Goal: Task Accomplishment & Management: Complete application form

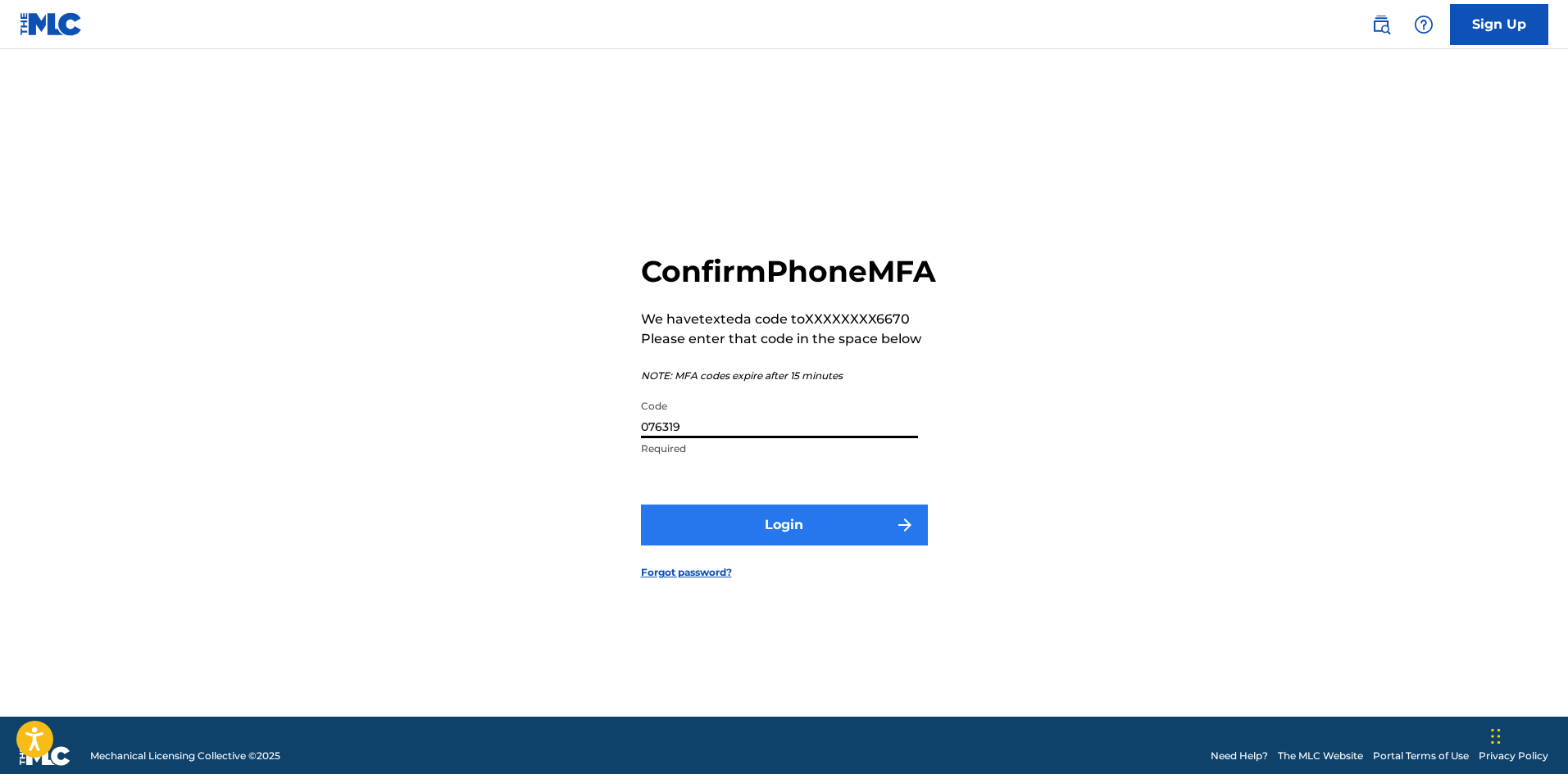
type input "076319"
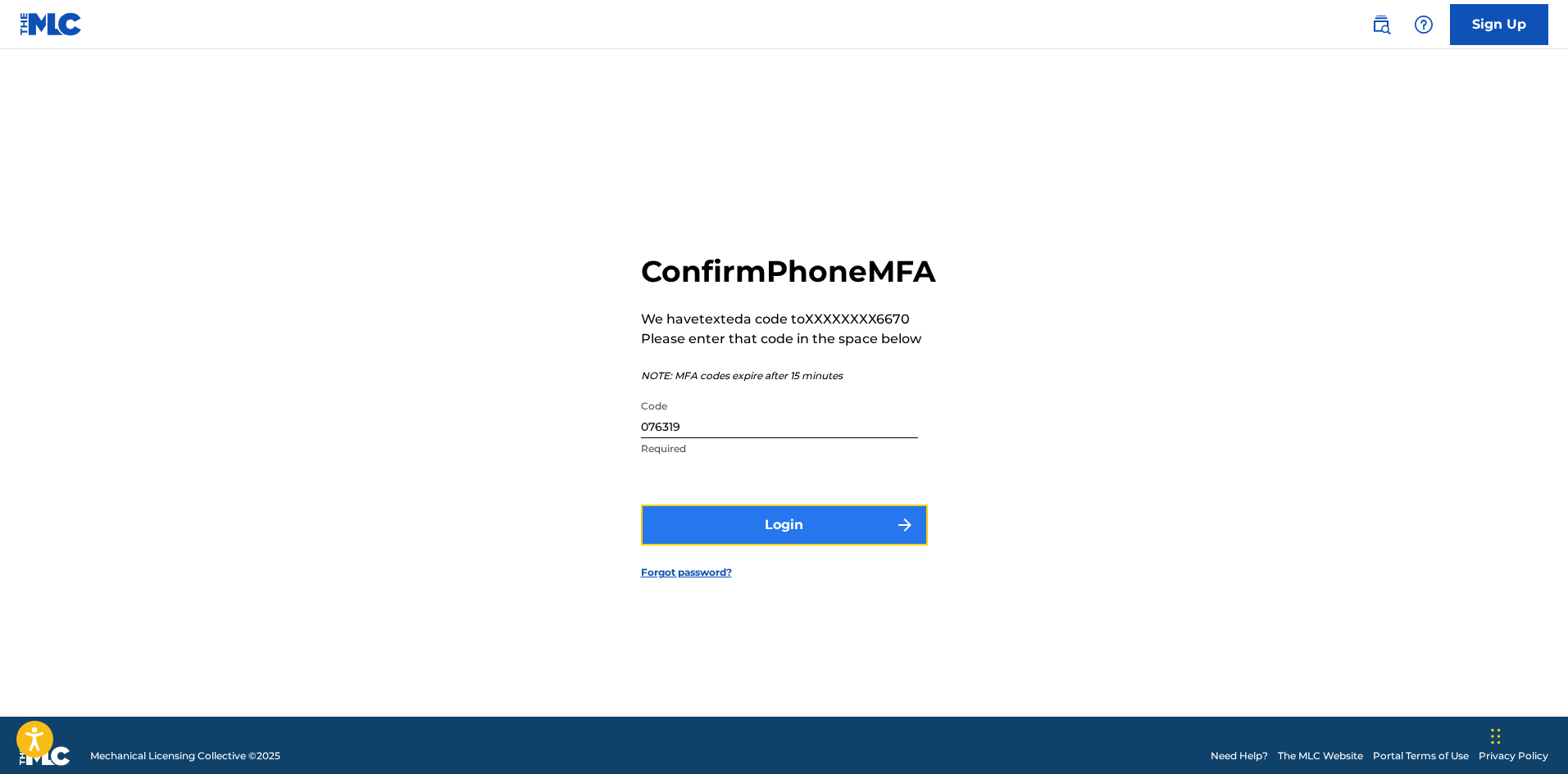
click at [783, 546] on button "Login" at bounding box center [784, 525] width 287 height 41
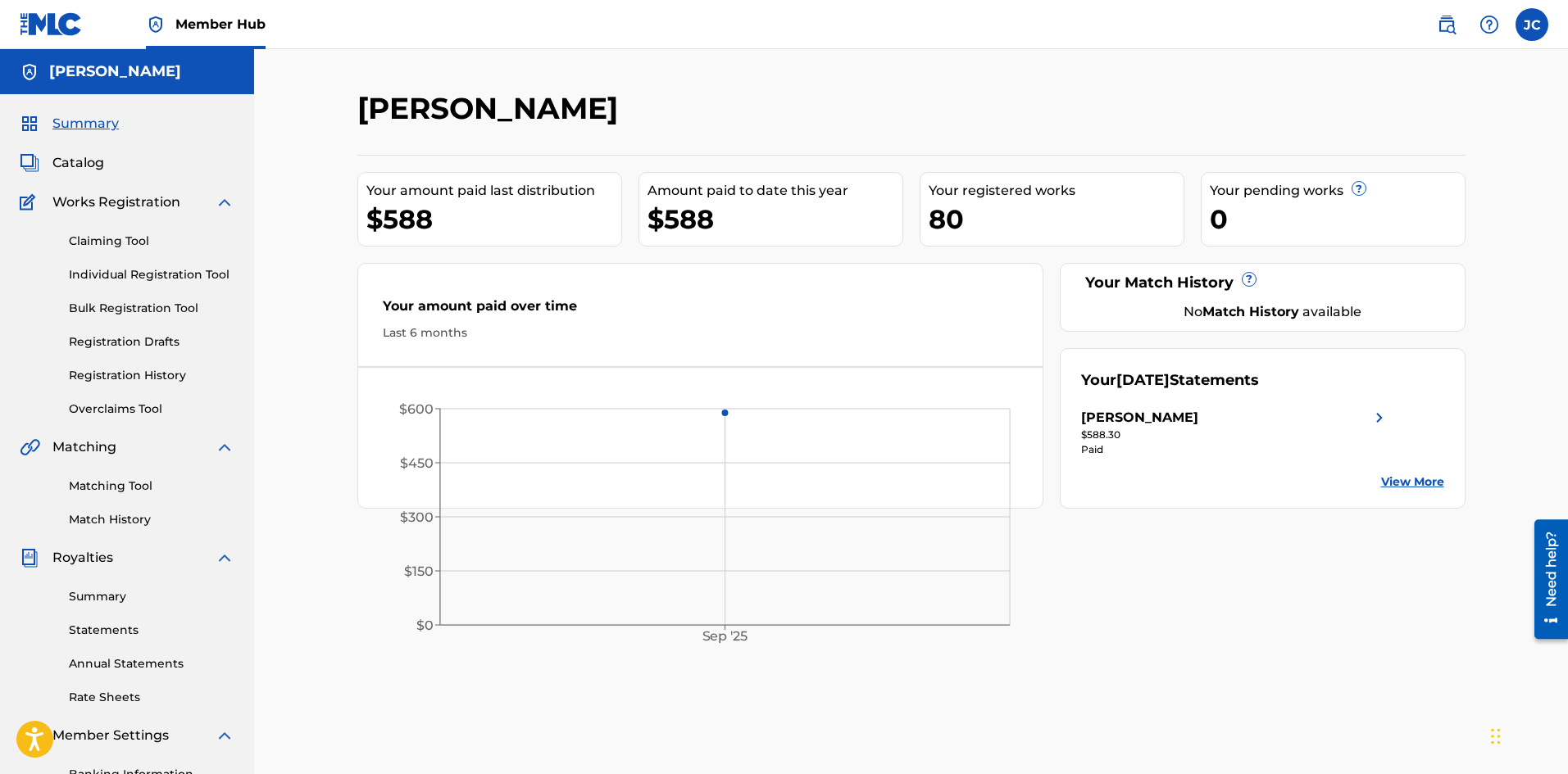
click at [1155, 379] on span "[DATE]" at bounding box center [1143, 380] width 54 height 18
click at [1381, 421] on img at bounding box center [1379, 417] width 20 height 20
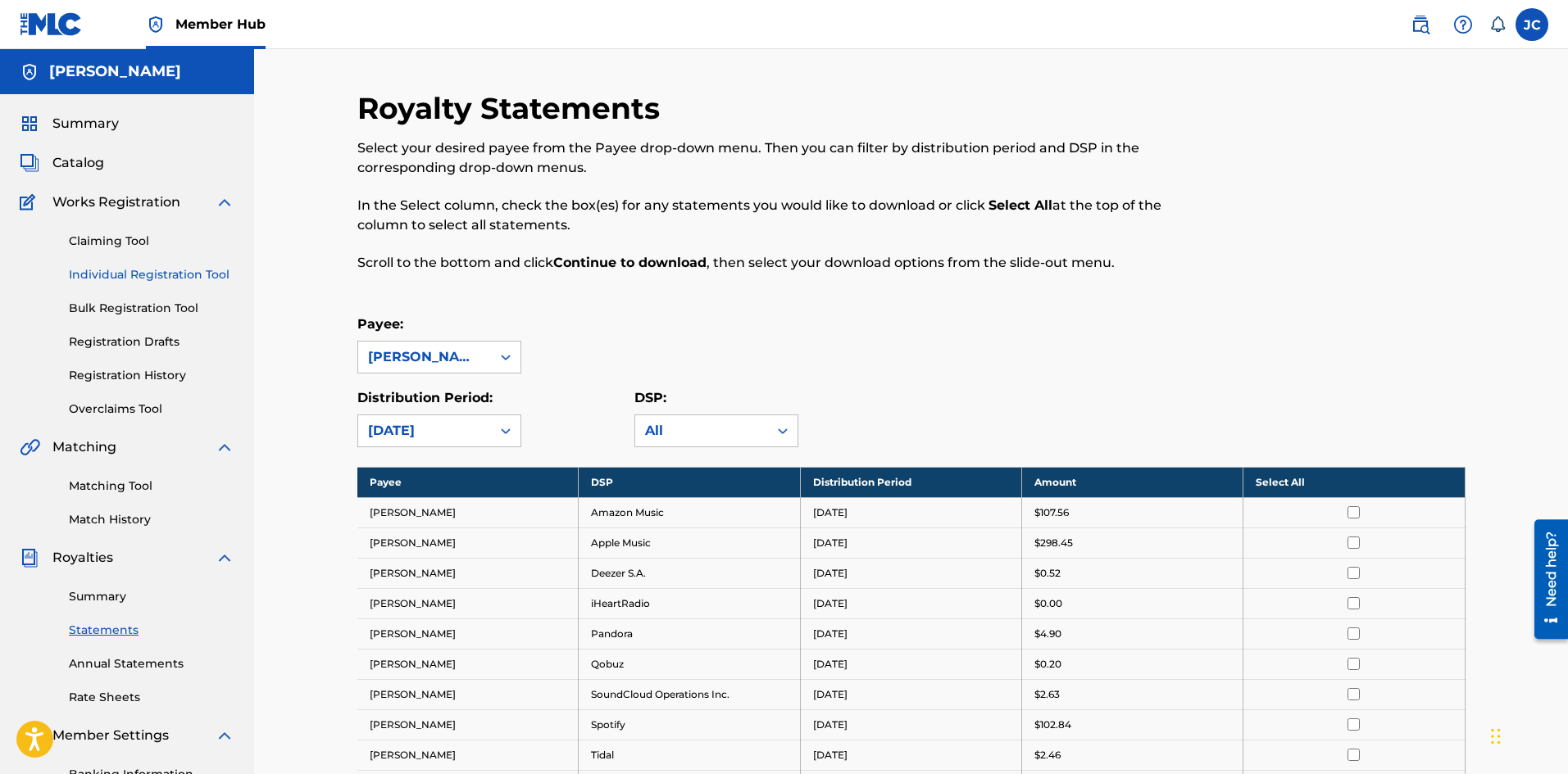
click at [102, 270] on link "Individual Registration Tool" at bounding box center [152, 275] width 165 height 17
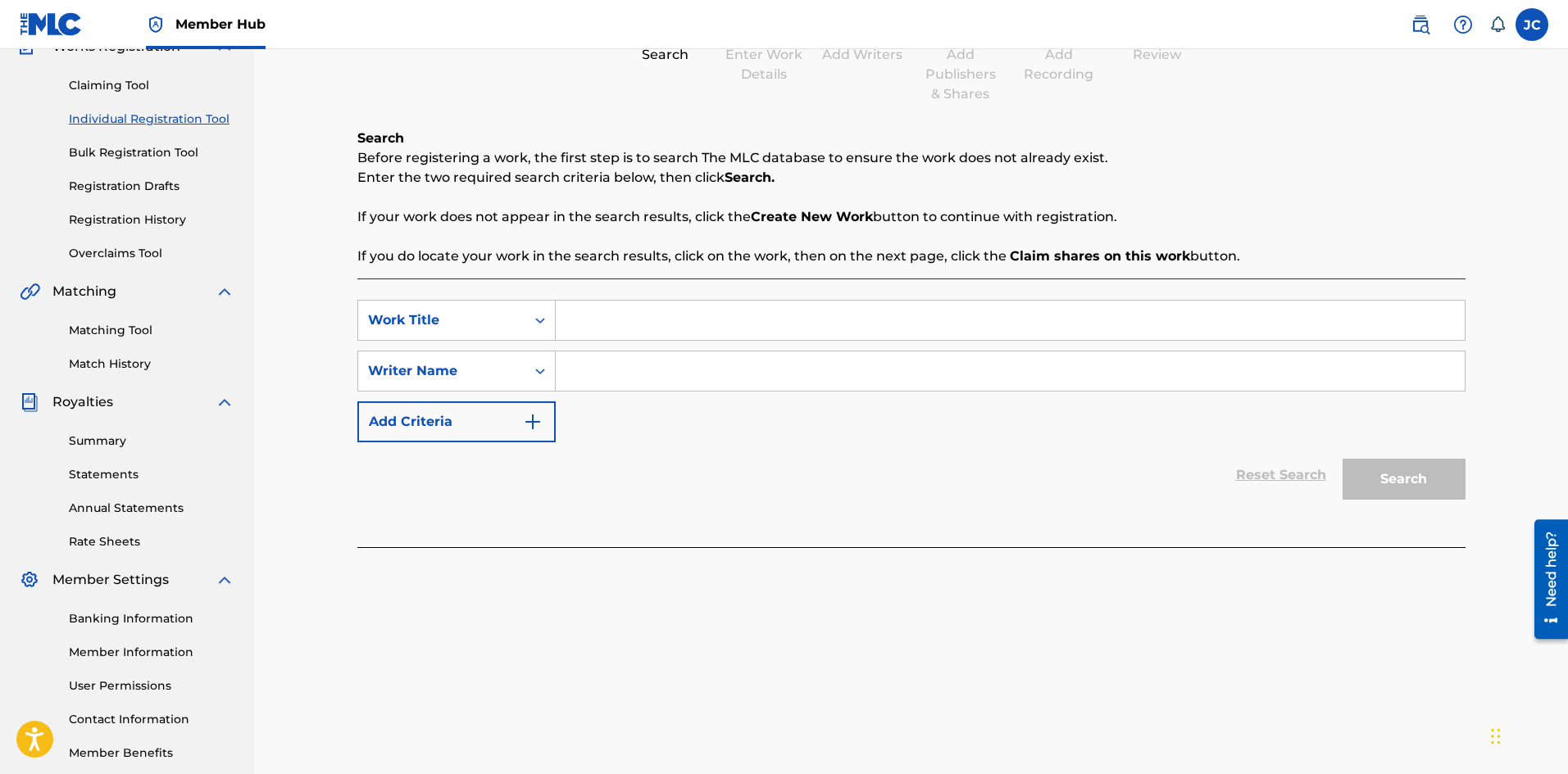
scroll to position [163, 0]
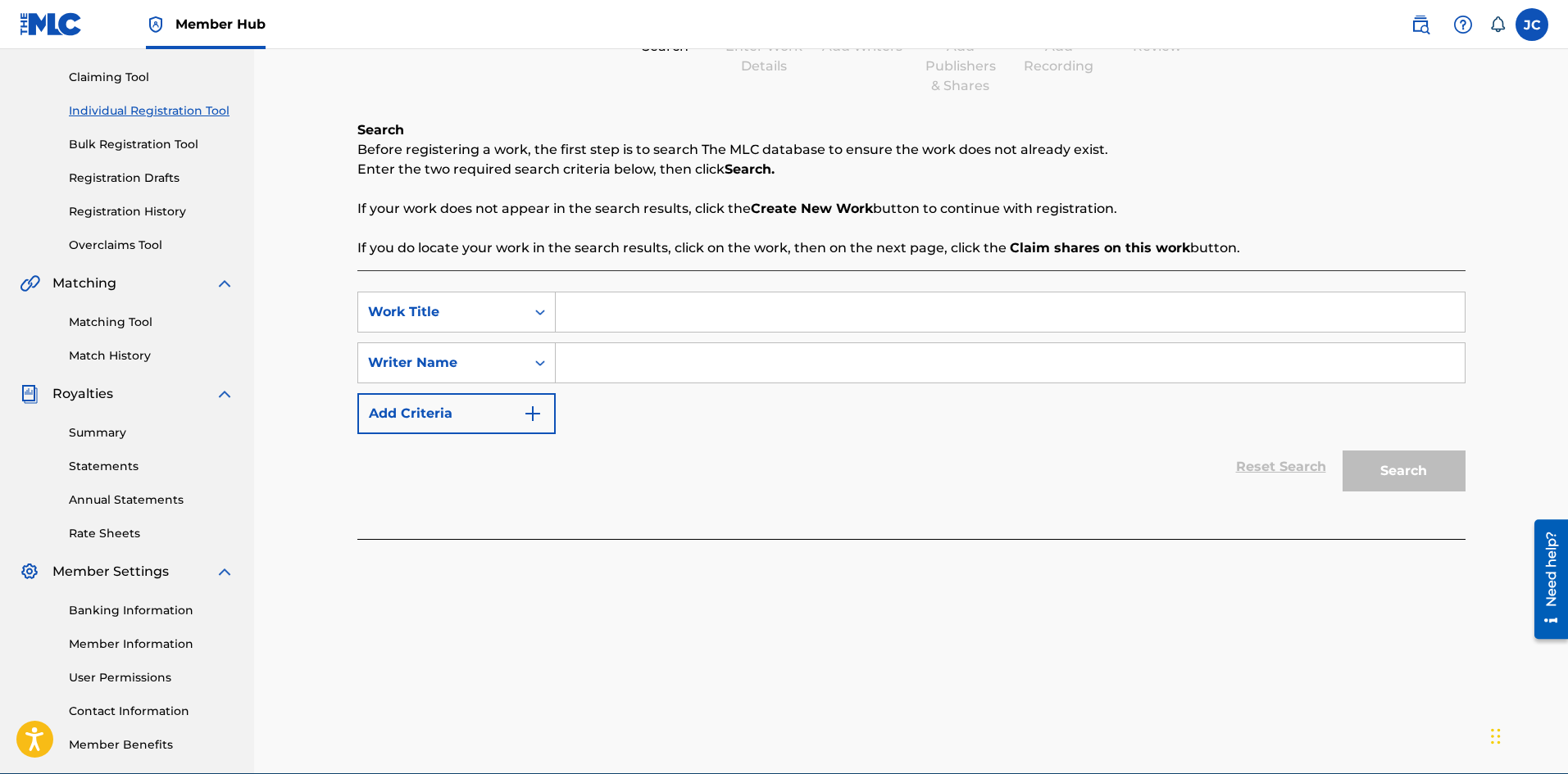
click at [615, 304] on input "Search Form" at bounding box center [1009, 312] width 909 height 39
paste input "Hashira Training Theme (From "Demon Slayer")"
type input "Hashira Training Theme (From "Demon Slayer")"
click at [615, 369] on input "Search Form" at bounding box center [1009, 363] width 909 height 39
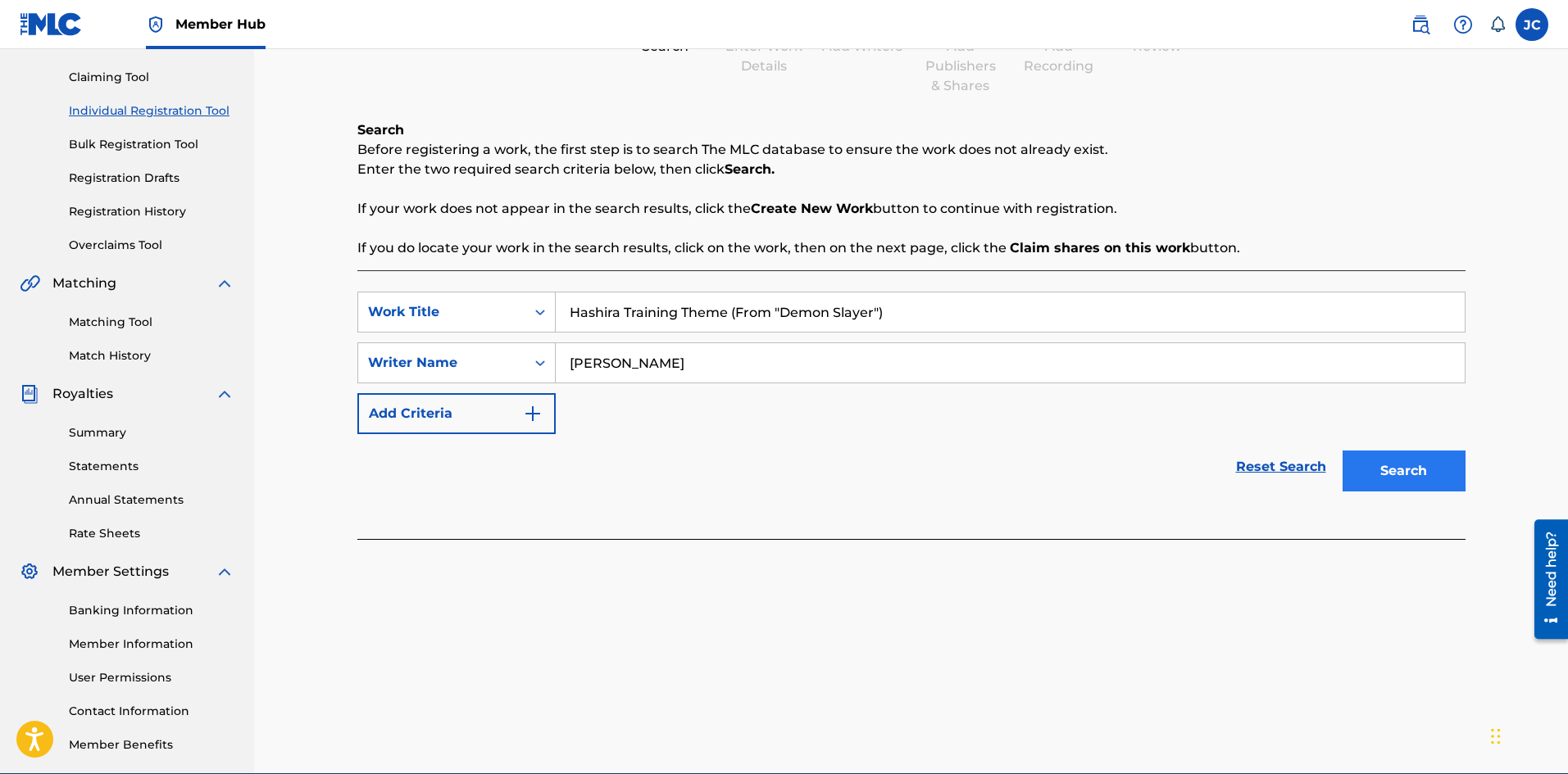
type input "[PERSON_NAME]"
click at [1399, 470] on button "Search" at bounding box center [1404, 471] width 123 height 41
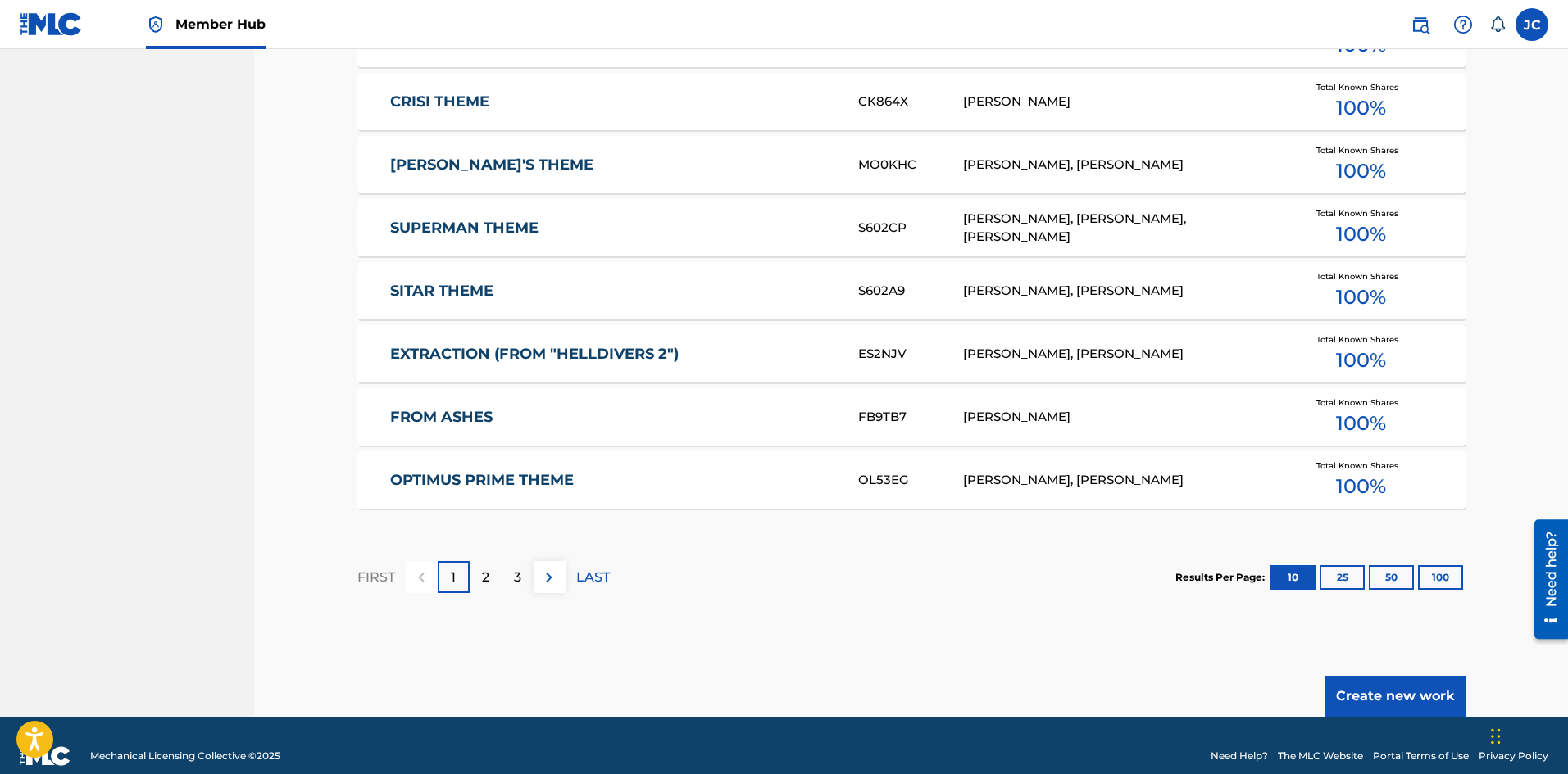
scroll to position [901, 0]
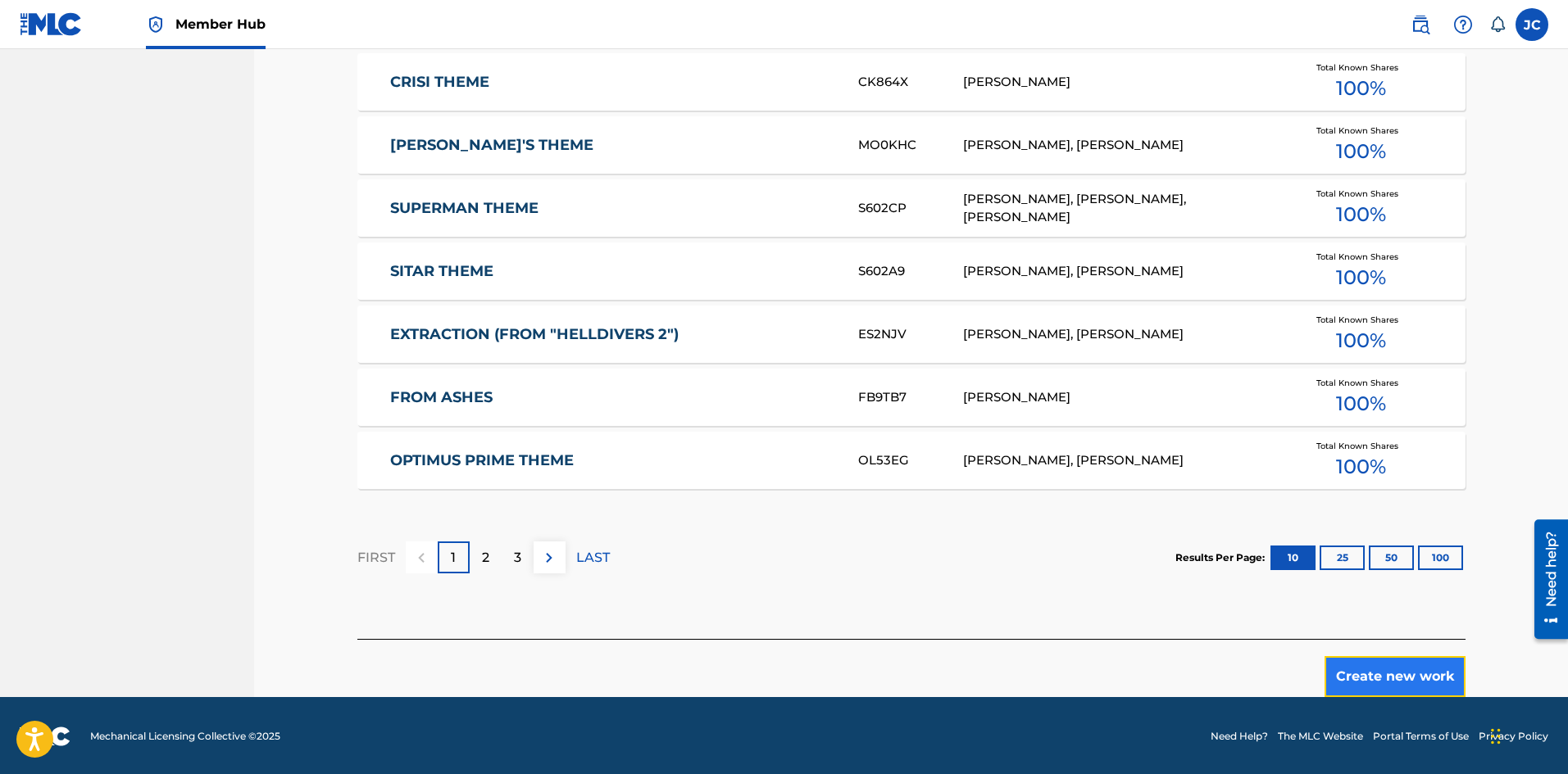
click at [1373, 674] on button "Create new work" at bounding box center [1395, 677] width 141 height 41
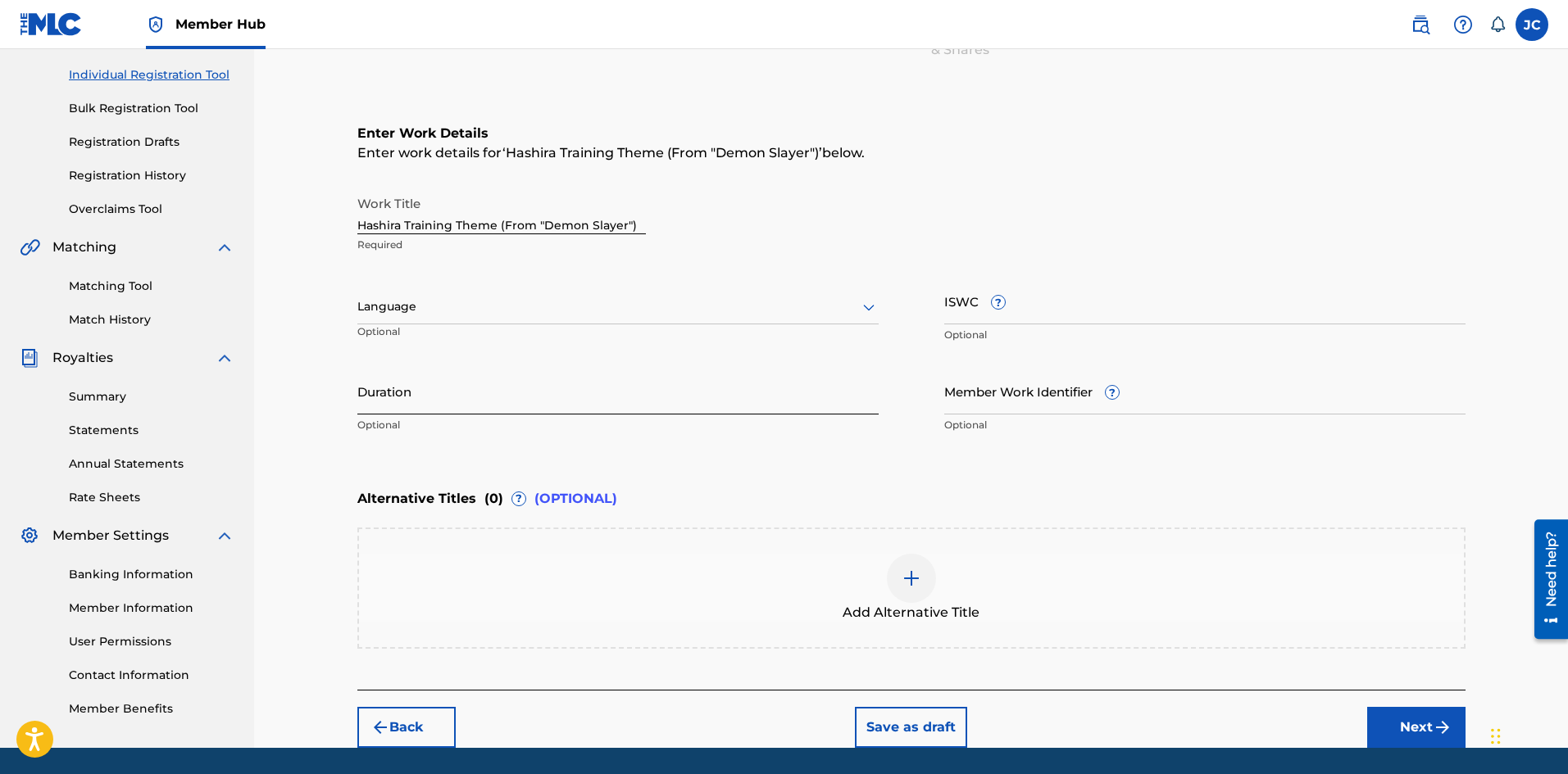
scroll to position [252, 0]
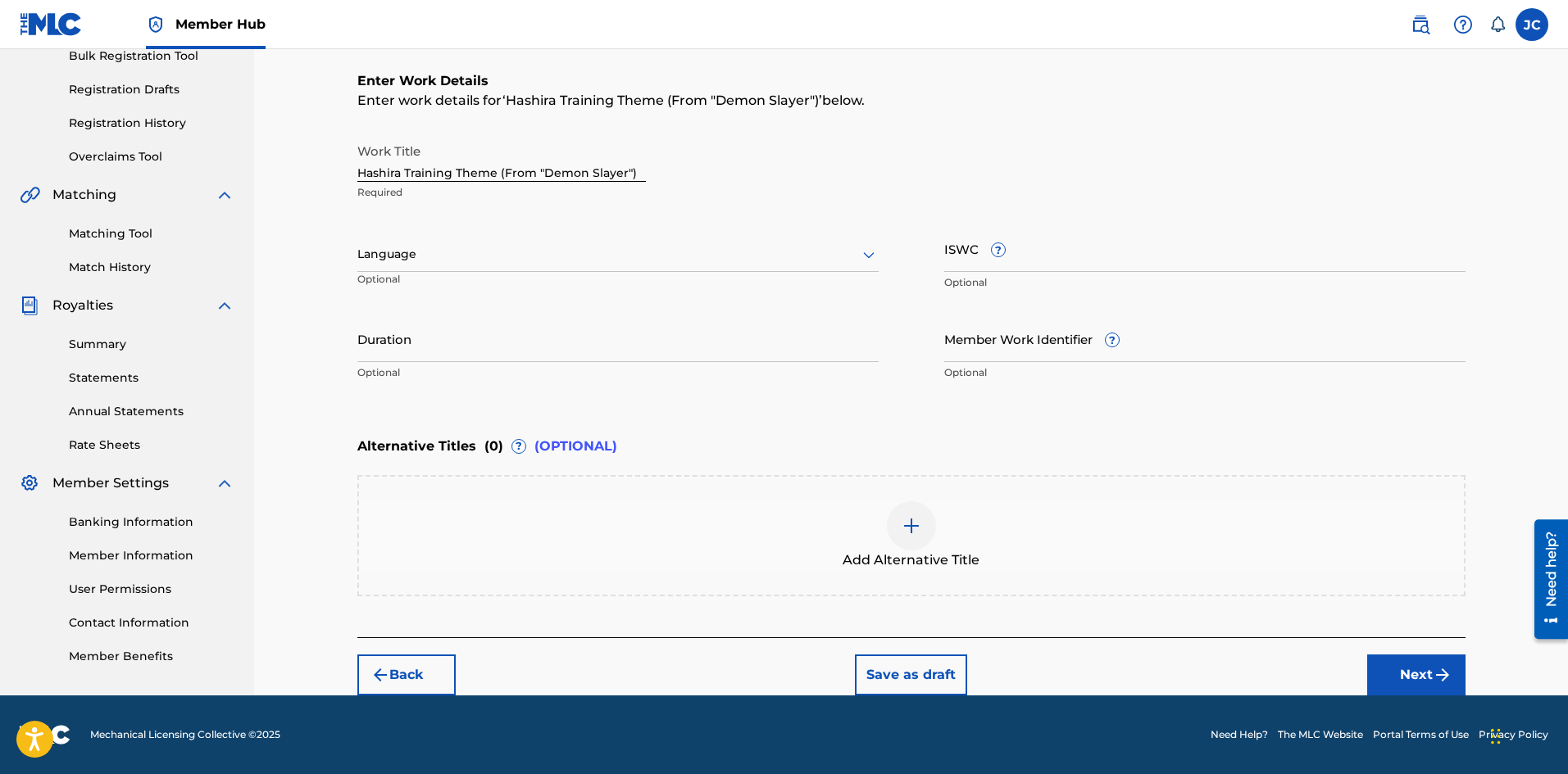
click at [892, 524] on div at bounding box center [911, 526] width 49 height 49
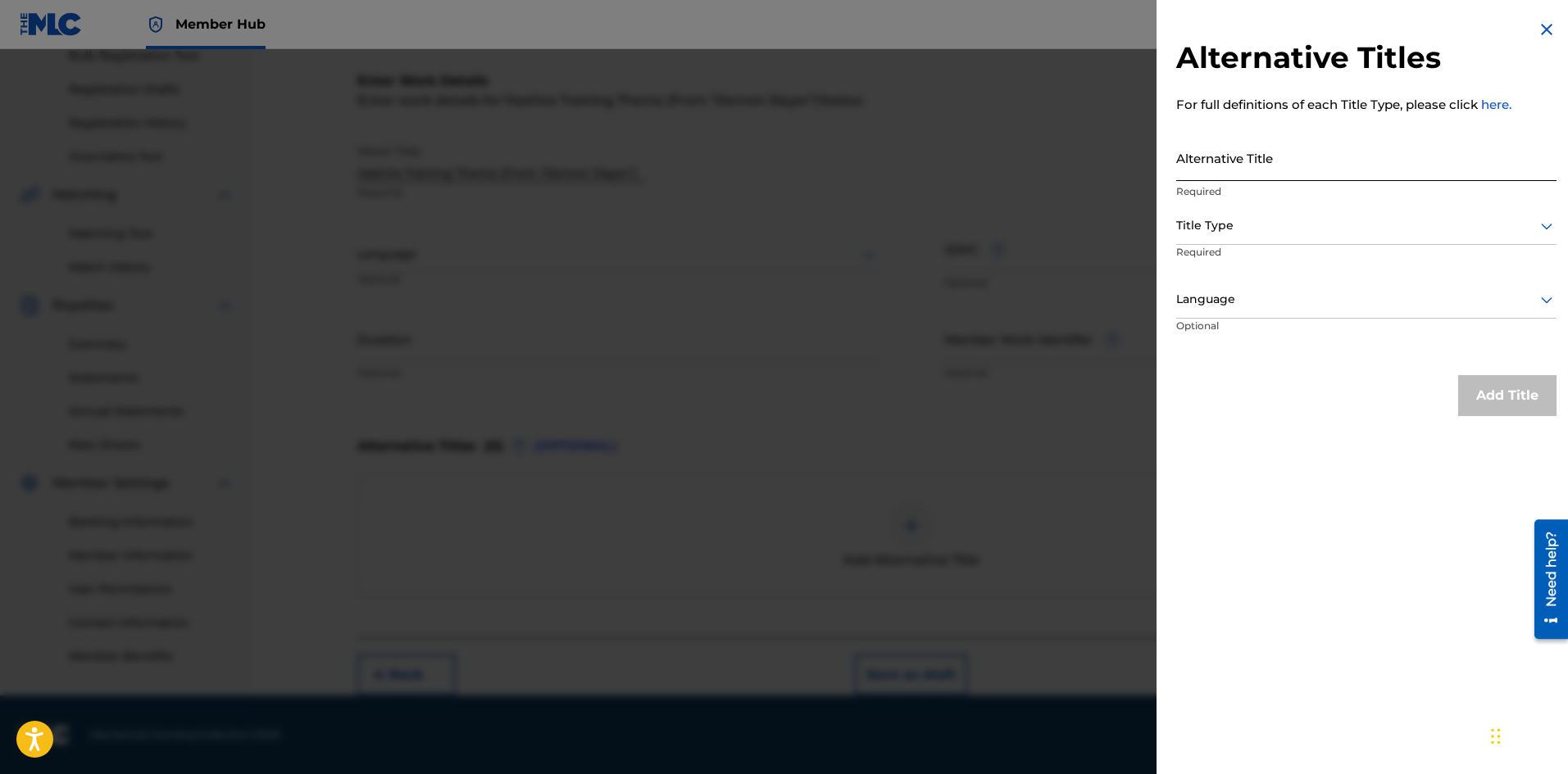
click at [1219, 165] on input "Alternative Title" at bounding box center [1366, 158] width 380 height 47
paste input "Hashira Training Theme (From "Demon Slayer")"
click at [1314, 171] on input "Hashira Training Theme (From "Demon Slayer")" at bounding box center [1366, 158] width 380 height 47
type input "Hashira Training (From "Demon Slayer")"
click at [1295, 215] on div at bounding box center [1366, 226] width 380 height 20
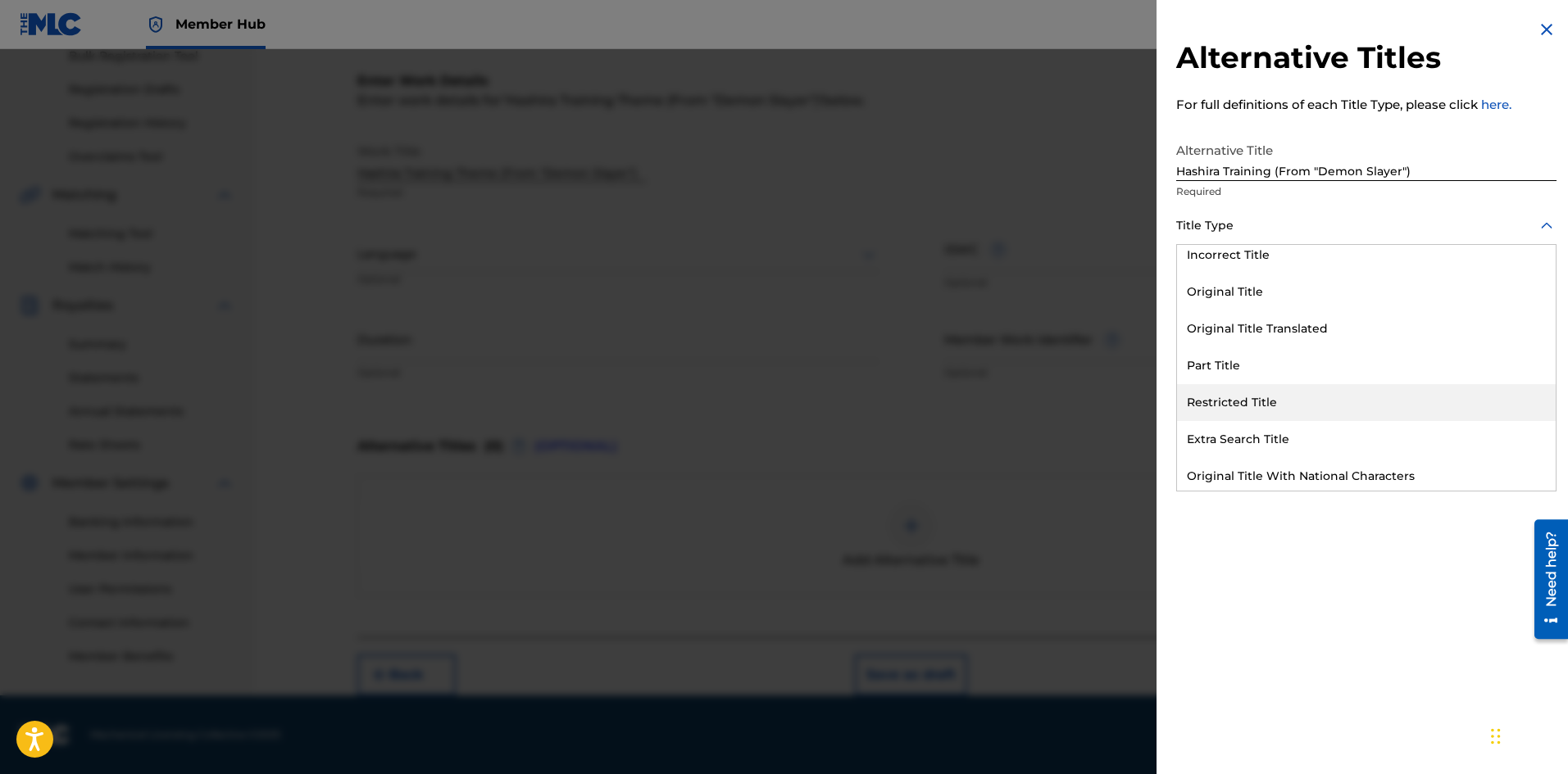
scroll to position [160, 0]
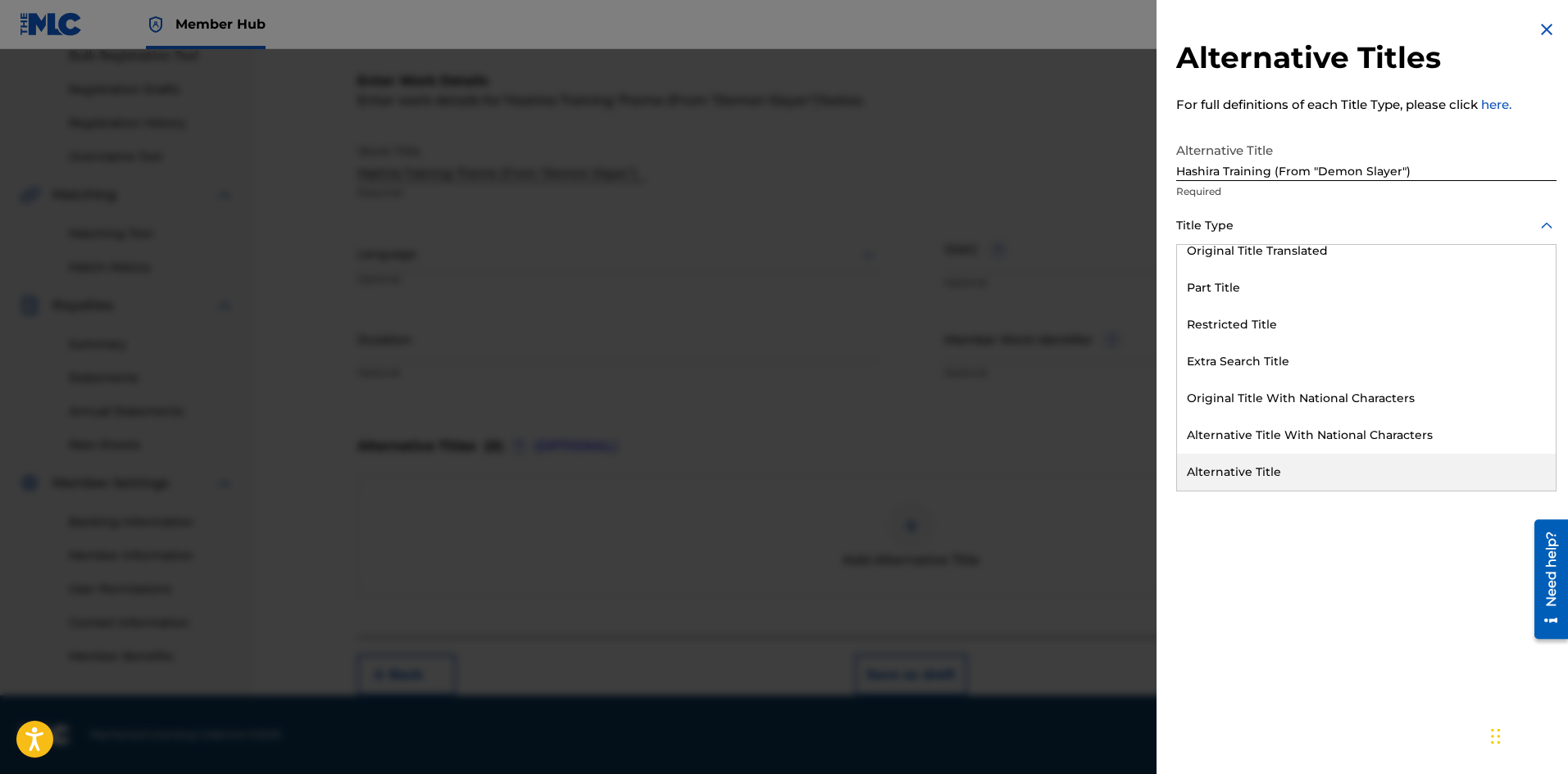
click at [1254, 469] on div "Alternative Title" at bounding box center [1366, 472] width 379 height 37
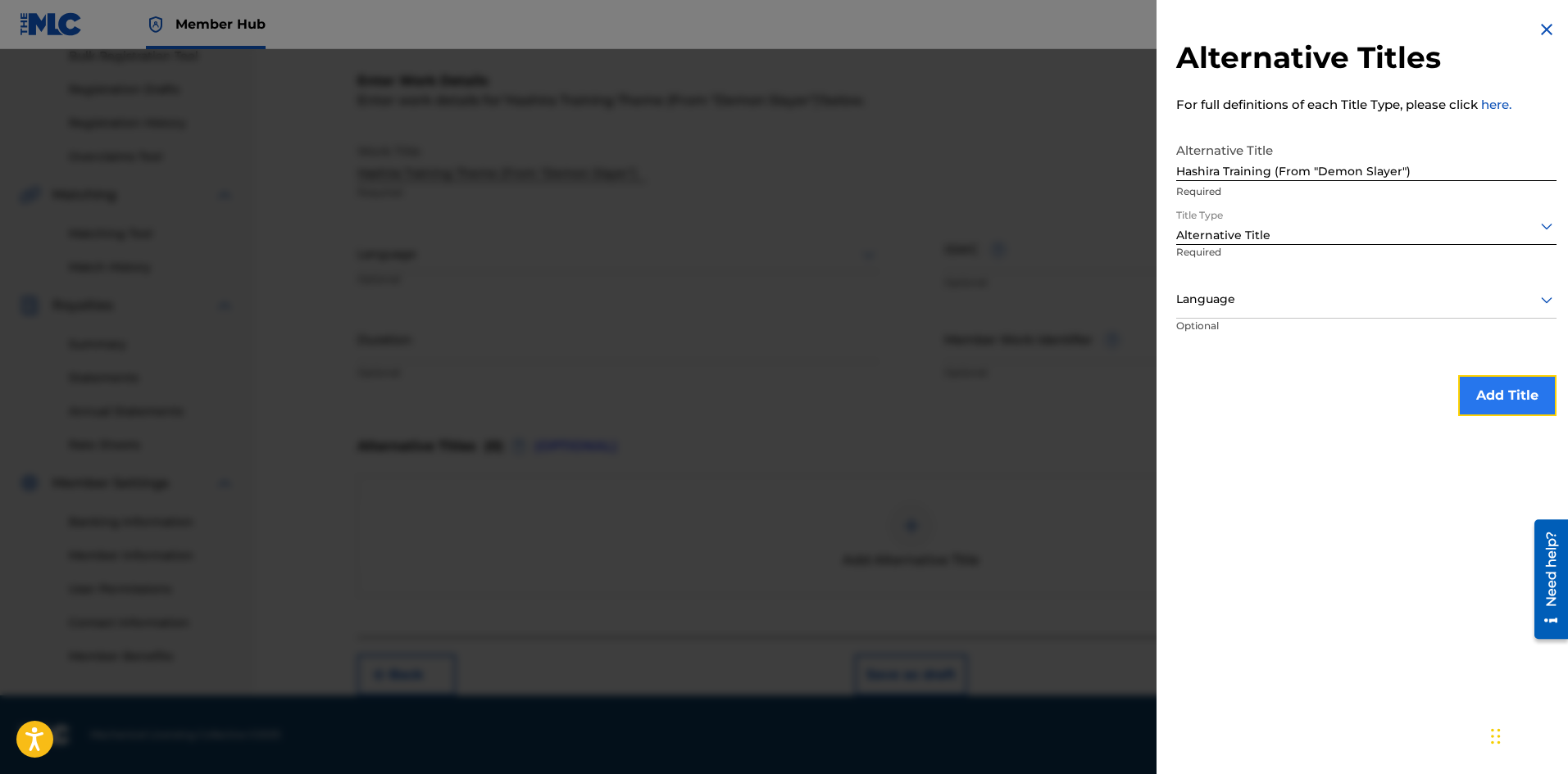
click at [1525, 397] on button "Add Title" at bounding box center [1507, 396] width 98 height 41
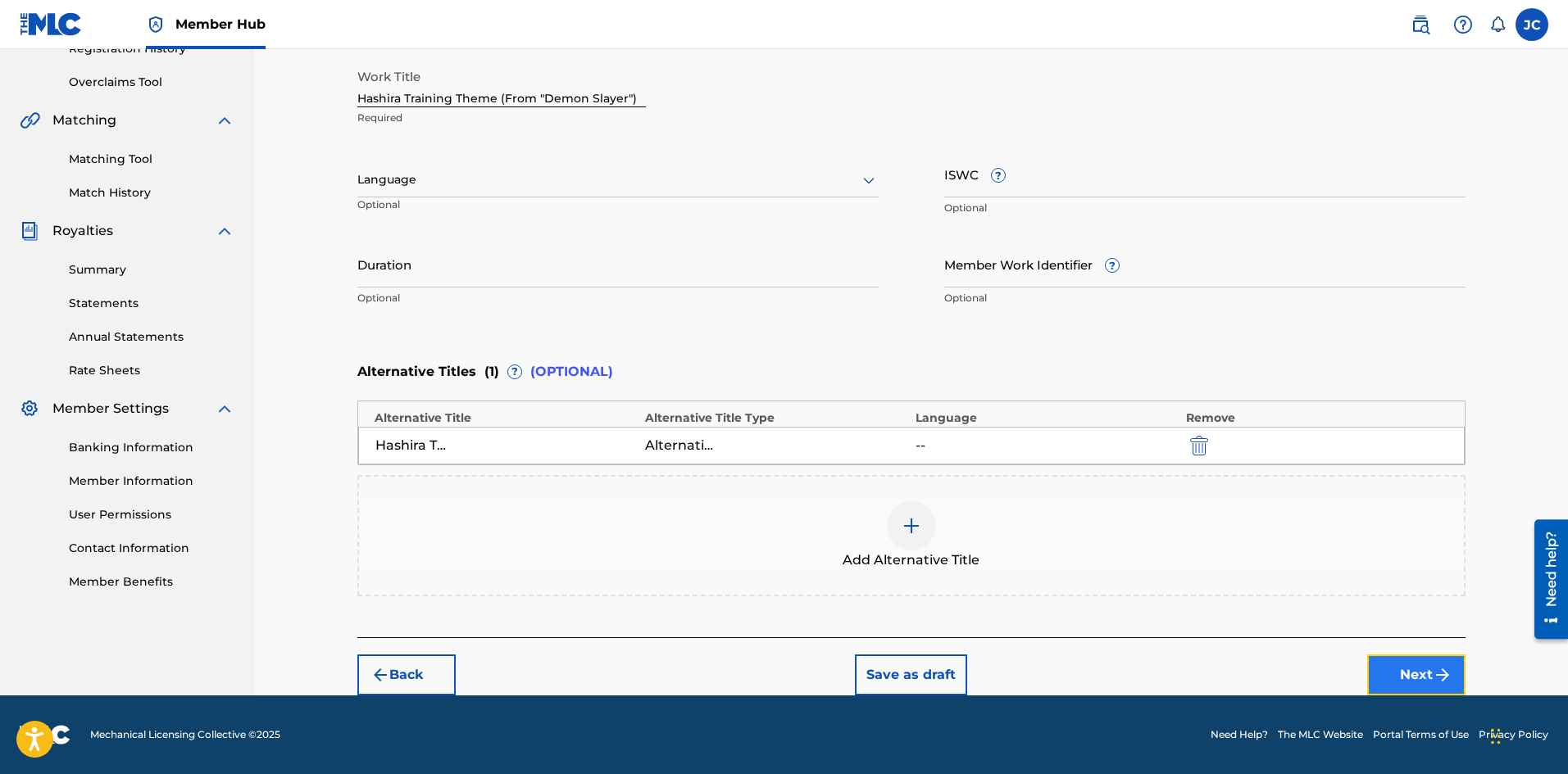
click at [1409, 675] on button "Next" at bounding box center [1416, 675] width 98 height 41
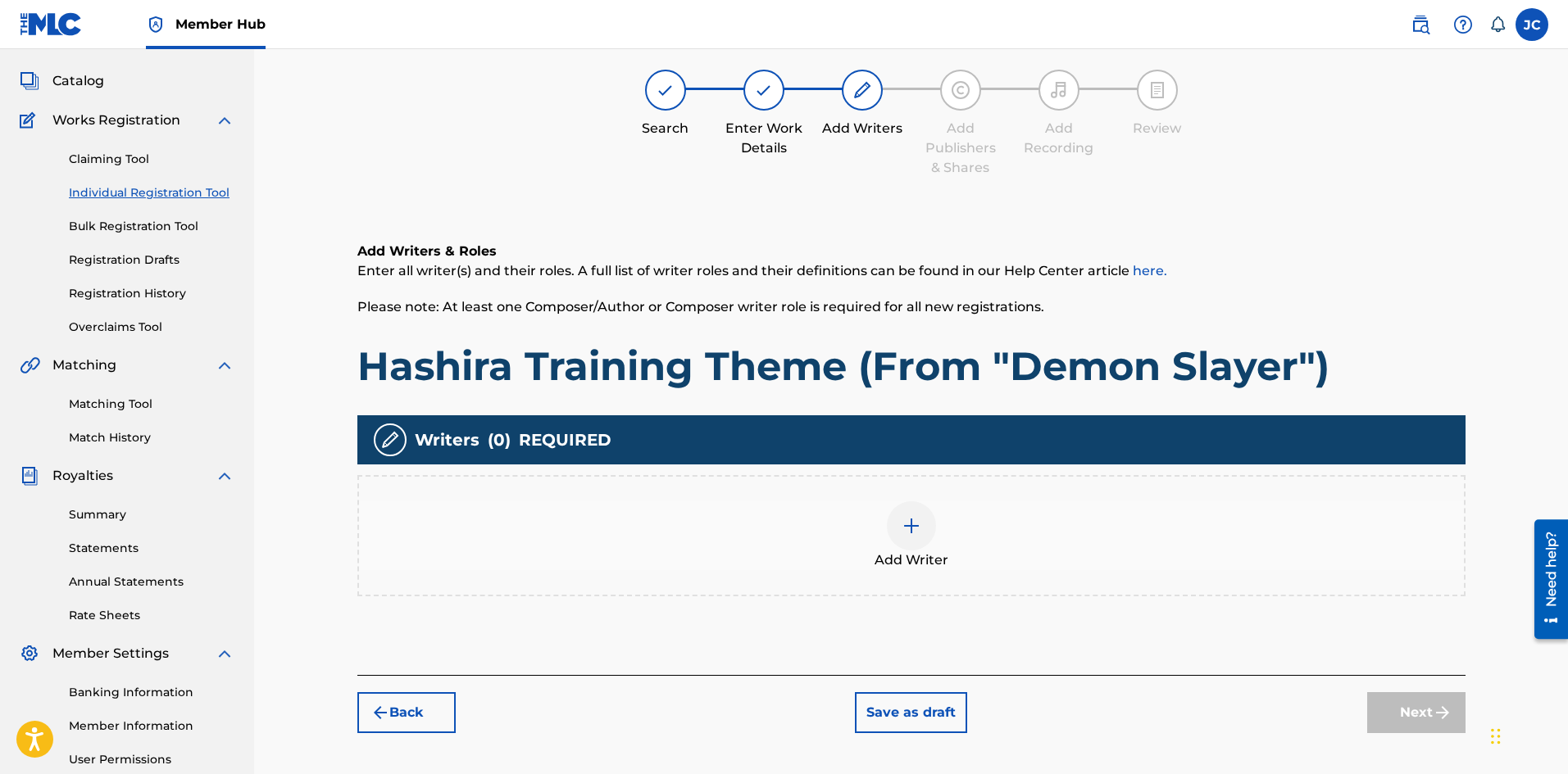
scroll to position [74, 0]
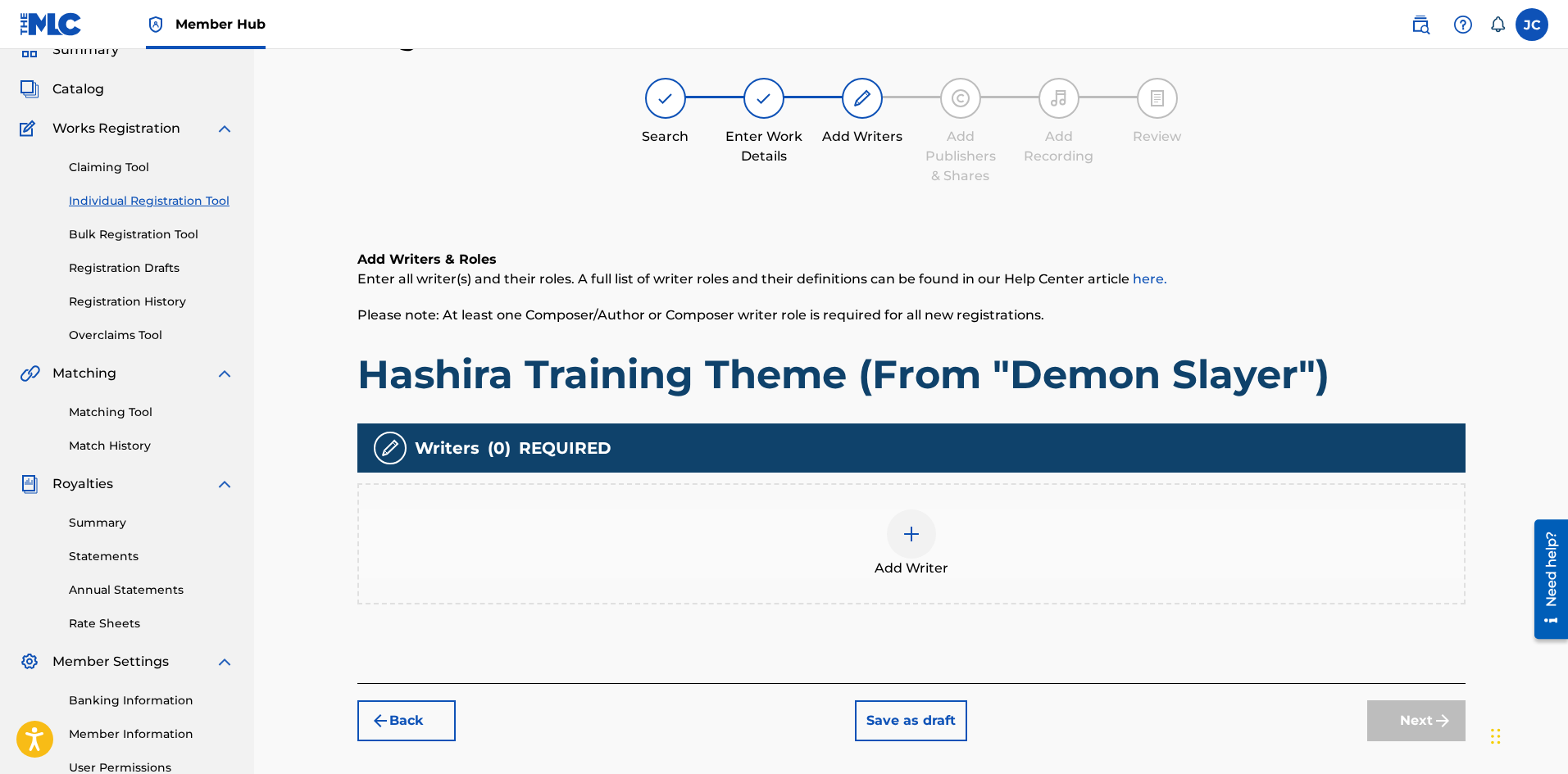
click at [913, 559] on span "Add Writer" at bounding box center [911, 568] width 74 height 20
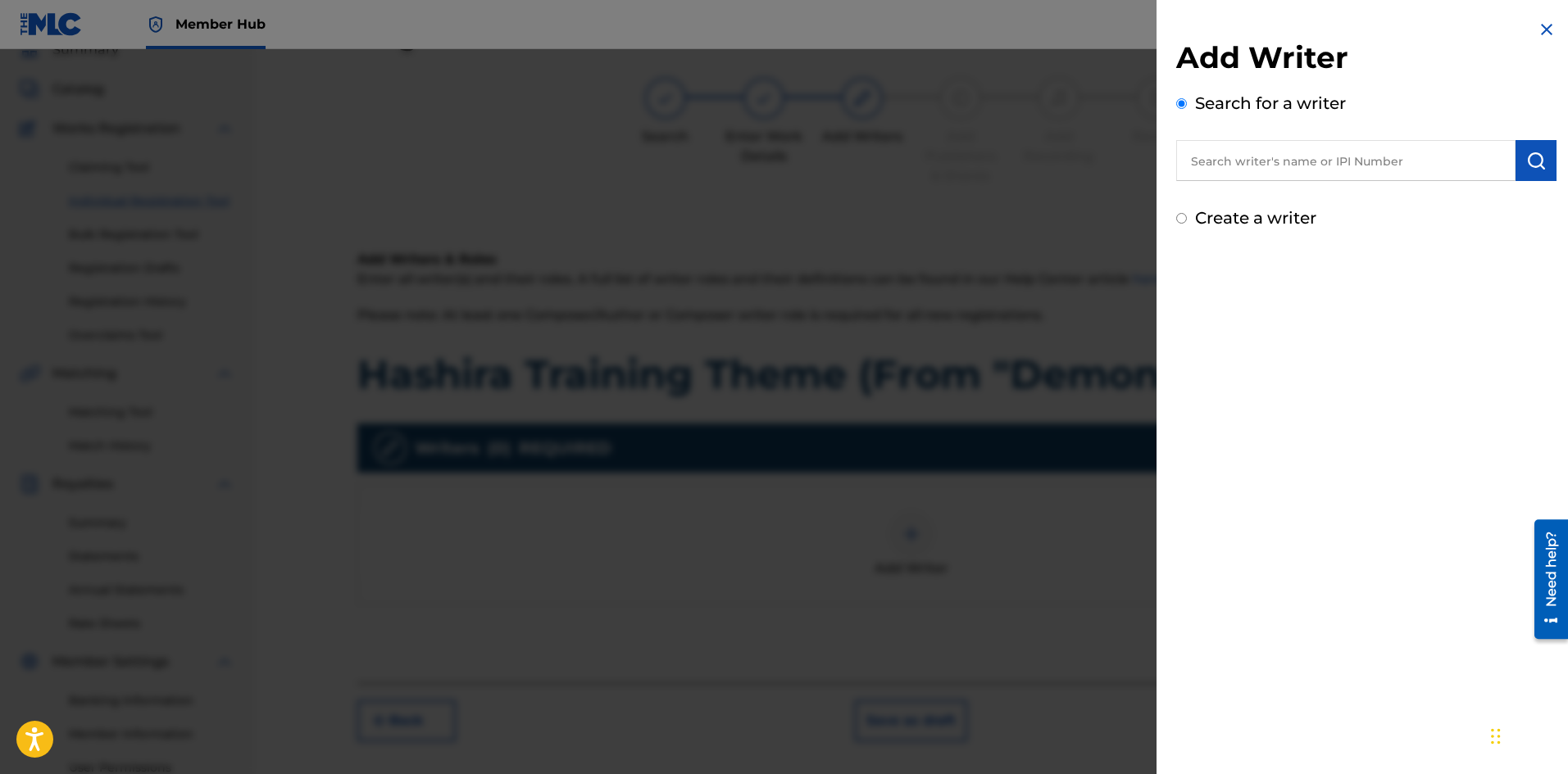
click at [1261, 167] on input "text" at bounding box center [1346, 161] width 339 height 41
click at [1355, 158] on input "text" at bounding box center [1346, 161] width 339 height 41
paste input "[PERSON_NAME]"
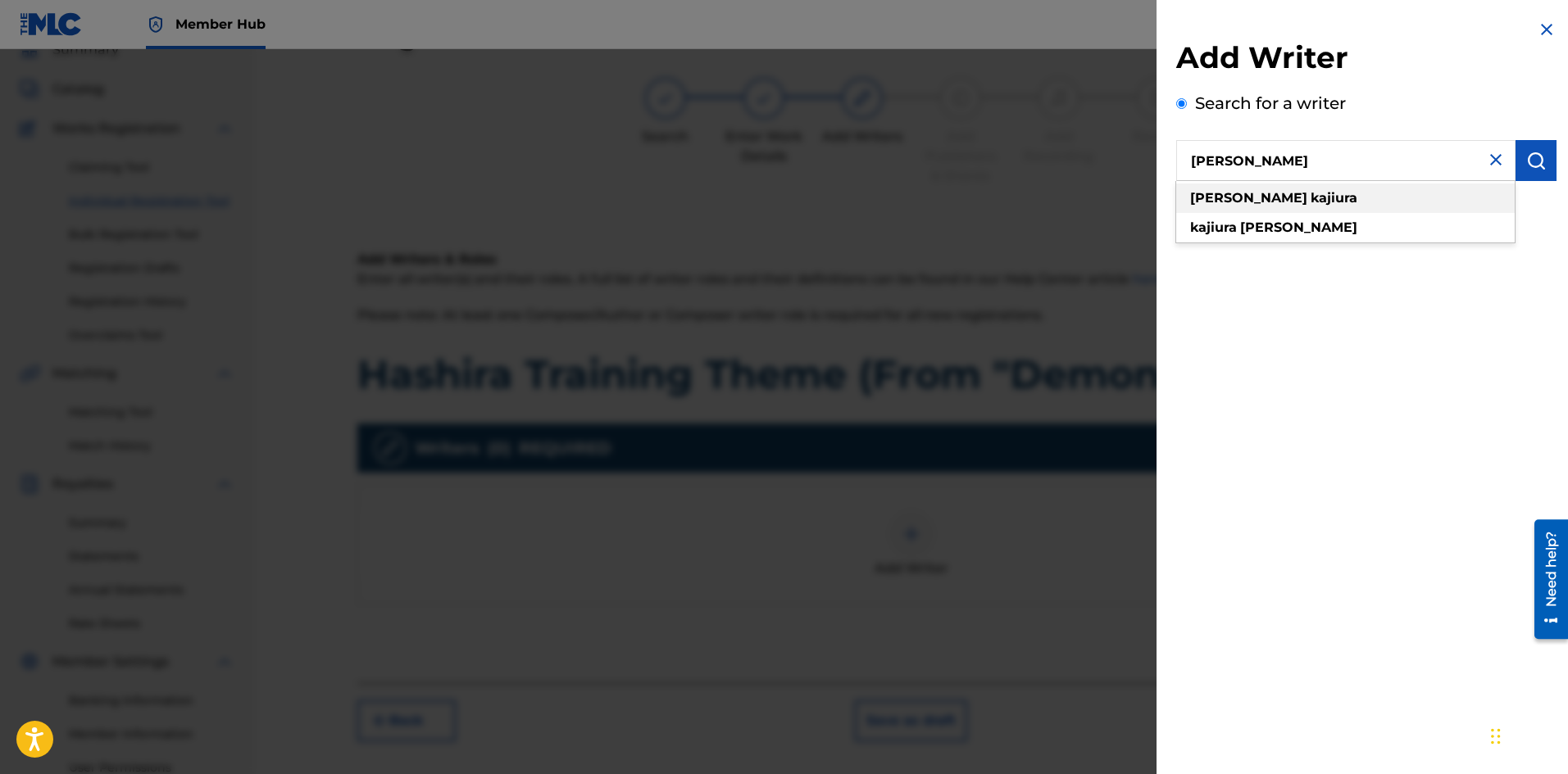
click at [1277, 196] on div "[PERSON_NAME]" at bounding box center [1345, 198] width 338 height 30
type input "[PERSON_NAME]"
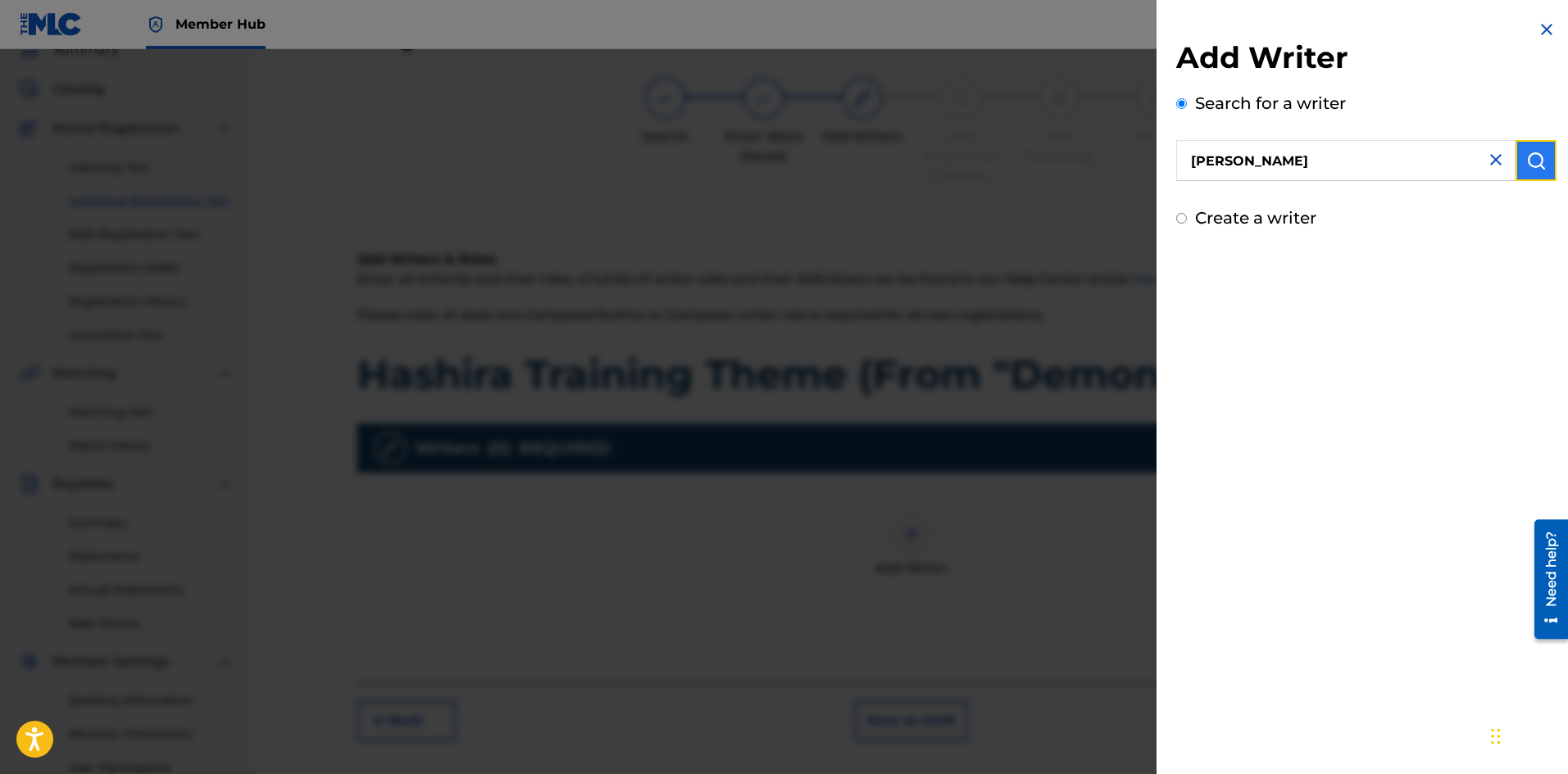
click at [1548, 174] on button "submit" at bounding box center [1536, 161] width 41 height 41
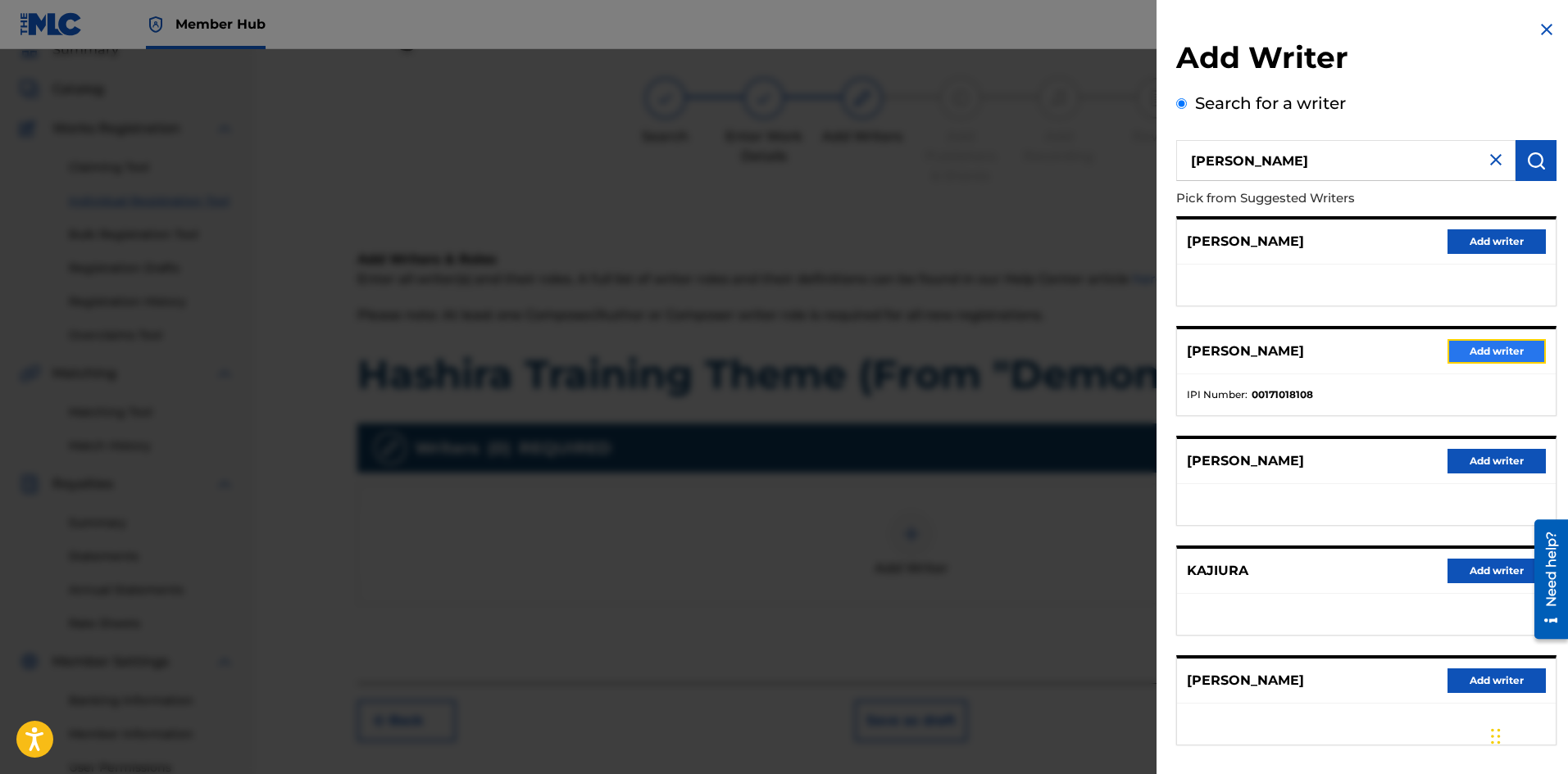
click at [1496, 352] on button "Add writer" at bounding box center [1496, 351] width 98 height 25
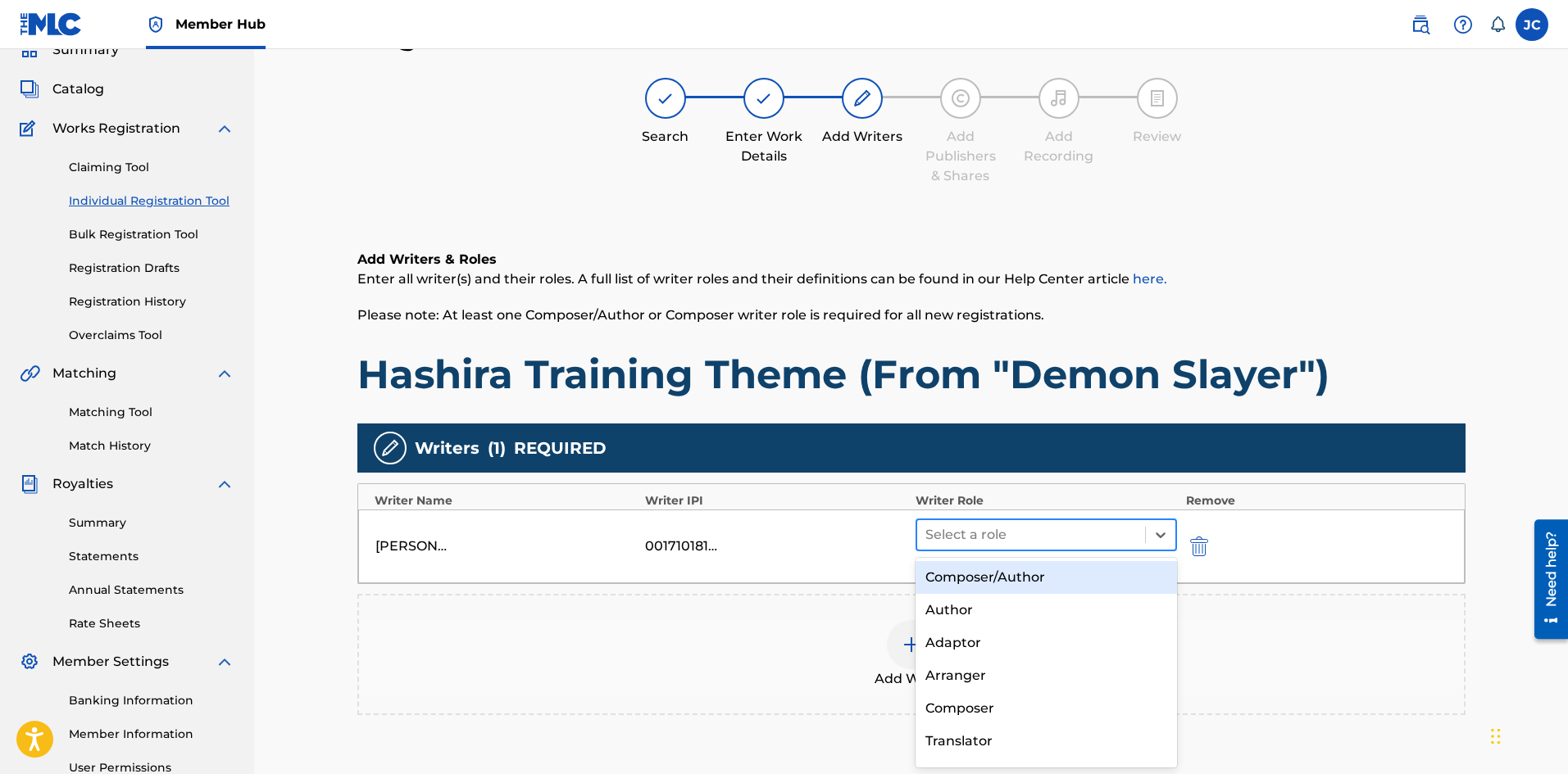
click at [1060, 536] on div at bounding box center [1031, 535] width 212 height 23
click at [1015, 588] on div "Composer/Author" at bounding box center [1047, 577] width 262 height 32
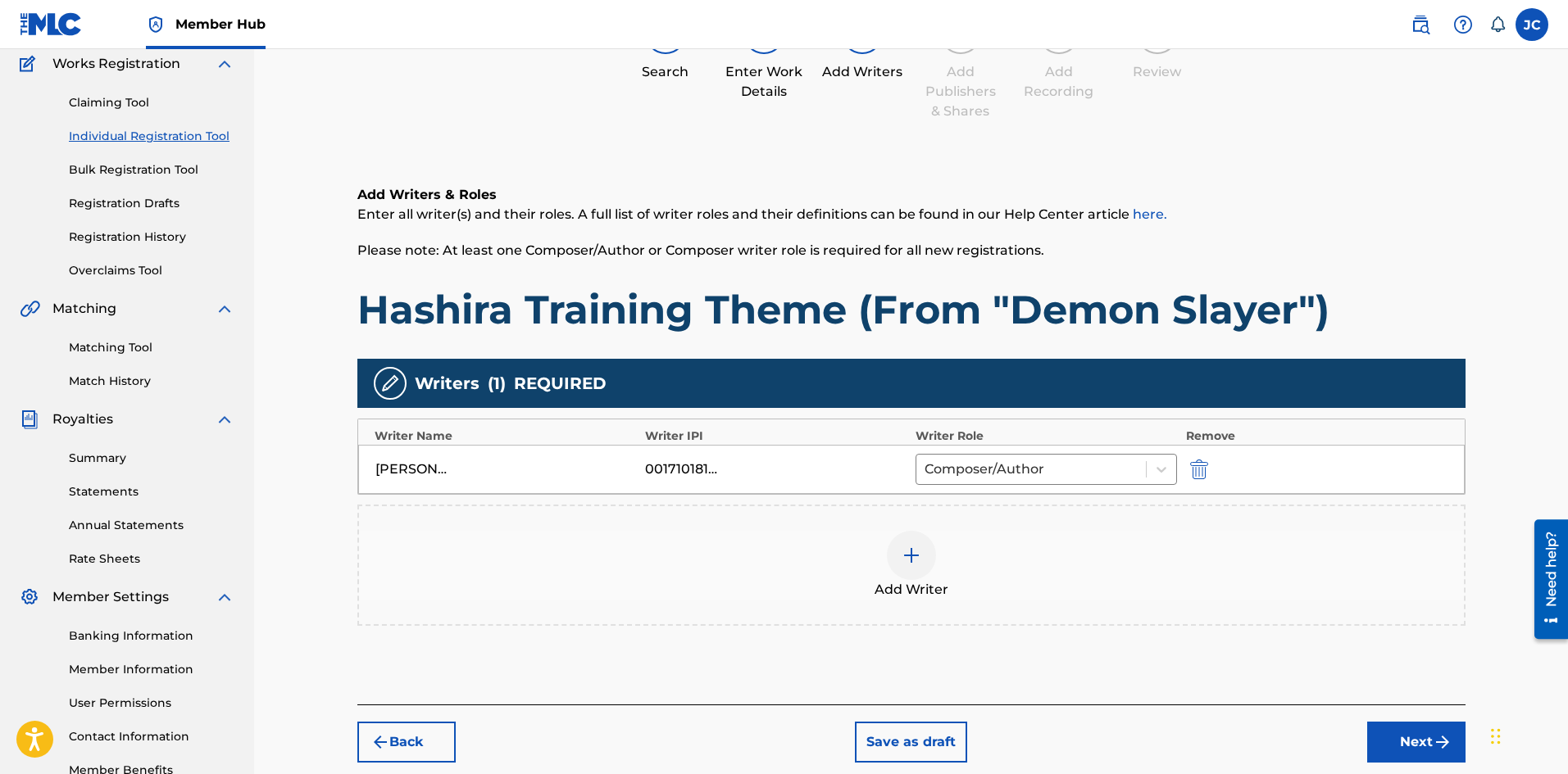
scroll to position [238, 0]
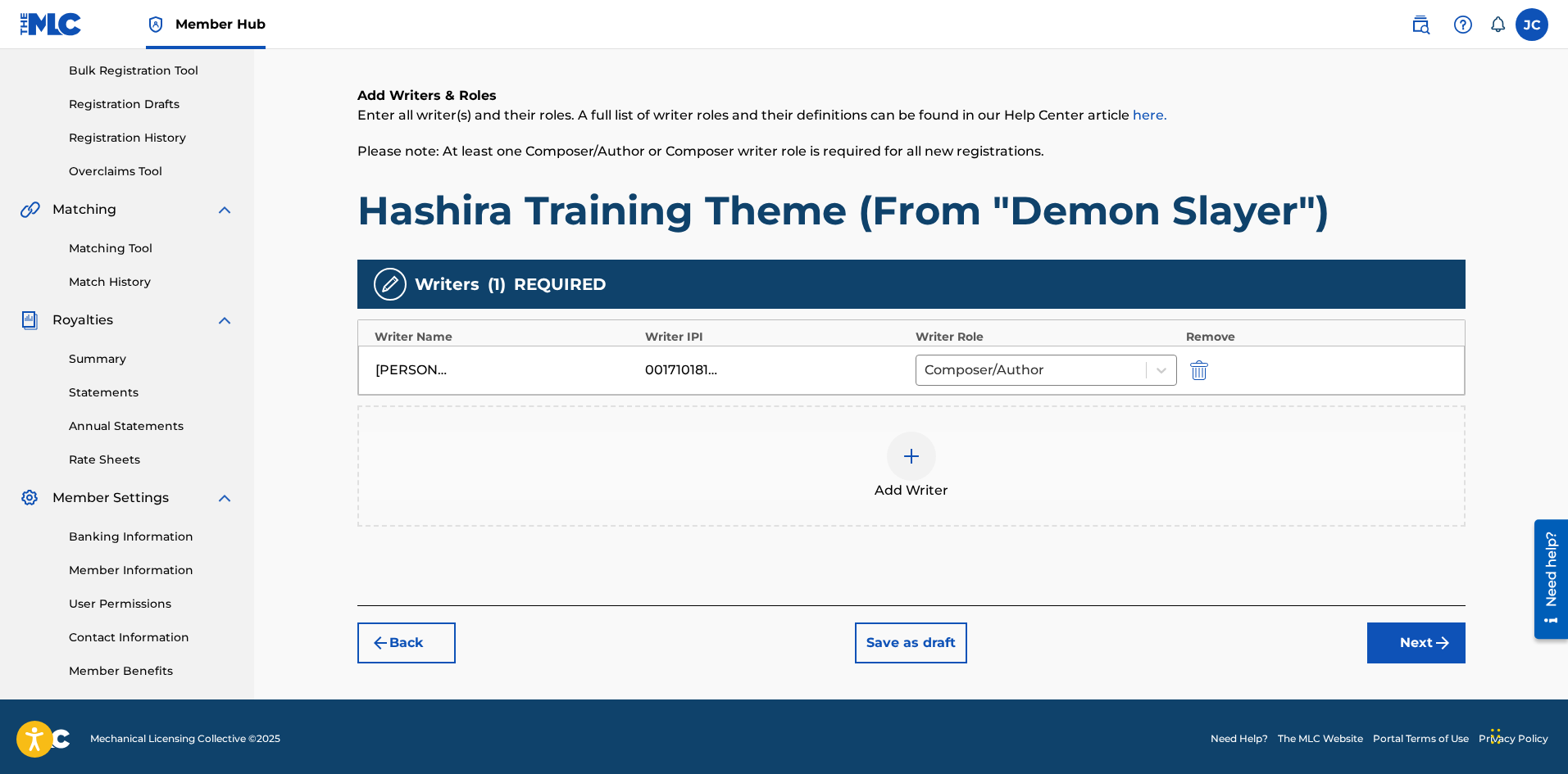
click at [911, 477] on div at bounding box center [911, 456] width 49 height 49
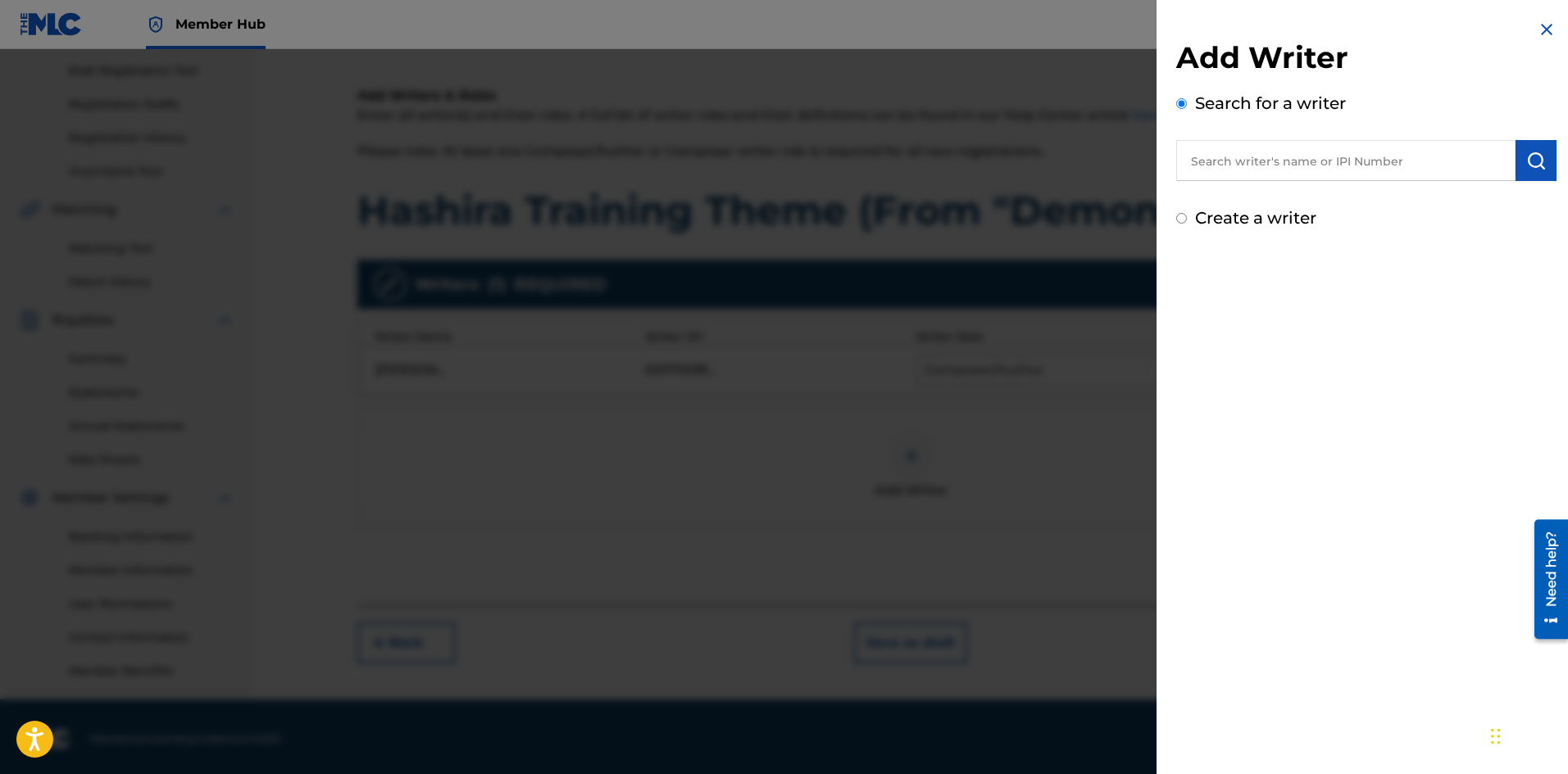
click at [1400, 170] on input "text" at bounding box center [1346, 161] width 339 height 41
type input "[PERSON_NAME]"
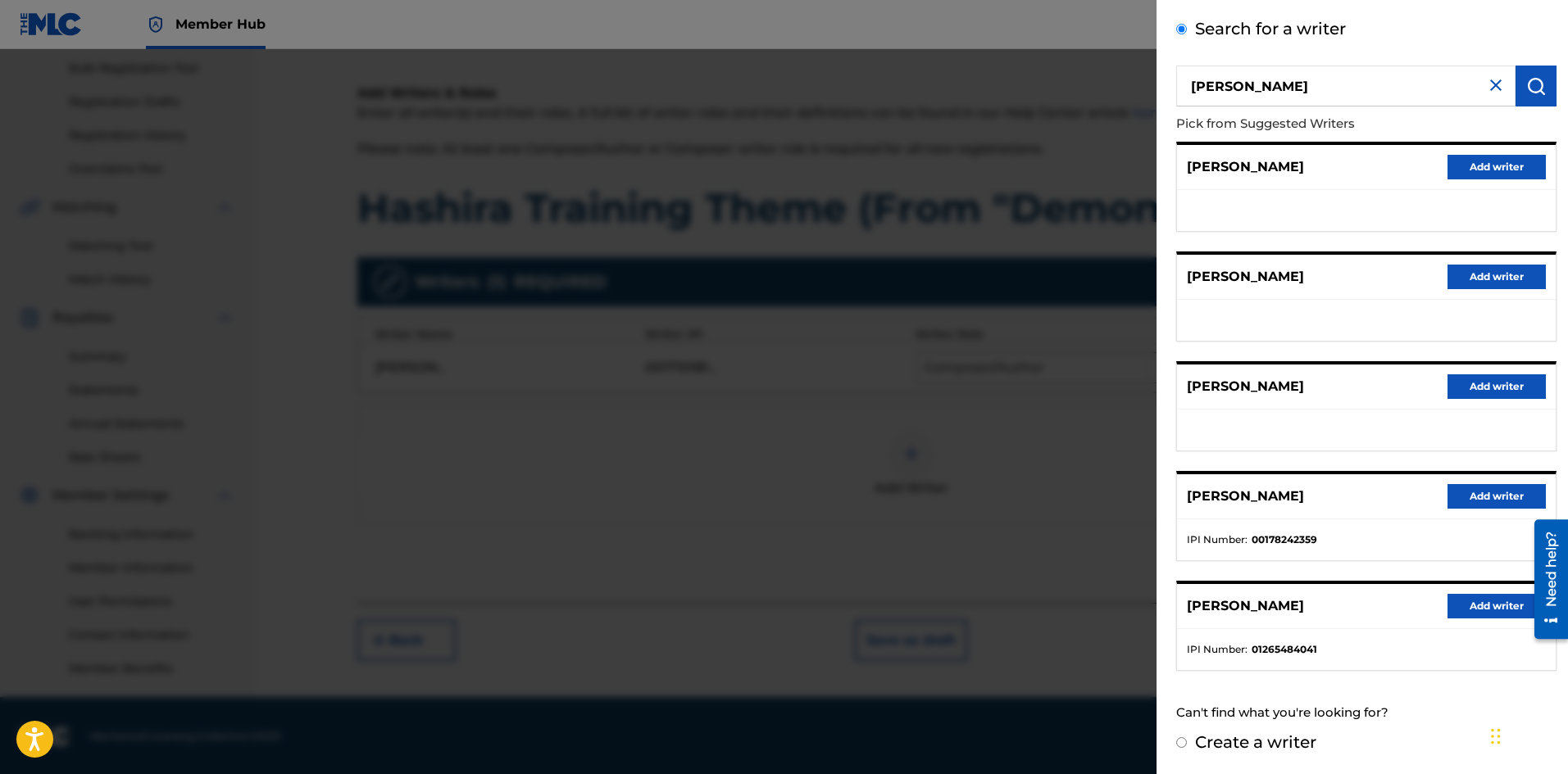
scroll to position [242, 0]
drag, startPoint x: 1318, startPoint y: 540, endPoint x: 1266, endPoint y: 548, distance: 52.6
click at [1266, 548] on ul "IPI Number : 00178242359" at bounding box center [1366, 540] width 379 height 41
click at [1465, 609] on button "Add writer" at bounding box center [1496, 606] width 98 height 25
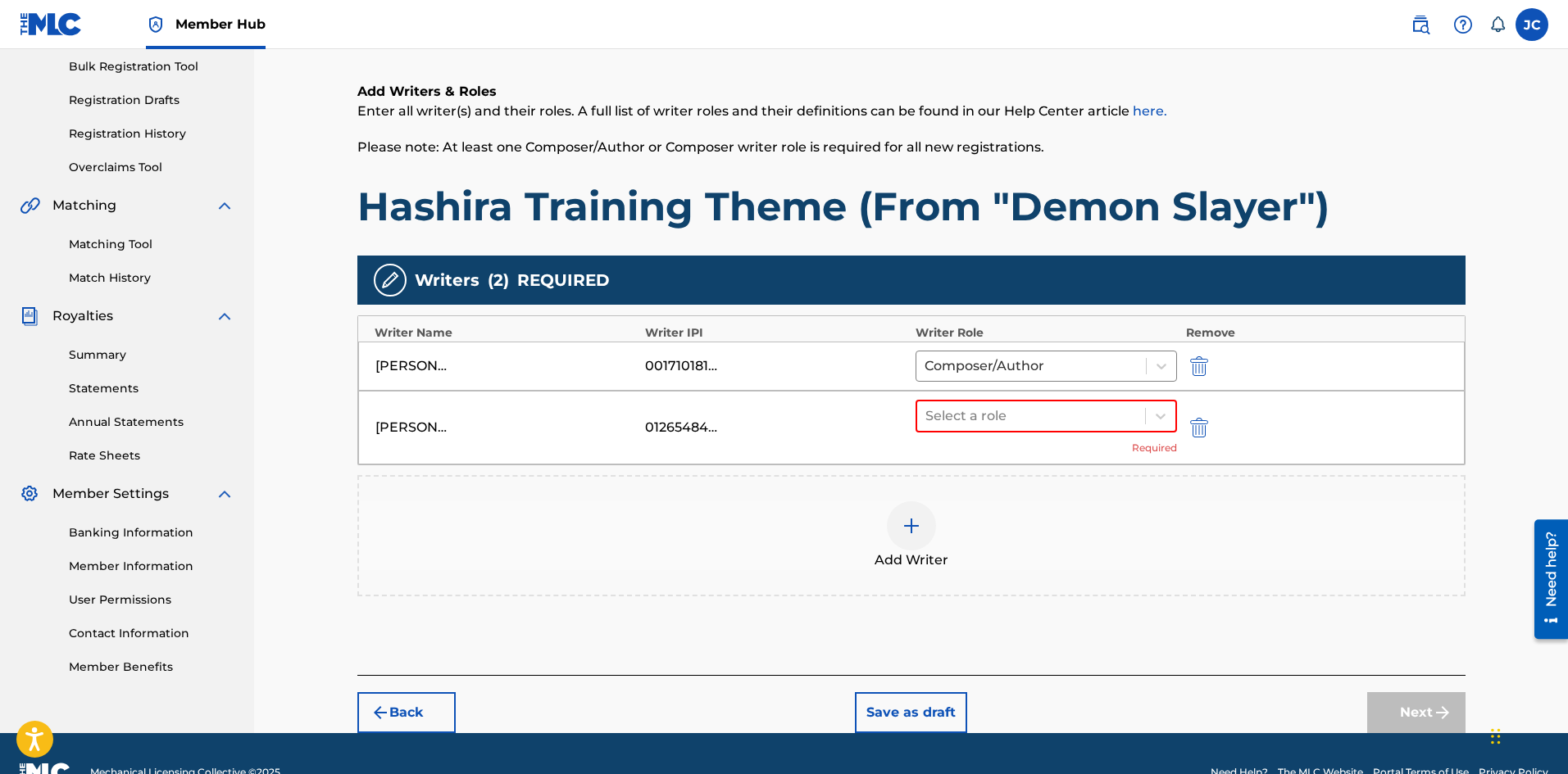
click at [1272, 596] on div "Add Writer" at bounding box center [911, 536] width 1108 height 121
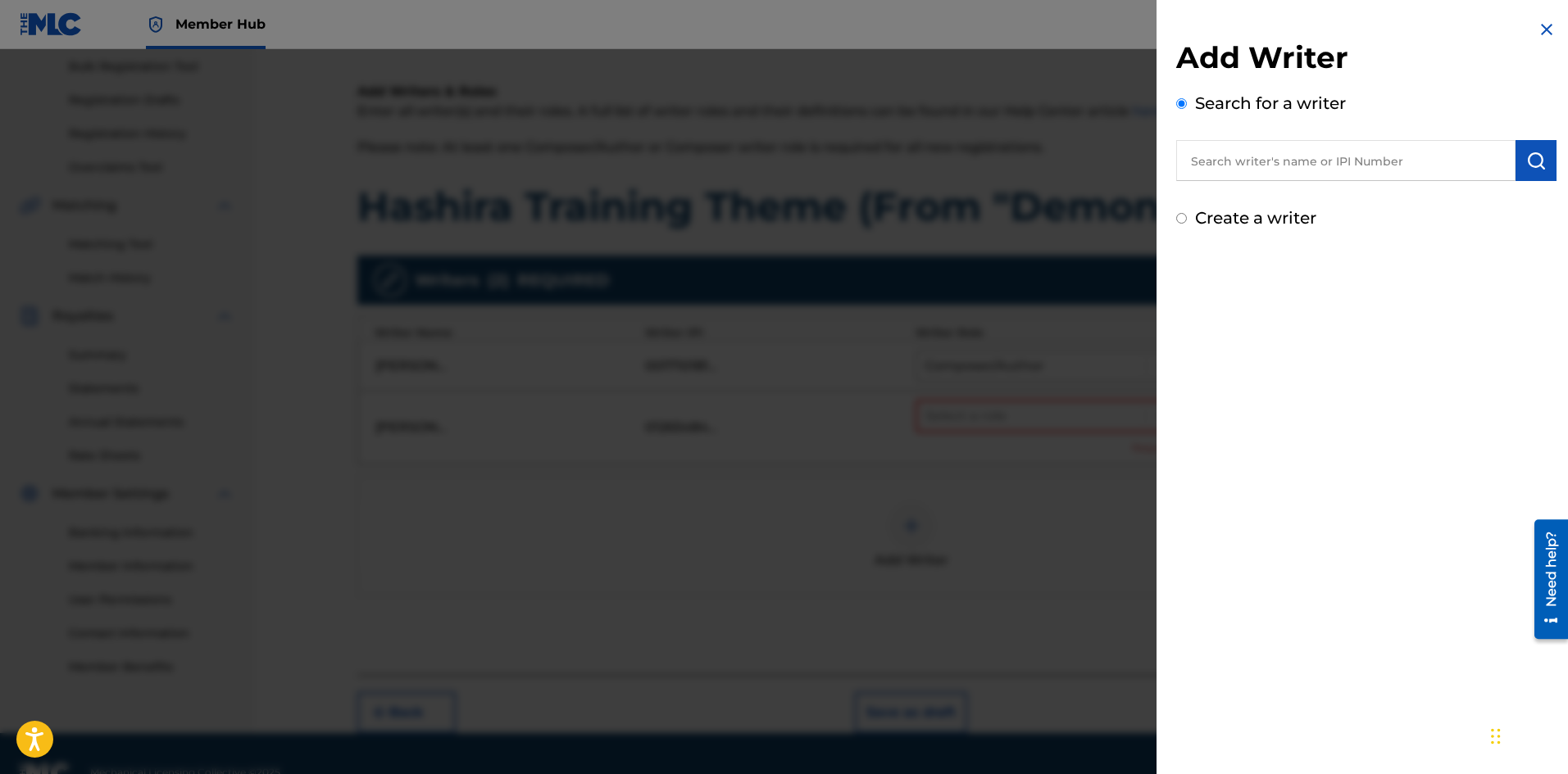
drag, startPoint x: 1548, startPoint y: 26, endPoint x: 1512, endPoint y: 43, distance: 39.8
click at [1548, 26] on img at bounding box center [1546, 29] width 20 height 20
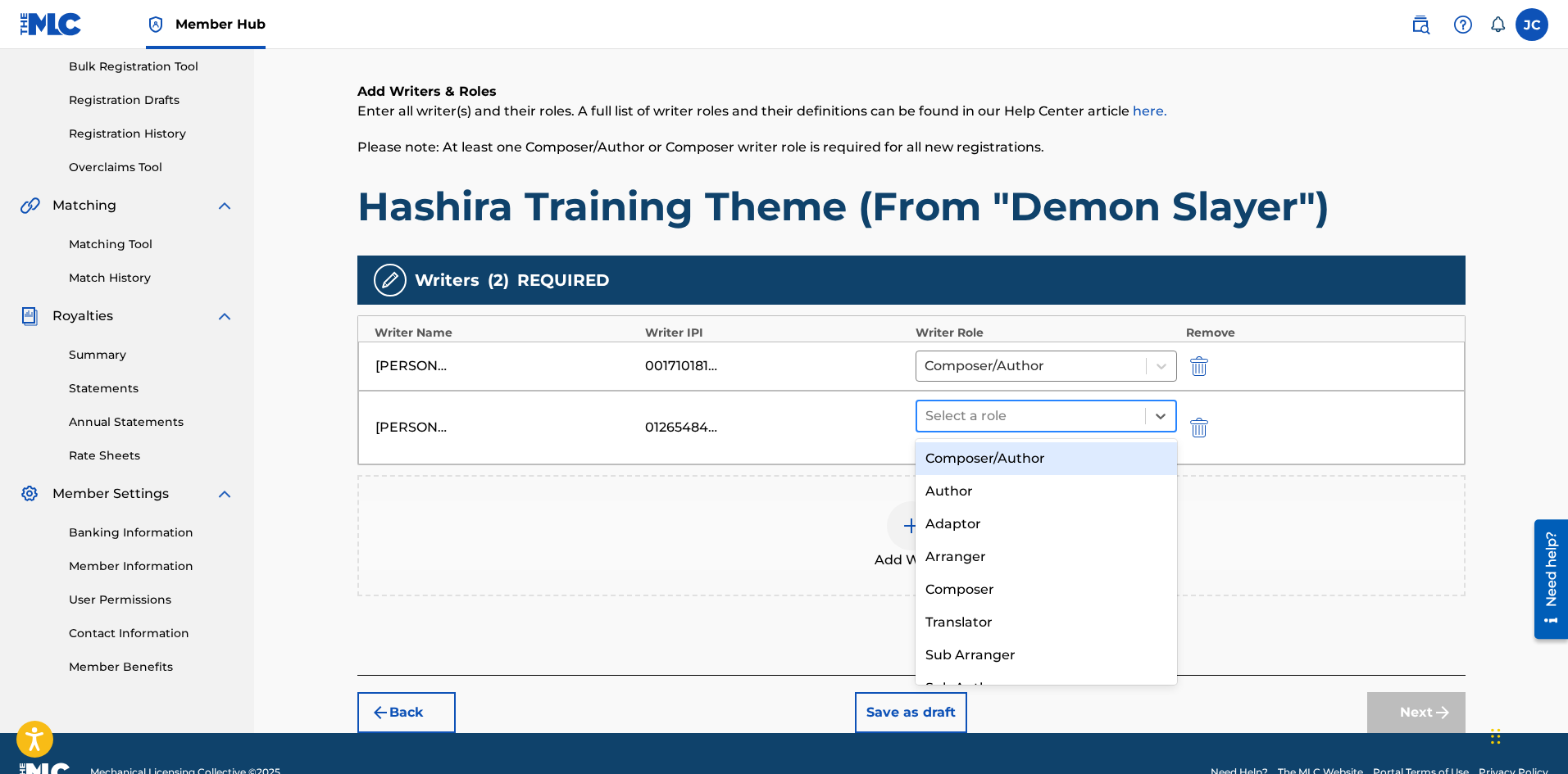
click at [1020, 424] on div at bounding box center [1031, 416] width 212 height 23
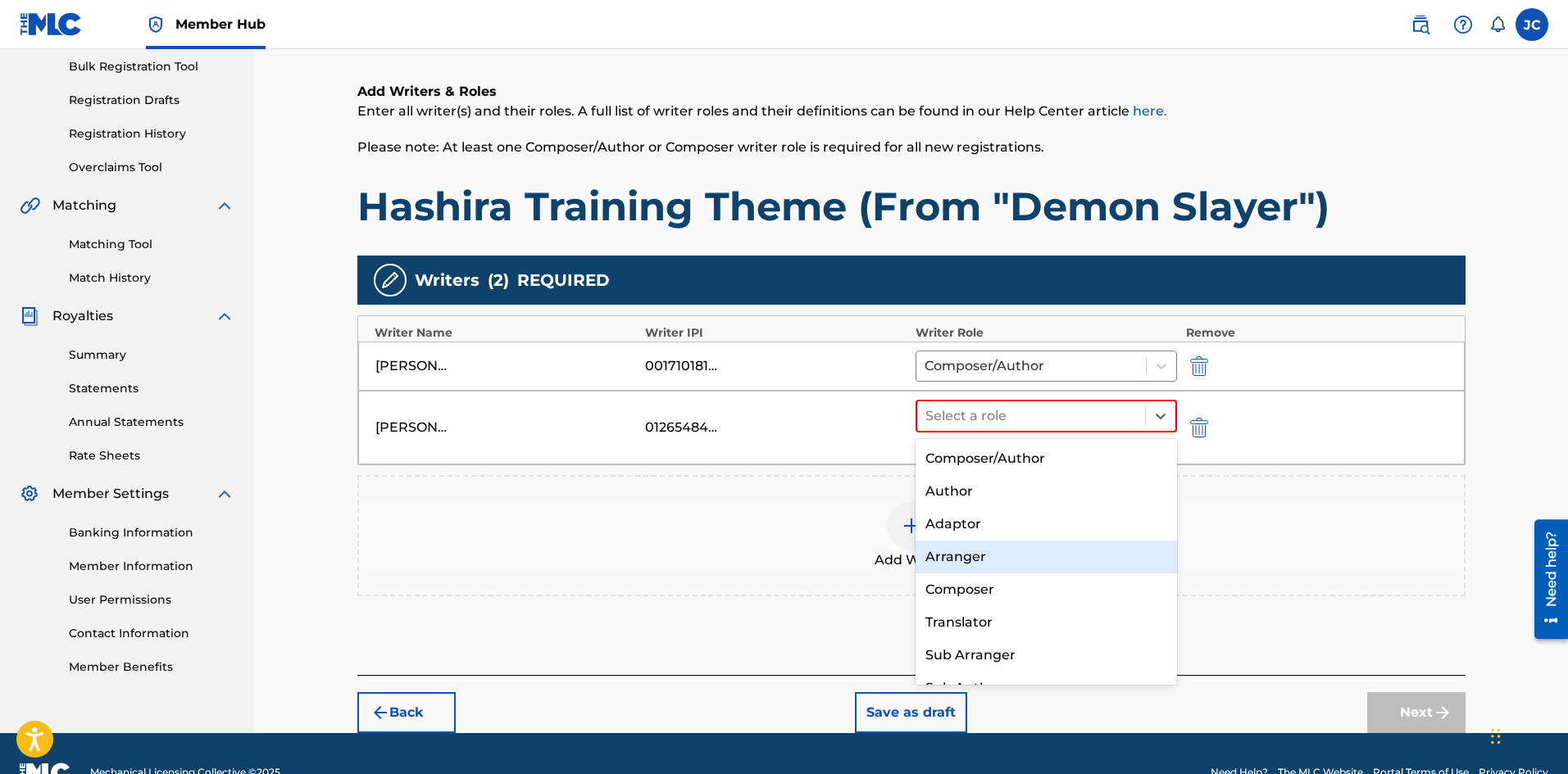
click at [985, 557] on div "Arranger" at bounding box center [1047, 557] width 262 height 32
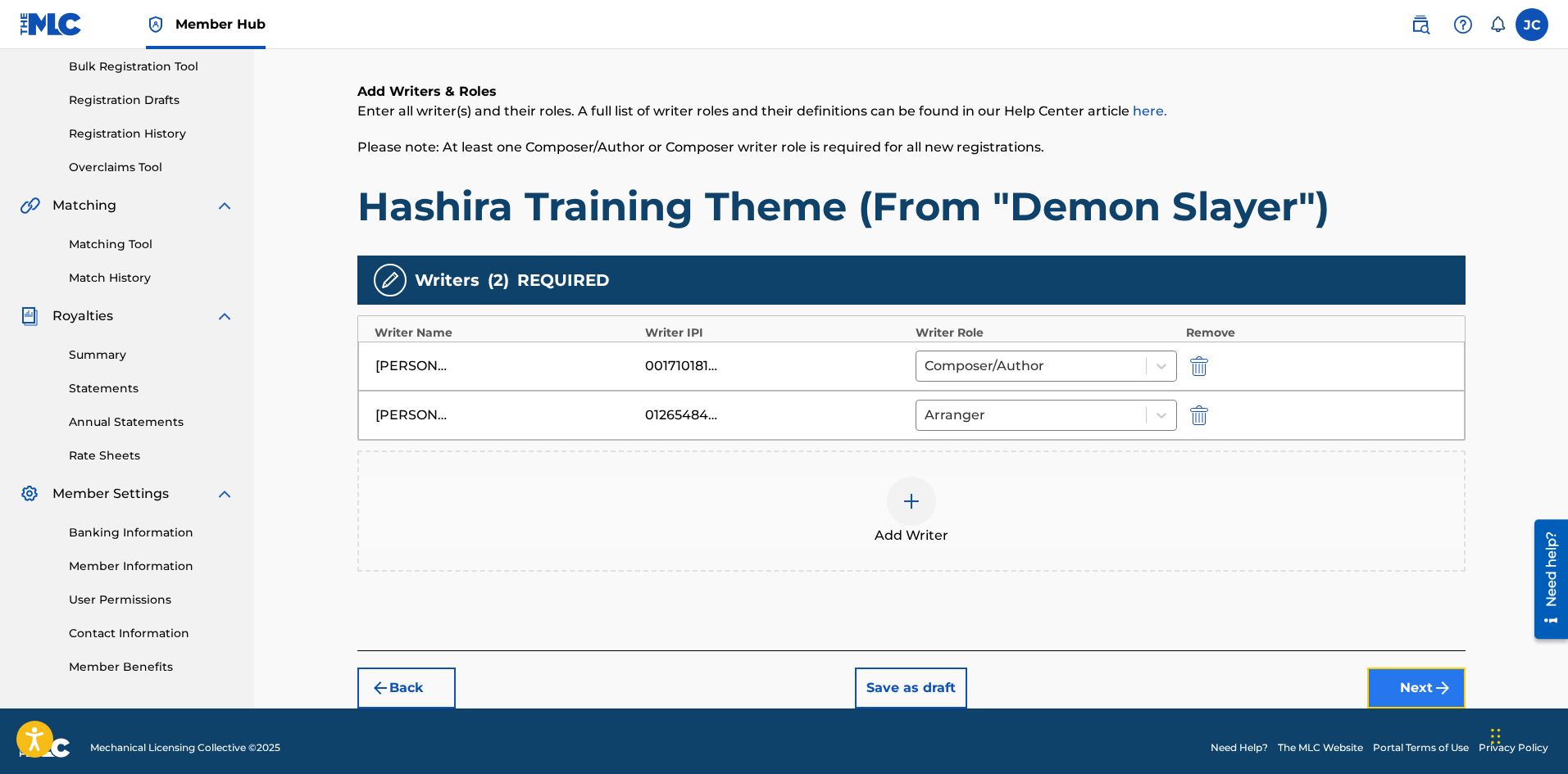
click at [1428, 700] on button "Next" at bounding box center [1416, 688] width 98 height 41
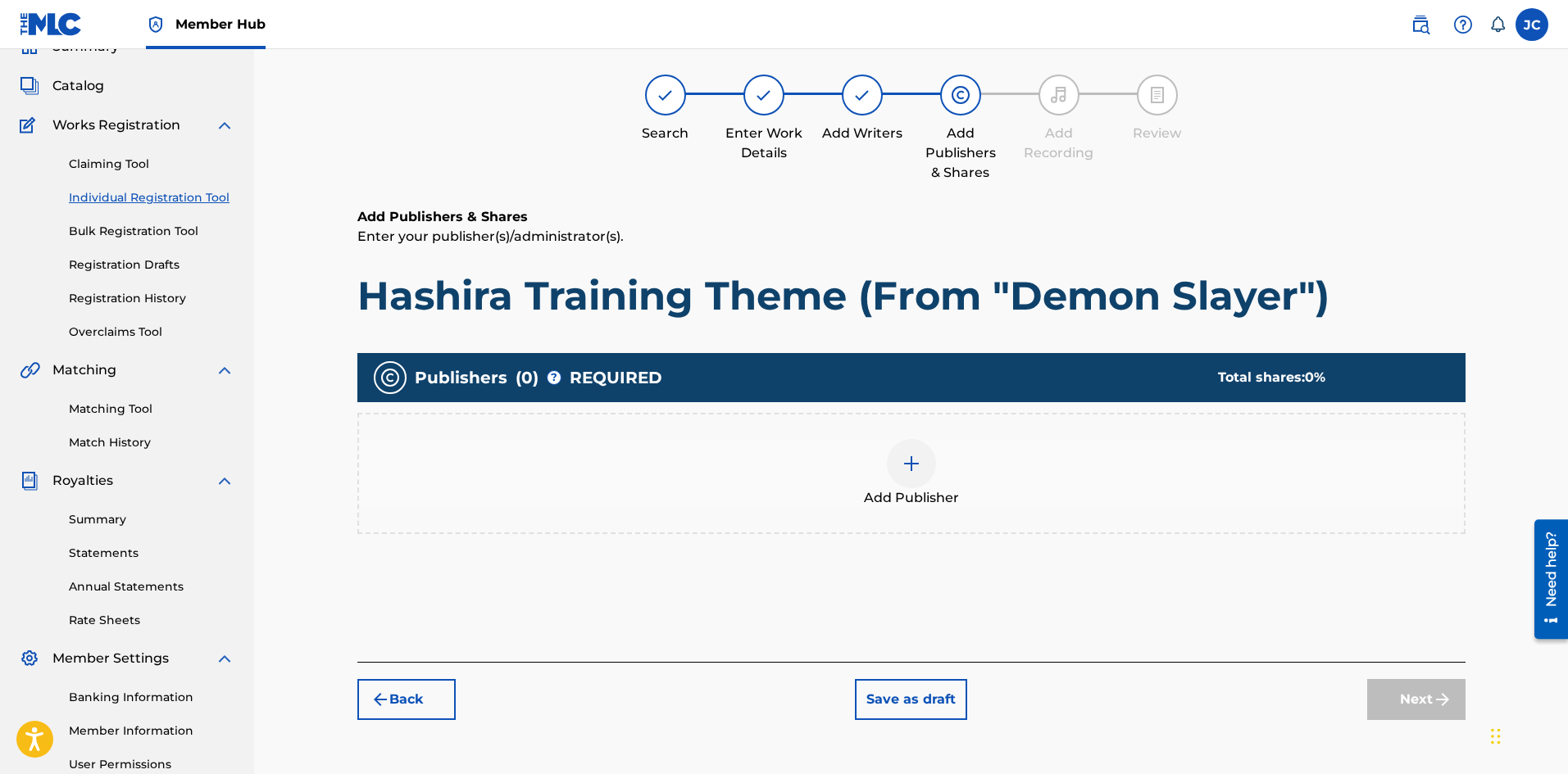
scroll to position [74, 0]
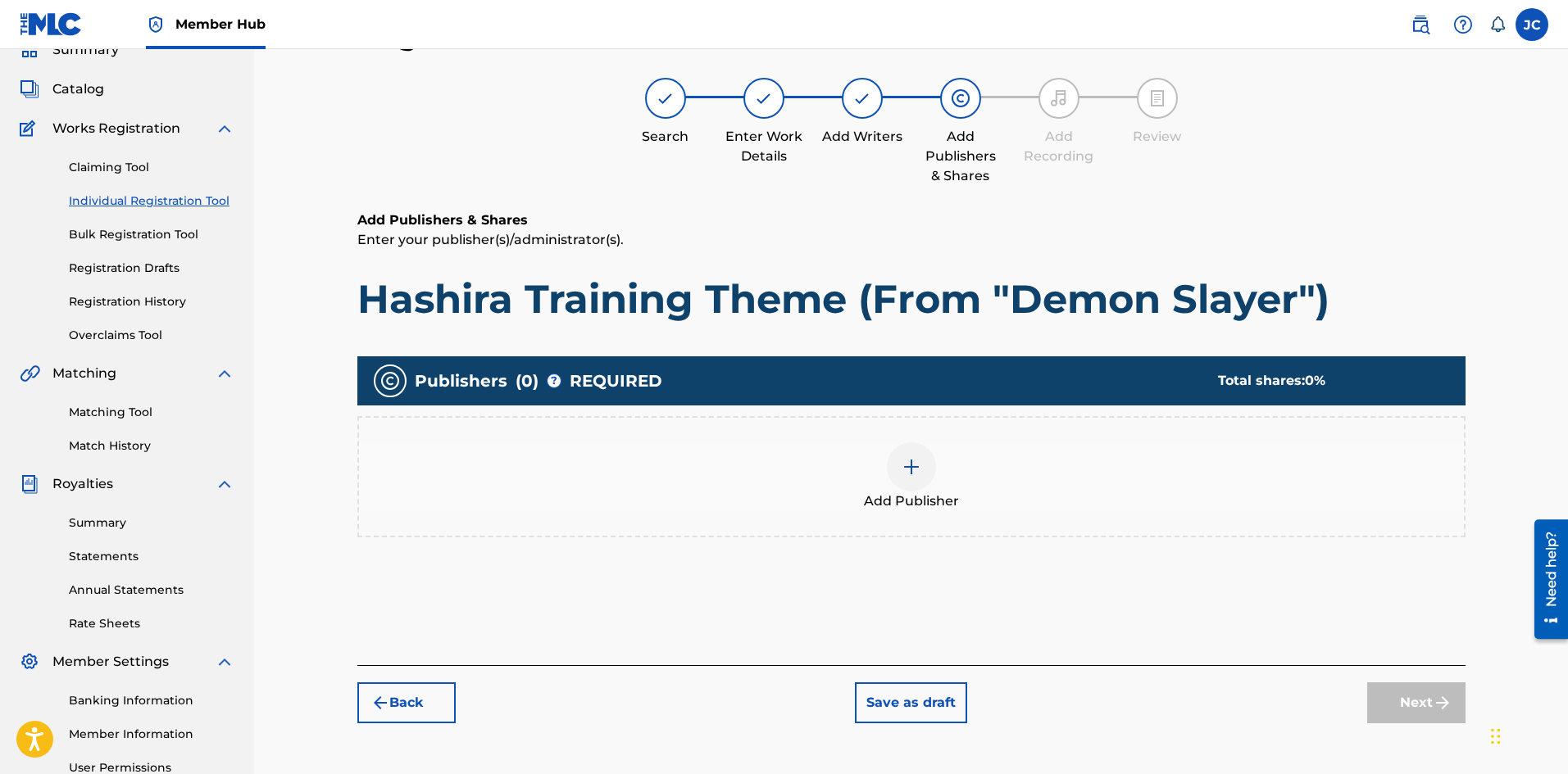
click at [1042, 530] on div "Add Publisher" at bounding box center [911, 477] width 1108 height 121
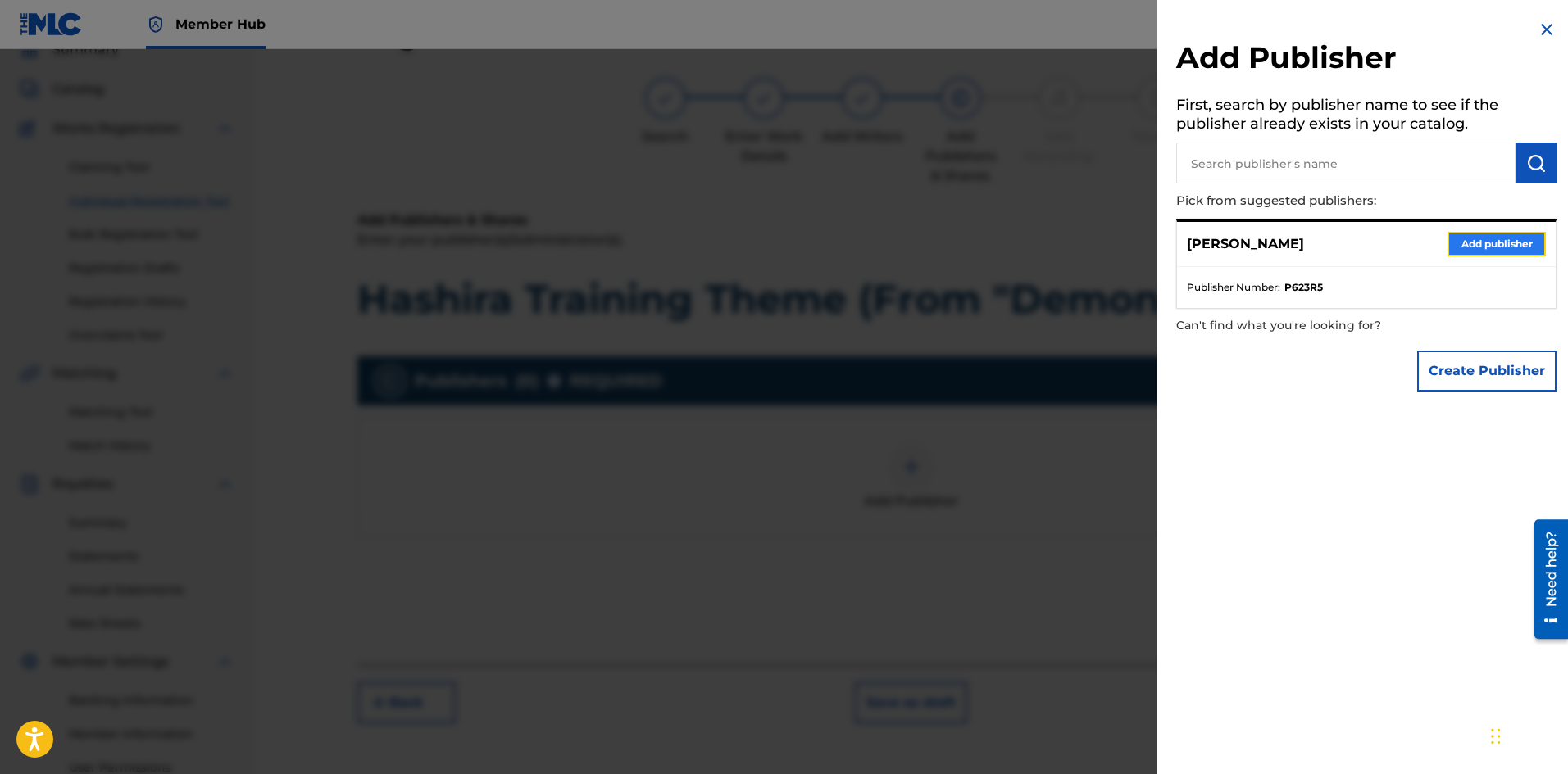
click at [1451, 235] on button "Add publisher" at bounding box center [1496, 244] width 98 height 25
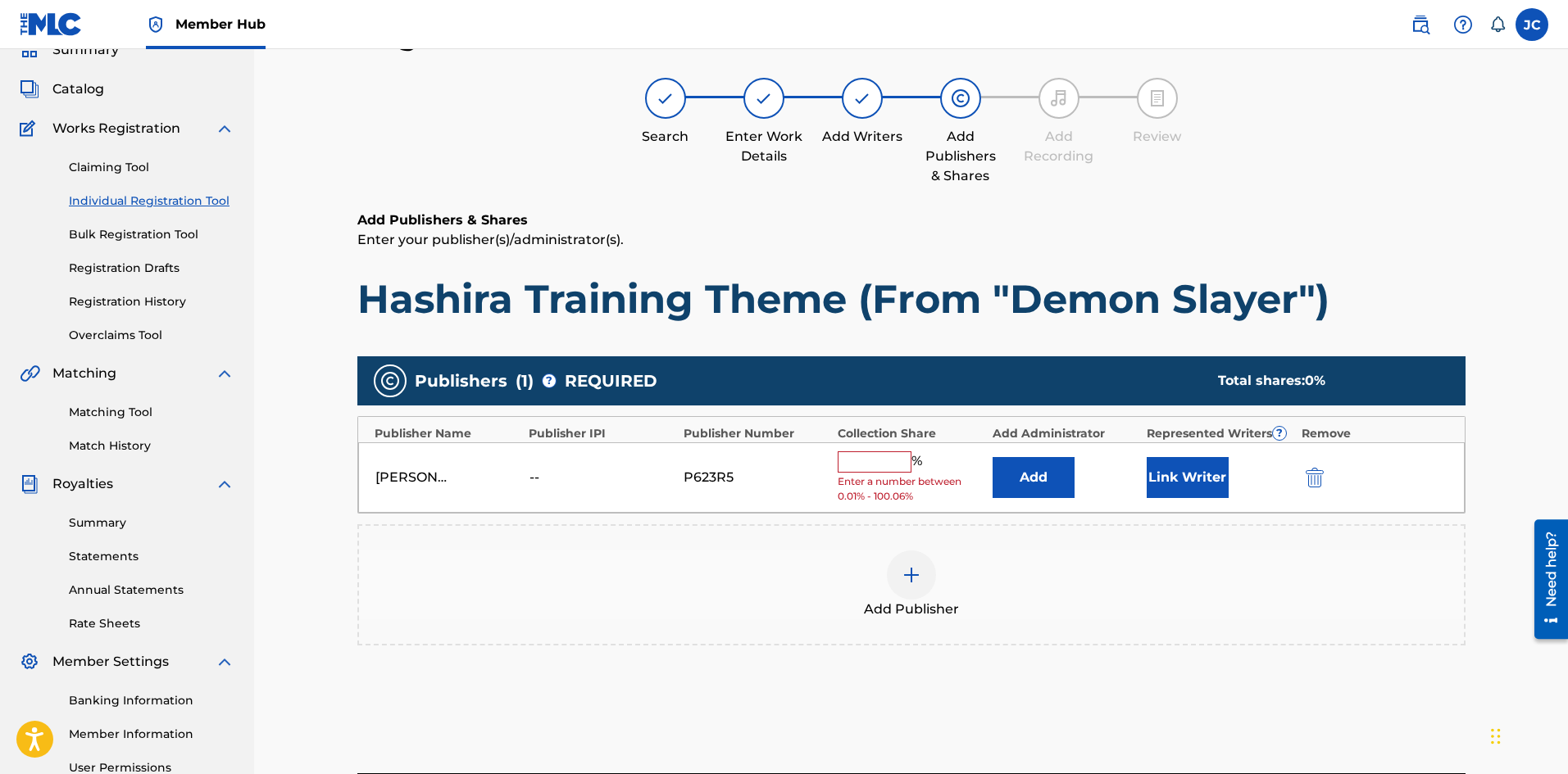
click at [864, 459] on input "text" at bounding box center [874, 462] width 74 height 21
type input "100"
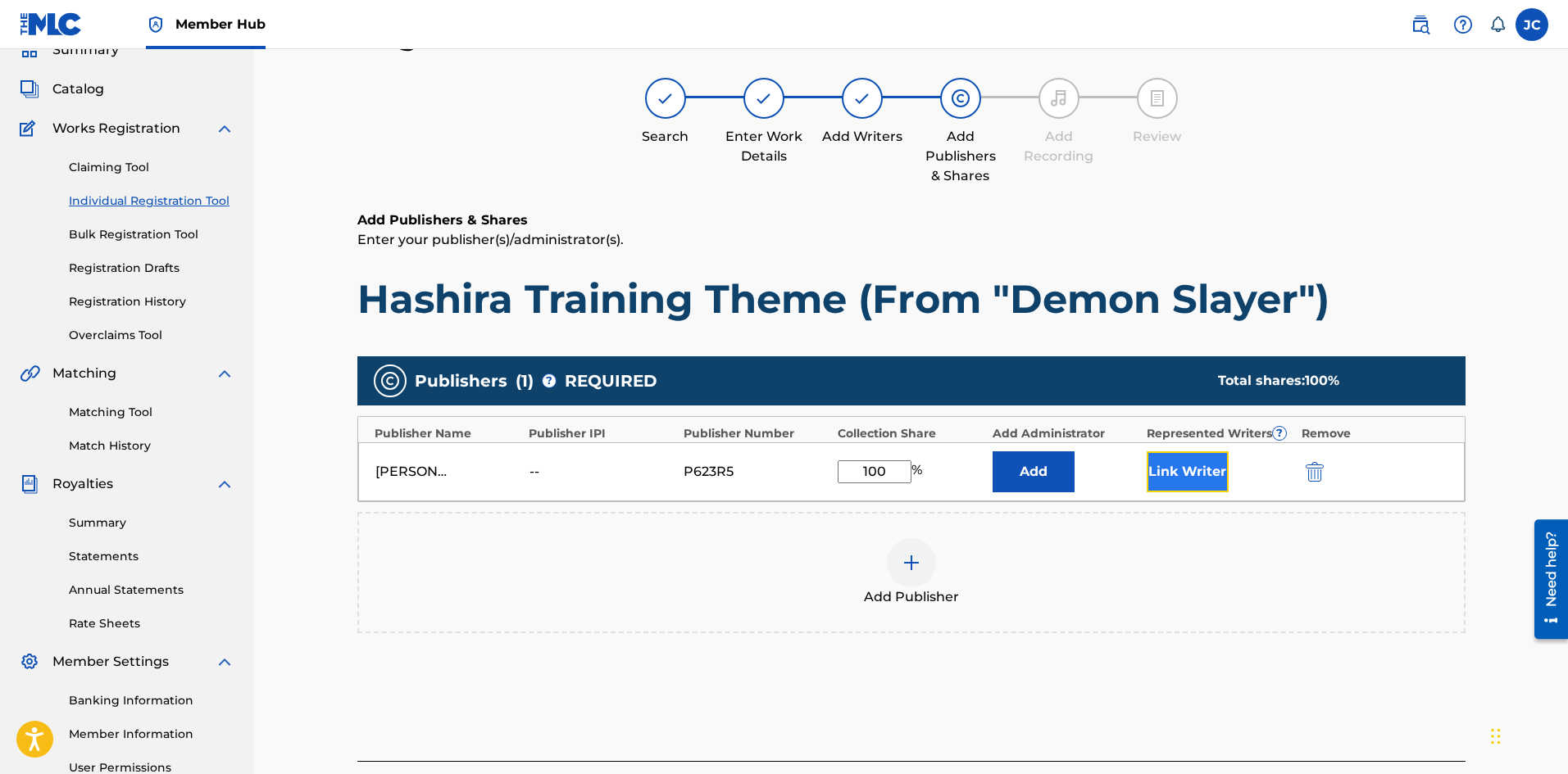
click at [1152, 475] on button "Link Writer" at bounding box center [1187, 472] width 82 height 41
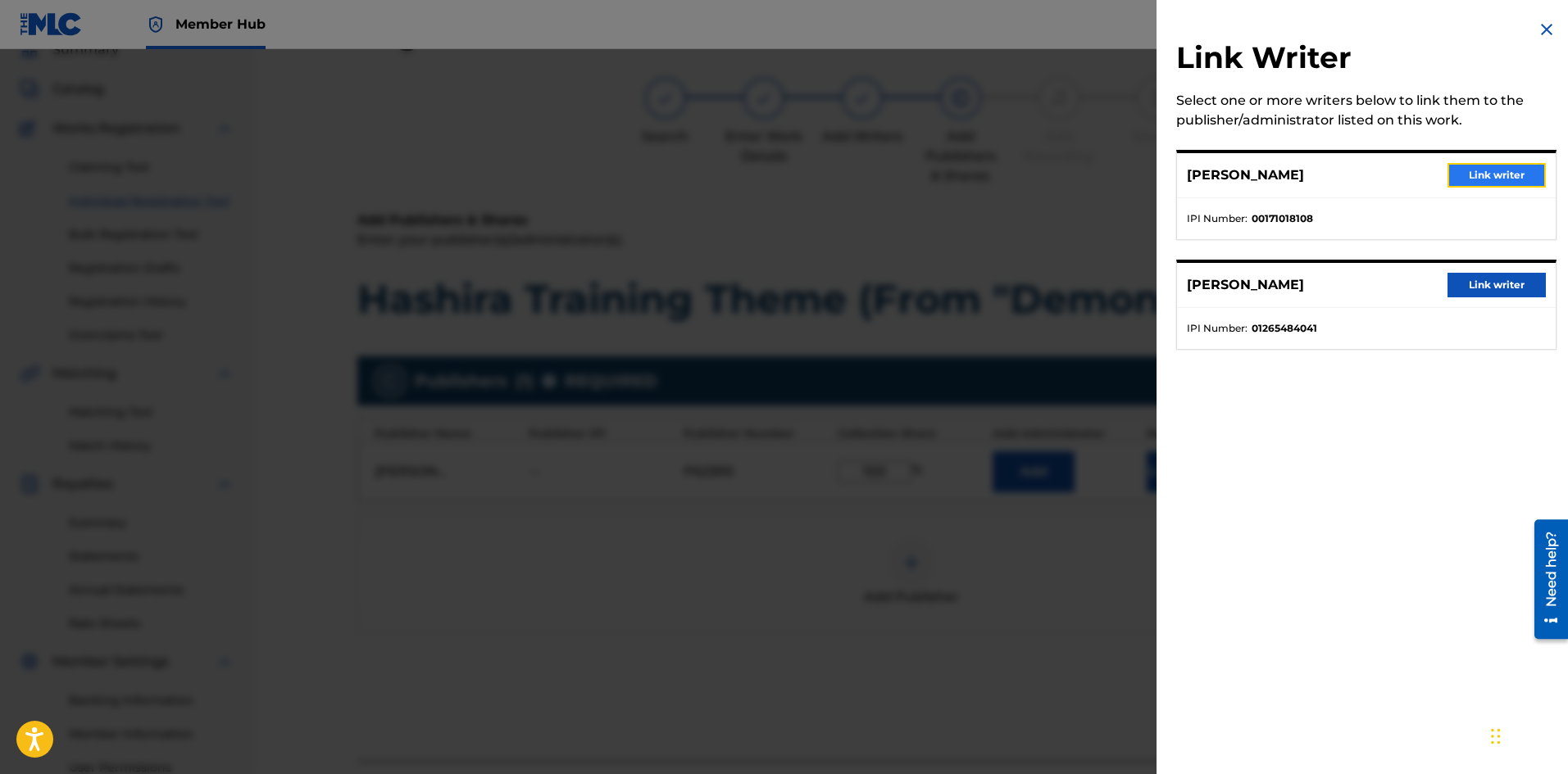
click at [1475, 183] on button "Link writer" at bounding box center [1496, 175] width 98 height 25
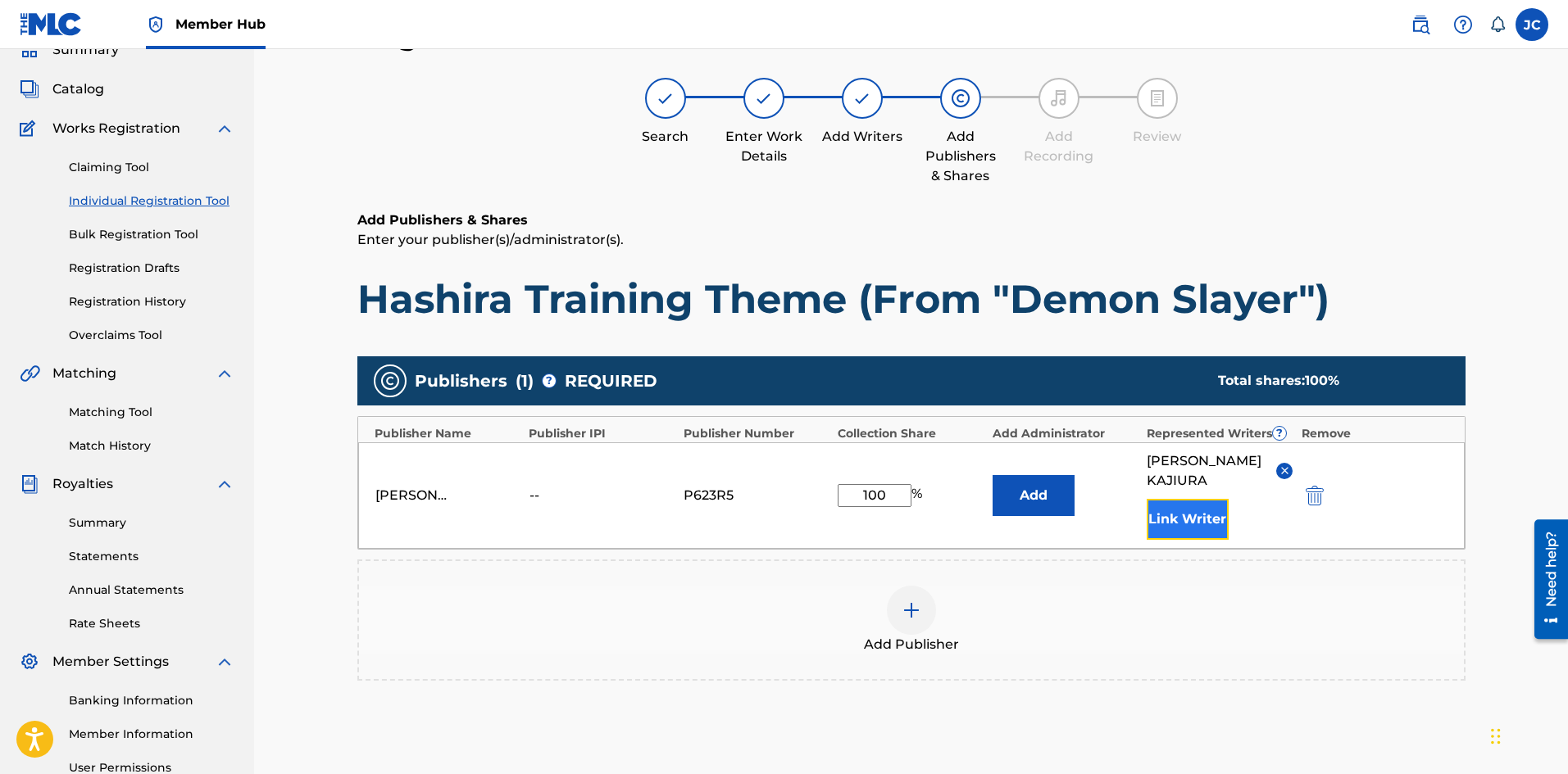
click at [1174, 499] on button "Link Writer" at bounding box center [1187, 519] width 82 height 41
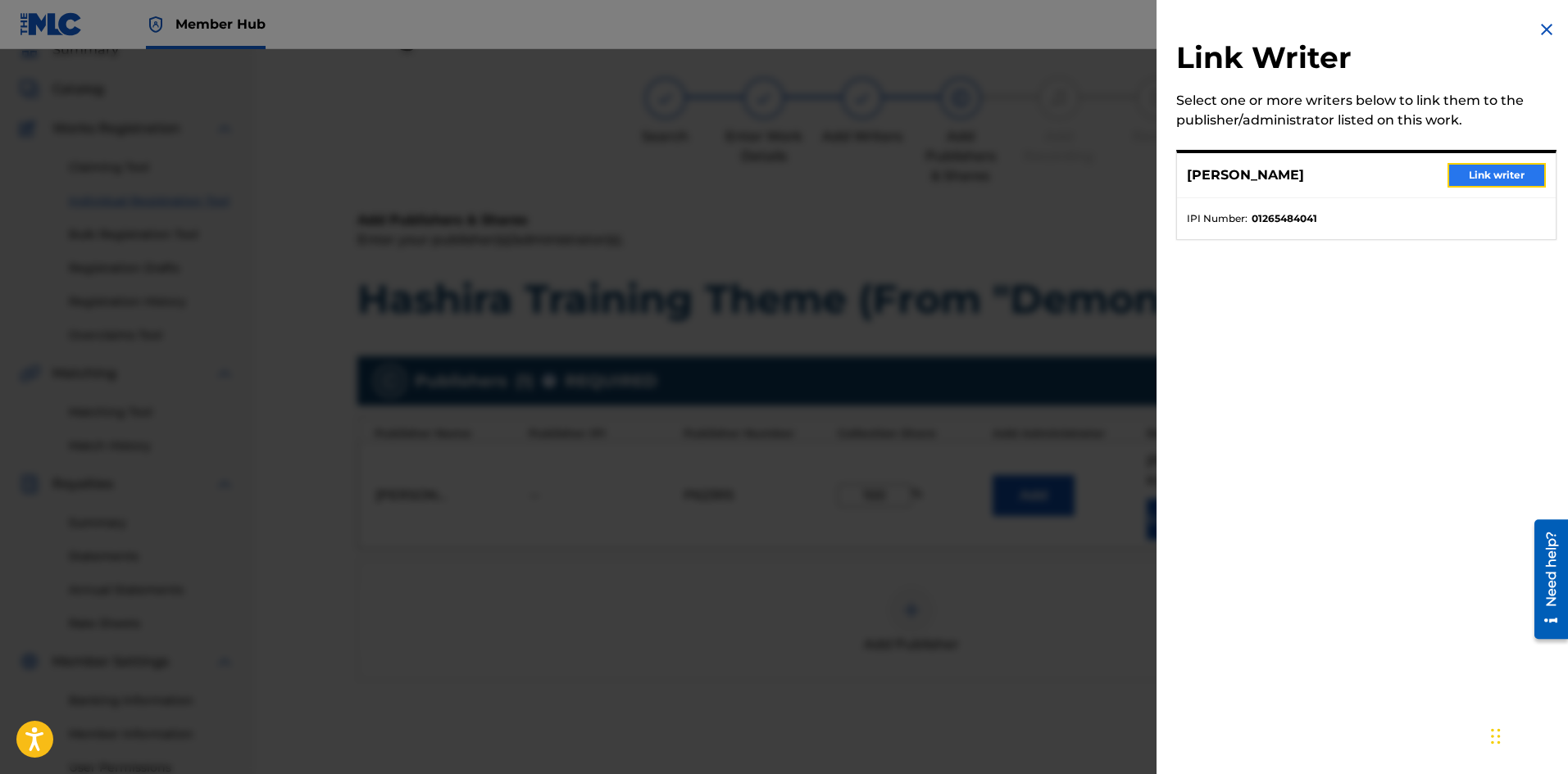
click at [1485, 183] on button "Link writer" at bounding box center [1496, 175] width 98 height 25
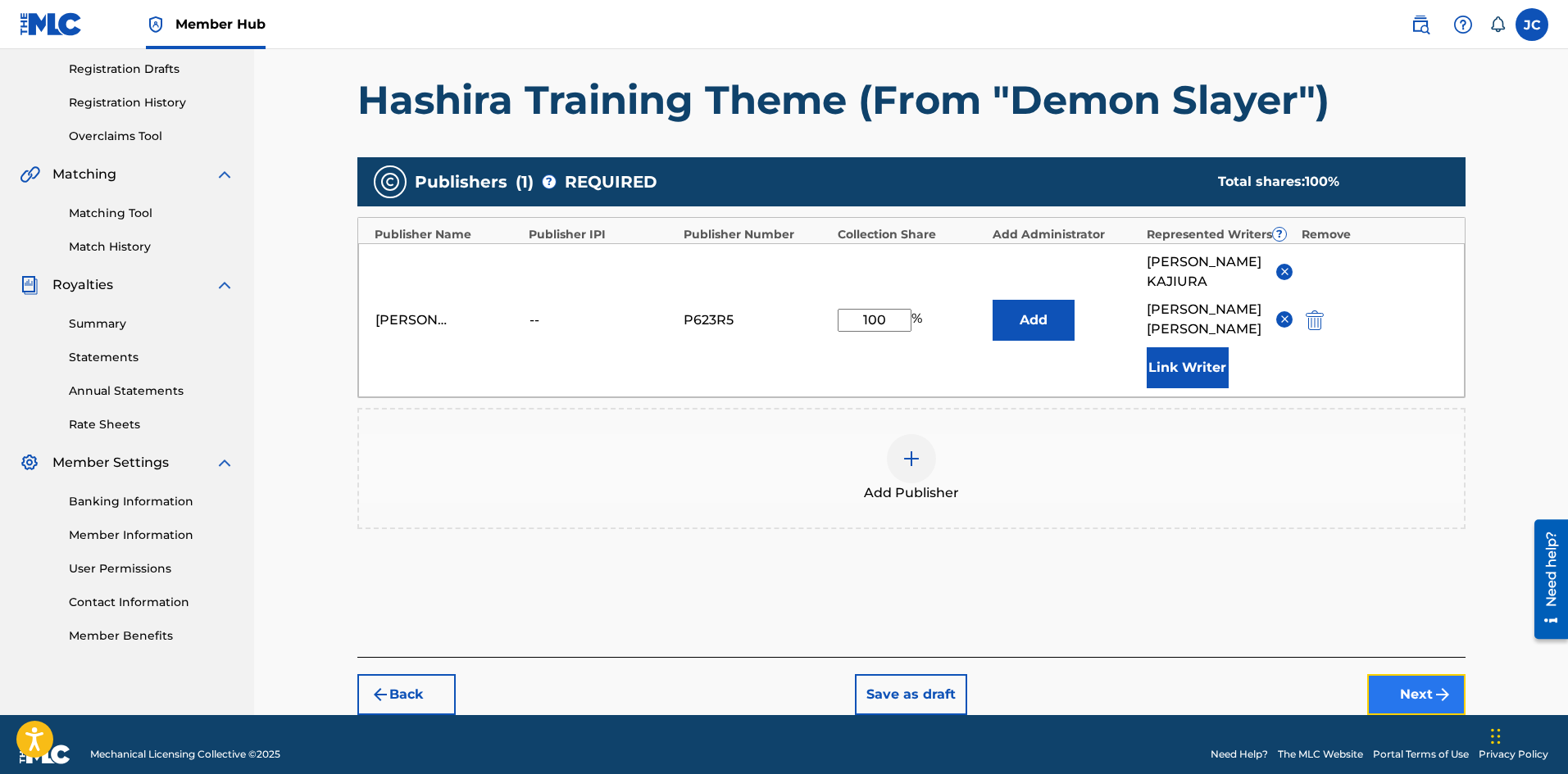
click at [1417, 674] on button "Next" at bounding box center [1416, 695] width 98 height 41
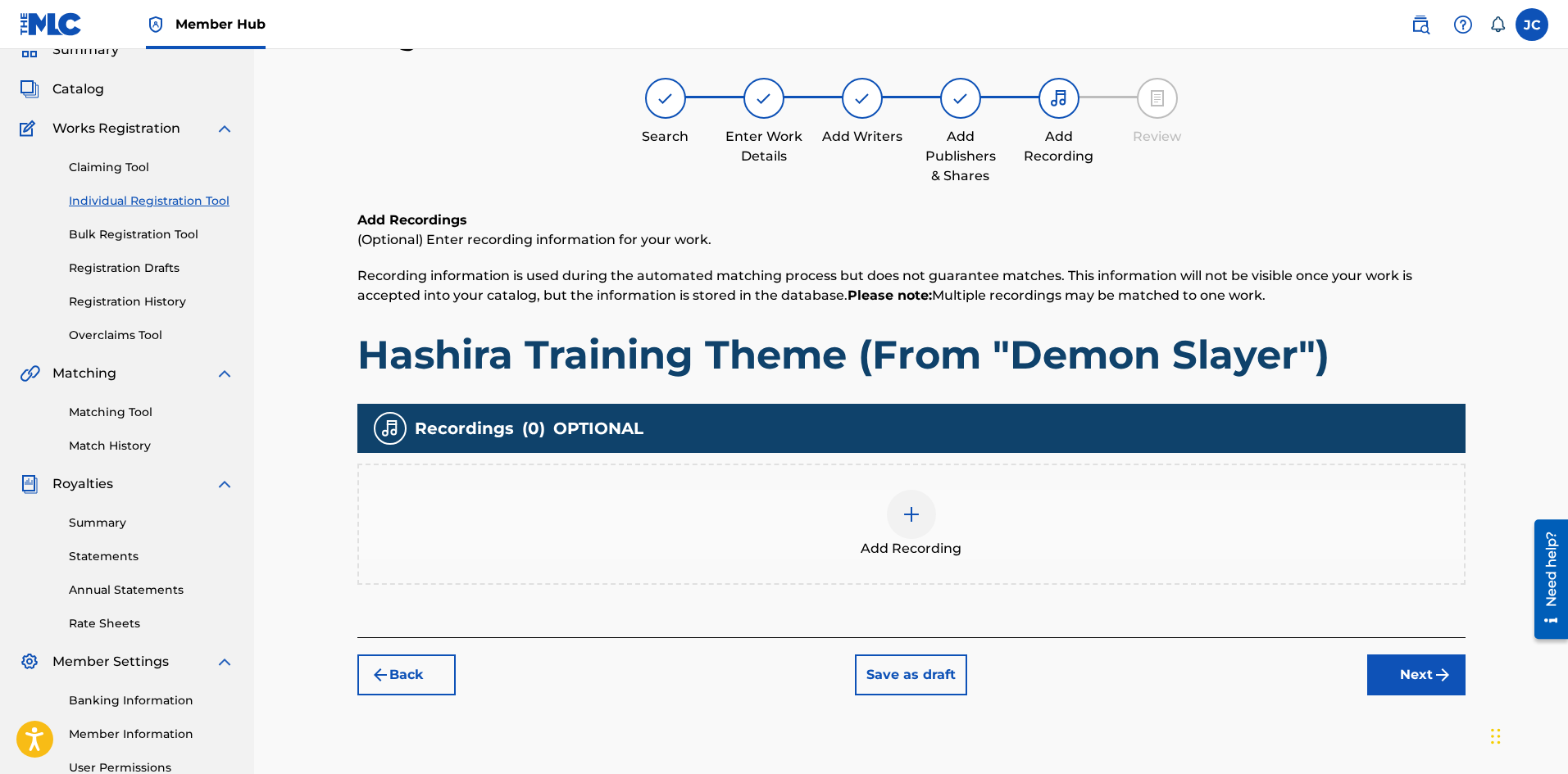
click at [882, 536] on div "Add Recording" at bounding box center [910, 524] width 1105 height 69
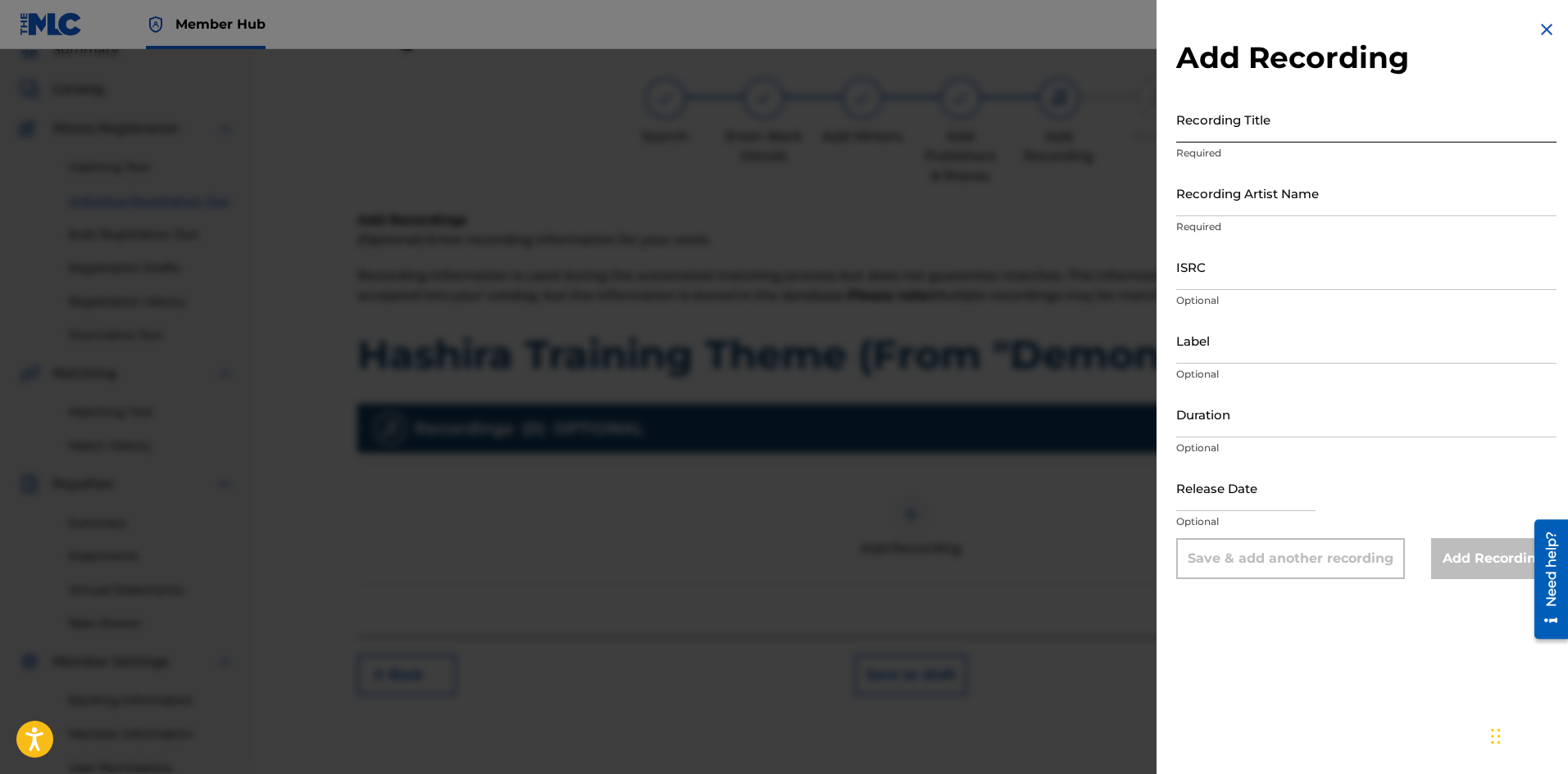
click at [1220, 129] on input "Recording Title" at bounding box center [1366, 119] width 380 height 47
paste input "[PERSON_NAME]"
type input "Y"
click at [1236, 120] on input "Recording Title" at bounding box center [1366, 119] width 380 height 47
paste input "Hashira Training Theme (From "Demon Slayer")"
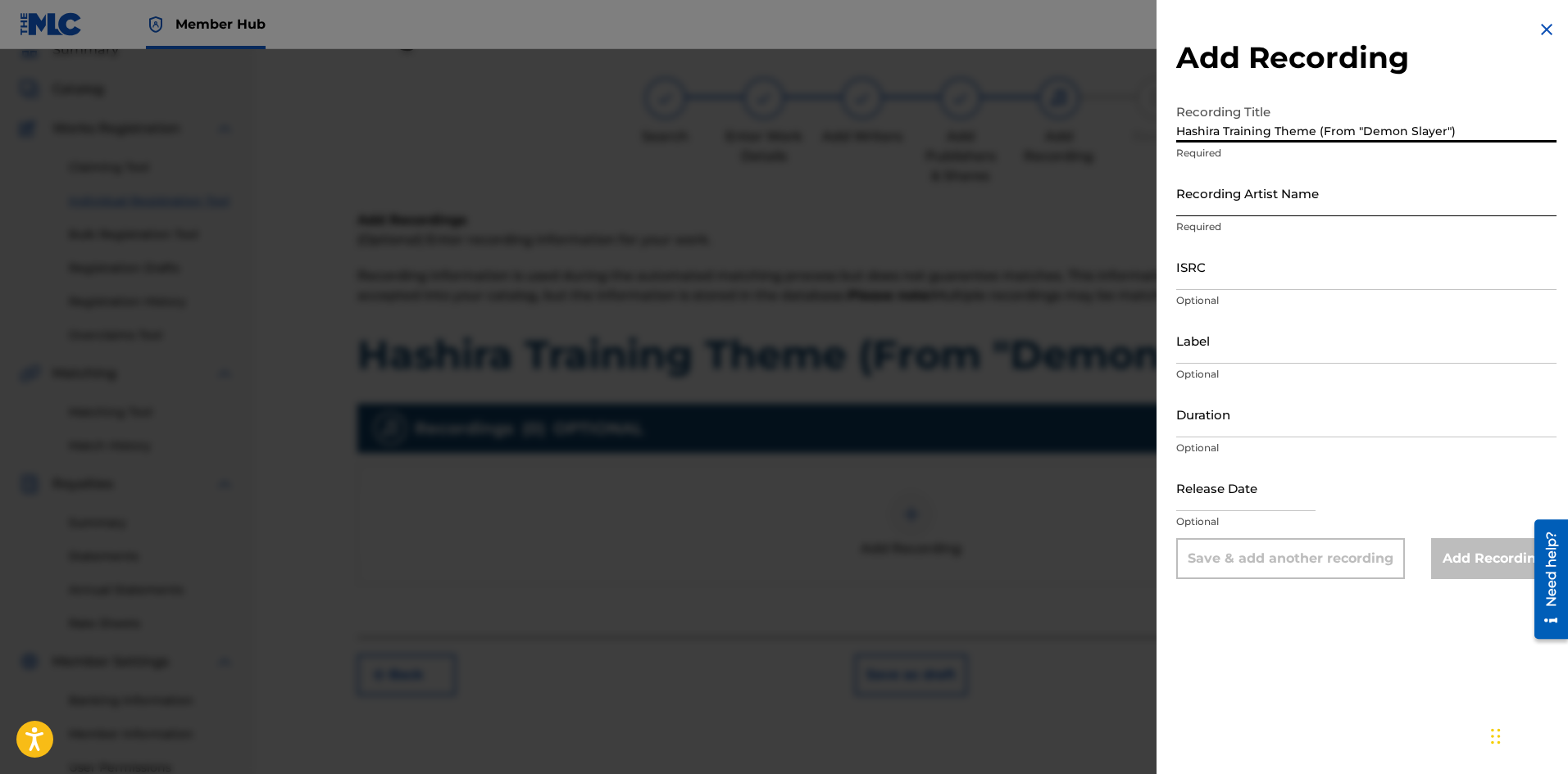
type input "Hashira Training Theme (From "Demon Slayer")"
click at [1261, 201] on input "Recording Artist Name" at bounding box center [1366, 192] width 380 height 47
type input "[PERSON_NAME]"
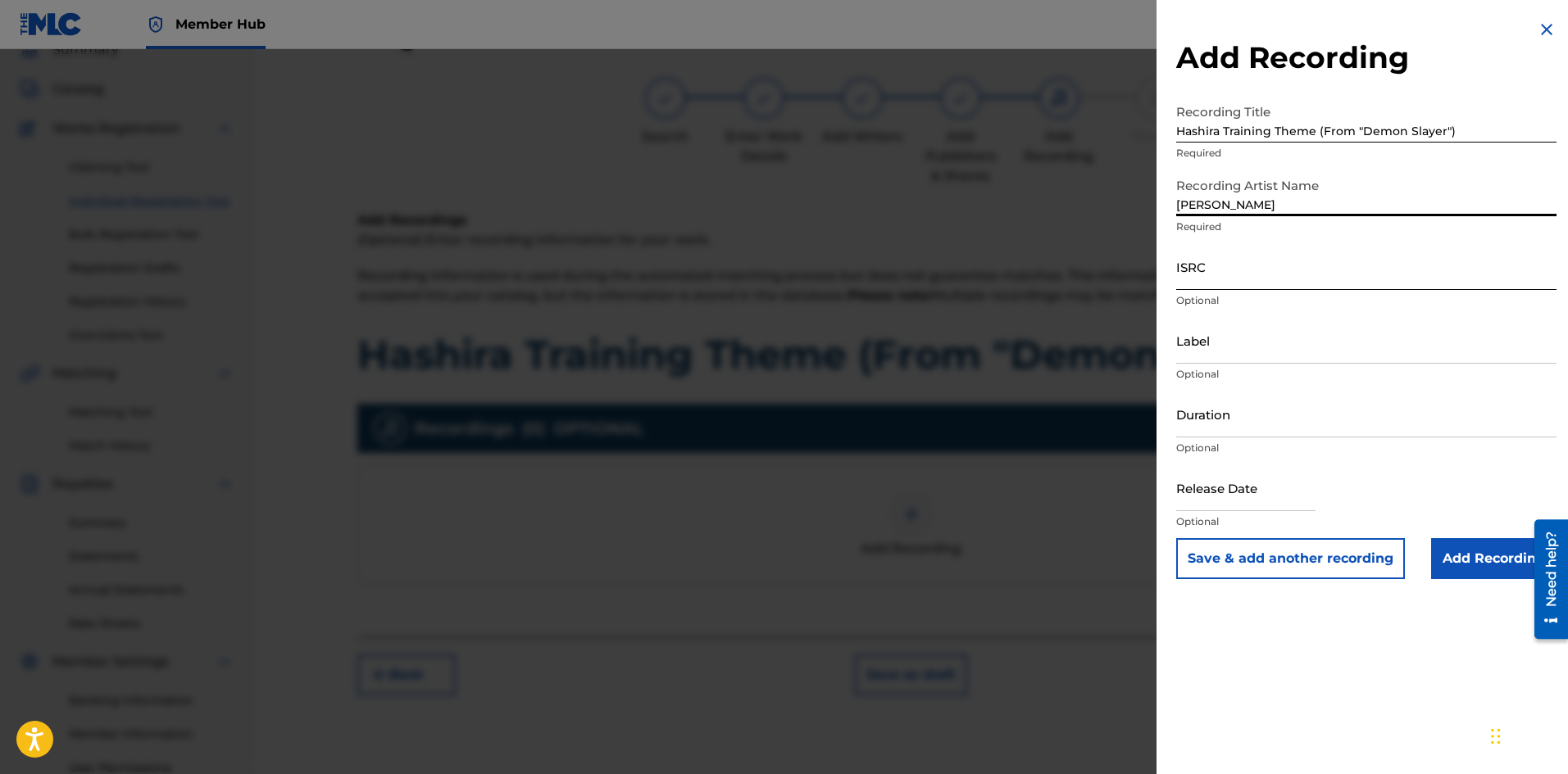
click at [1229, 284] on input "ISRC" at bounding box center [1366, 267] width 380 height 47
click at [1312, 265] on input "ISRC" at bounding box center [1366, 267] width 380 height 47
paste input "QT3EZ2576284"
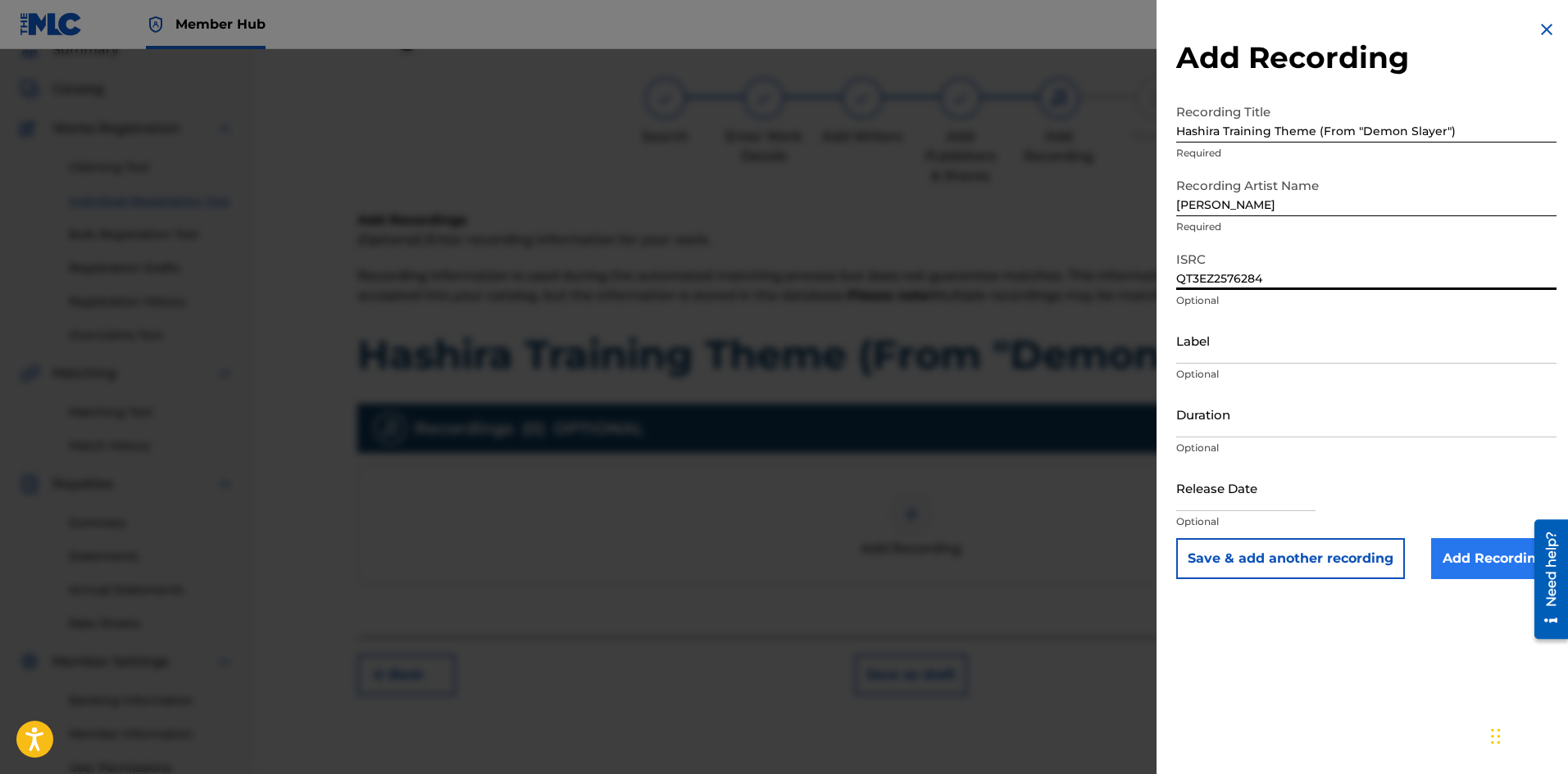
type input "QT3EZ2576284"
click at [1462, 559] on input "Add Recording" at bounding box center [1493, 559] width 125 height 41
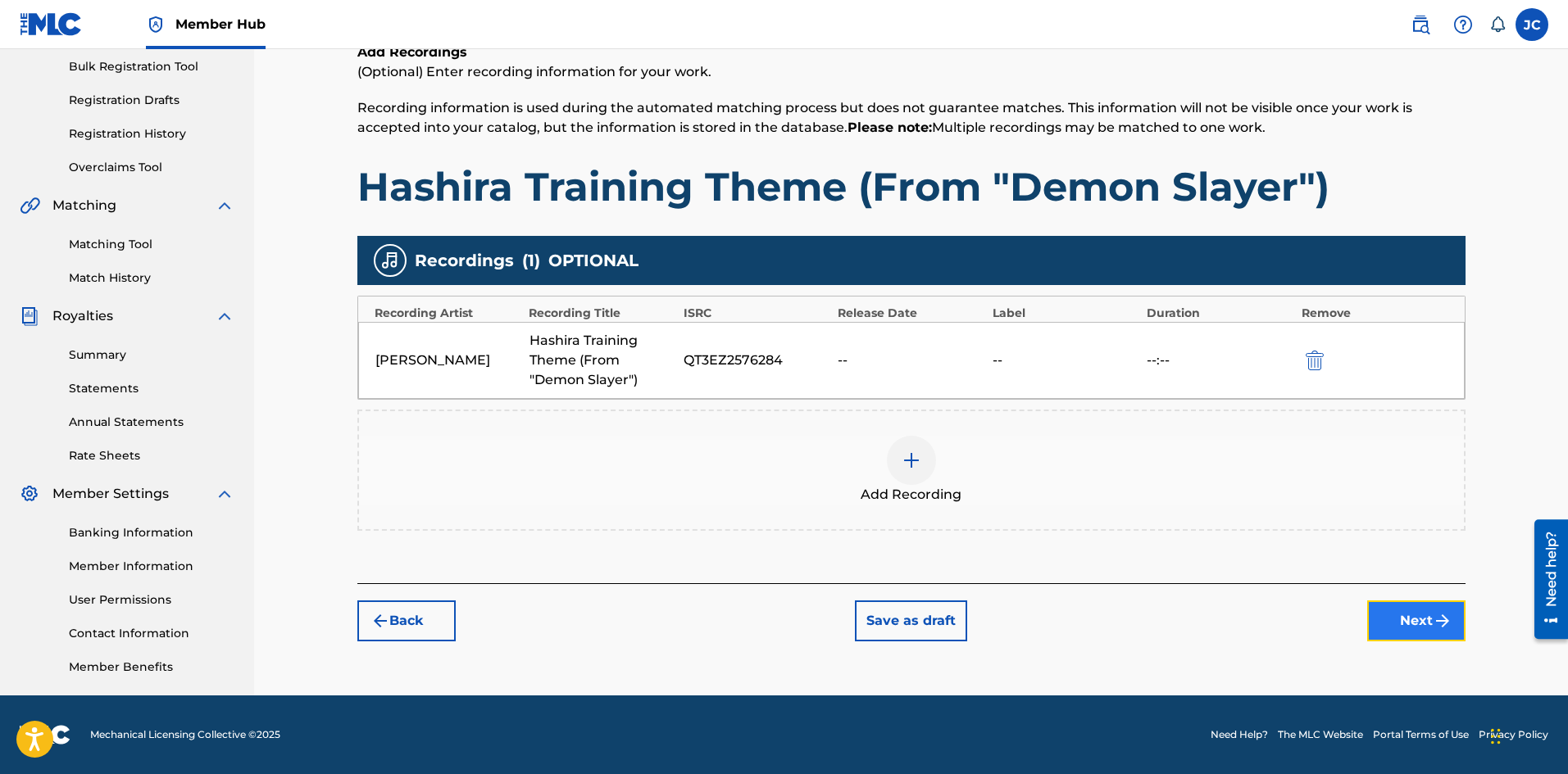
click at [1404, 622] on button "Next" at bounding box center [1416, 621] width 98 height 41
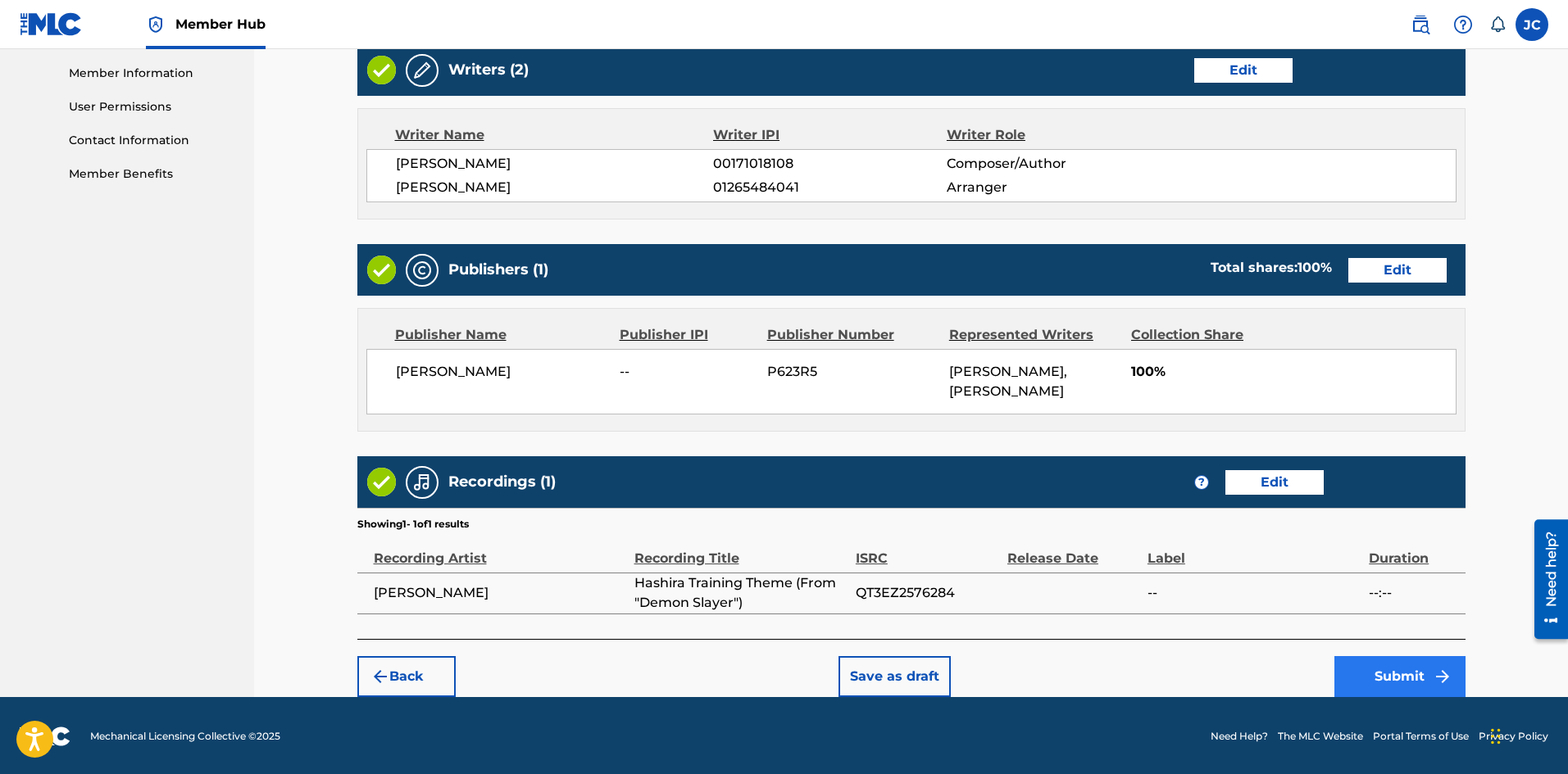
scroll to position [737, 0]
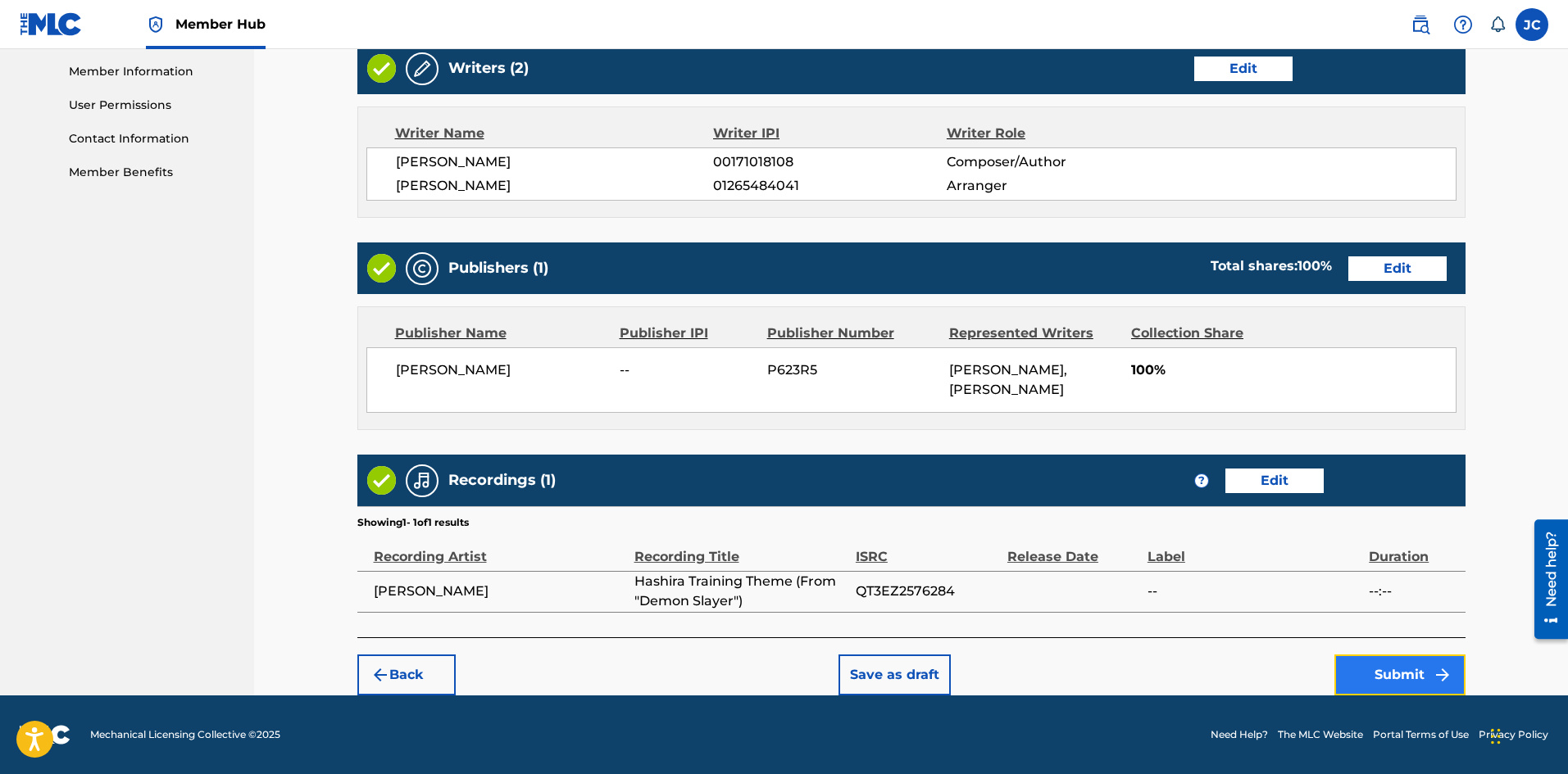
click at [1404, 665] on button "Submit" at bounding box center [1400, 675] width 131 height 41
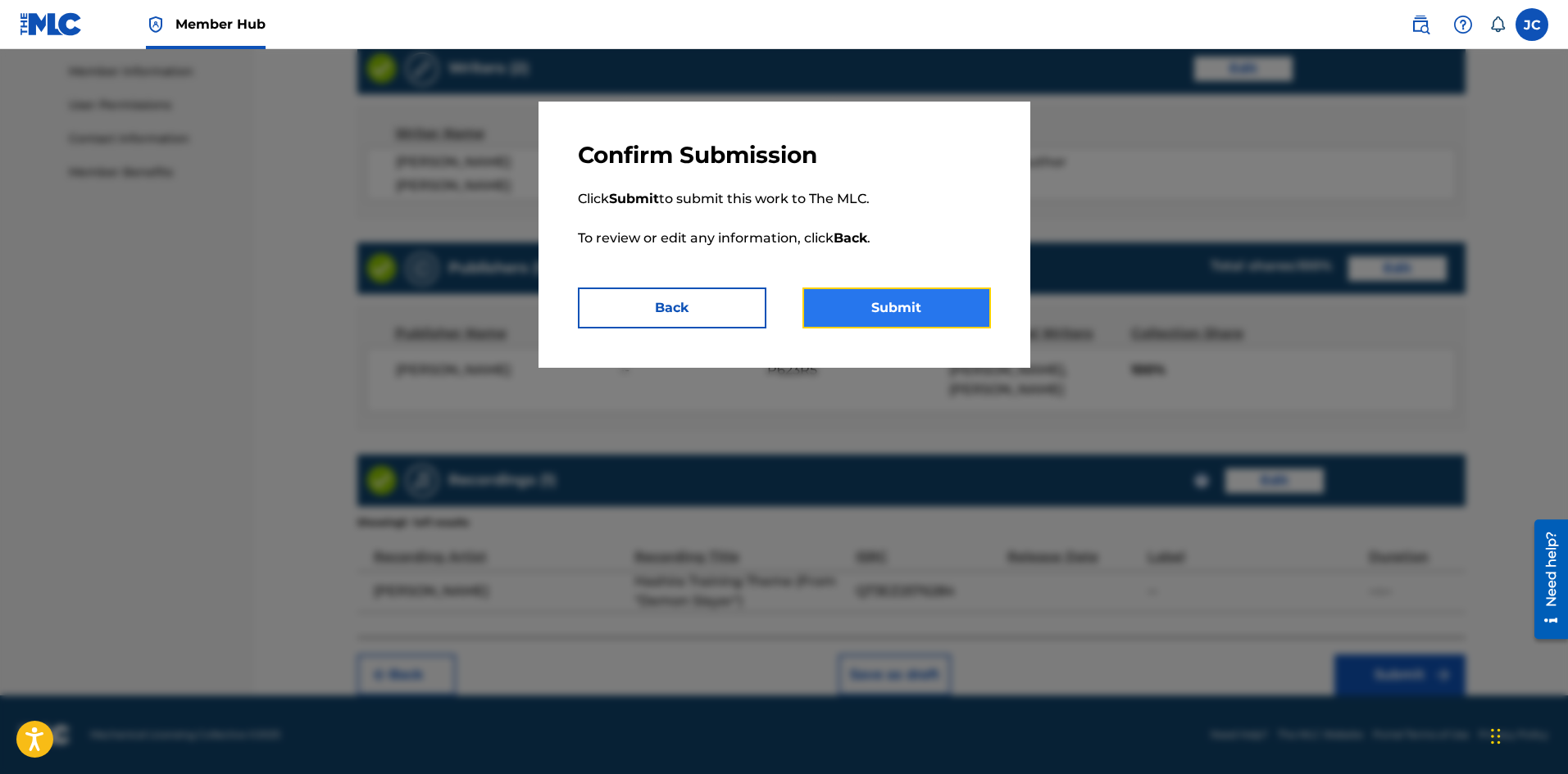
click at [896, 310] on button "Submit" at bounding box center [896, 308] width 188 height 41
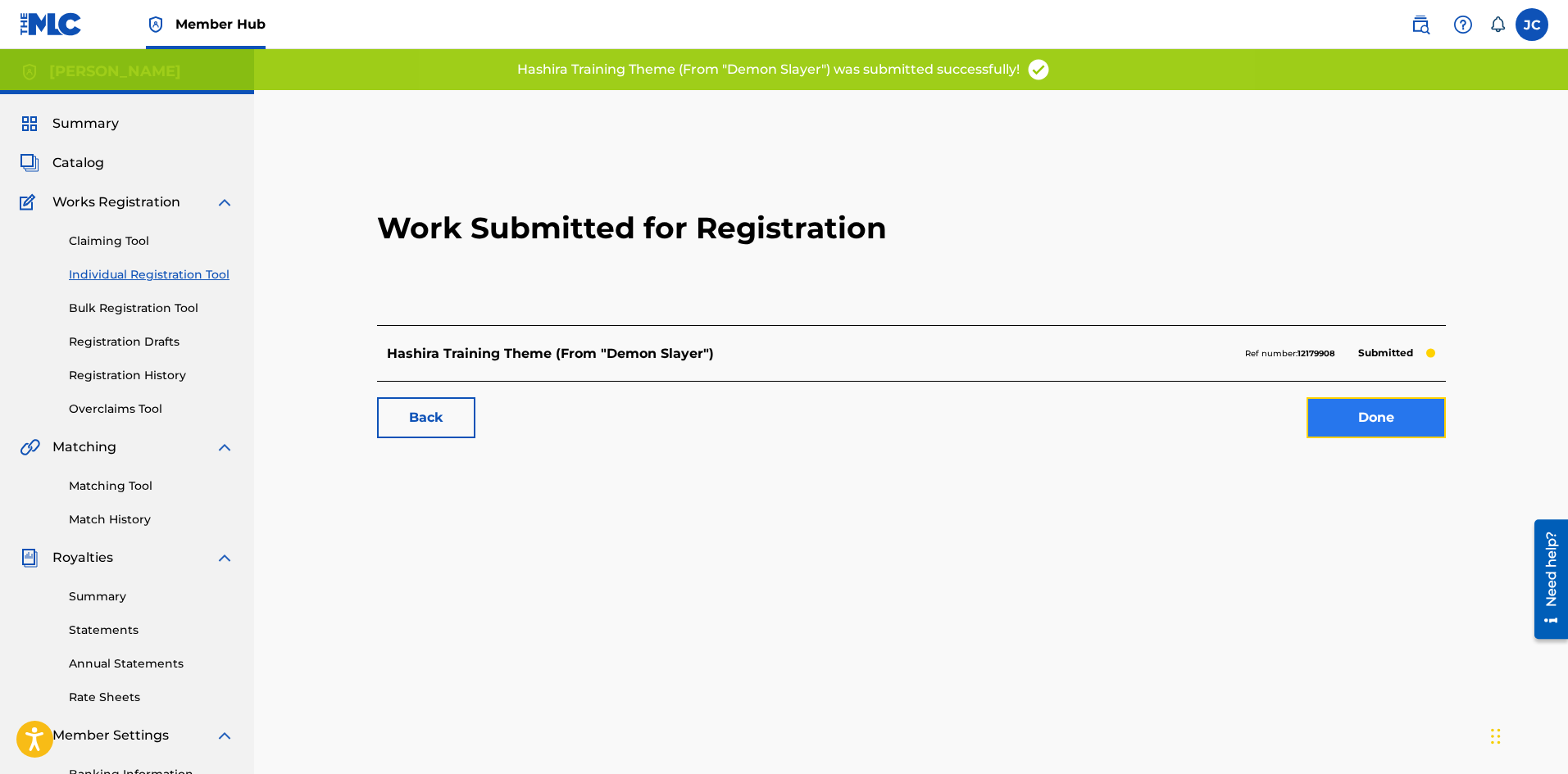
click at [1348, 416] on link "Done" at bounding box center [1376, 418] width 140 height 41
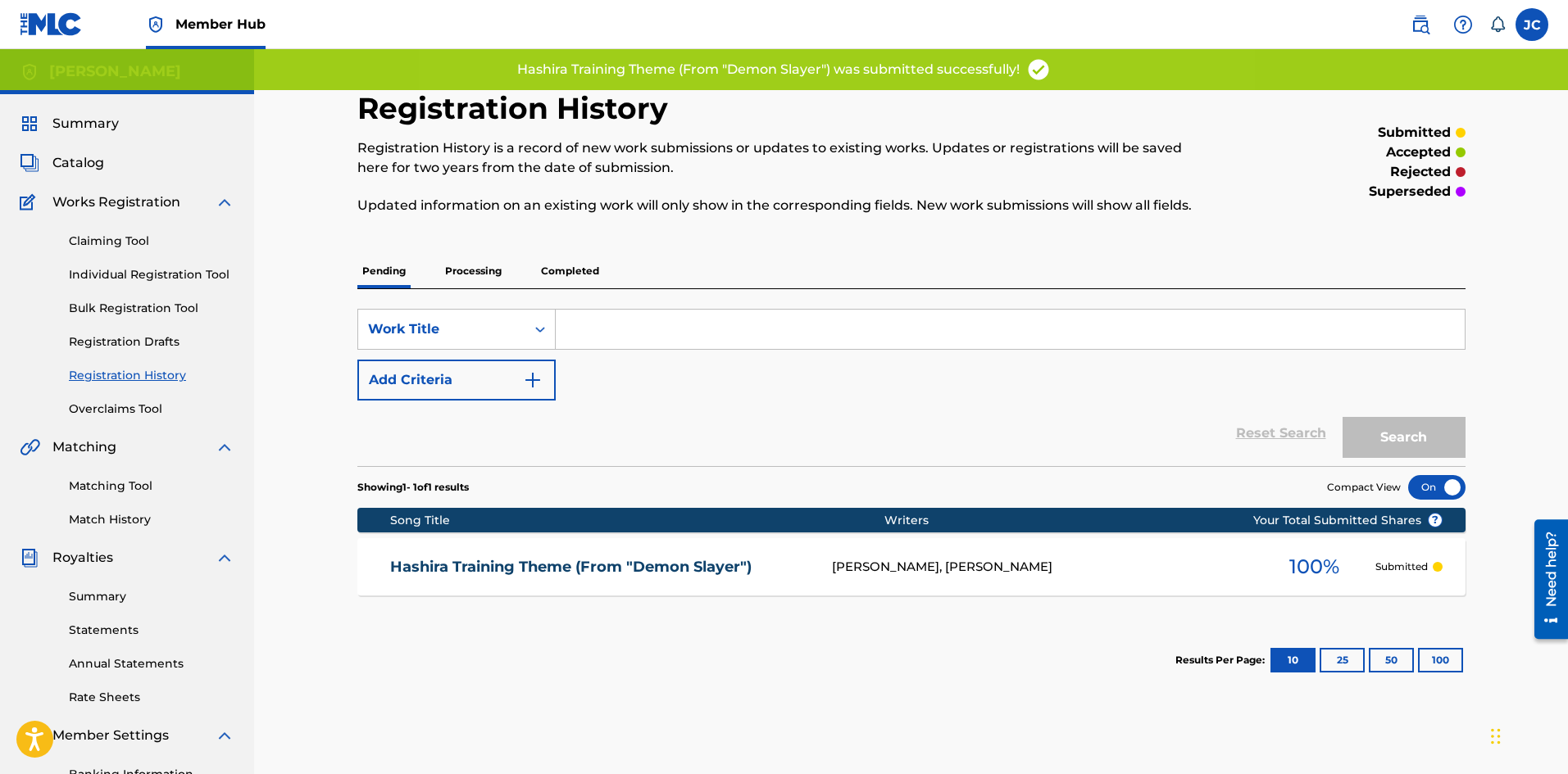
click at [169, 265] on div "Claiming Tool Individual Registration Tool Bulk Registration Tool Registration …" at bounding box center [127, 315] width 215 height 206
click at [169, 273] on link "Individual Registration Tool" at bounding box center [152, 275] width 165 height 17
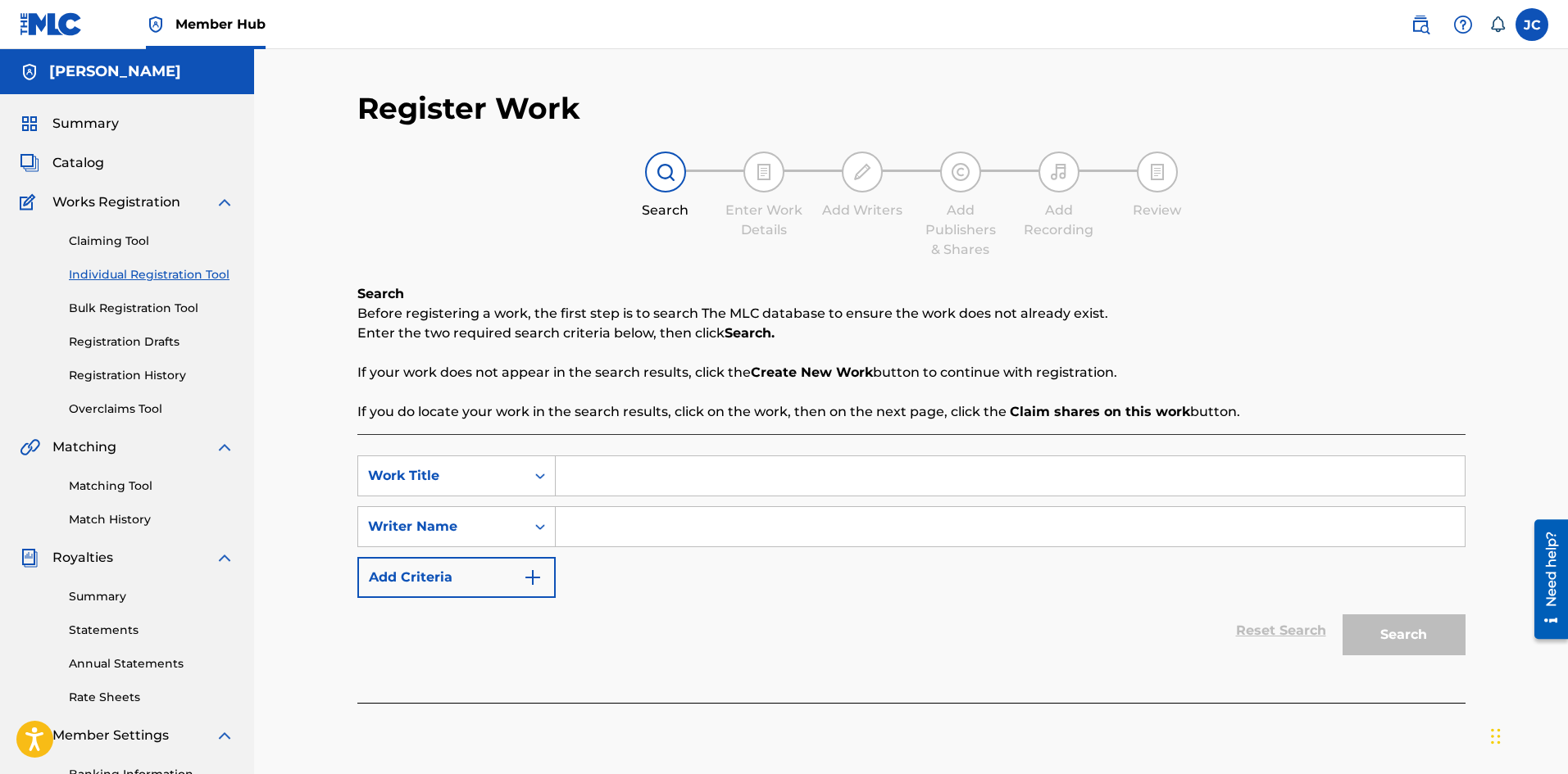
click at [638, 466] on input "Search Form" at bounding box center [1009, 476] width 909 height 39
paste input "Demon Slayer Theme (Piano Cover)"
type input "Demon Slayer Theme (Piano Cover)"
click at [669, 537] on input "Search Form" at bounding box center [1009, 527] width 909 height 39
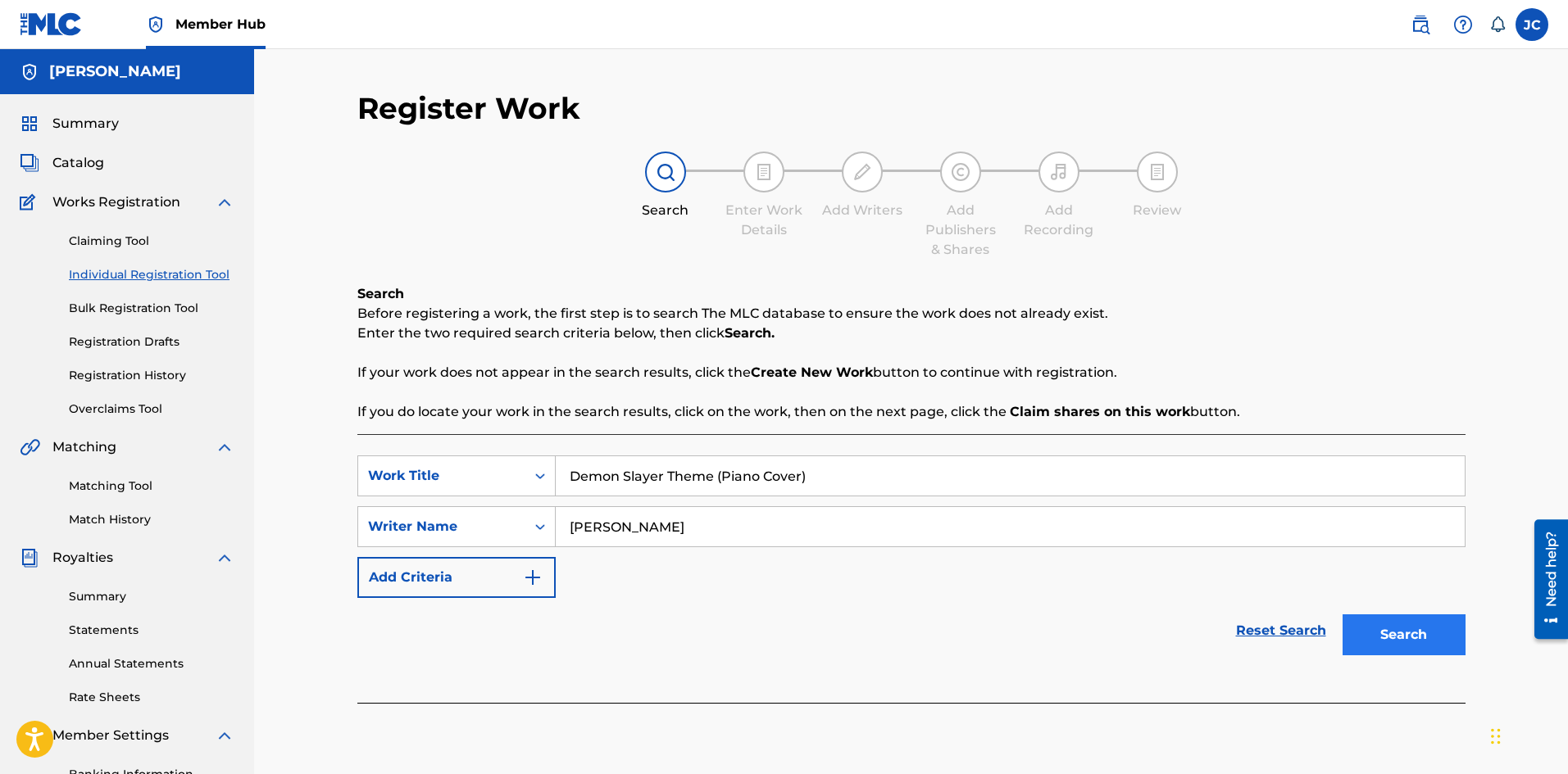
type input "[PERSON_NAME]"
click at [1440, 644] on button "Search" at bounding box center [1404, 635] width 123 height 41
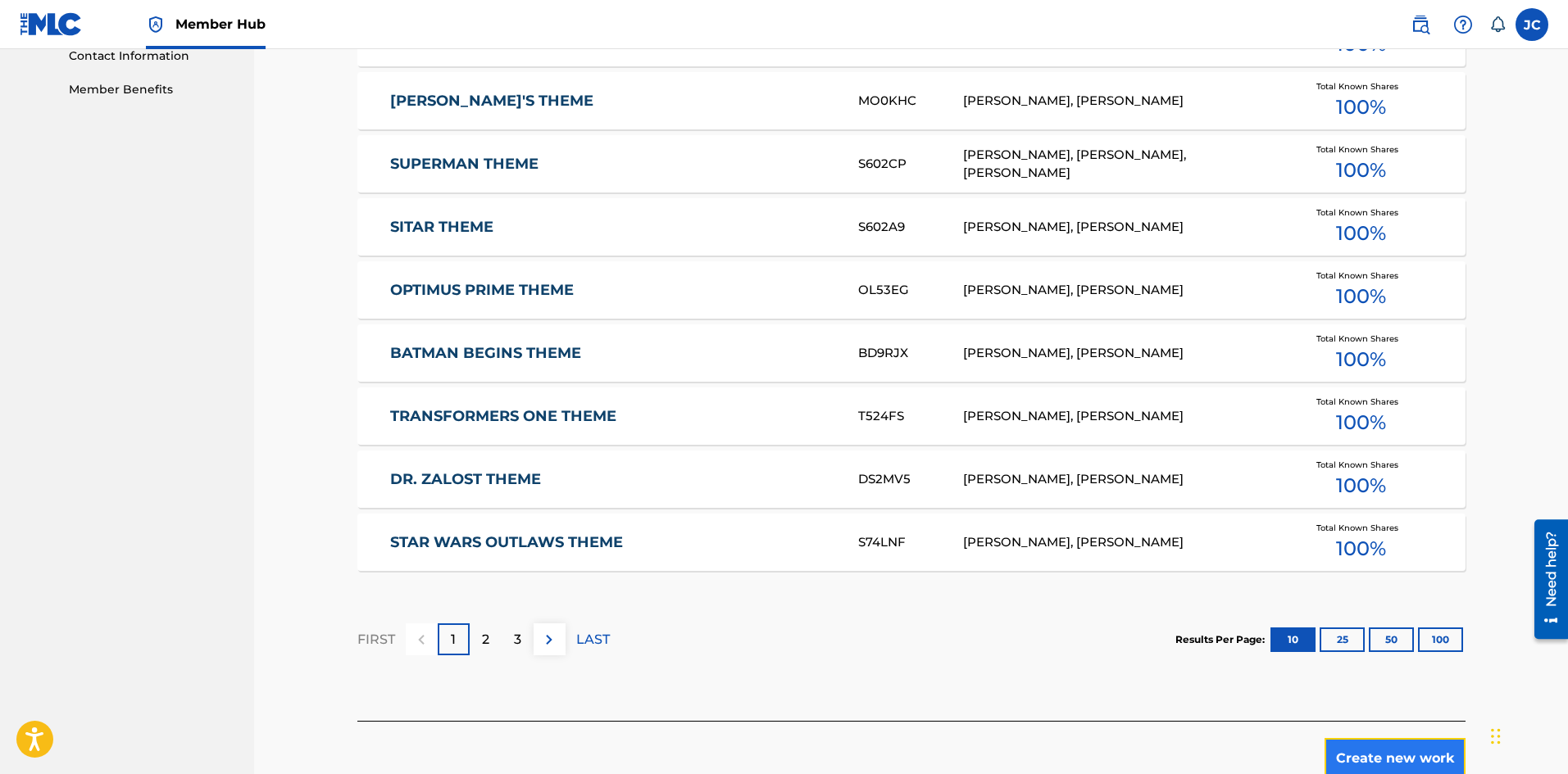
click at [1420, 741] on button "Create new work" at bounding box center [1395, 759] width 141 height 41
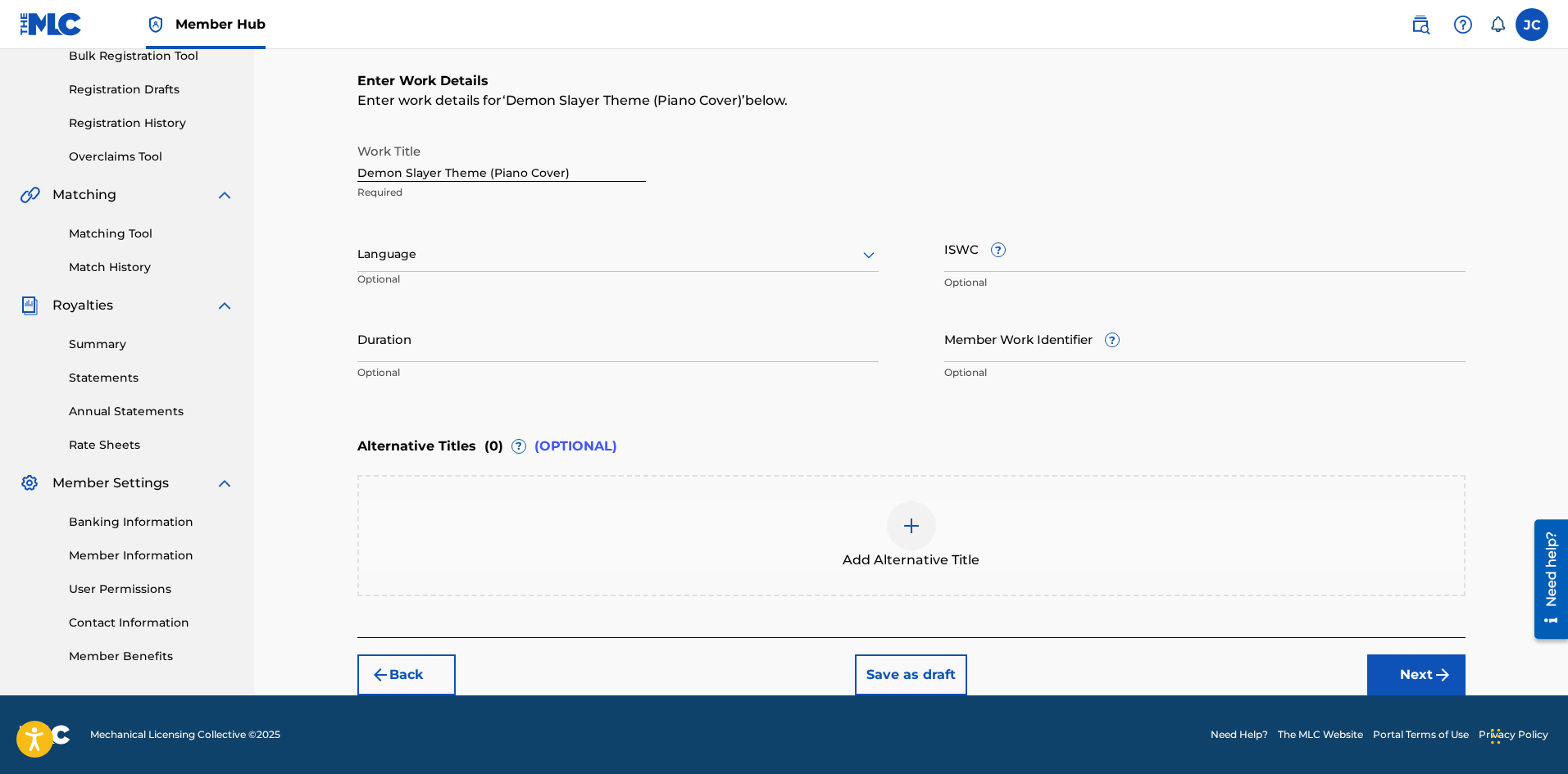
scroll to position [252, 0]
drag, startPoint x: 1402, startPoint y: 680, endPoint x: 1379, endPoint y: 675, distance: 23.5
click at [1402, 680] on button "Next" at bounding box center [1416, 675] width 98 height 41
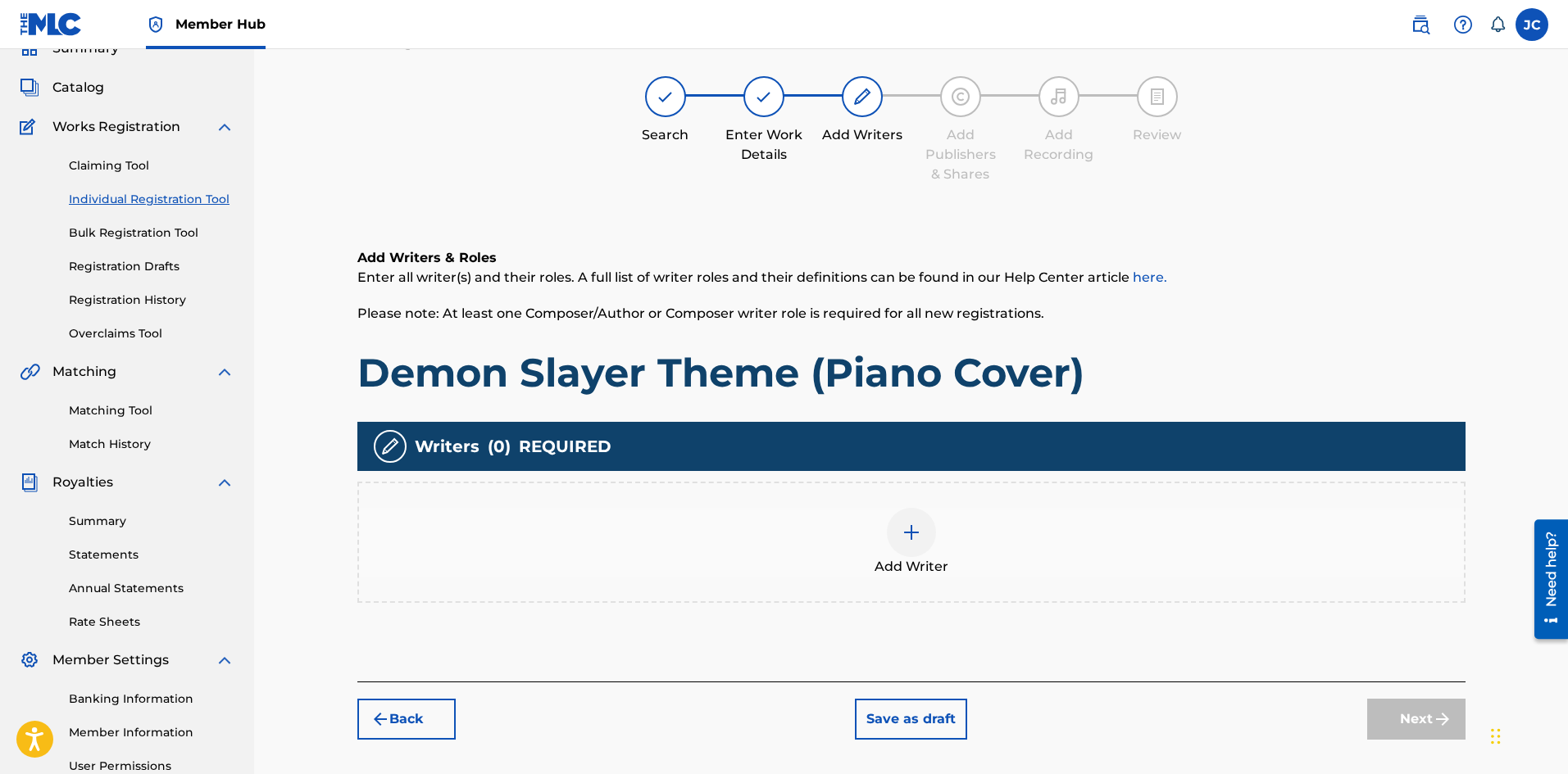
scroll to position [74, 0]
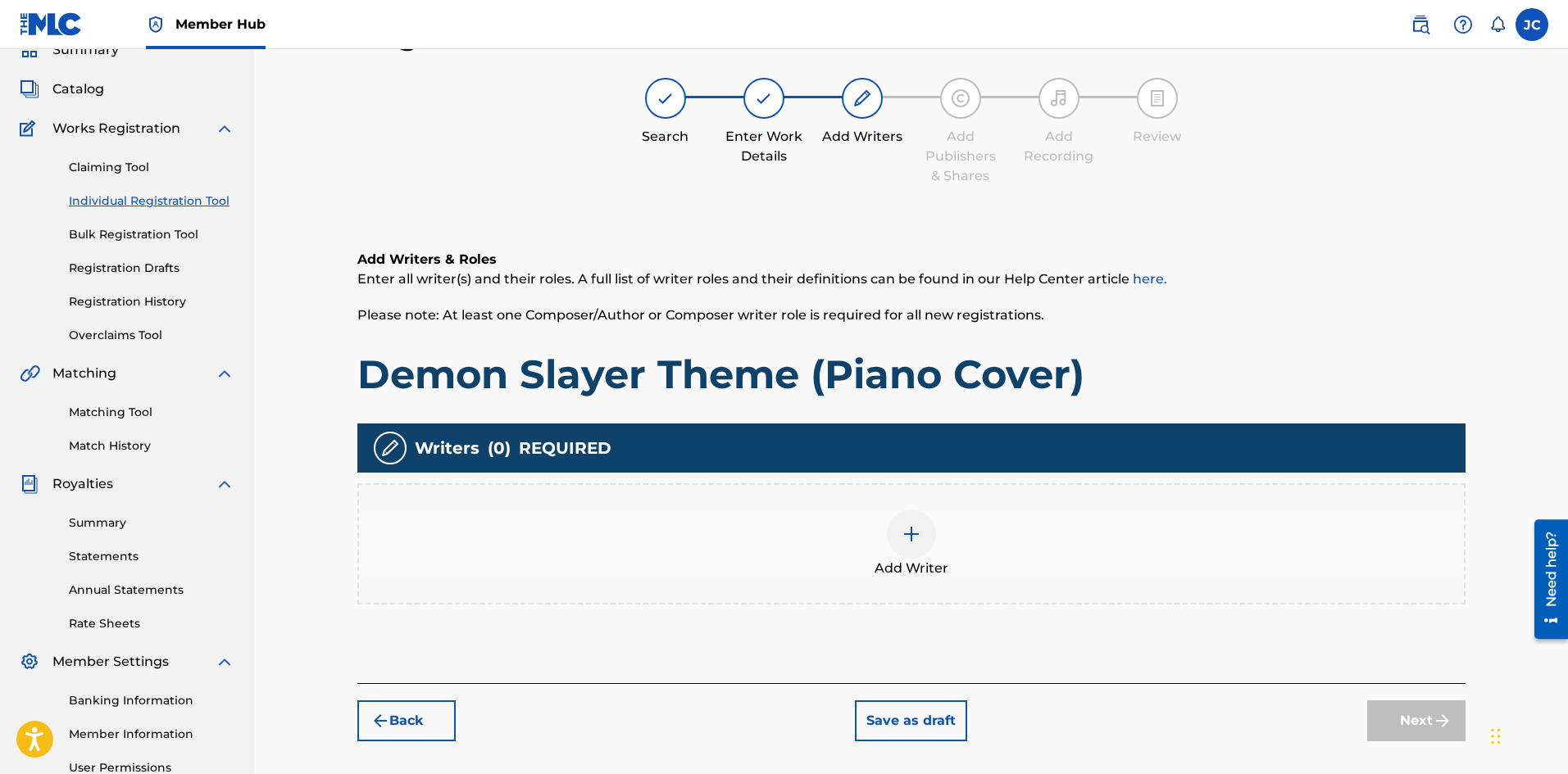
click at [979, 534] on div "Add Writer" at bounding box center [910, 544] width 1105 height 69
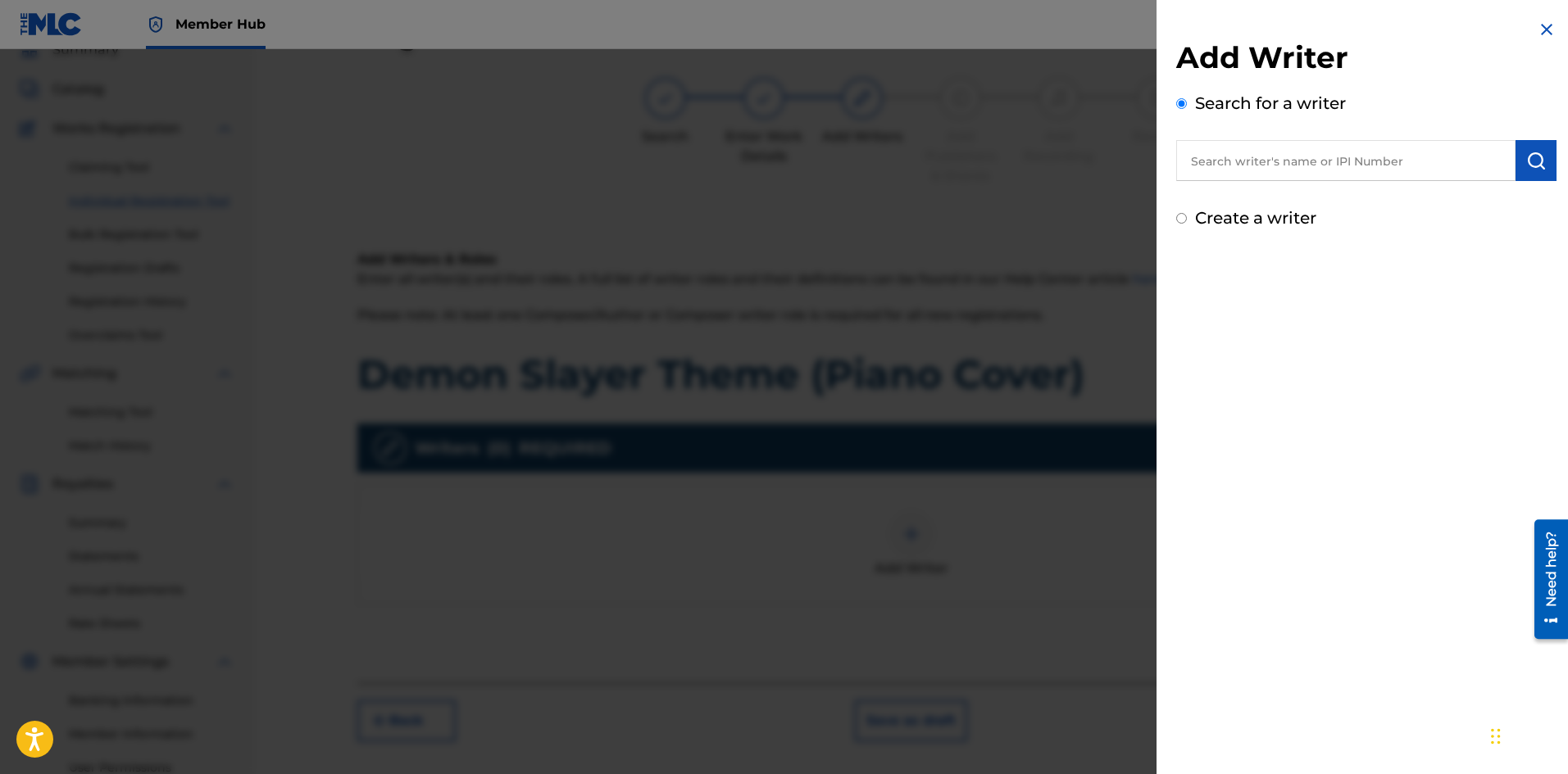
click at [1253, 158] on input "text" at bounding box center [1346, 161] width 339 height 41
click at [1240, 157] on input "text" at bounding box center [1346, 161] width 339 height 41
paste input "[PERSON_NAME]"
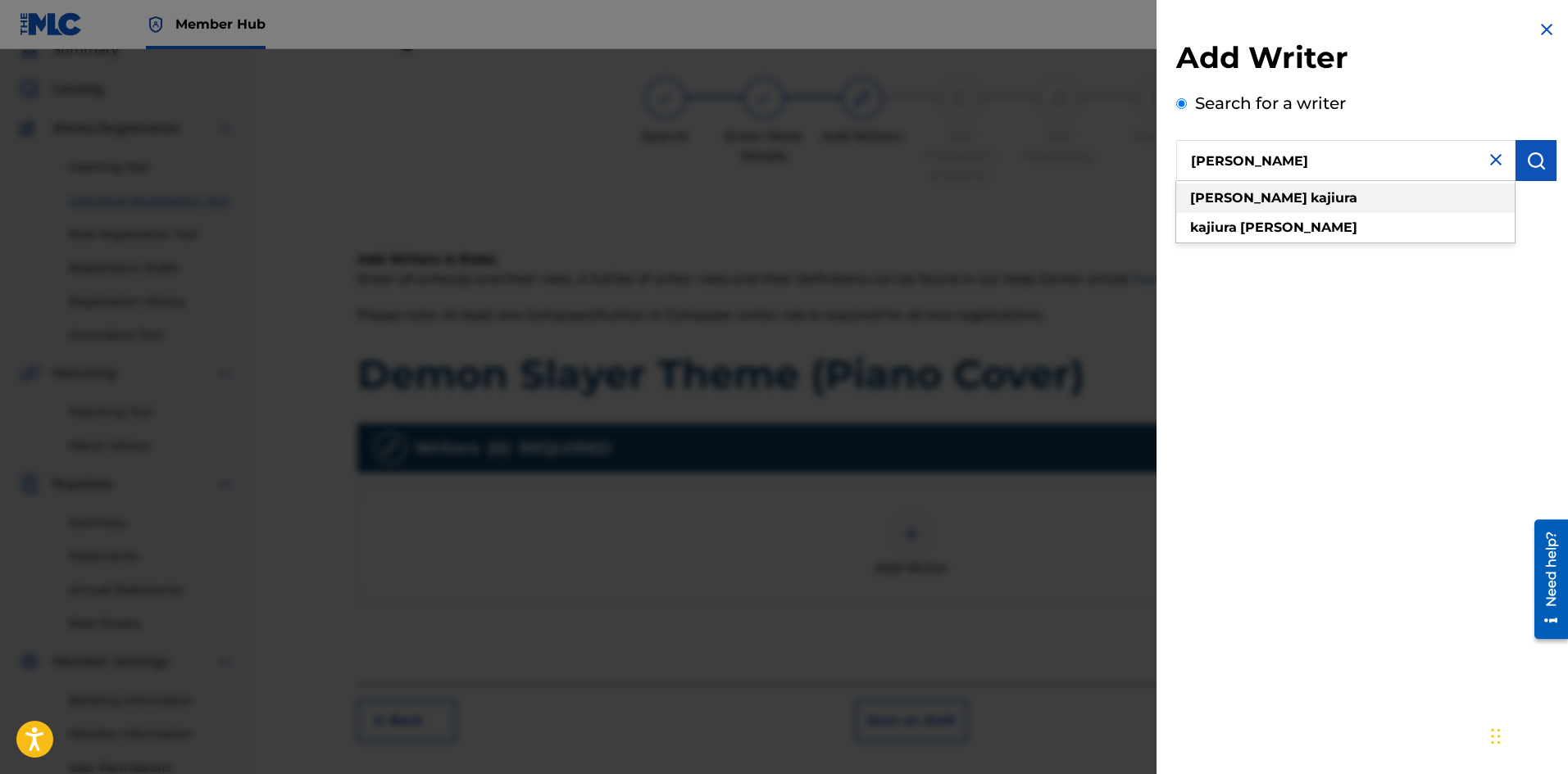
click at [1204, 192] on strong "[PERSON_NAME]" at bounding box center [1249, 198] width 118 height 15
type input "[PERSON_NAME]"
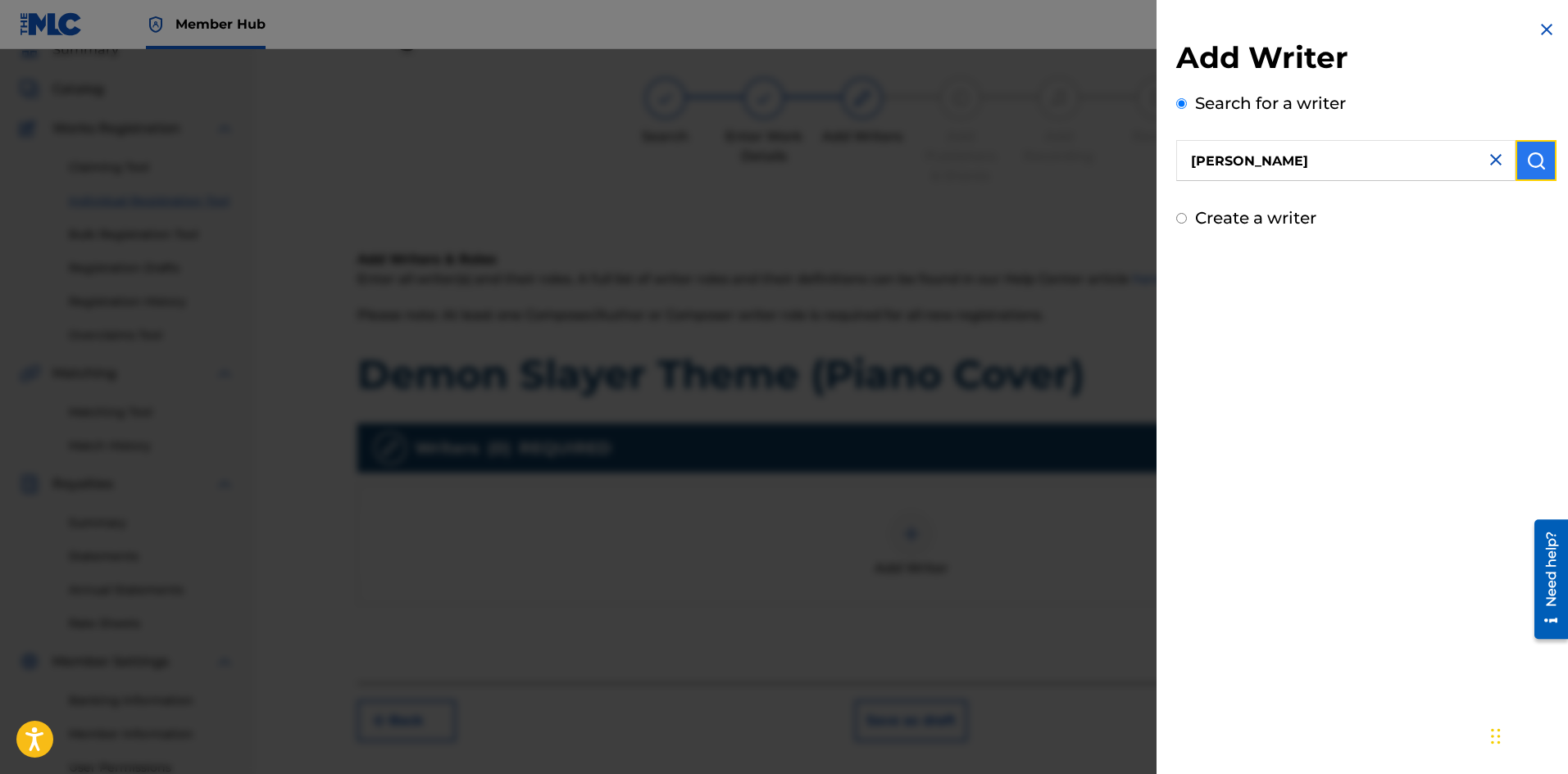
click at [1526, 170] on button "submit" at bounding box center [1536, 161] width 41 height 41
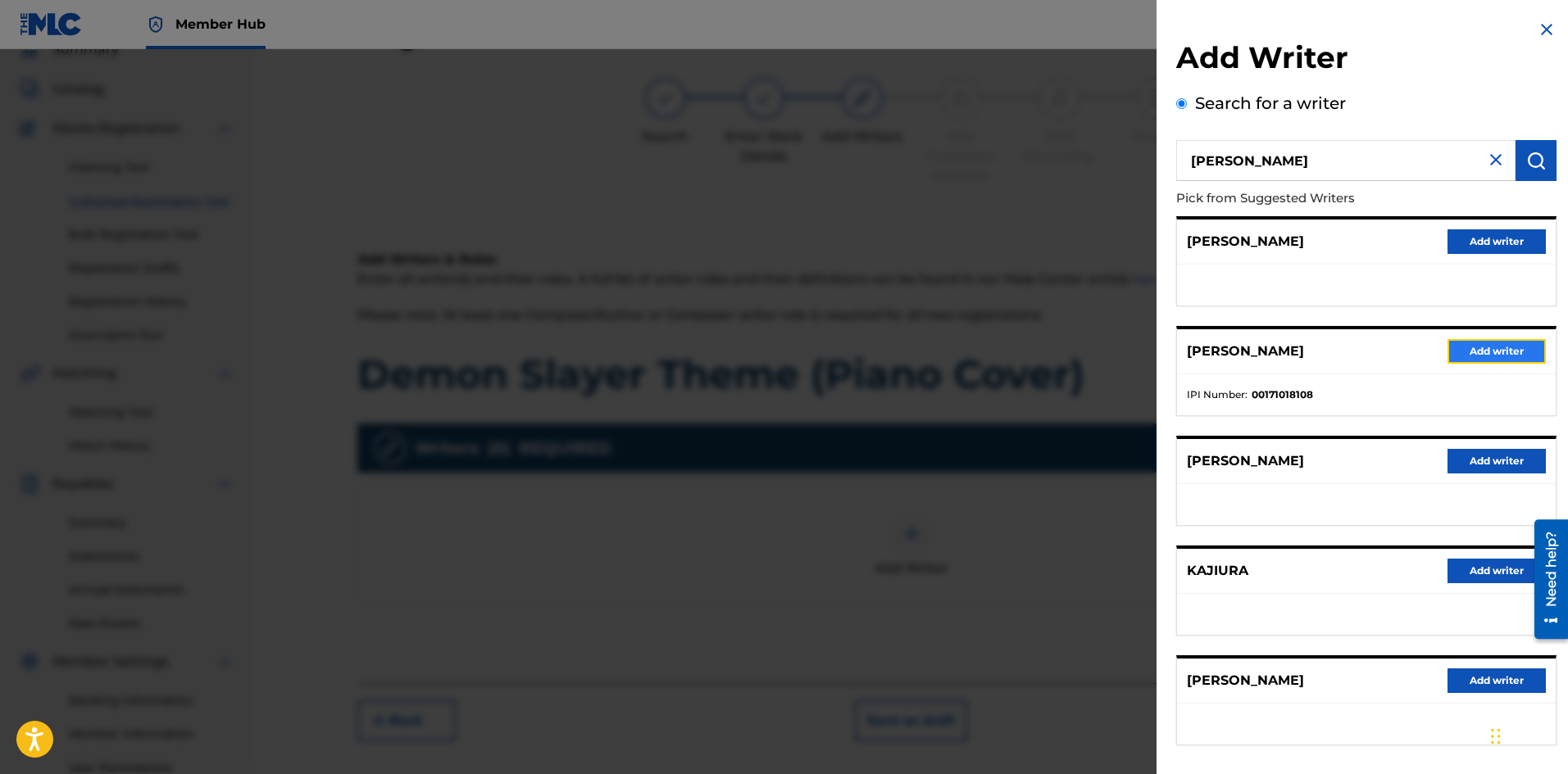
click at [1476, 344] on button "Add writer" at bounding box center [1496, 351] width 98 height 25
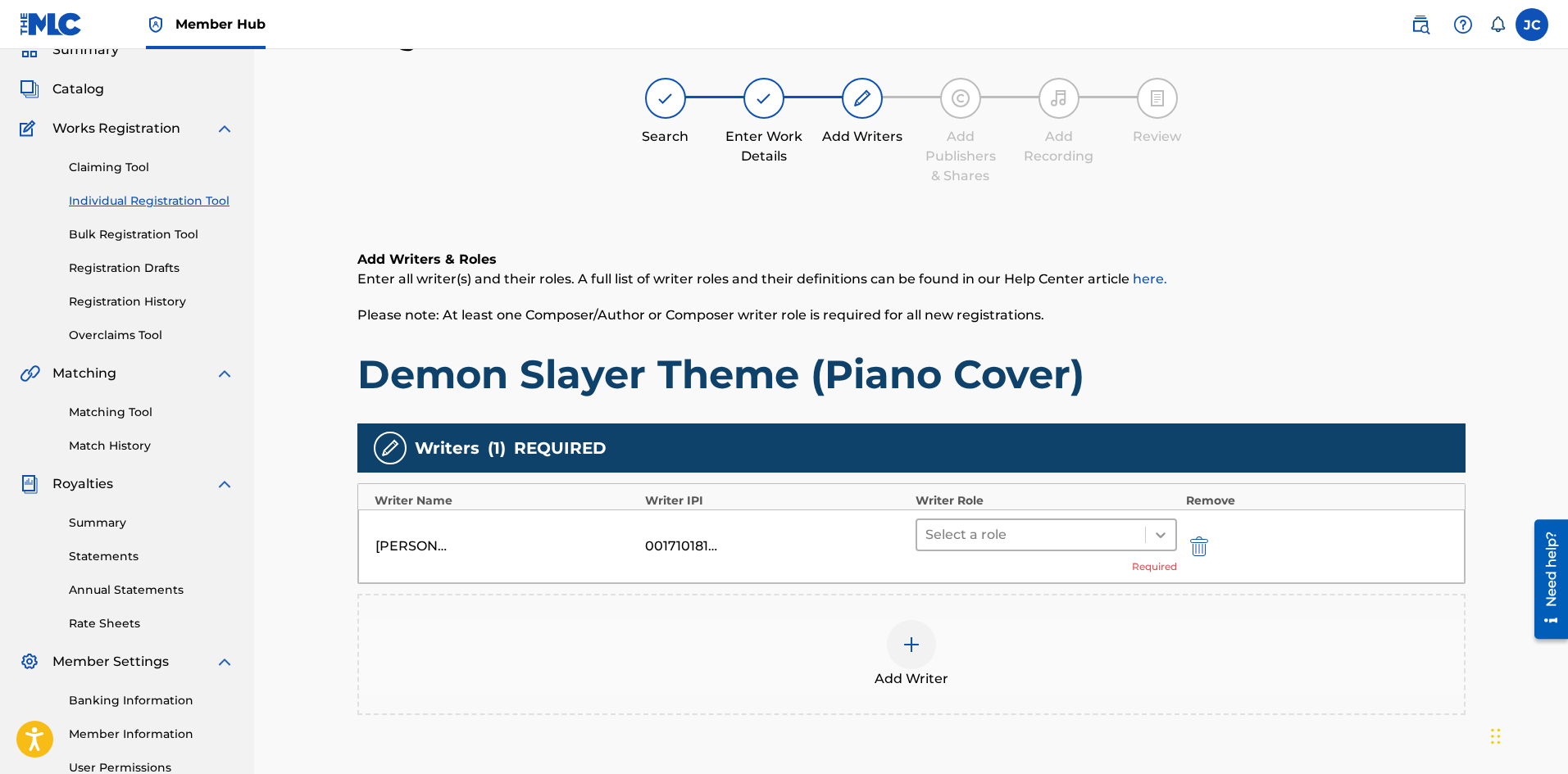
click at [1155, 531] on icon at bounding box center [1160, 535] width 16 height 16
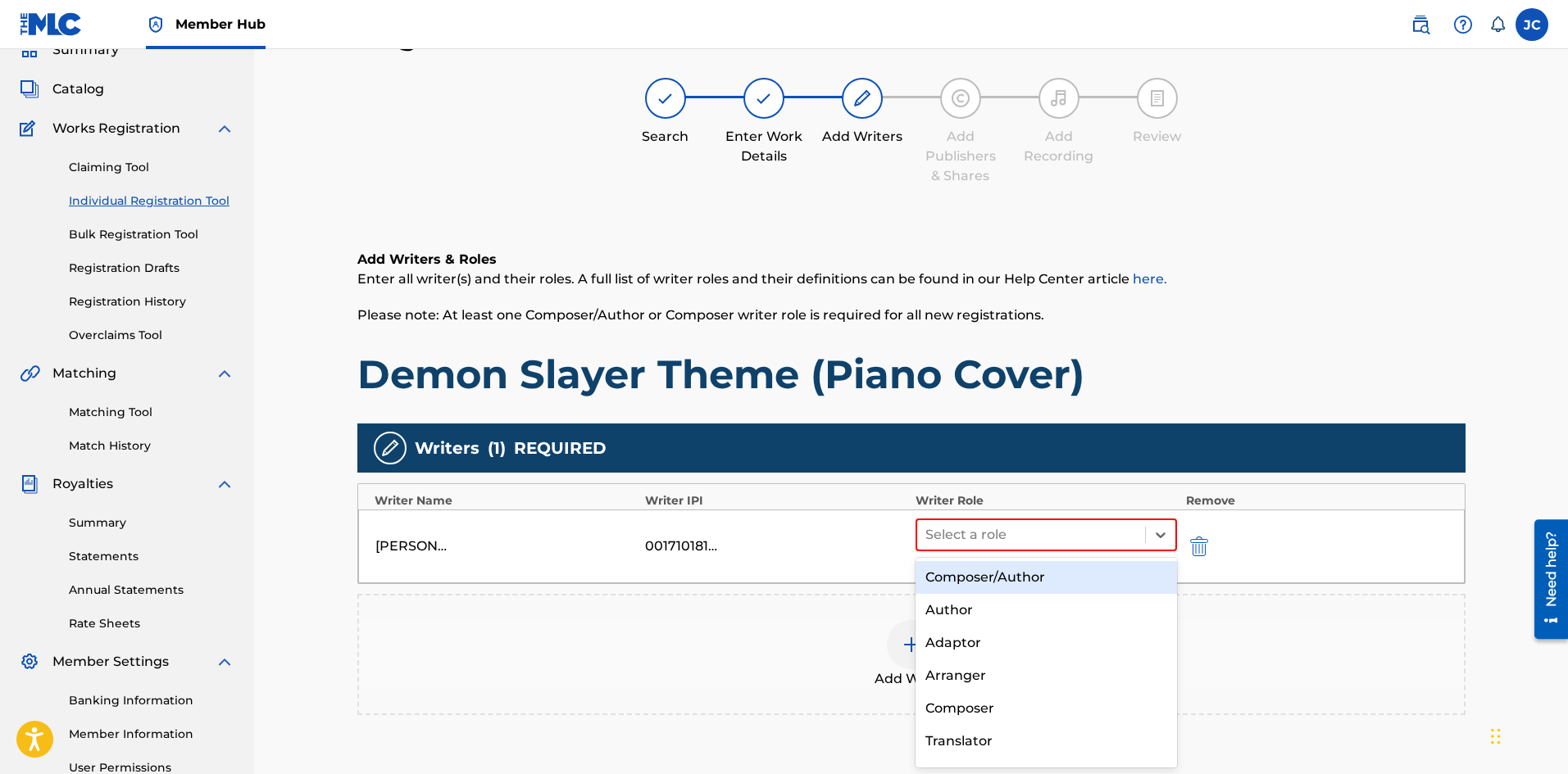
click at [1006, 577] on div "Composer/Author" at bounding box center [1047, 577] width 262 height 32
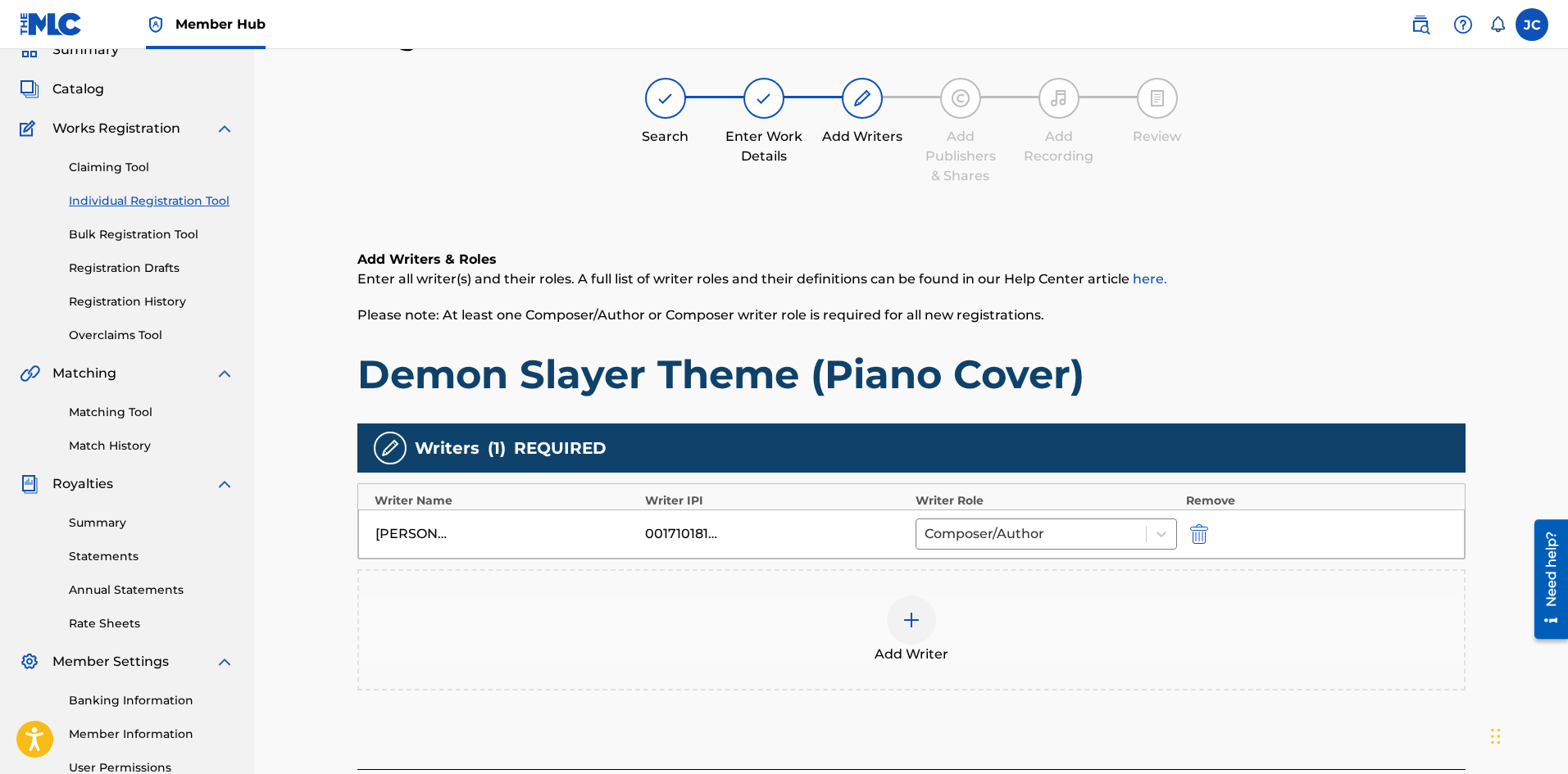
click at [942, 623] on div "Add Writer" at bounding box center [910, 630] width 1105 height 69
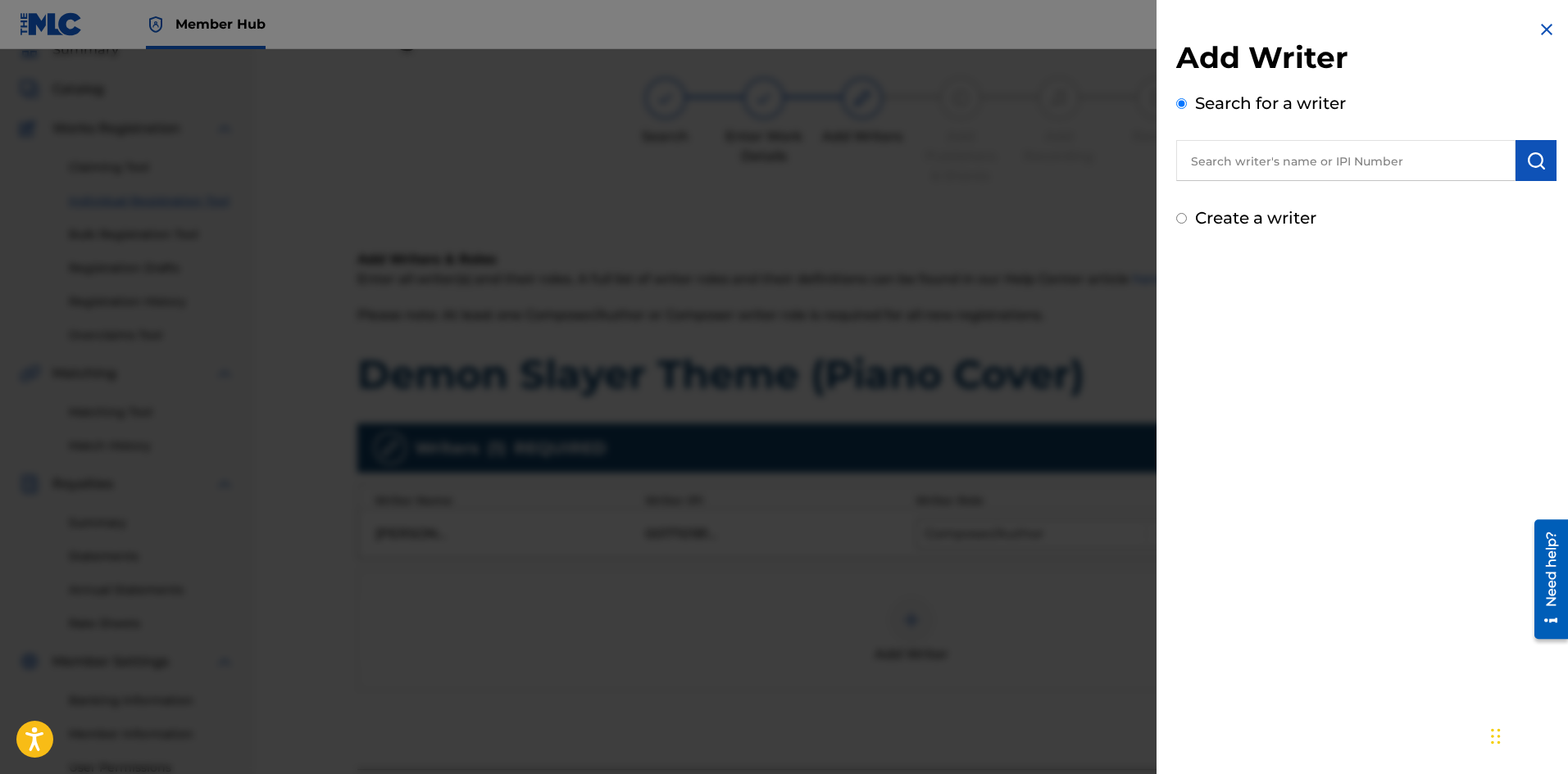
click at [1302, 169] on input "text" at bounding box center [1346, 161] width 339 height 41
type input "[PERSON_NAME]"
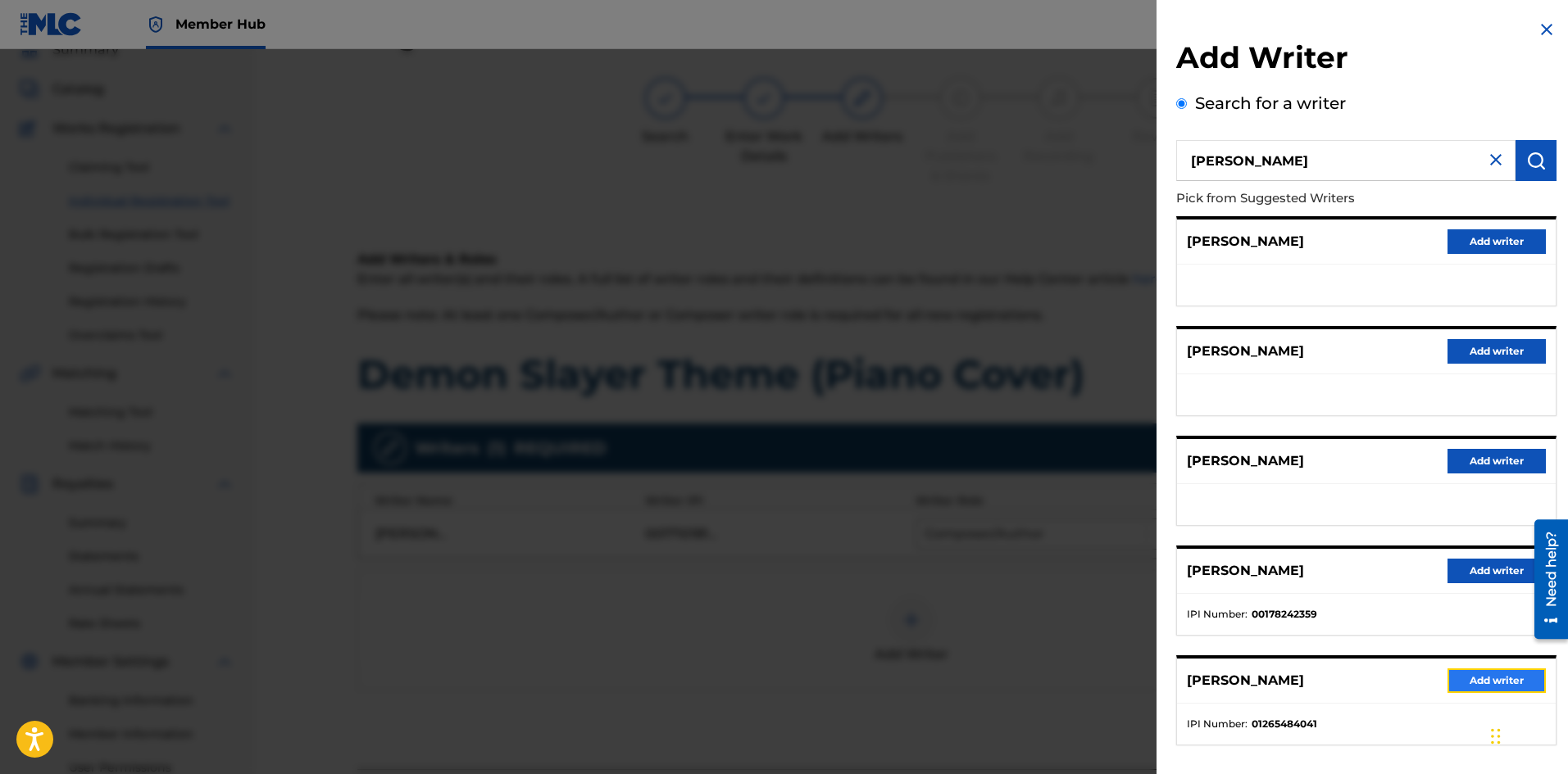
click at [1493, 684] on button "Add writer" at bounding box center [1496, 680] width 98 height 25
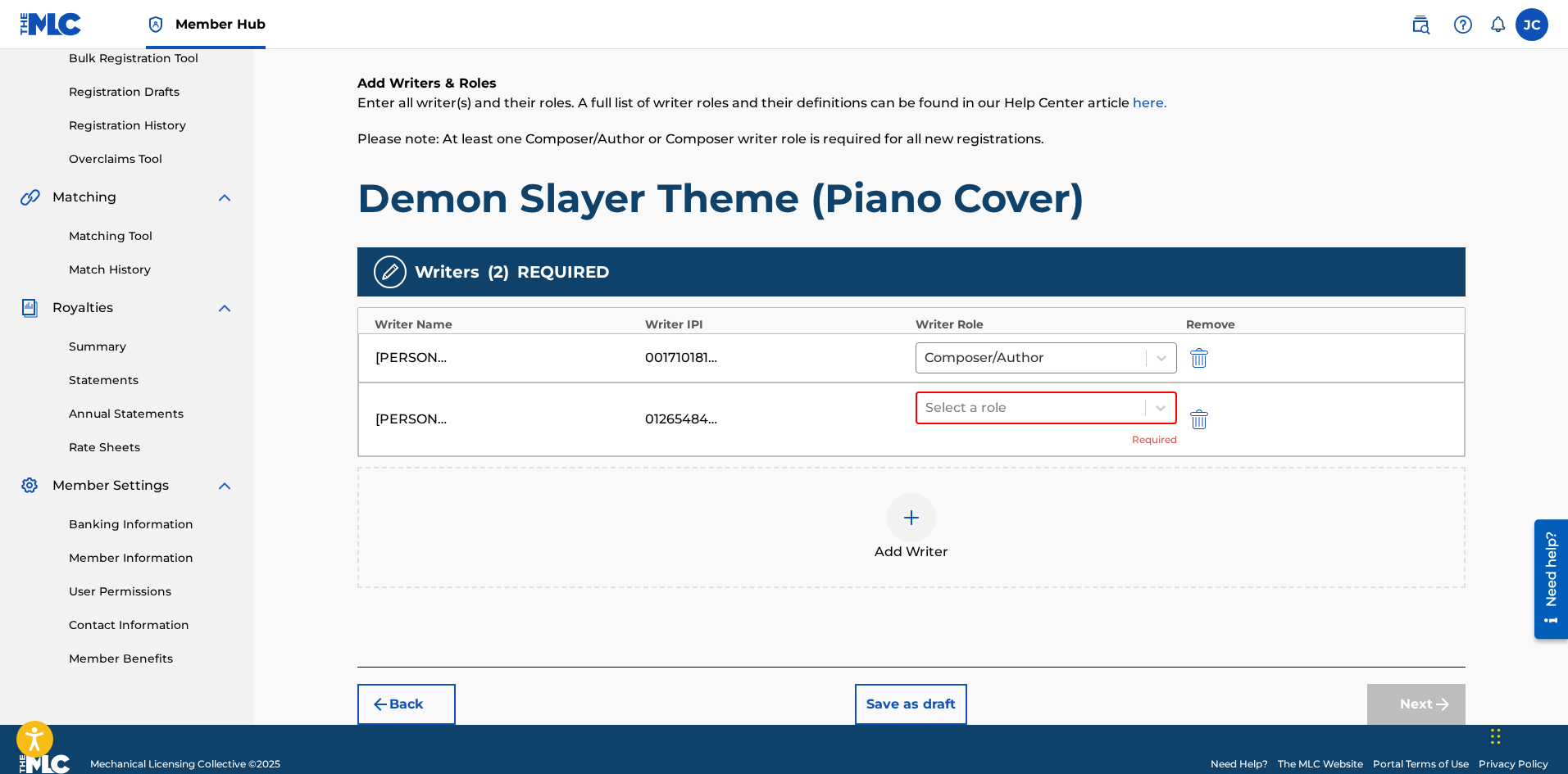
scroll to position [279, 0]
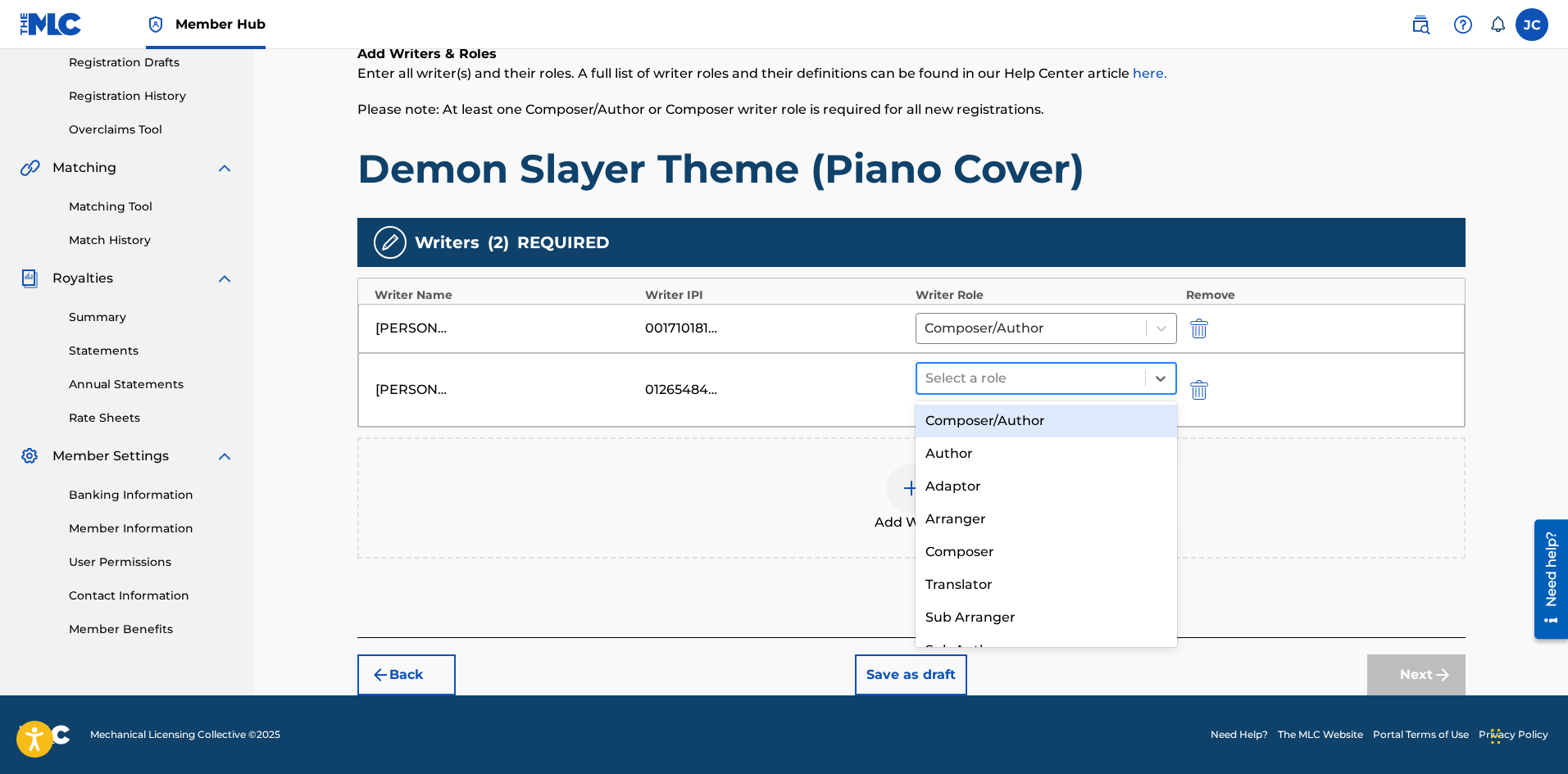
click at [1078, 382] on div at bounding box center [1031, 378] width 212 height 23
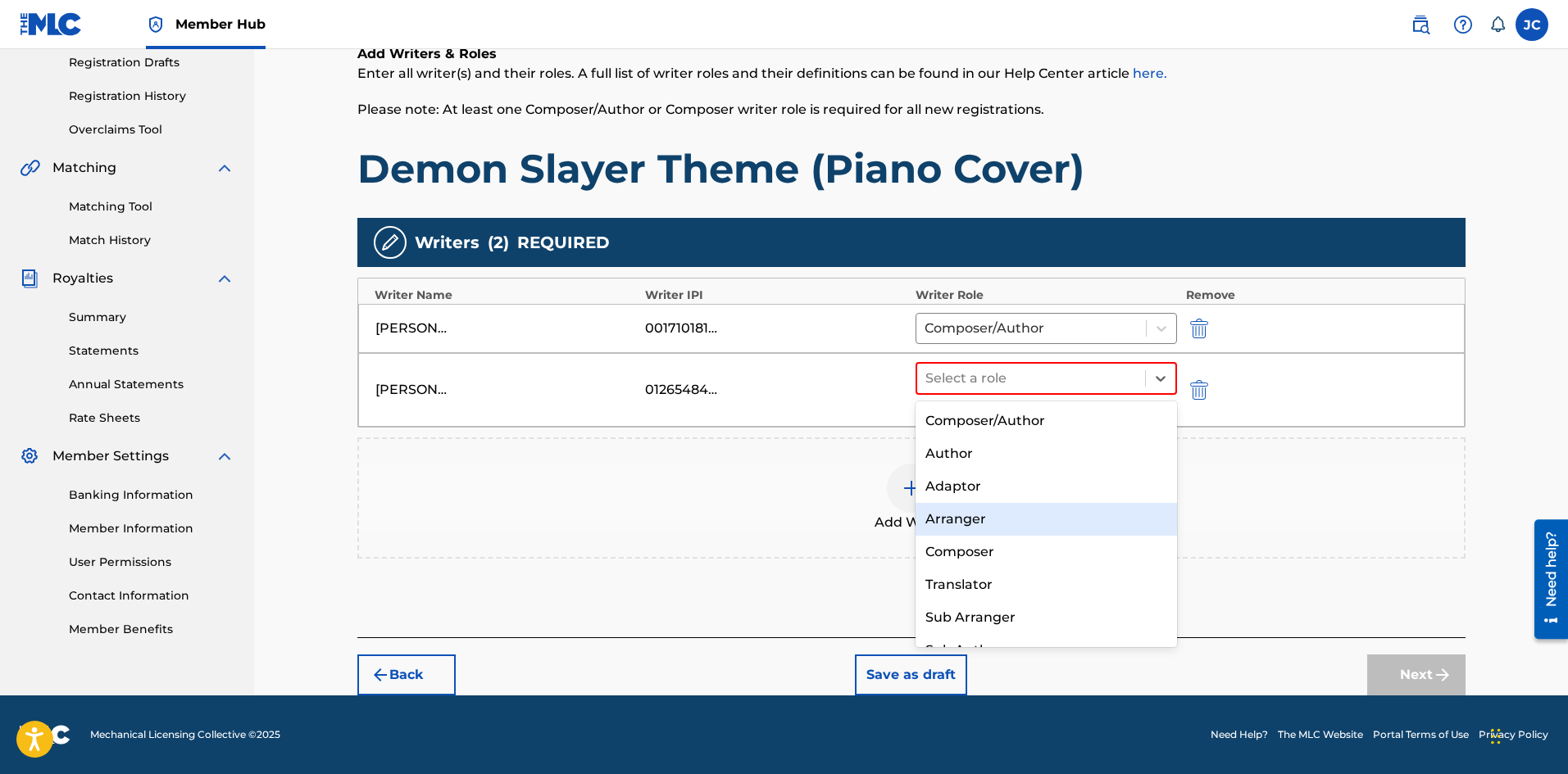
click at [1004, 514] on div "Arranger" at bounding box center [1047, 519] width 262 height 32
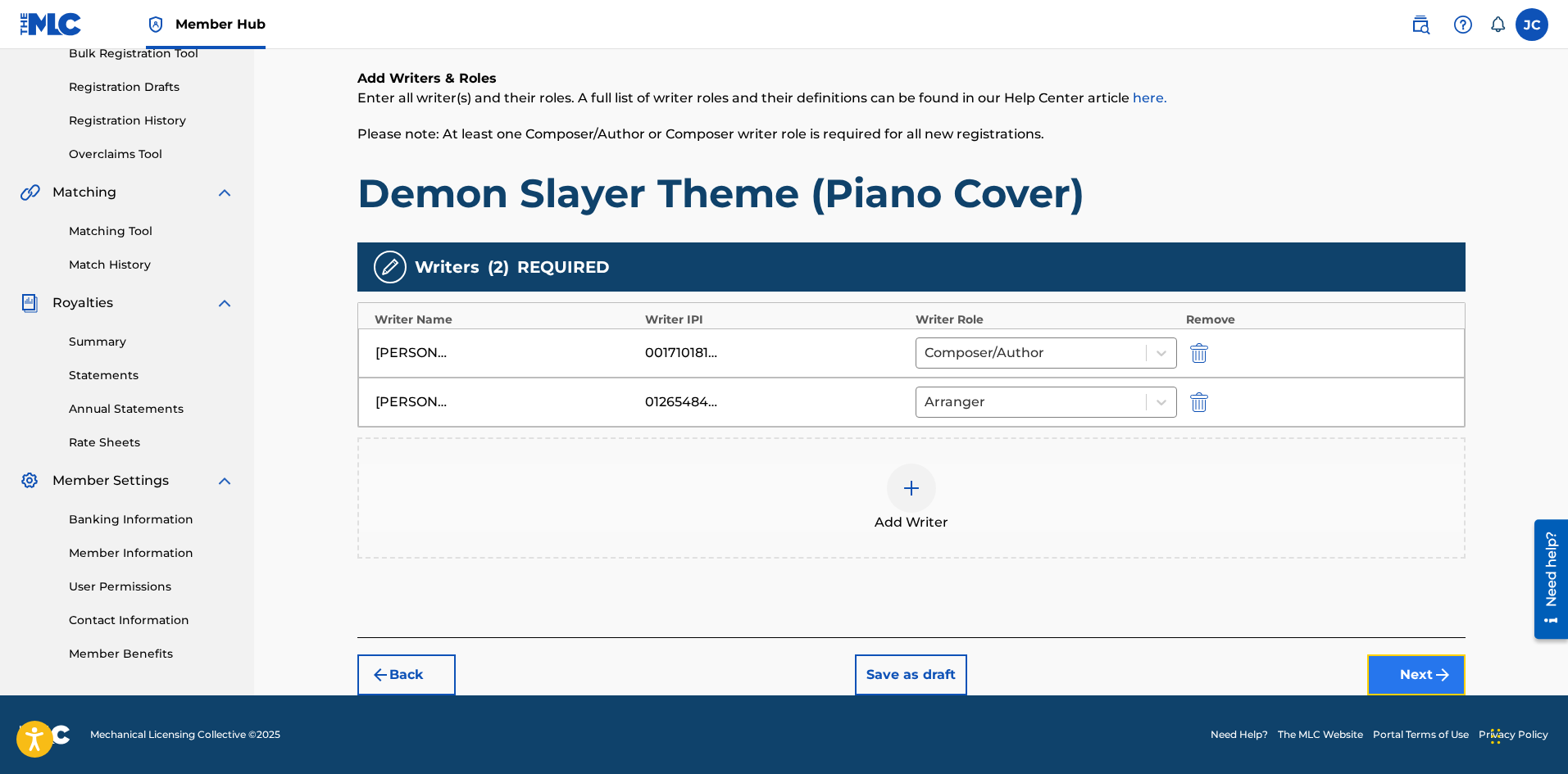
click at [1411, 679] on button "Next" at bounding box center [1416, 675] width 98 height 41
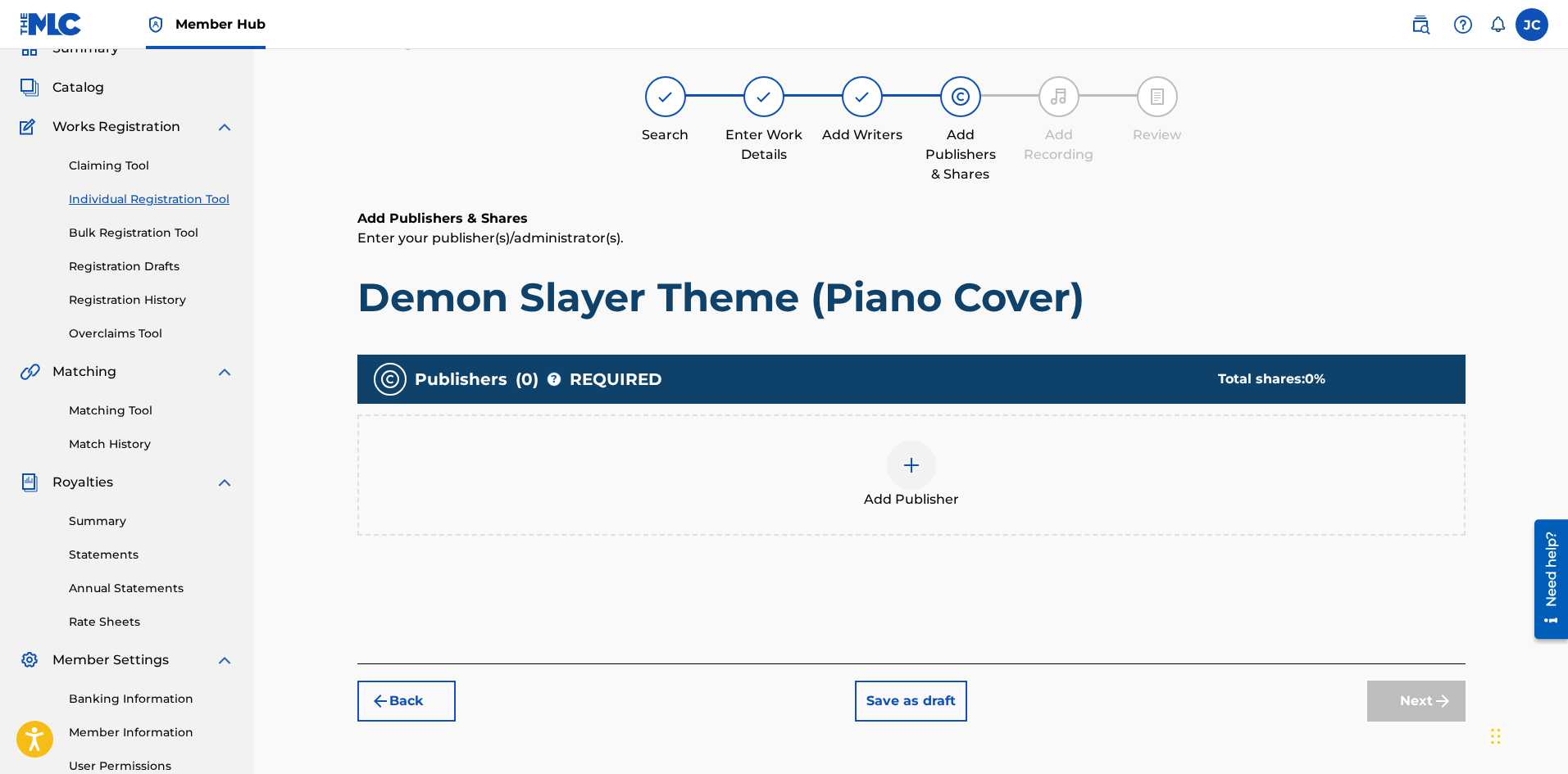
scroll to position [74, 0]
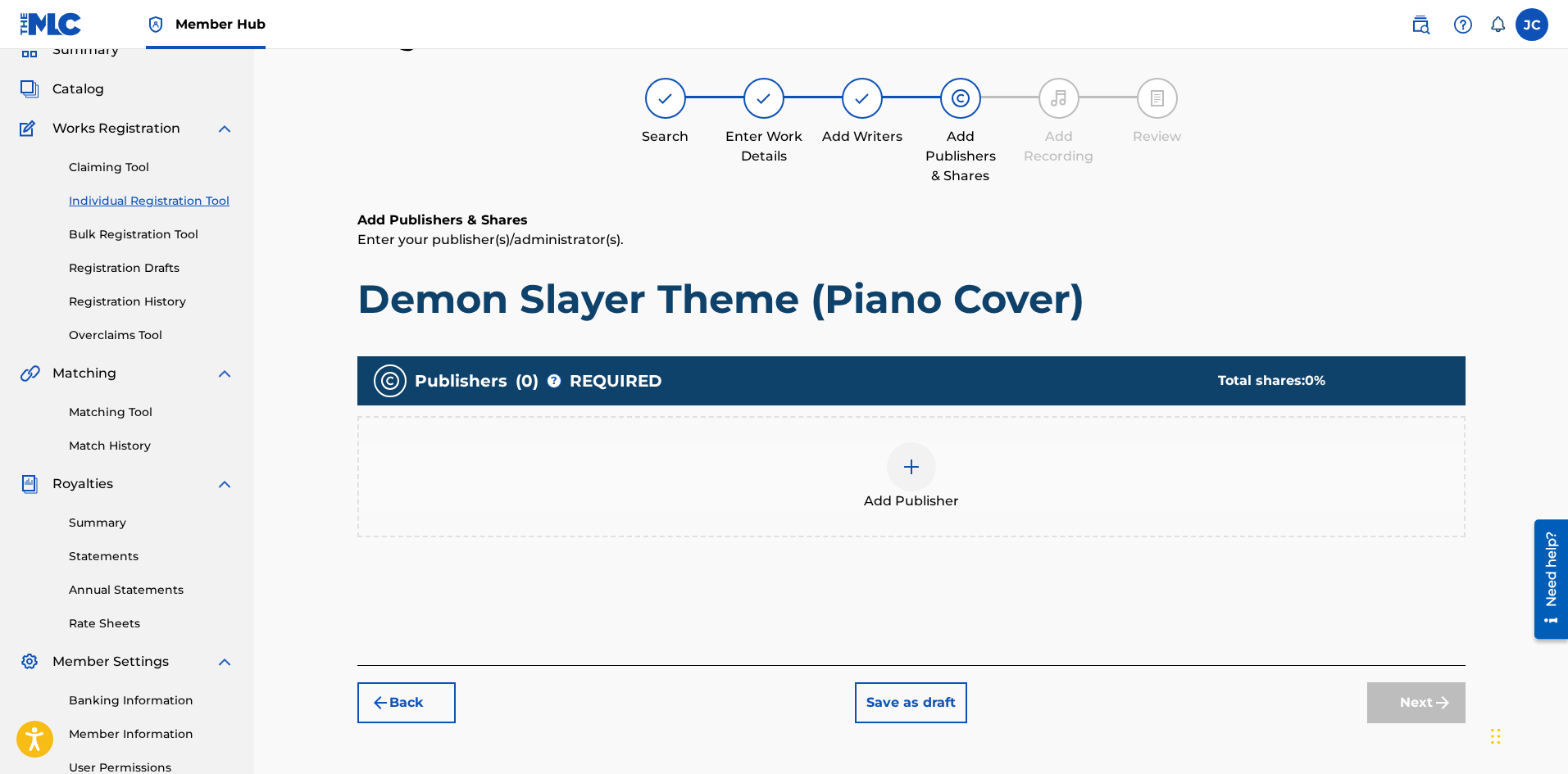
click at [1116, 493] on div "Add Publisher" at bounding box center [910, 477] width 1105 height 69
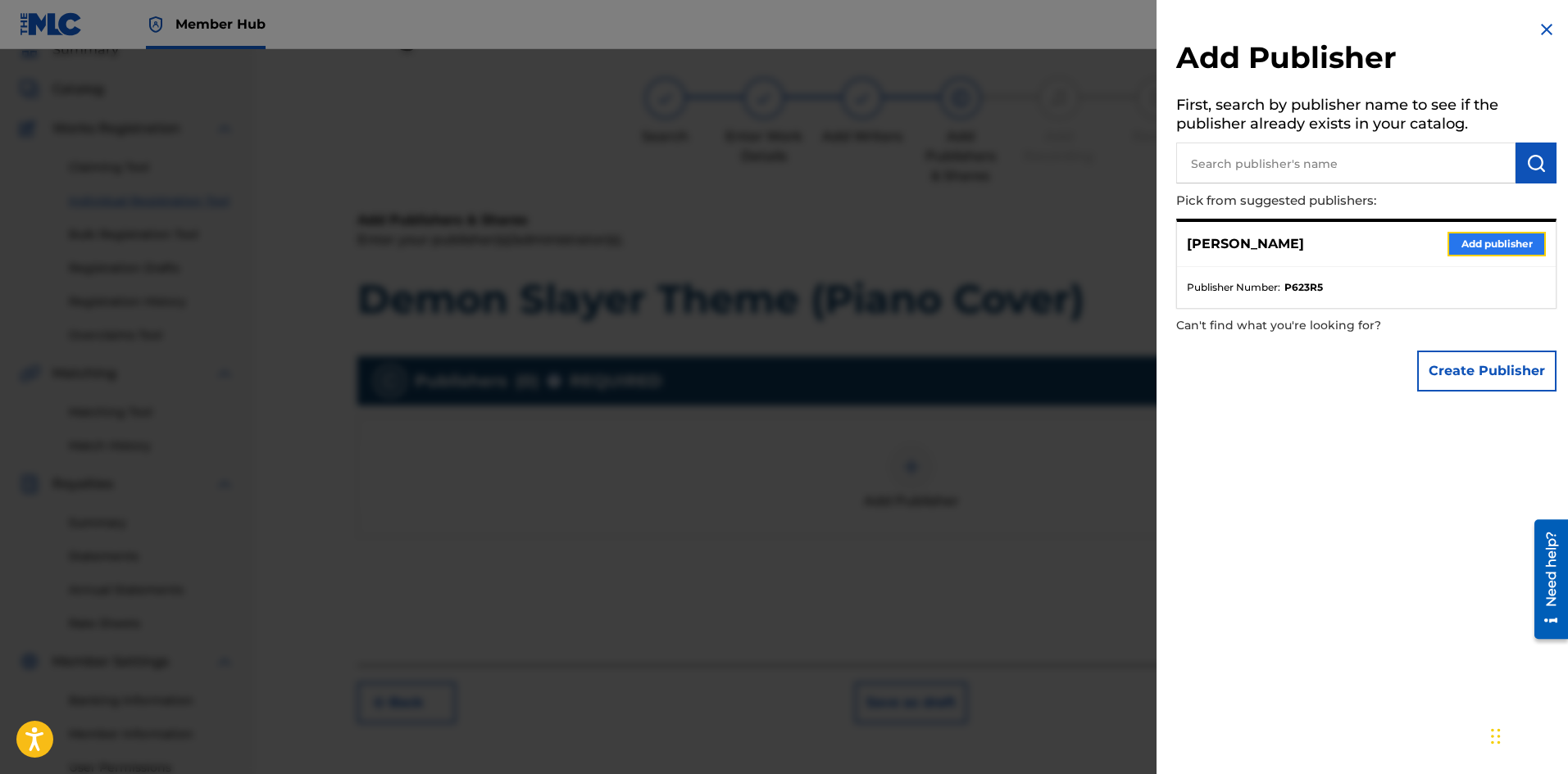
click at [1465, 250] on button "Add publisher" at bounding box center [1496, 244] width 98 height 25
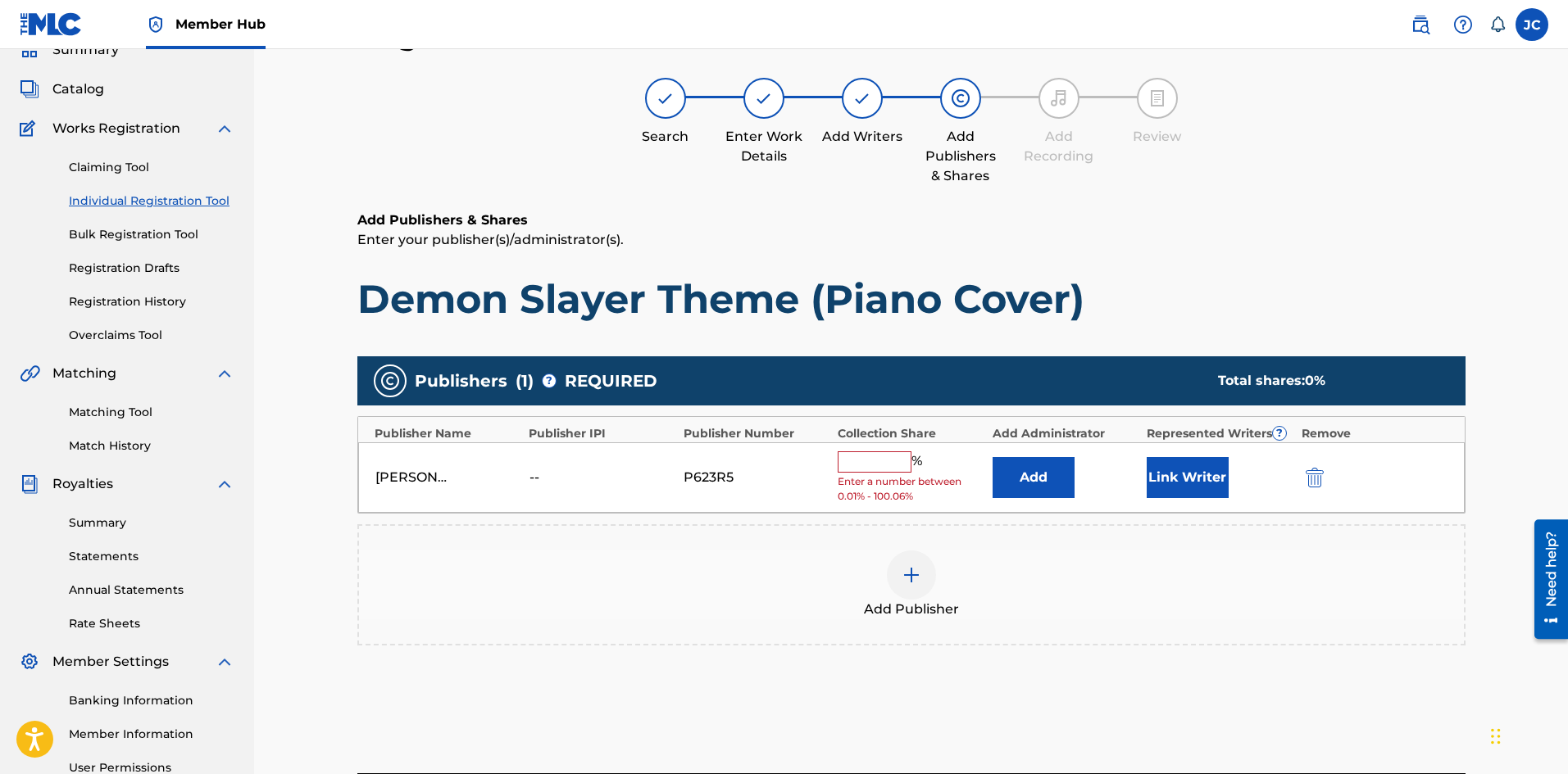
click at [883, 472] on input "text" at bounding box center [874, 462] width 74 height 21
type input "100"
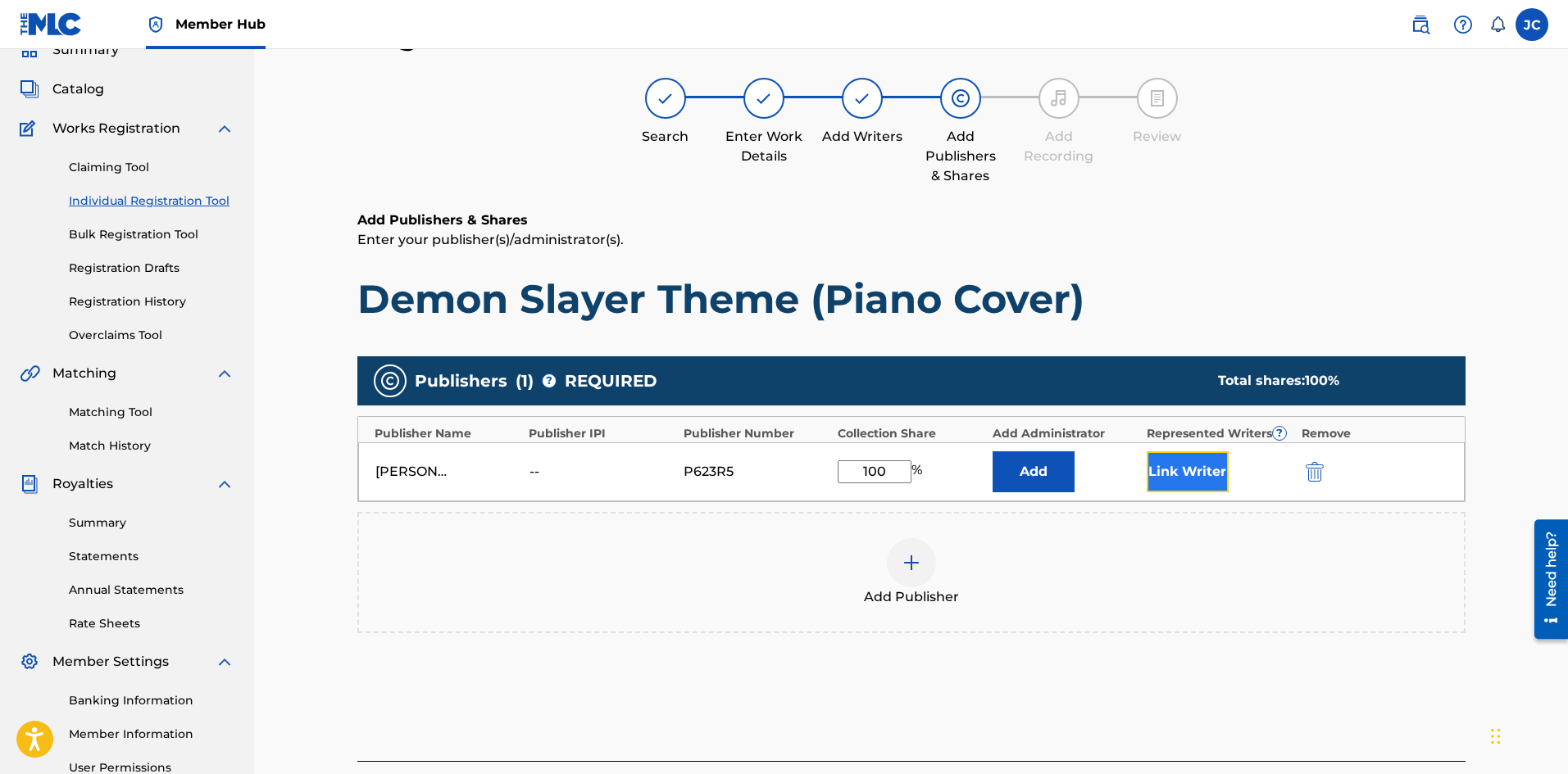
click at [1192, 474] on button "Link Writer" at bounding box center [1187, 472] width 82 height 41
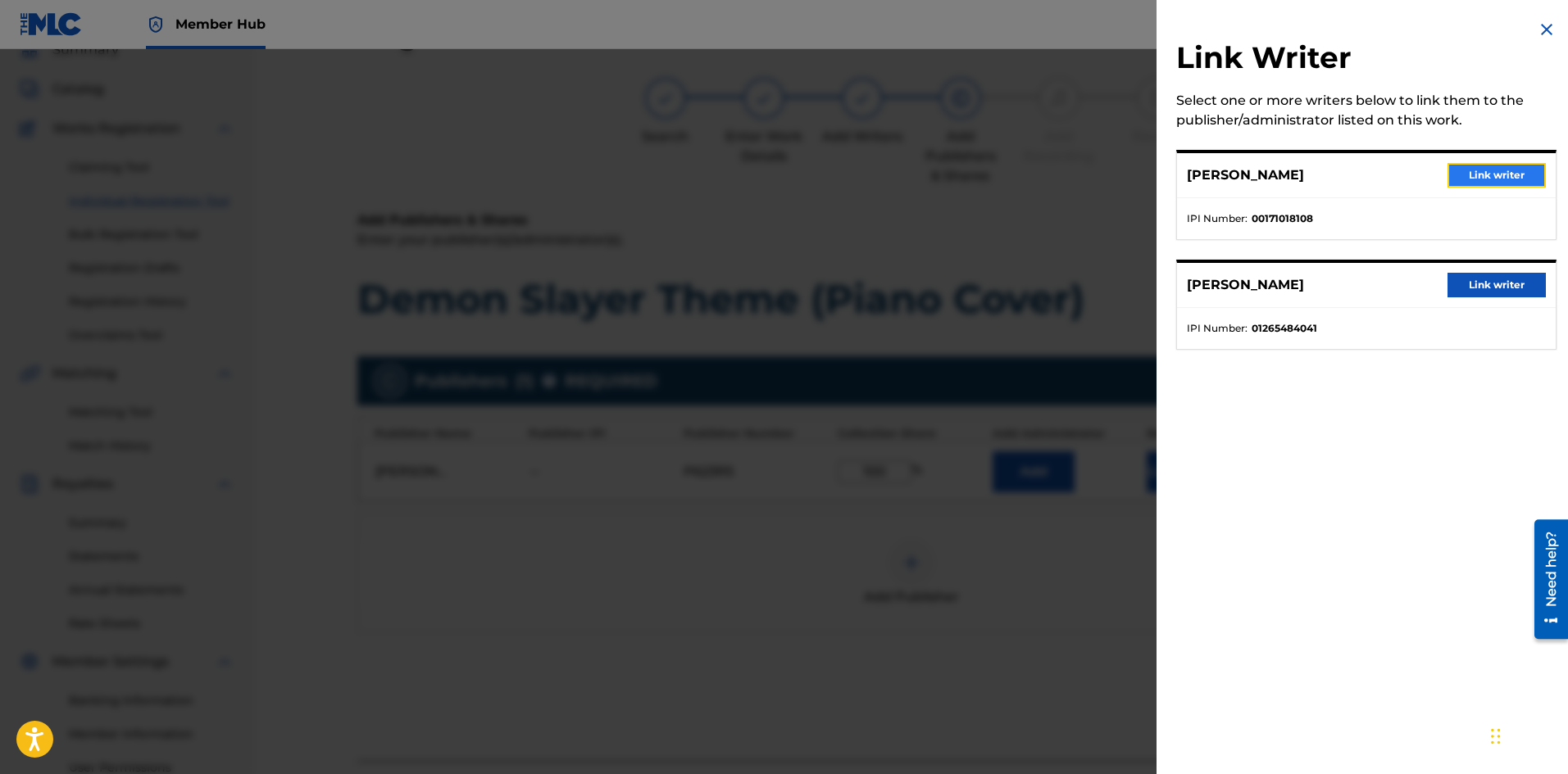
click at [1479, 172] on button "Link writer" at bounding box center [1496, 175] width 98 height 25
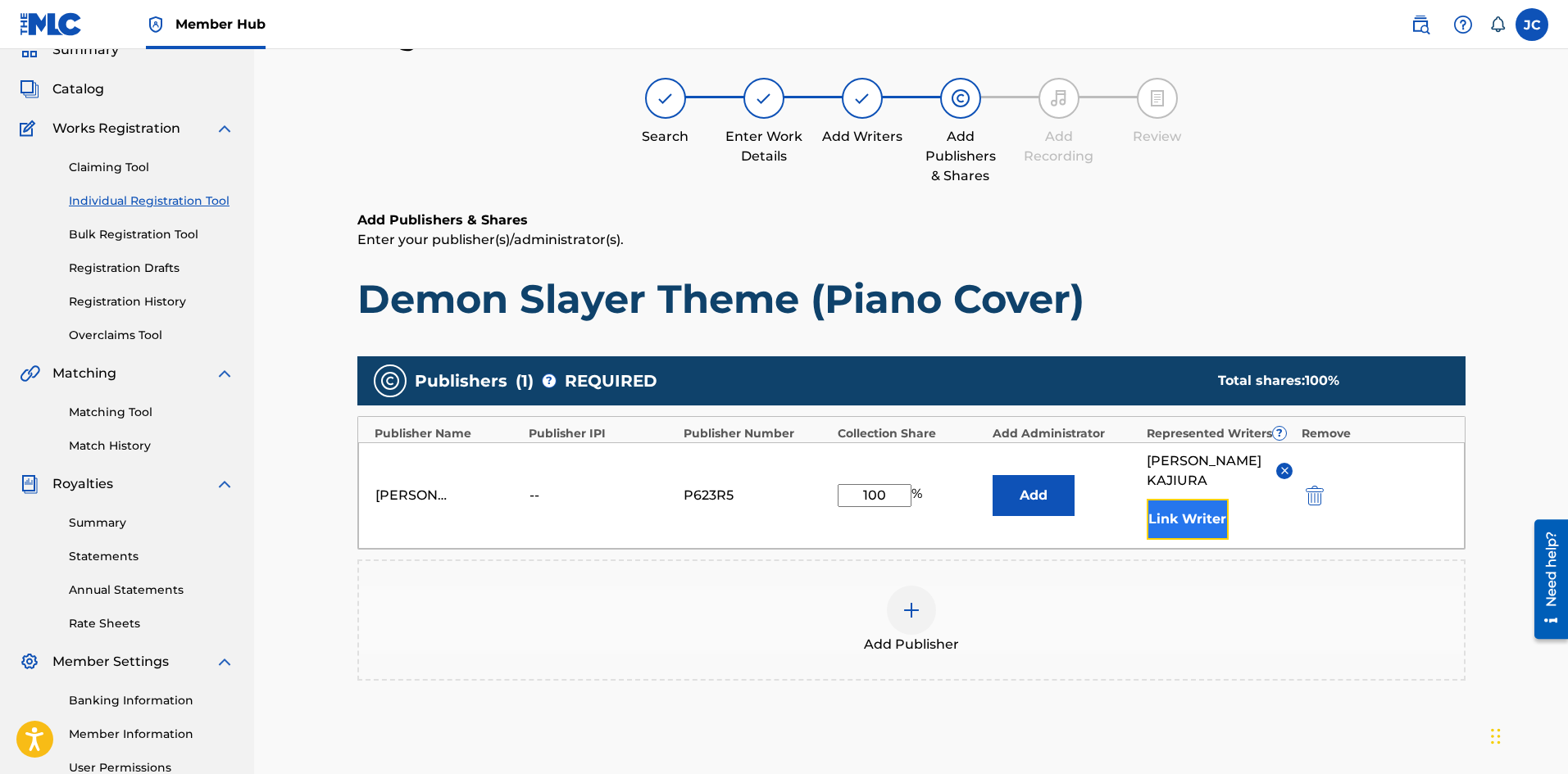
click at [1169, 499] on button "Link Writer" at bounding box center [1187, 519] width 82 height 41
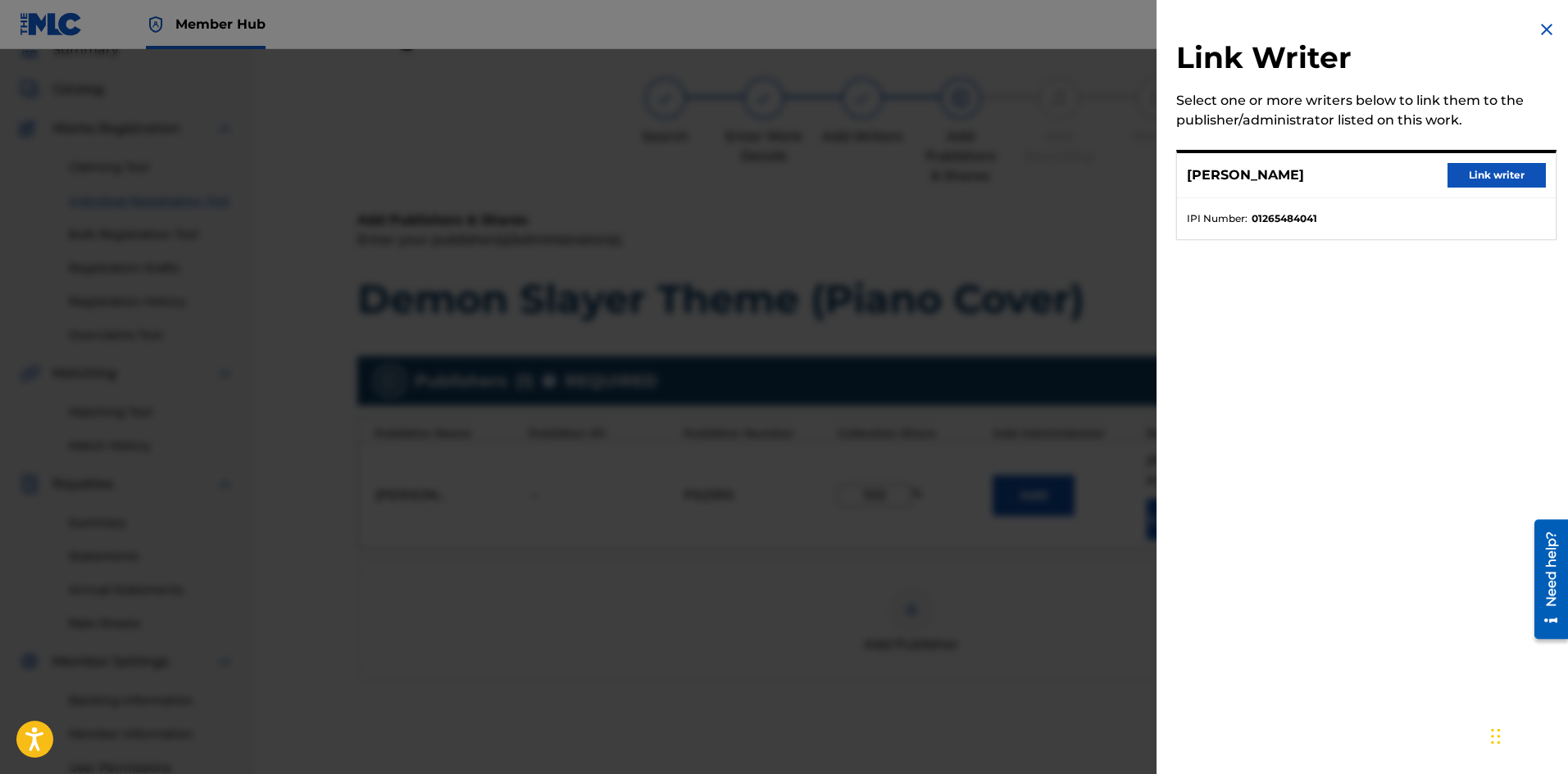
click at [1445, 190] on div "[PERSON_NAME] Link writer" at bounding box center [1366, 175] width 379 height 45
click at [1452, 182] on button "Link writer" at bounding box center [1496, 175] width 98 height 25
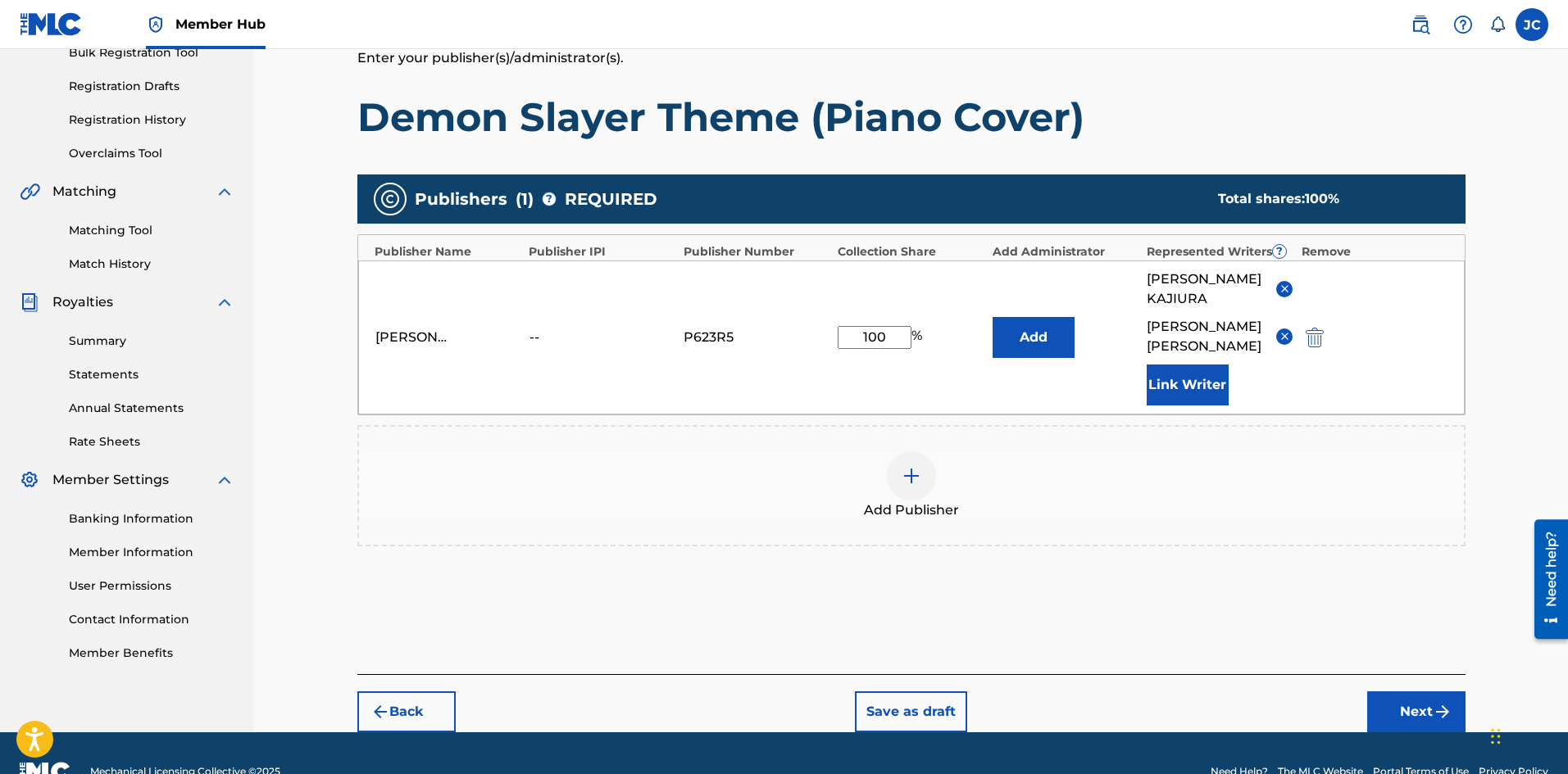
scroll to position [272, 0]
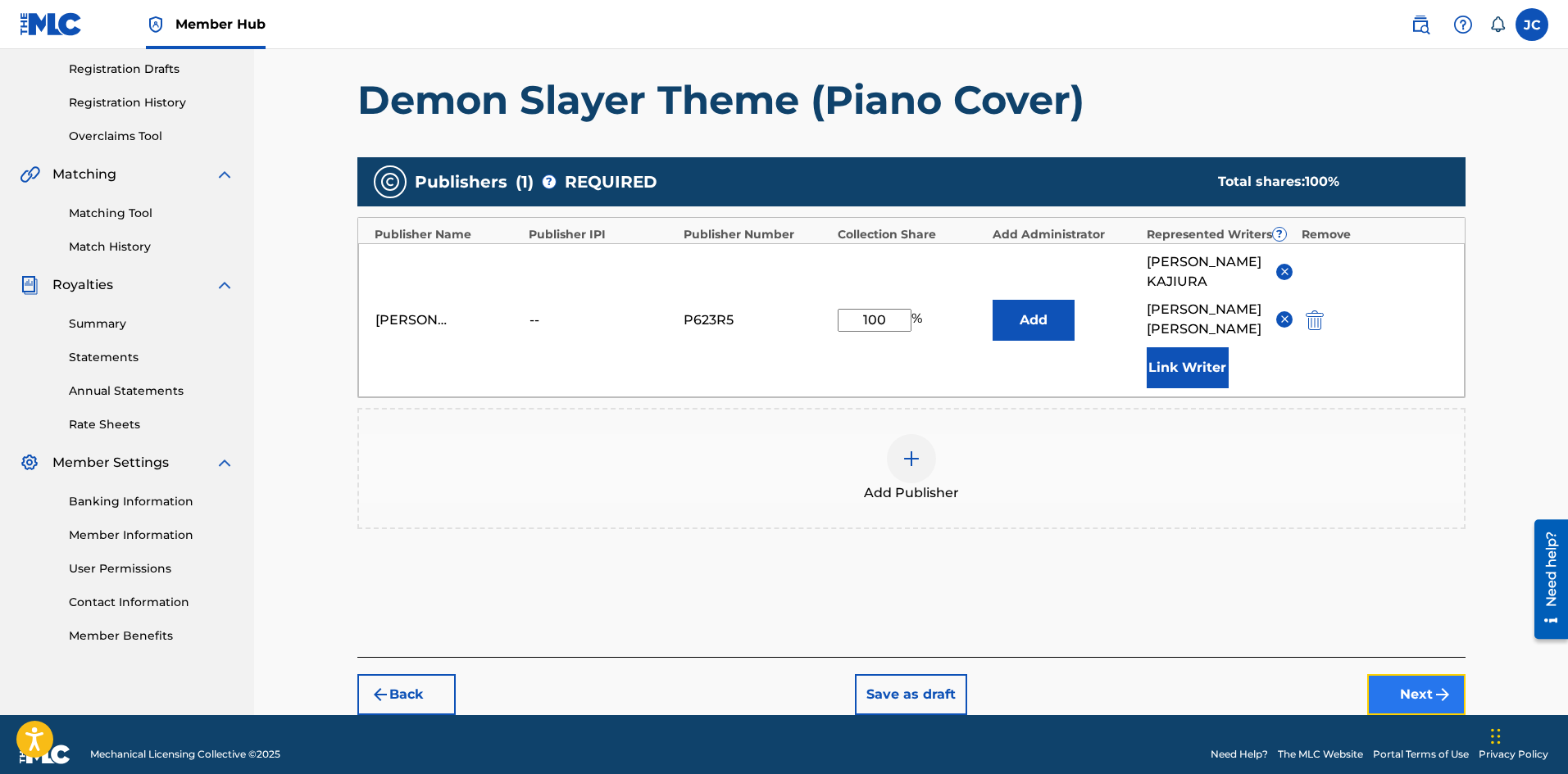
click at [1435, 685] on img "submit" at bounding box center [1442, 694] width 20 height 20
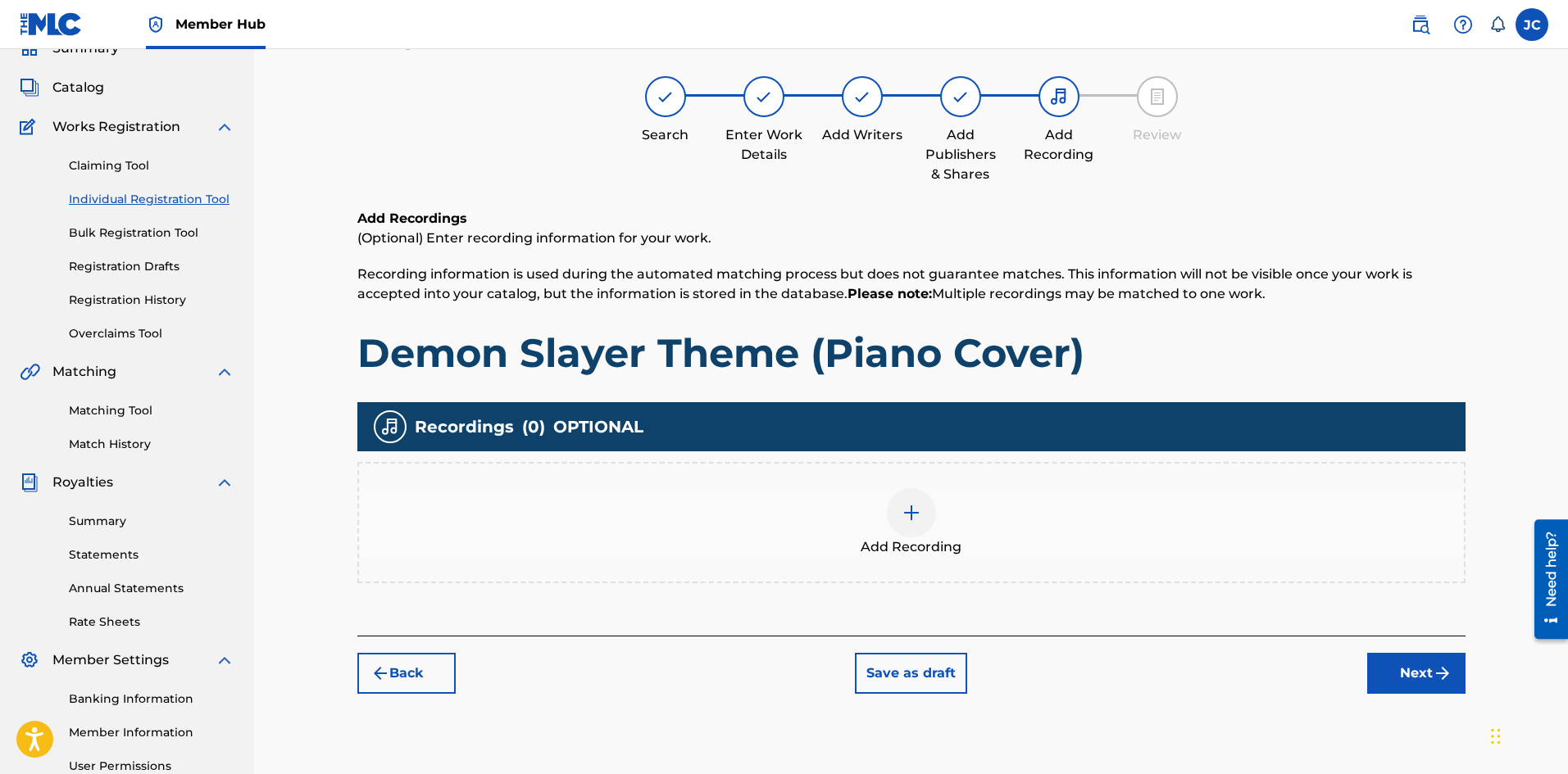
scroll to position [74, 0]
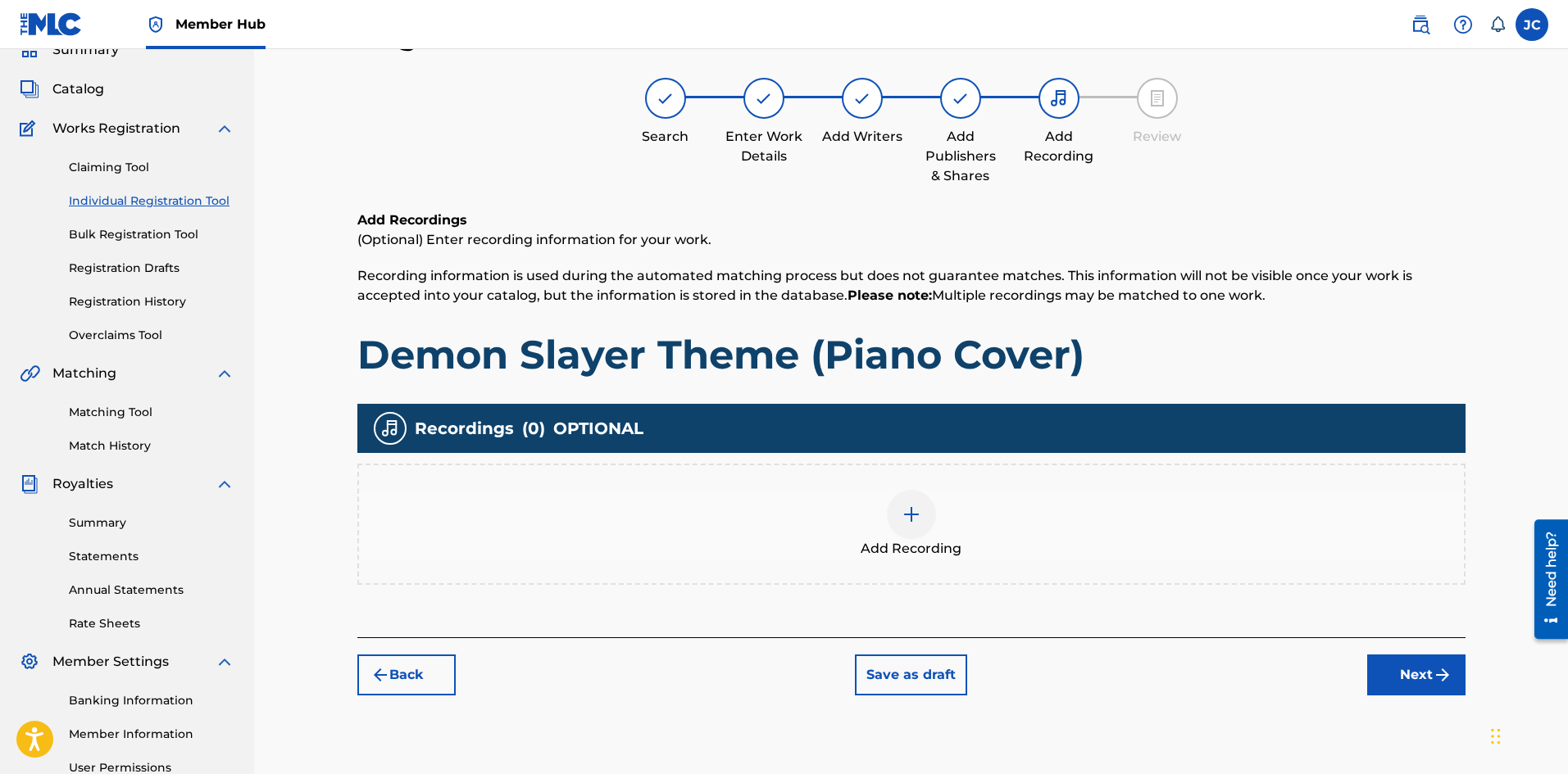
click at [1105, 507] on div "Add Recording" at bounding box center [910, 524] width 1105 height 69
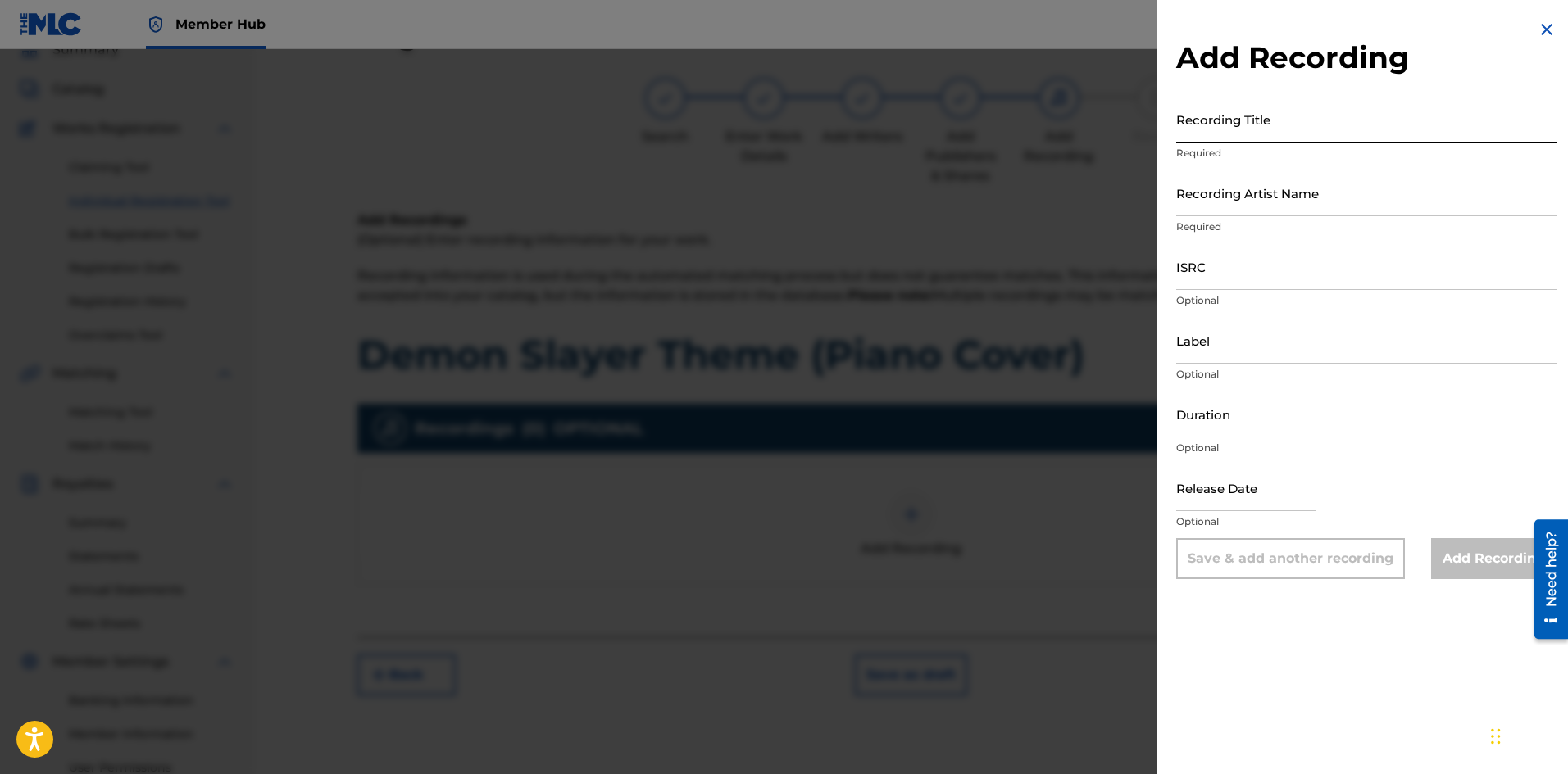
click at [1252, 119] on input "Recording Title" at bounding box center [1366, 119] width 380 height 47
paste input "[PERSON_NAME]"
type input "Y"
click at [1221, 118] on input "Recording Title" at bounding box center [1366, 119] width 380 height 47
paste input "Demon Slayer Theme (Piano Cover)"
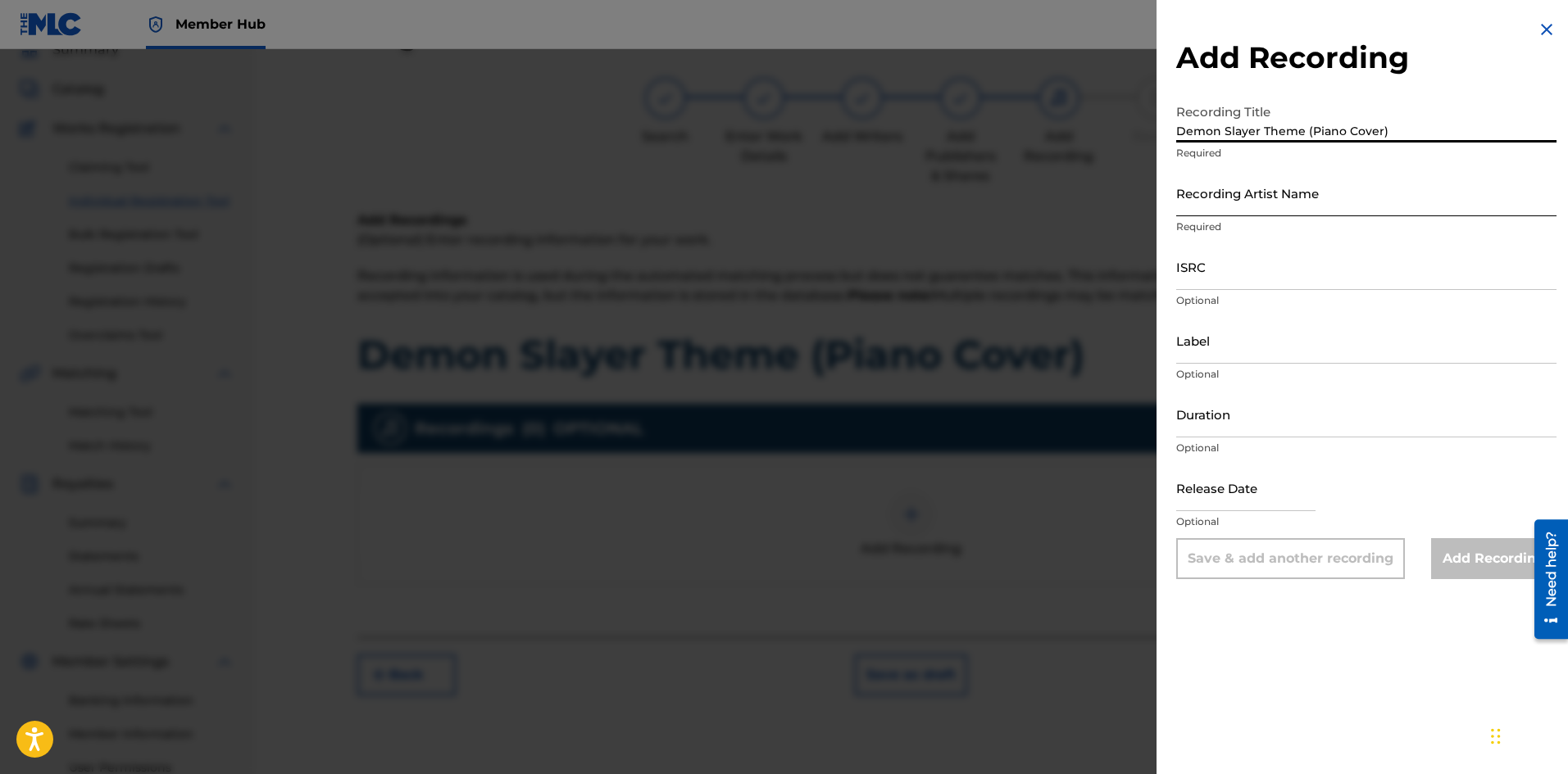
type input "Demon Slayer Theme (Piano Cover)"
click at [1227, 201] on input "Recording Artist Name" at bounding box center [1366, 192] width 380 height 47
type input "[PERSON_NAME]"
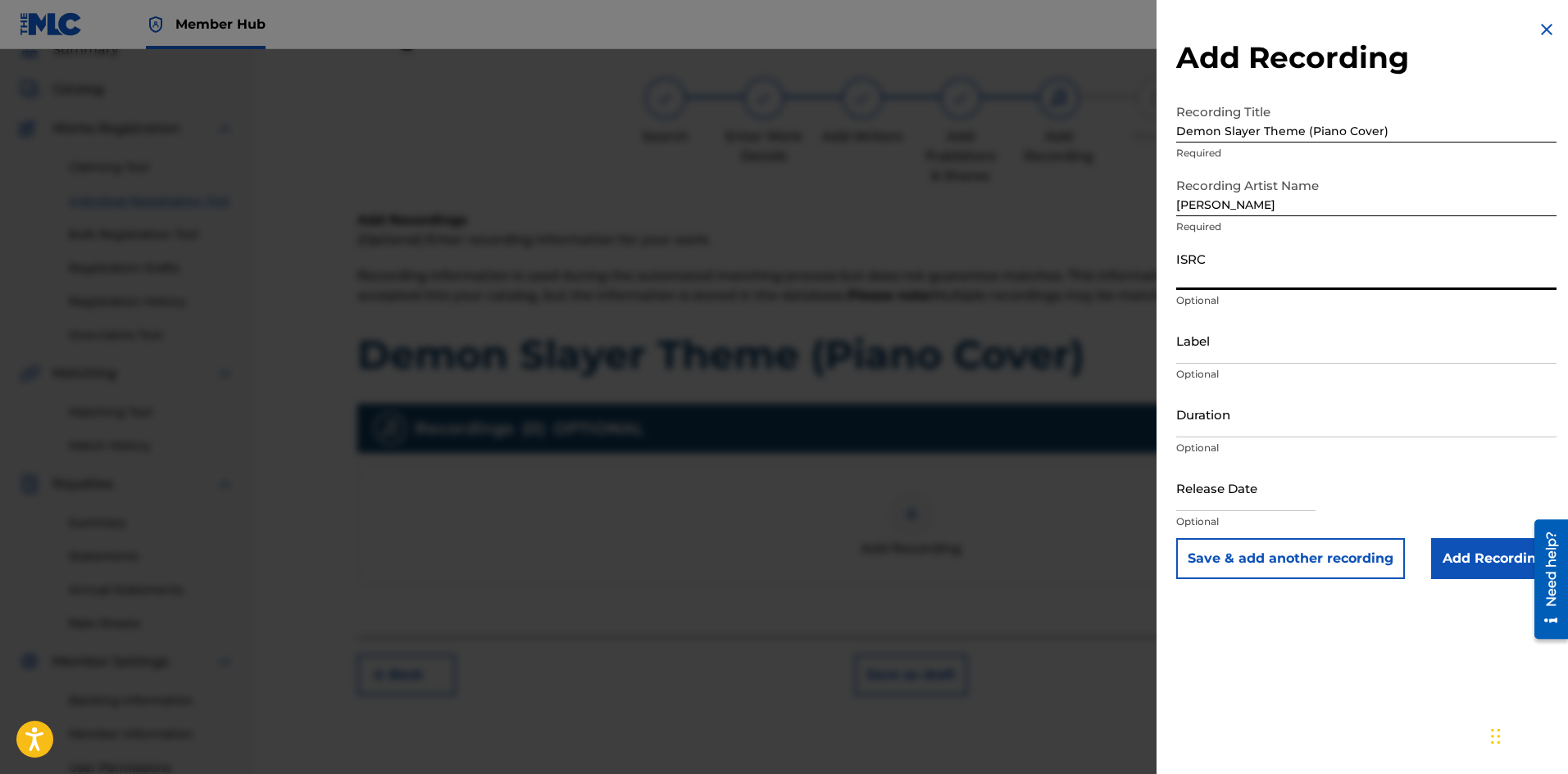
click at [1268, 272] on input "ISRC" at bounding box center [1366, 267] width 380 height 47
click at [1254, 269] on input "ISRC" at bounding box center [1366, 267] width 380 height 47
paste input "QT3EZ2596588"
type input "QT3EZ2596588"
click at [1449, 552] on input "Add Recording" at bounding box center [1493, 559] width 125 height 41
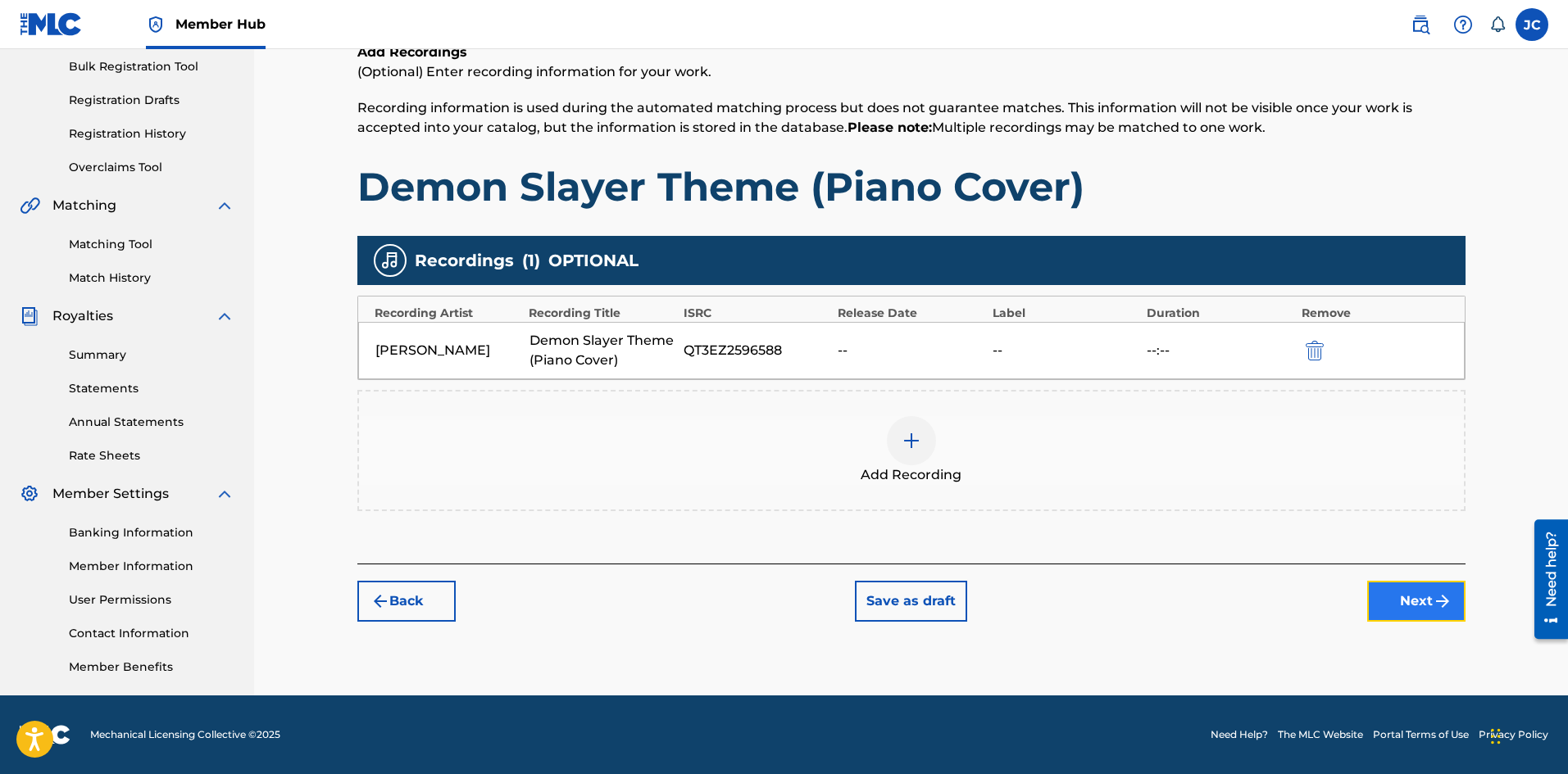
click at [1439, 599] on img "submit" at bounding box center [1442, 601] width 20 height 20
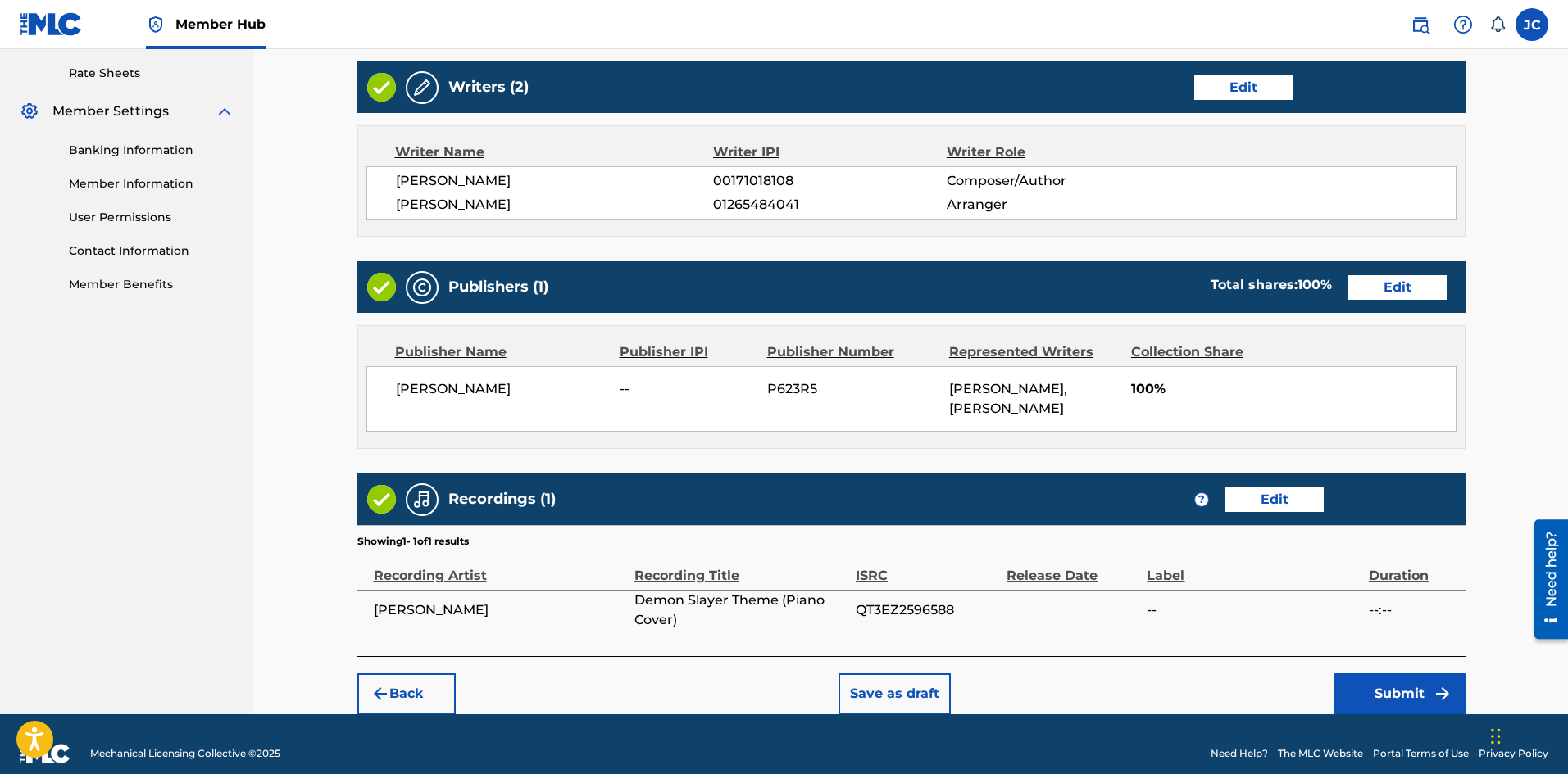
scroll to position [643, 0]
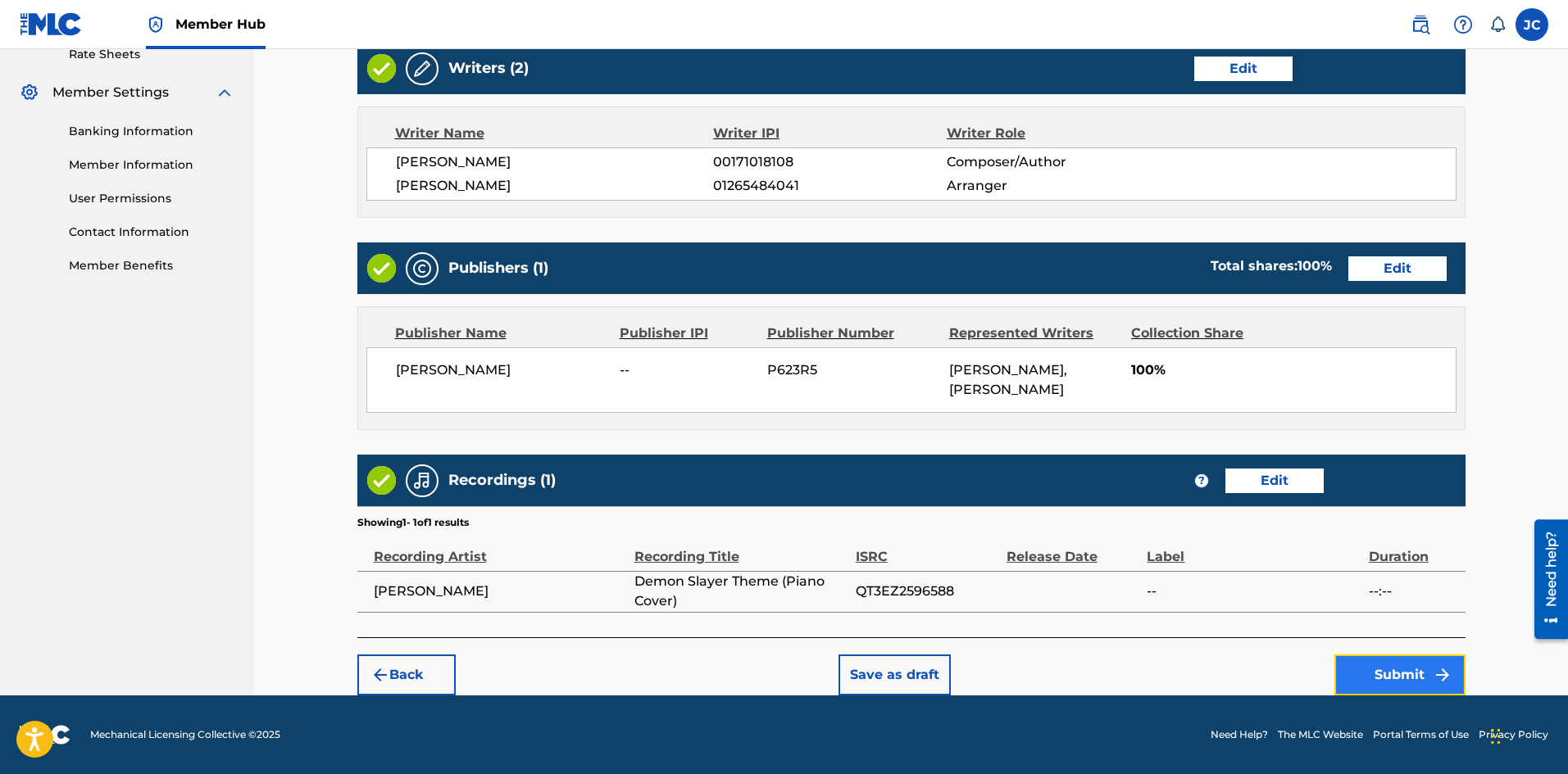
click at [1396, 678] on button "Submit" at bounding box center [1400, 675] width 131 height 41
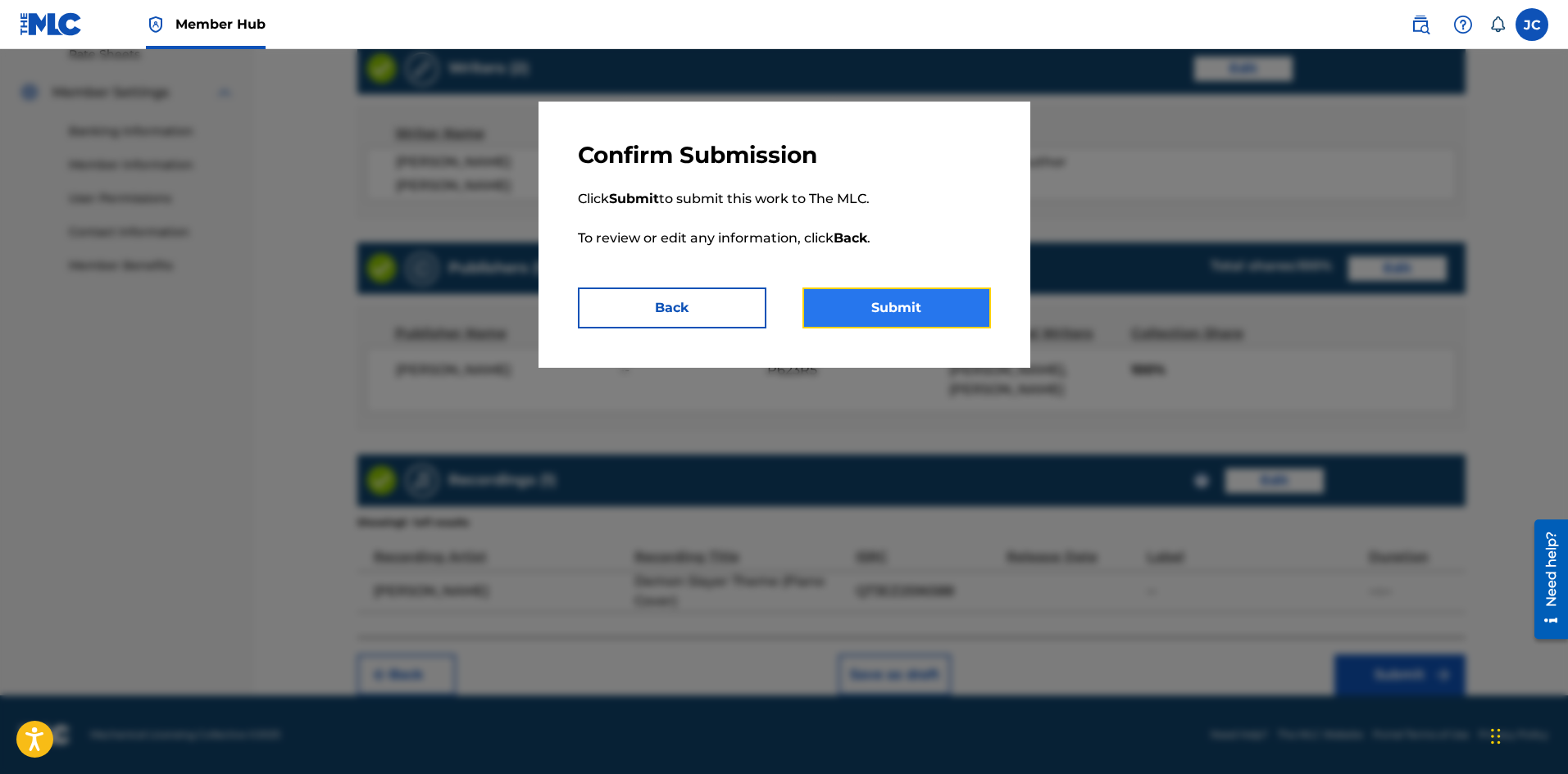
click at [925, 311] on button "Submit" at bounding box center [896, 308] width 188 height 41
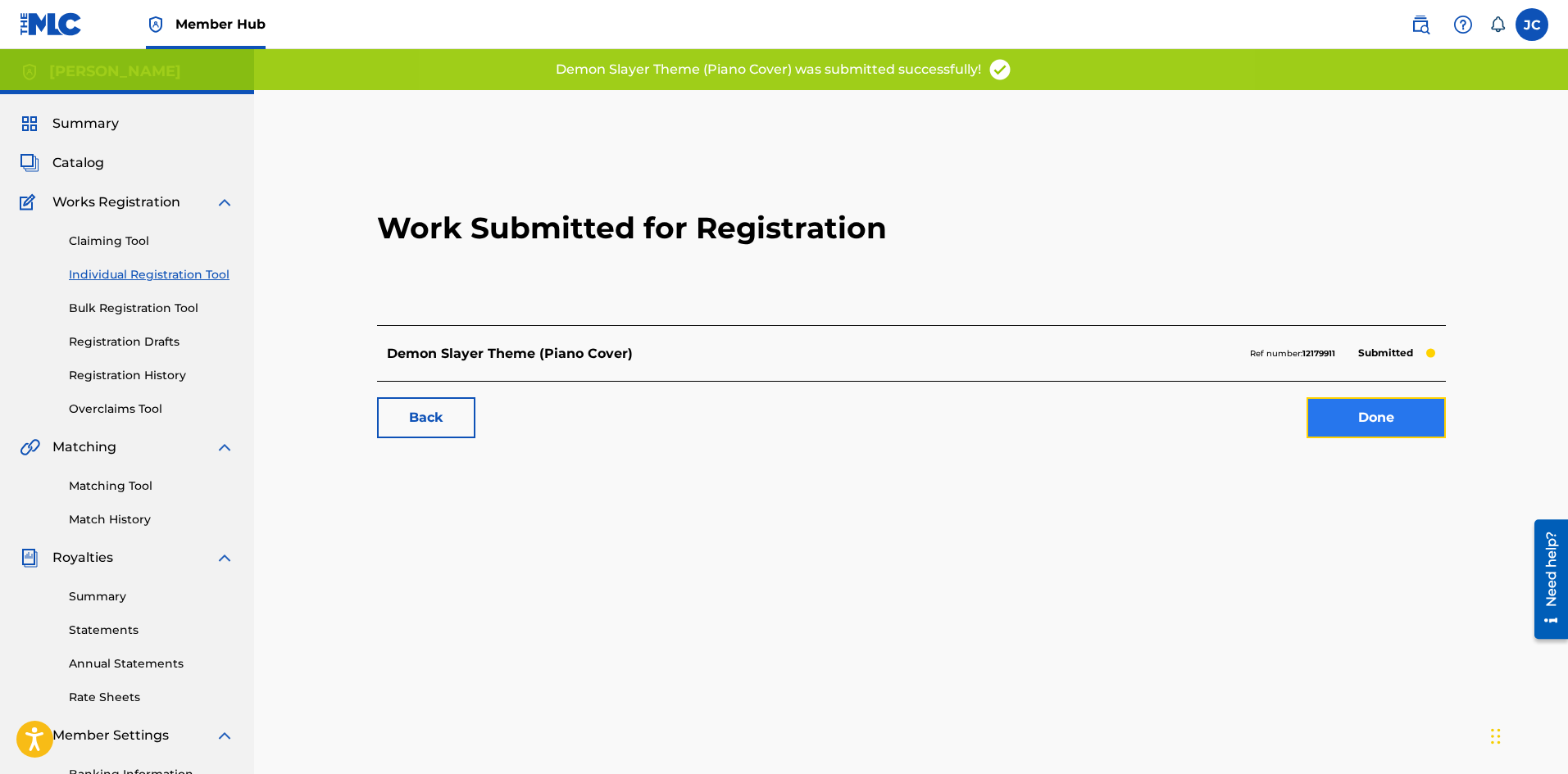
click at [1346, 410] on link "Done" at bounding box center [1376, 418] width 140 height 41
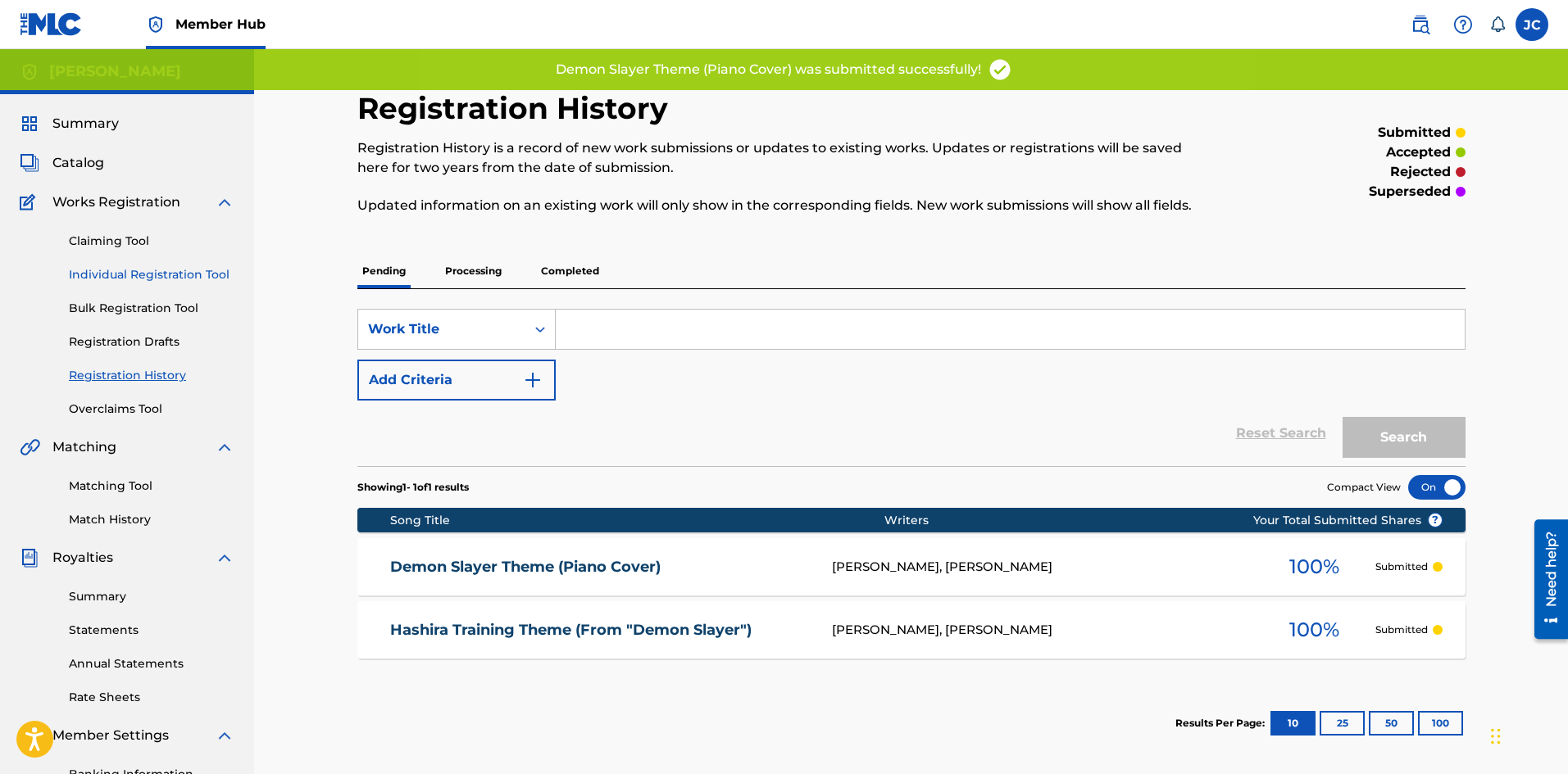
click at [100, 283] on link "Individual Registration Tool" at bounding box center [152, 275] width 165 height 17
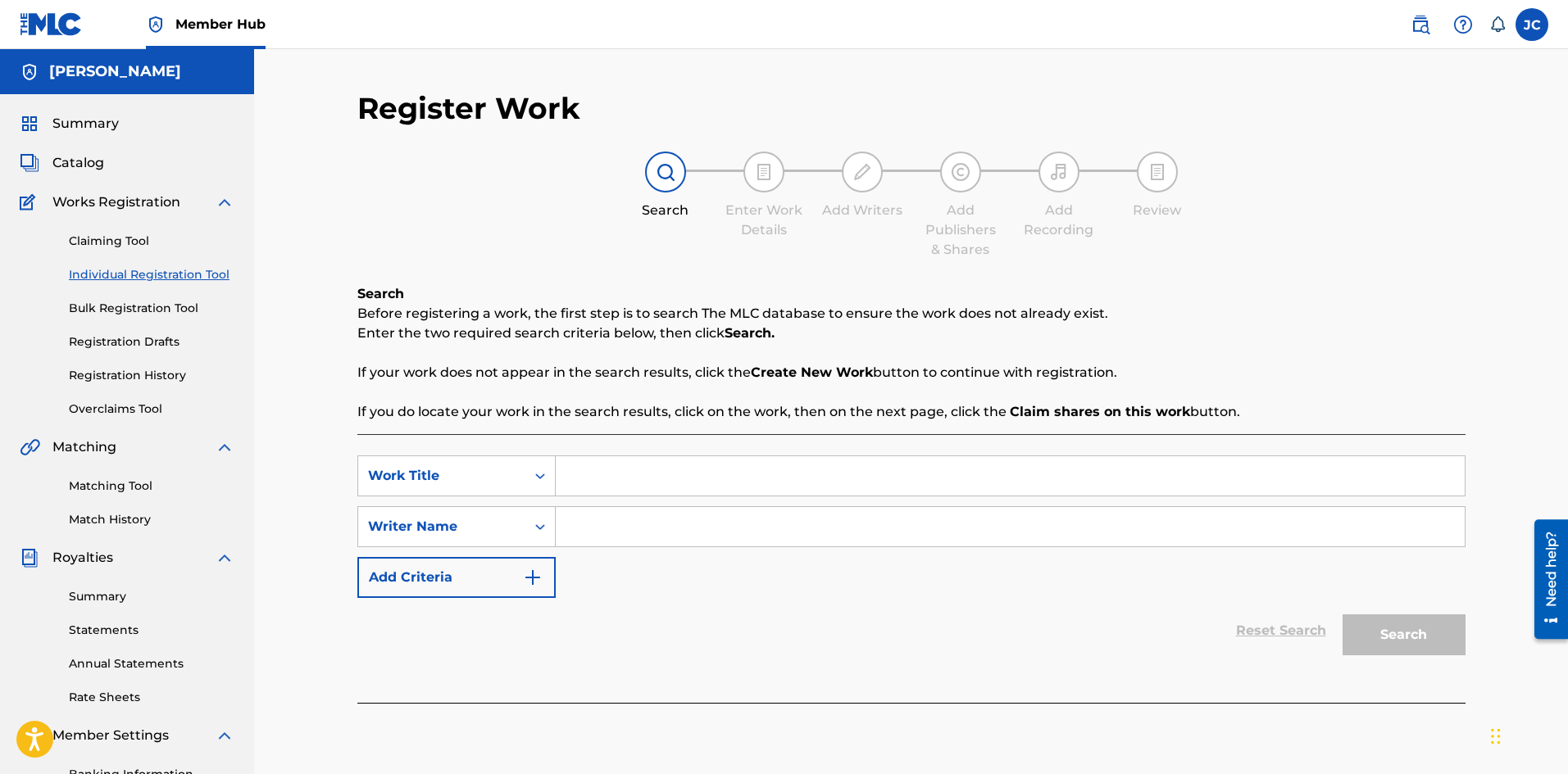
click at [643, 495] on input "Search Form" at bounding box center [1009, 476] width 909 height 39
paste input "[PERSON_NAME] (From "Demon Slayer")"
type input "[PERSON_NAME] (From "Demon Slayer")"
click at [669, 542] on input "Search Form" at bounding box center [1009, 527] width 909 height 39
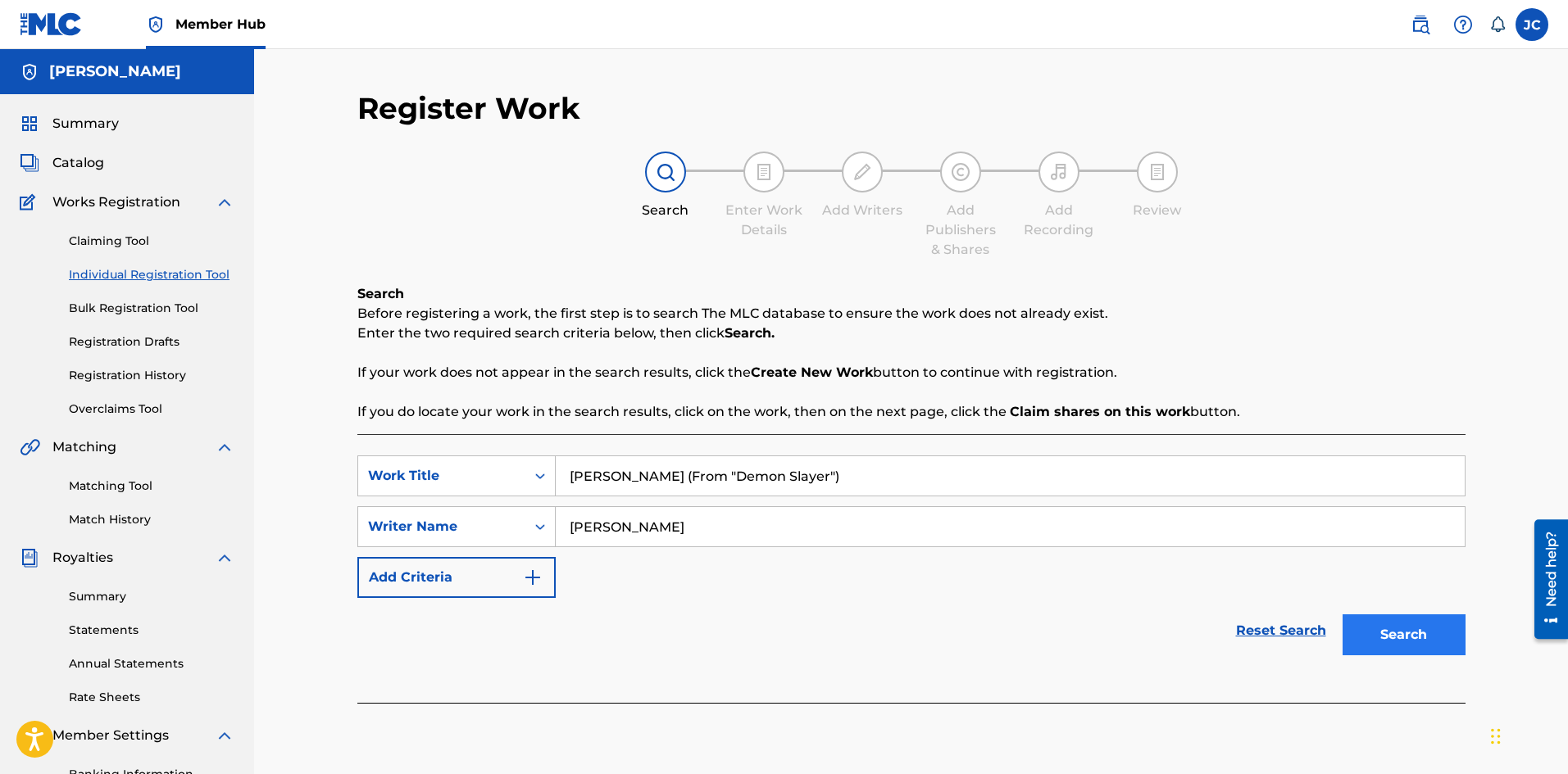
type input "[PERSON_NAME]"
click at [1405, 640] on button "Search" at bounding box center [1404, 635] width 123 height 41
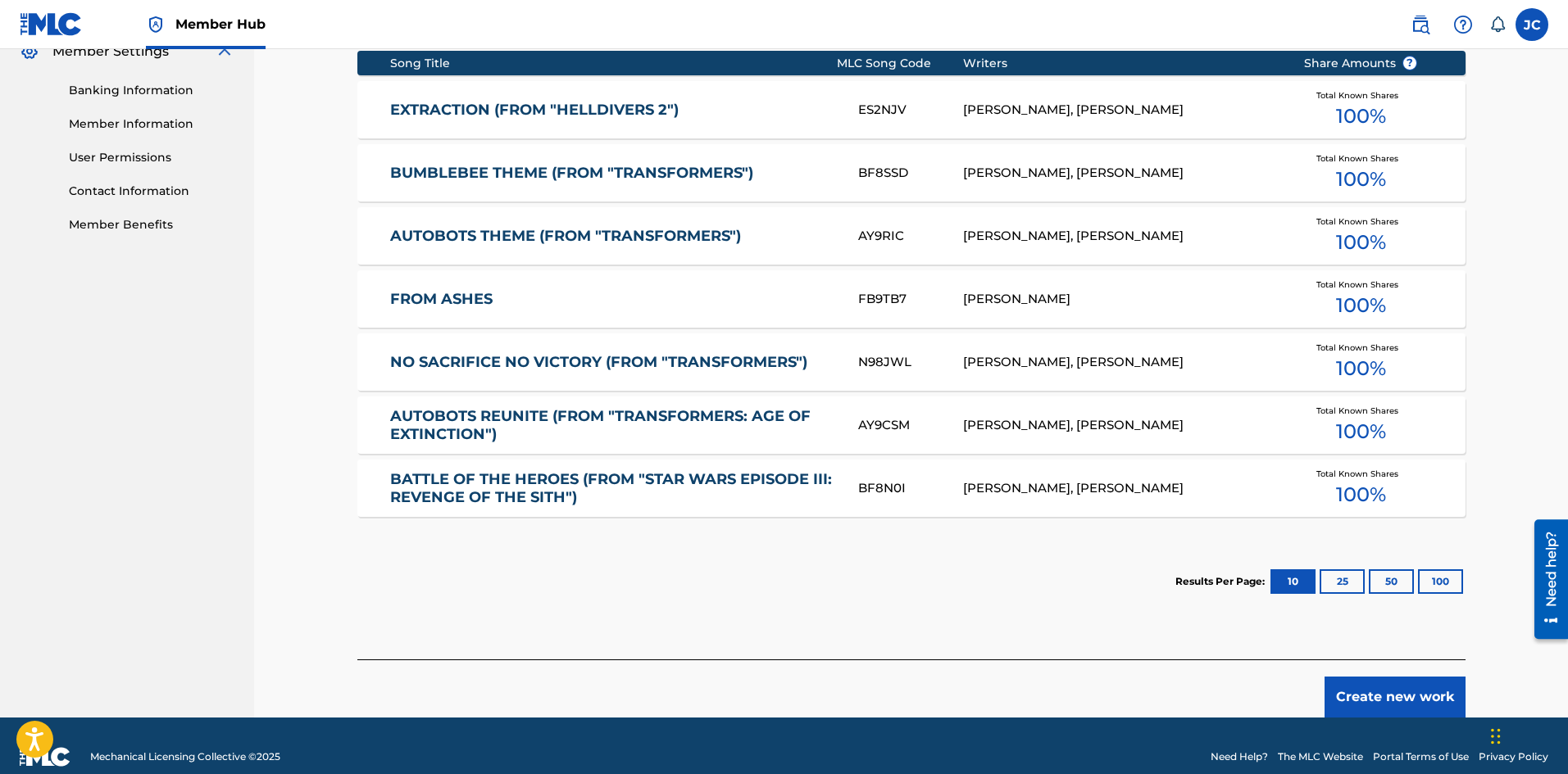
scroll to position [706, 0]
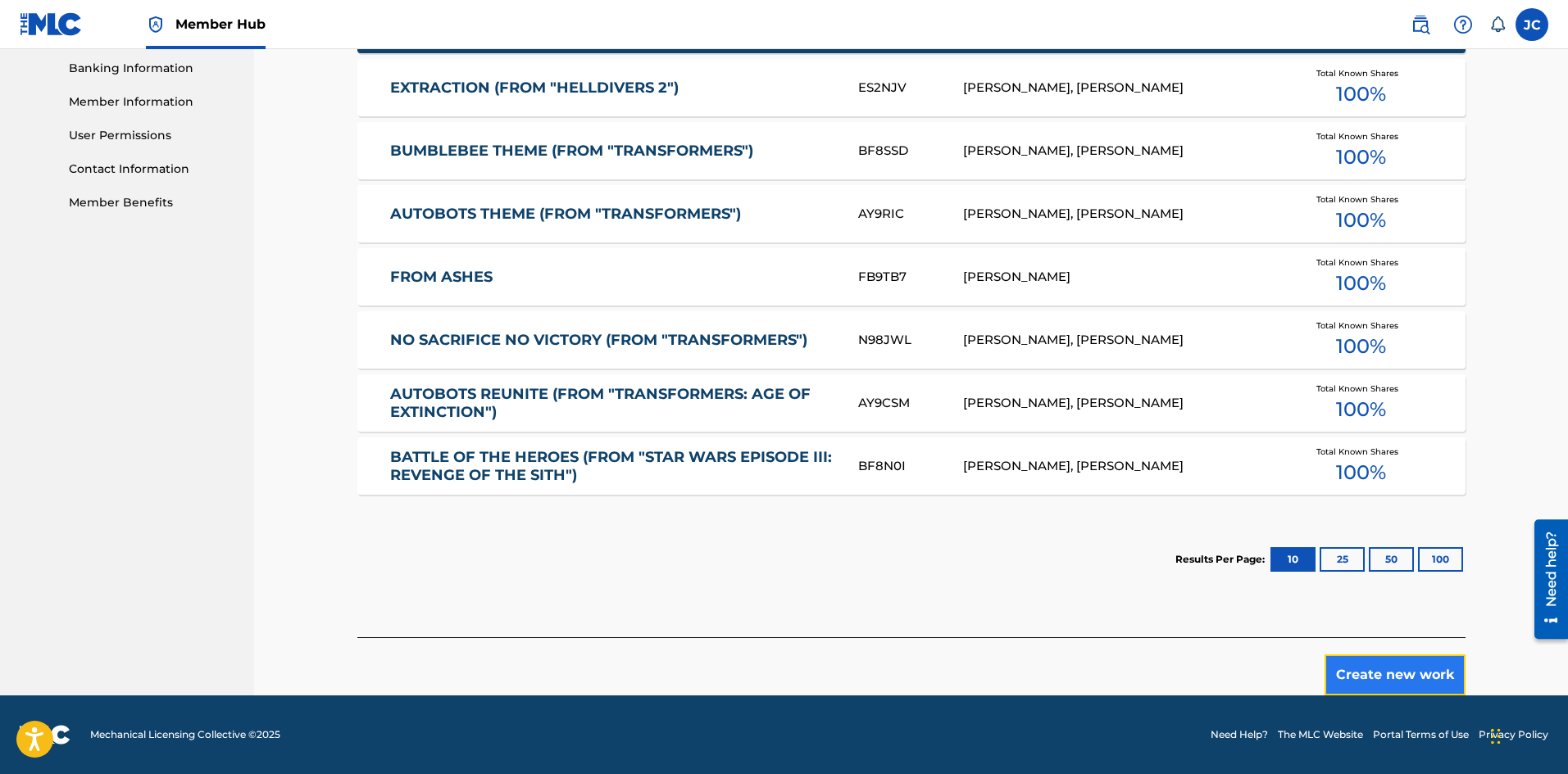
click at [1396, 667] on button "Create new work" at bounding box center [1395, 675] width 141 height 41
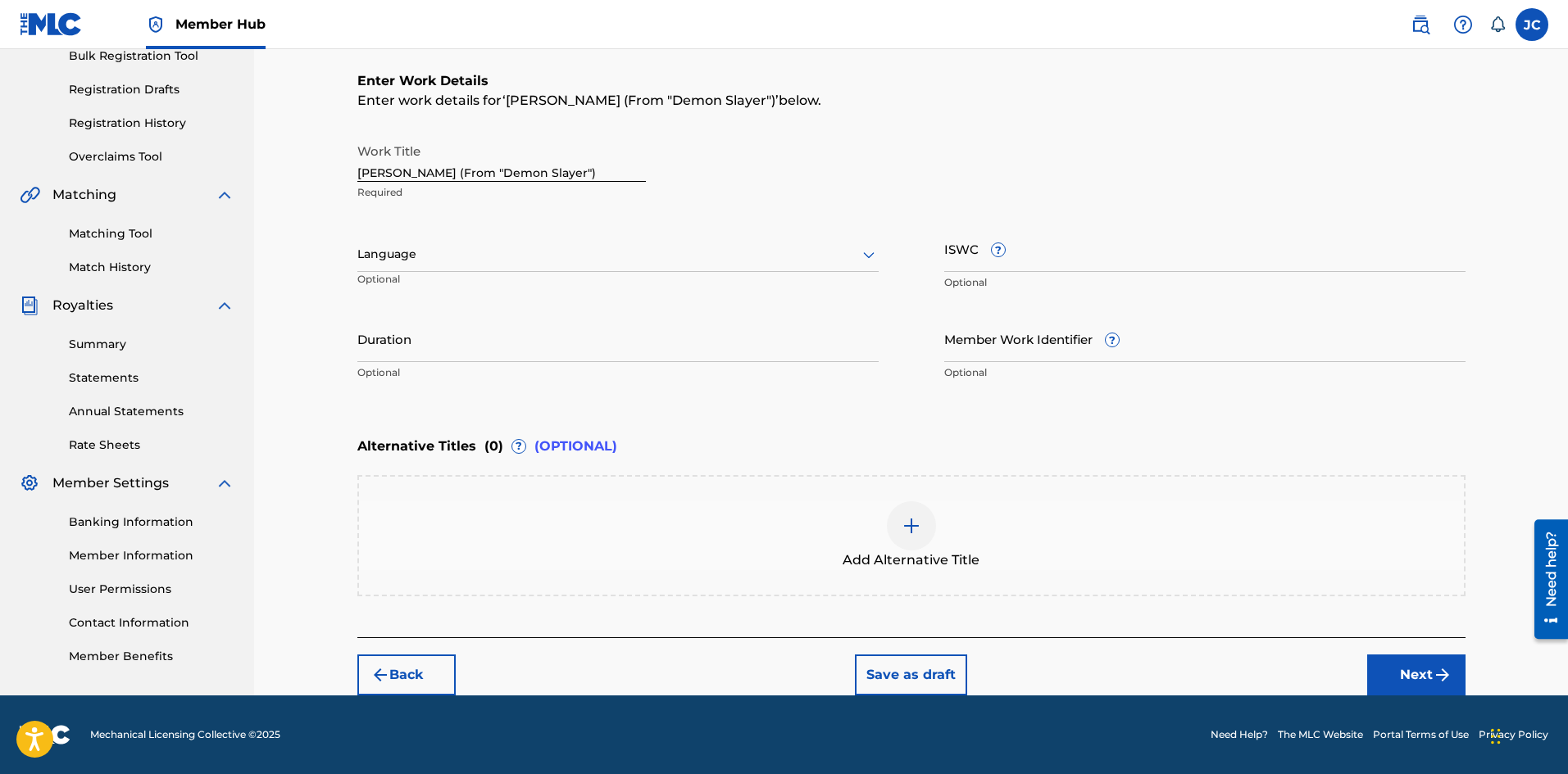
click at [958, 492] on div "Add Alternative Title" at bounding box center [911, 536] width 1108 height 121
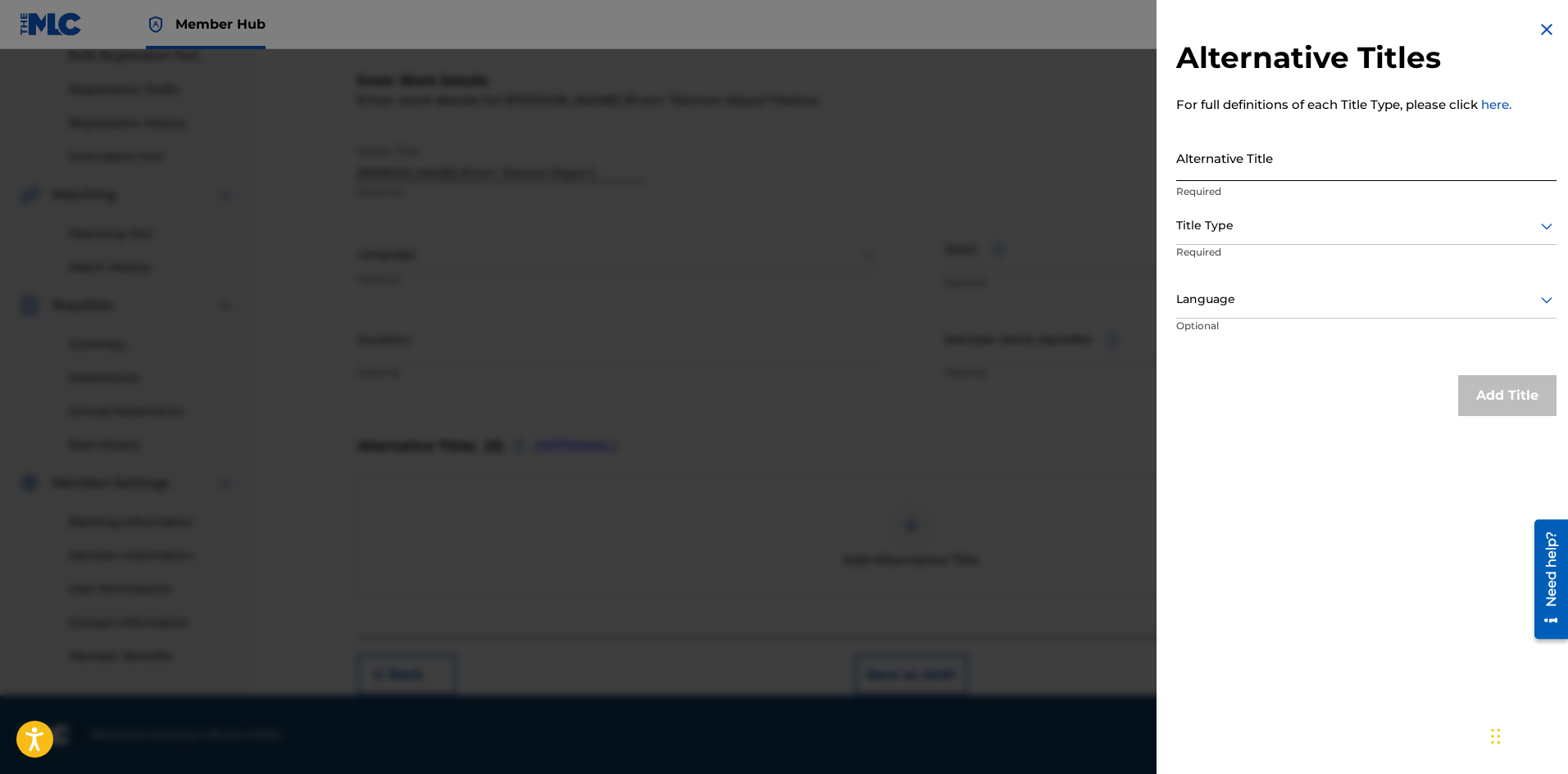
click at [1201, 172] on input "Alternative Title" at bounding box center [1366, 158] width 380 height 47
paste input "[PERSON_NAME] (From "Demon Slayer")"
click at [1210, 168] on input "[PERSON_NAME] (From "Demon Slayer")" at bounding box center [1366, 158] width 380 height 47
type input "[PERSON_NAME] (From "Demon Slayer")"
click at [1350, 232] on div at bounding box center [1366, 226] width 380 height 20
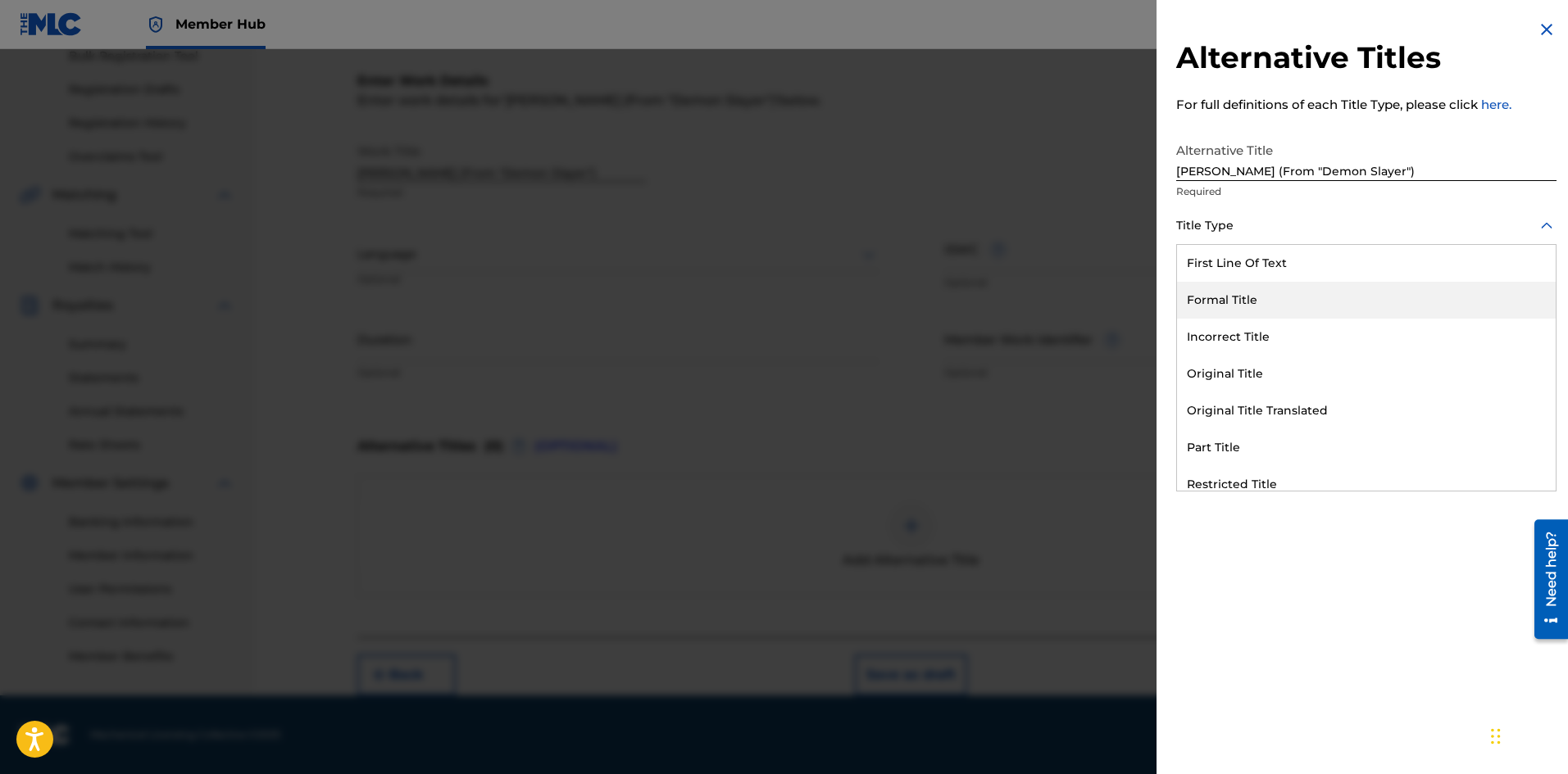
click at [1239, 289] on div "Formal Title" at bounding box center [1366, 300] width 379 height 37
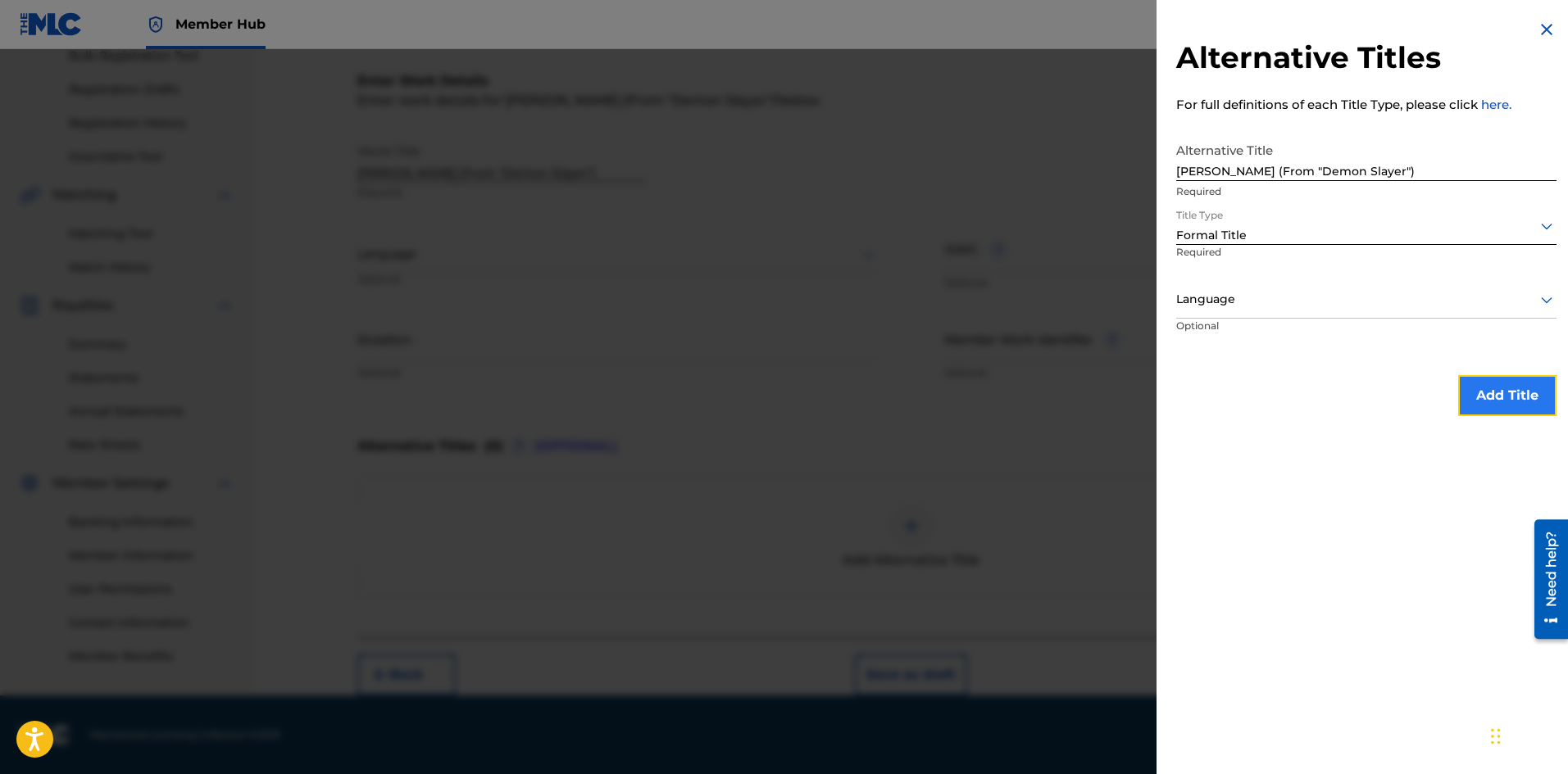
click at [1467, 394] on button "Add Title" at bounding box center [1507, 396] width 98 height 41
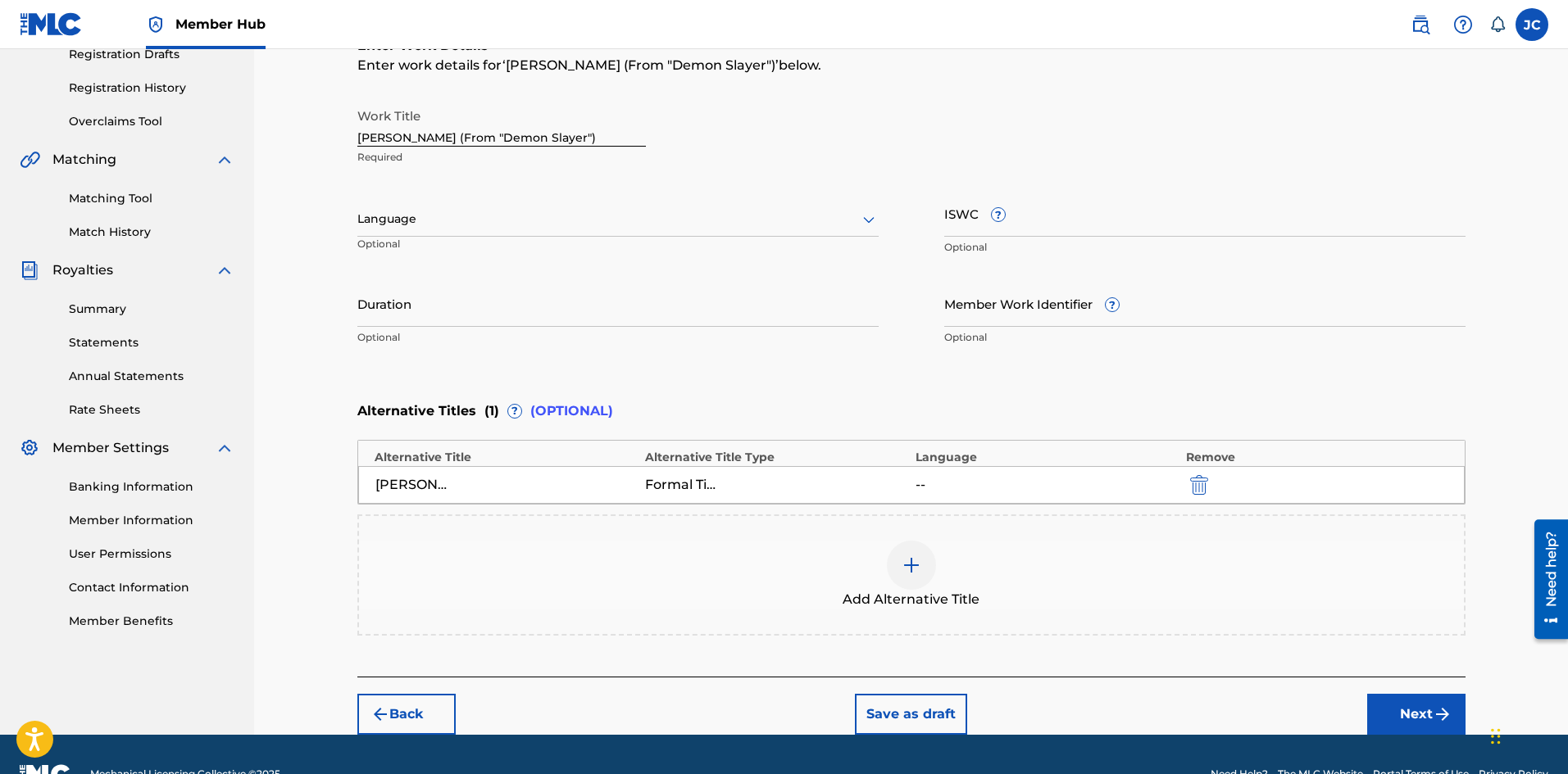
scroll to position [327, 0]
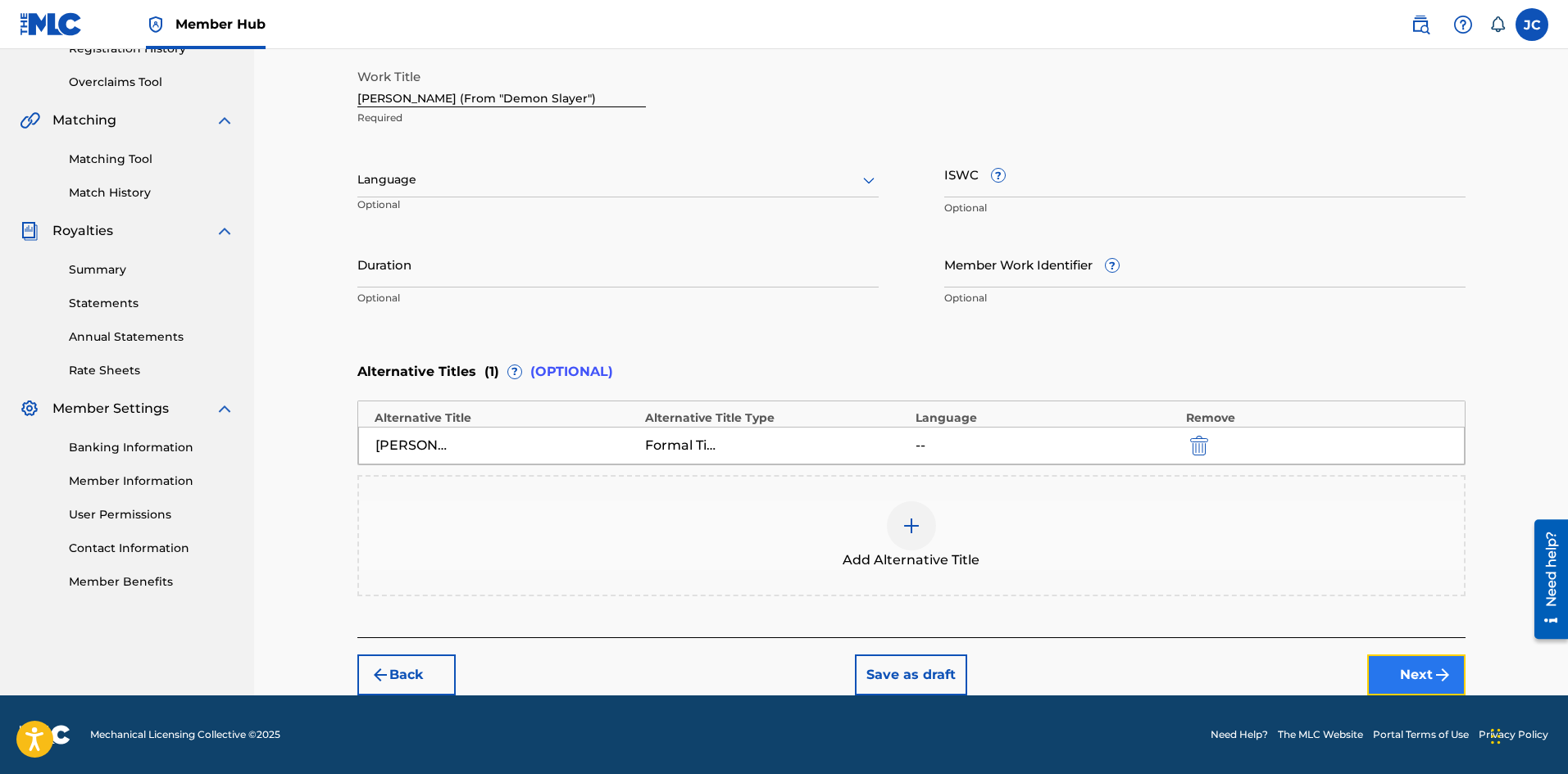
click at [1404, 677] on button "Next" at bounding box center [1416, 675] width 98 height 41
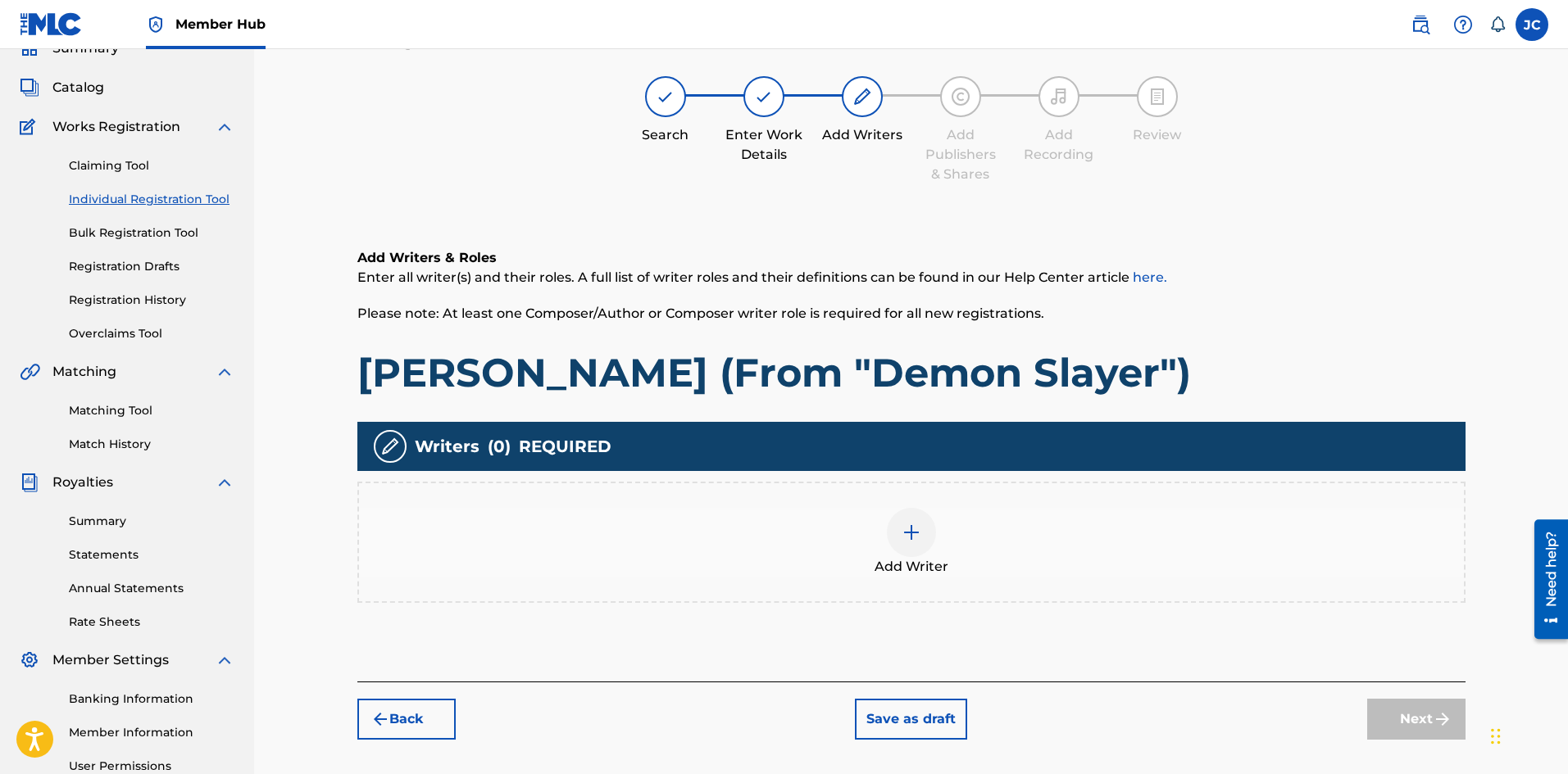
scroll to position [74, 0]
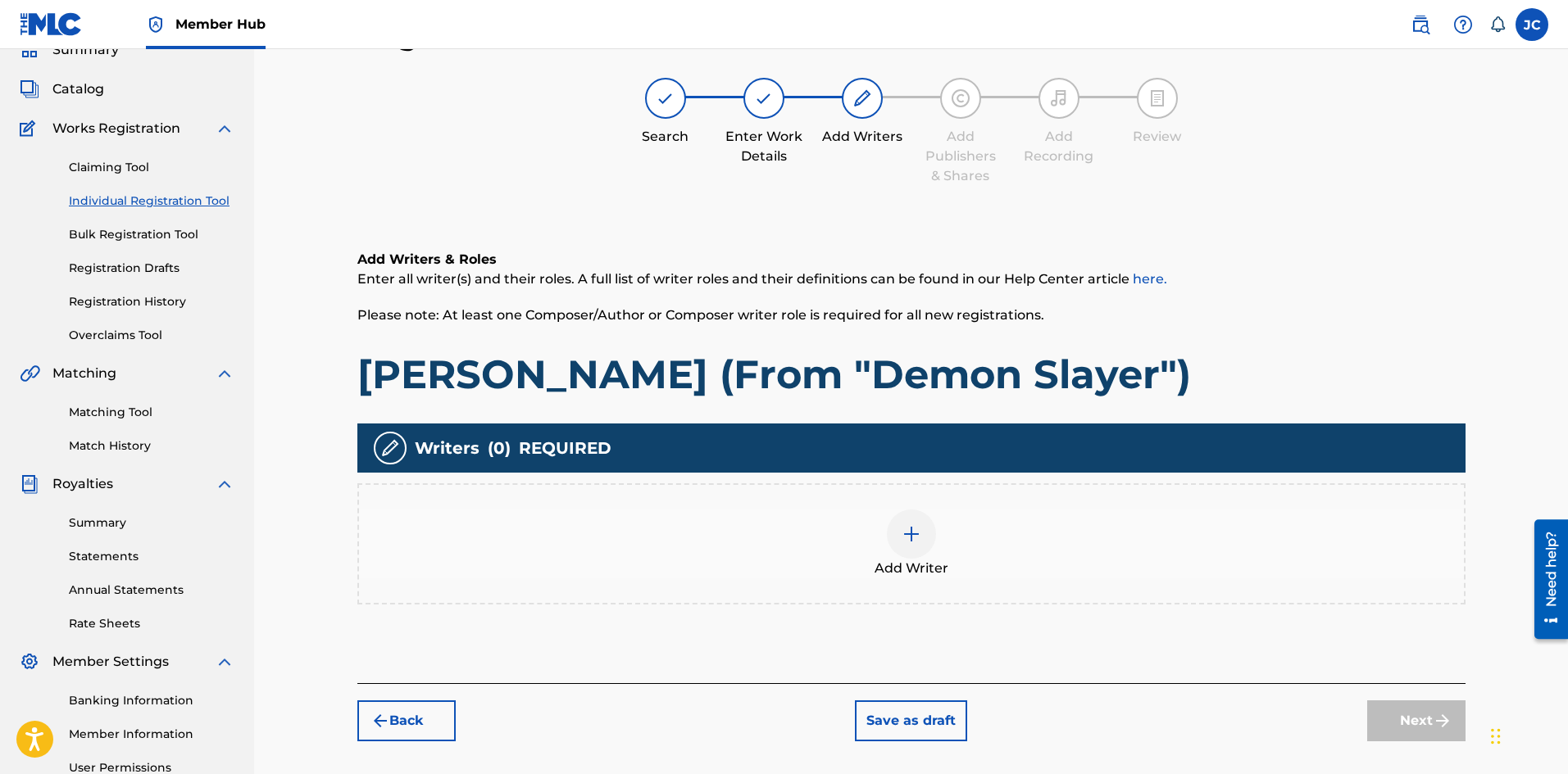
click at [1008, 542] on div "Add Writer" at bounding box center [910, 544] width 1105 height 69
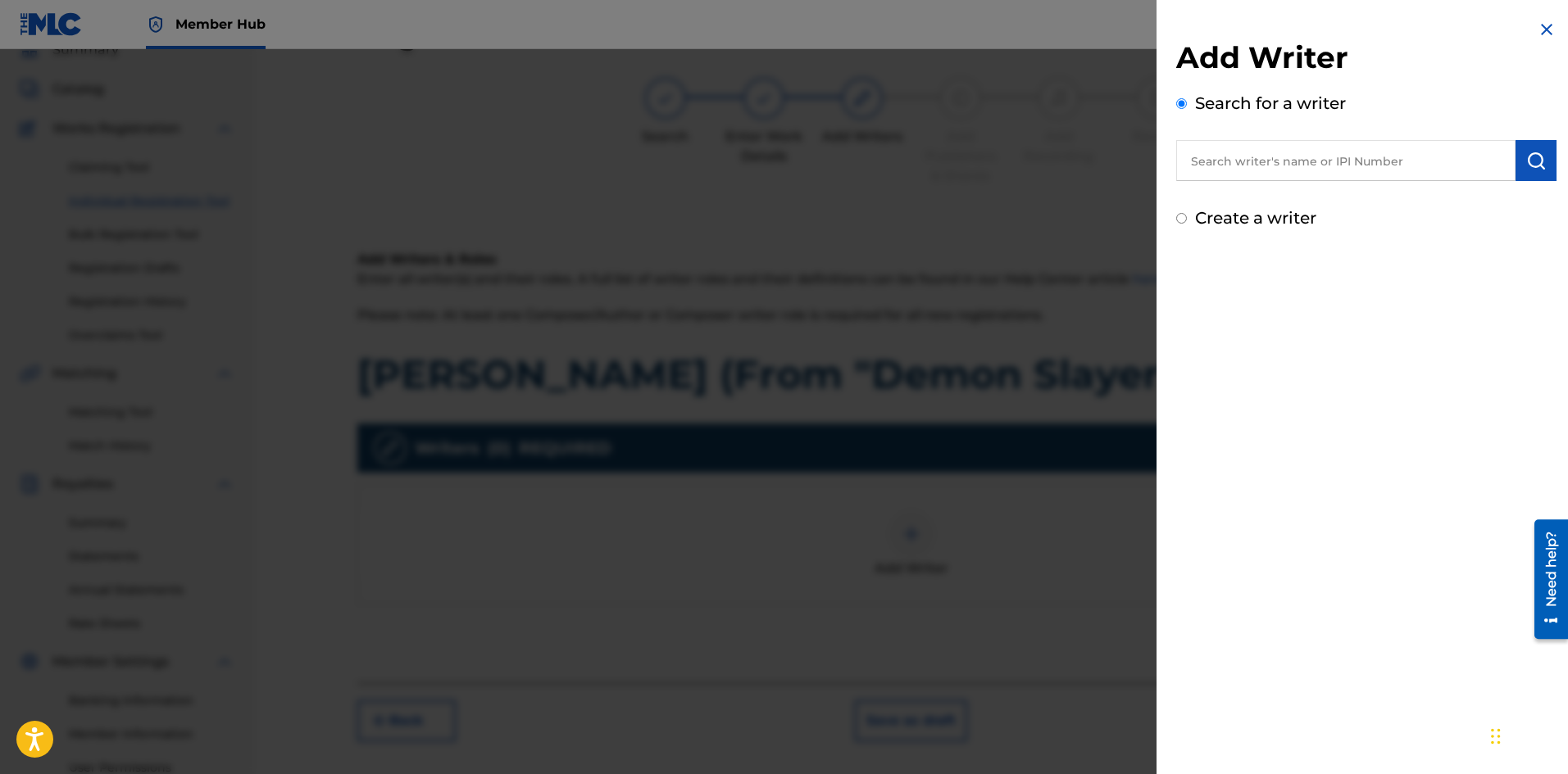
click at [1319, 172] on input "text" at bounding box center [1346, 161] width 339 height 41
click at [1296, 169] on input "text" at bounding box center [1346, 161] width 339 height 41
paste input "[PERSON_NAME]"
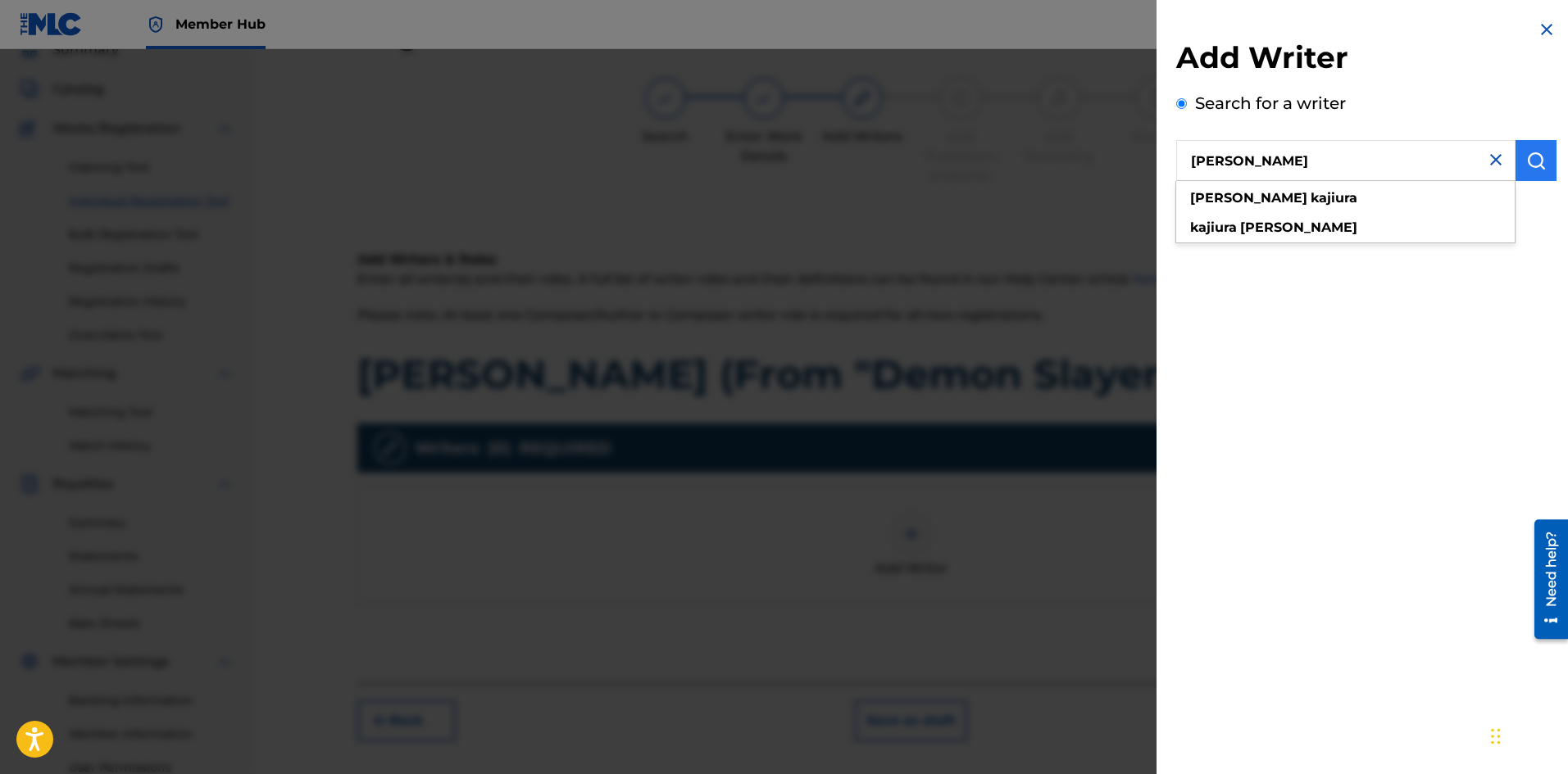
type input "[PERSON_NAME]"
click at [1537, 163] on img "submit" at bounding box center [1536, 160] width 20 height 20
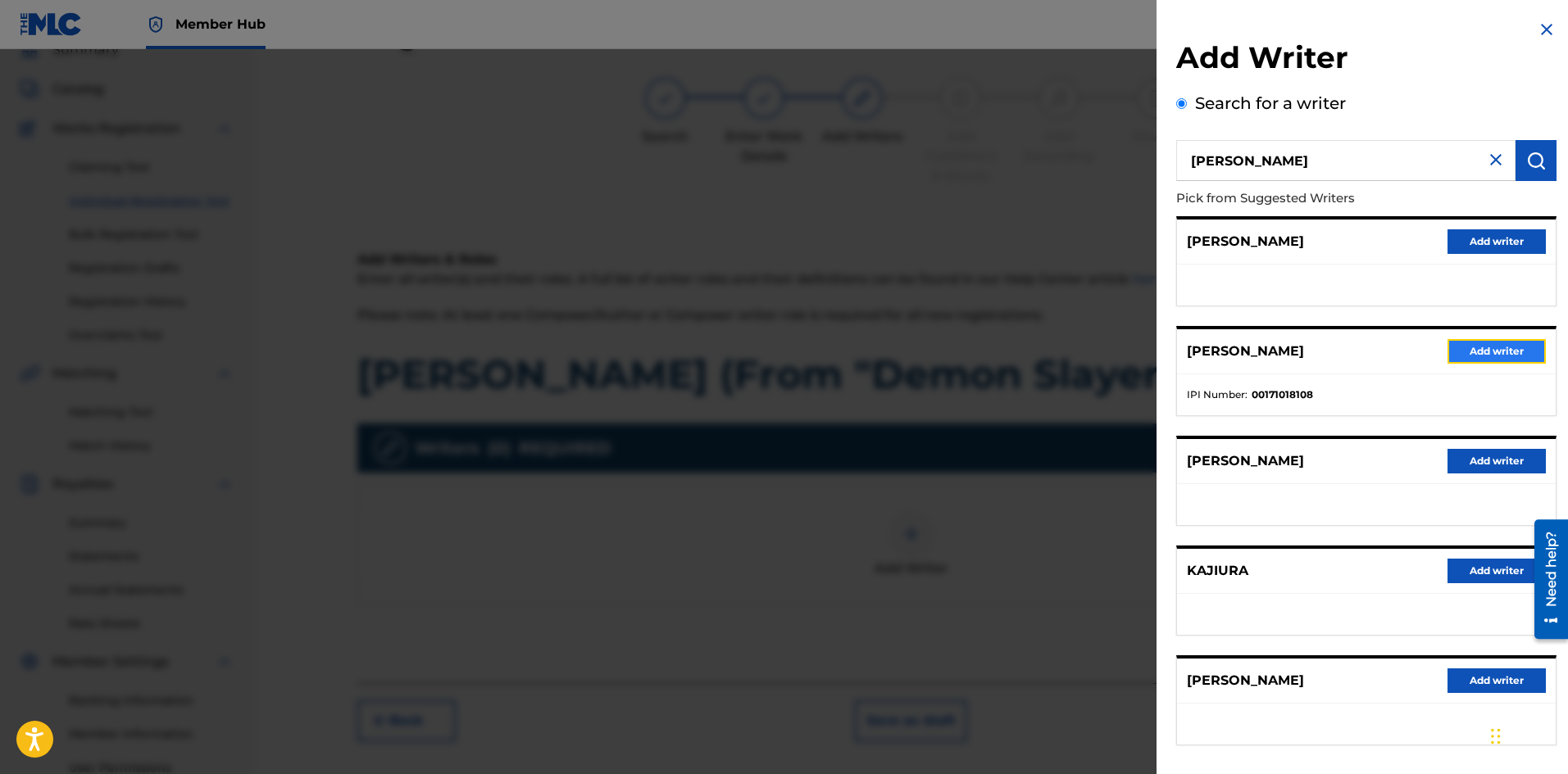
click at [1487, 358] on button "Add writer" at bounding box center [1496, 351] width 98 height 25
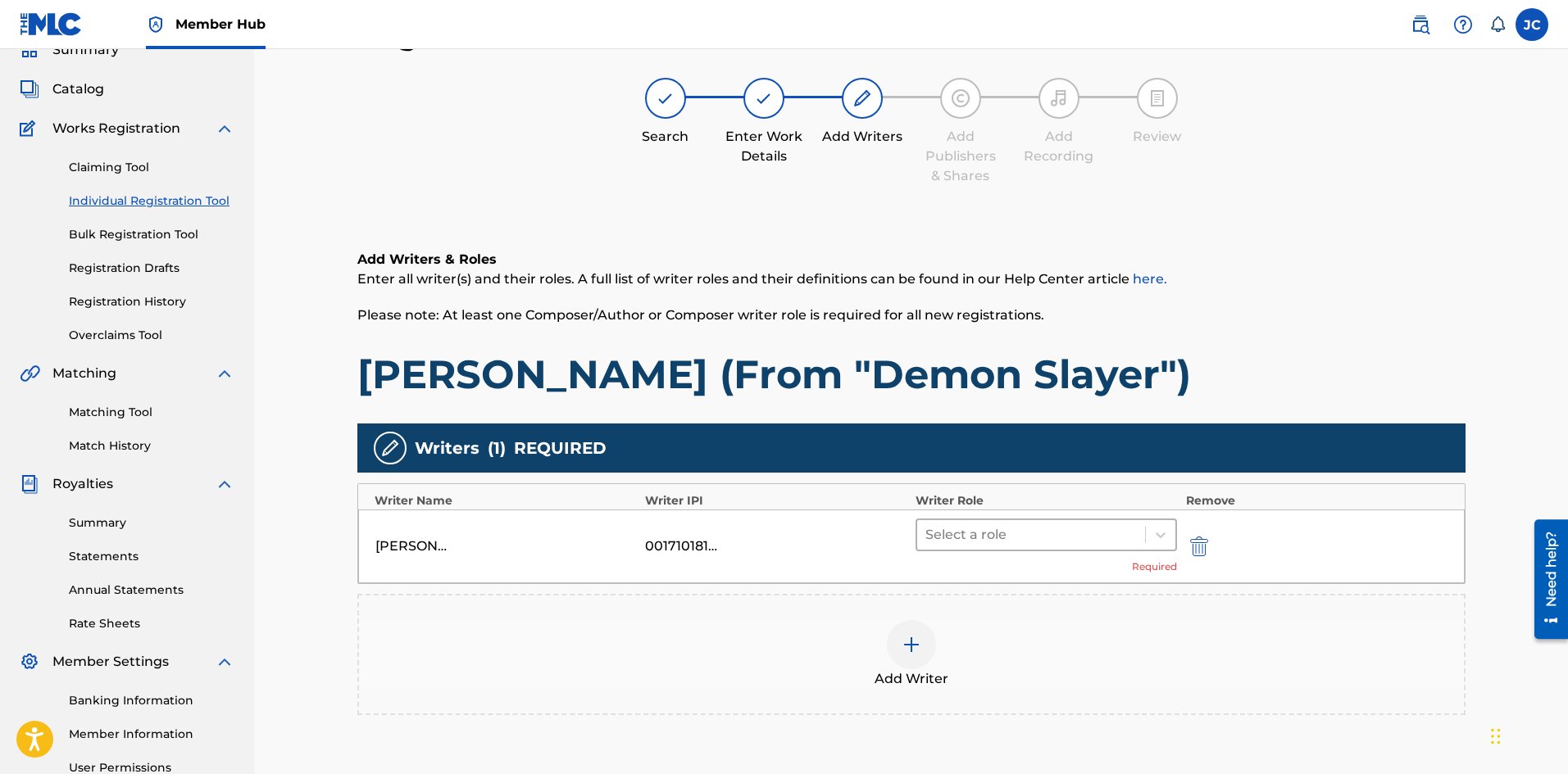
click at [1096, 540] on div at bounding box center [1031, 535] width 212 height 23
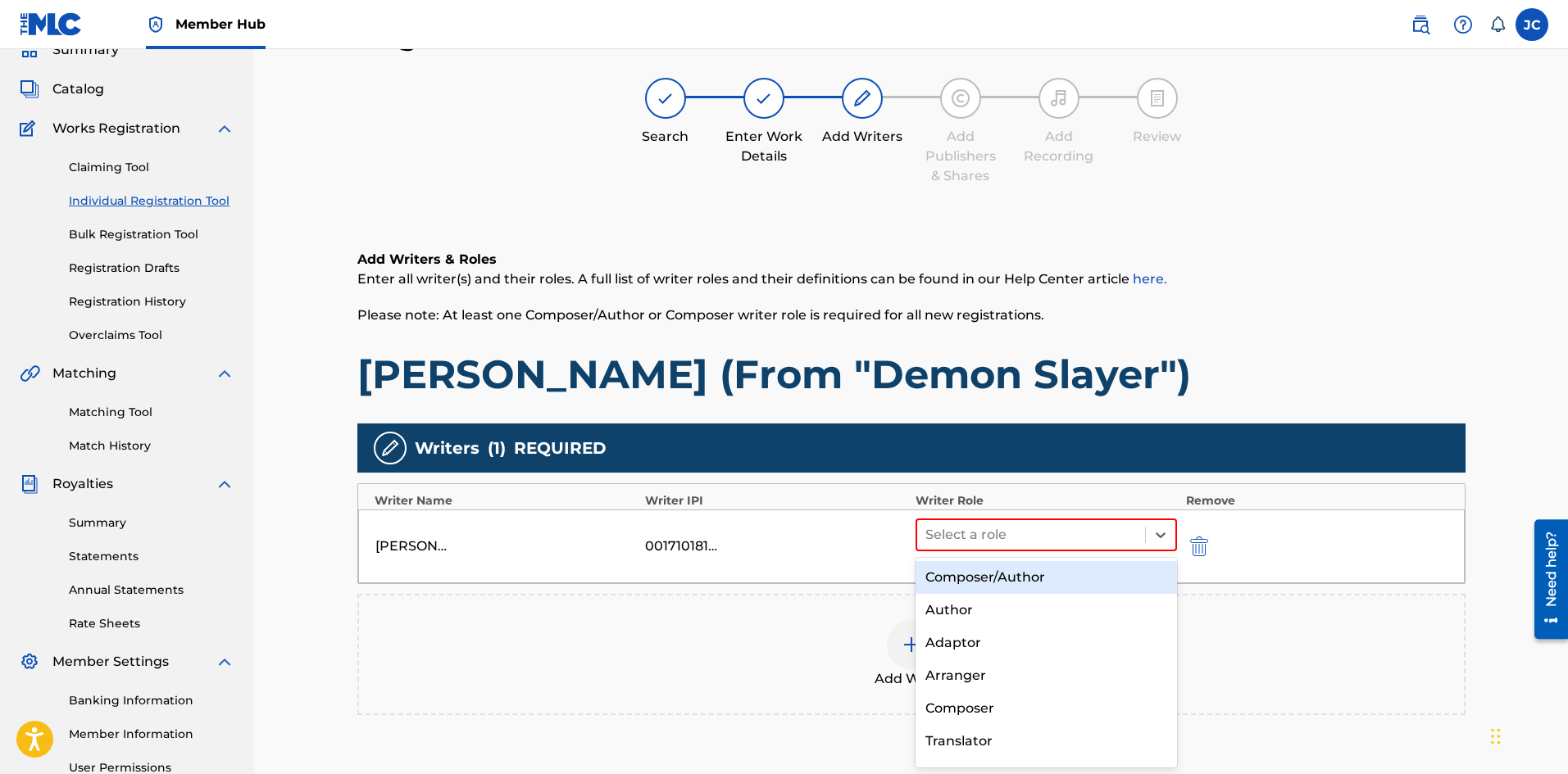
click at [1031, 570] on div "Composer/Author" at bounding box center [1047, 577] width 262 height 32
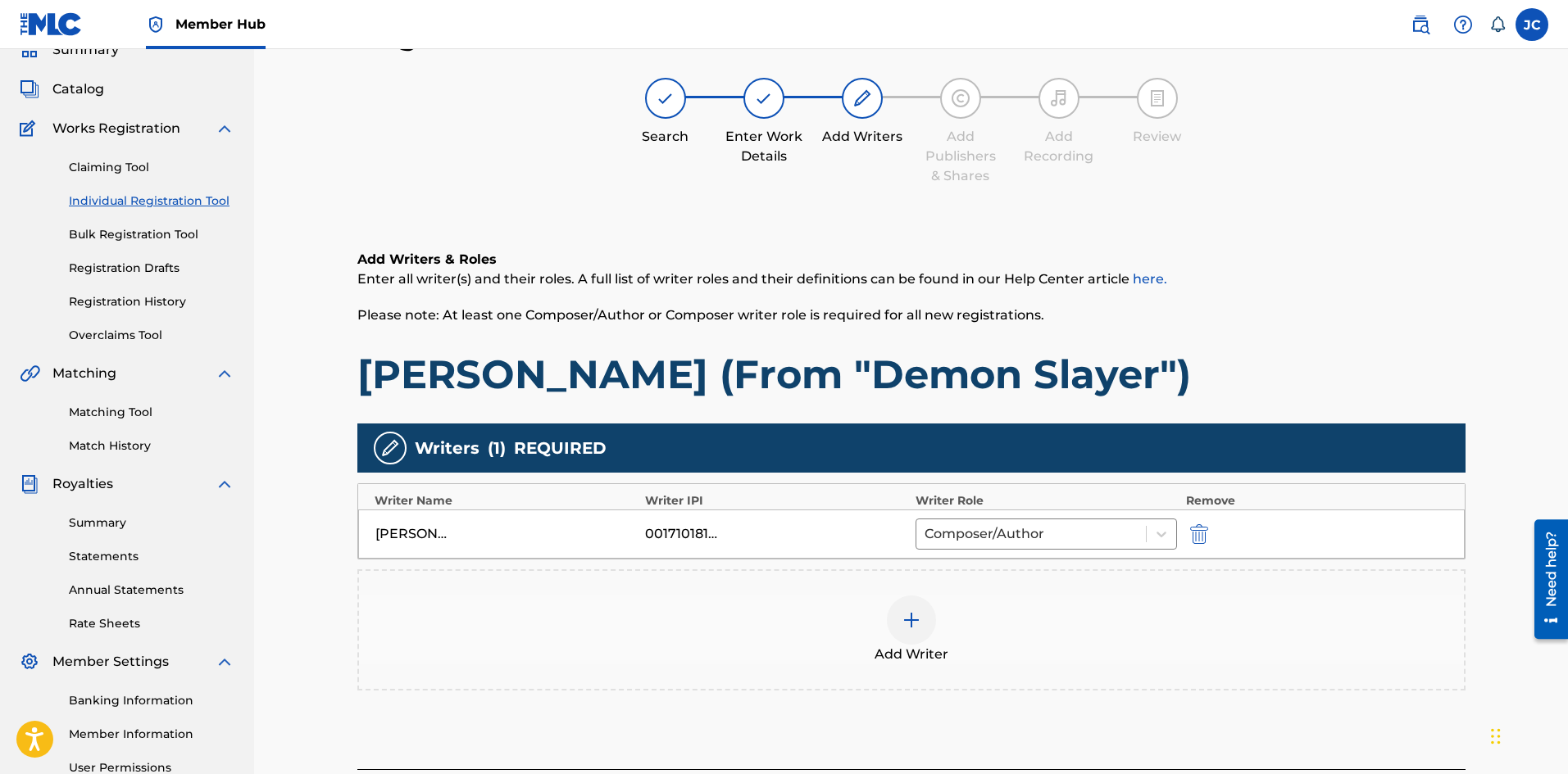
click at [933, 634] on div "Add Writer" at bounding box center [910, 630] width 1105 height 69
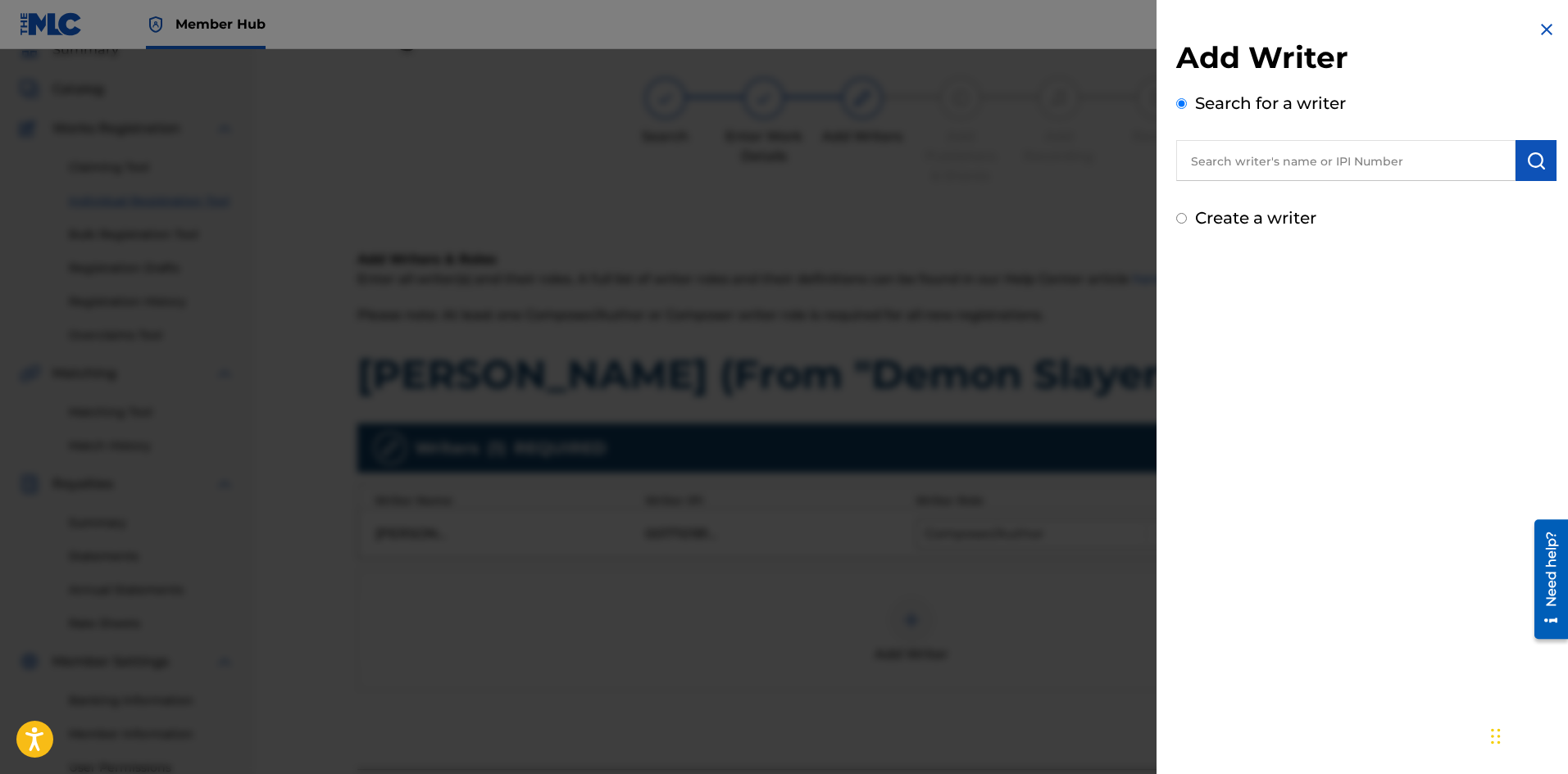
click at [1360, 153] on input "text" at bounding box center [1346, 161] width 339 height 41
type input "[PERSON_NAME]"
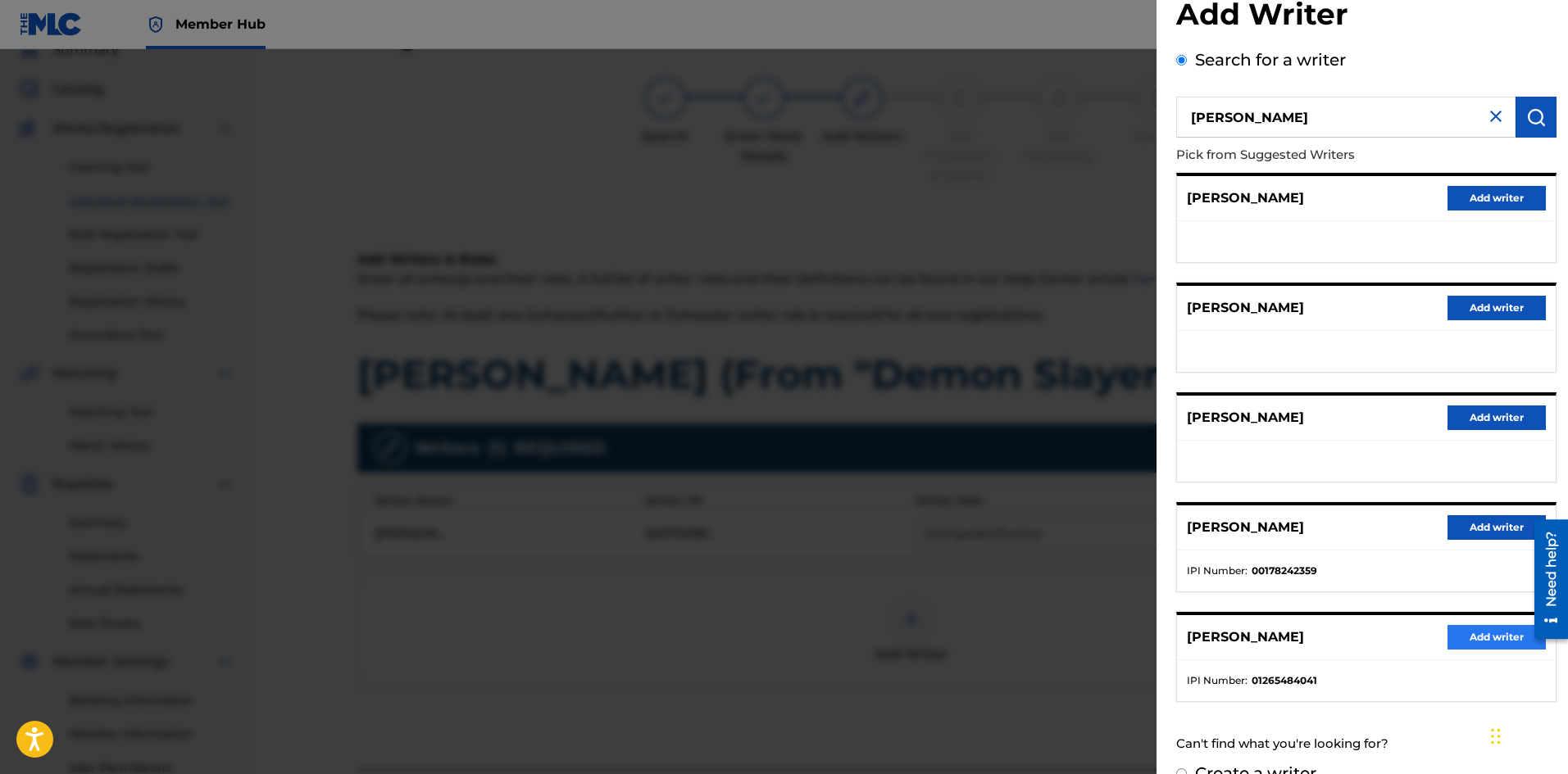
scroll to position [75, 0]
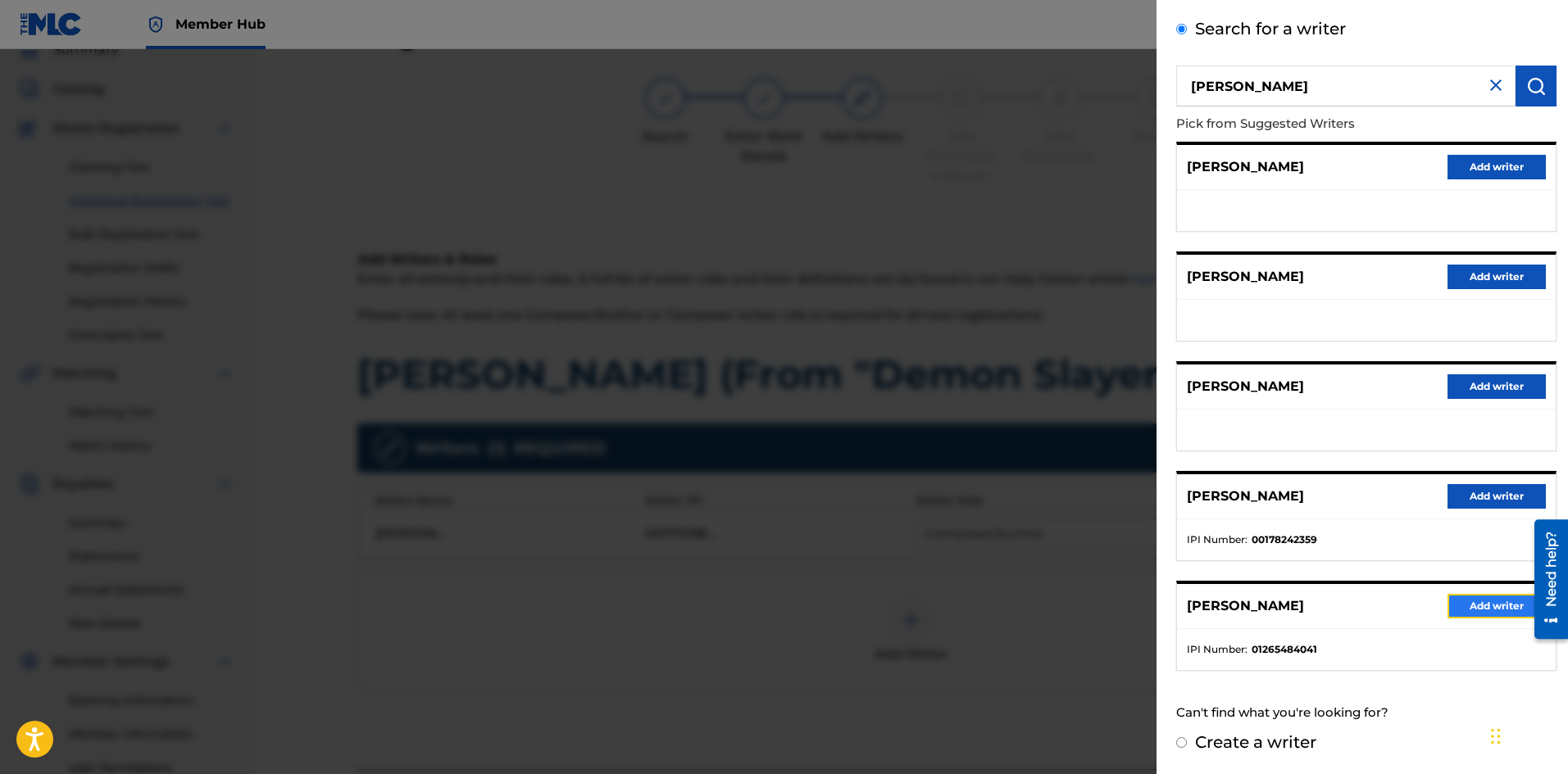
click at [1450, 598] on button "Add writer" at bounding box center [1496, 606] width 98 height 25
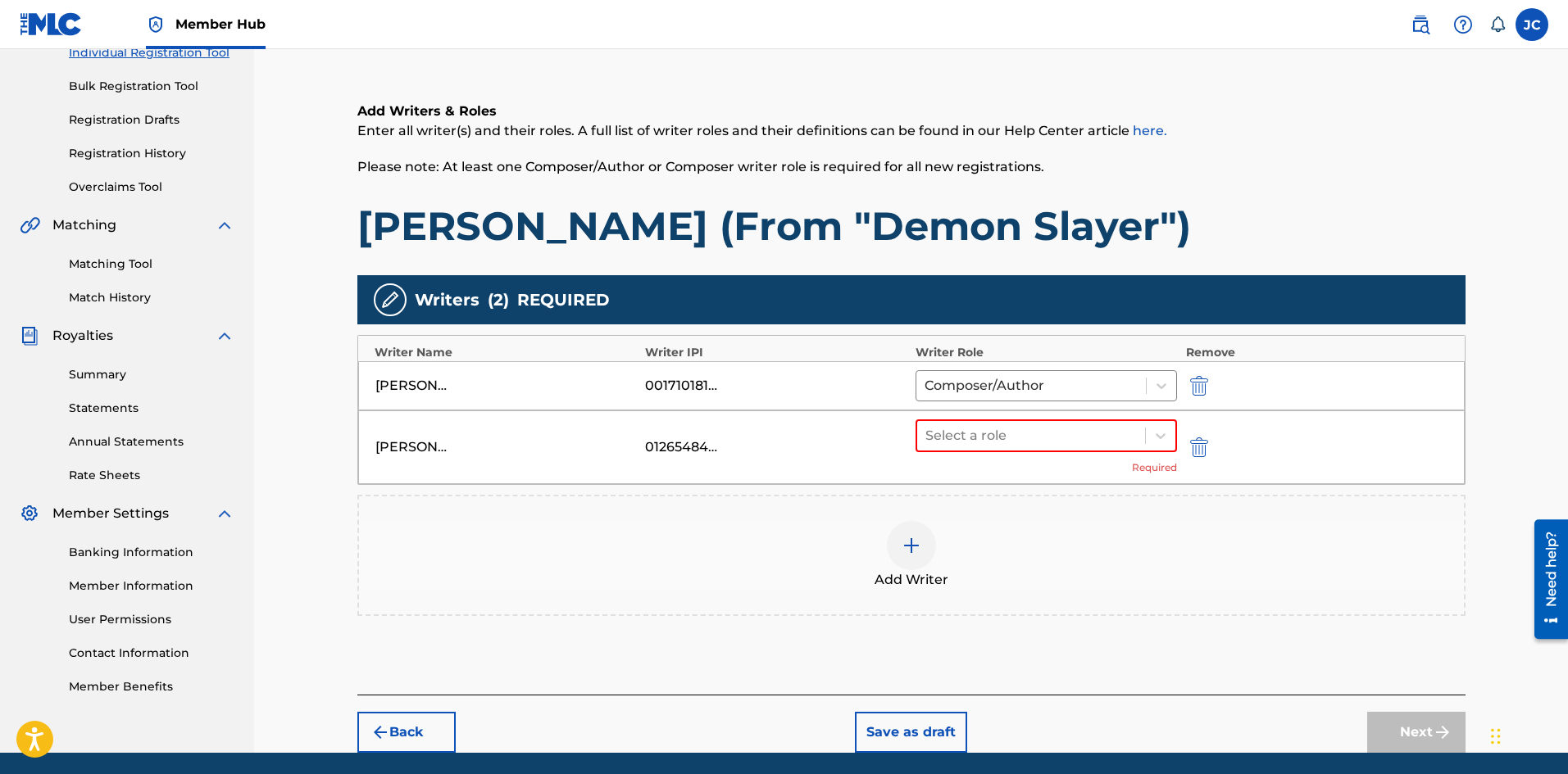
scroll to position [238, 0]
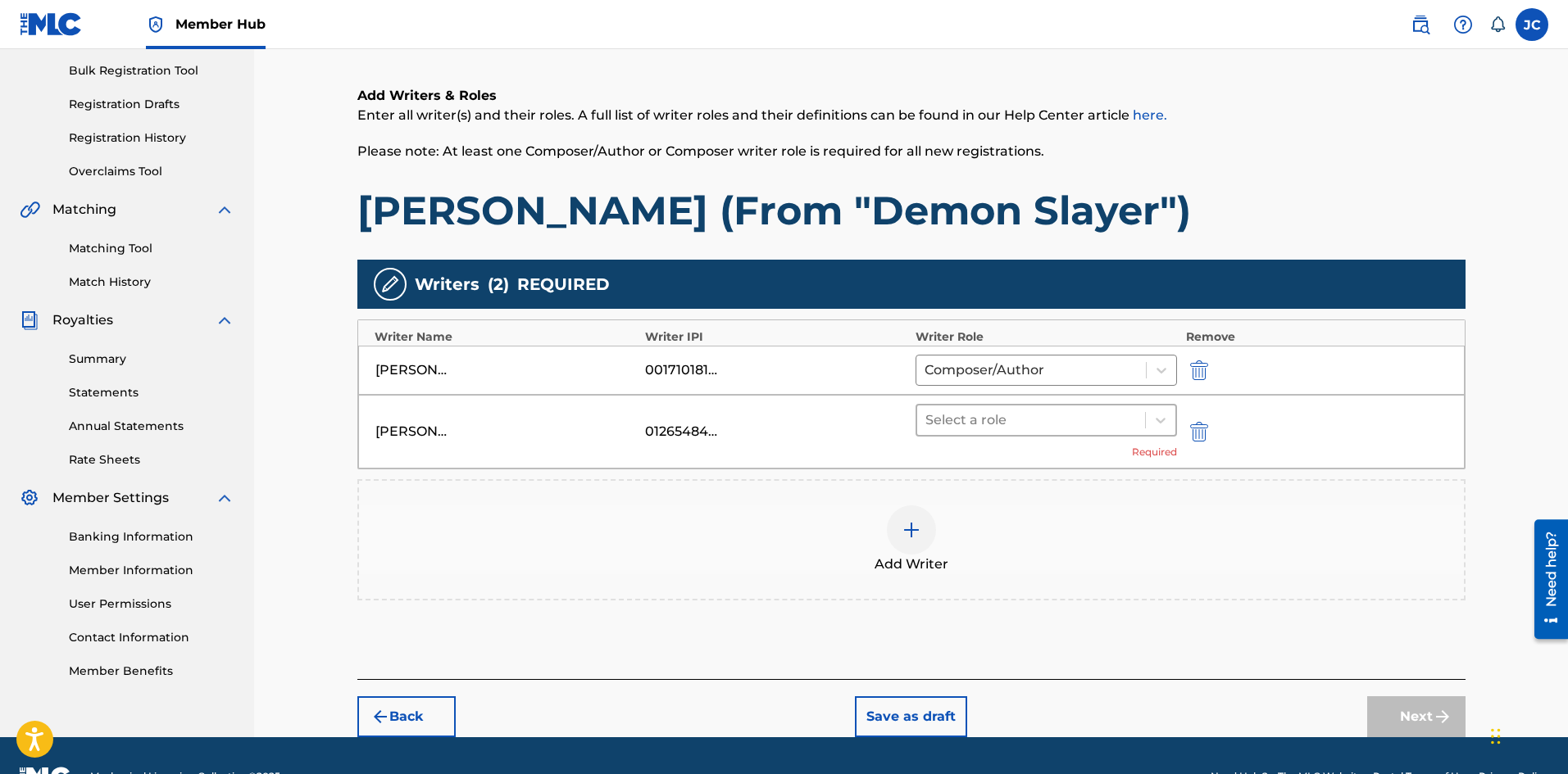
click at [1060, 420] on div at bounding box center [1031, 420] width 212 height 23
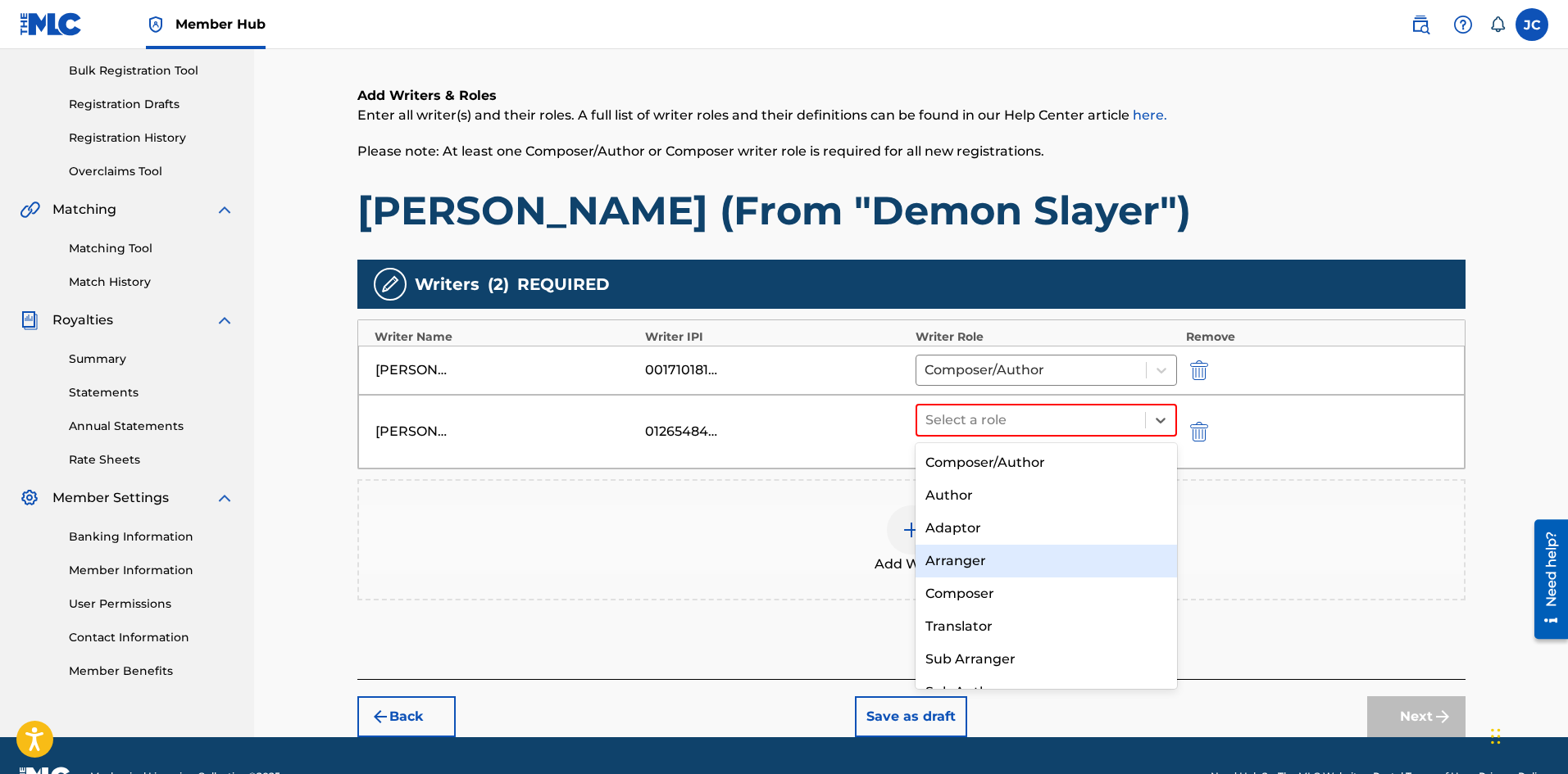
click at [1013, 573] on div "Arranger" at bounding box center [1047, 561] width 262 height 32
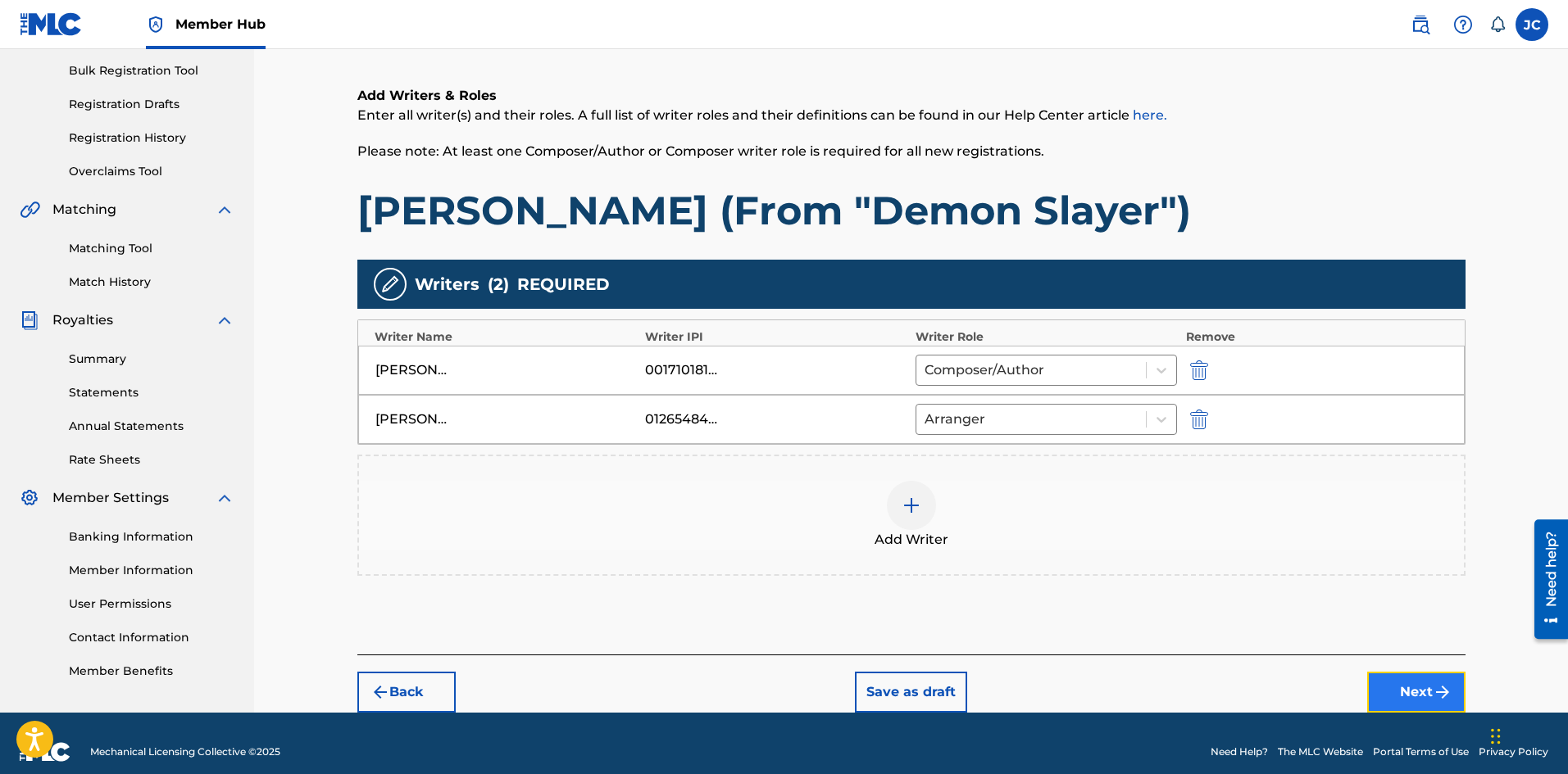
click at [1403, 685] on button "Next" at bounding box center [1416, 692] width 98 height 41
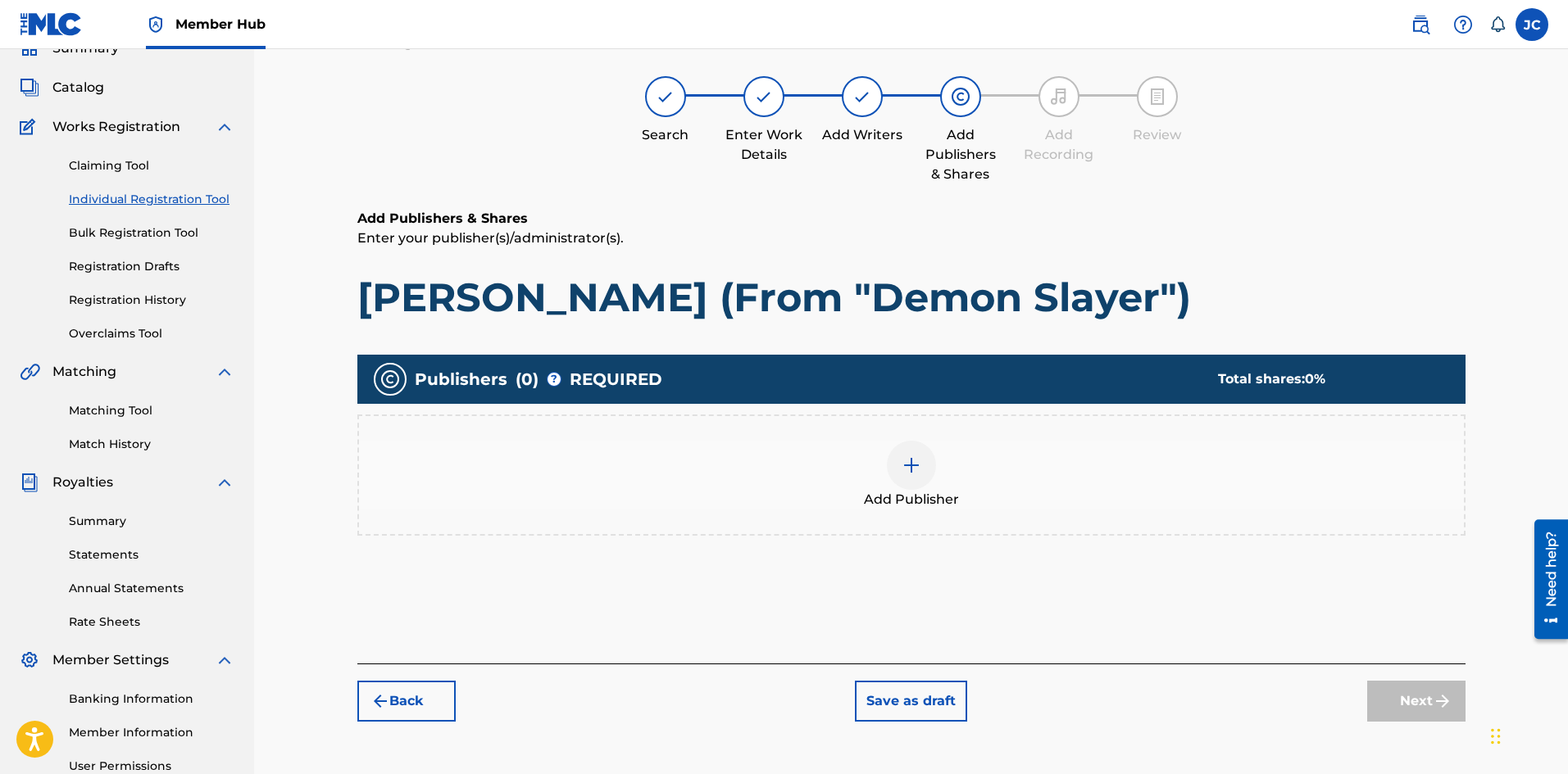
scroll to position [74, 0]
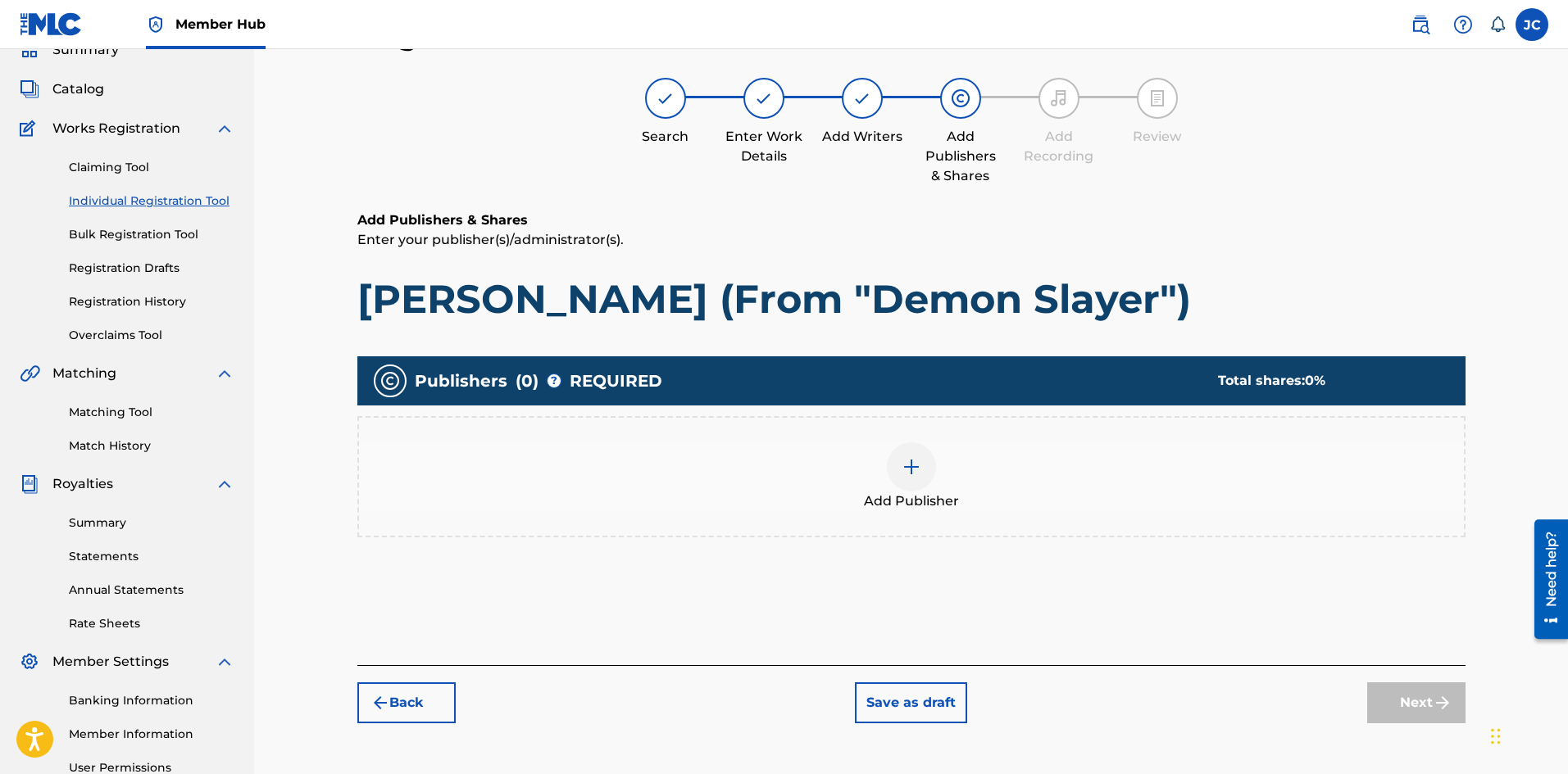
click at [927, 443] on div "Add Publisher" at bounding box center [910, 477] width 1105 height 69
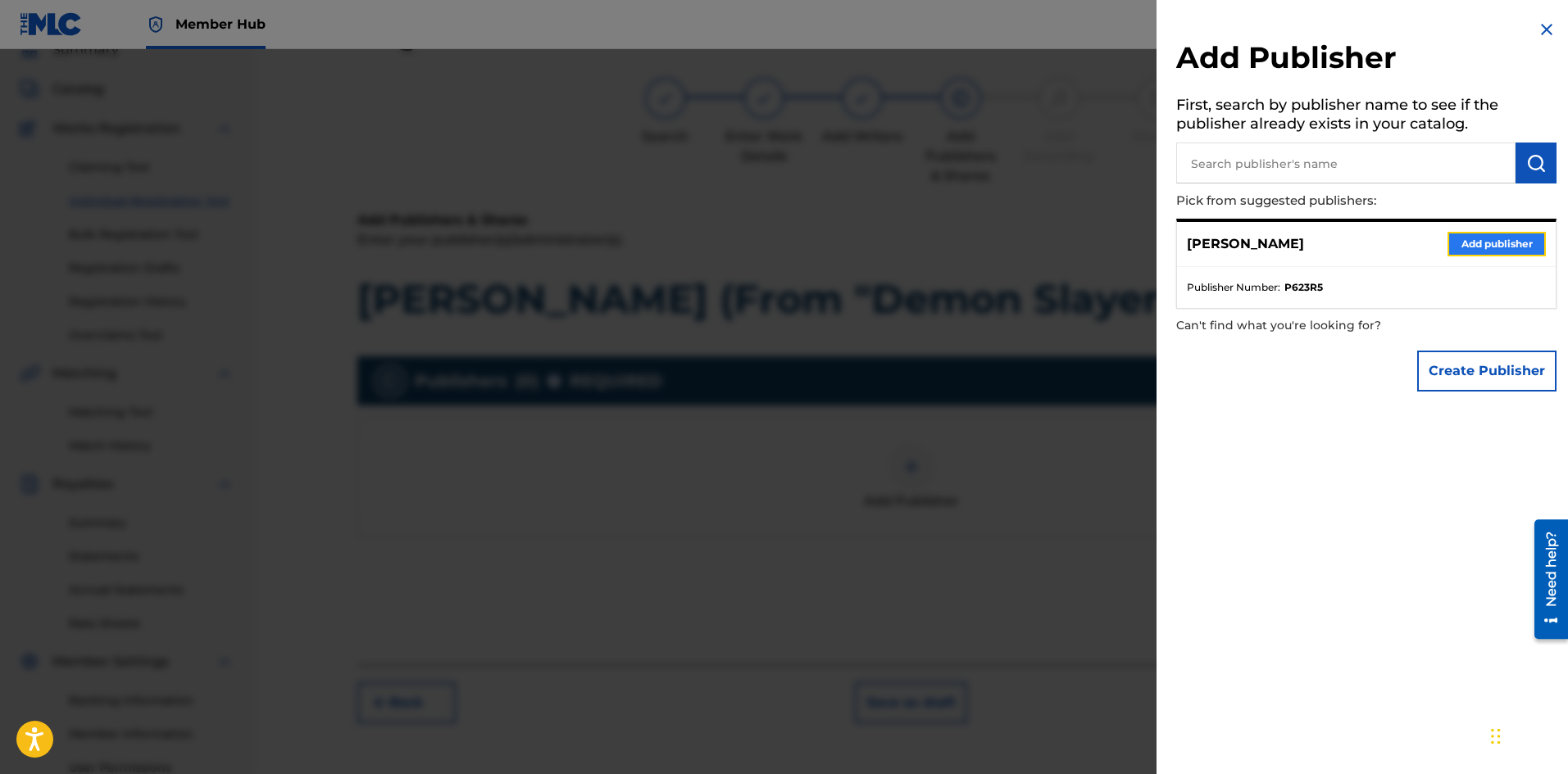
click at [1467, 245] on button "Add publisher" at bounding box center [1496, 244] width 98 height 25
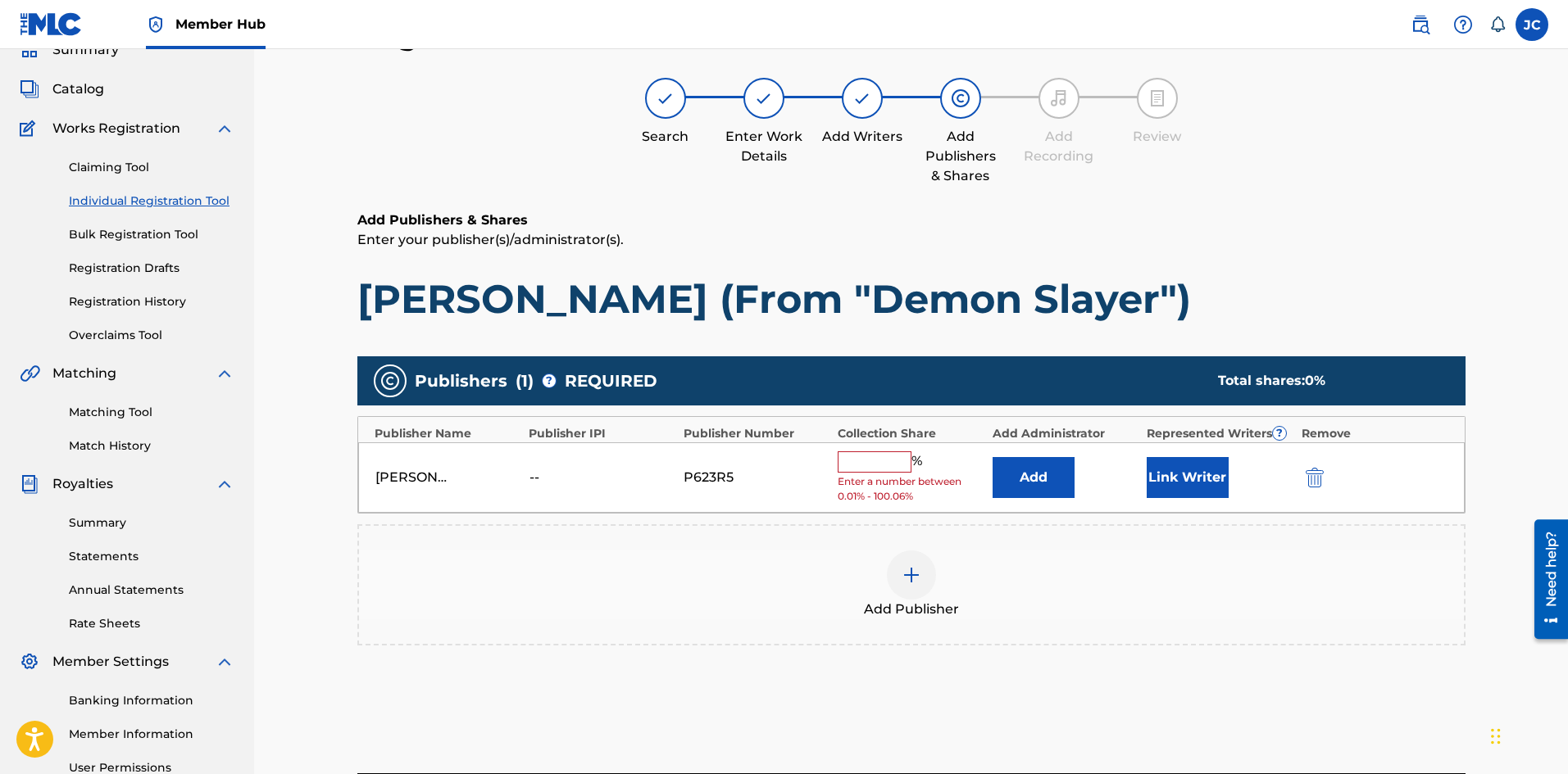
click at [864, 467] on input "text" at bounding box center [874, 462] width 74 height 21
type input "100"
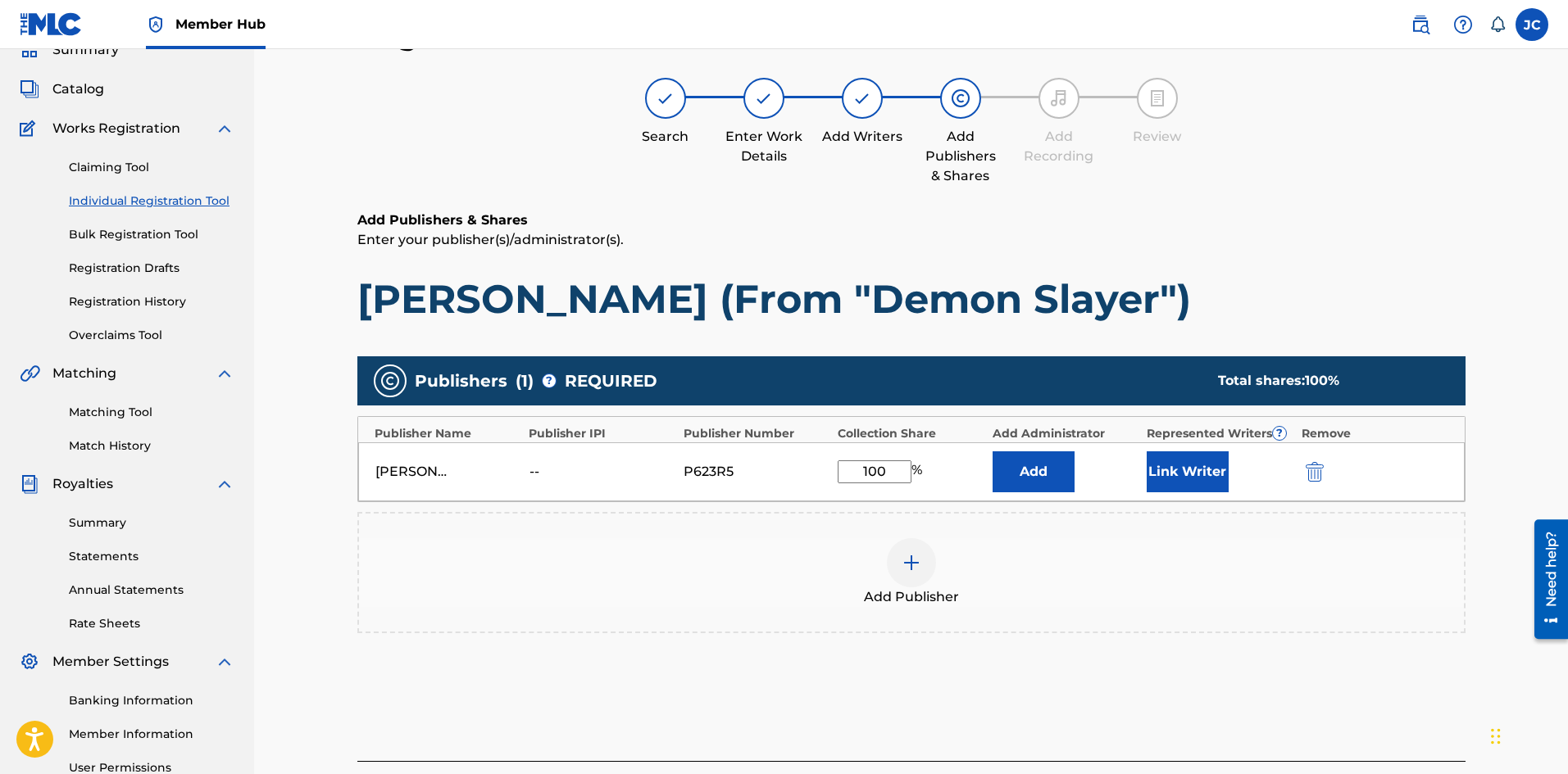
click at [1138, 479] on div "Add" at bounding box center [1065, 472] width 146 height 41
click at [1178, 473] on button "Link Writer" at bounding box center [1187, 472] width 82 height 41
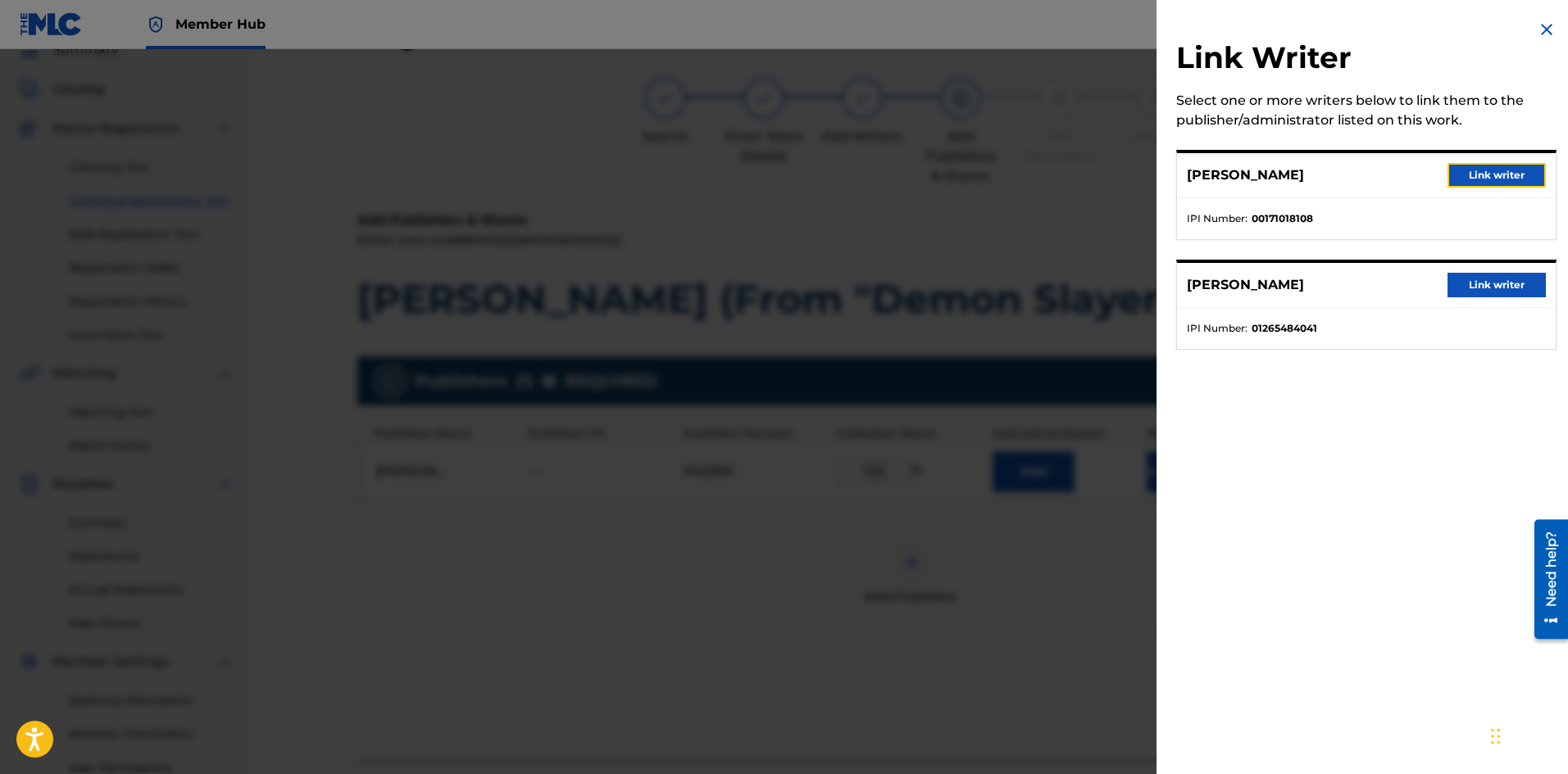
click at [1486, 168] on button "Link writer" at bounding box center [1496, 175] width 98 height 25
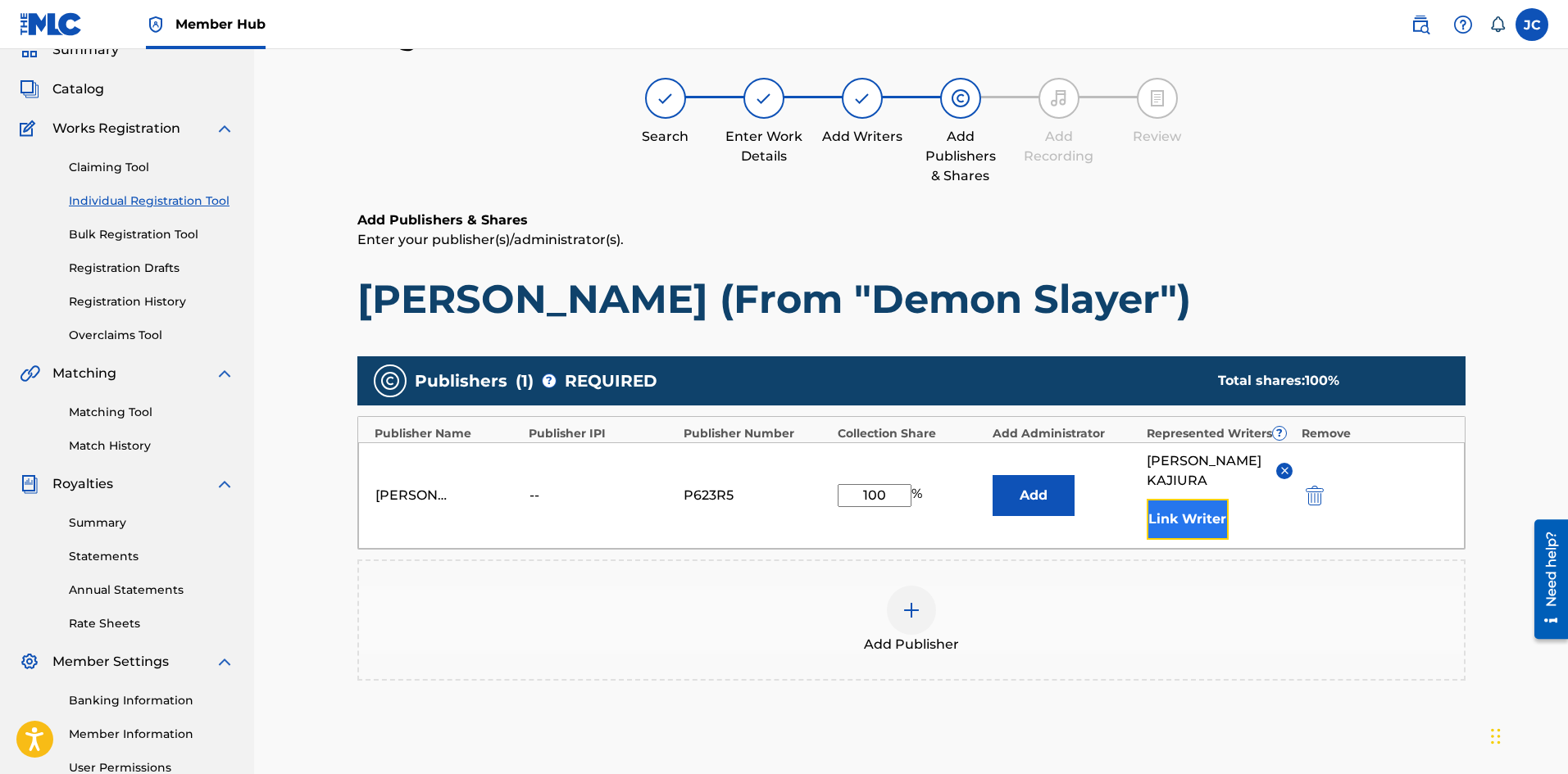
click at [1181, 508] on button "Link Writer" at bounding box center [1187, 519] width 82 height 41
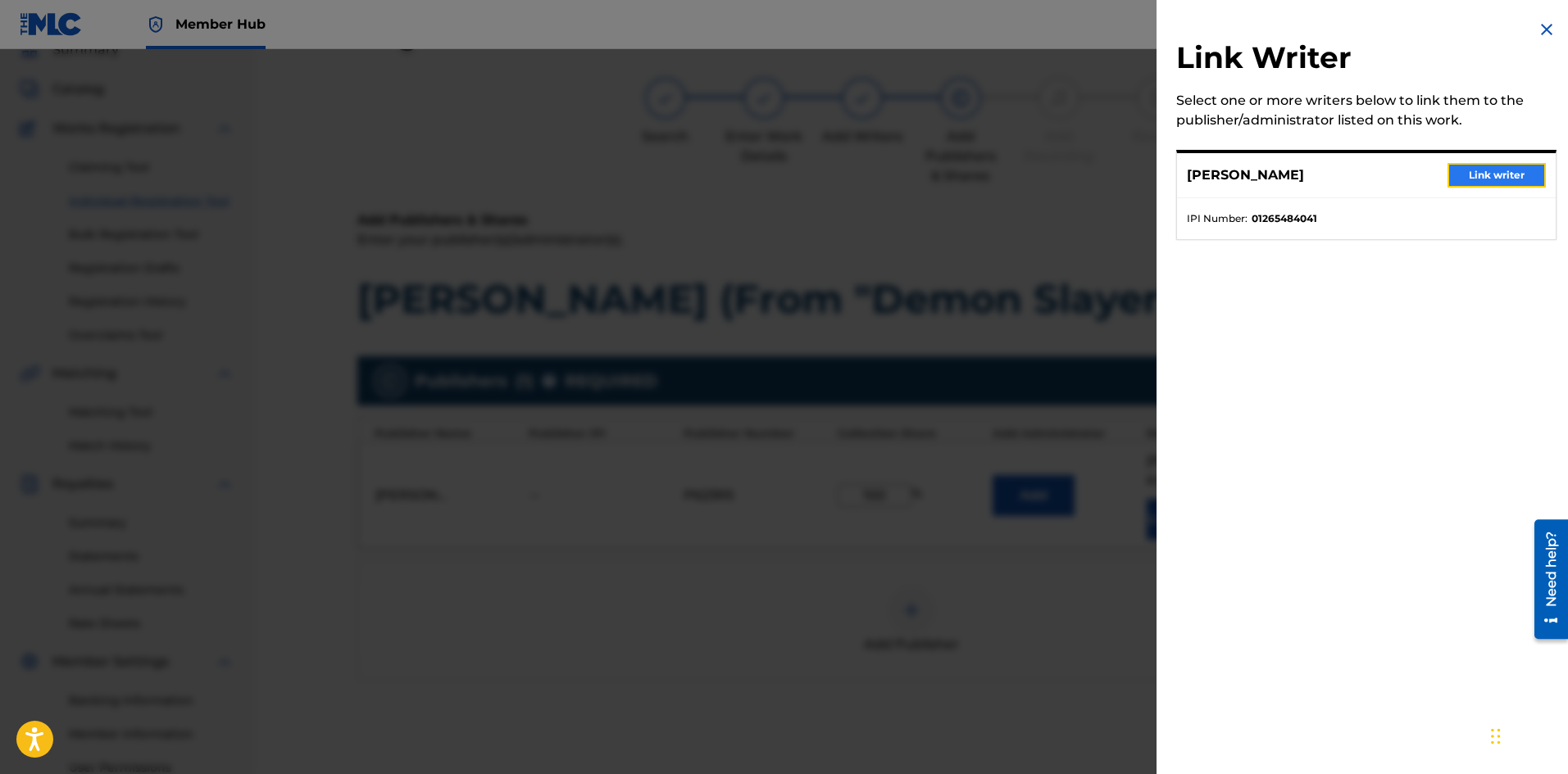
click at [1475, 182] on button "Link writer" at bounding box center [1496, 175] width 98 height 25
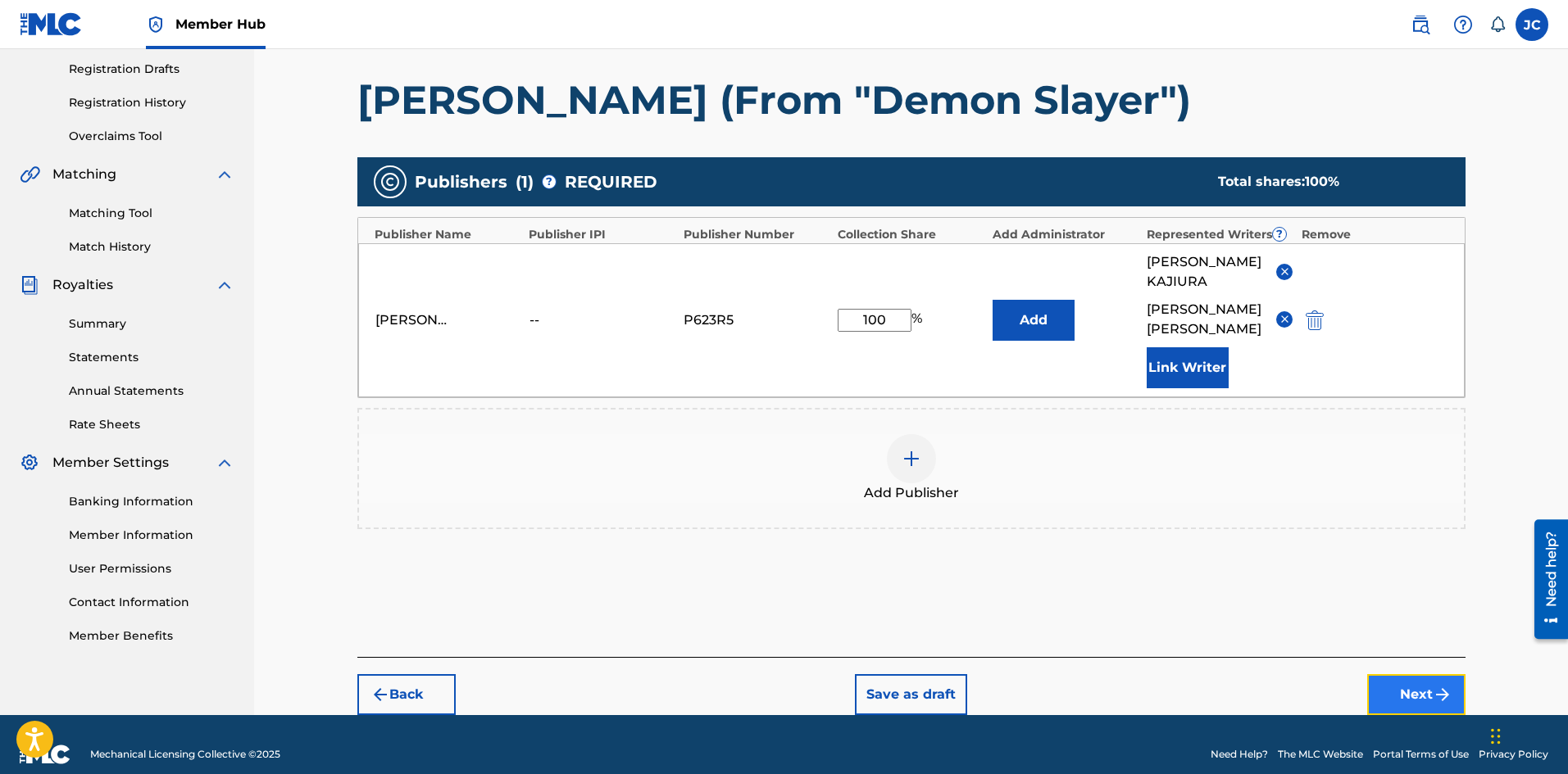
click at [1412, 674] on button "Next" at bounding box center [1416, 695] width 98 height 41
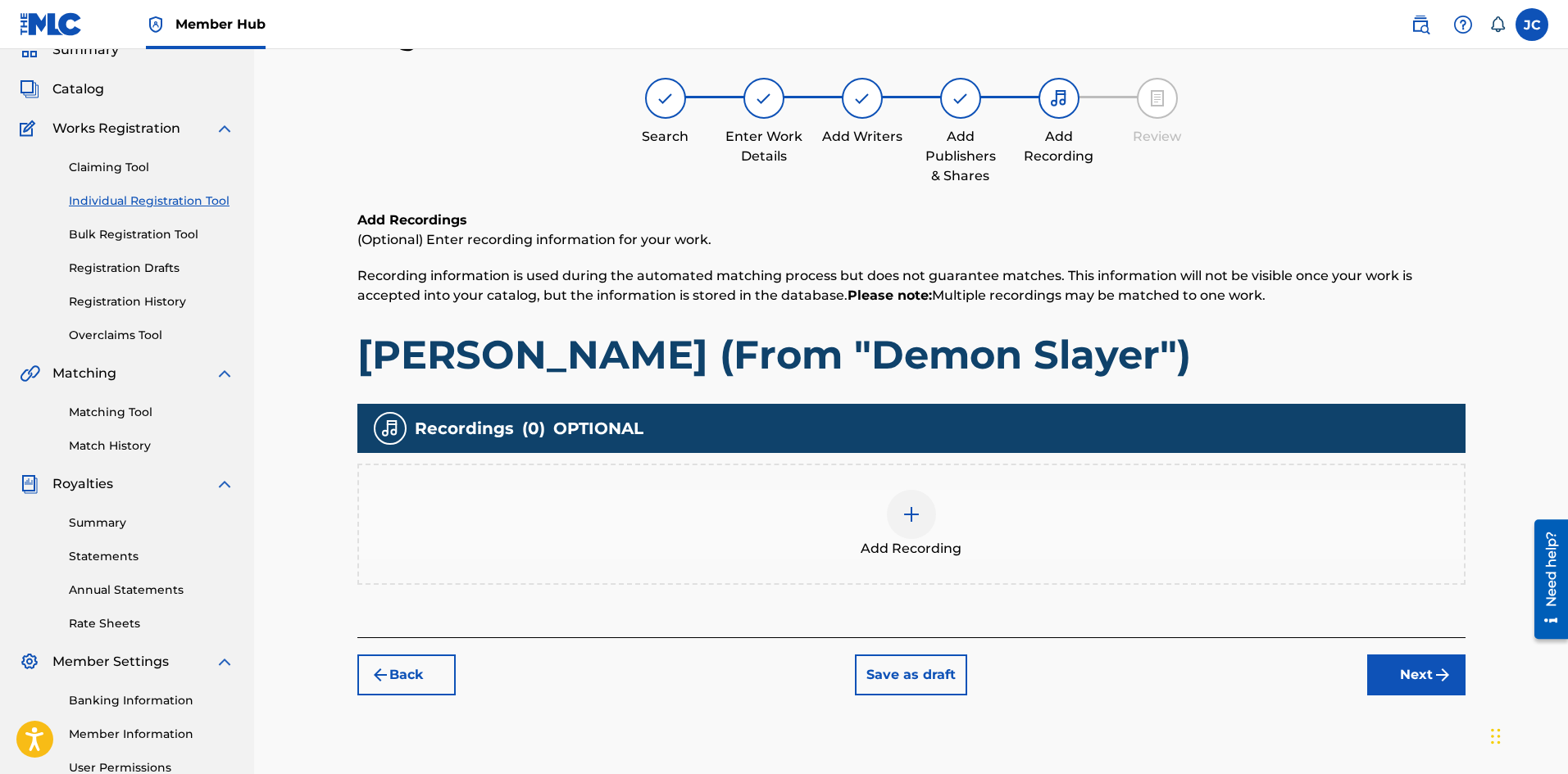
click at [961, 531] on div "Add Recording" at bounding box center [910, 524] width 1105 height 69
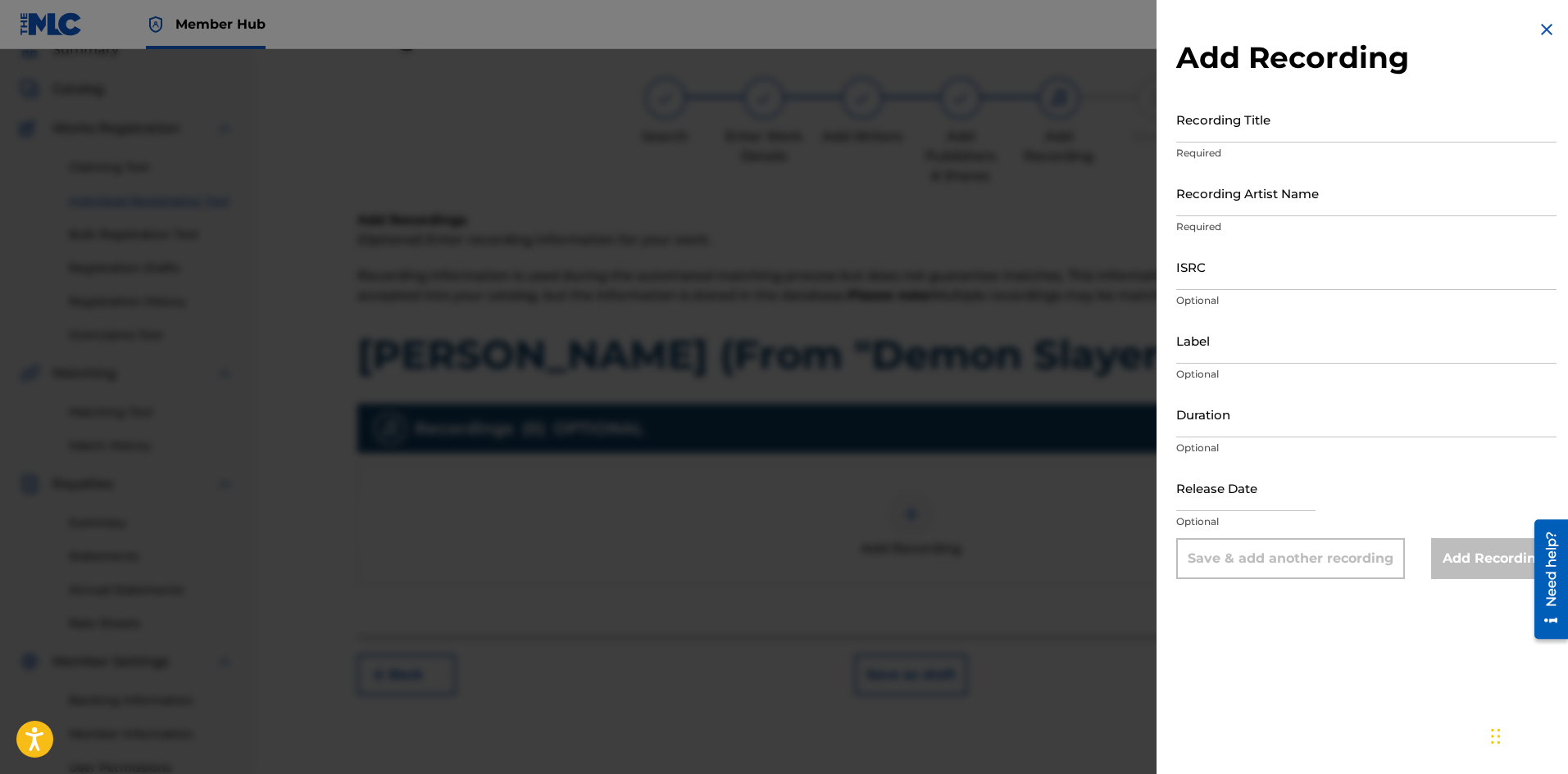
click at [1192, 155] on p "Required" at bounding box center [1366, 152] width 380 height 14
click at [1219, 135] on input "Recording Title" at bounding box center [1366, 119] width 380 height 47
paste input "[PERSON_NAME] (From "Demon Slayer")"
click at [1214, 132] on input "[PERSON_NAME] (From "Demon Slayer")" at bounding box center [1366, 119] width 380 height 47
type input "[PERSON_NAME] (From "Demon Slayer")"
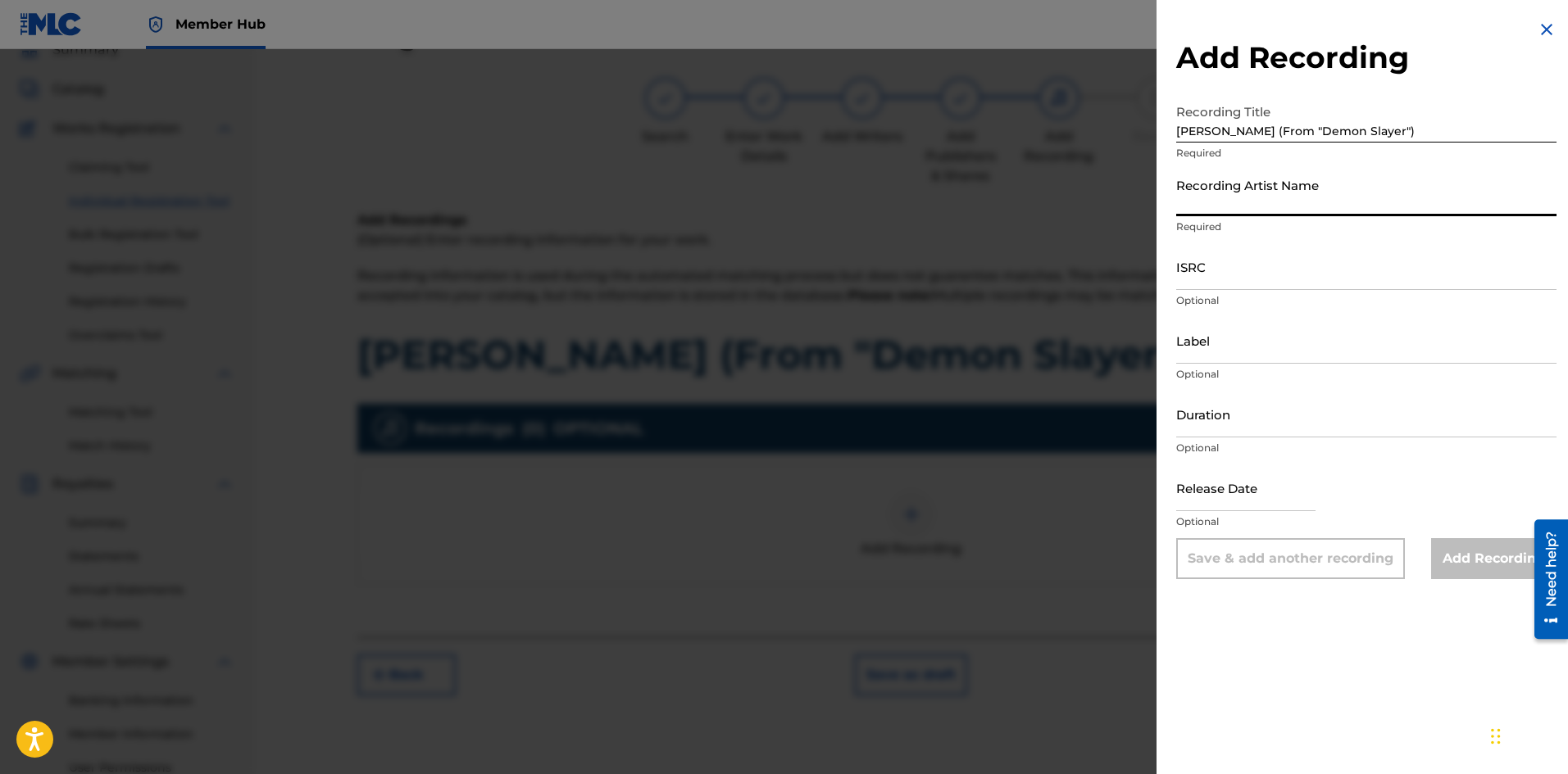
click at [1261, 204] on input "Recording Artist Name" at bounding box center [1366, 192] width 380 height 47
type input "[PERSON_NAME]"
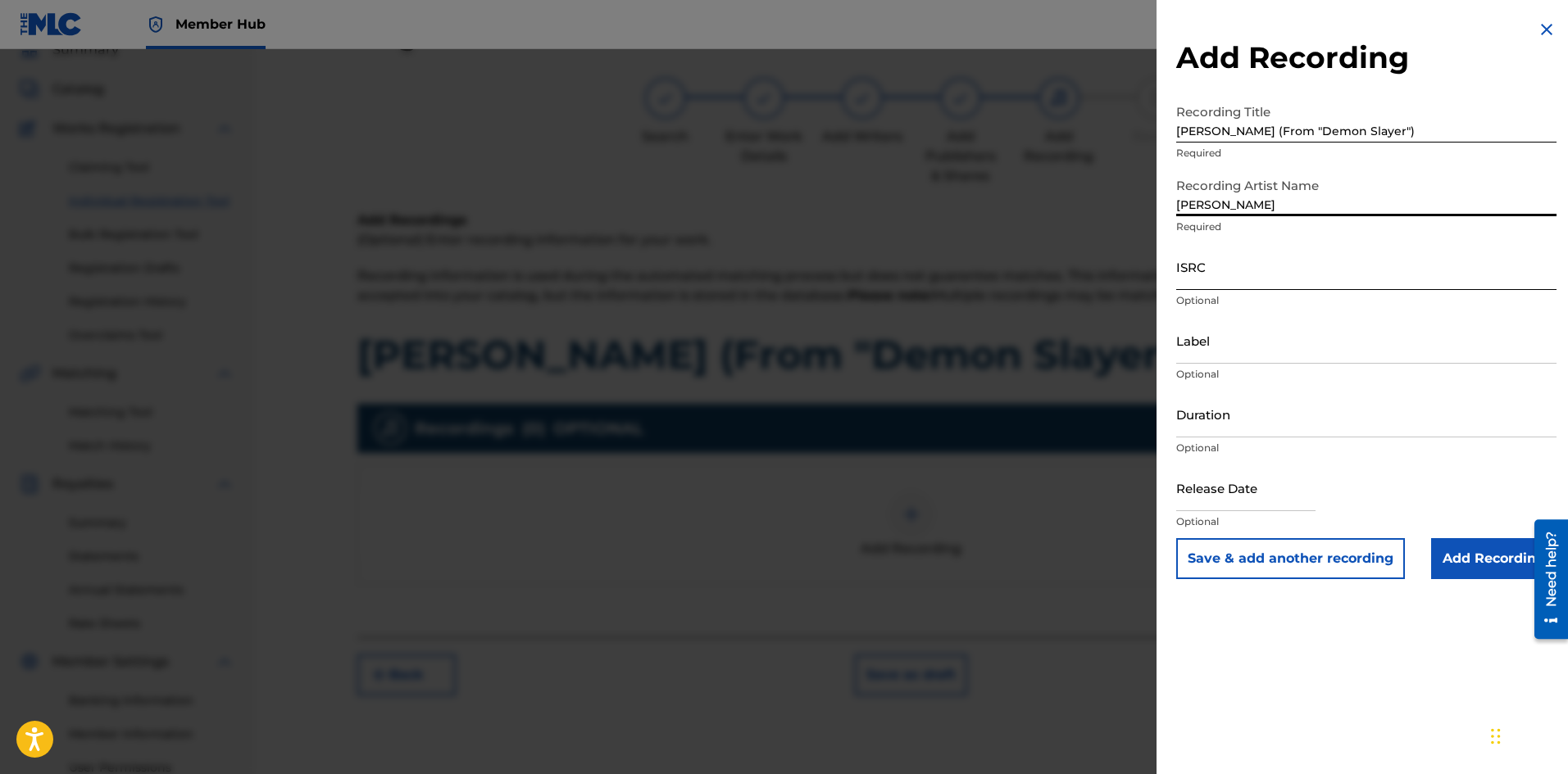
click at [1263, 278] on input "ISRC" at bounding box center [1366, 267] width 380 height 47
click at [1226, 270] on input "ISRC" at bounding box center [1366, 267] width 380 height 47
paste input "QT3EZ2596593"
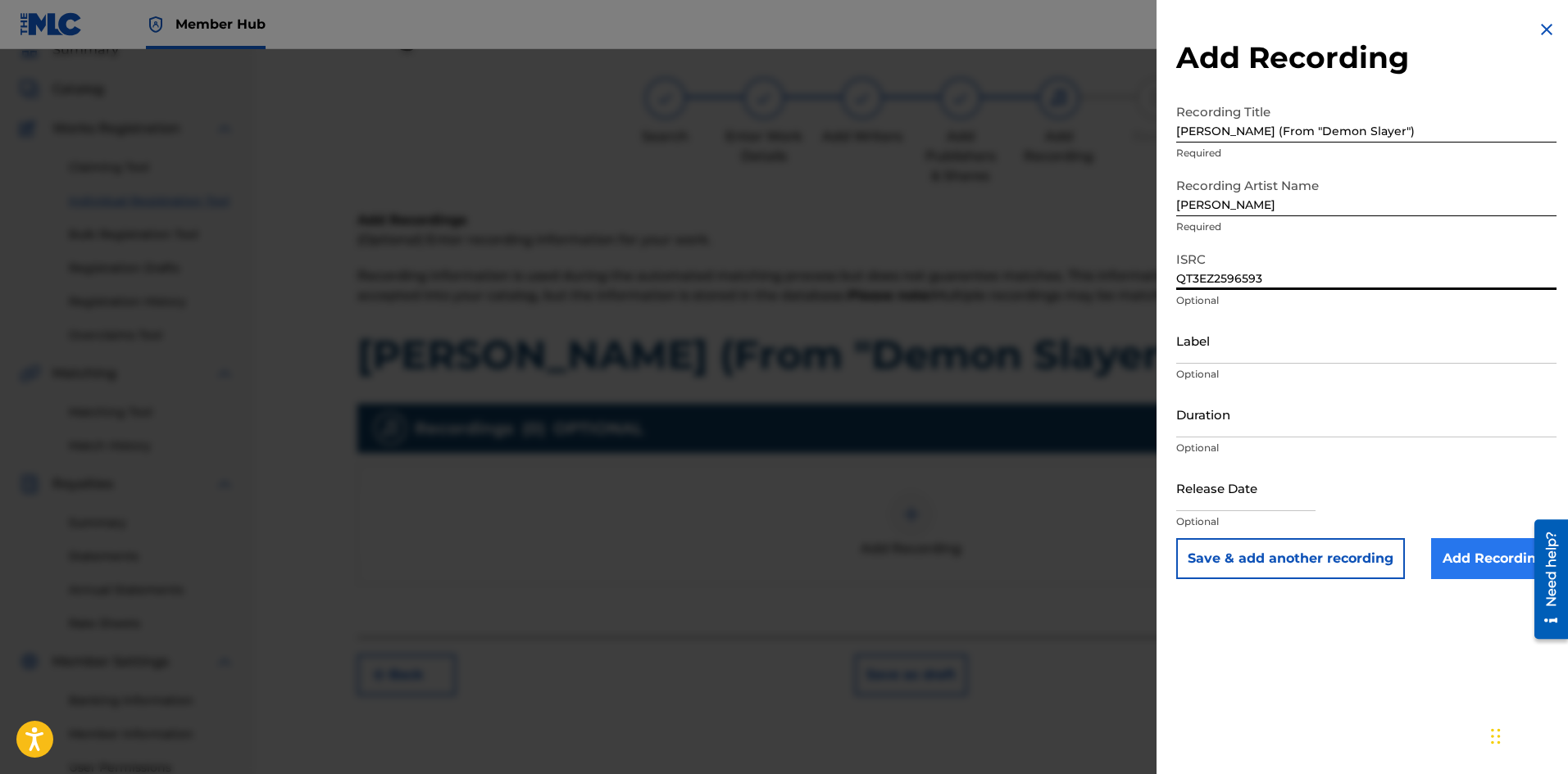
type input "QT3EZ2596593"
click at [1471, 563] on input "Add Recording" at bounding box center [1493, 559] width 125 height 41
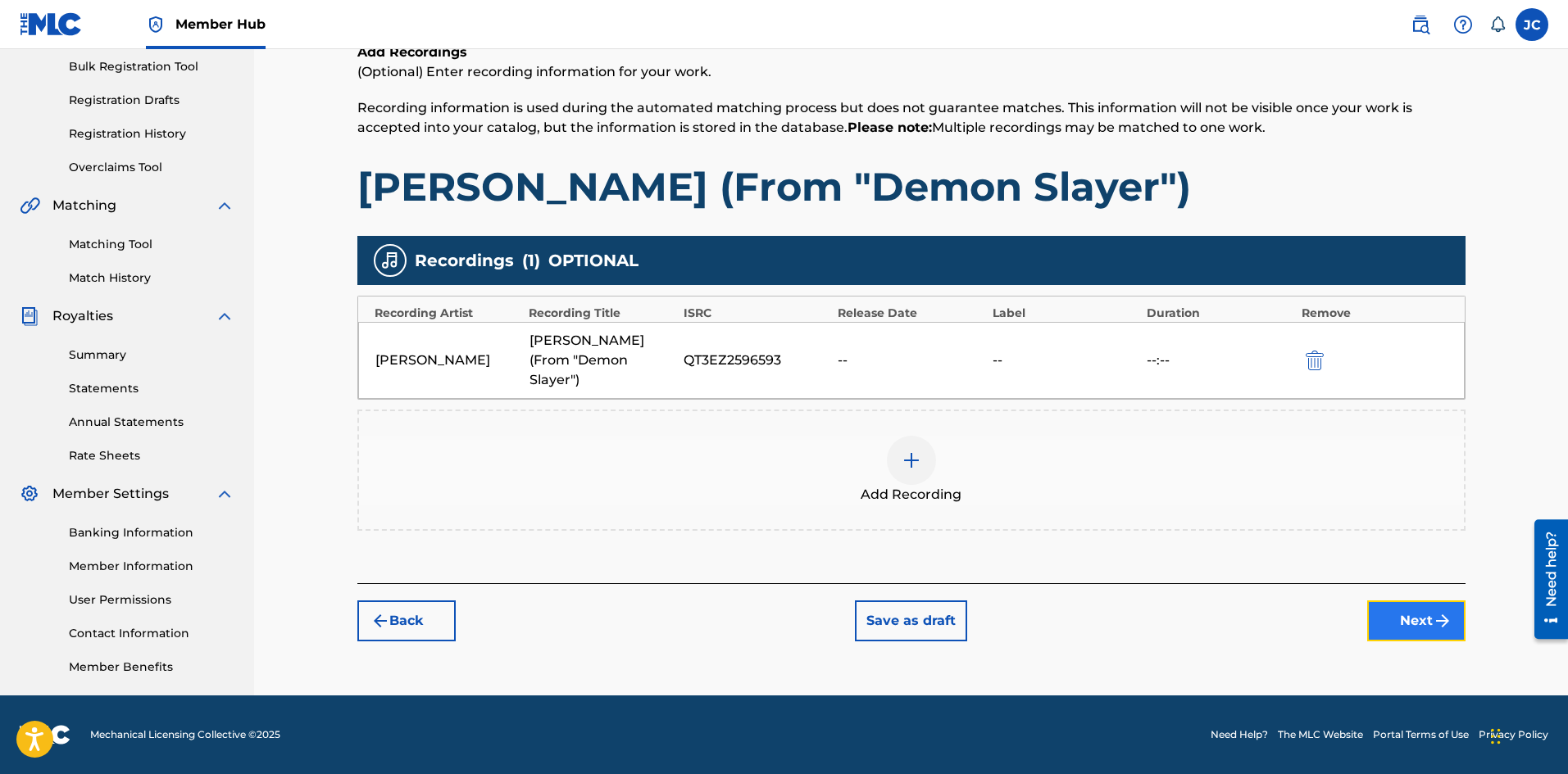
click at [1412, 602] on button "Next" at bounding box center [1416, 621] width 98 height 41
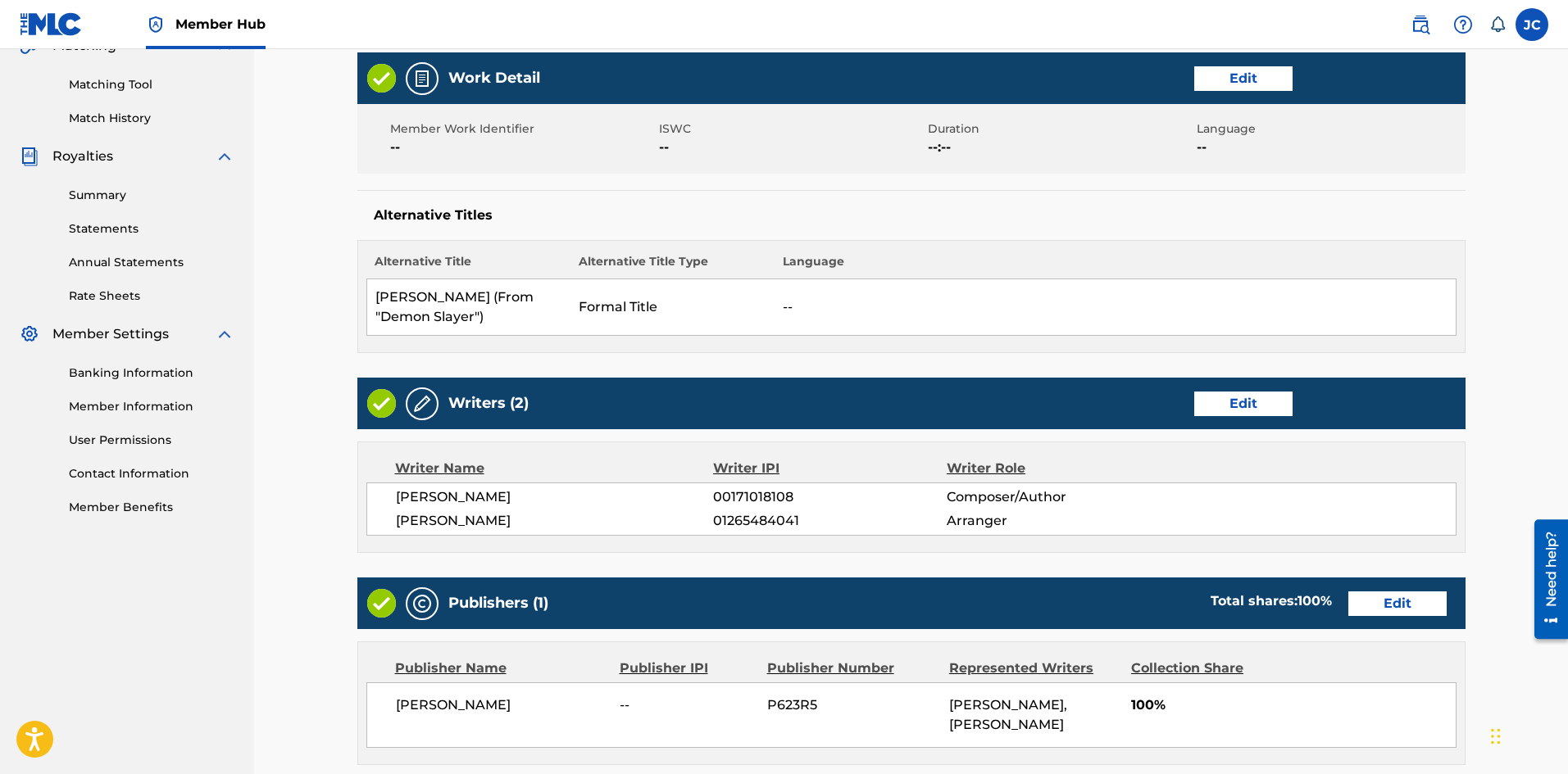
scroll to position [737, 0]
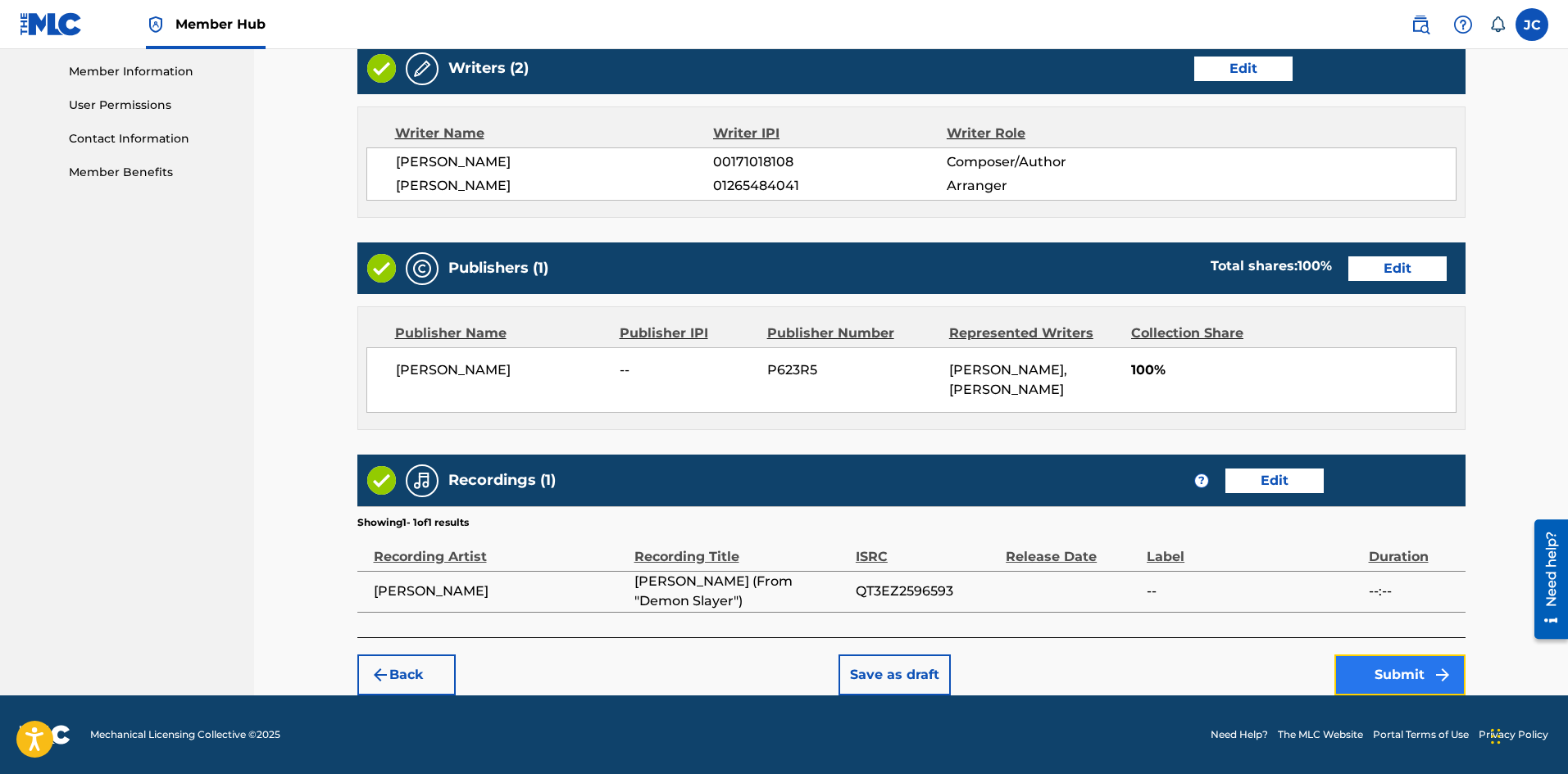
click at [1410, 680] on button "Submit" at bounding box center [1400, 675] width 131 height 41
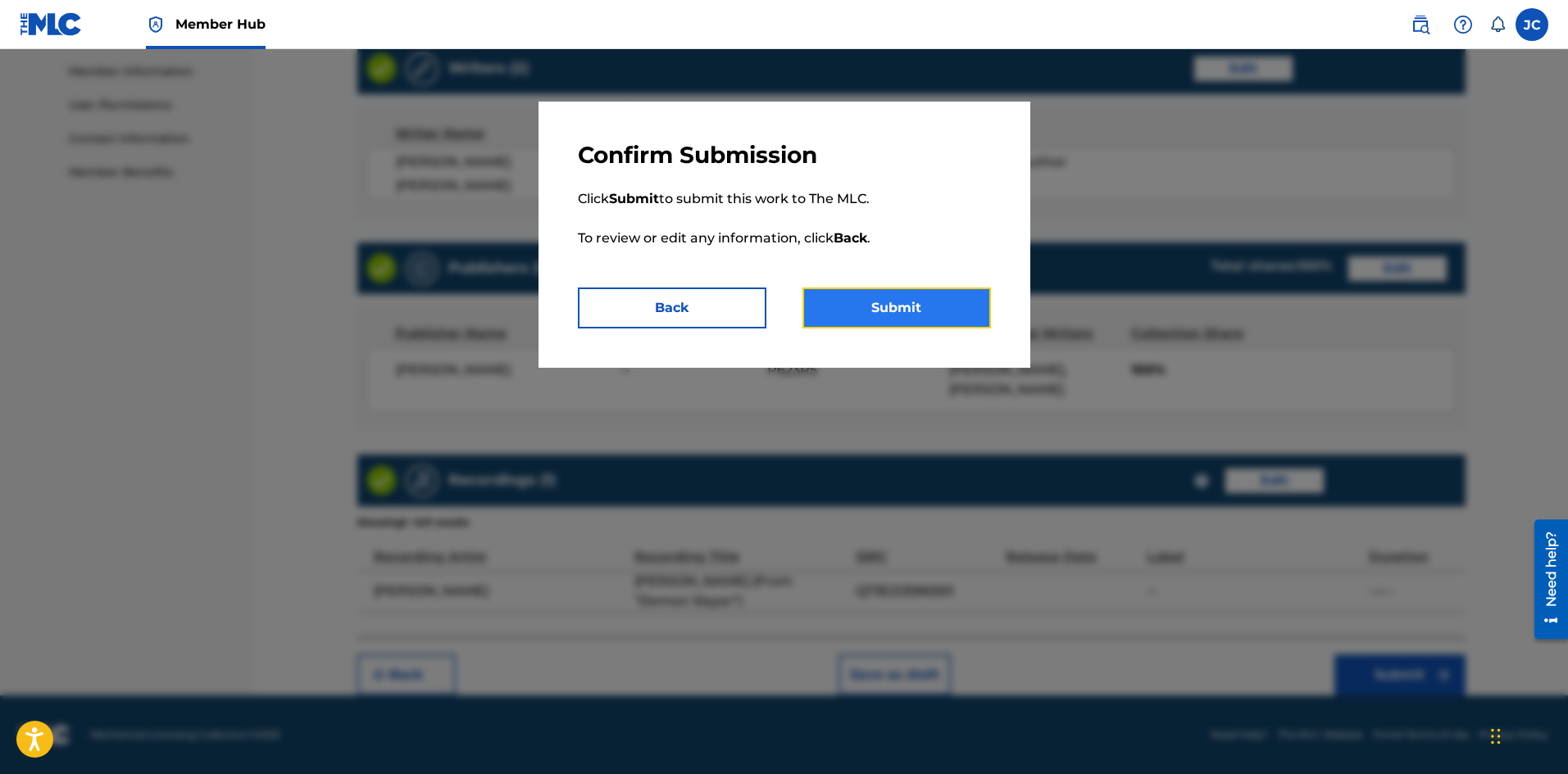
click at [838, 291] on button "Submit" at bounding box center [896, 308] width 188 height 41
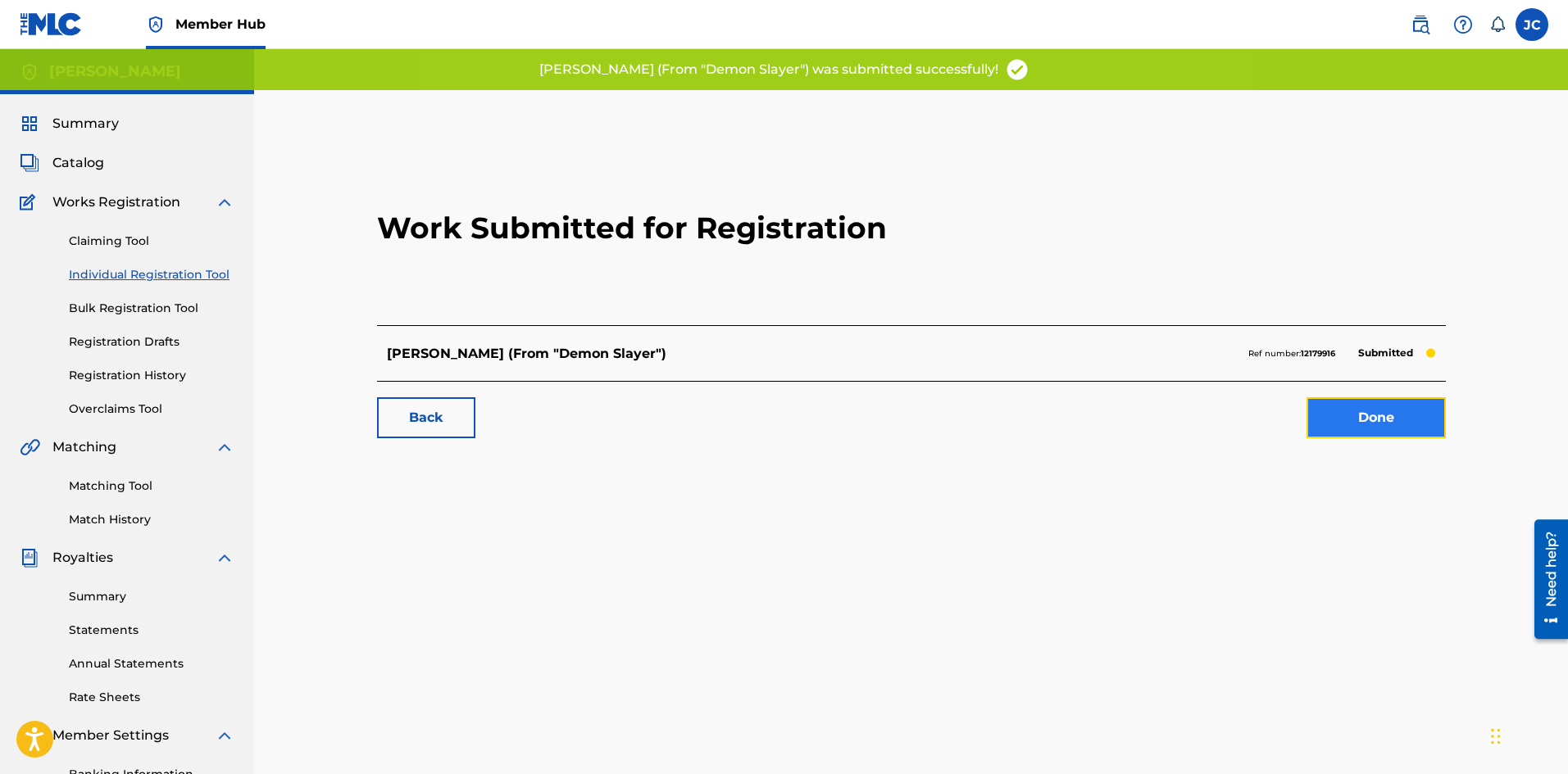
click at [1377, 417] on link "Done" at bounding box center [1376, 418] width 140 height 41
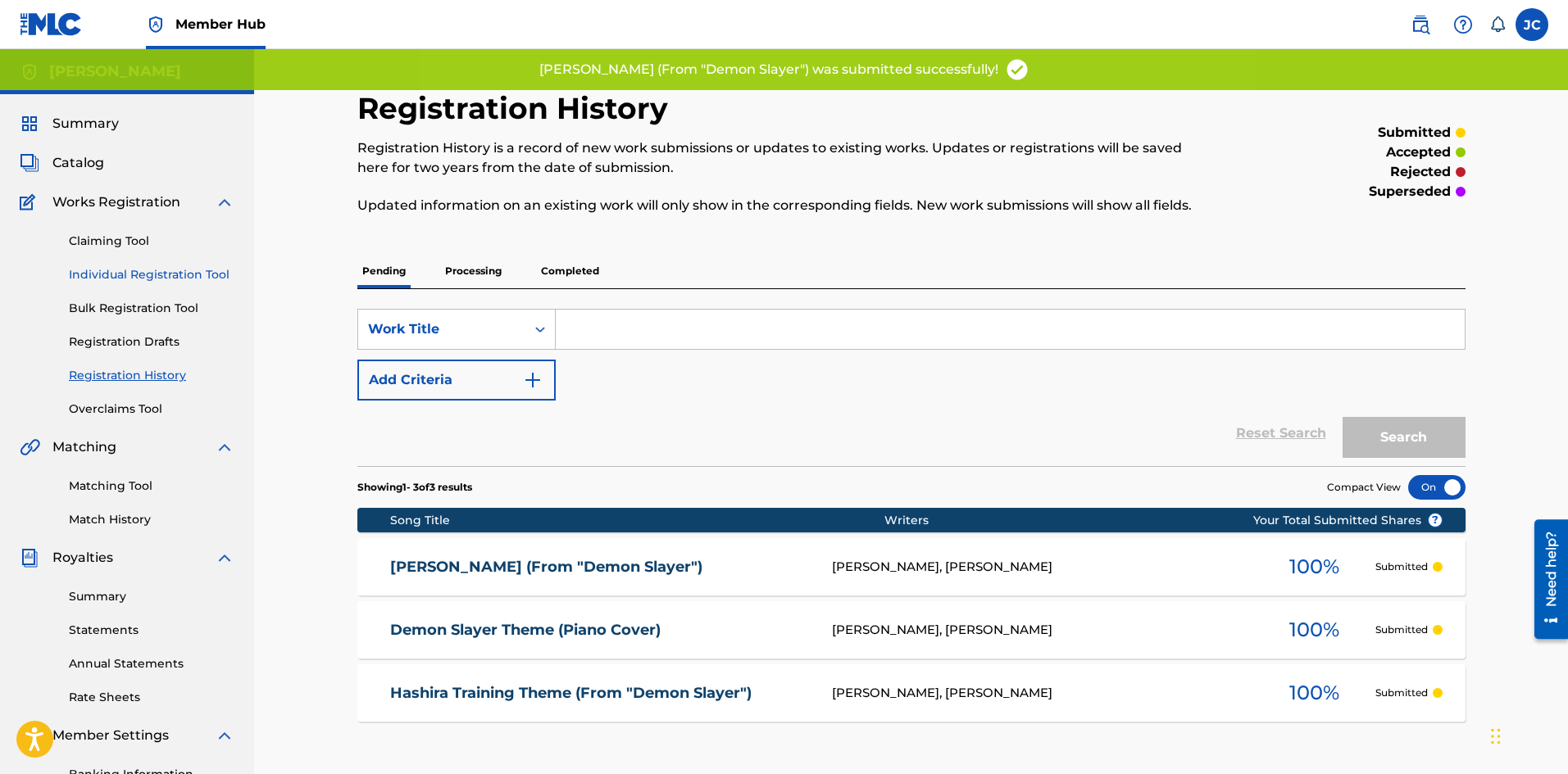
click at [144, 272] on link "Individual Registration Tool" at bounding box center [152, 275] width 165 height 17
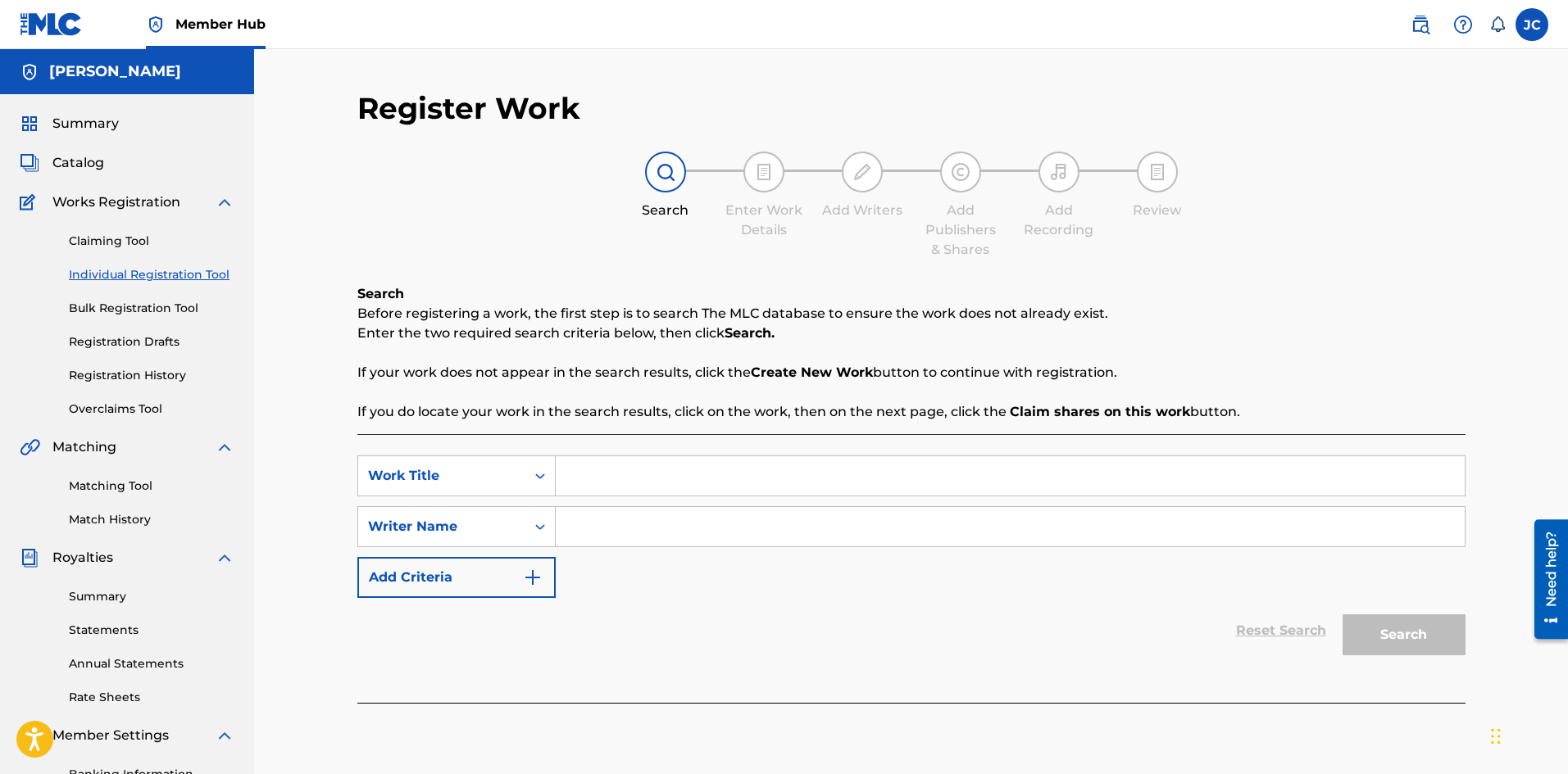
click at [685, 489] on input "Search Form" at bounding box center [1009, 476] width 909 height 39
paste input "At the Speed of Force (The Flash Theme)"
type input "At the Speed of Force (The Flash Theme)"
click at [691, 534] on input "Search Form" at bounding box center [1009, 527] width 909 height 39
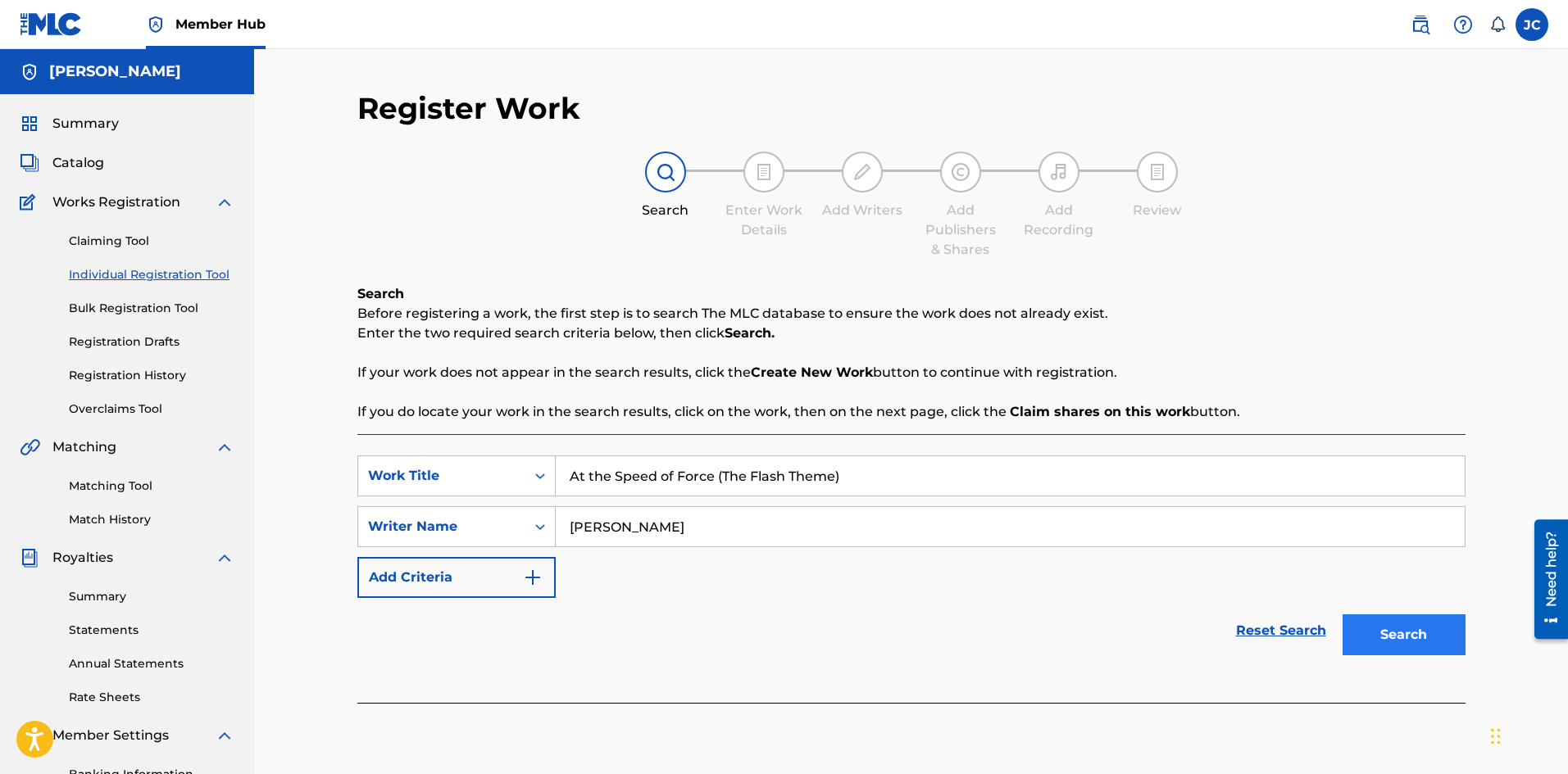
type input "[PERSON_NAME]"
click at [1376, 643] on button "Search" at bounding box center [1404, 635] width 123 height 41
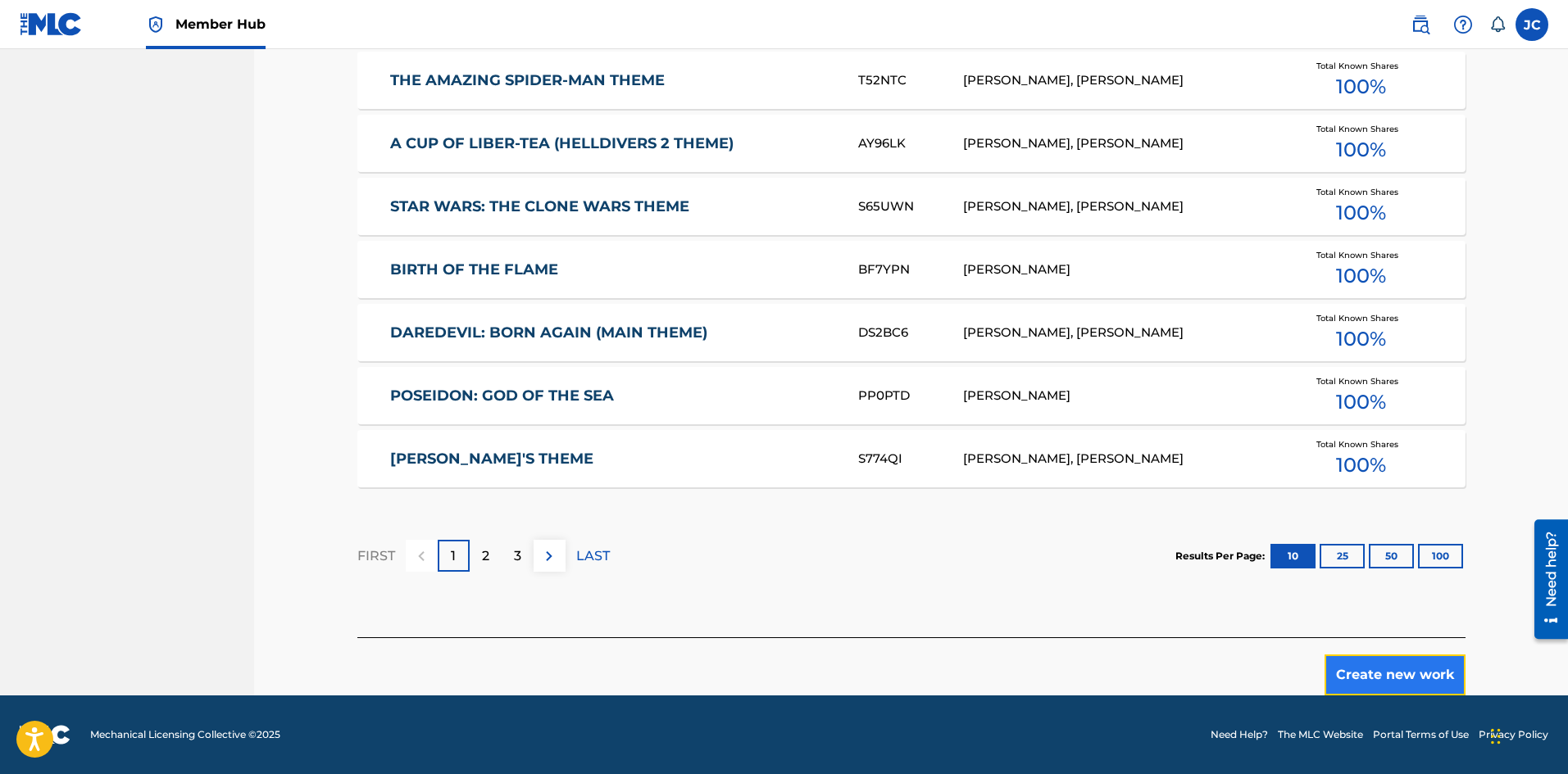
click at [1379, 679] on button "Create new work" at bounding box center [1395, 675] width 141 height 41
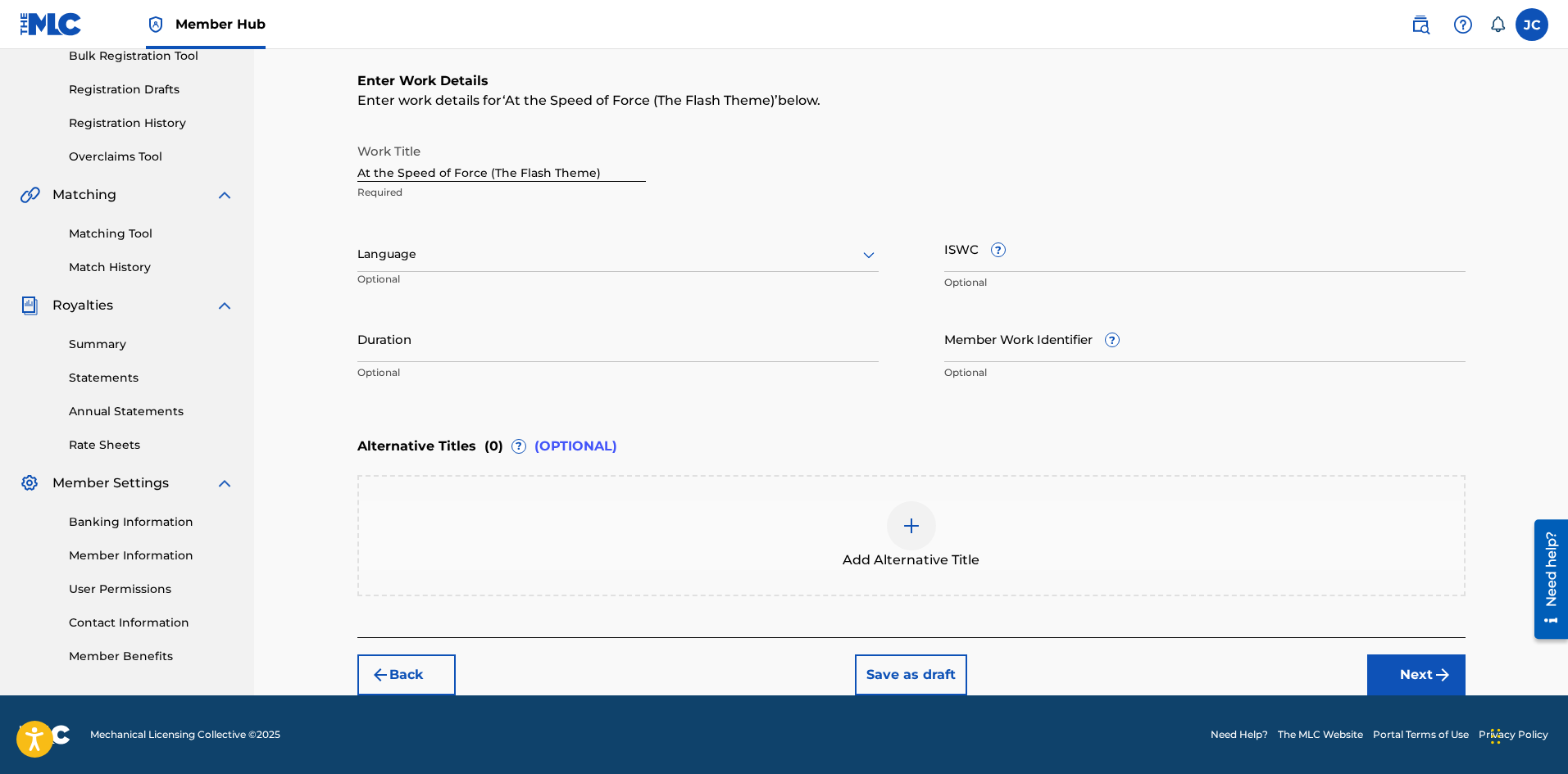
scroll to position [252, 0]
click at [1415, 679] on button "Next" at bounding box center [1416, 675] width 98 height 41
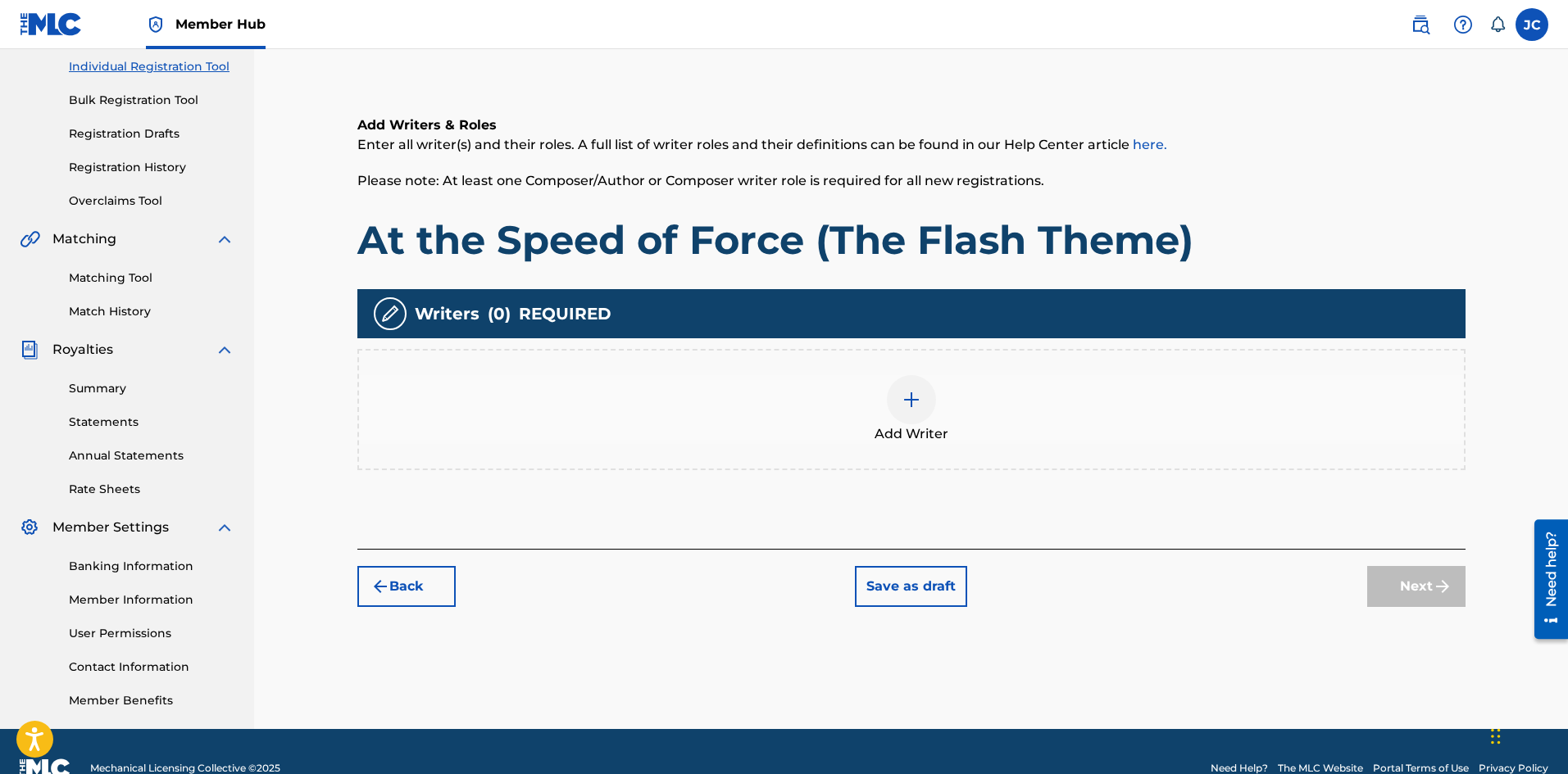
scroll to position [242, 0]
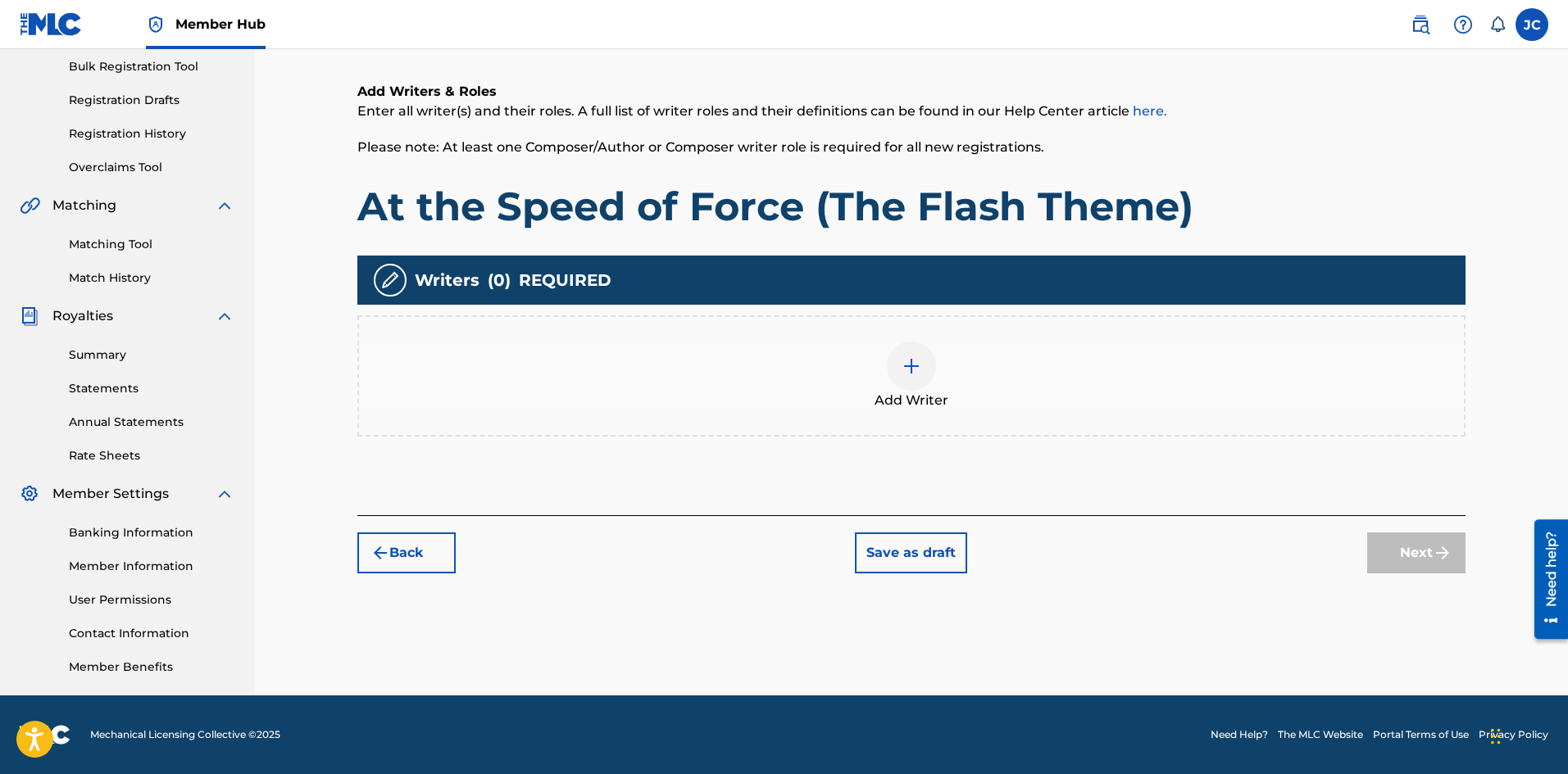
click at [964, 380] on div "Add Writer" at bounding box center [910, 376] width 1105 height 69
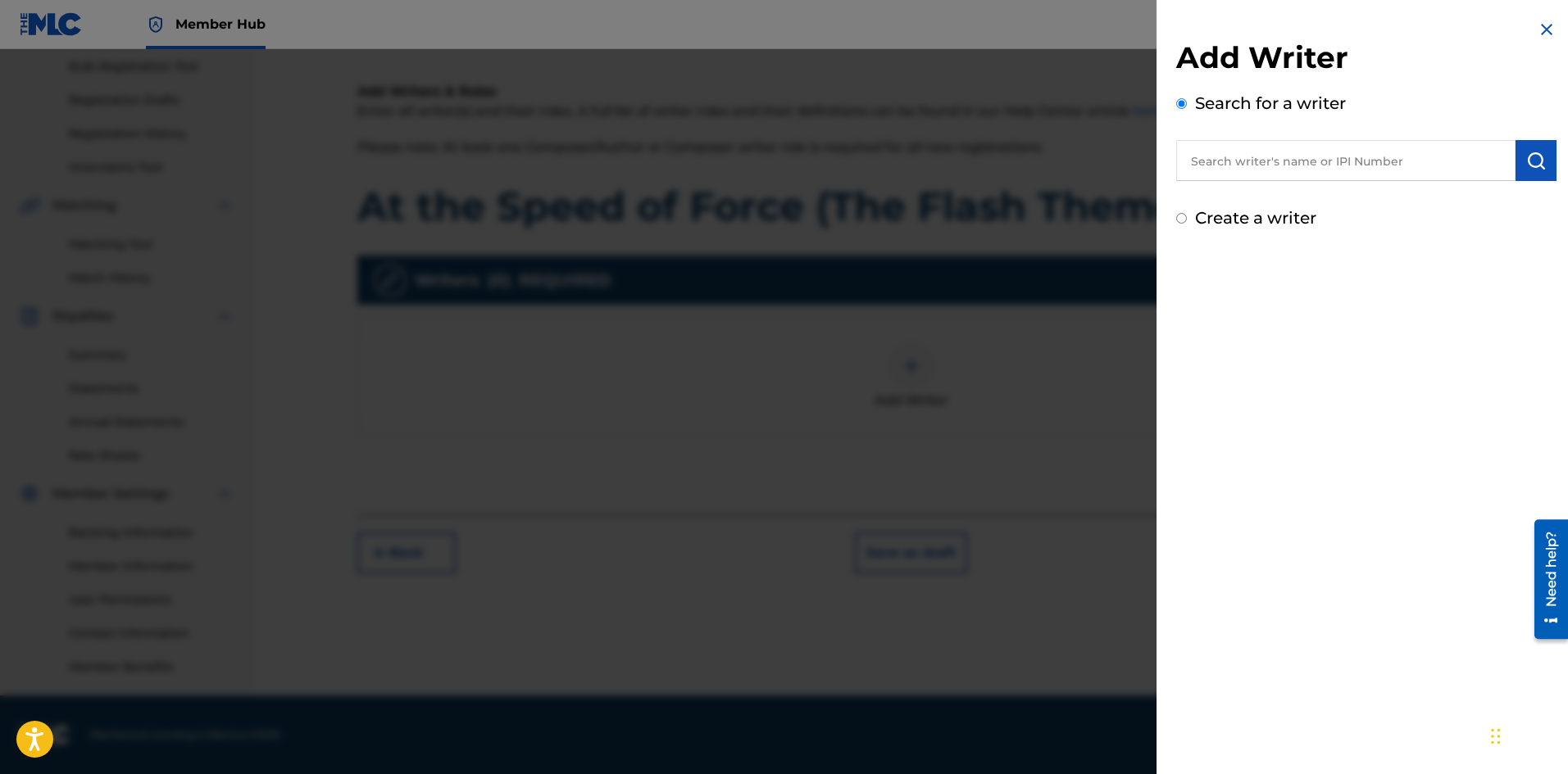
click at [1231, 169] on input "text" at bounding box center [1346, 161] width 339 height 41
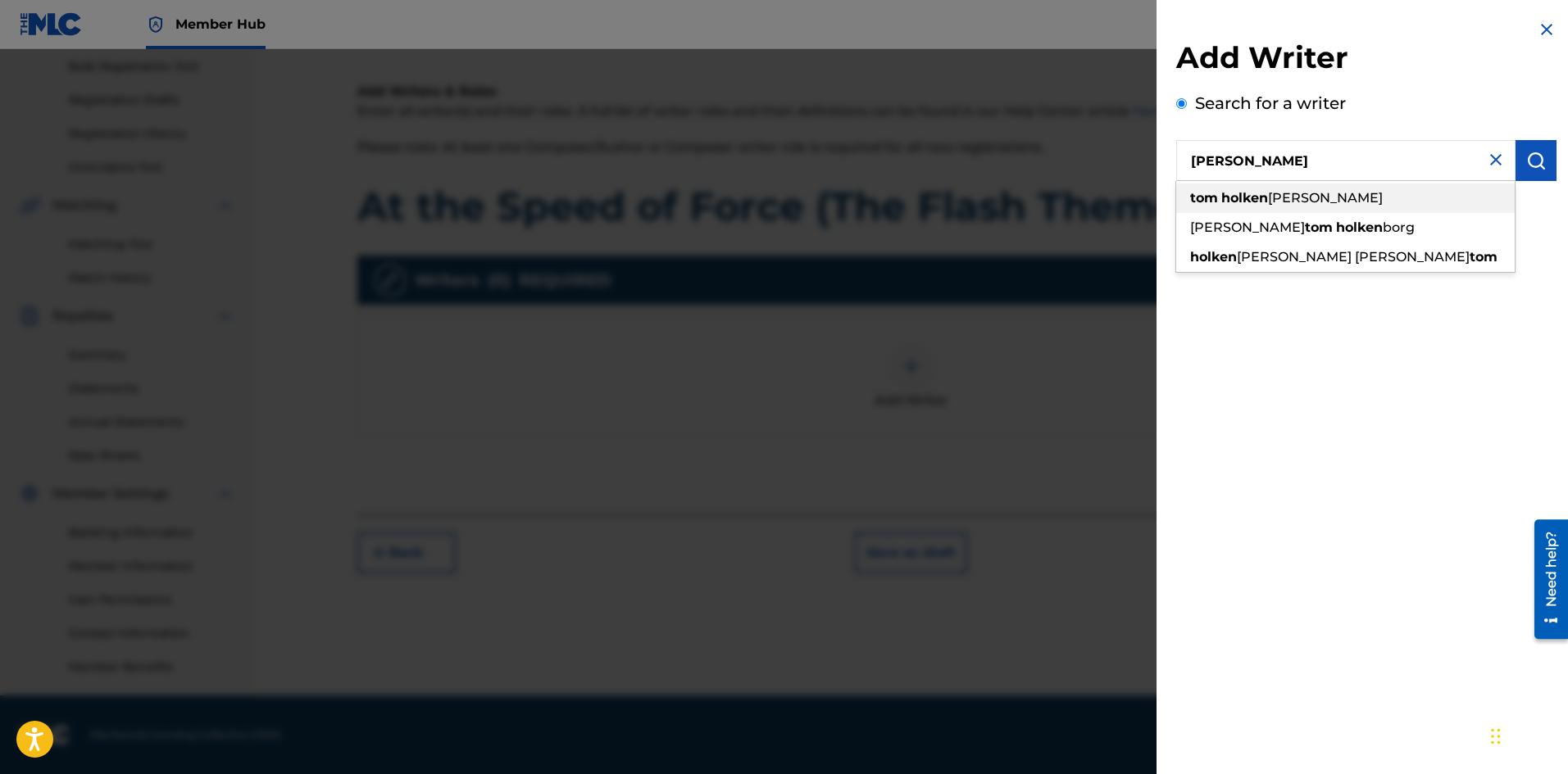
click at [1277, 200] on span "[PERSON_NAME]" at bounding box center [1325, 198] width 115 height 15
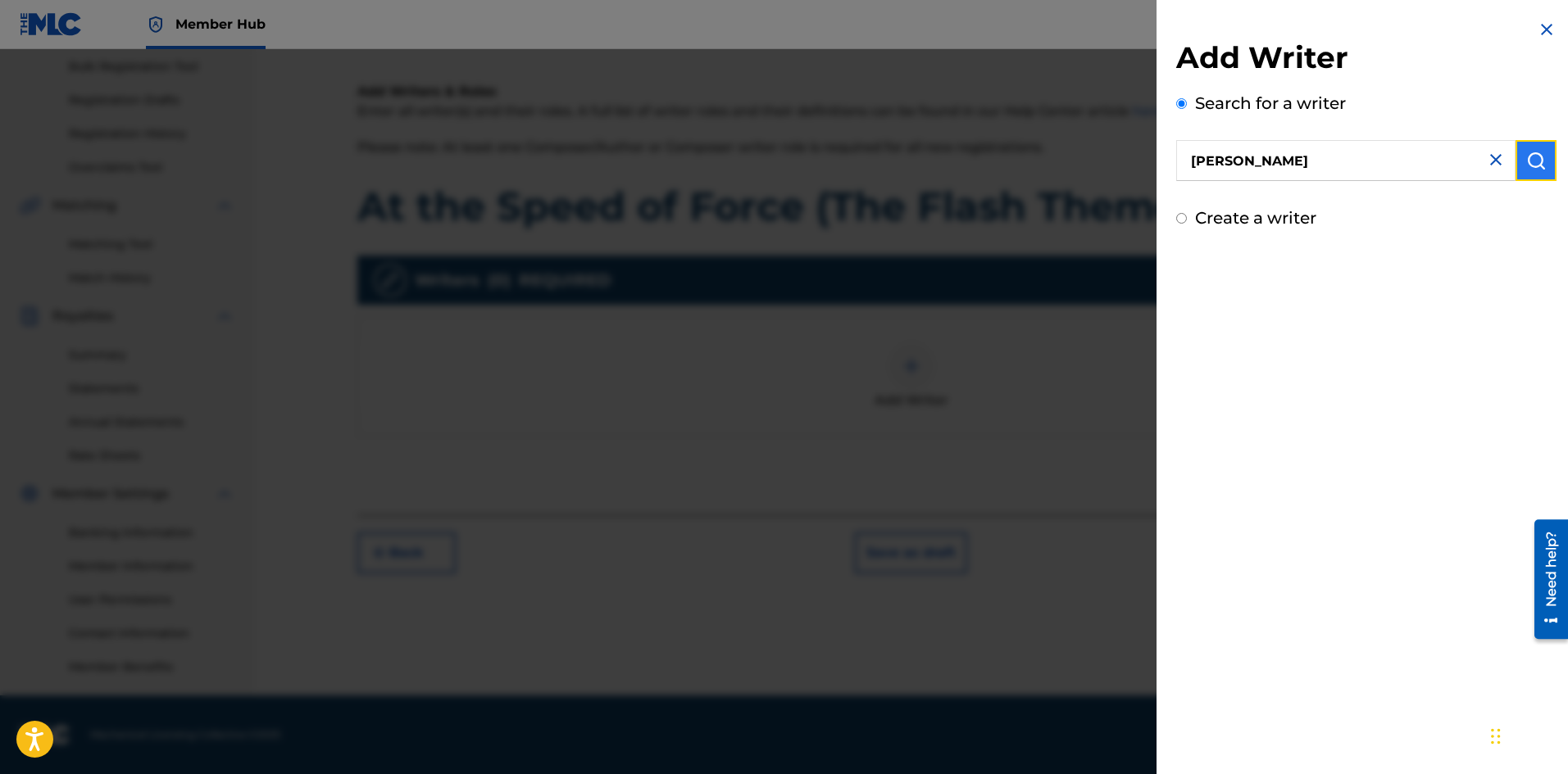
click at [1526, 163] on img "submit" at bounding box center [1536, 160] width 20 height 20
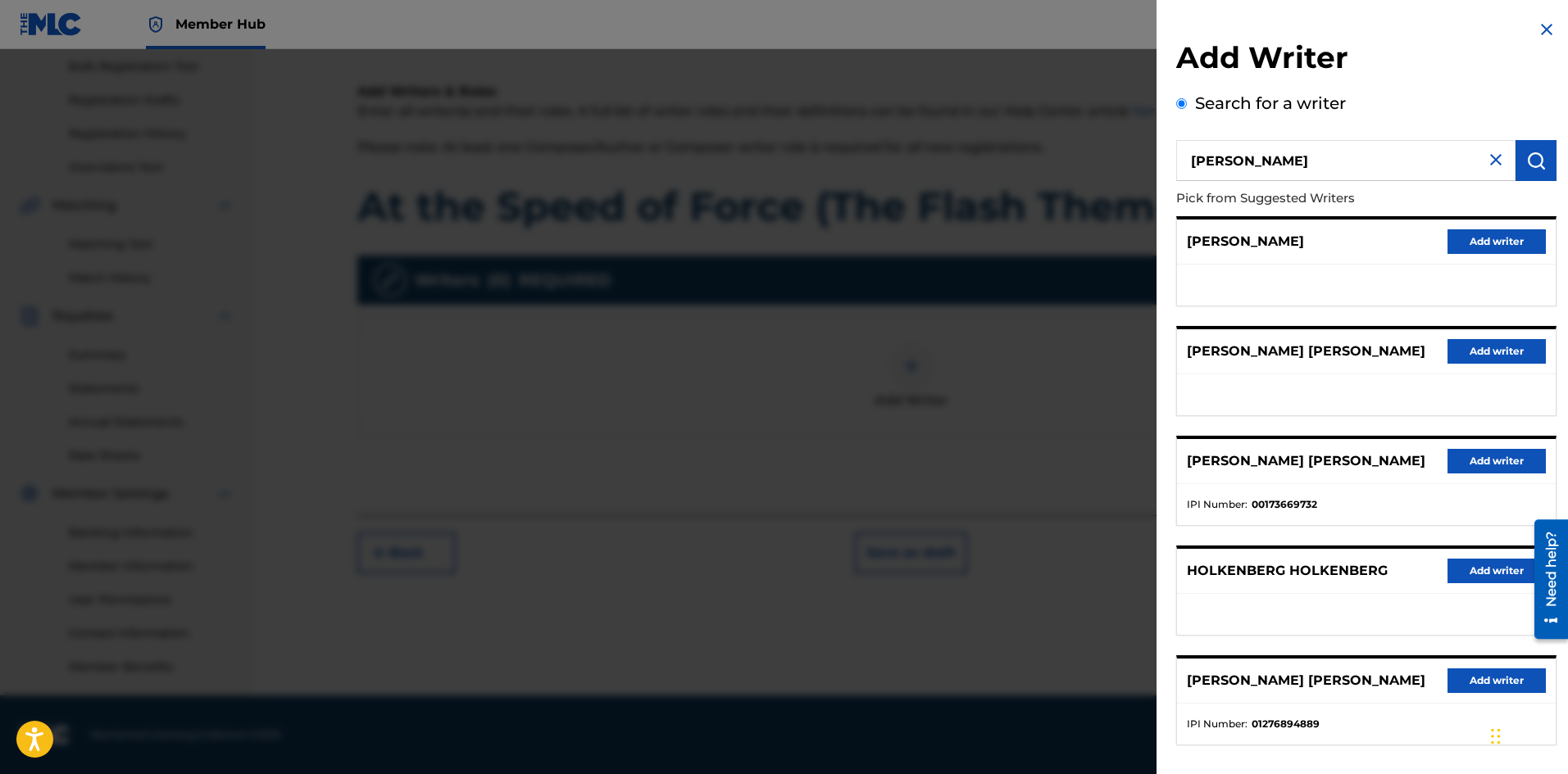
click at [1286, 162] on input "[PERSON_NAME]" at bounding box center [1346, 161] width 339 height 41
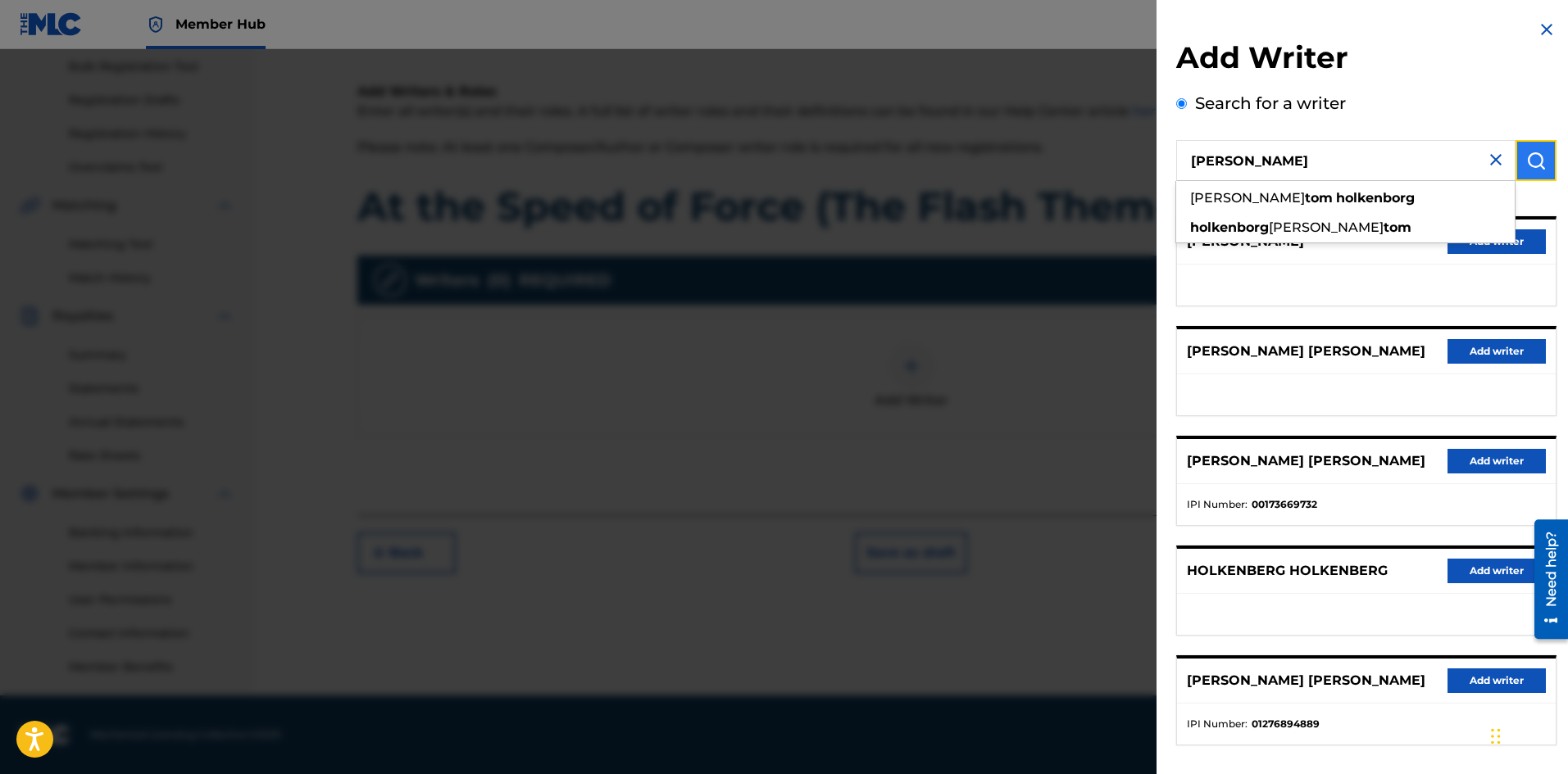
click at [1532, 150] on button "submit" at bounding box center [1536, 161] width 41 height 41
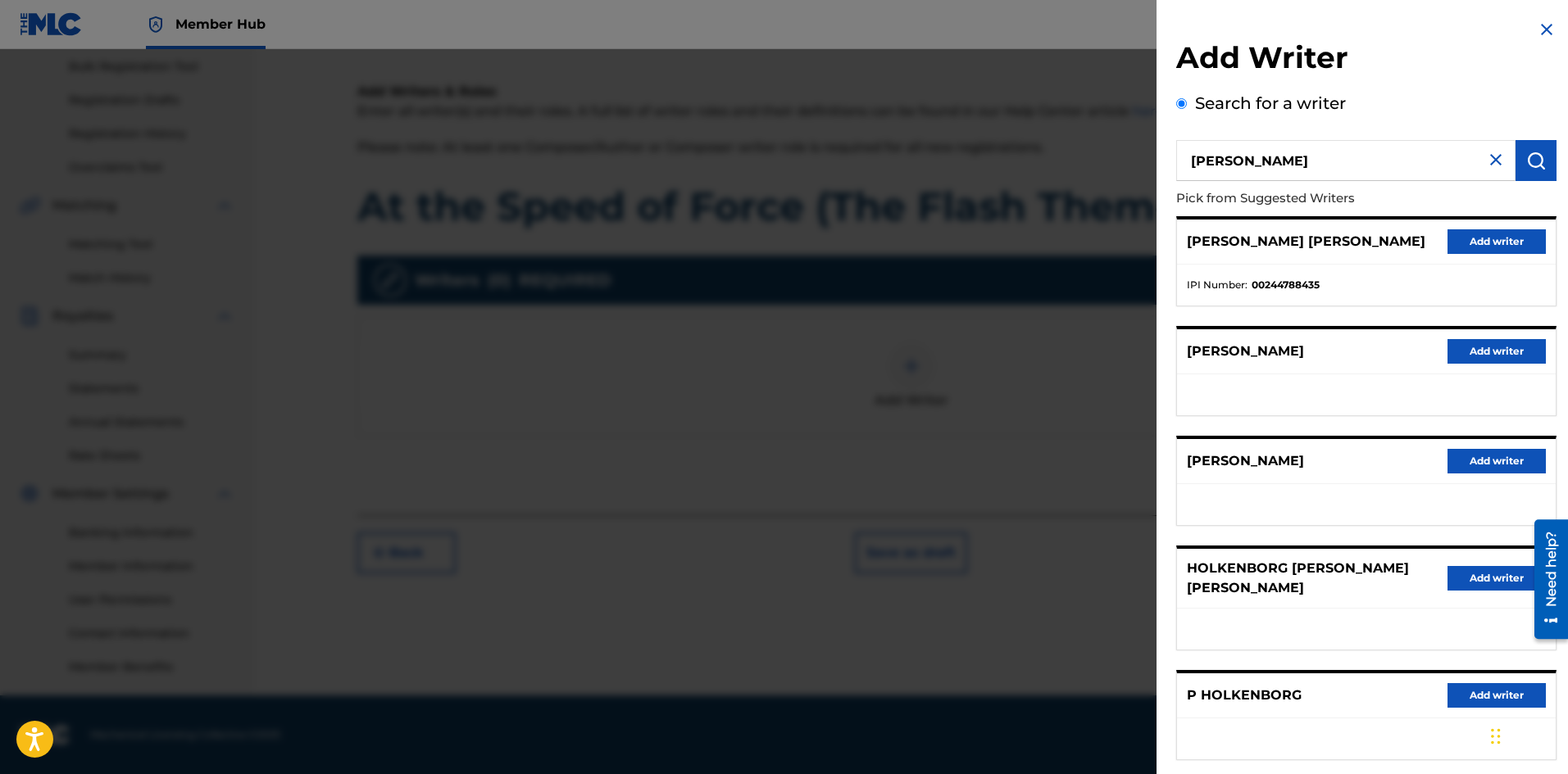
click at [1287, 161] on input "[PERSON_NAME]" at bounding box center [1346, 161] width 339 height 41
type input "[PERSON_NAME]"
click at [1242, 193] on strong "holkenberg" at bounding box center [1261, 198] width 78 height 15
click at [1531, 161] on img "submit" at bounding box center [1536, 160] width 20 height 20
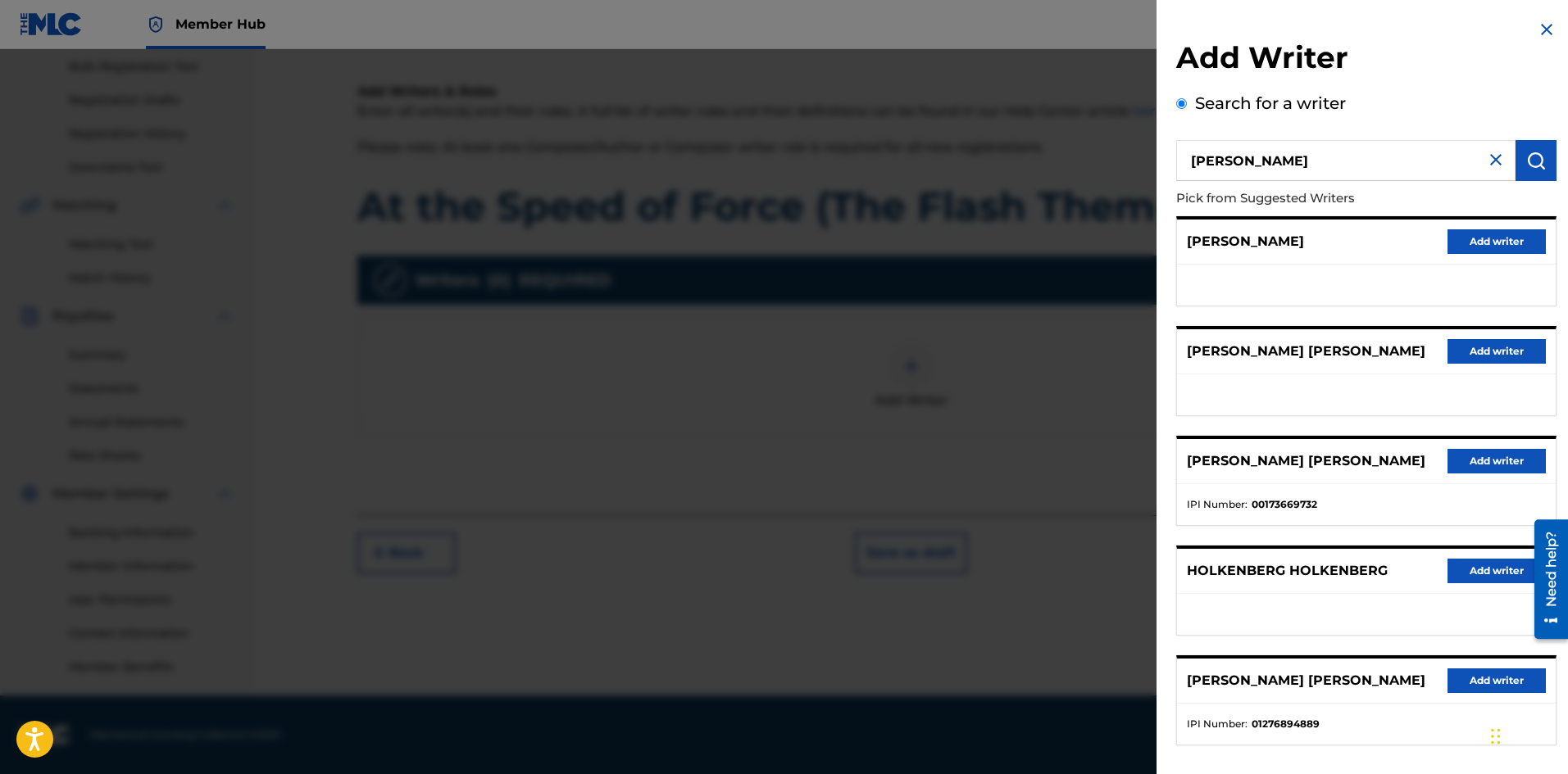
click at [1375, 155] on input "[PERSON_NAME]" at bounding box center [1346, 161] width 339 height 41
click at [1490, 152] on img at bounding box center [1496, 159] width 20 height 20
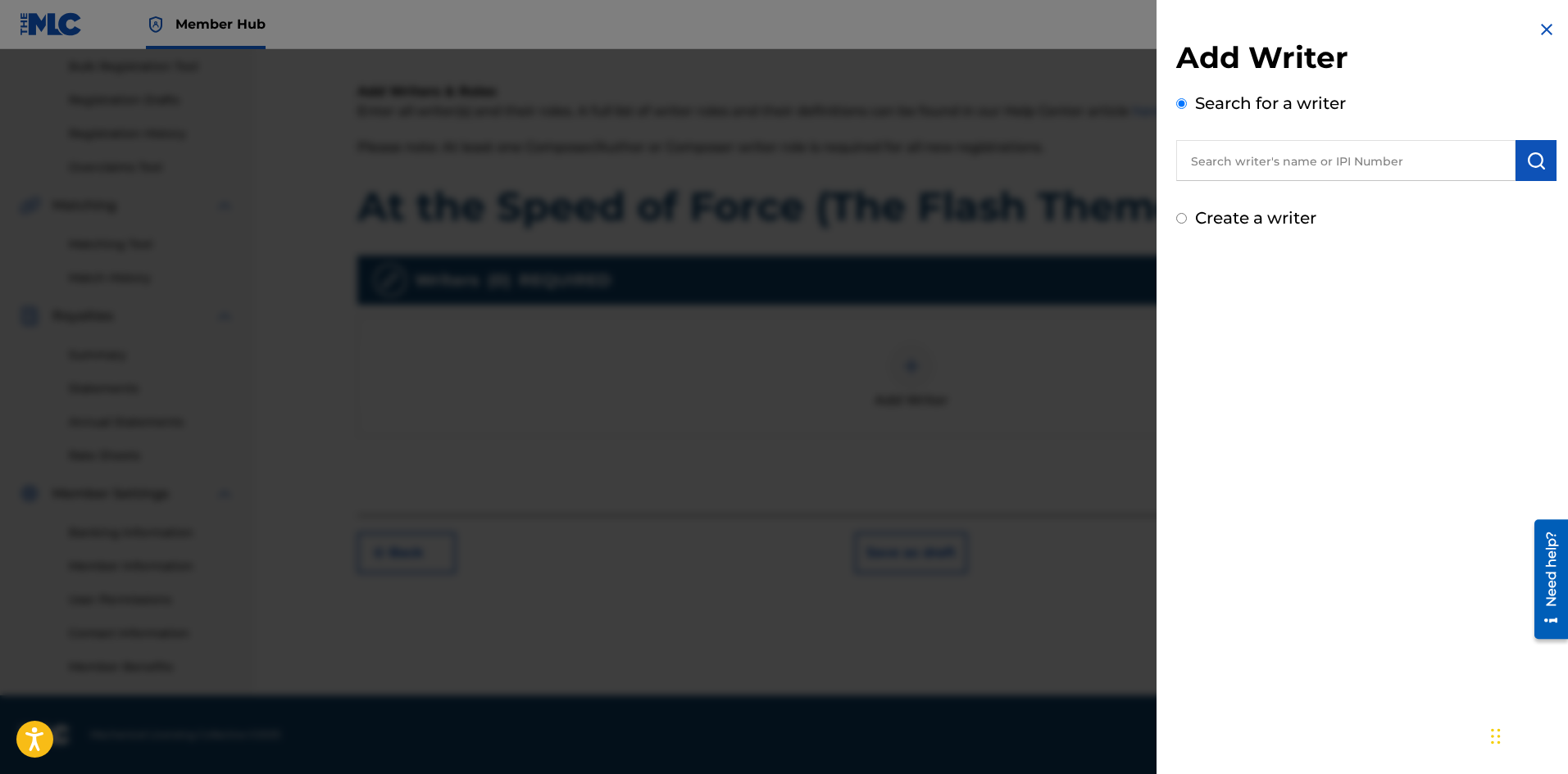
click at [1400, 170] on input "text" at bounding box center [1346, 161] width 339 height 41
type input "k"
type input "[PERSON_NAME]"
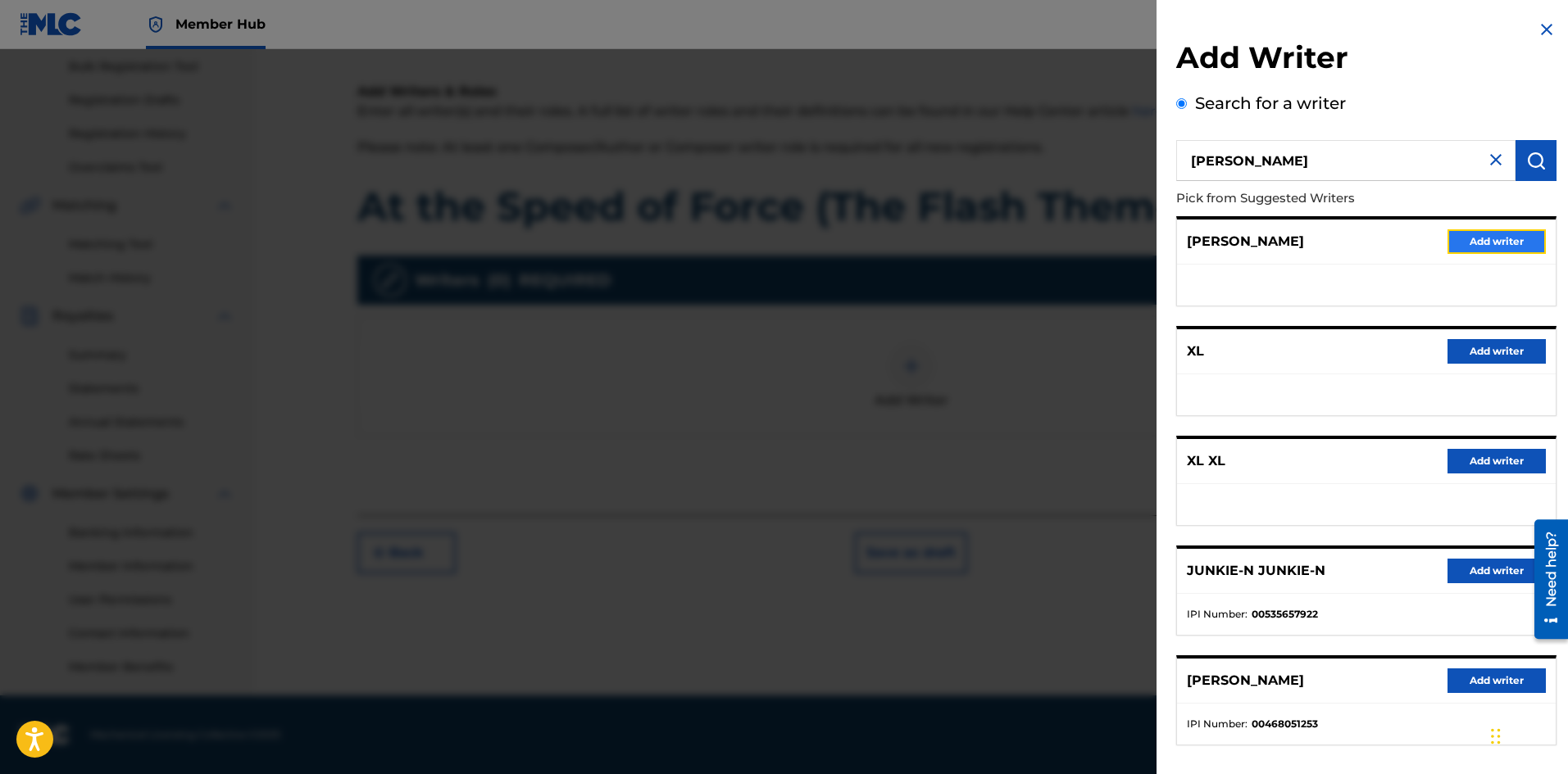
click at [1473, 249] on button "Add writer" at bounding box center [1496, 241] width 98 height 25
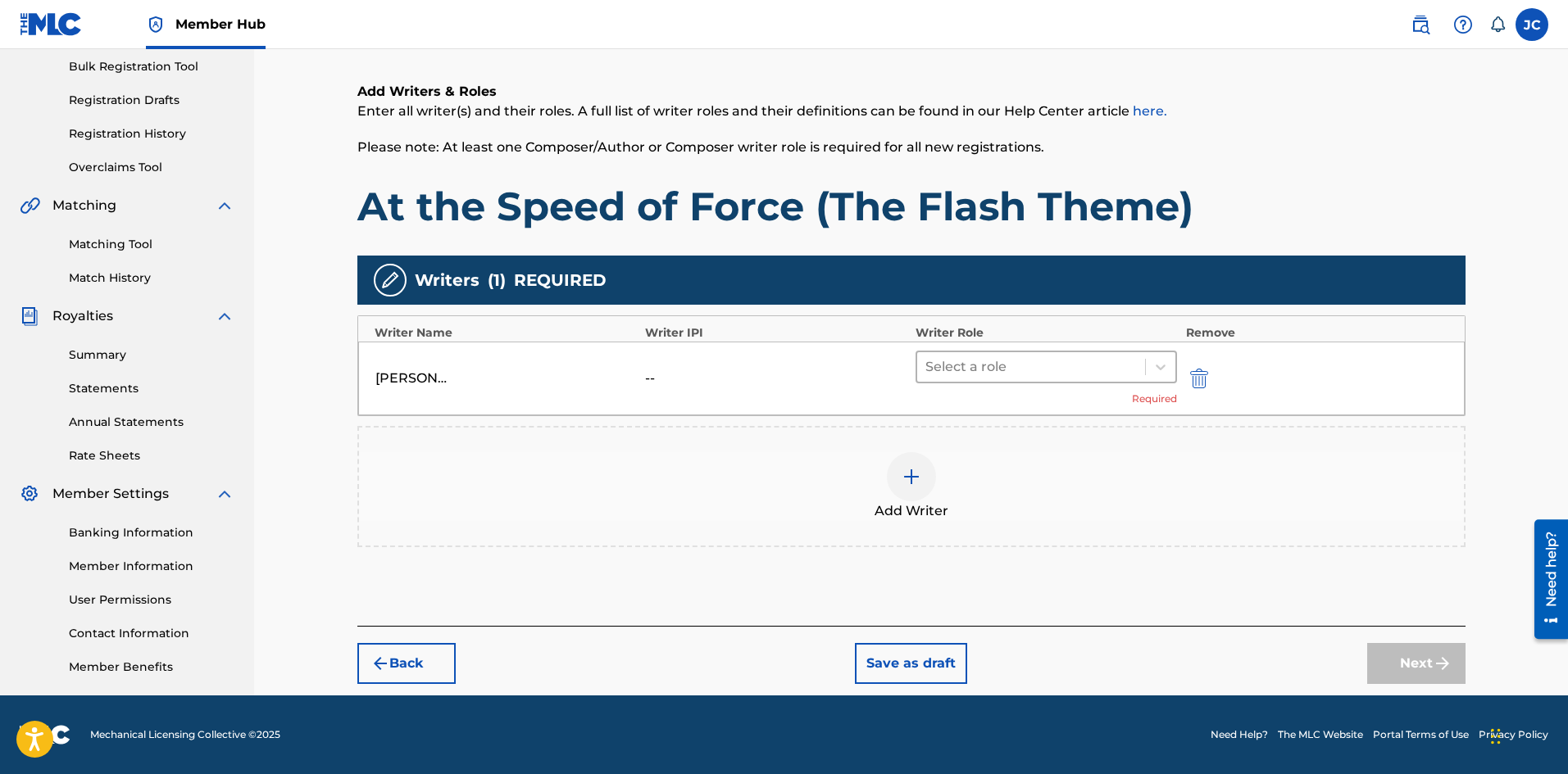
click at [1043, 370] on div at bounding box center [1031, 367] width 212 height 23
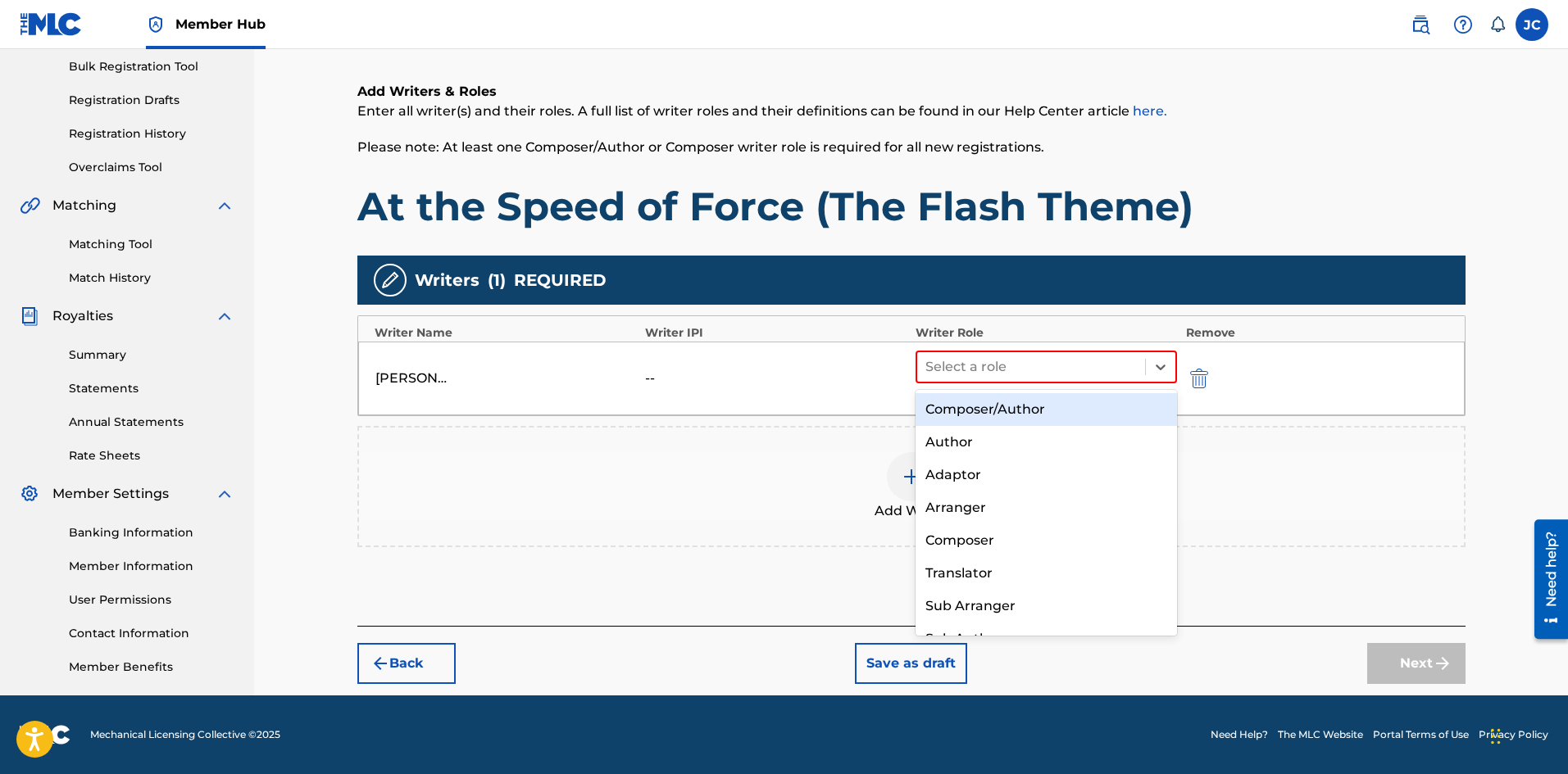
click at [1026, 410] on div "Composer/Author" at bounding box center [1047, 410] width 262 height 32
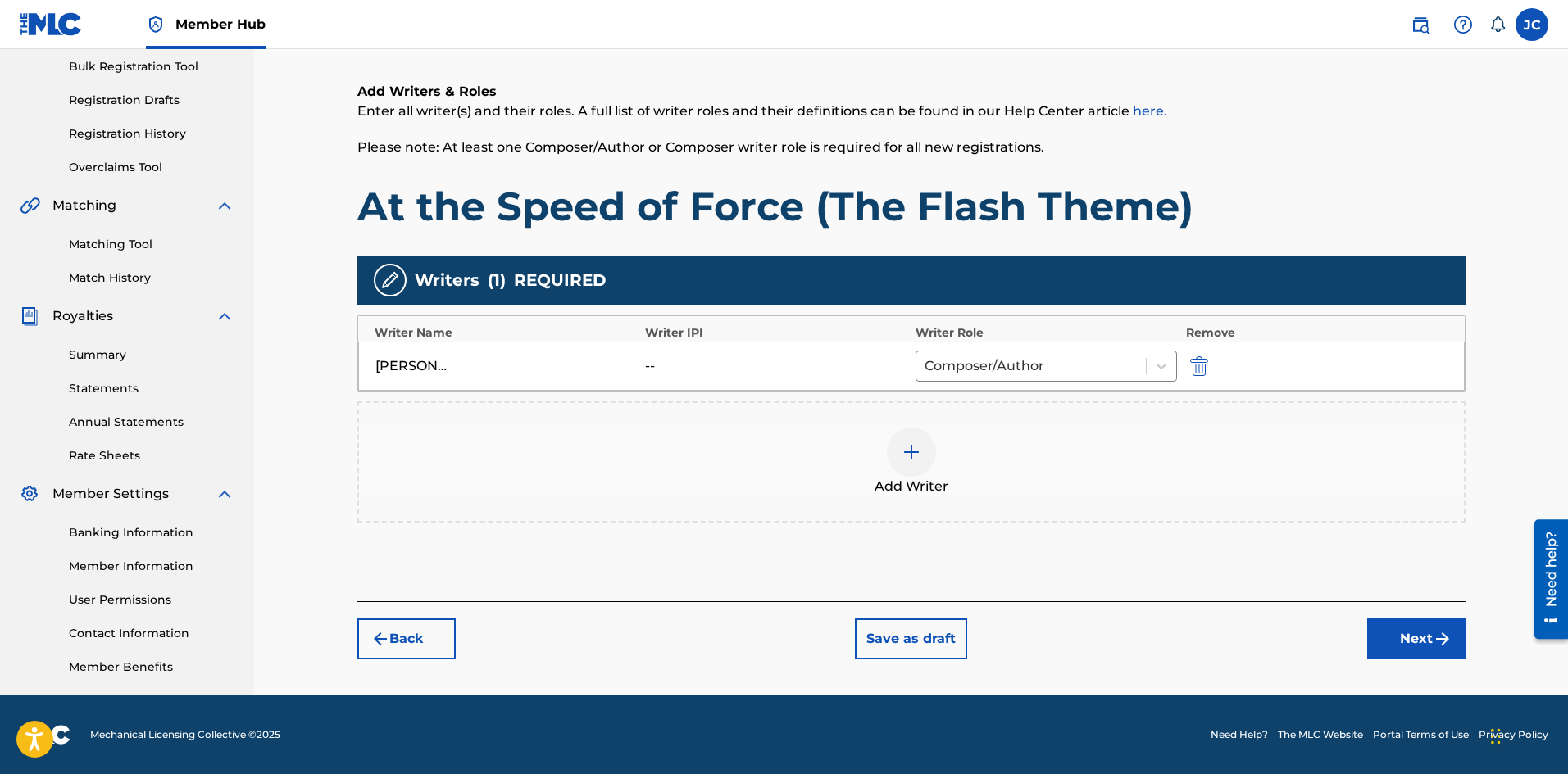
click at [928, 454] on div at bounding box center [911, 452] width 49 height 49
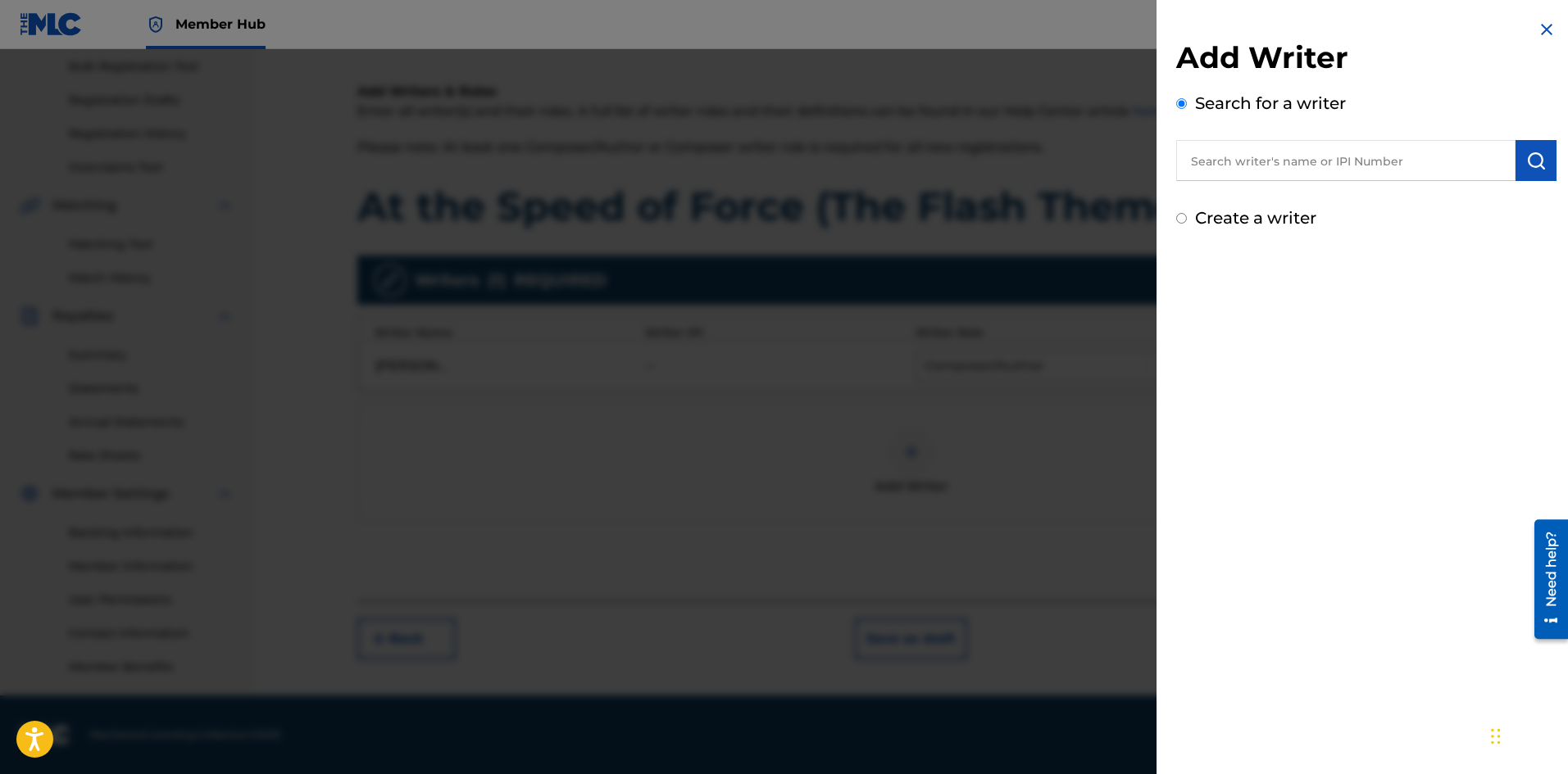
click at [1373, 170] on input "text" at bounding box center [1346, 161] width 339 height 41
type input "[PERSON_NAME]"
click at [1326, 197] on div "[PERSON_NAME]" at bounding box center [1345, 198] width 338 height 30
click at [1542, 160] on button "submit" at bounding box center [1536, 161] width 41 height 41
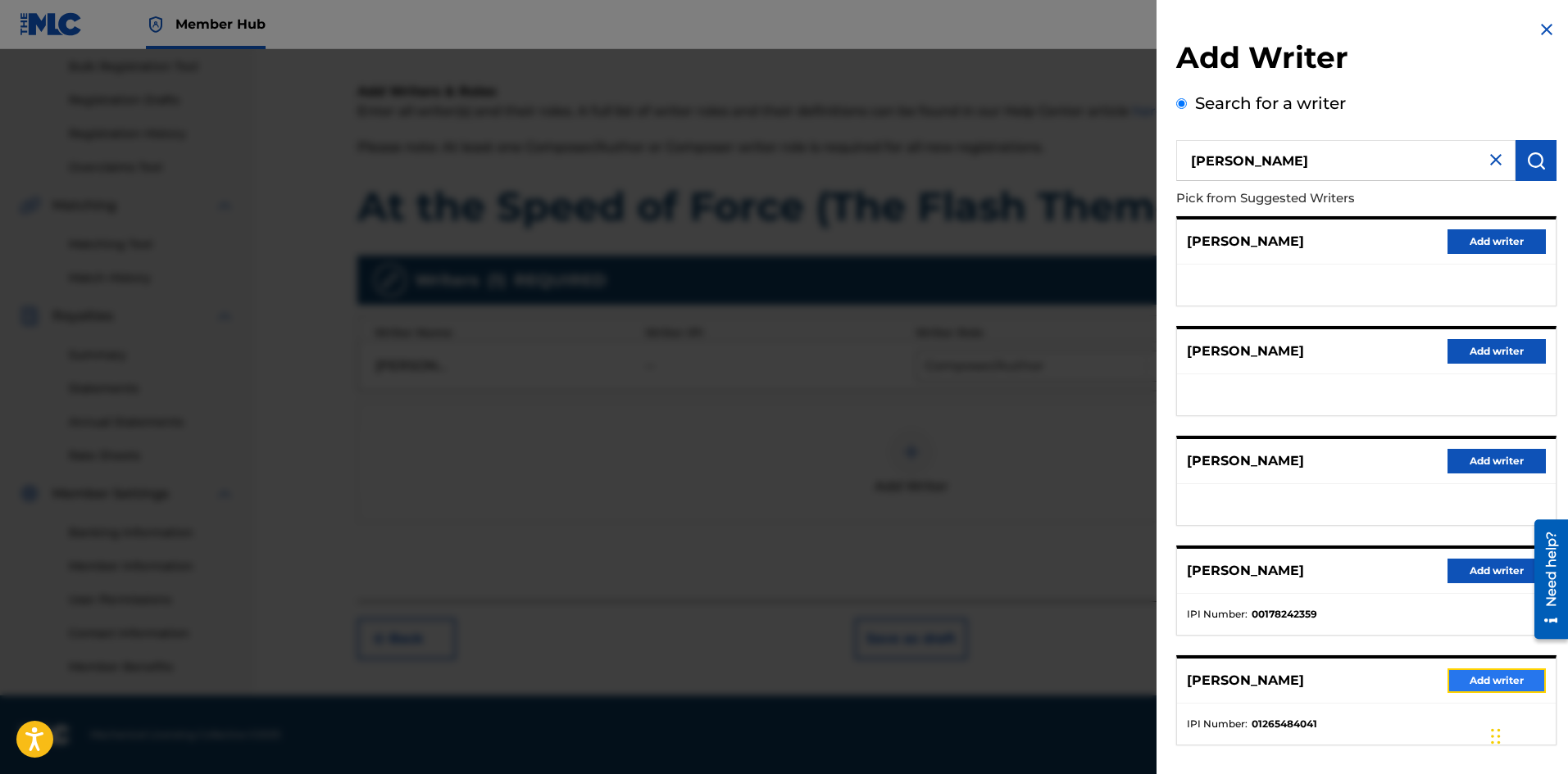
click at [1491, 683] on button "Add writer" at bounding box center [1496, 680] width 98 height 25
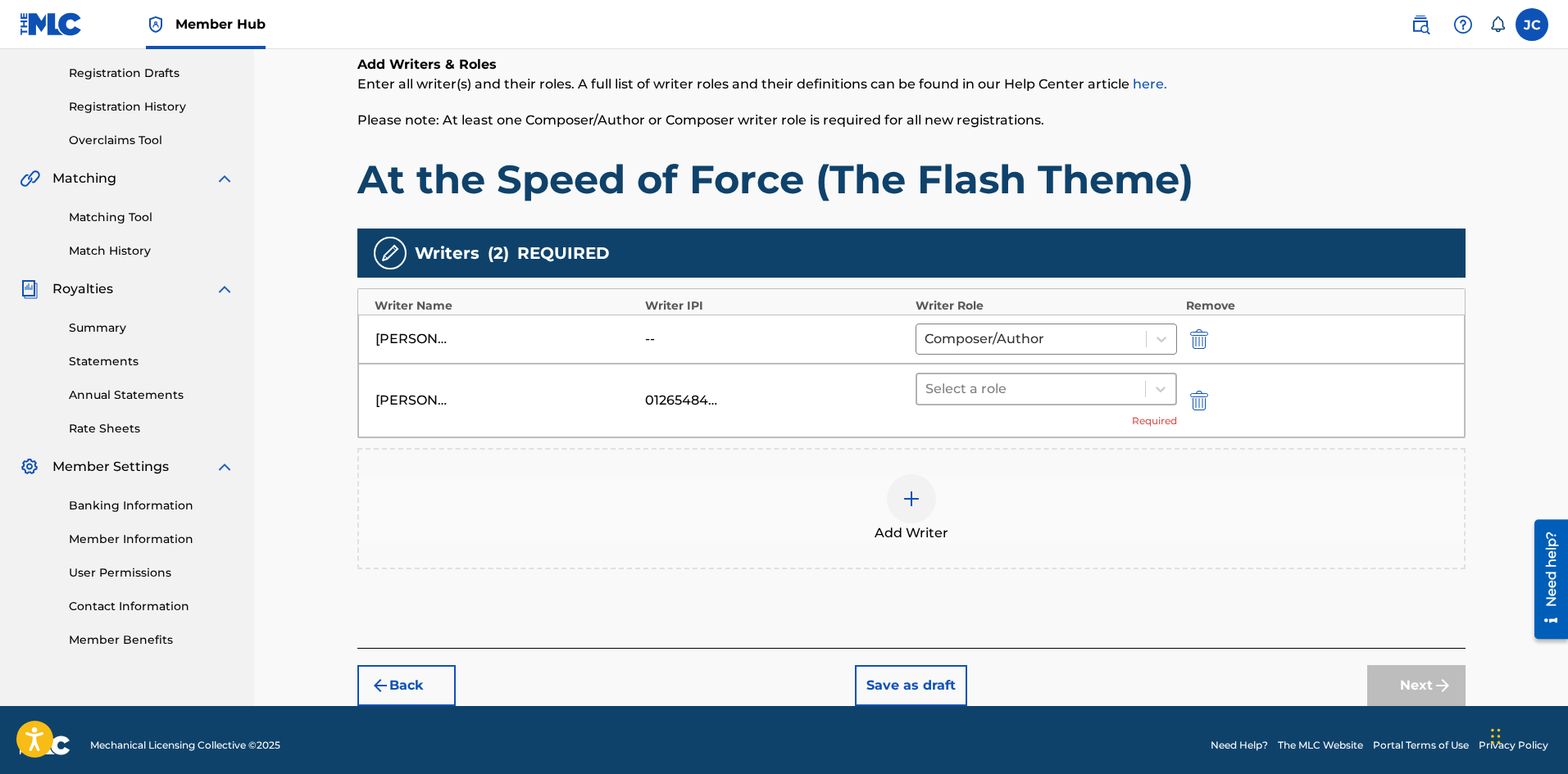
scroll to position [279, 0]
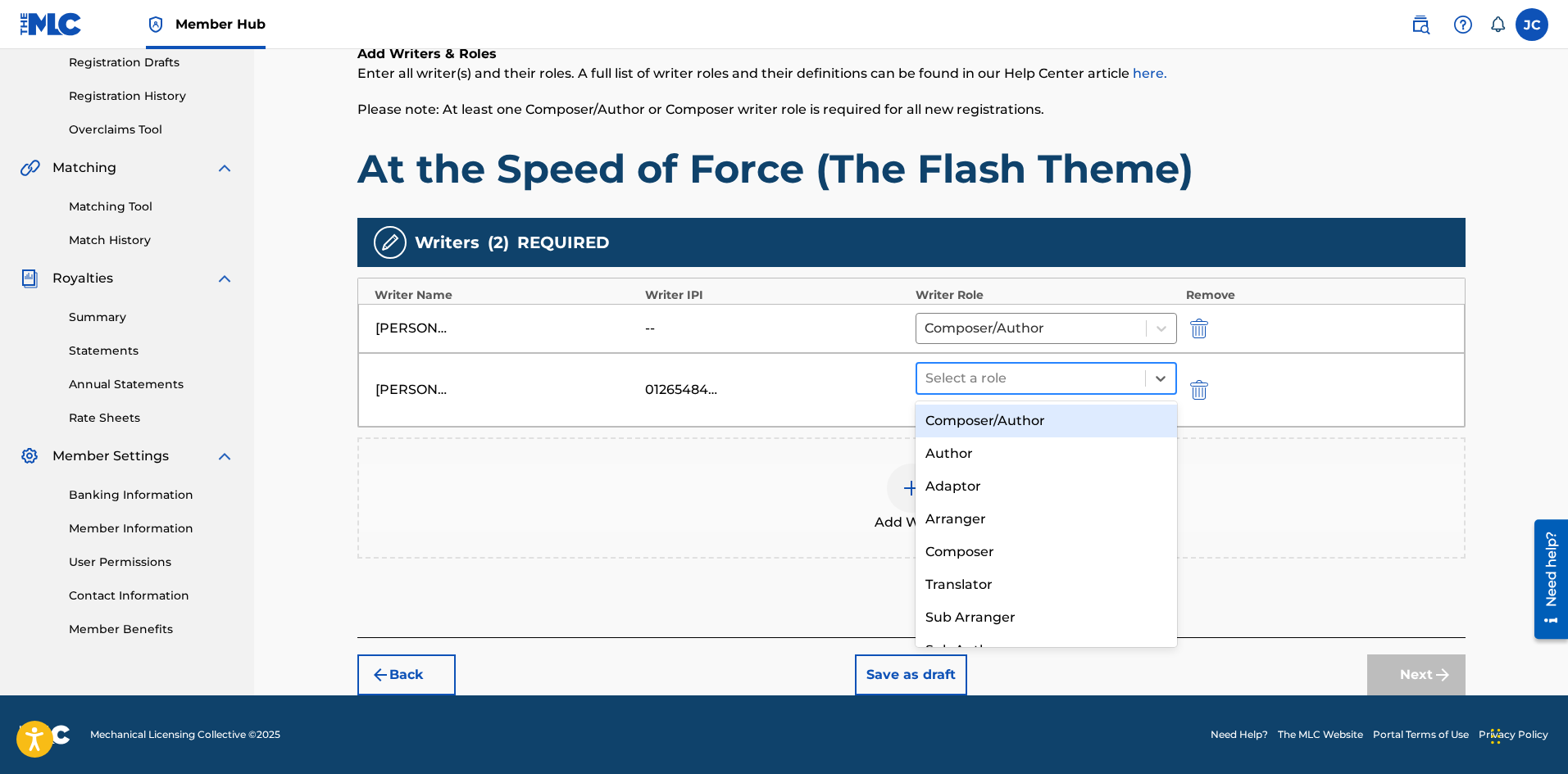
click at [997, 378] on div at bounding box center [1031, 378] width 212 height 23
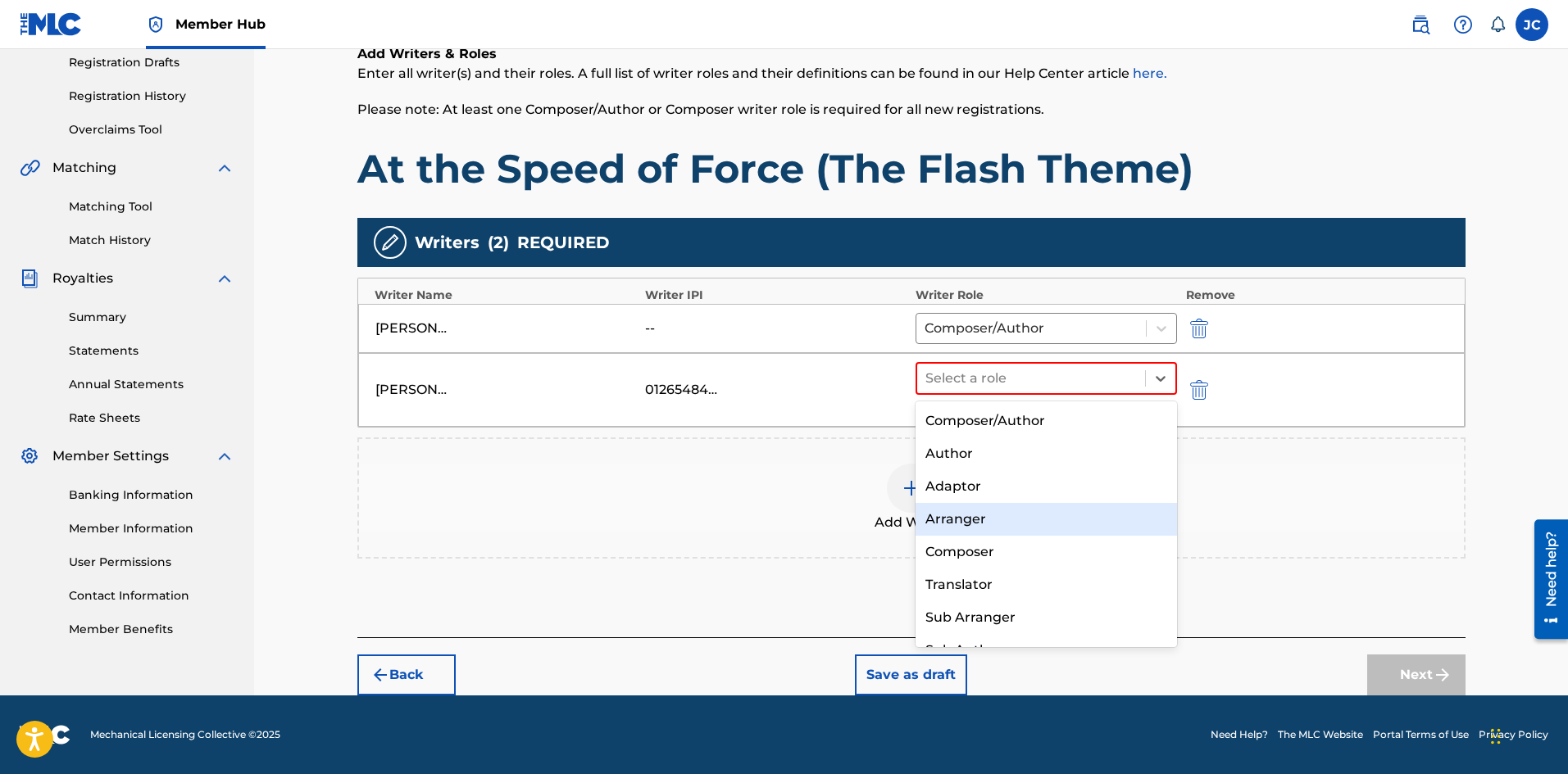
click at [991, 516] on div "Arranger" at bounding box center [1047, 519] width 262 height 32
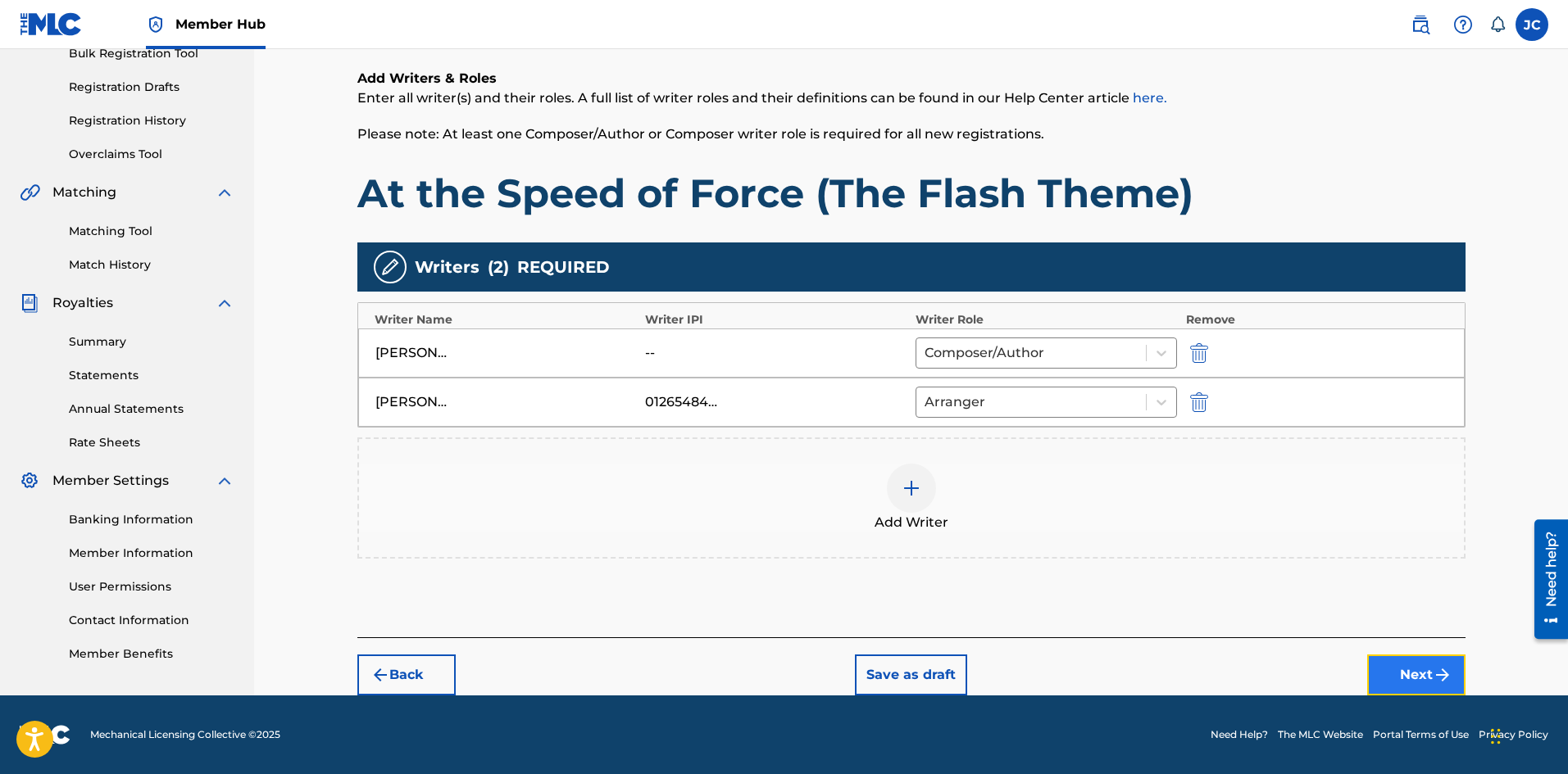
click at [1431, 679] on button "Next" at bounding box center [1416, 675] width 98 height 41
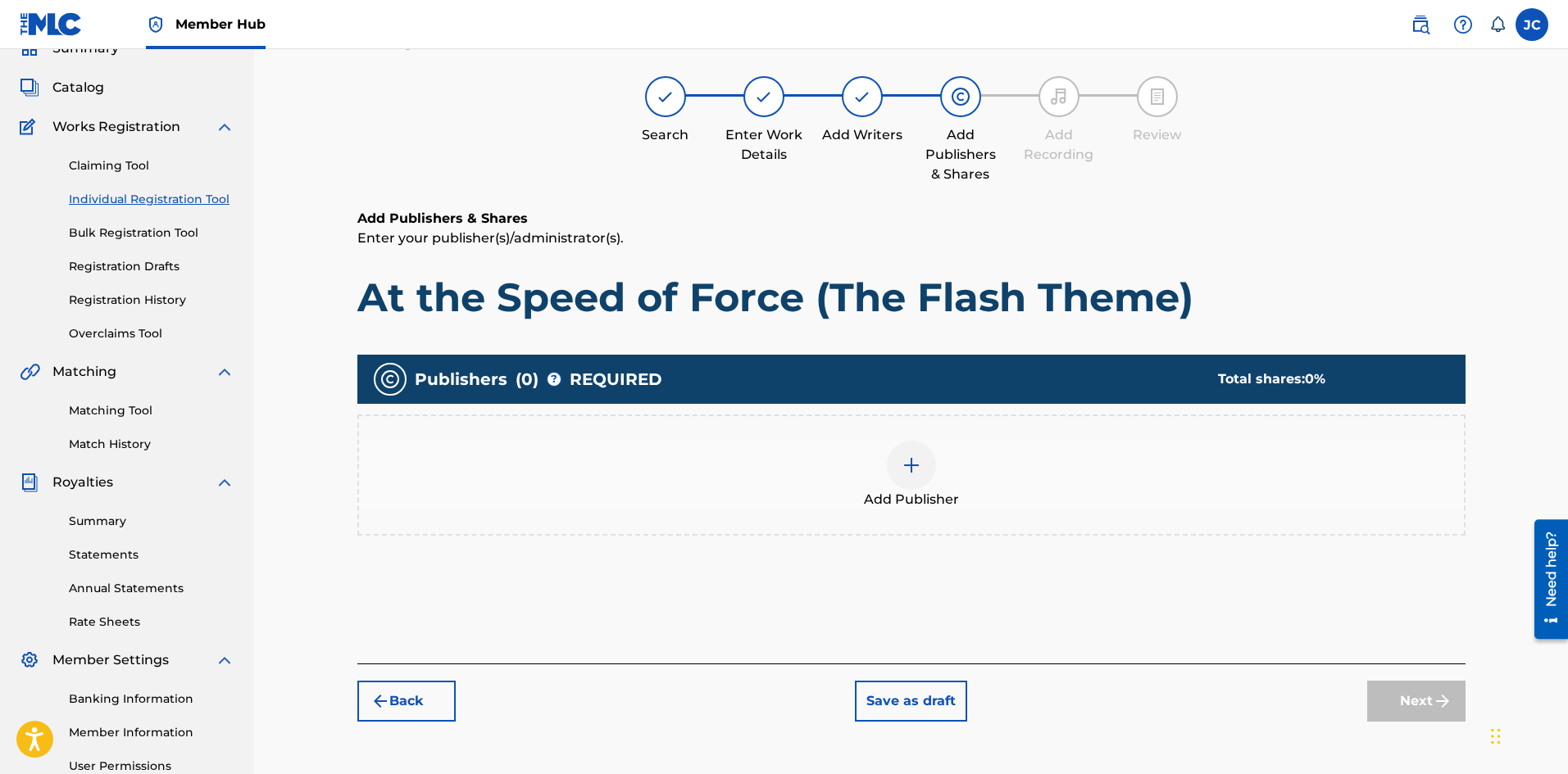
scroll to position [74, 0]
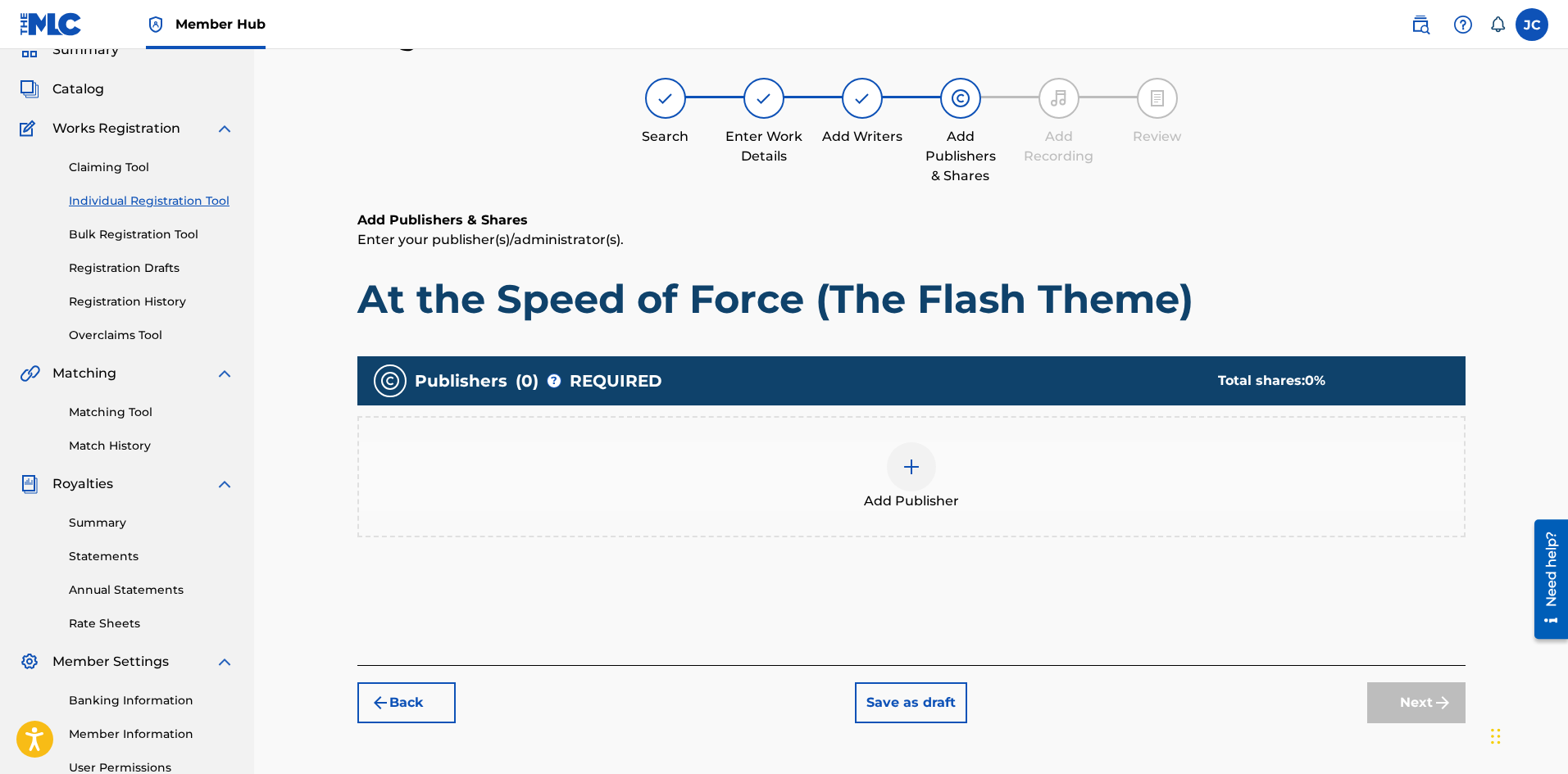
click at [1004, 493] on div "Add Publisher" at bounding box center [910, 477] width 1105 height 69
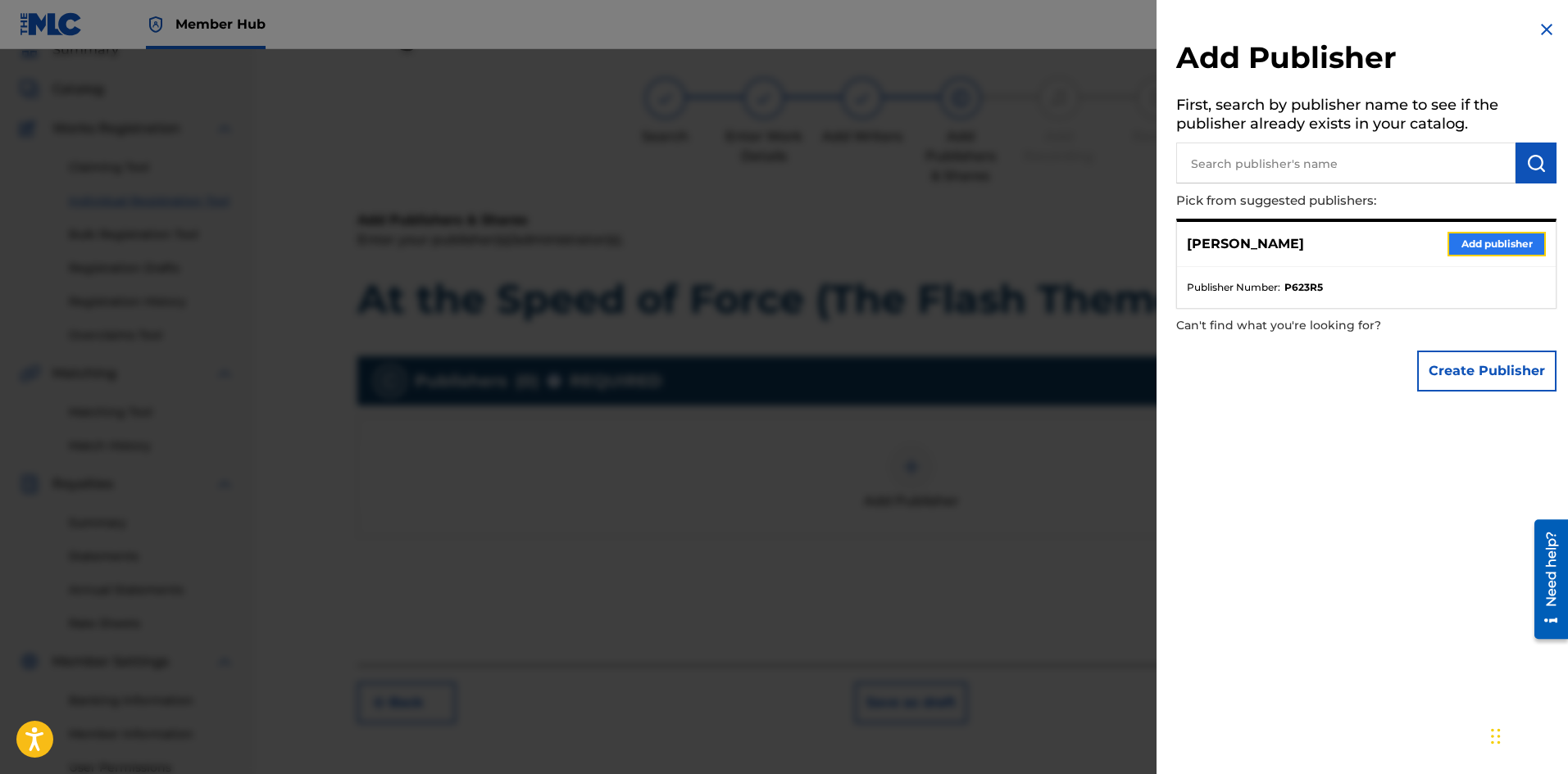
click at [1457, 248] on button "Add publisher" at bounding box center [1496, 244] width 98 height 25
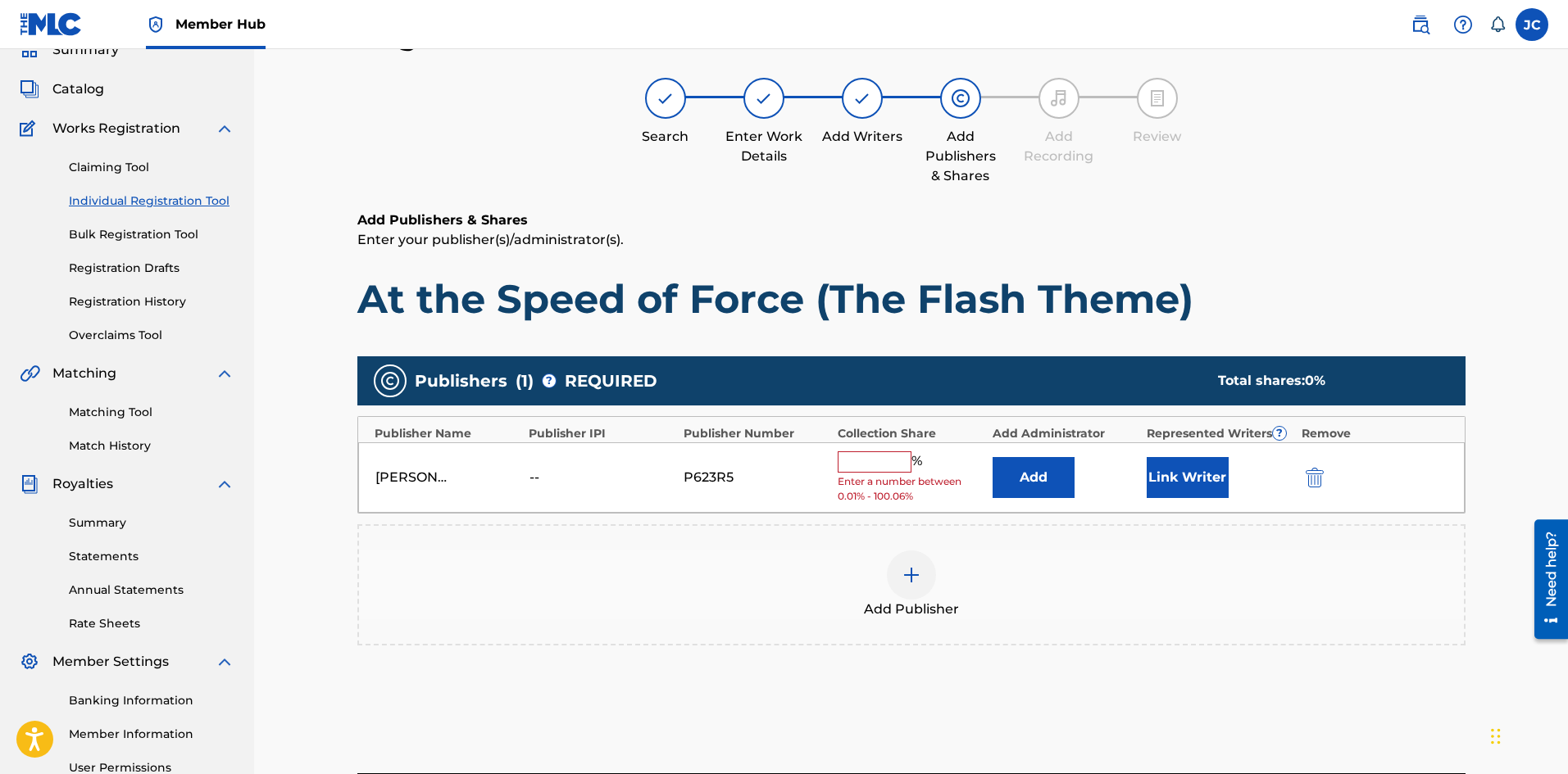
click at [887, 460] on input "text" at bounding box center [874, 462] width 74 height 21
type input "100"
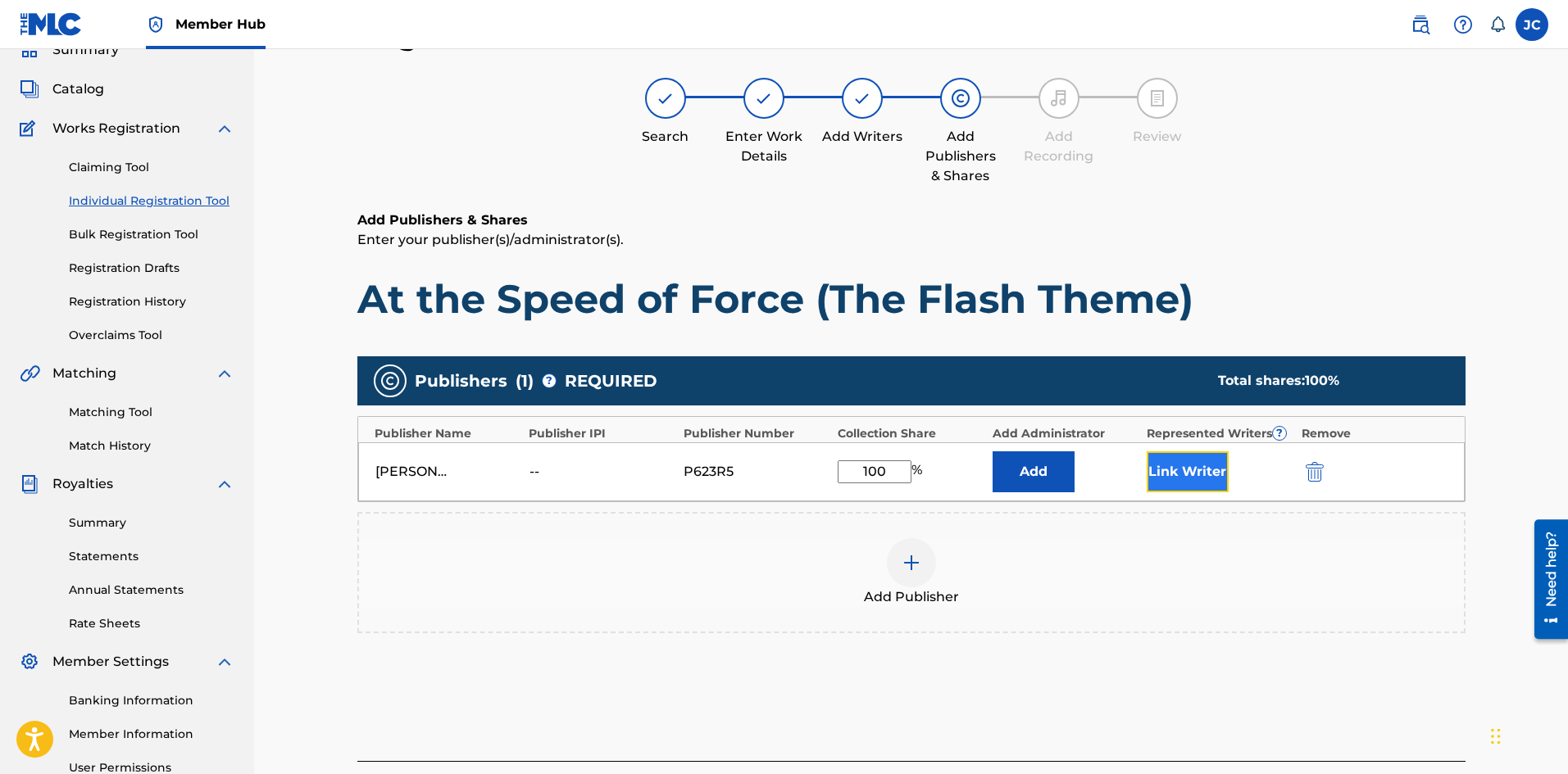
click at [1161, 476] on button "Link Writer" at bounding box center [1187, 472] width 82 height 41
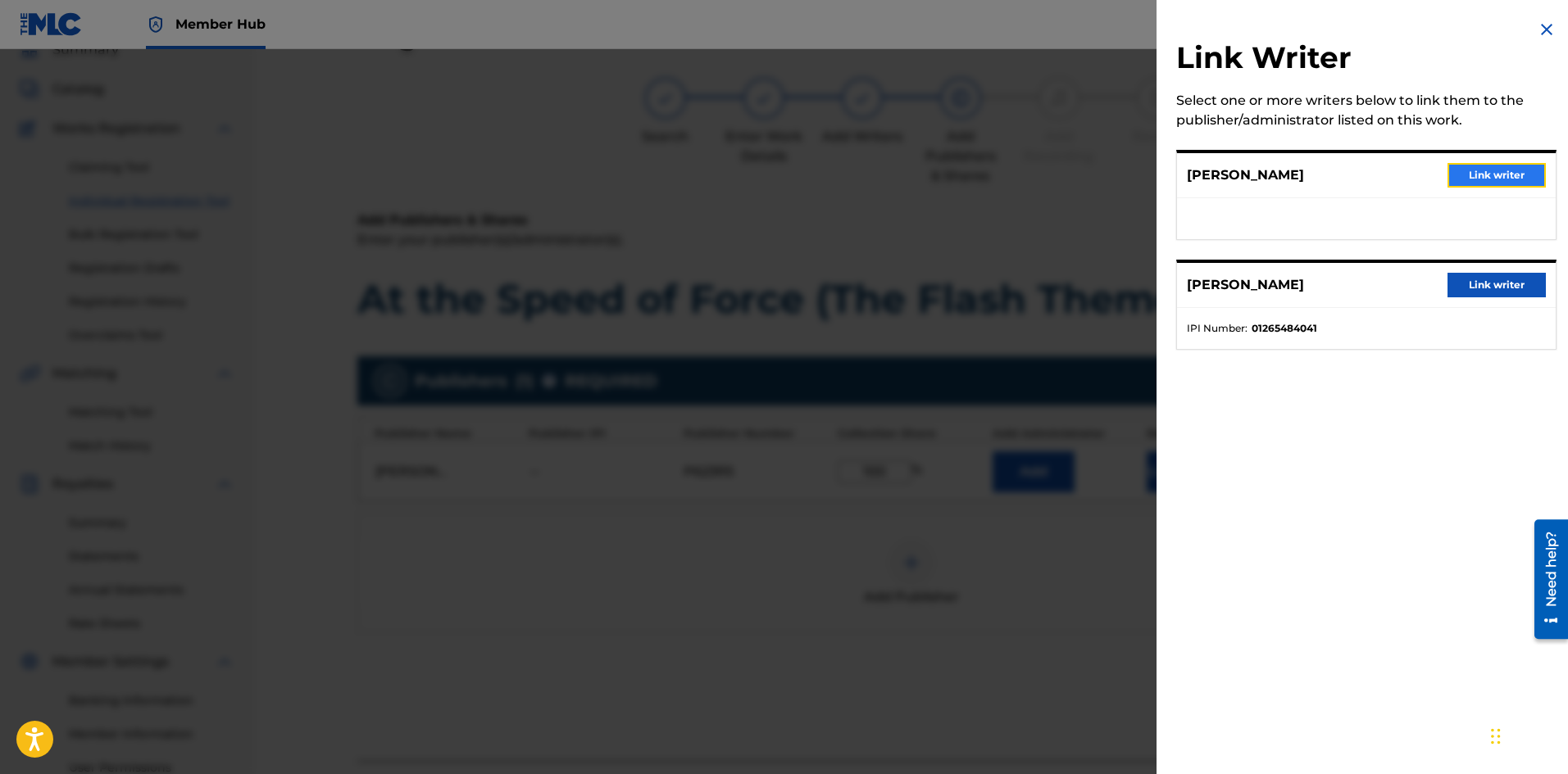
click at [1473, 183] on button "Link writer" at bounding box center [1496, 175] width 98 height 25
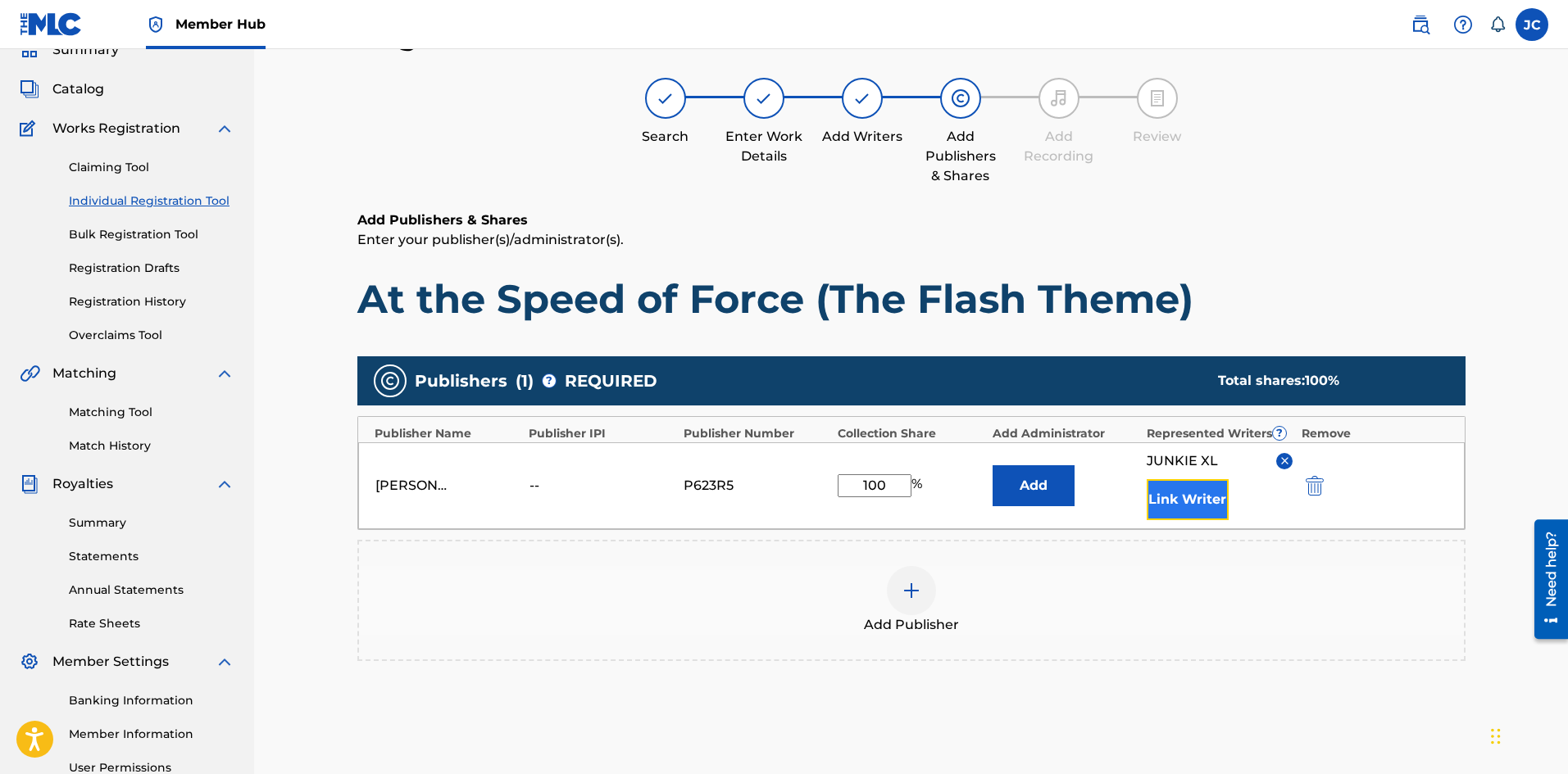
click at [1163, 506] on button "Link Writer" at bounding box center [1187, 500] width 82 height 41
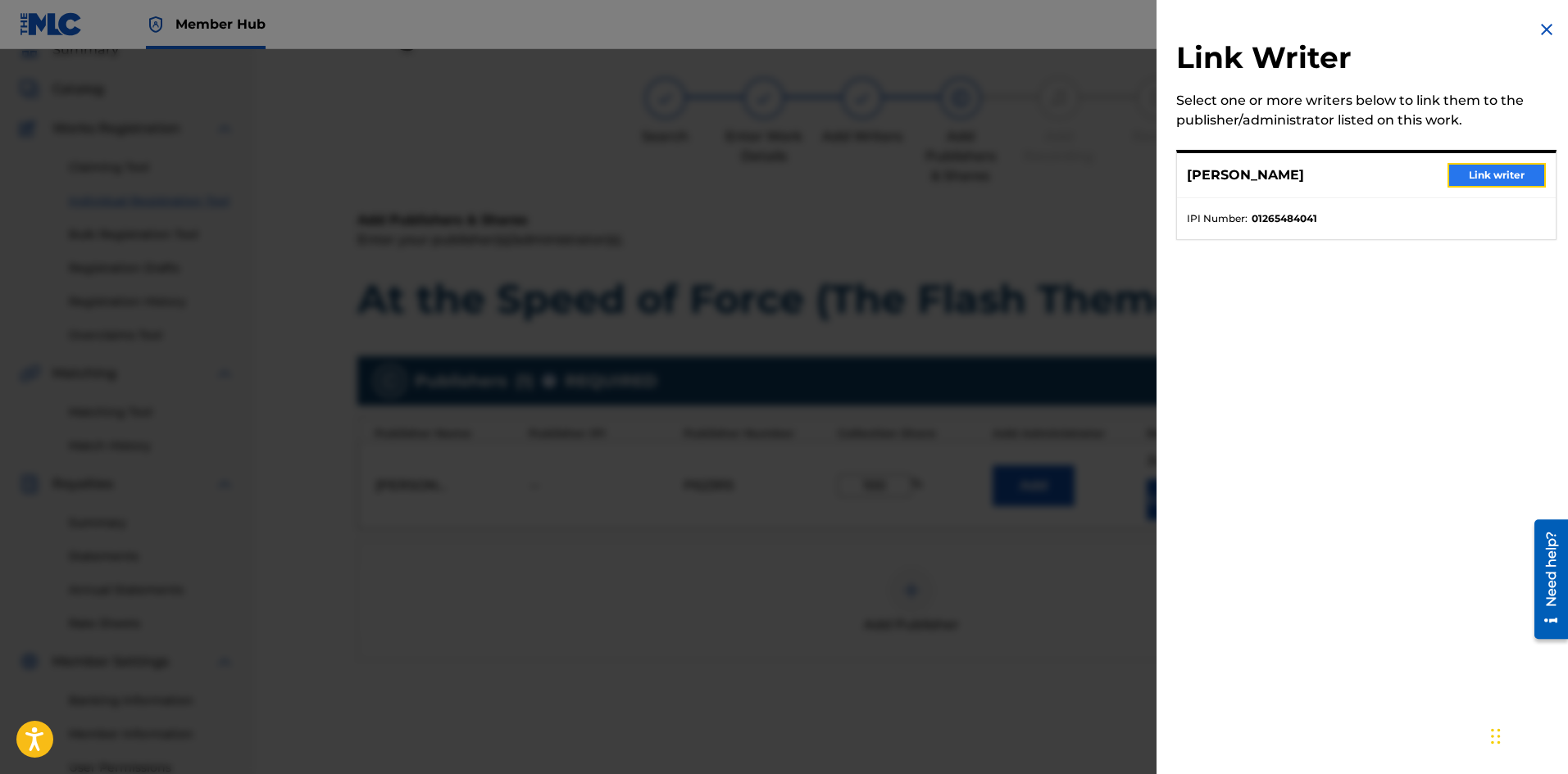
click at [1479, 173] on button "Link writer" at bounding box center [1496, 175] width 98 height 25
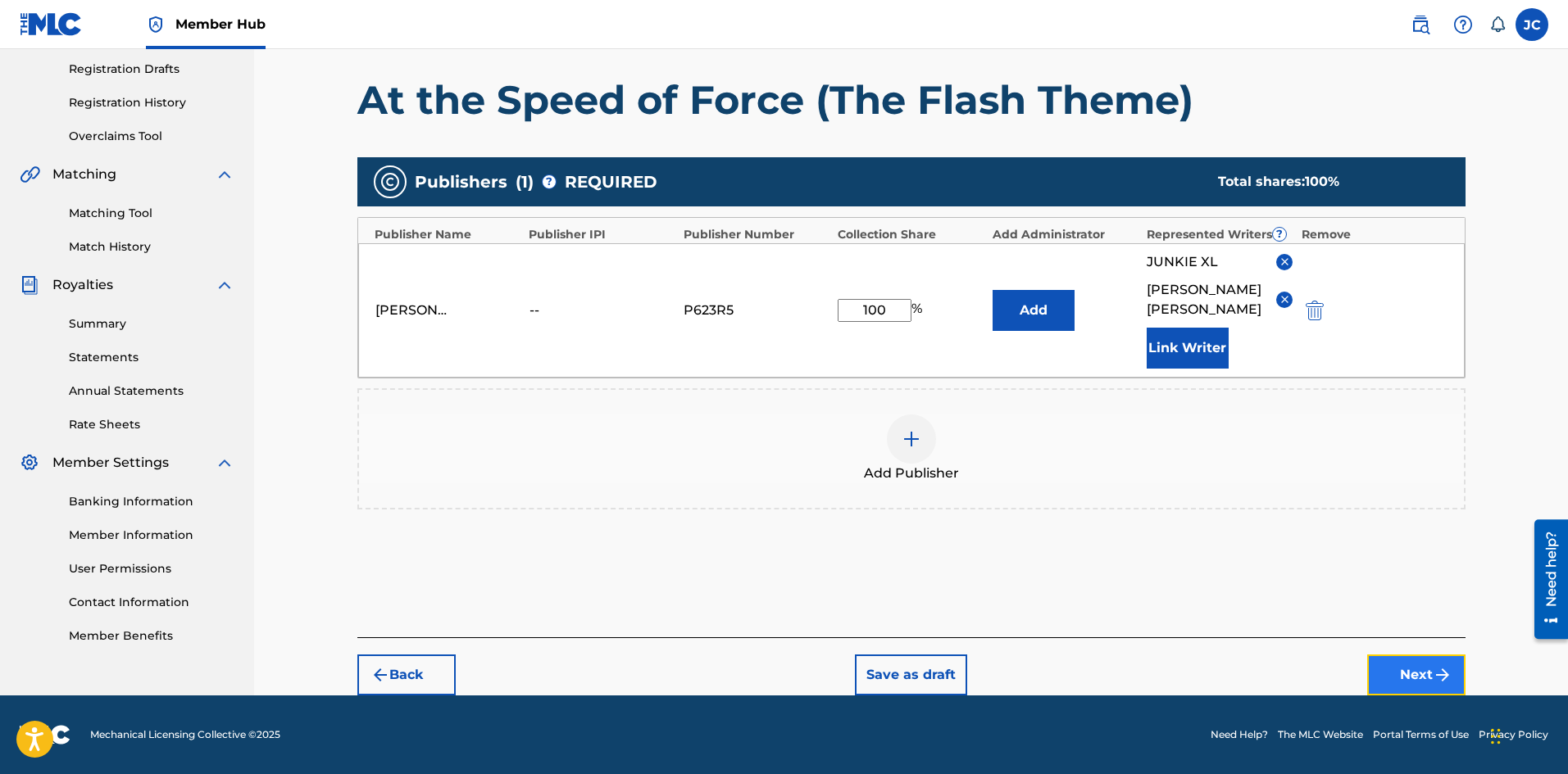
click at [1407, 682] on button "Next" at bounding box center [1416, 675] width 98 height 41
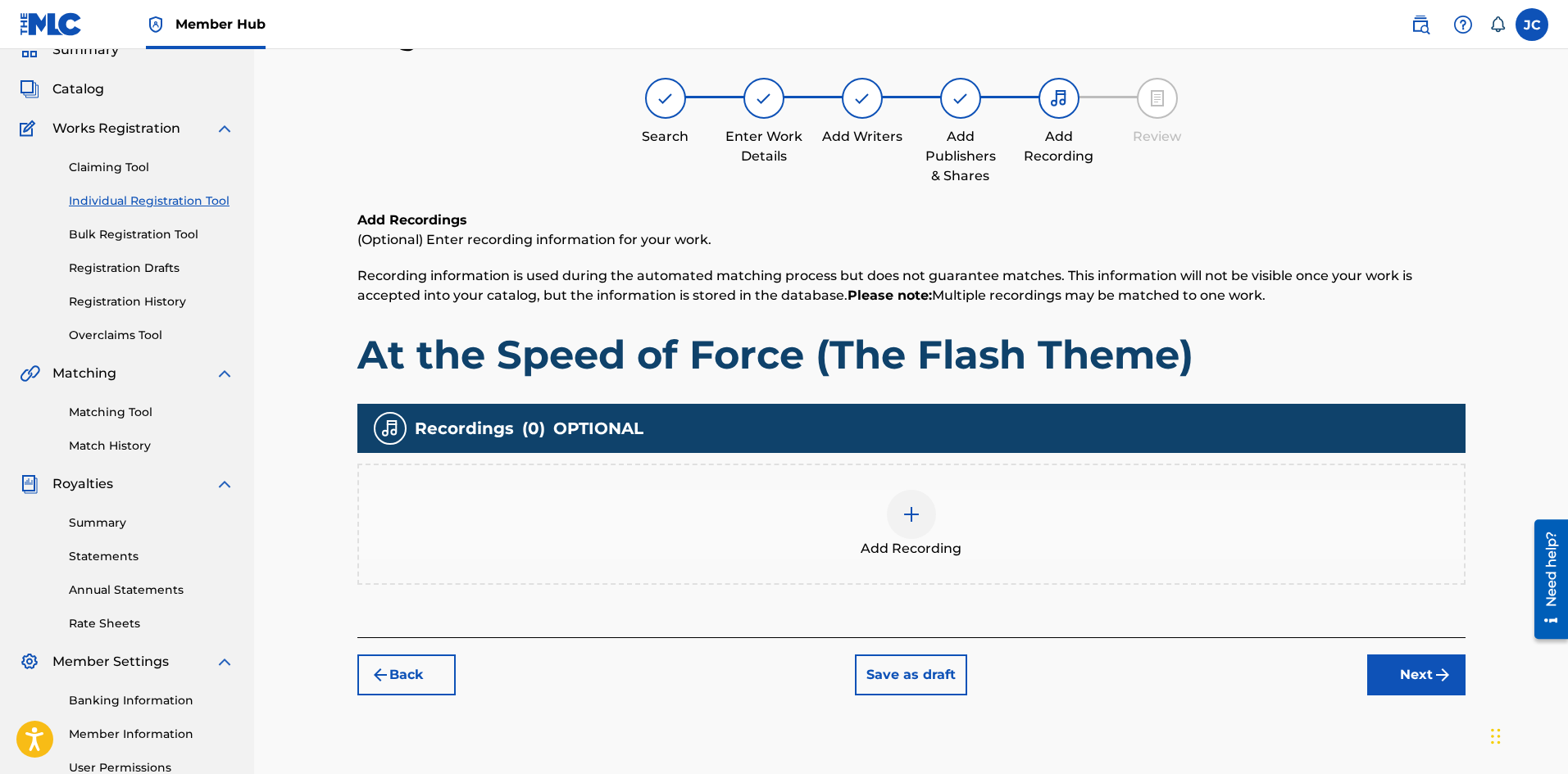
click at [976, 551] on div "Add Recording" at bounding box center [910, 524] width 1105 height 69
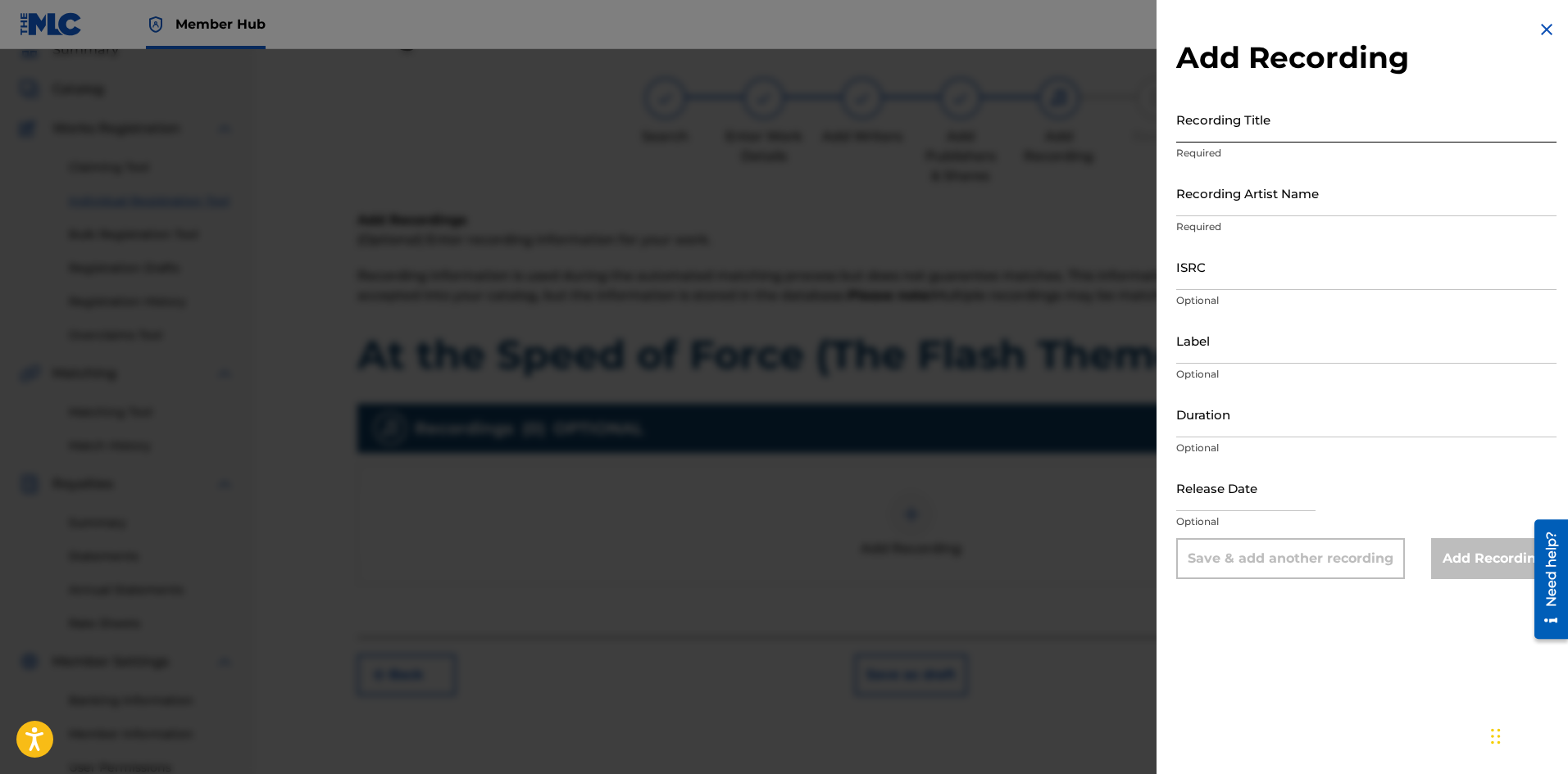
click at [1249, 133] on input "Recording Title" at bounding box center [1366, 119] width 380 height 47
click at [1243, 114] on input "Recording Title" at bounding box center [1366, 119] width 380 height 47
paste input "At the Speed of Force (The Flash Theme)"
type input "At the Speed of Force (The Flash Theme)"
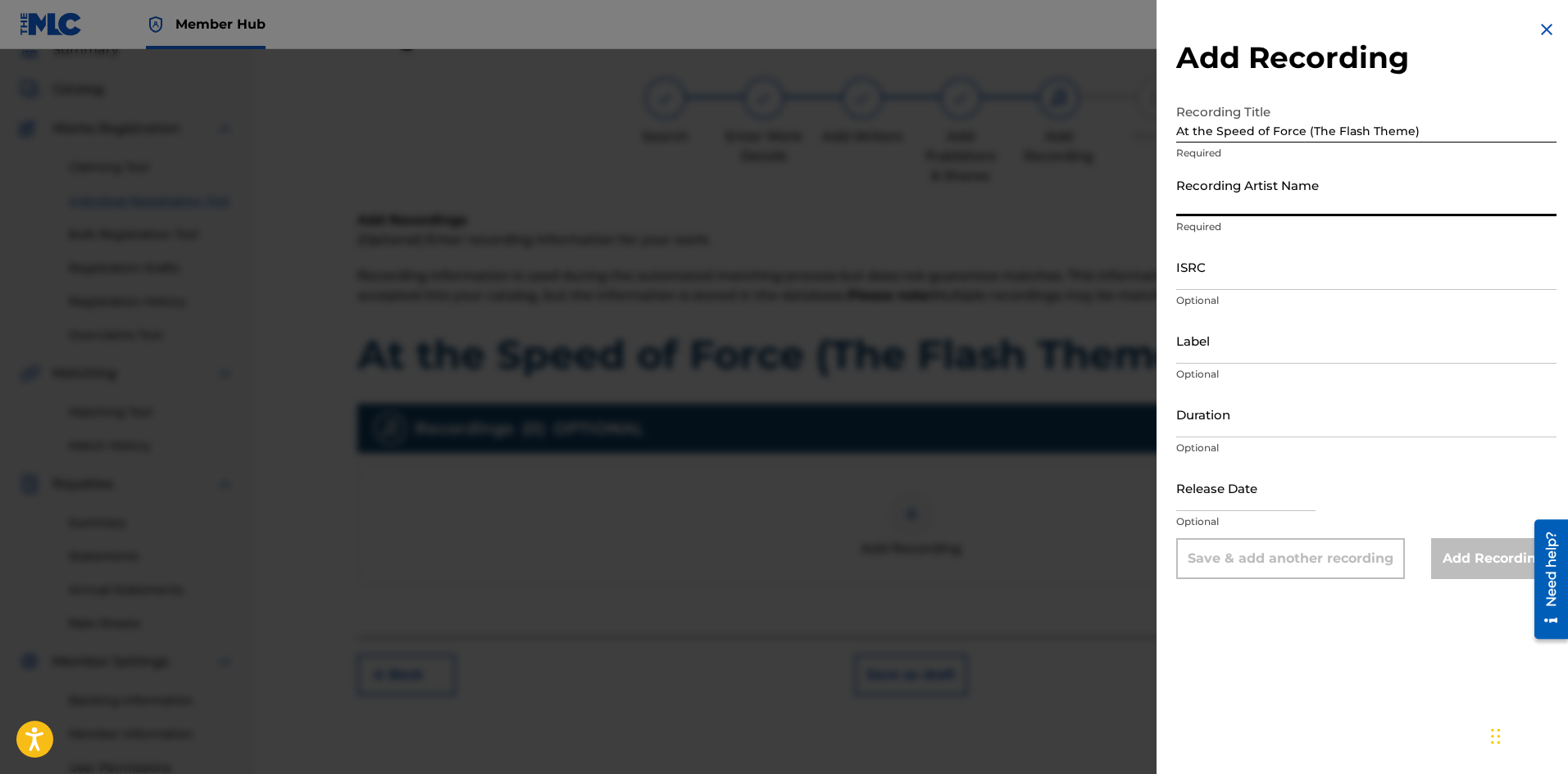
click at [1270, 208] on input "Recording Artist Name" at bounding box center [1366, 192] width 380 height 47
type input "[PERSON_NAME]"
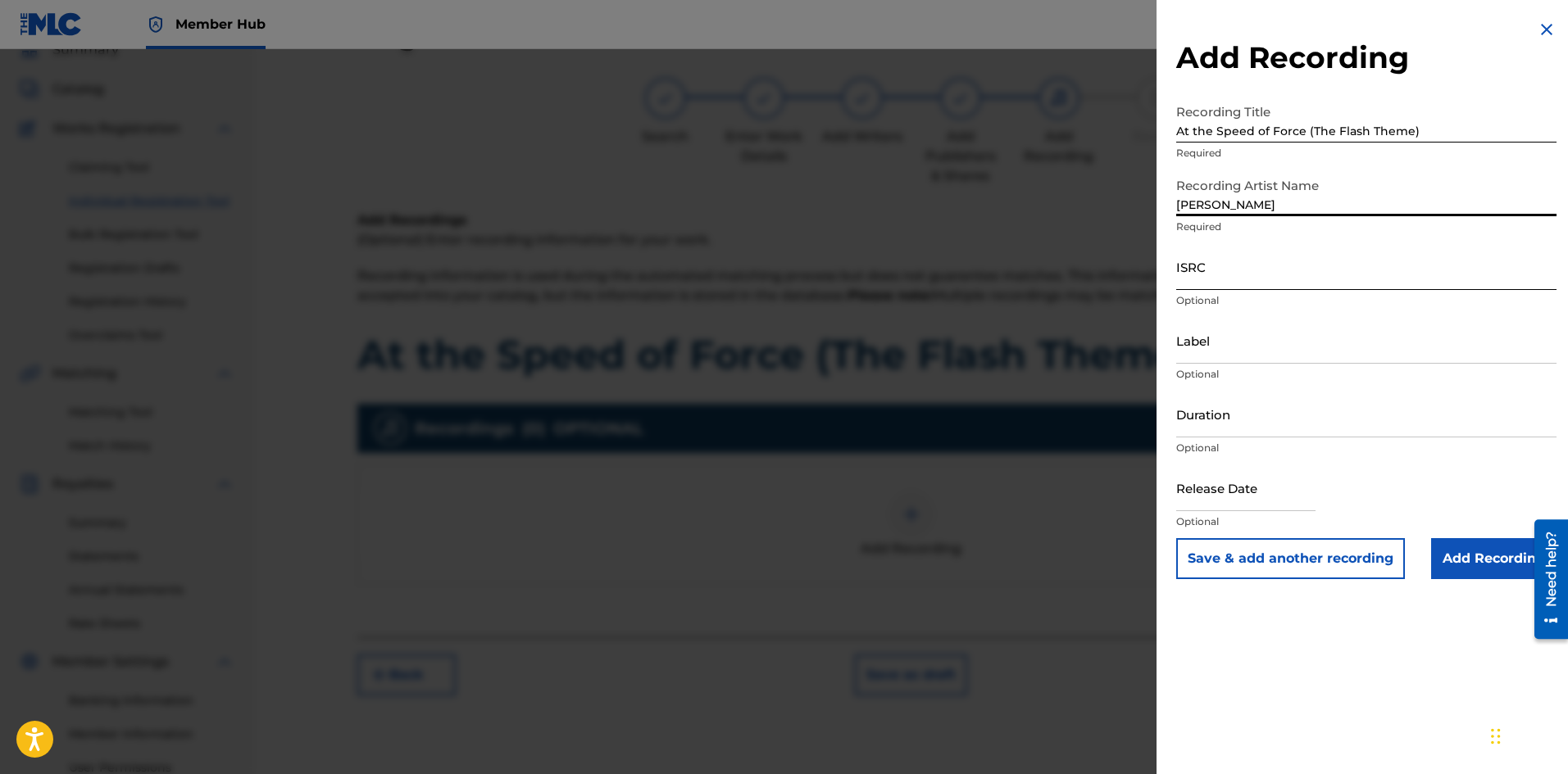
click at [1238, 274] on input "ISRC" at bounding box center [1366, 267] width 380 height 47
click at [1249, 267] on input "ISRC" at bounding box center [1366, 267] width 380 height 47
paste input "QT3EZ2554323"
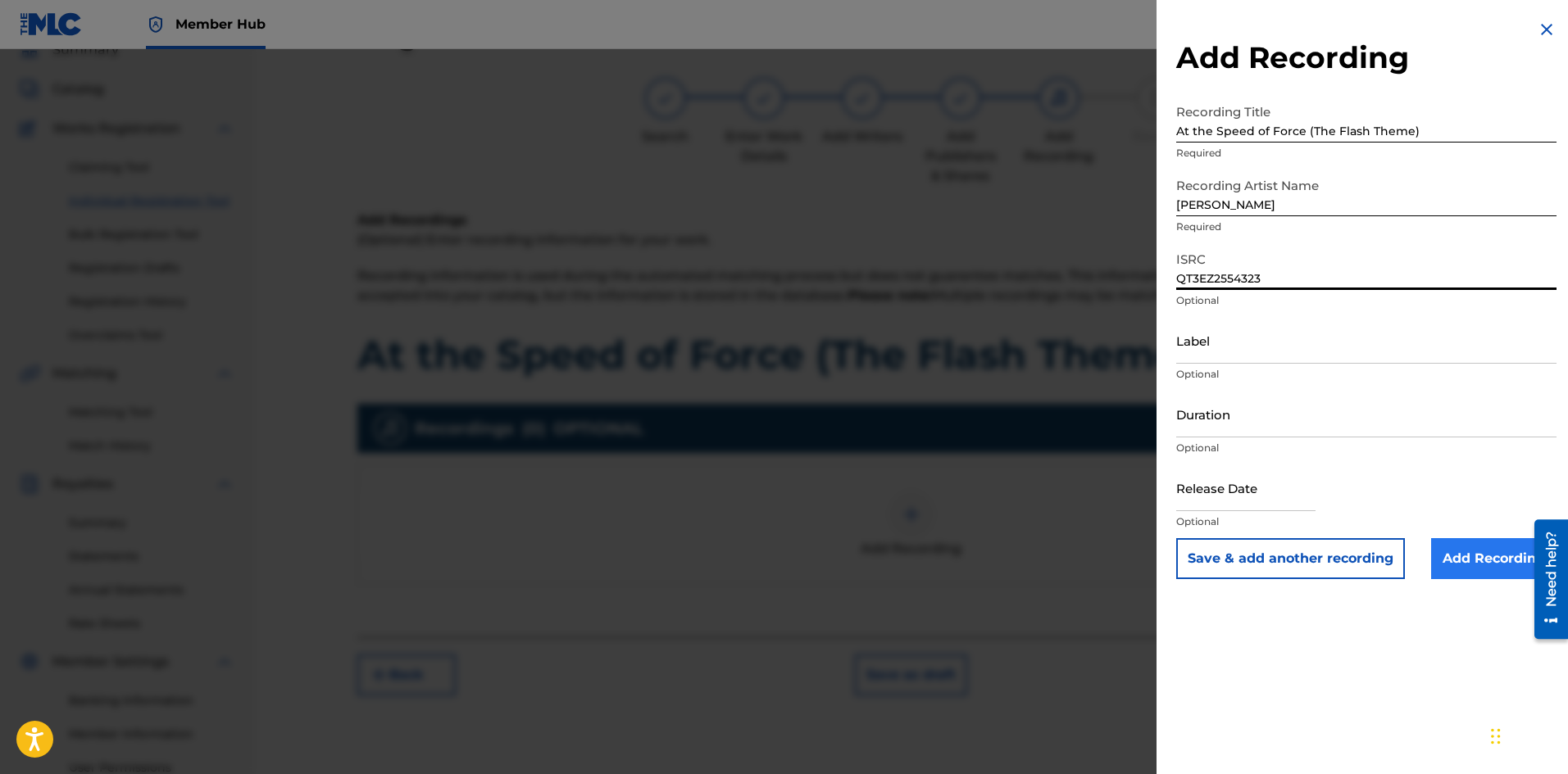
type input "QT3EZ2554323"
click at [1450, 560] on input "Add Recording" at bounding box center [1493, 559] width 125 height 41
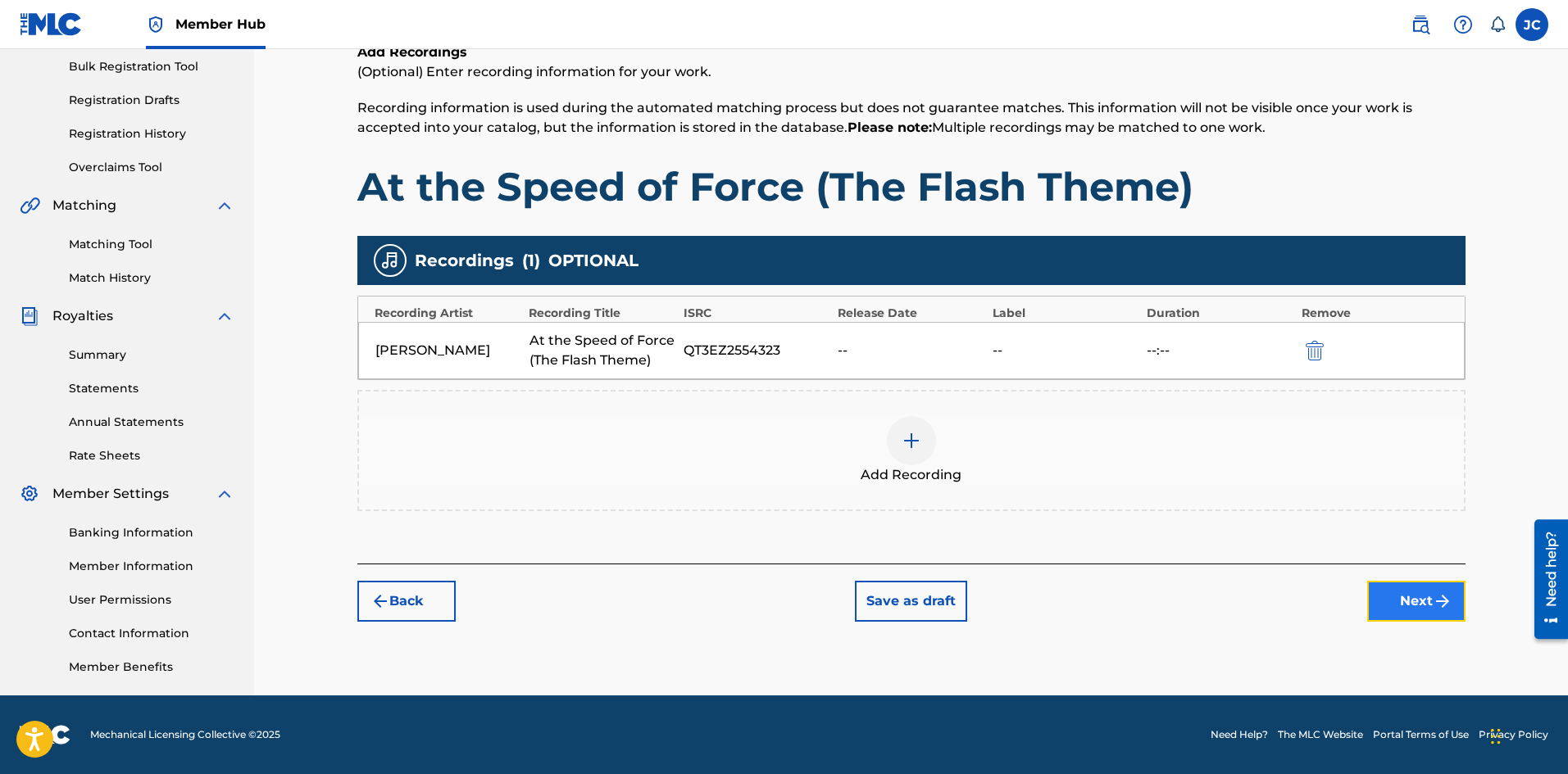
click at [1412, 613] on button "Next" at bounding box center [1416, 601] width 98 height 41
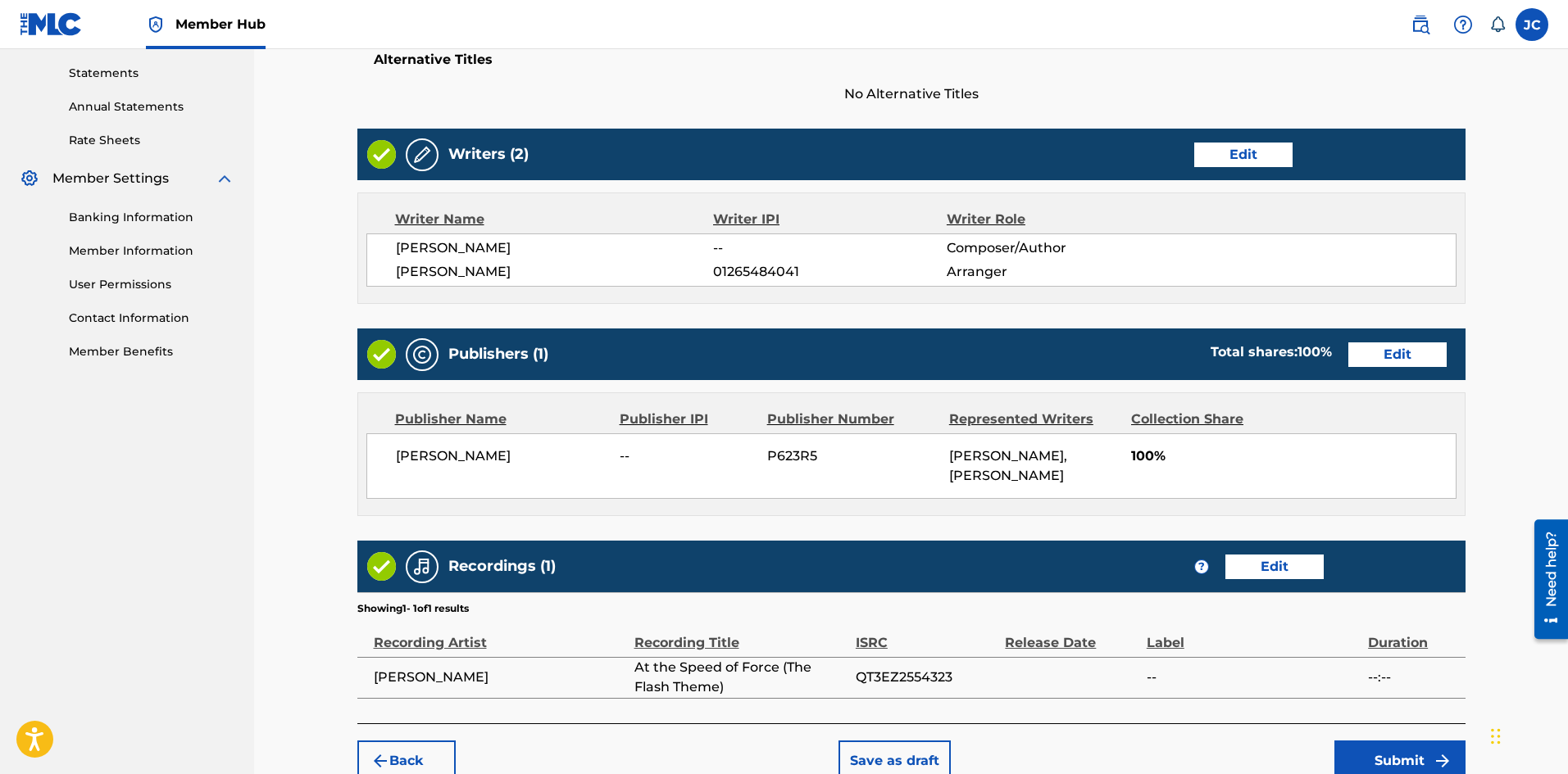
scroll to position [643, 0]
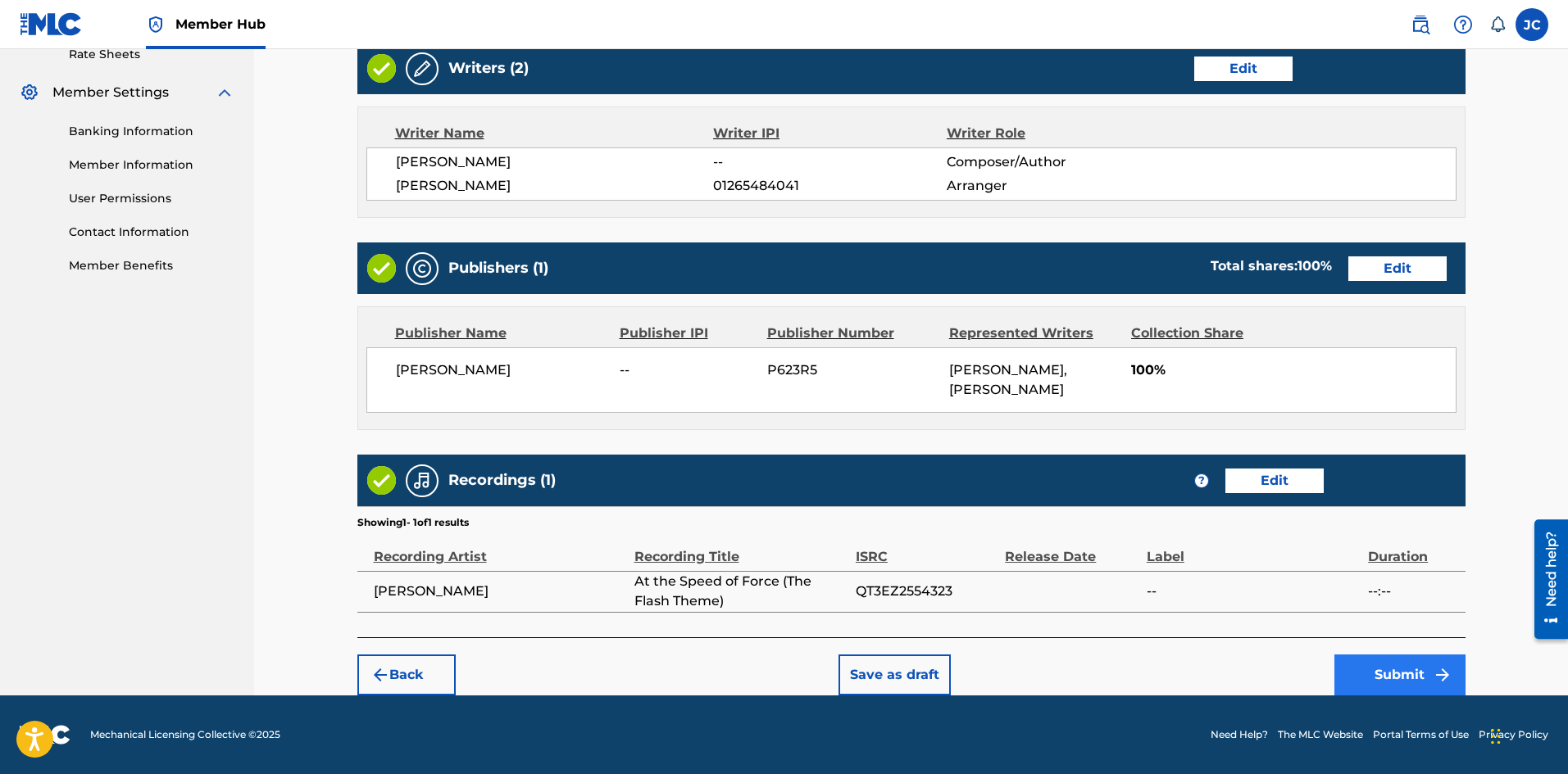
drag, startPoint x: 1384, startPoint y: 652, endPoint x: 1389, endPoint y: 669, distance: 17.7
click at [1386, 654] on div "Back Save as draft Submit" at bounding box center [911, 667] width 1108 height 58
click at [1389, 669] on button "Submit" at bounding box center [1400, 675] width 131 height 41
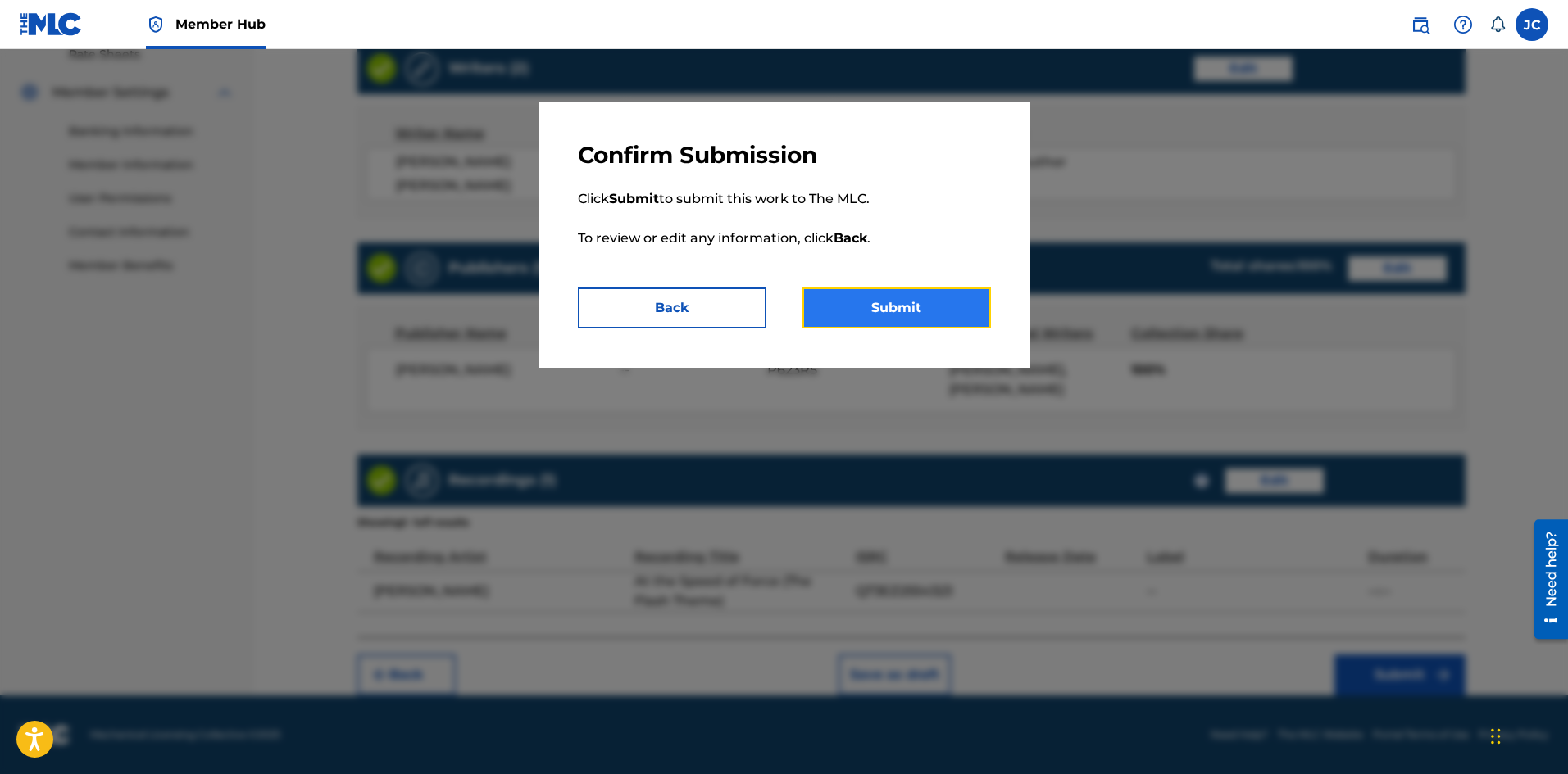
click at [847, 294] on button "Submit" at bounding box center [896, 308] width 188 height 41
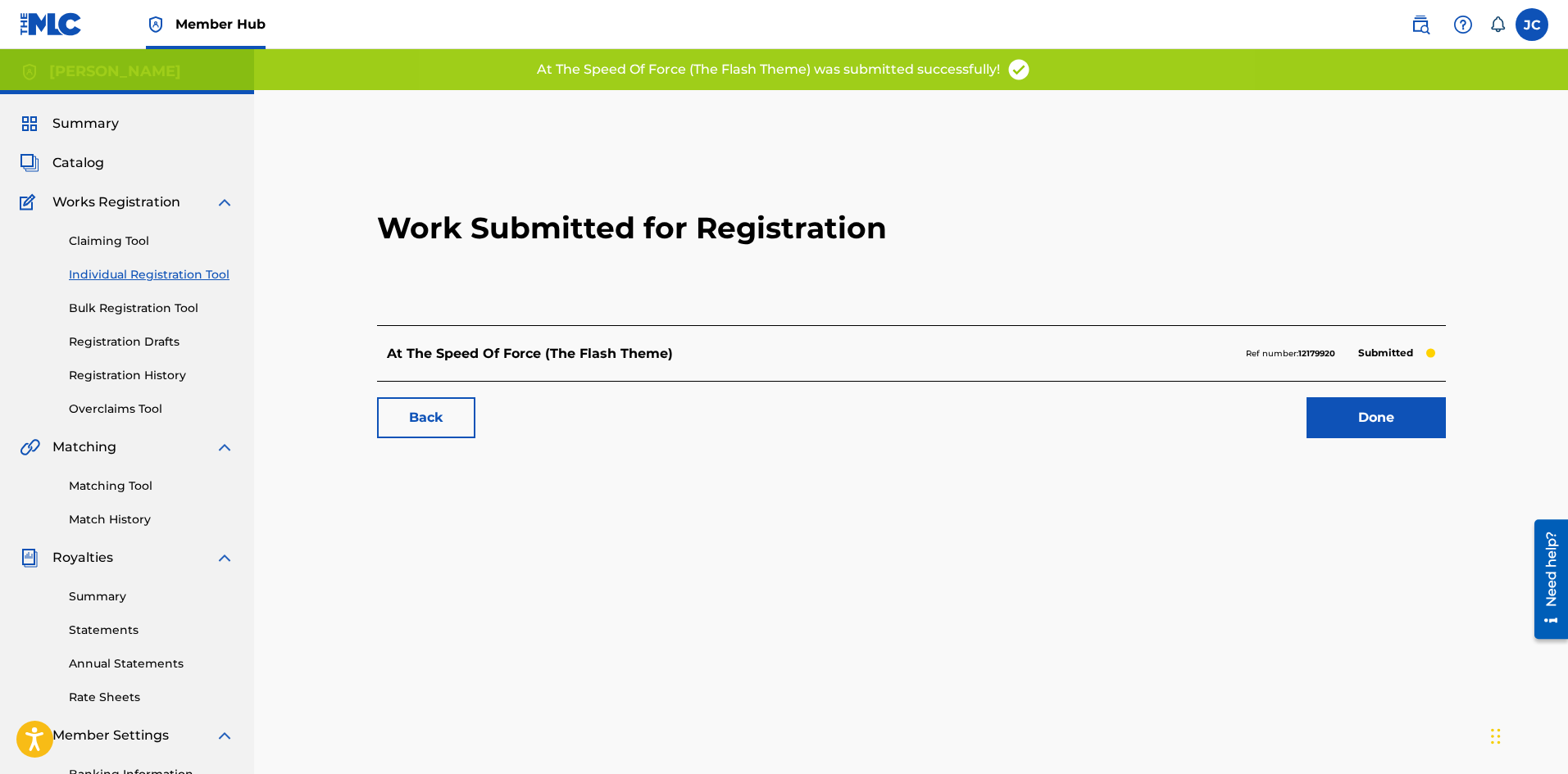
click at [81, 153] on span "Catalog" at bounding box center [78, 163] width 52 height 20
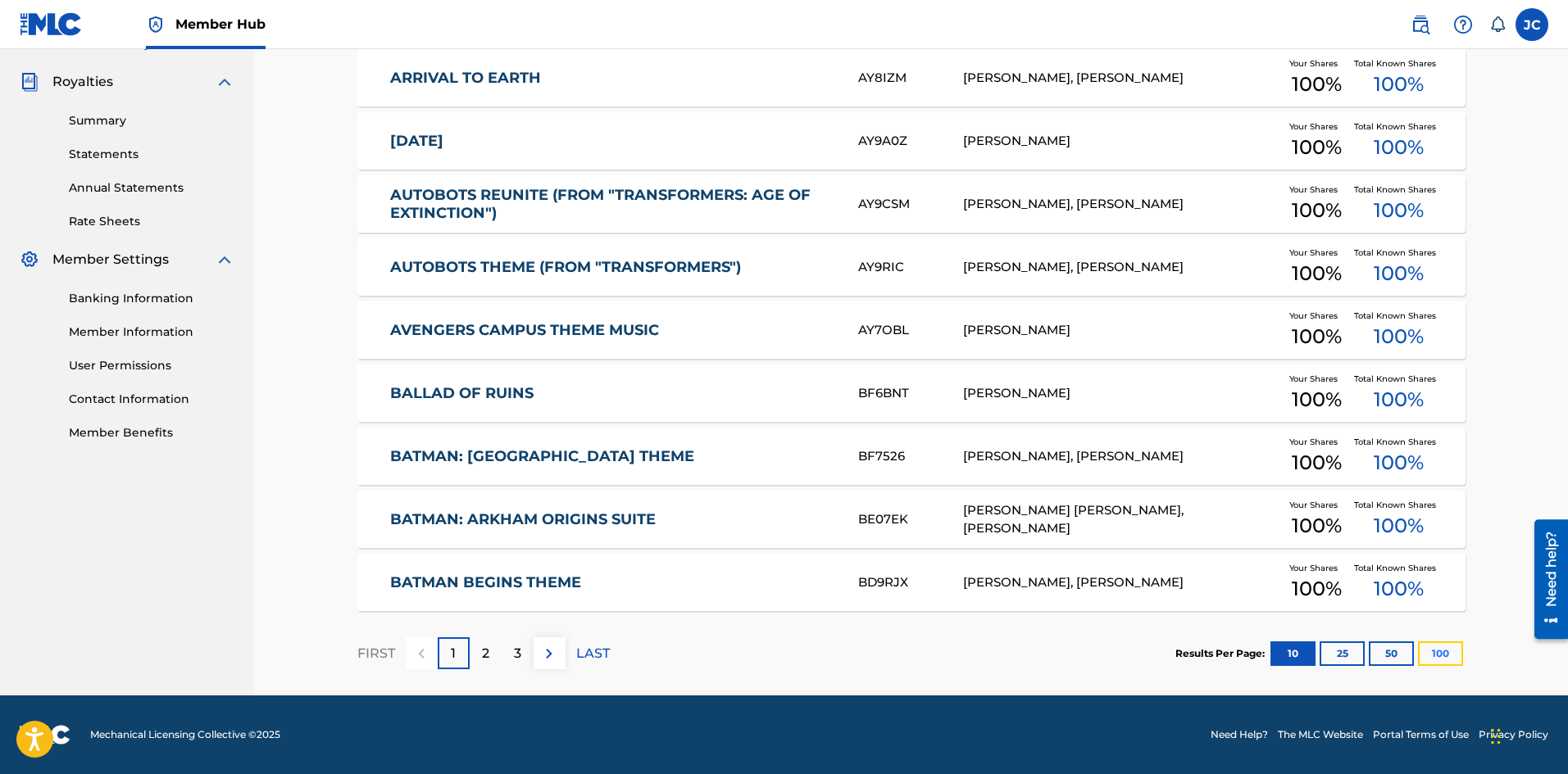
click at [1433, 665] on button "100" at bounding box center [1440, 653] width 45 height 25
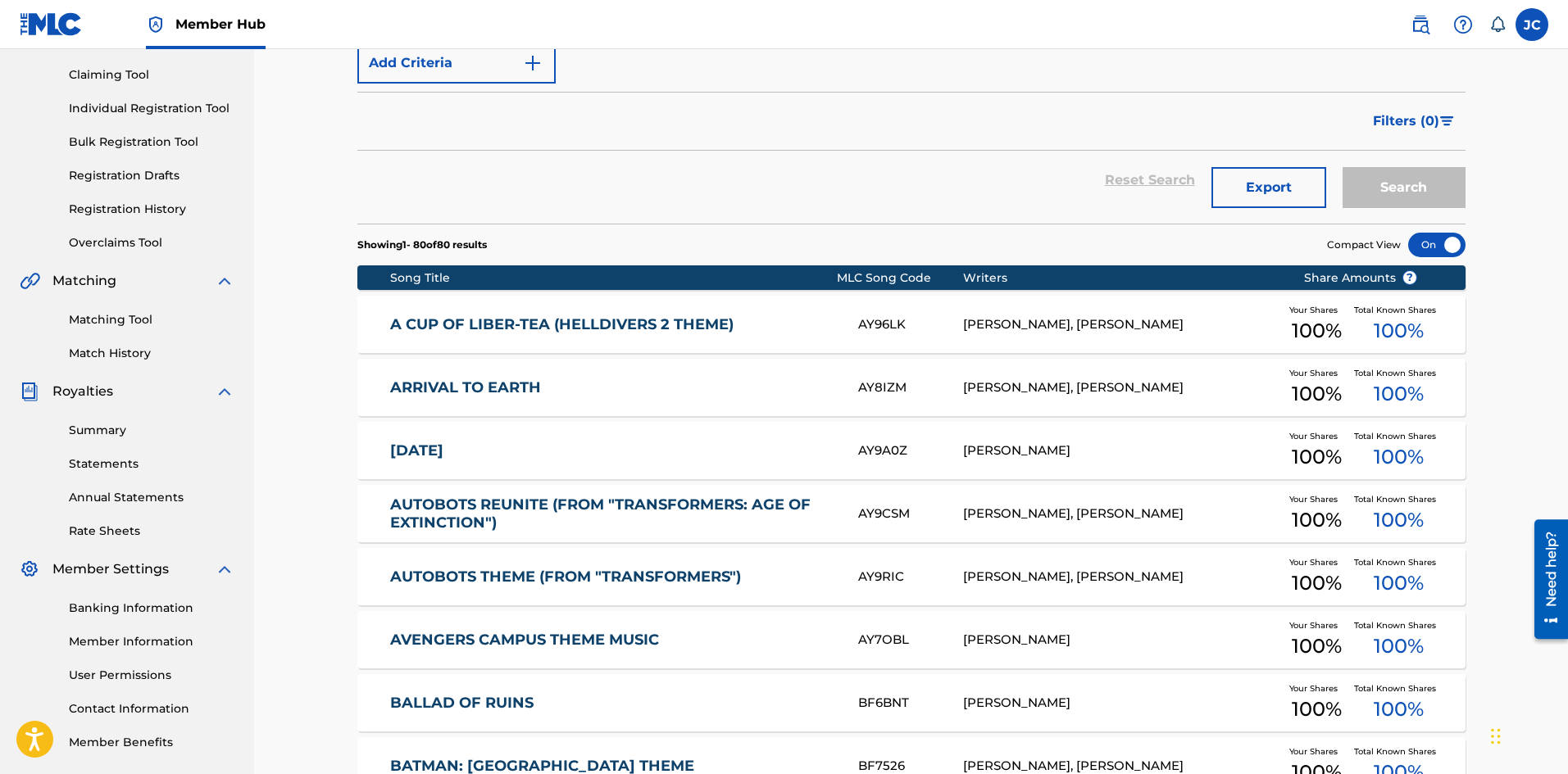
scroll to position [133, 0]
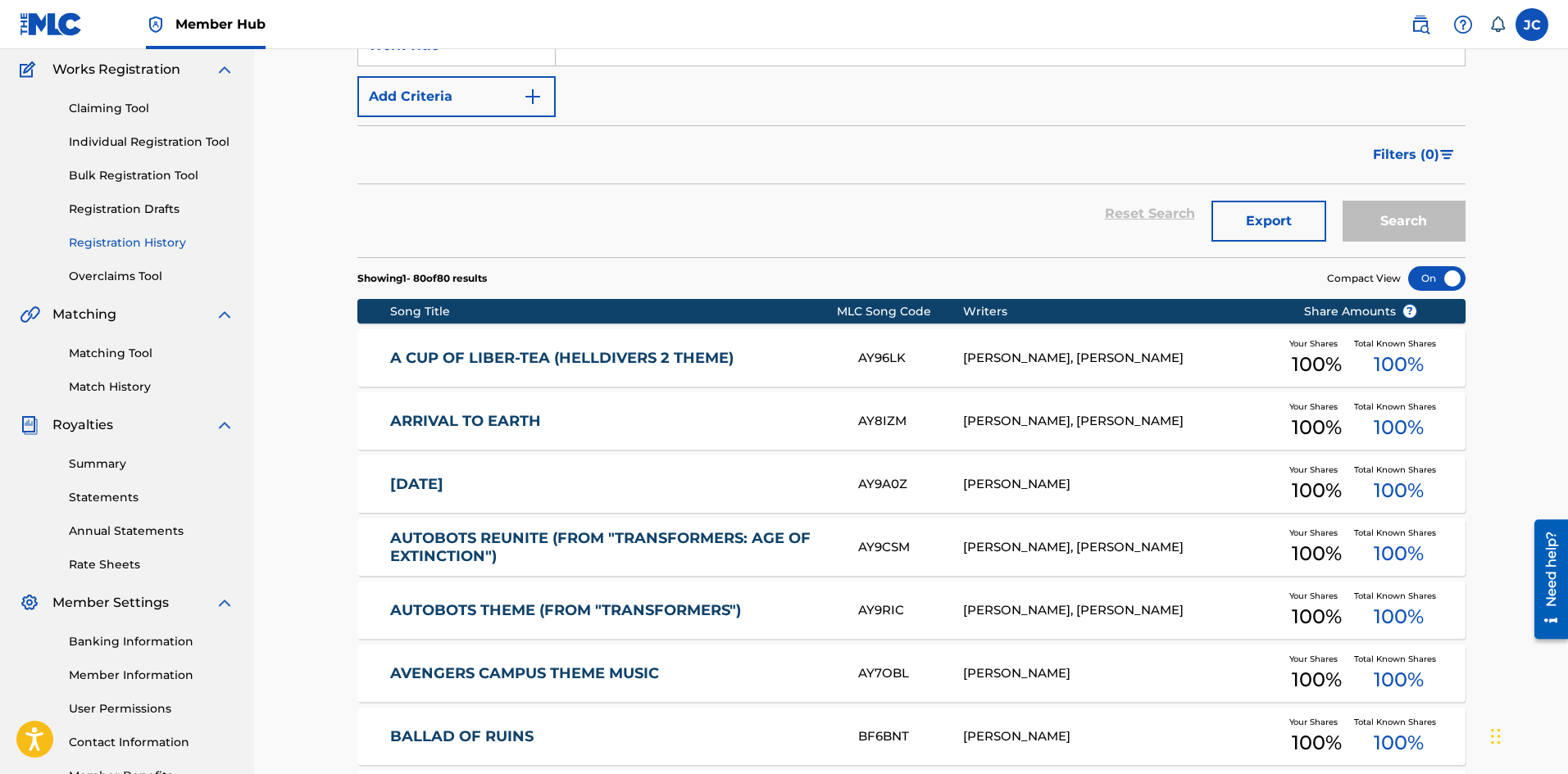
click at [123, 246] on link "Registration History" at bounding box center [152, 243] width 165 height 17
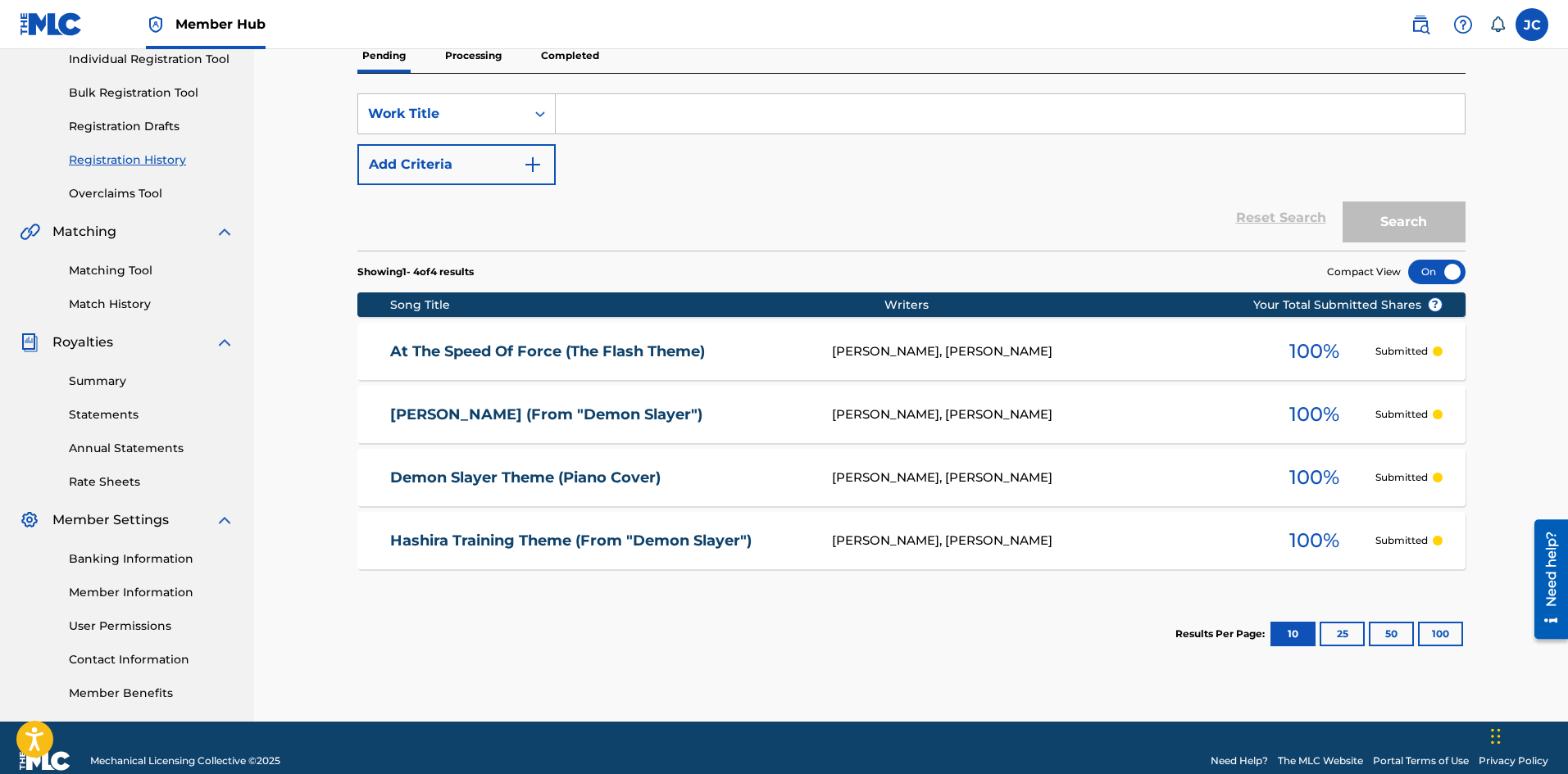
scroll to position [242, 0]
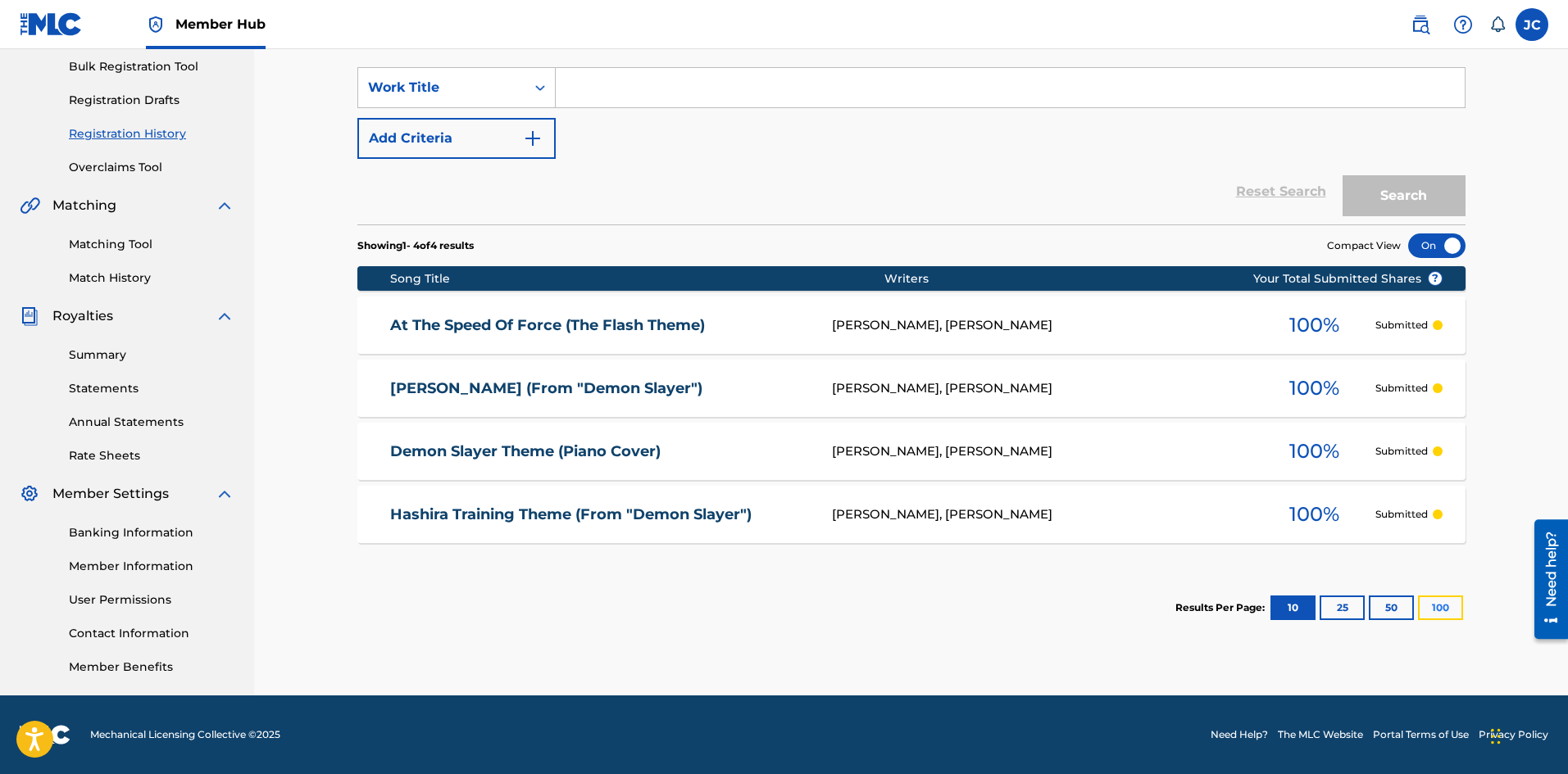
click at [1462, 608] on button "100" at bounding box center [1440, 608] width 45 height 25
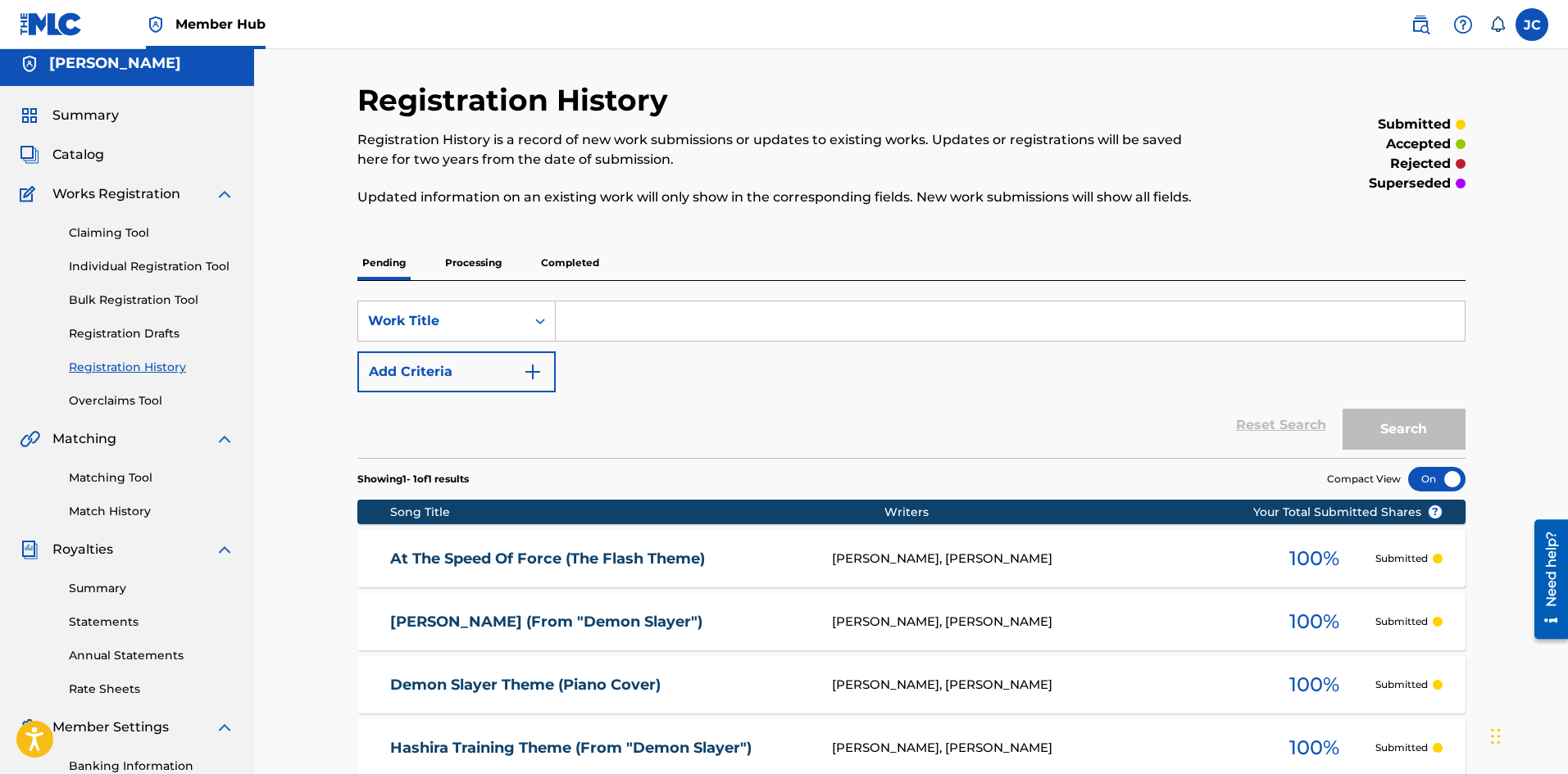
scroll to position [0, 0]
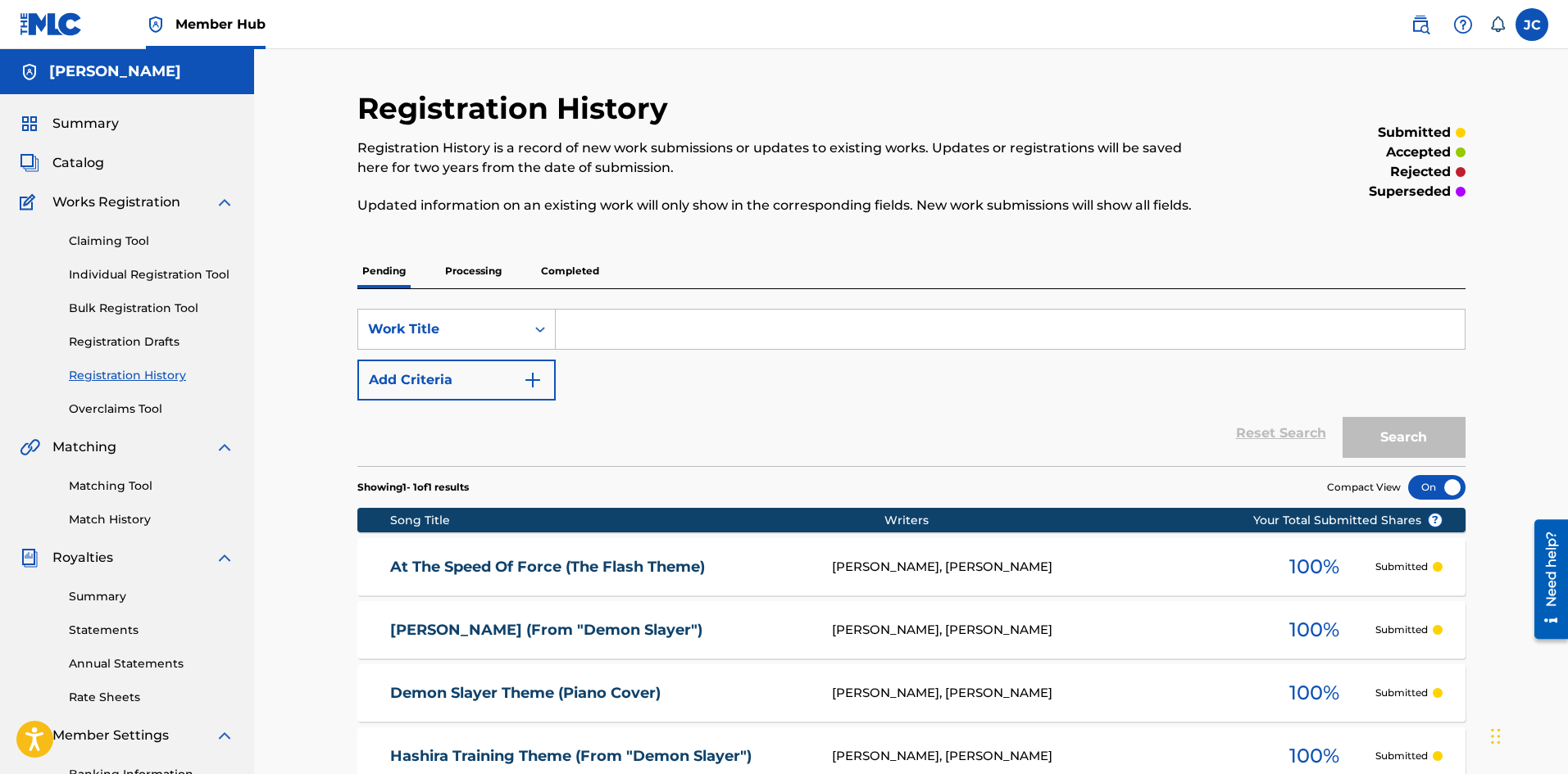
click at [568, 268] on p "Completed" at bounding box center [570, 271] width 68 height 34
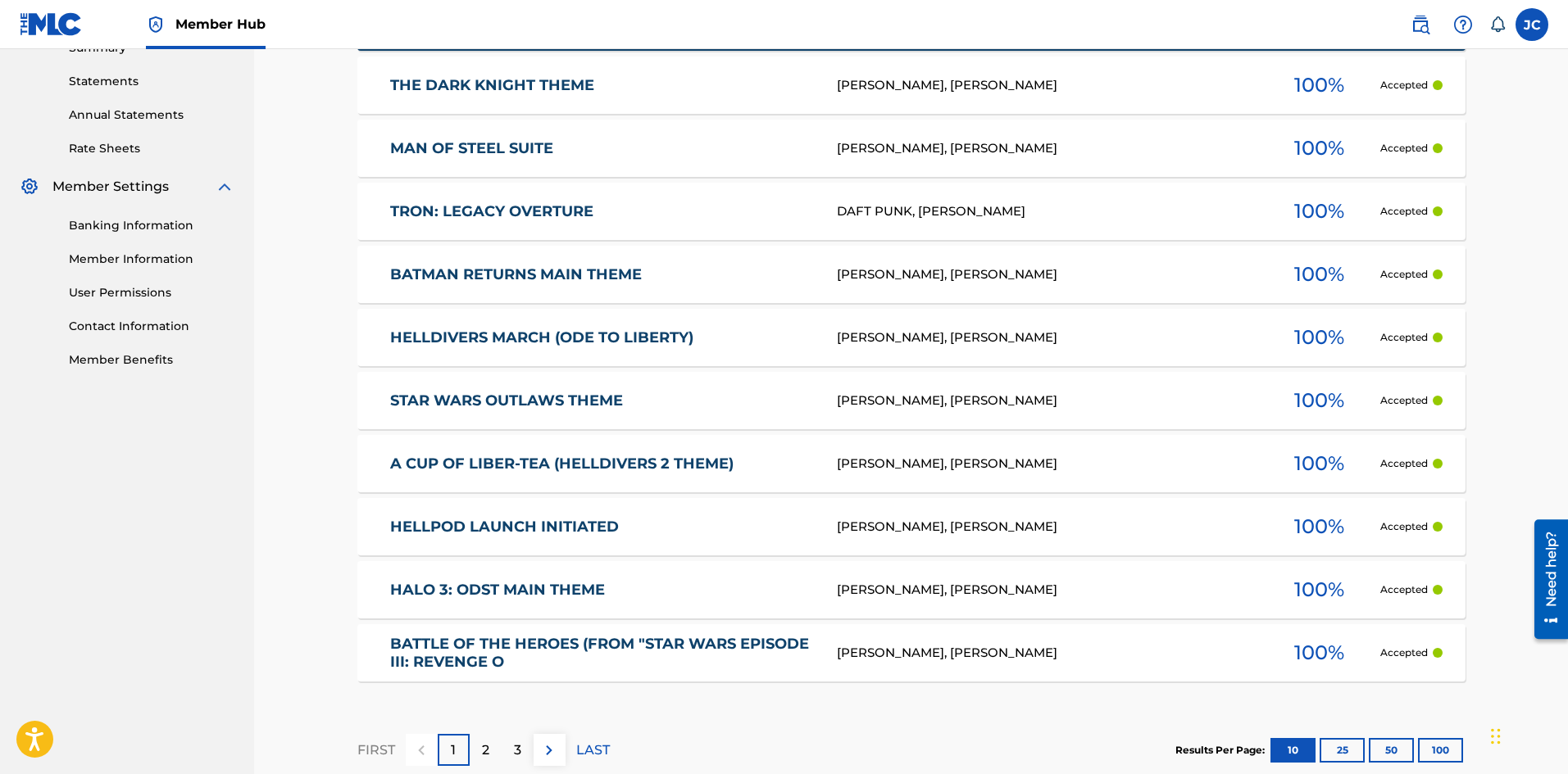
scroll to position [645, 0]
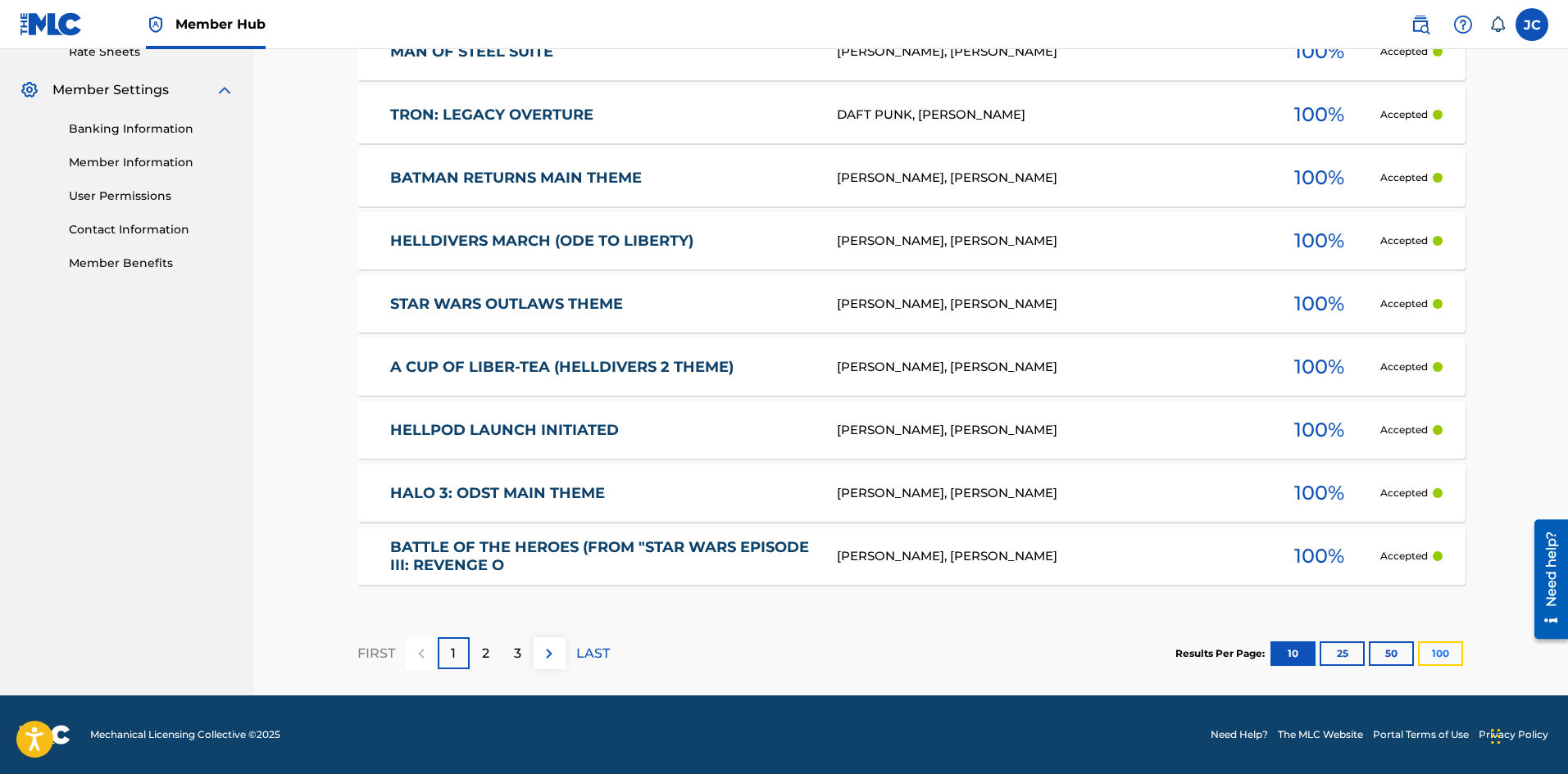
click at [1440, 658] on button "100" at bounding box center [1440, 653] width 45 height 25
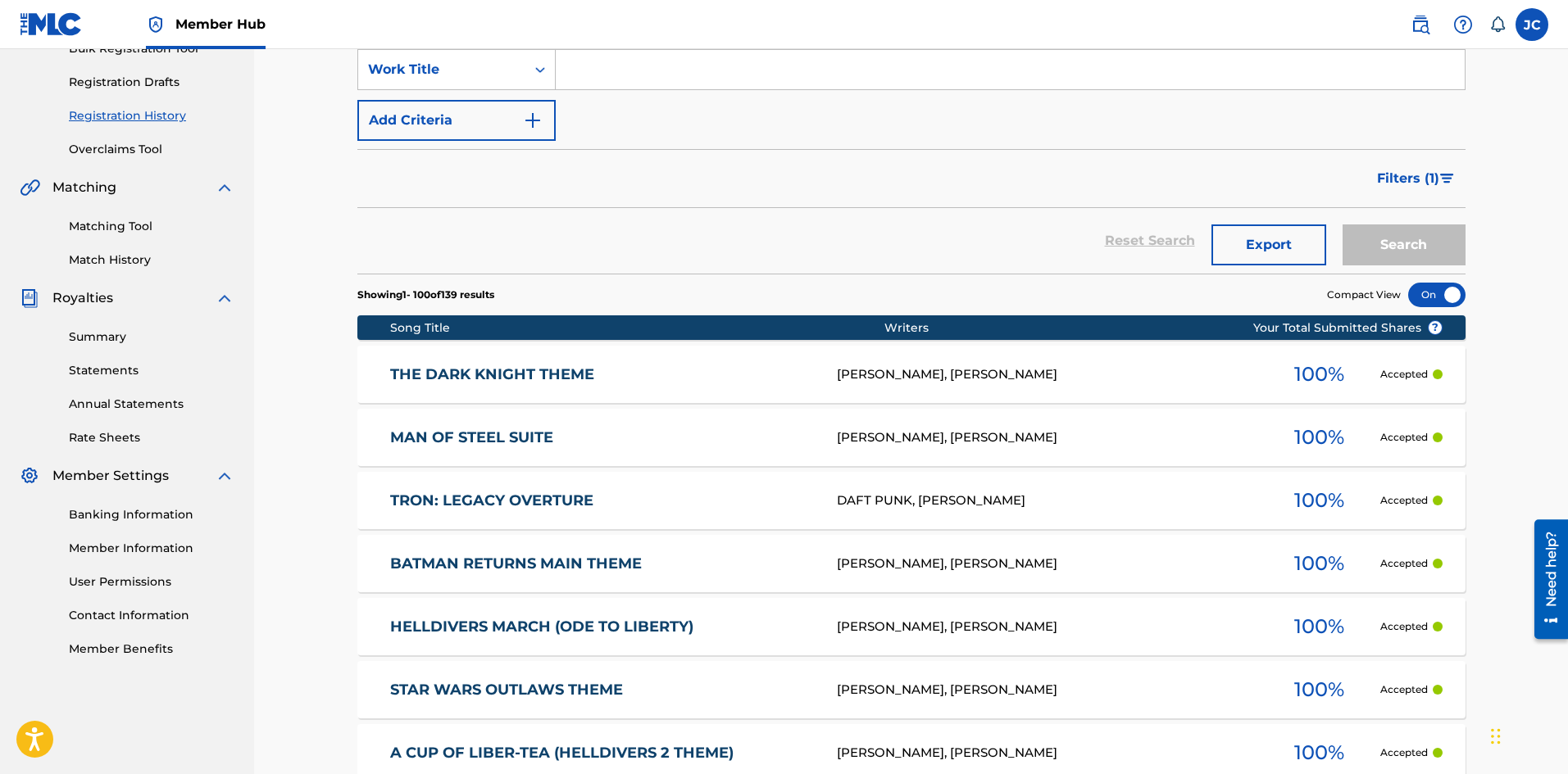
scroll to position [14, 0]
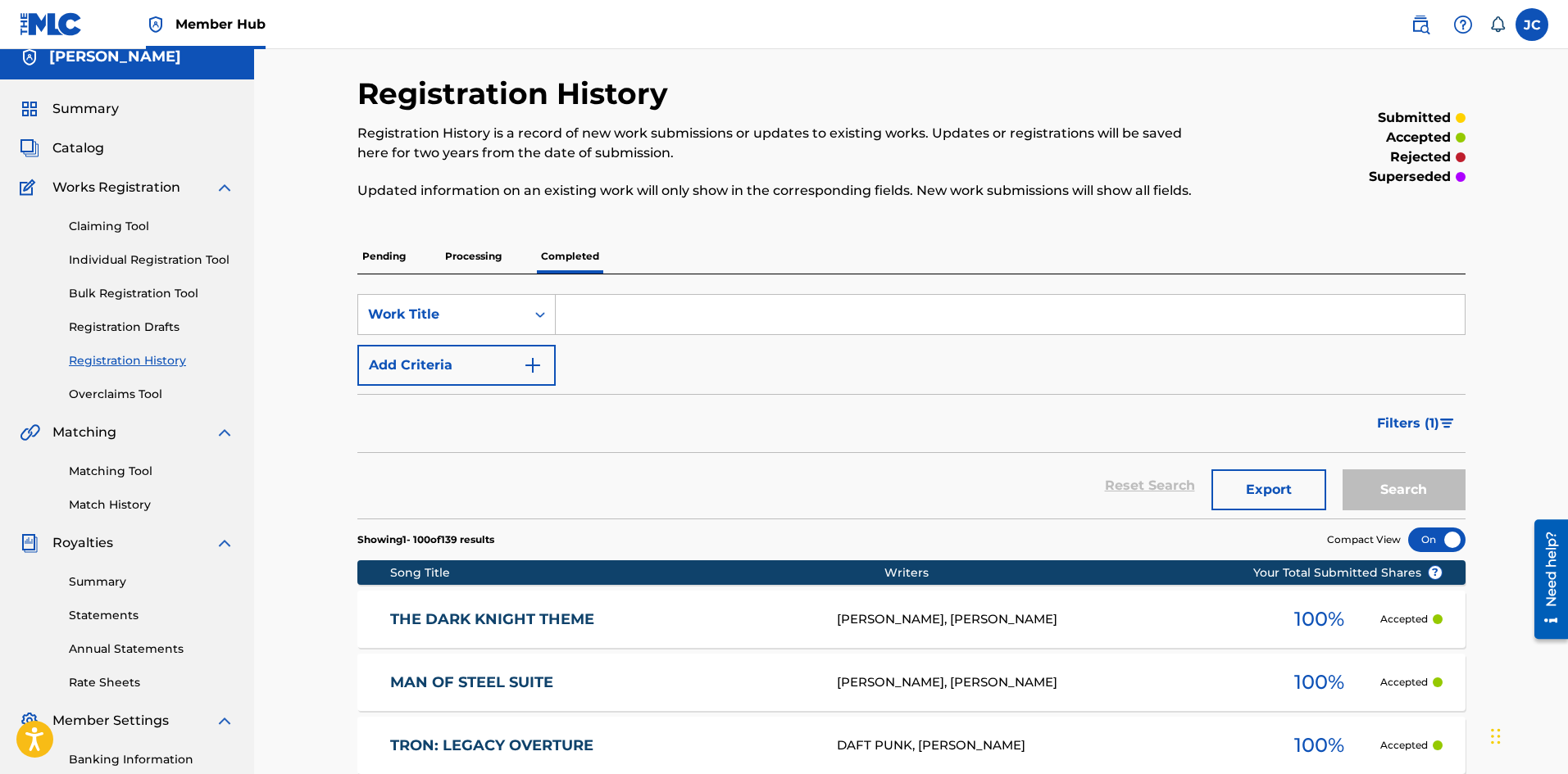
click at [653, 310] on input "Search Form" at bounding box center [1009, 314] width 909 height 39
type input "why do we fall"
click at [1342, 469] on button "Search" at bounding box center [1404, 490] width 123 height 41
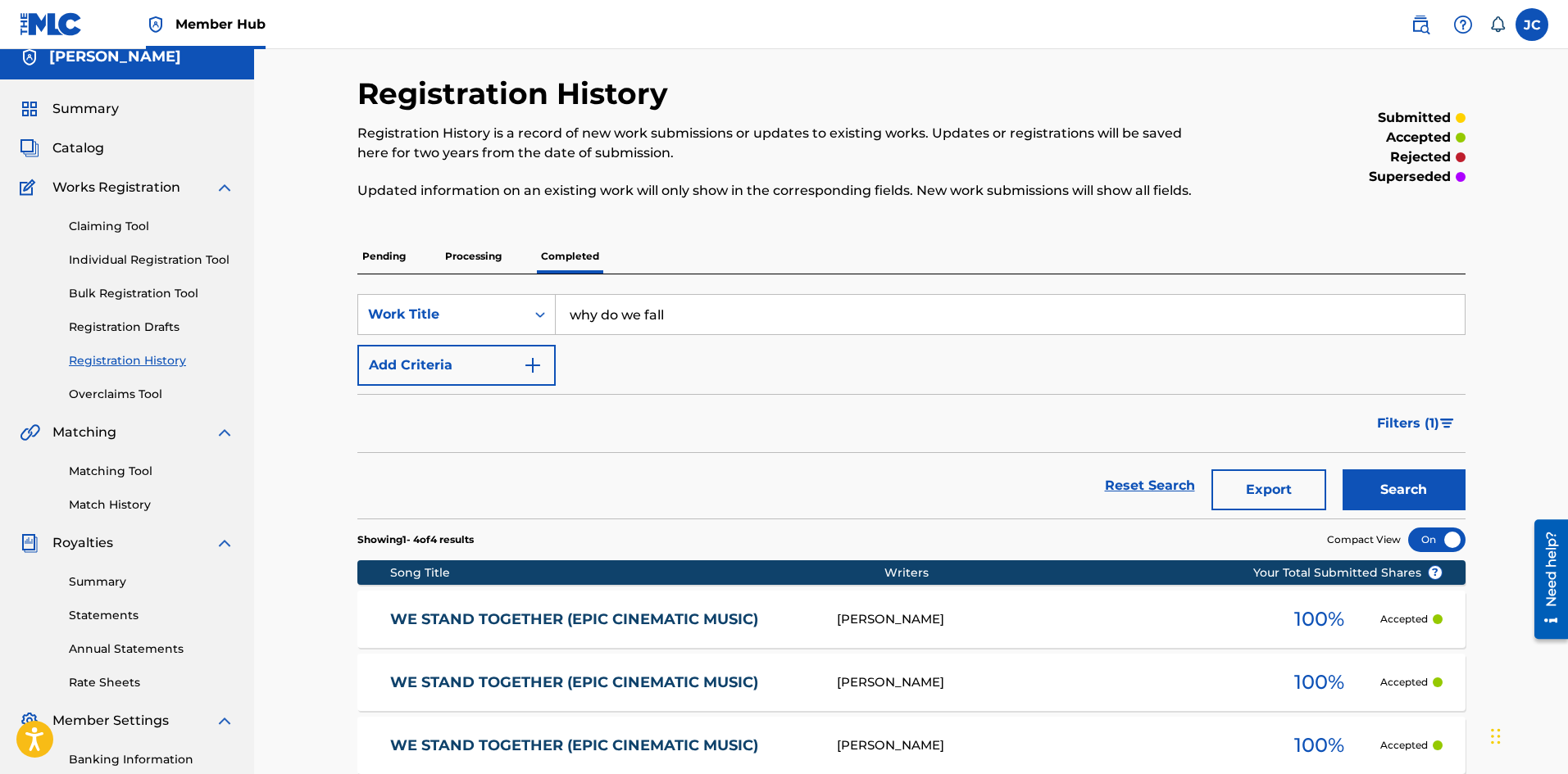
scroll to position [14, 0]
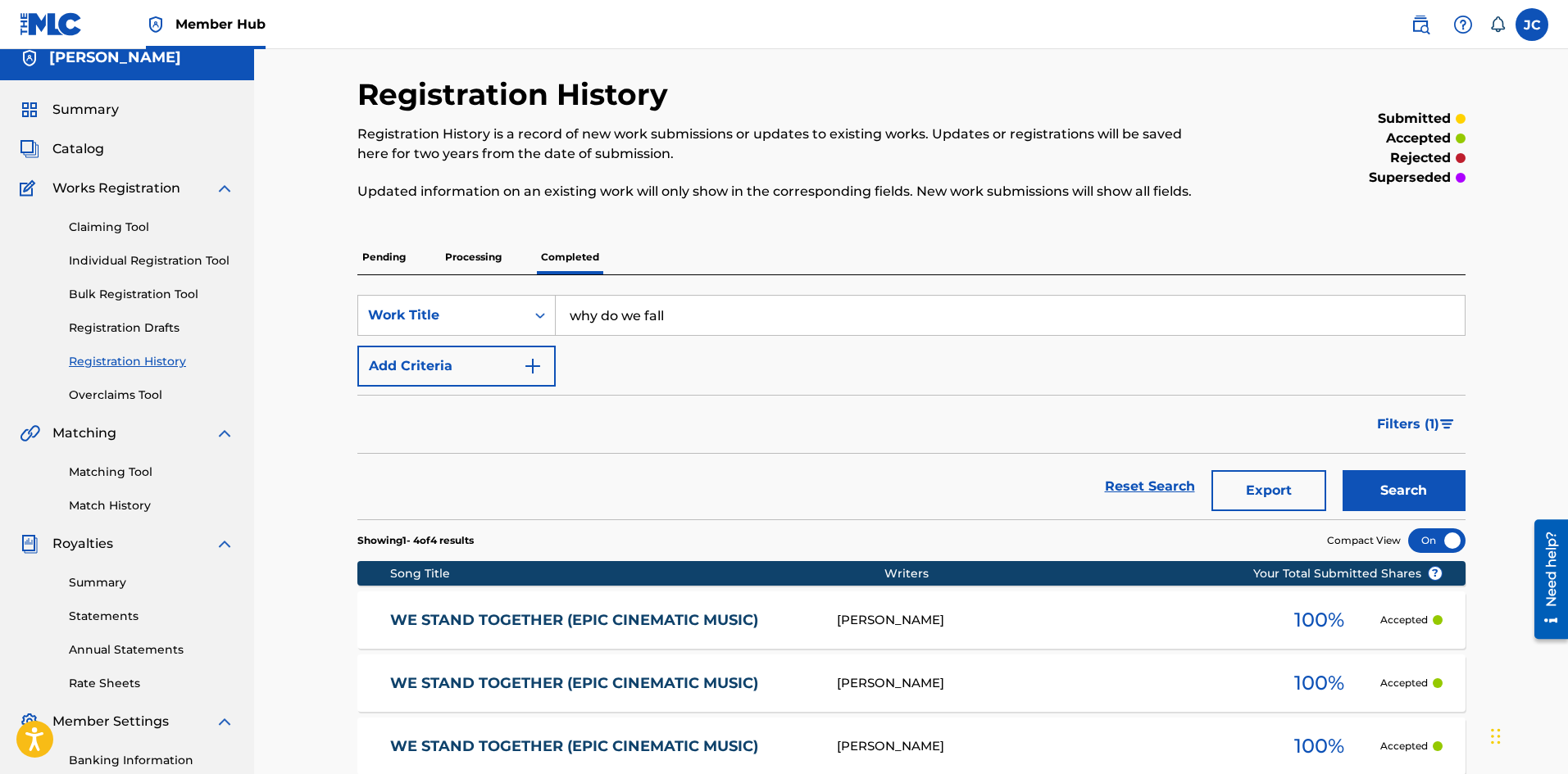
click at [88, 135] on div "Summary Catalog Works Registration Claiming Tool Individual Registration Tool B…" at bounding box center [127, 502] width 254 height 843
click at [100, 252] on link "Individual Registration Tool" at bounding box center [152, 261] width 165 height 17
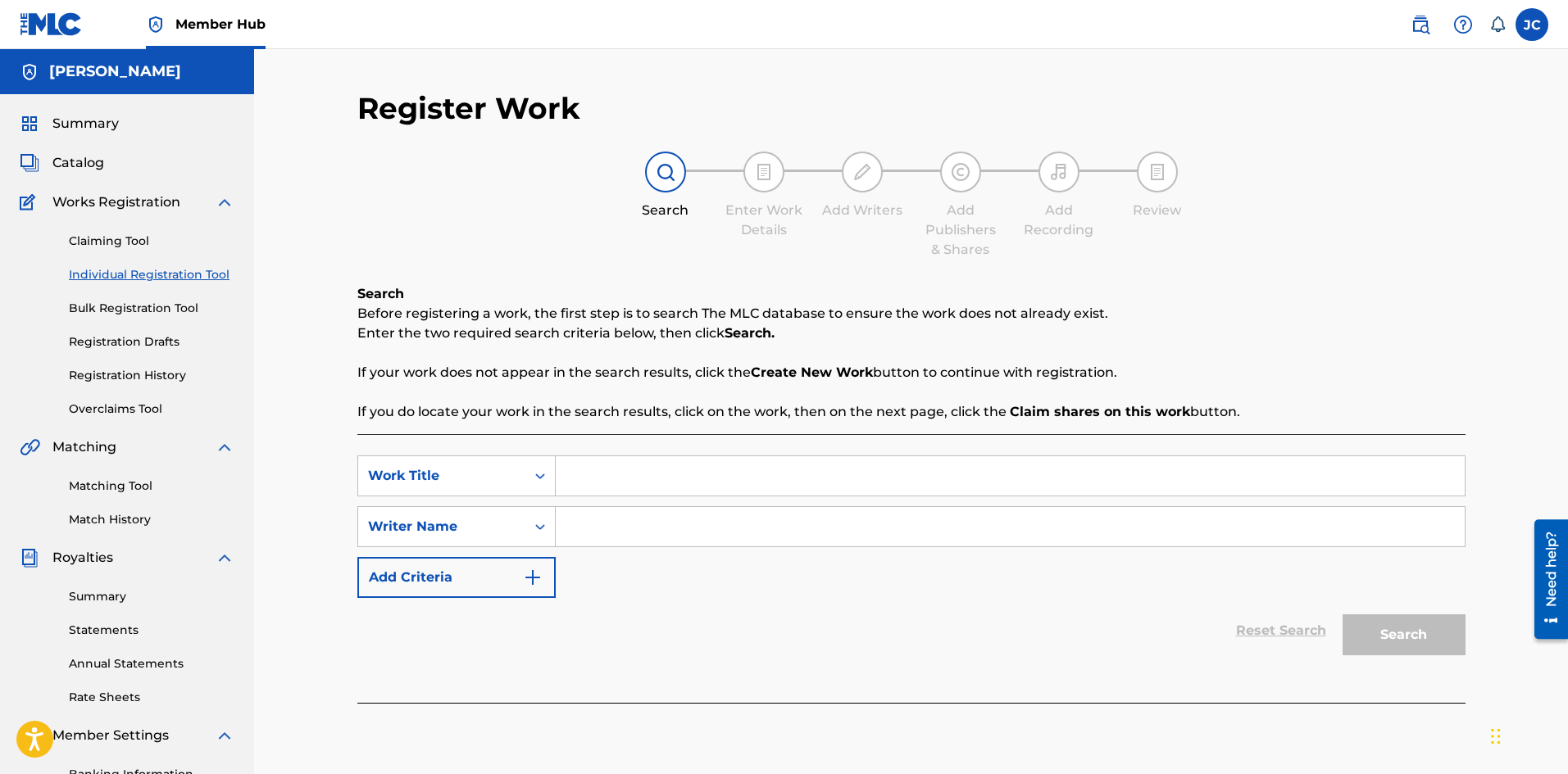
click at [578, 474] on input "Search Form" at bounding box center [1009, 476] width 909 height 39
paste input "Why Do We Fall? (From "The Dark Knight Rises")"
type input "Why Do We Fall? (From "The Dark Knight Rises")"
click at [631, 527] on input "Search Form" at bounding box center [1009, 527] width 909 height 39
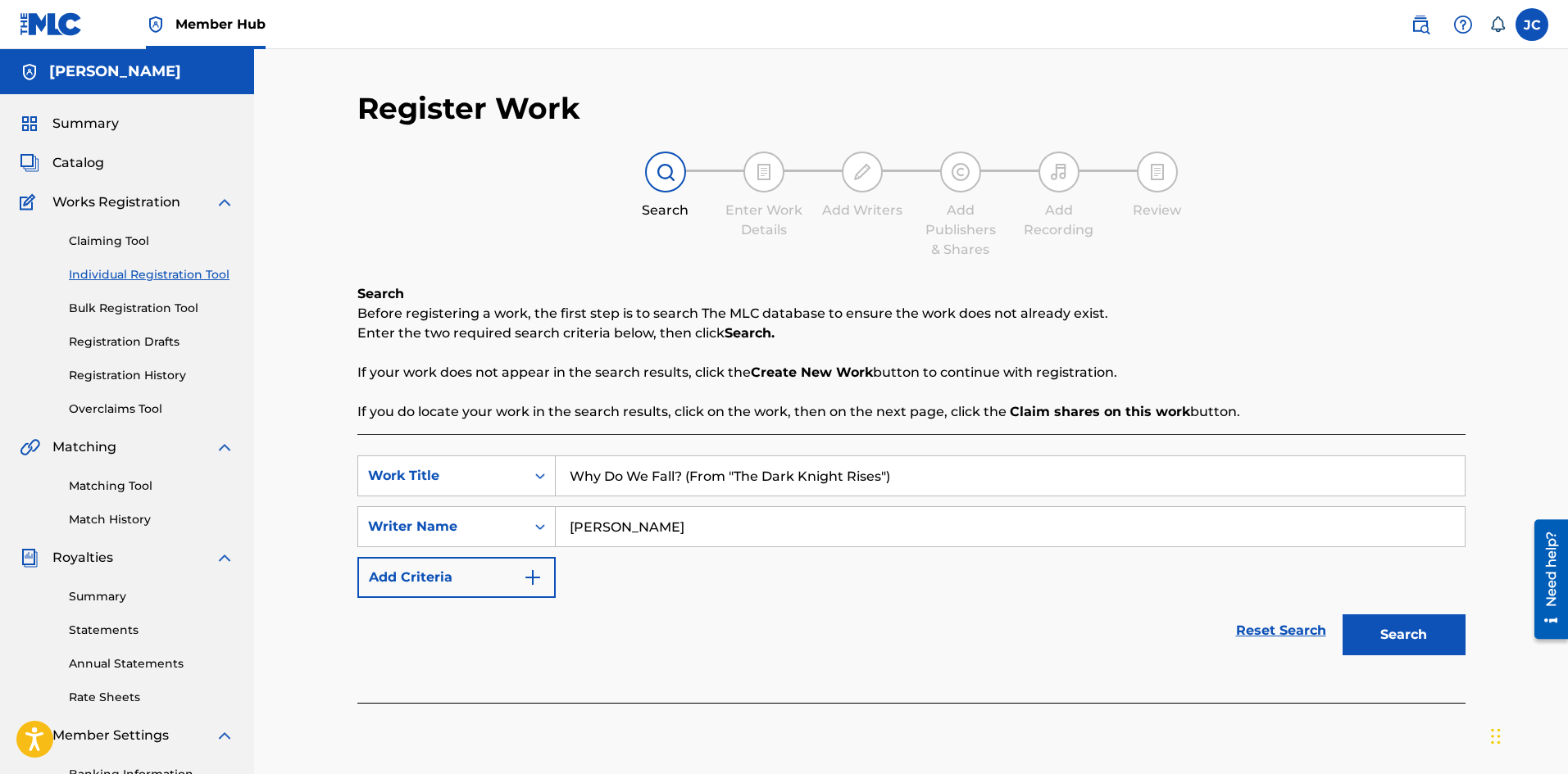
type input "[PERSON_NAME]"
click at [1342, 615] on button "Search" at bounding box center [1404, 635] width 123 height 41
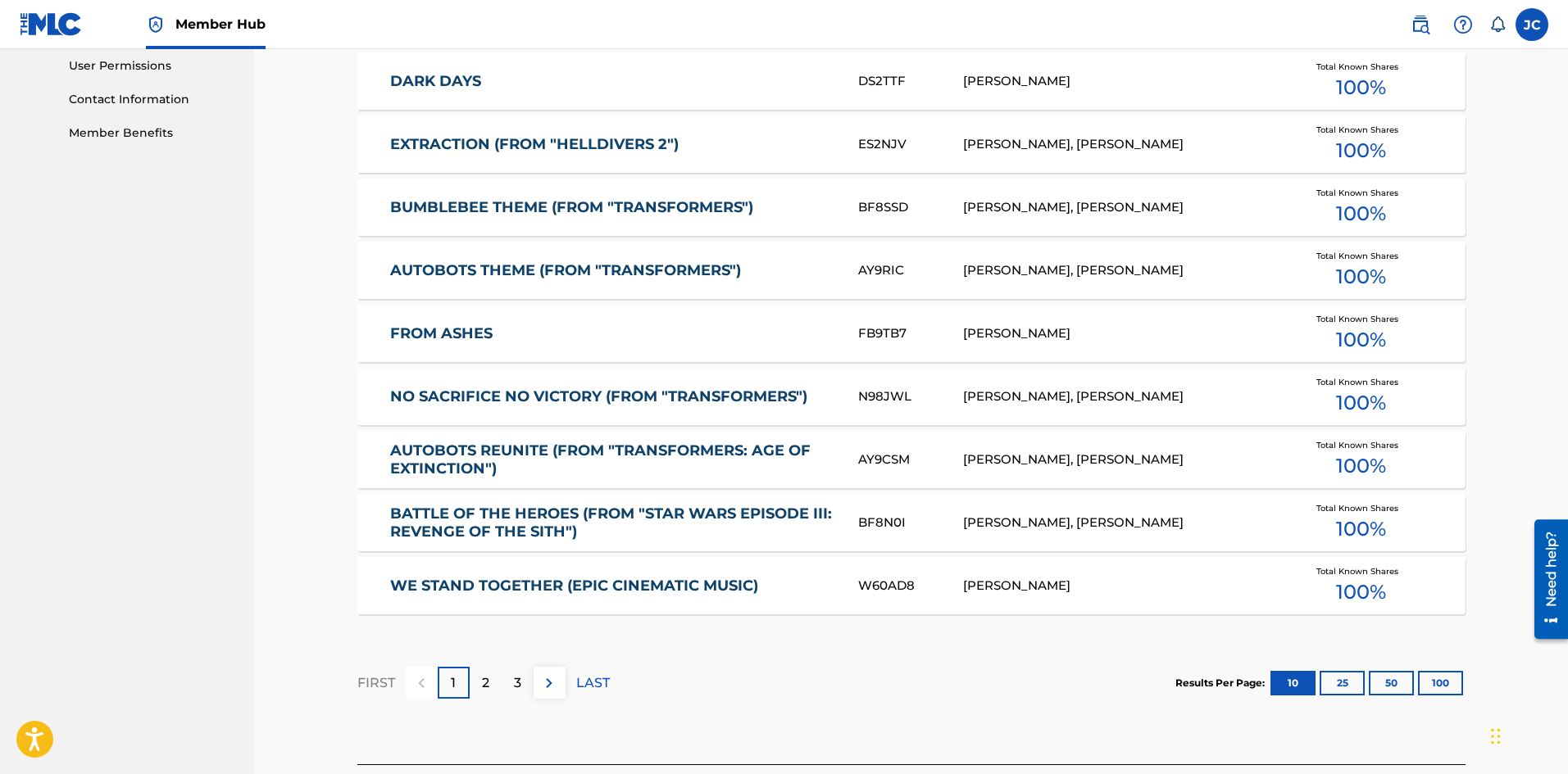
scroll to position [903, 0]
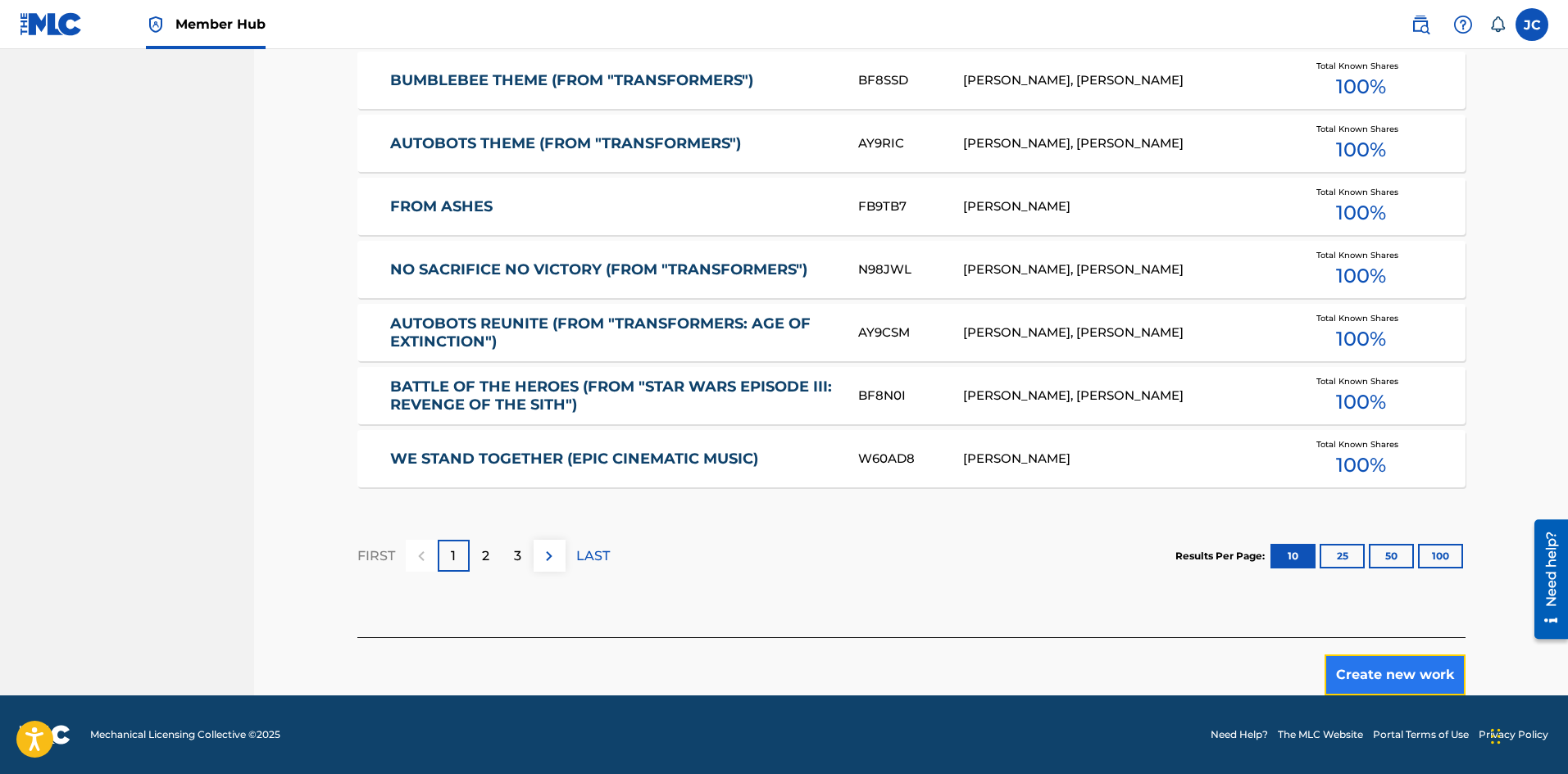
click at [1403, 675] on button "Create new work" at bounding box center [1395, 675] width 141 height 41
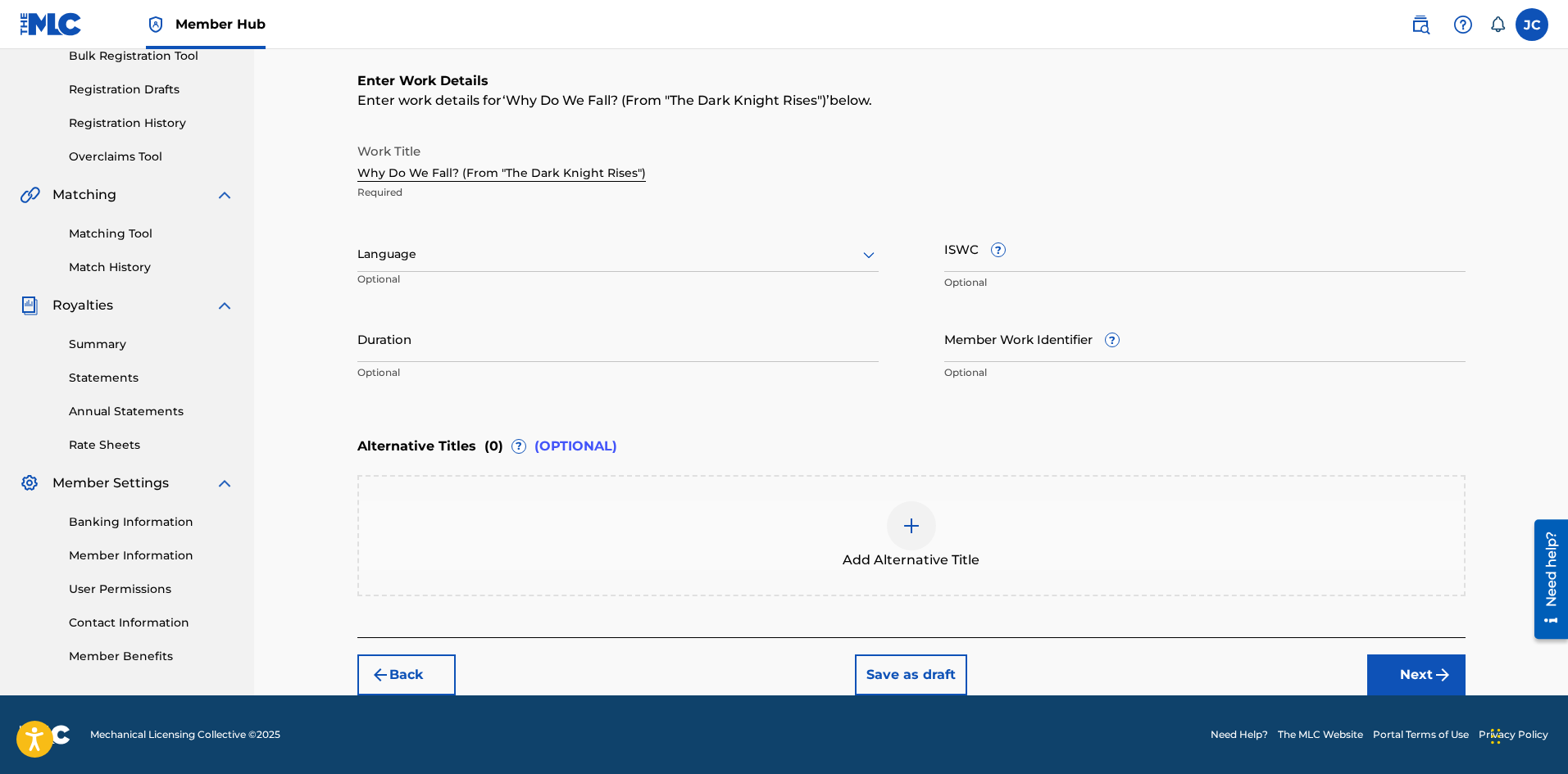
scroll to position [252, 0]
click at [922, 533] on div at bounding box center [911, 526] width 49 height 49
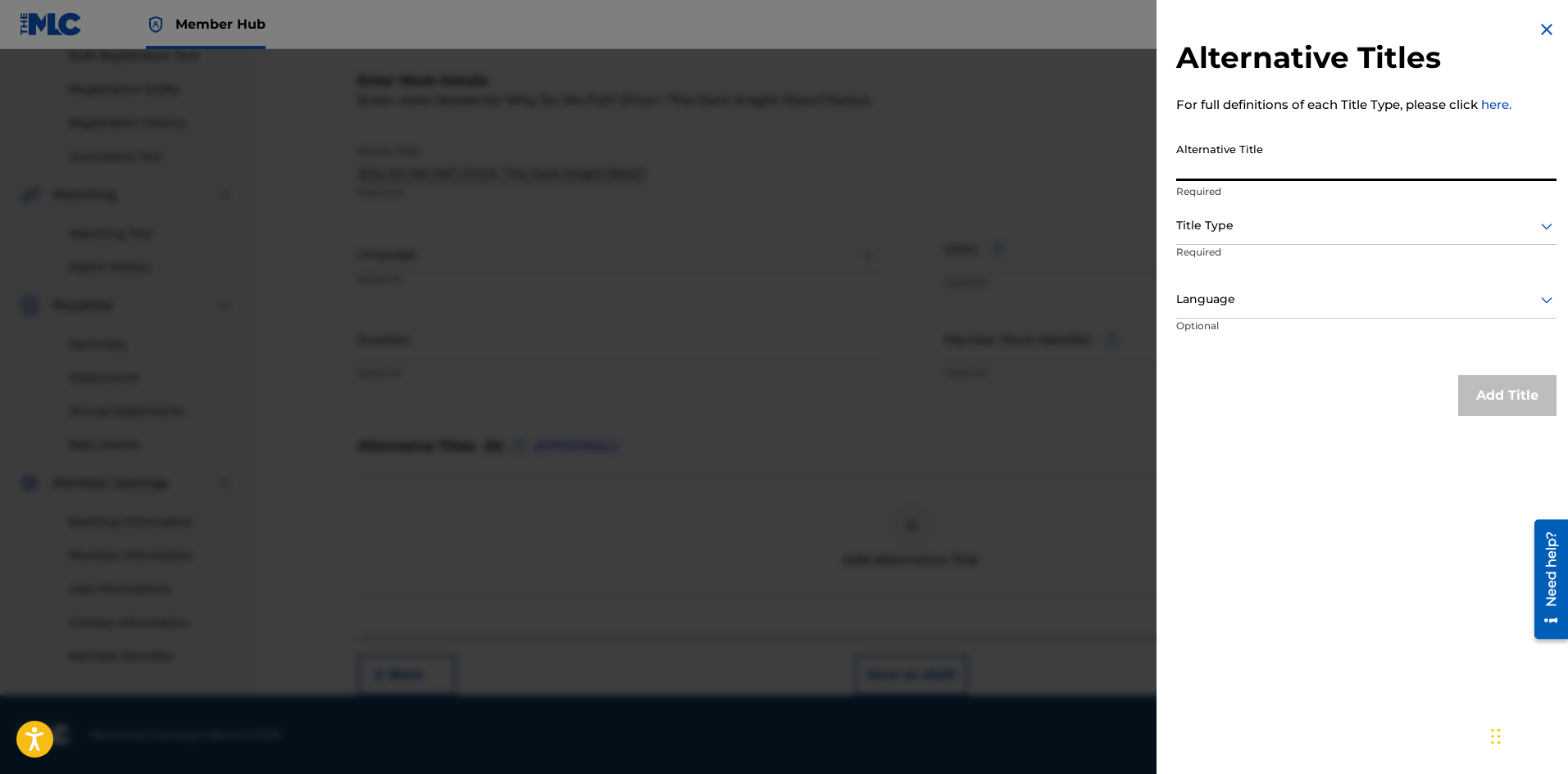
click at [1228, 167] on input "Alternative Title" at bounding box center [1366, 158] width 380 height 47
click at [954, 333] on div at bounding box center [784, 436] width 1568 height 774
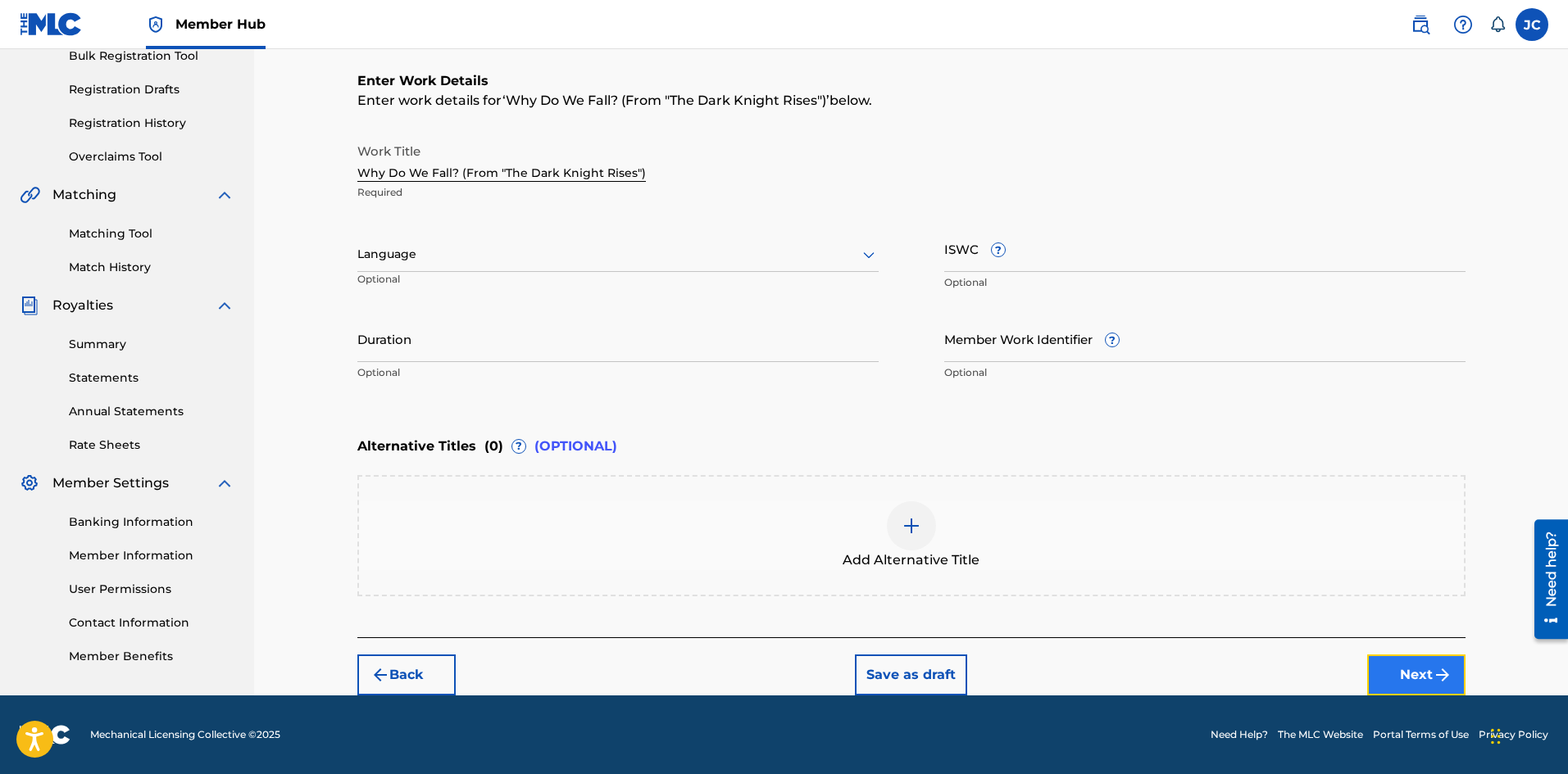
click at [1410, 667] on button "Next" at bounding box center [1416, 675] width 98 height 41
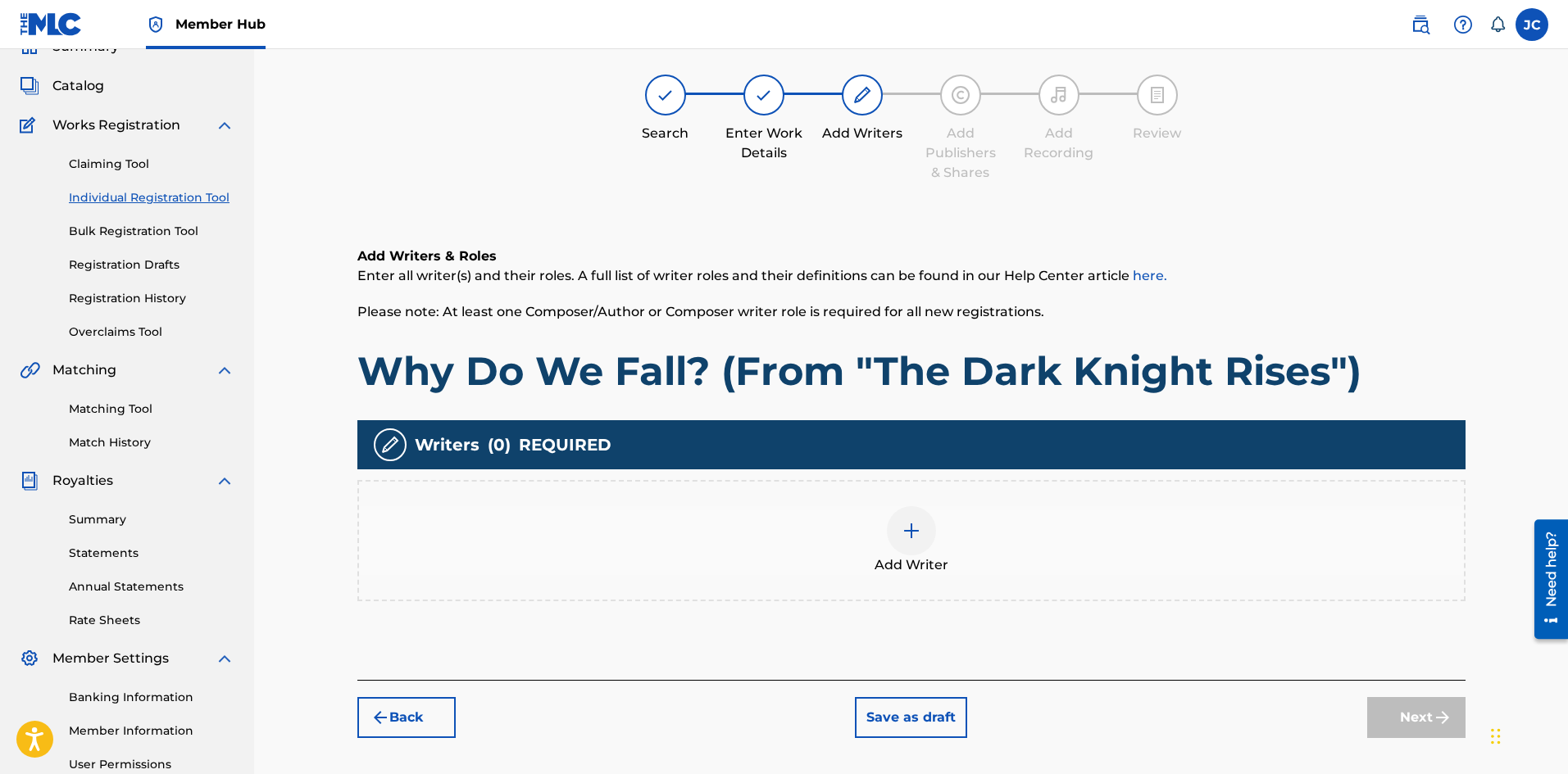
scroll to position [74, 0]
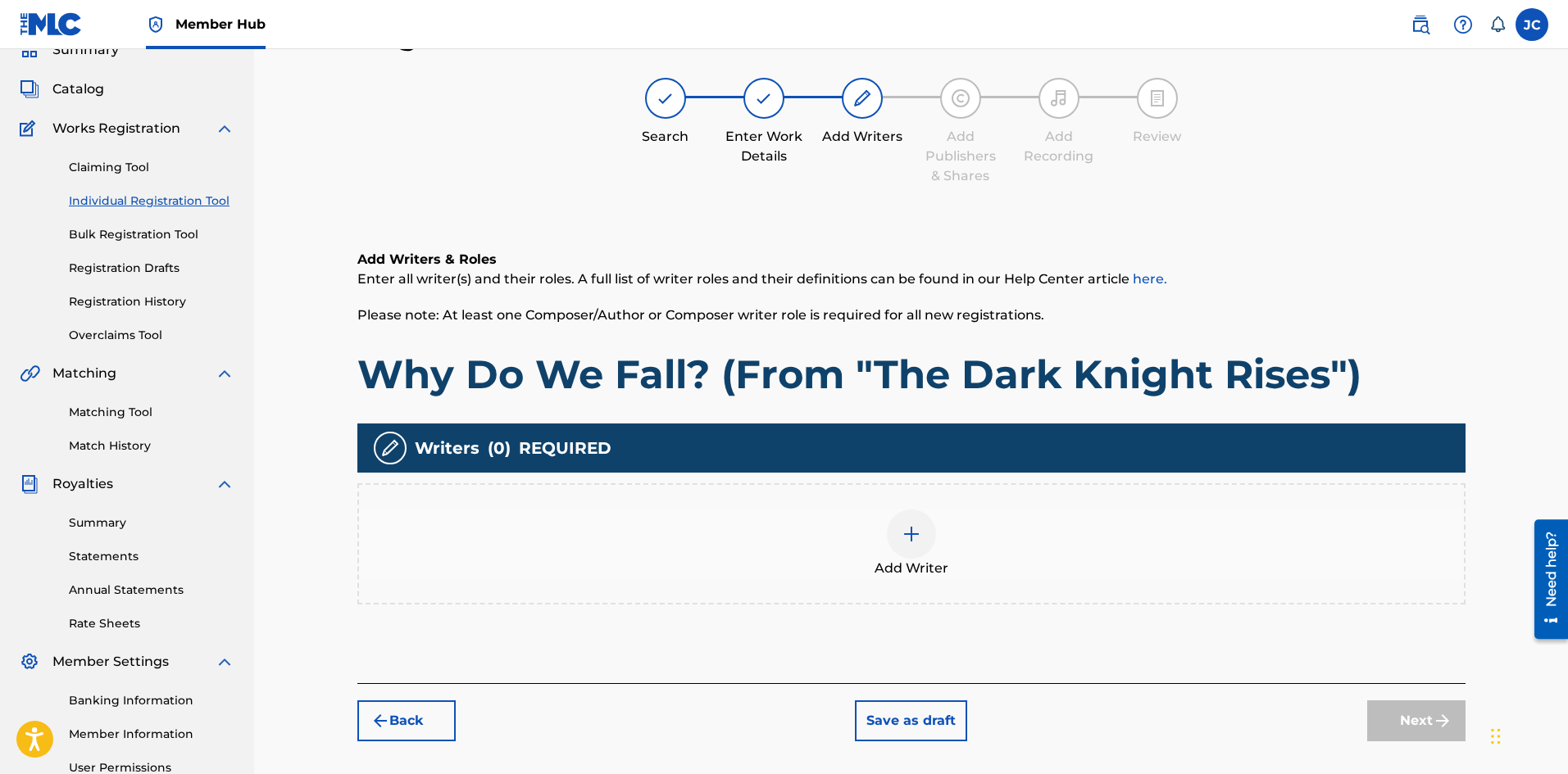
click at [1063, 543] on div "Add Writer" at bounding box center [910, 544] width 1105 height 69
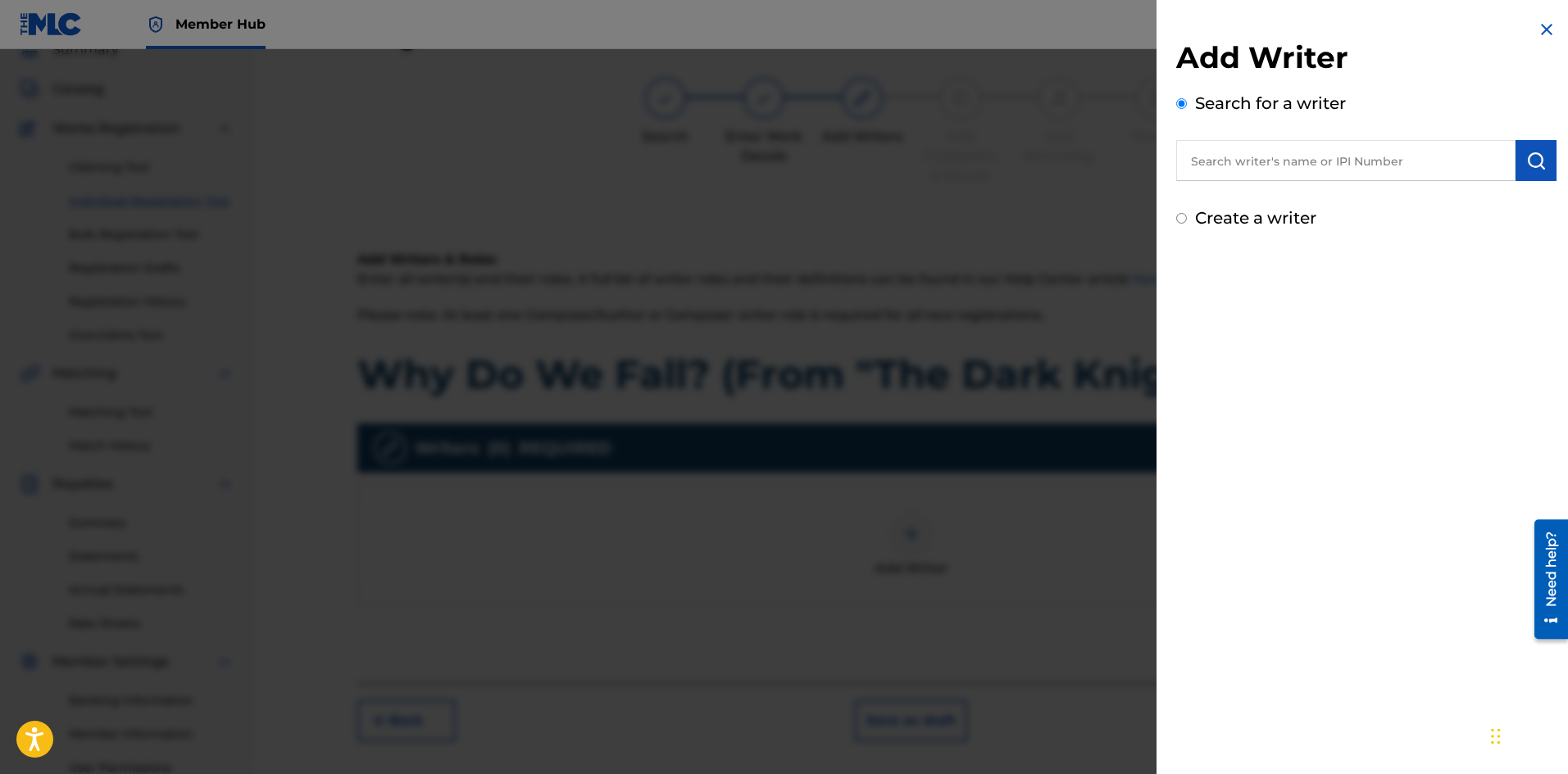
click at [1237, 181] on div "Add Writer Search for a writer Create a writer" at bounding box center [1366, 135] width 380 height 191
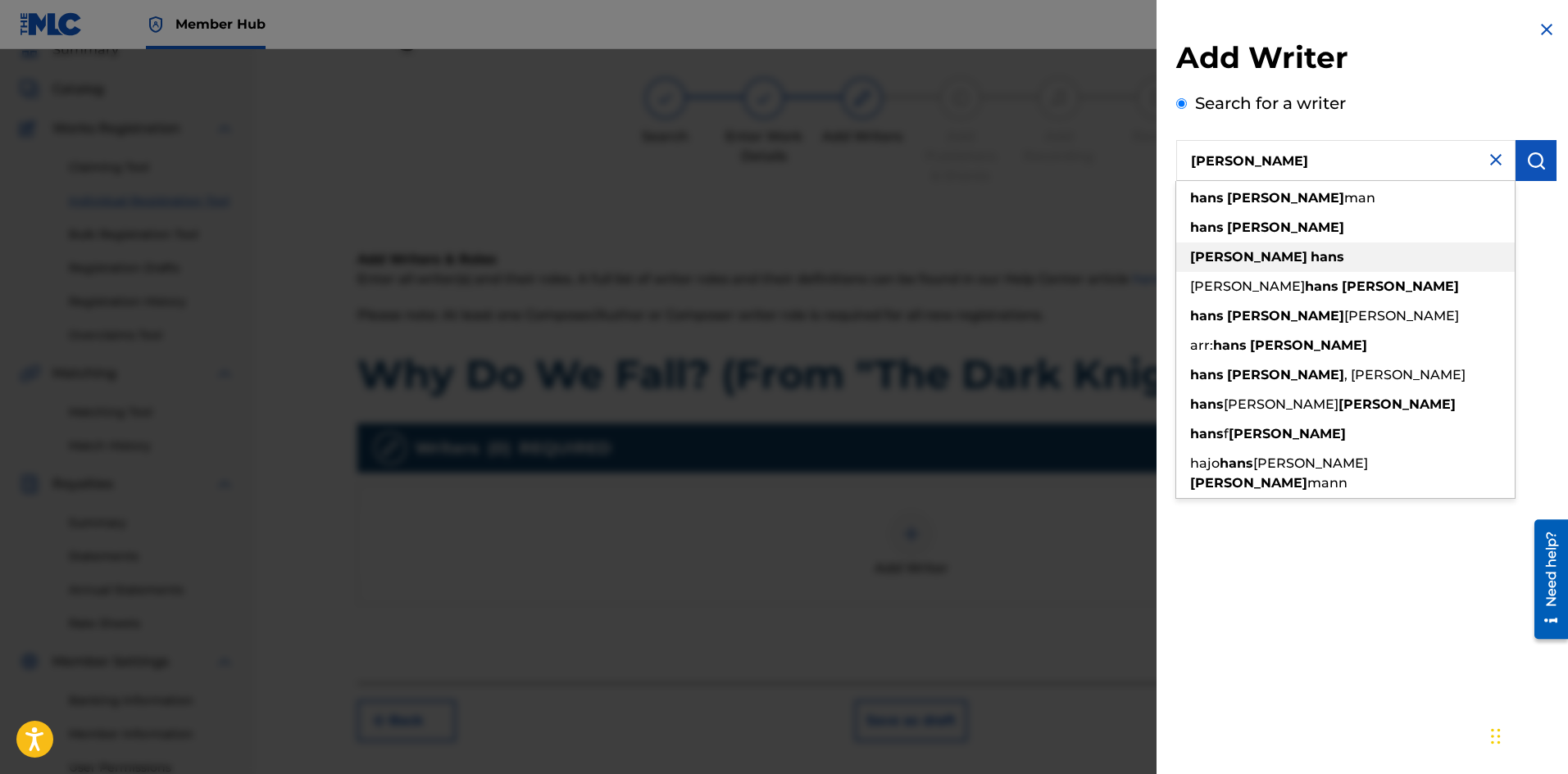
type input "[PERSON_NAME]"
click at [1267, 234] on strong "[PERSON_NAME]" at bounding box center [1285, 227] width 118 height 15
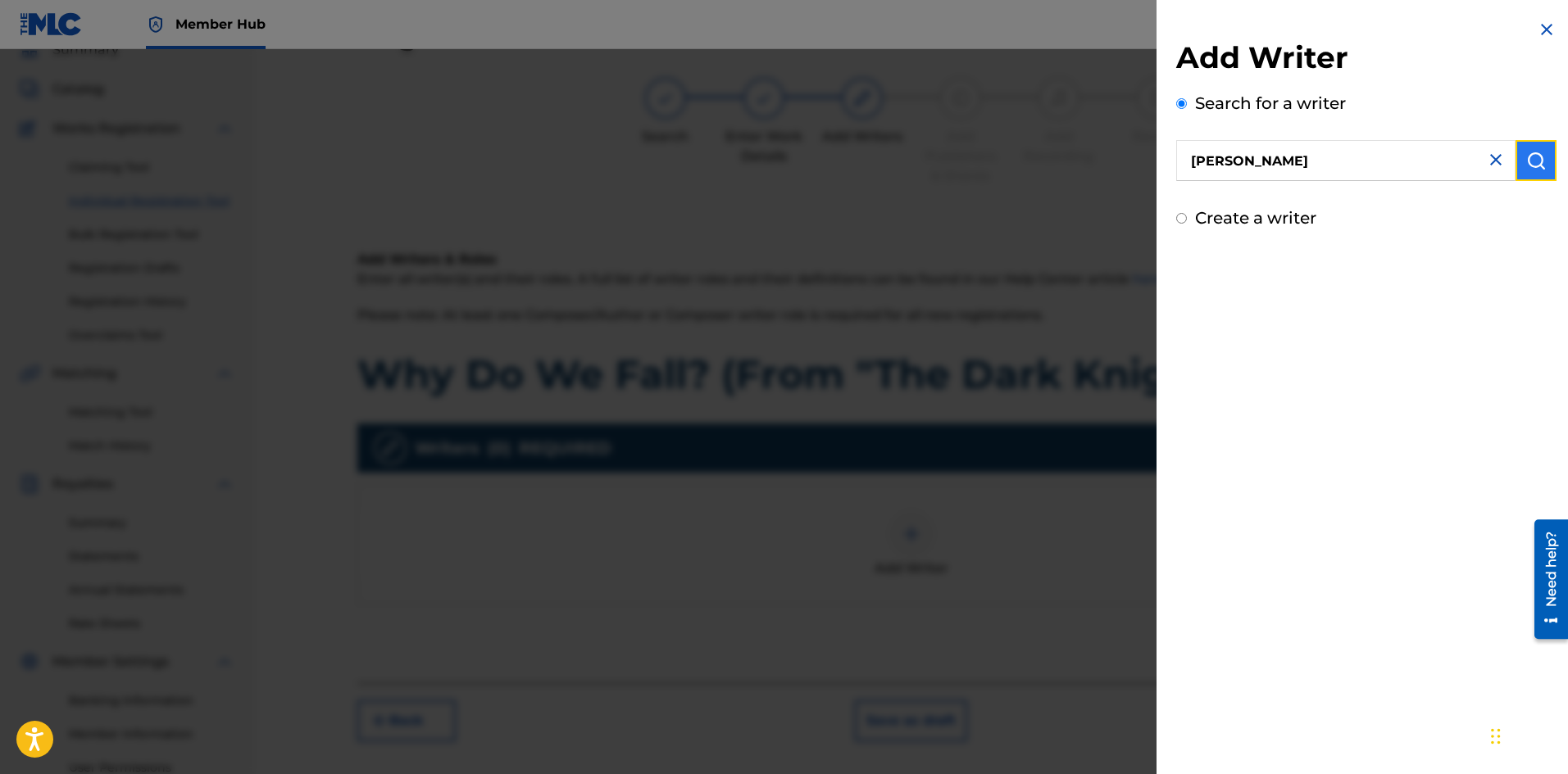
click at [1542, 168] on button "submit" at bounding box center [1536, 161] width 41 height 41
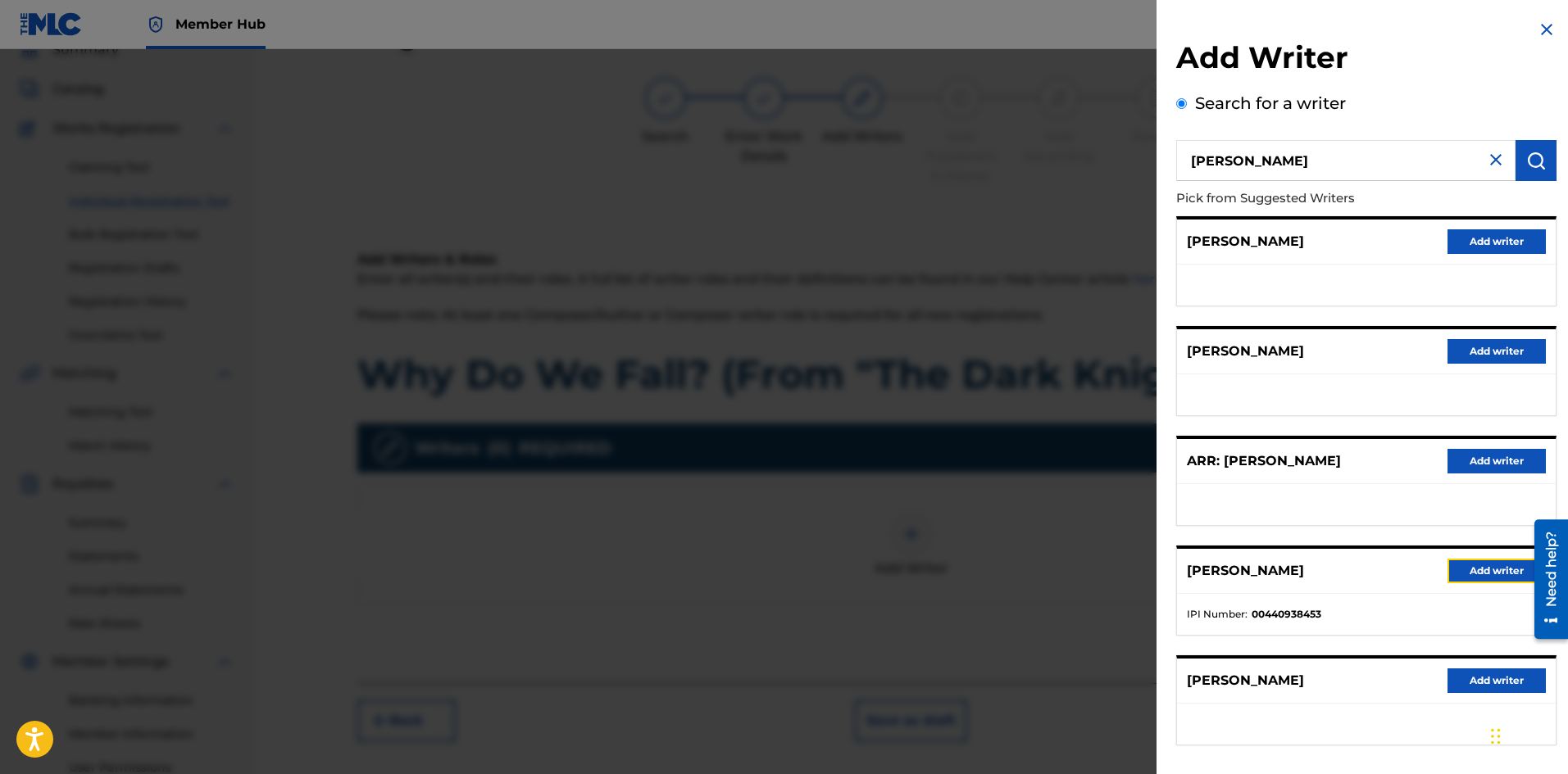
drag, startPoint x: 1496, startPoint y: 573, endPoint x: 1484, endPoint y: 569, distance: 12.6
click at [1496, 575] on button "Add writer" at bounding box center [1496, 570] width 98 height 25
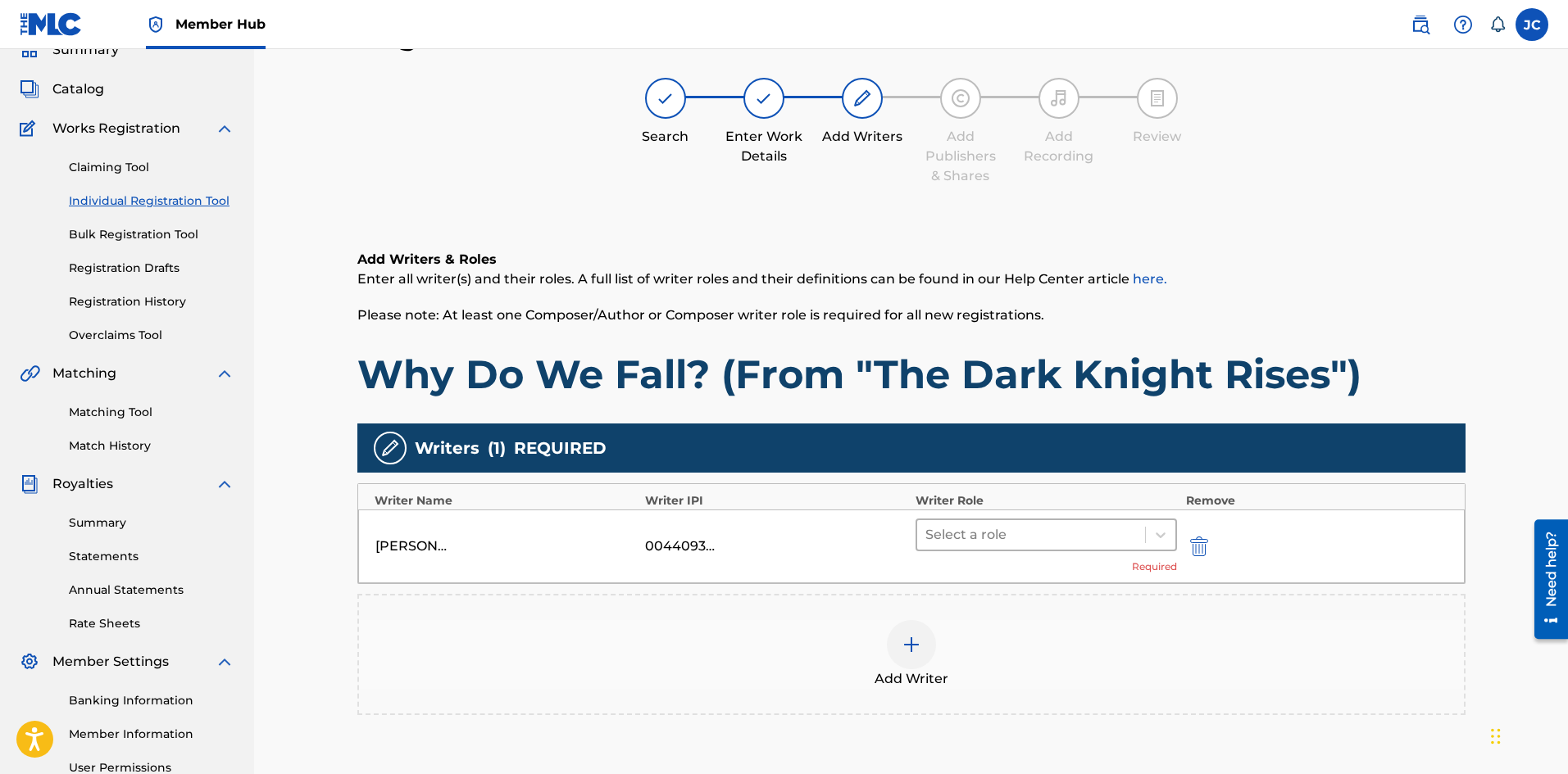
click at [1038, 522] on div "Select a role" at bounding box center [1031, 535] width 228 height 30
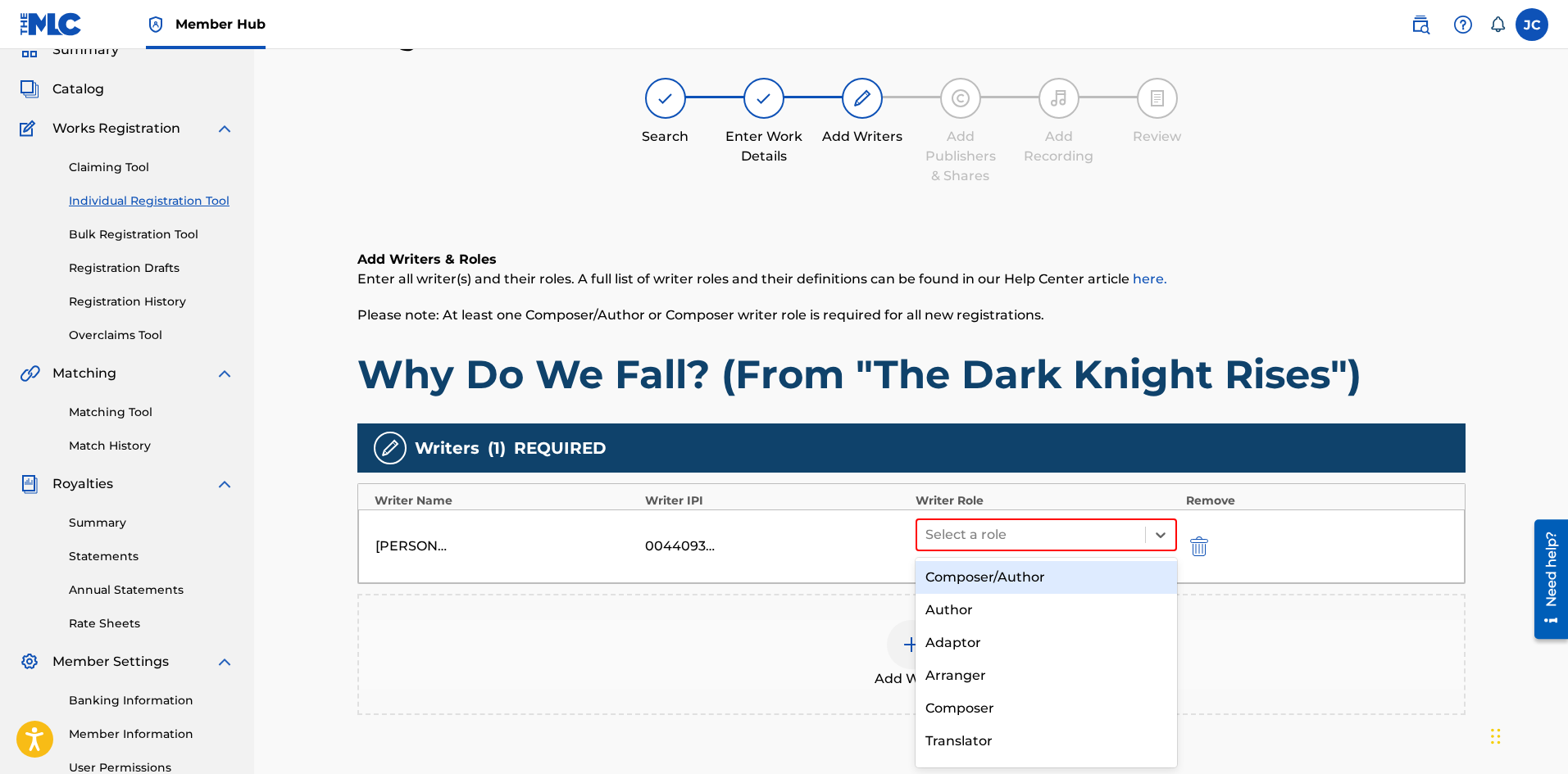
click at [1016, 571] on div "Composer/Author" at bounding box center [1047, 577] width 262 height 32
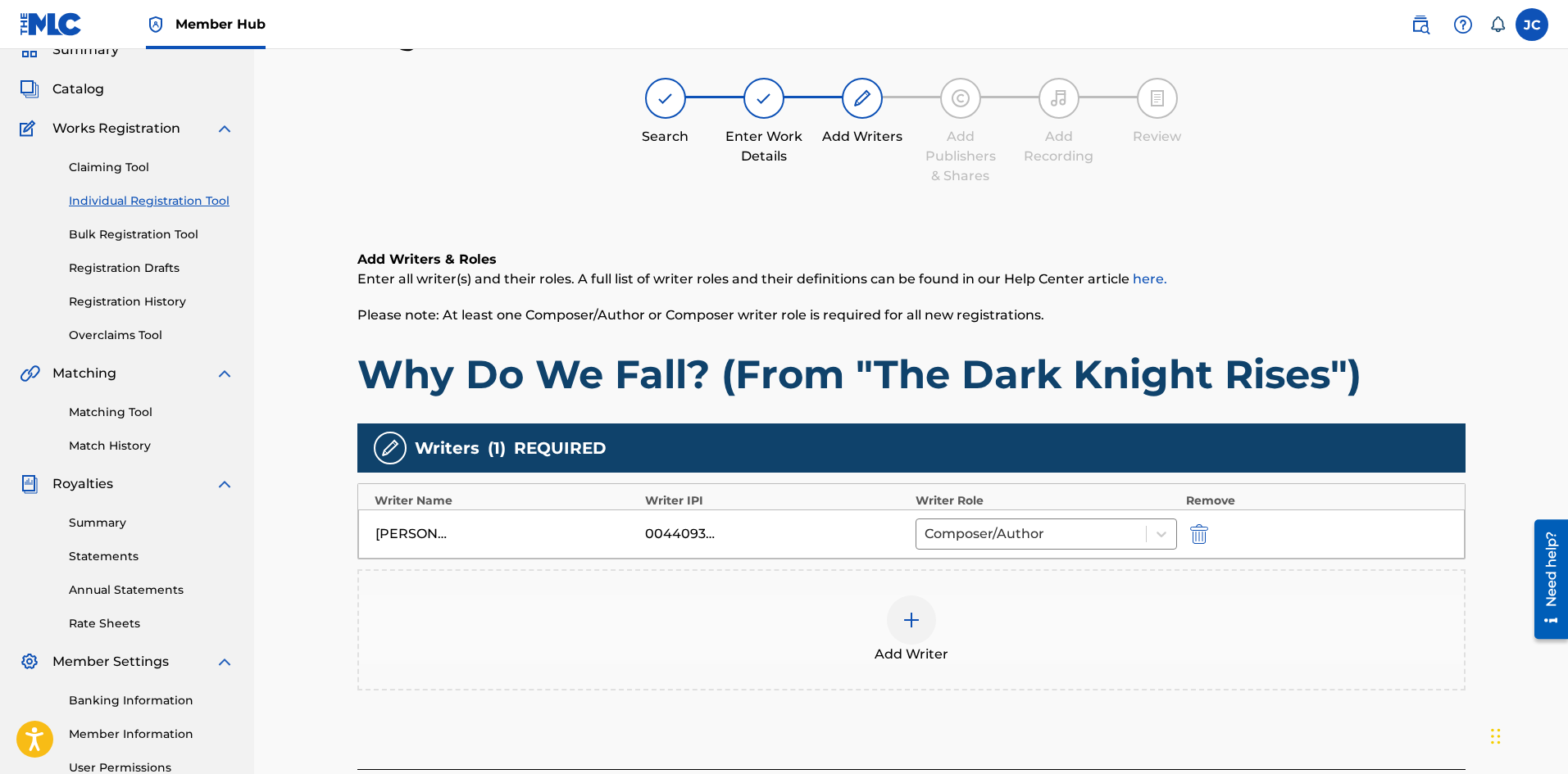
click at [995, 589] on div "Add Writer" at bounding box center [911, 630] width 1108 height 121
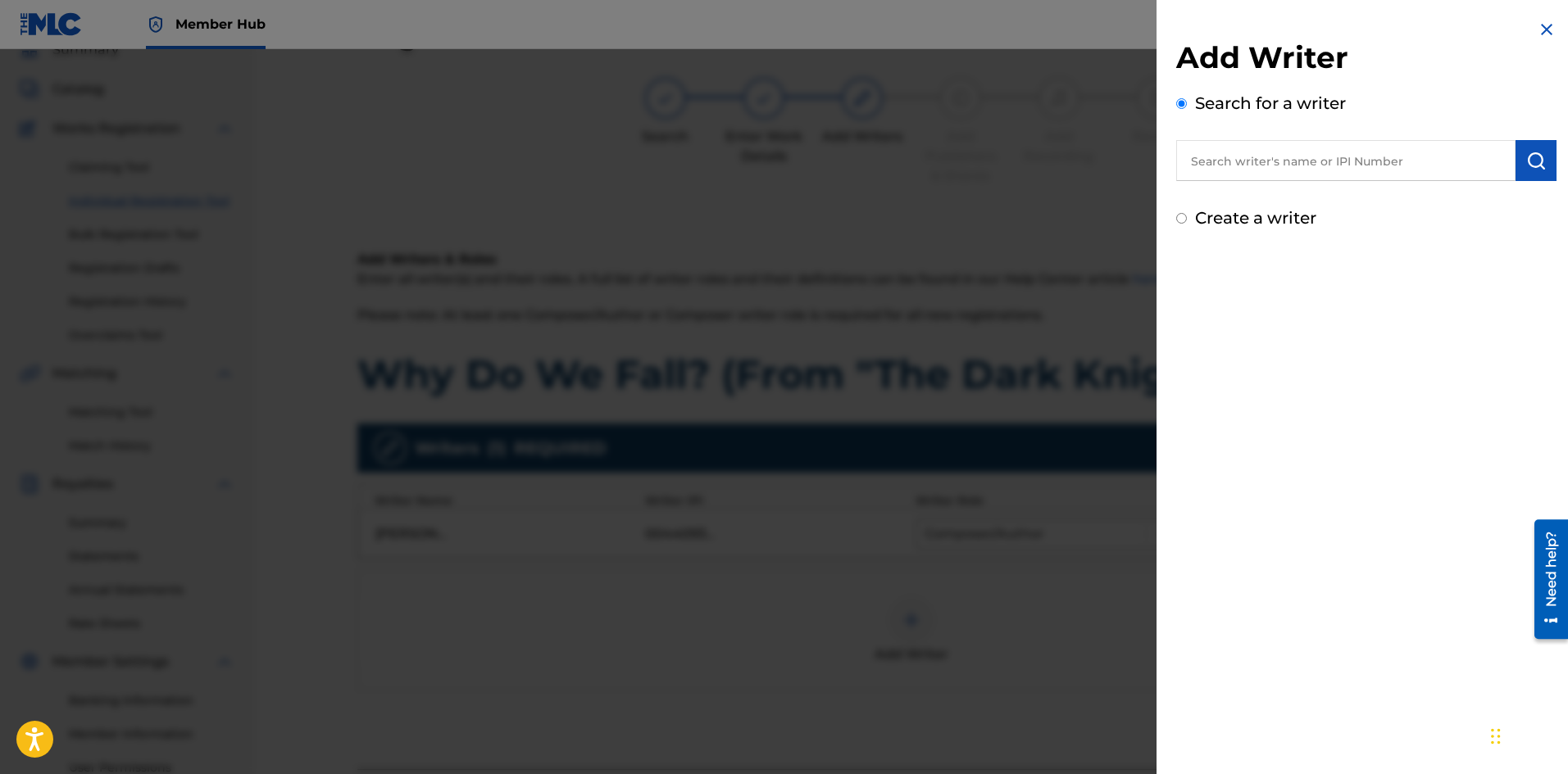
click at [1241, 159] on input "text" at bounding box center [1346, 161] width 339 height 41
type input "[PERSON_NAME]"
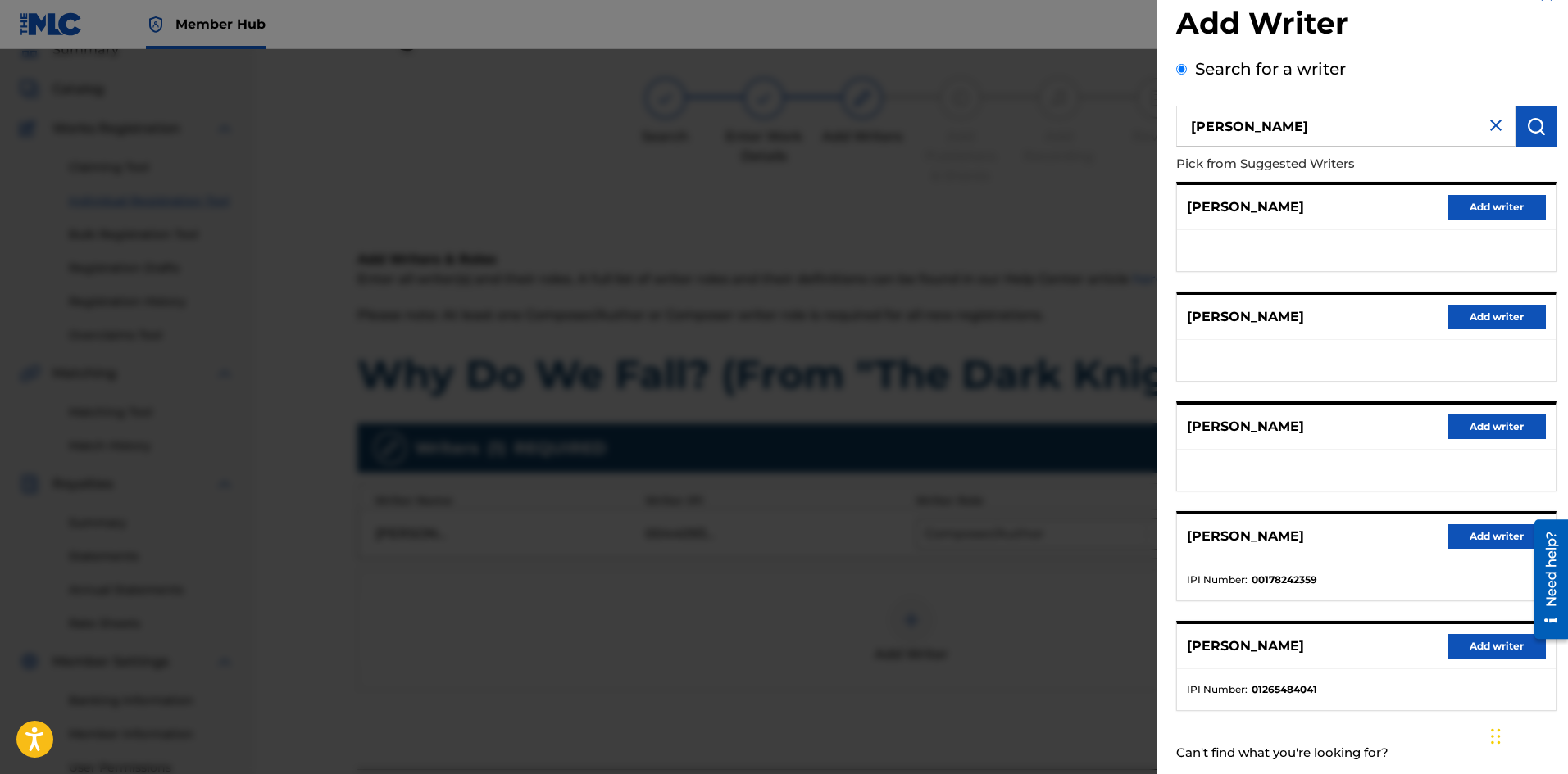
scroll to position [75, 0]
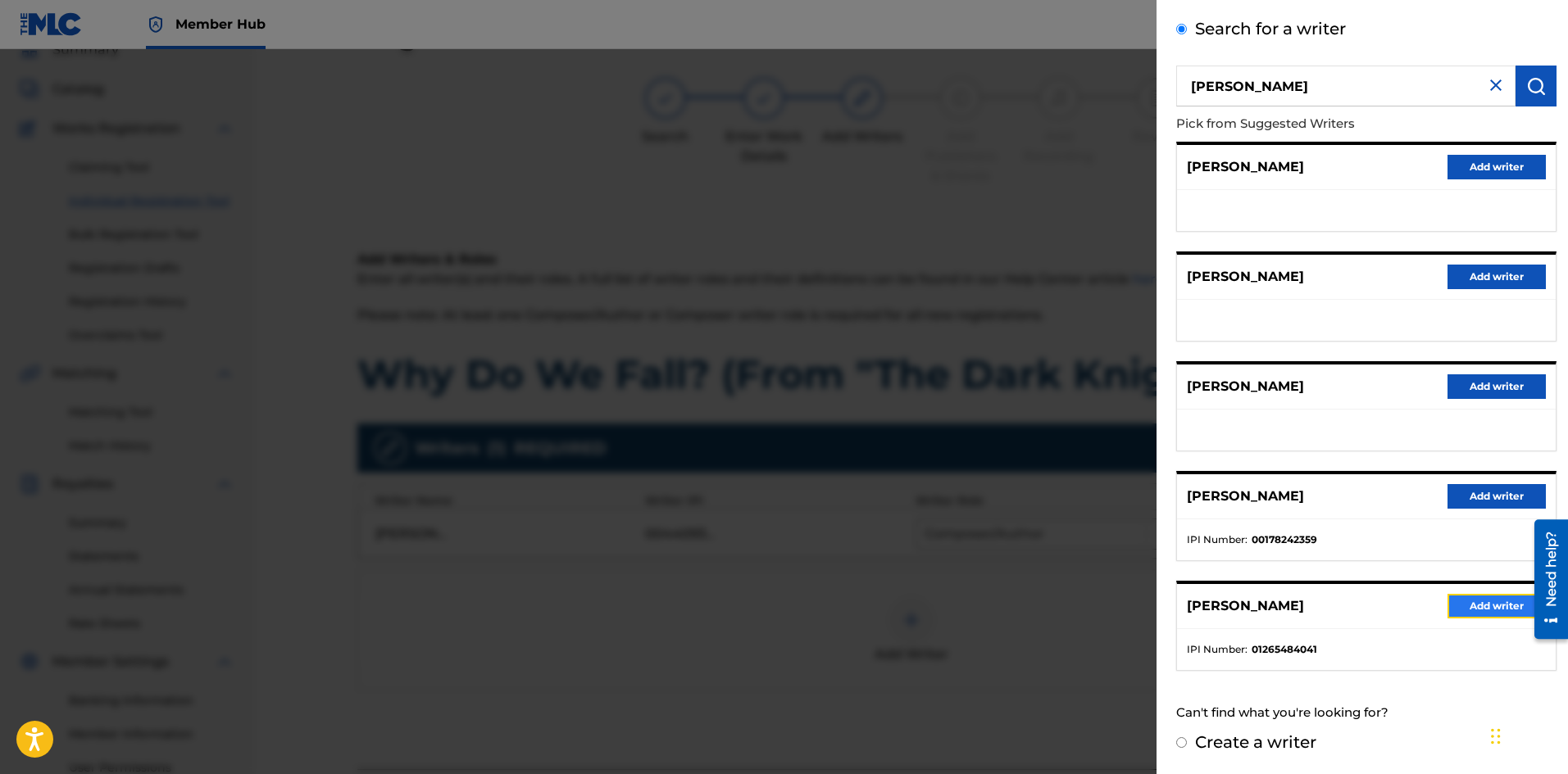
click at [1479, 609] on button "Add writer" at bounding box center [1496, 606] width 98 height 25
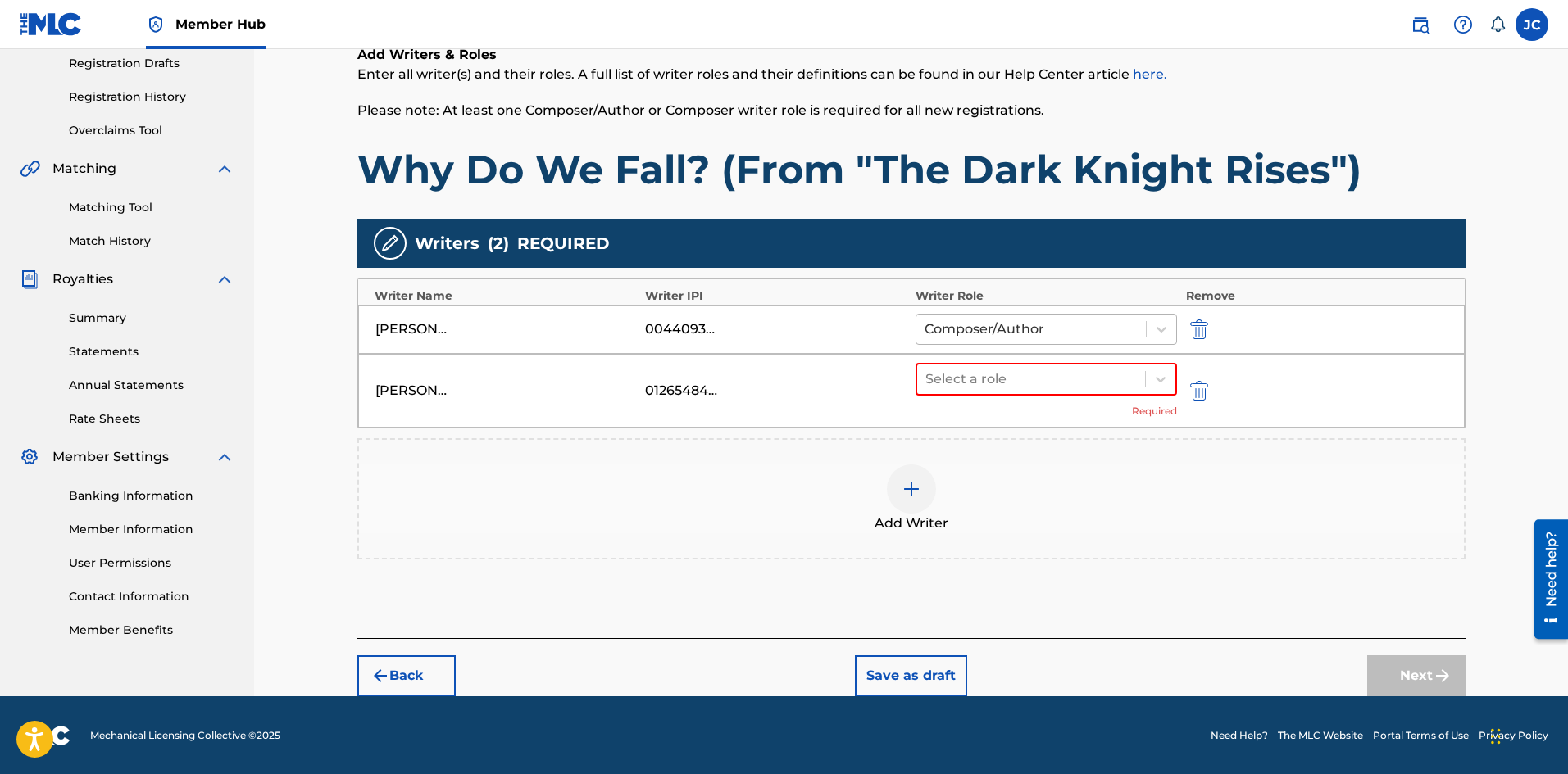
scroll to position [279, 0]
click at [1043, 379] on div at bounding box center [1031, 378] width 212 height 23
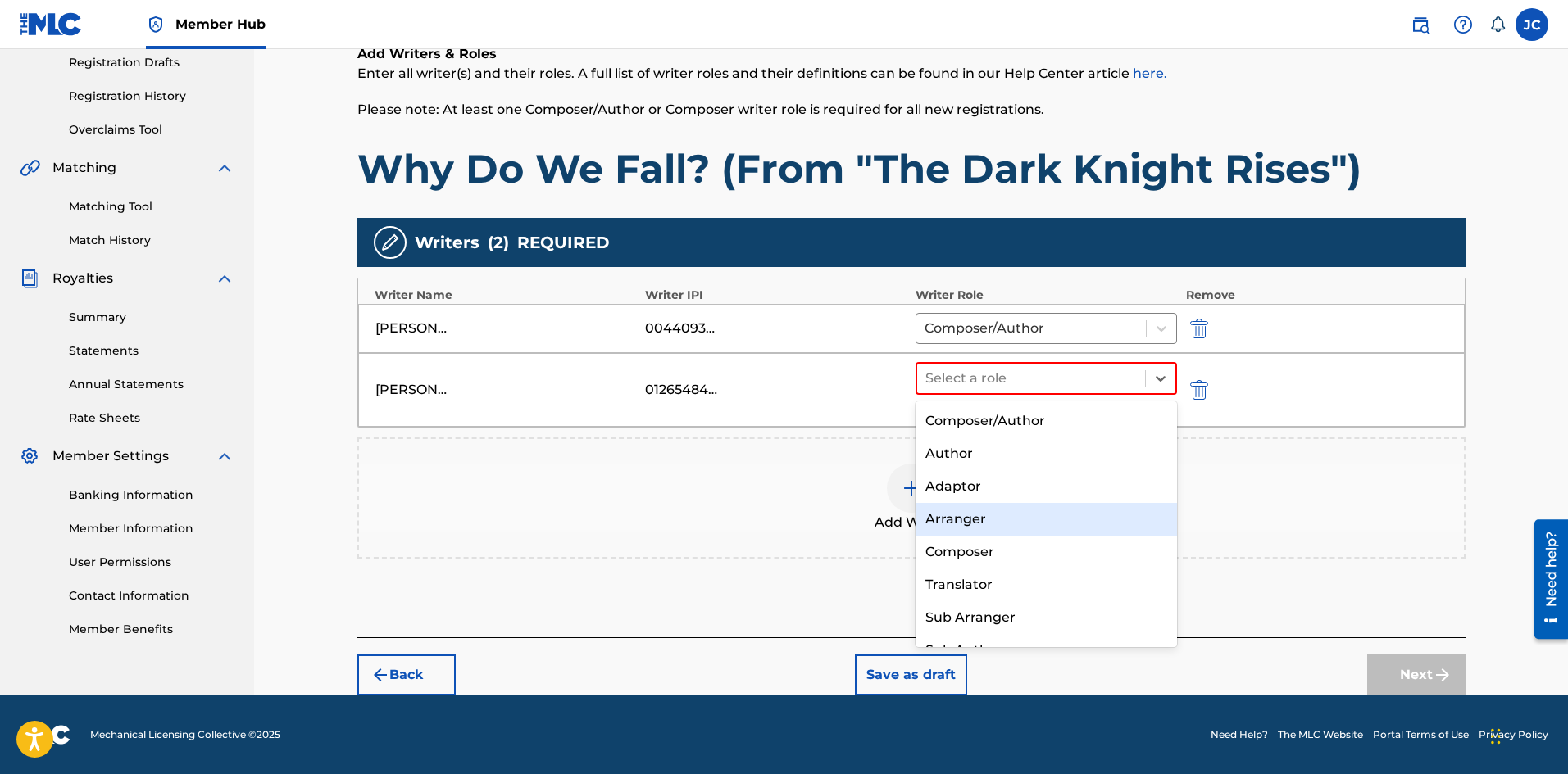
click at [1002, 509] on div "Arranger" at bounding box center [1047, 519] width 262 height 32
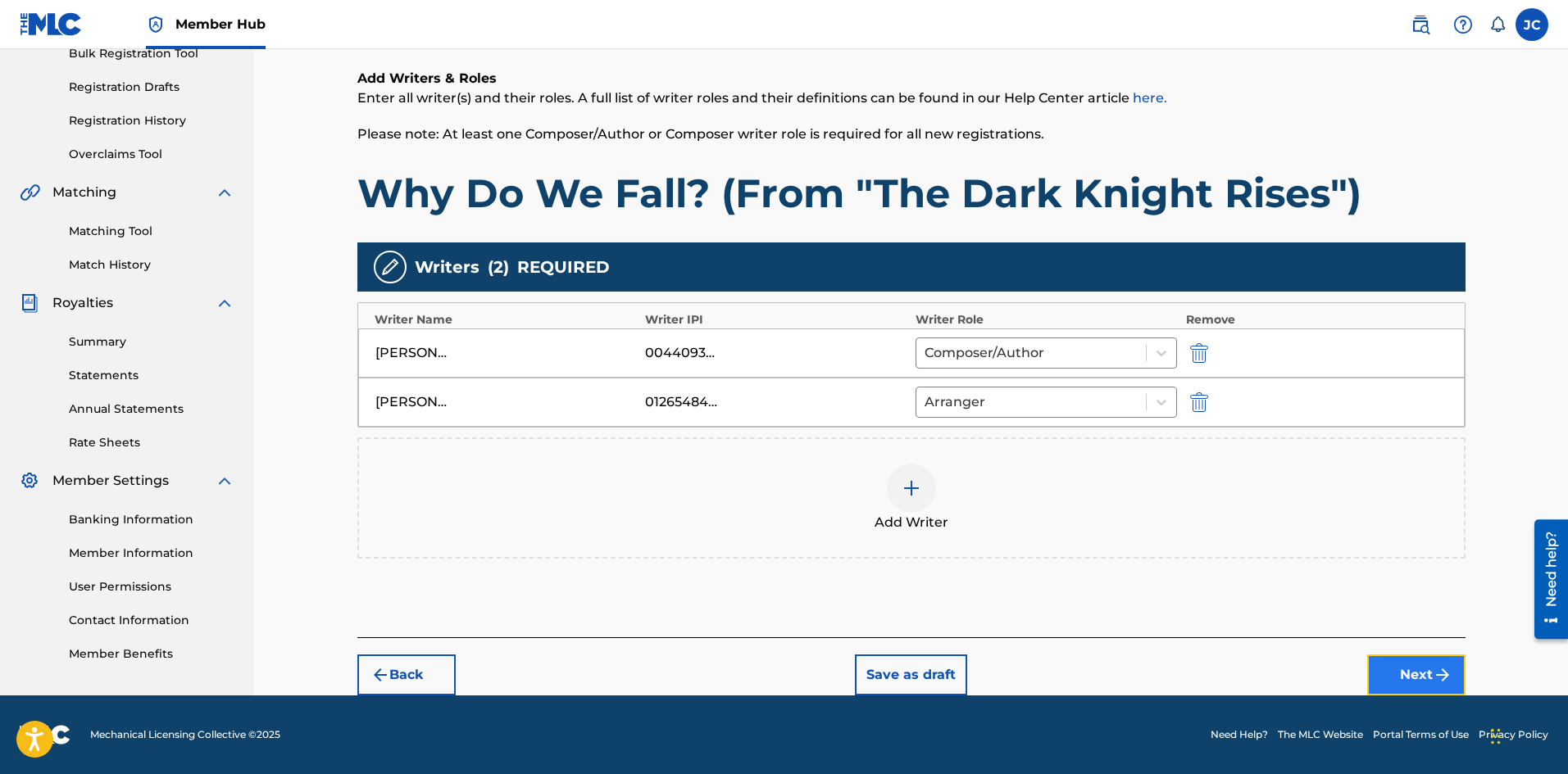
click at [1411, 665] on button "Next" at bounding box center [1416, 675] width 98 height 41
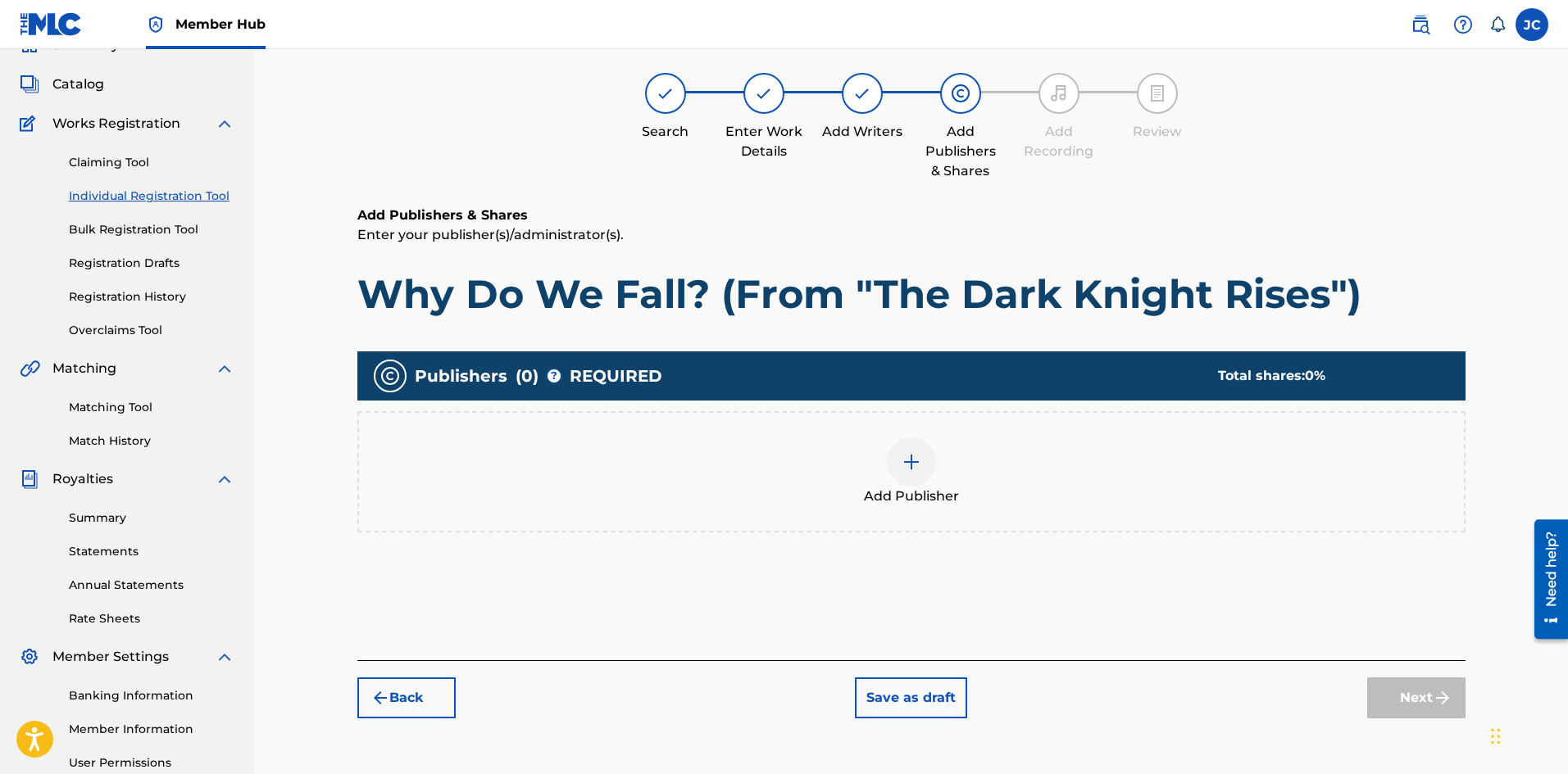
scroll to position [74, 0]
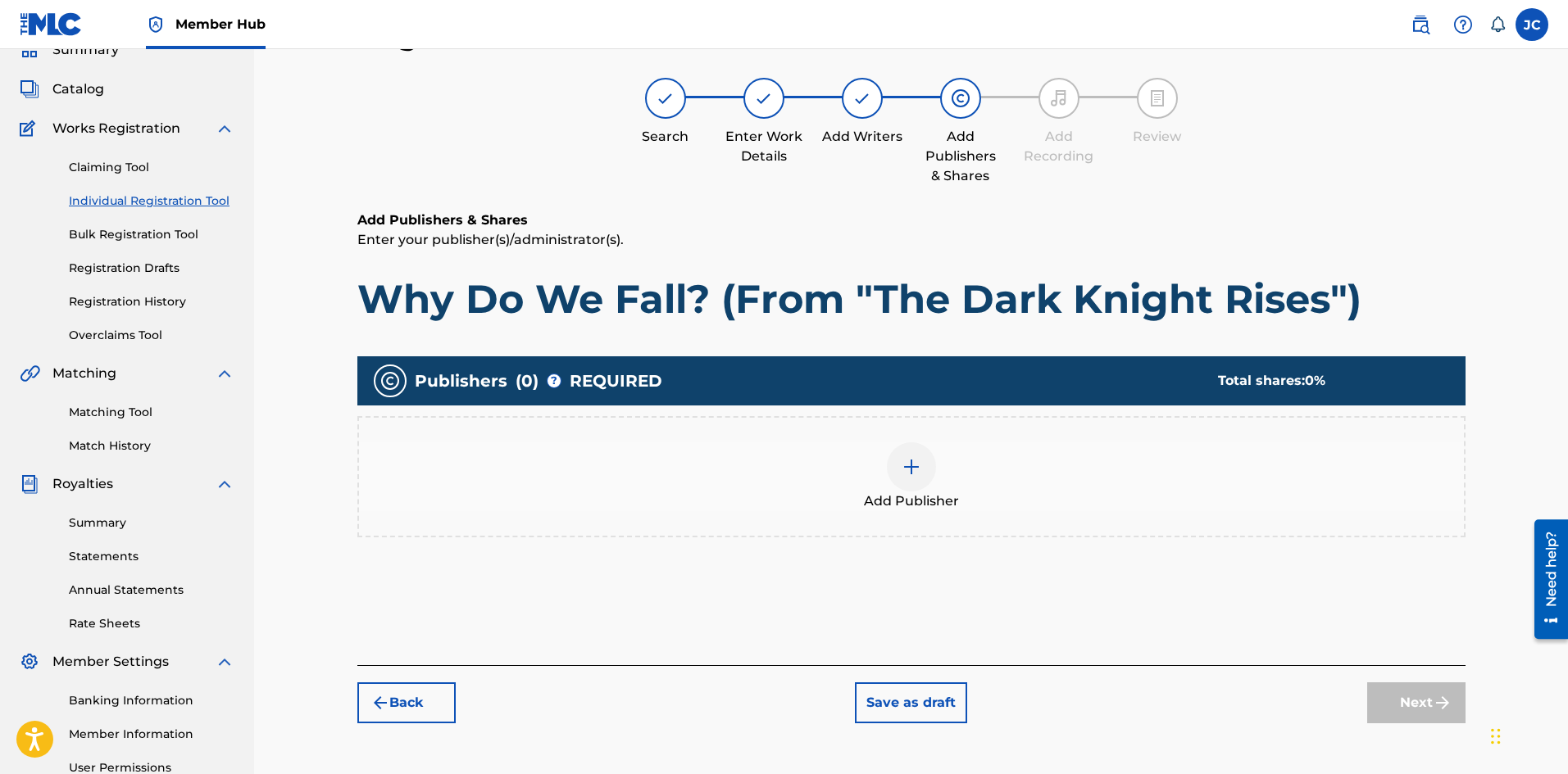
click at [1058, 481] on div "Add Publisher" at bounding box center [910, 477] width 1105 height 69
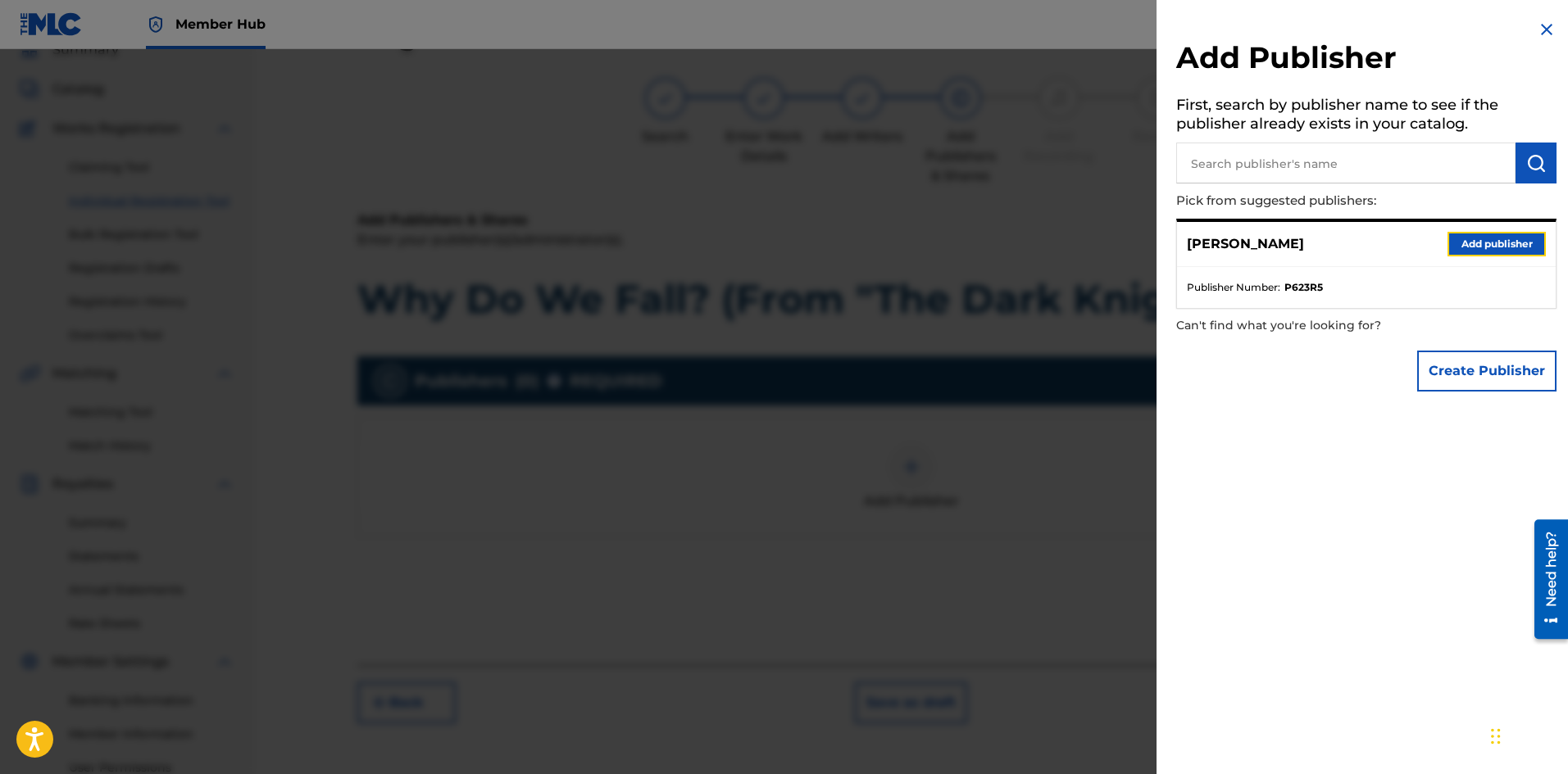
click at [1463, 232] on button "Add publisher" at bounding box center [1496, 244] width 98 height 25
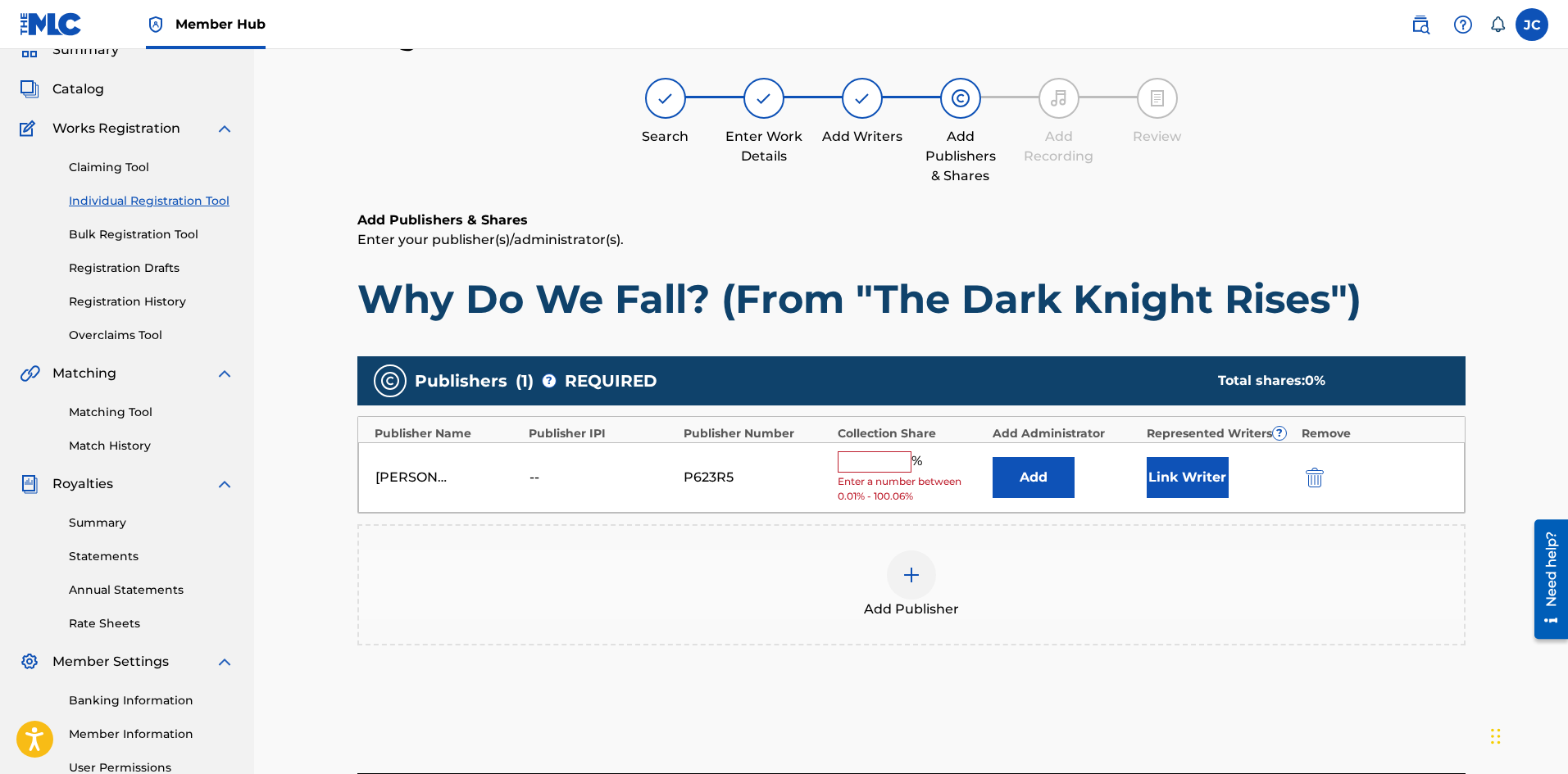
click at [883, 459] on input "text" at bounding box center [874, 462] width 74 height 21
type input "100"
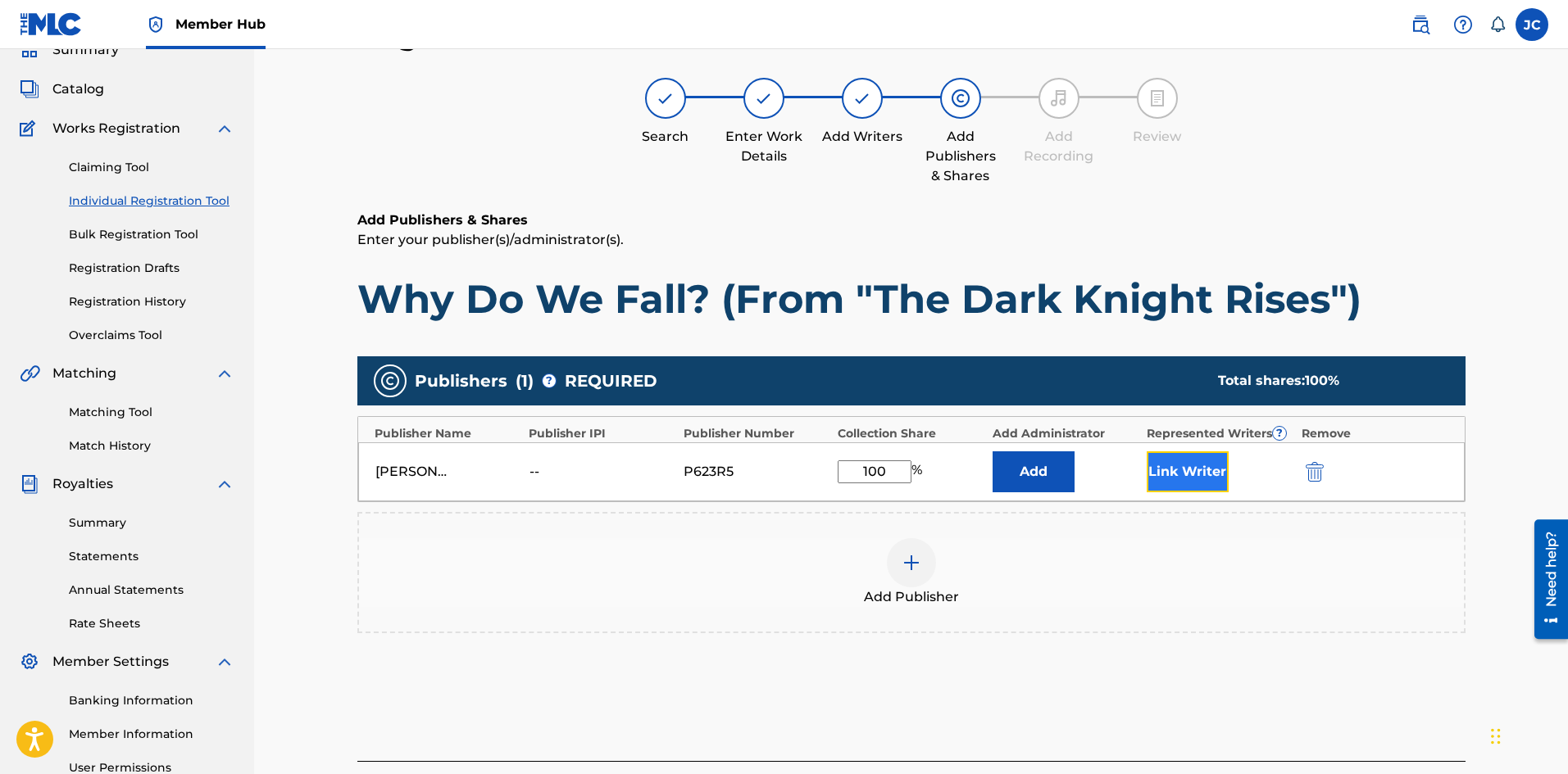
click at [1173, 462] on button "Link Writer" at bounding box center [1187, 472] width 82 height 41
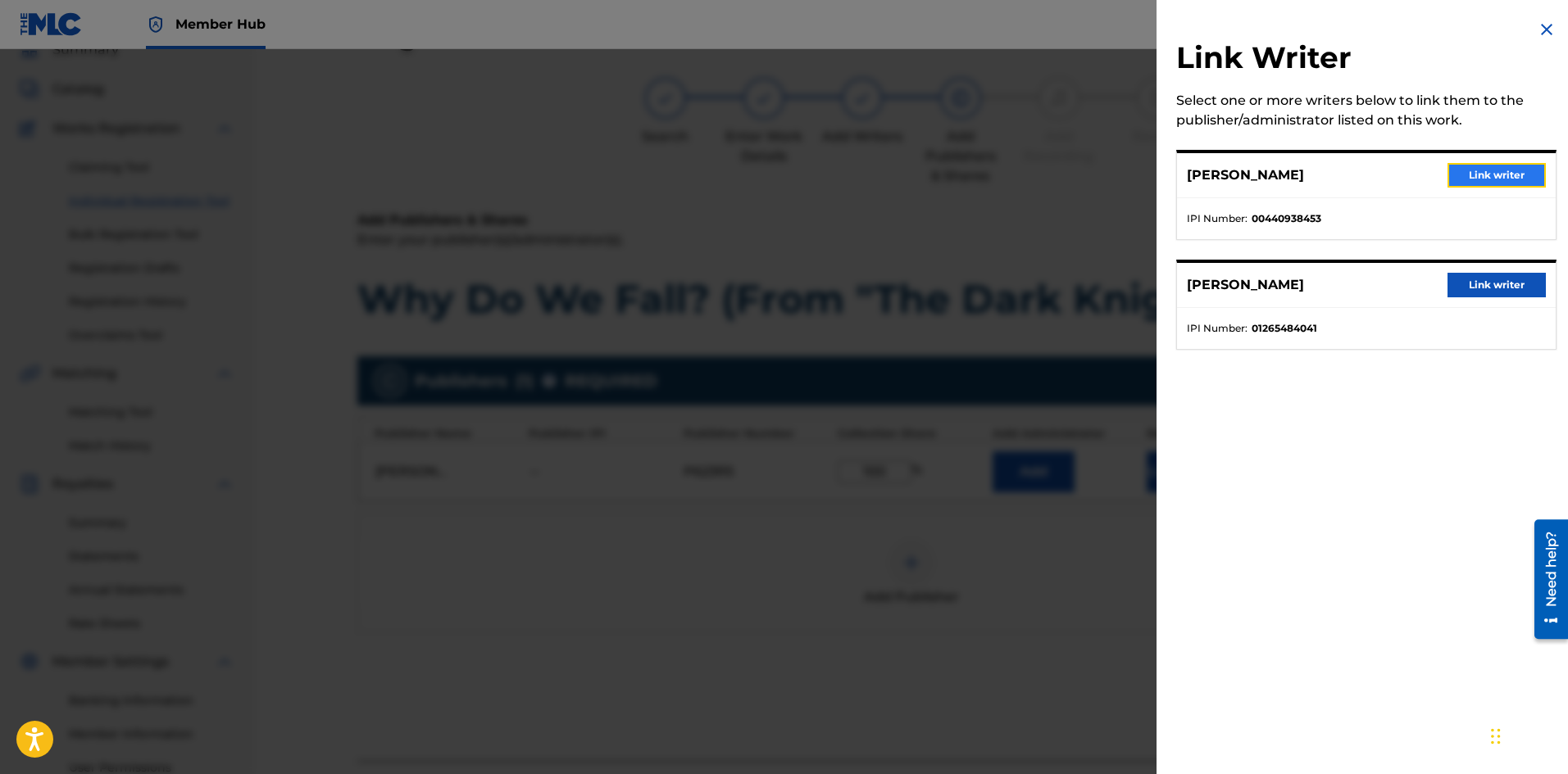
click at [1488, 164] on button "Link writer" at bounding box center [1496, 175] width 98 height 25
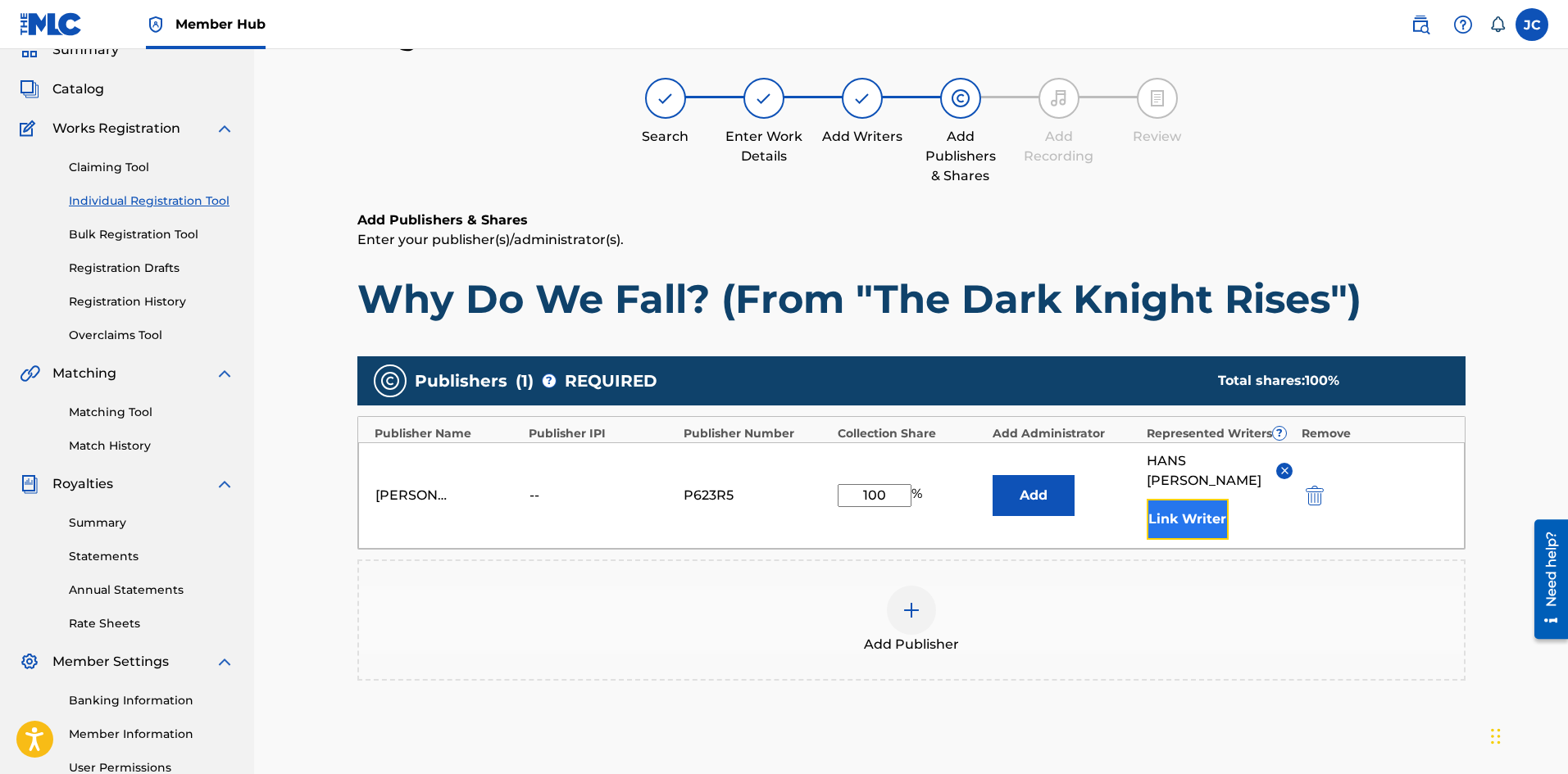
click at [1180, 499] on button "Link Writer" at bounding box center [1187, 519] width 82 height 41
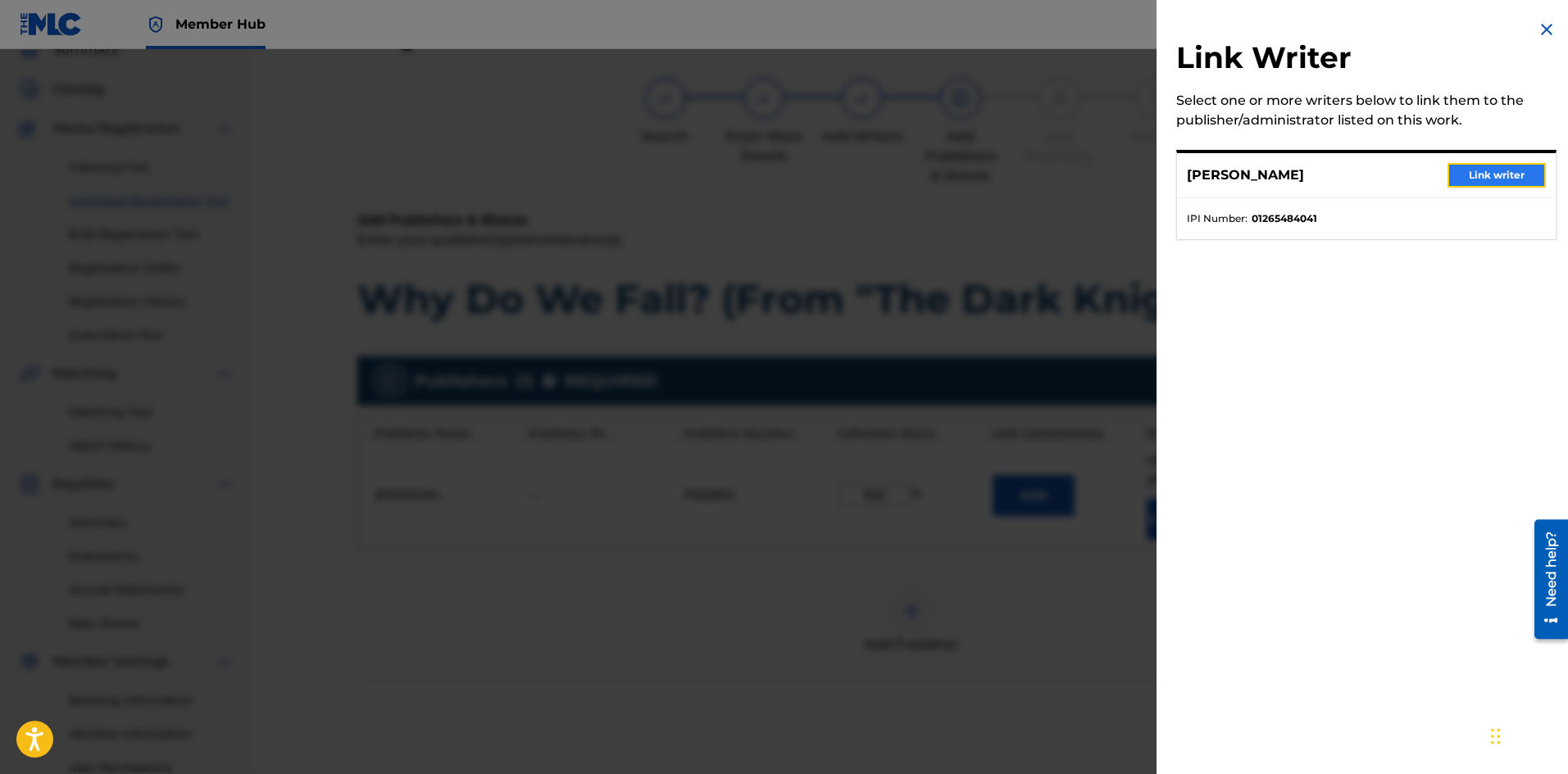
click at [1479, 175] on button "Link writer" at bounding box center [1496, 175] width 98 height 25
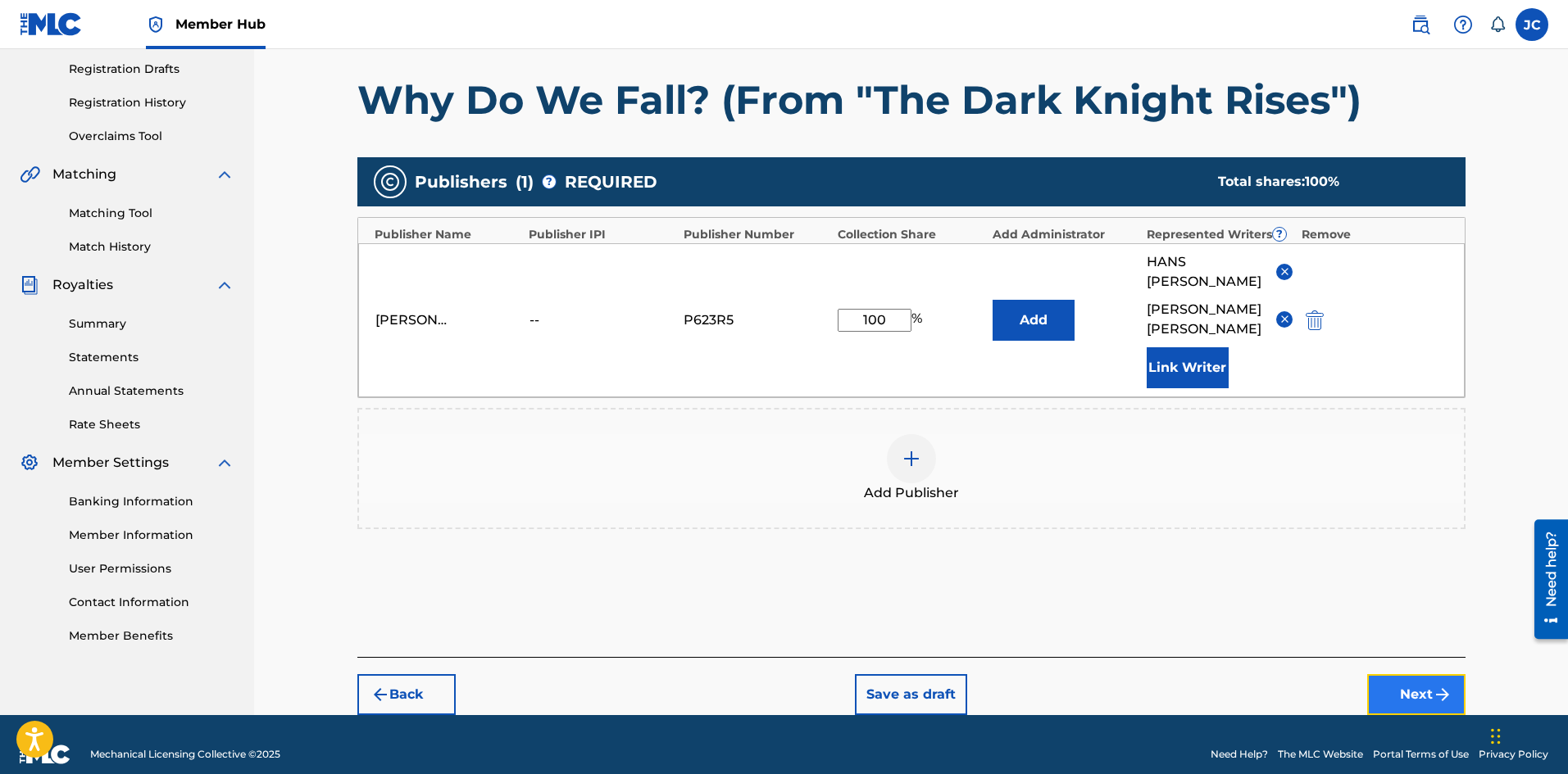
click at [1428, 674] on button "Next" at bounding box center [1416, 695] width 98 height 41
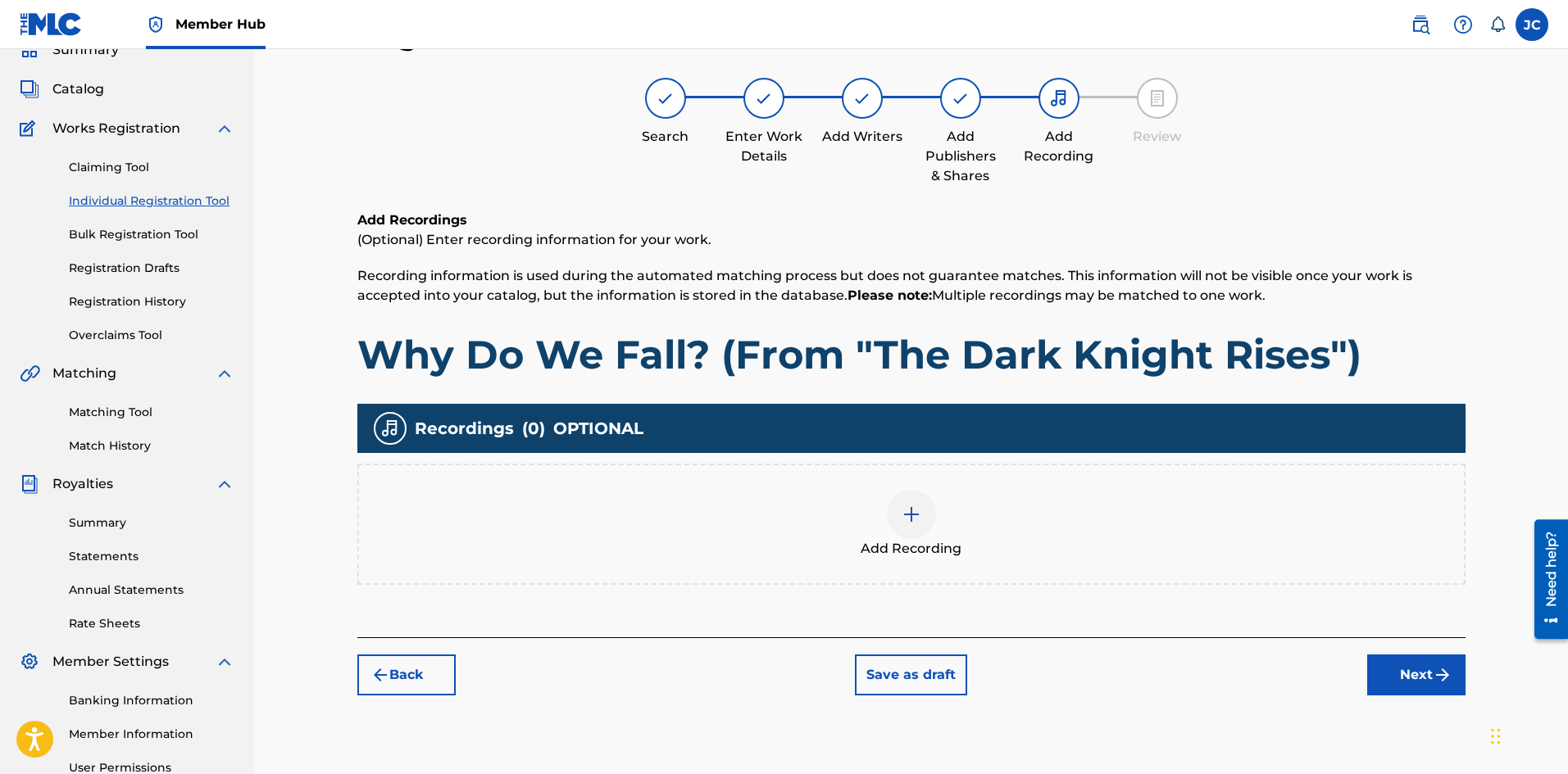
click at [910, 523] on img at bounding box center [910, 514] width 20 height 20
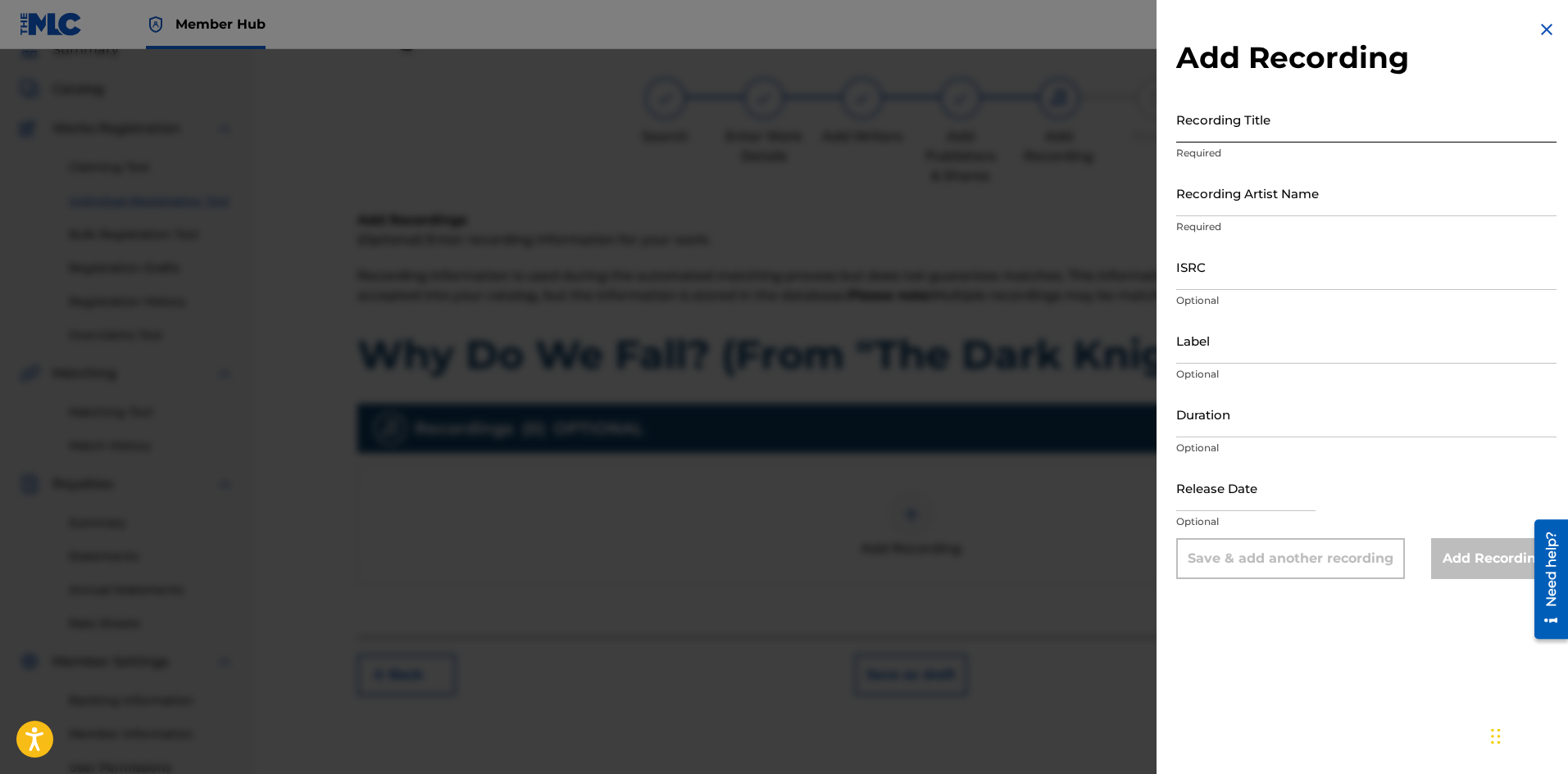
click at [1234, 131] on input "Recording Title" at bounding box center [1366, 119] width 380 height 47
paste input "Why Do We Fall? (From "The Dark Knight Rises")"
type input "Why Do We Fall? (From "The Dark Knight Rises")"
click at [1242, 204] on input "Recording Artist Name" at bounding box center [1366, 192] width 380 height 47
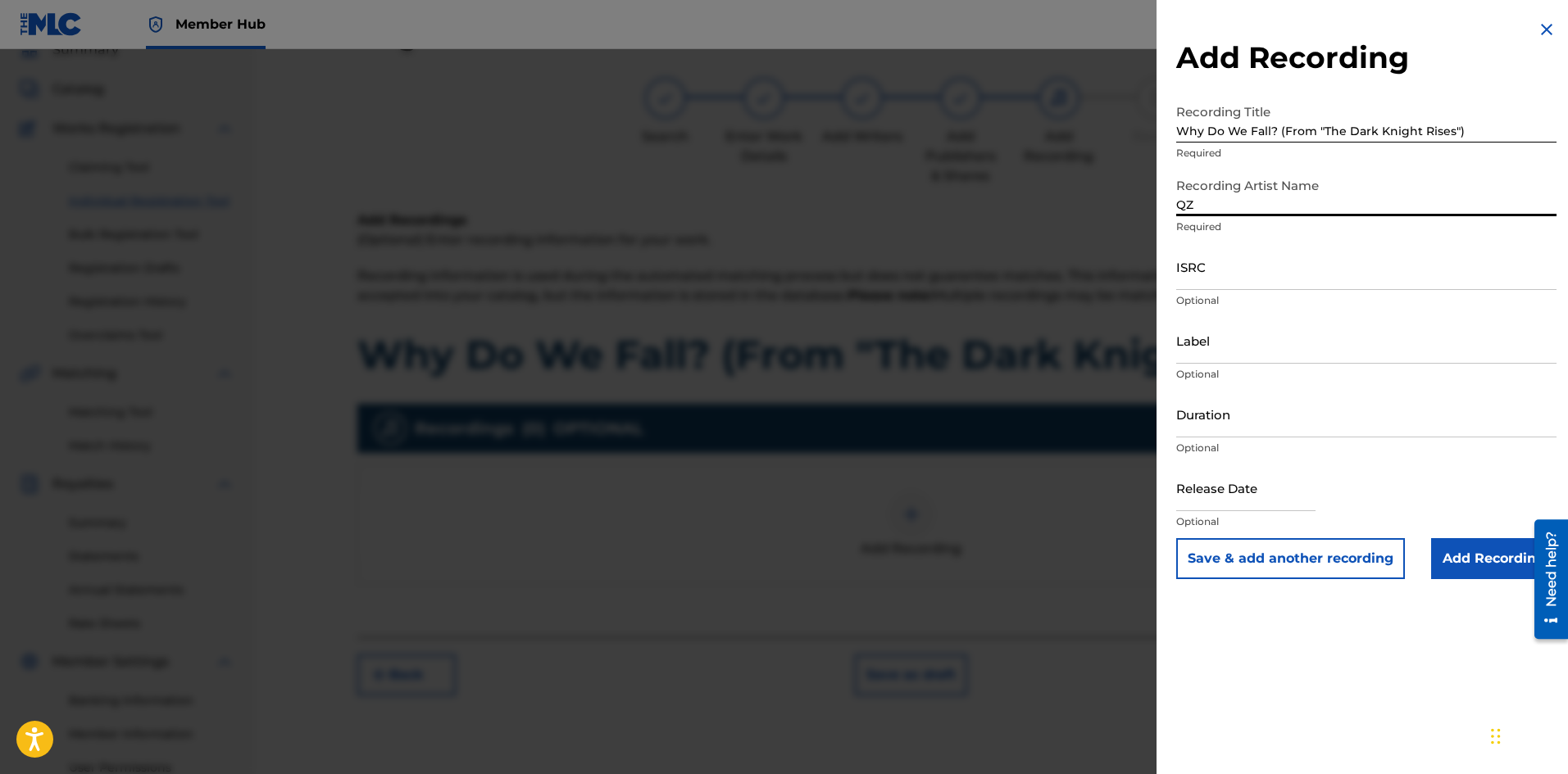
type input "Q"
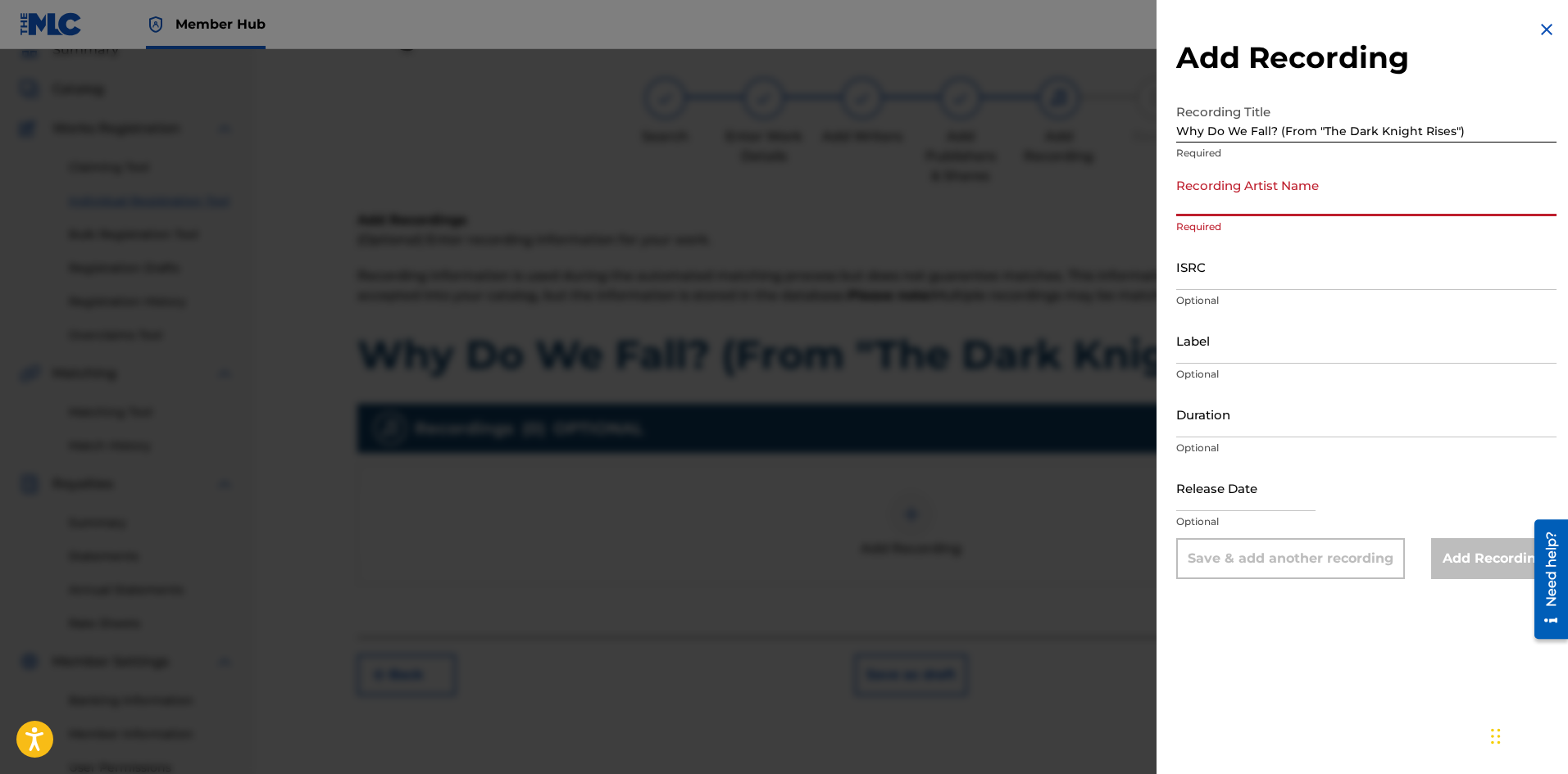
click at [1266, 202] on input "Recording Artist Name" at bounding box center [1366, 192] width 380 height 47
type input "[PERSON_NAME]"
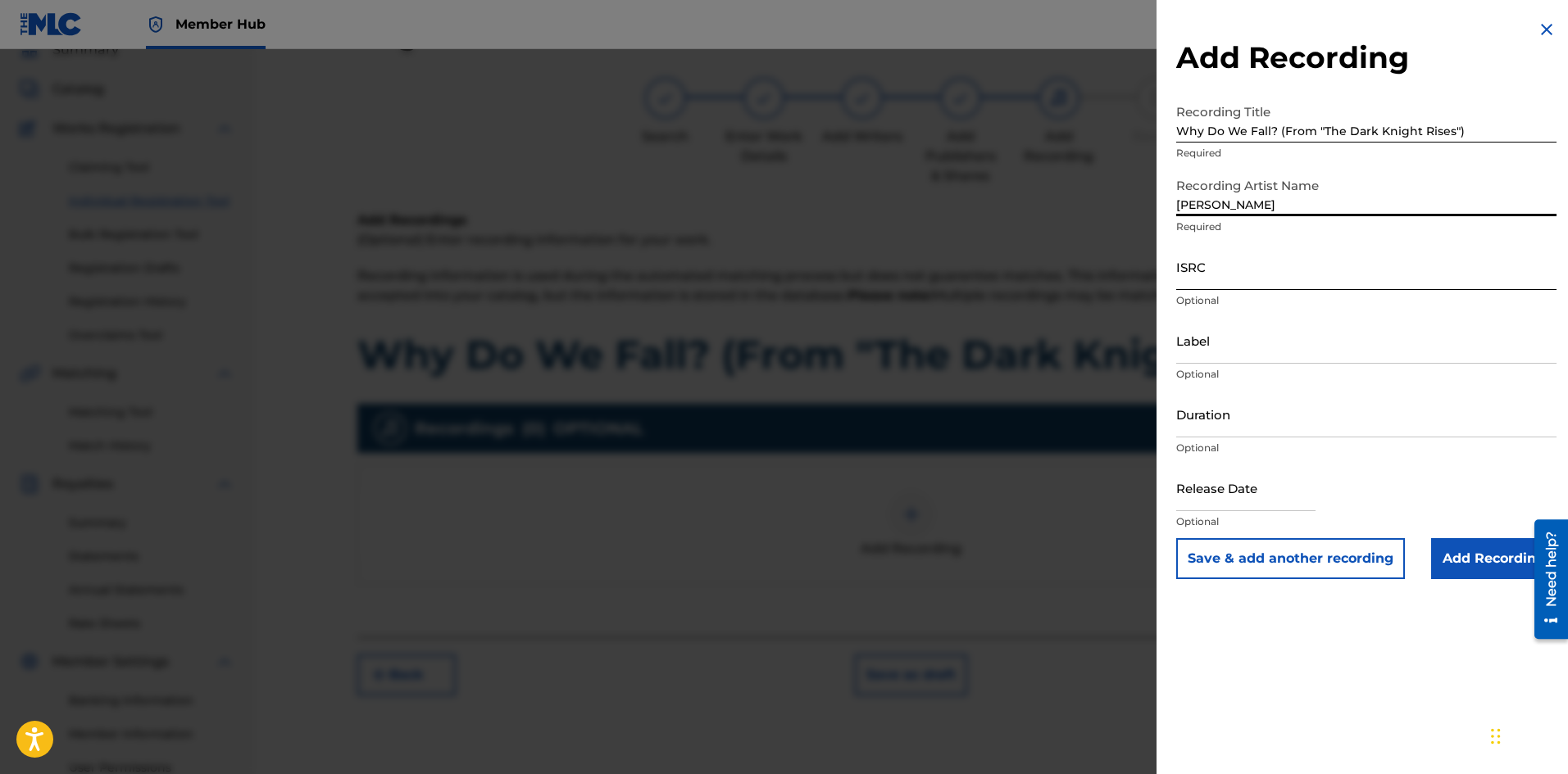
click at [1216, 267] on input "ISRC" at bounding box center [1366, 267] width 380 height 47
click at [1211, 278] on input "ISRC" at bounding box center [1366, 267] width 380 height 47
paste input "QZZ7U2561917"
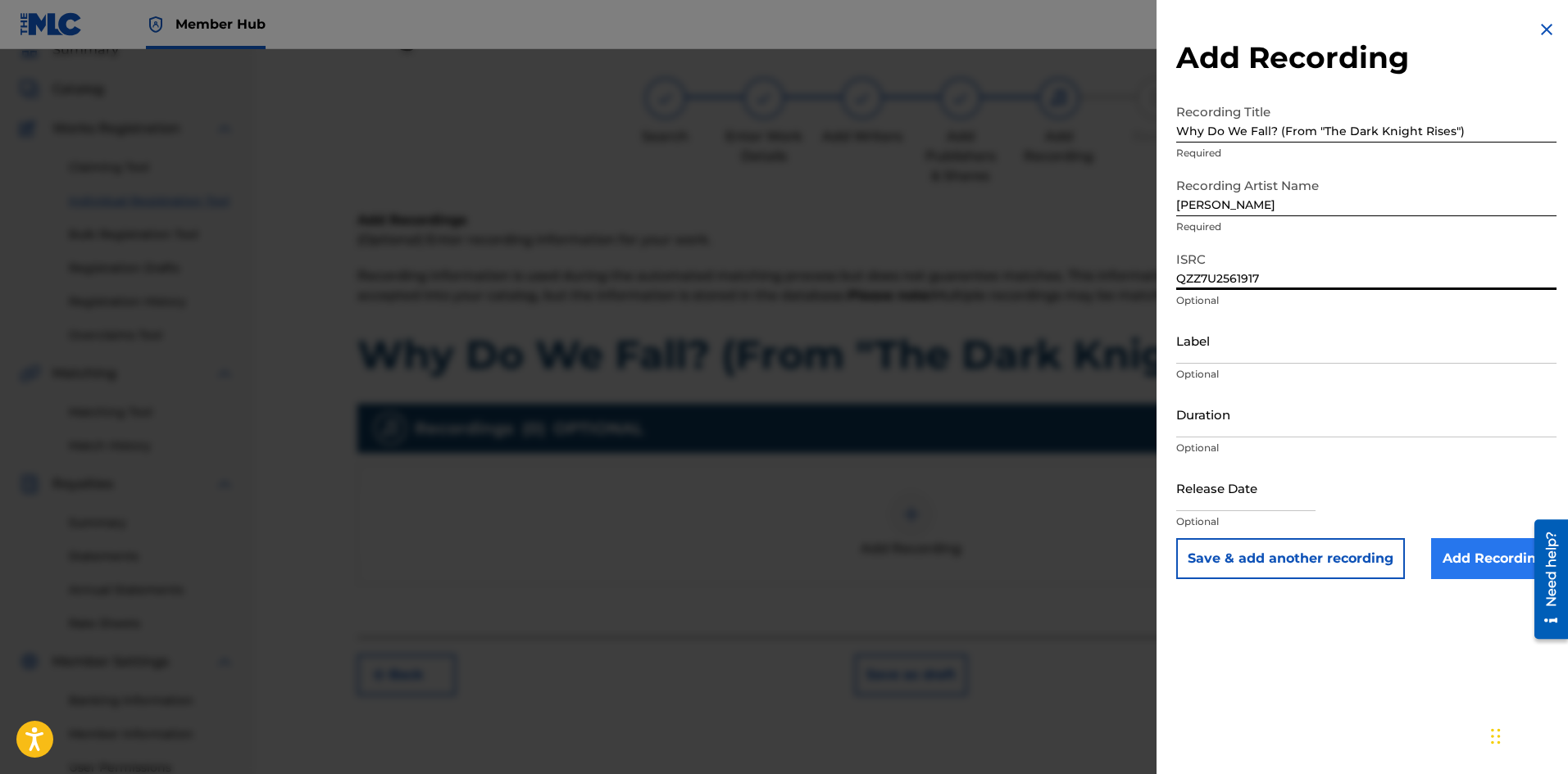
type input "QZZ7U2561917"
click at [1473, 565] on input "Add Recording" at bounding box center [1493, 559] width 125 height 41
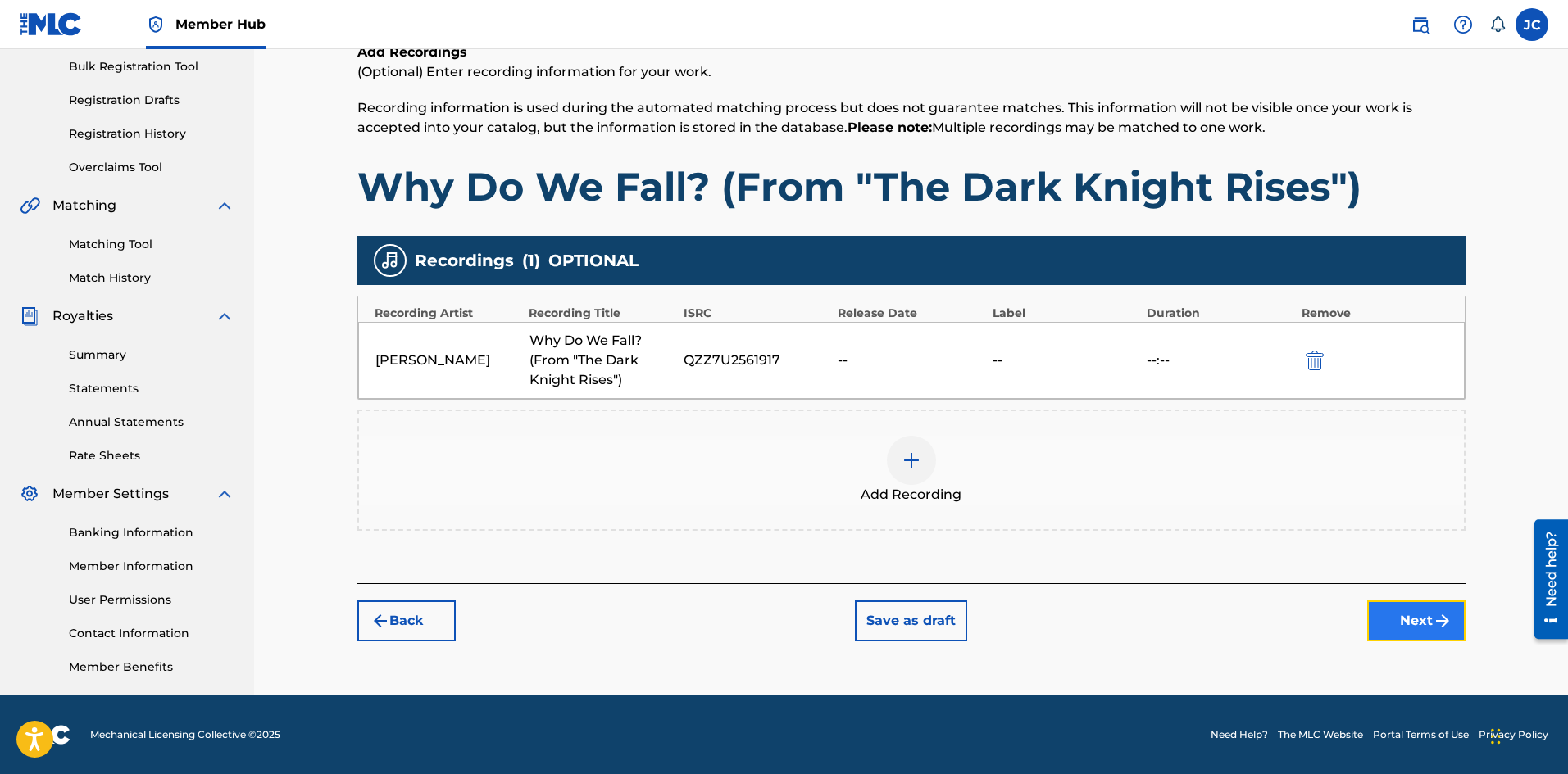
click at [1404, 616] on button "Next" at bounding box center [1416, 621] width 98 height 41
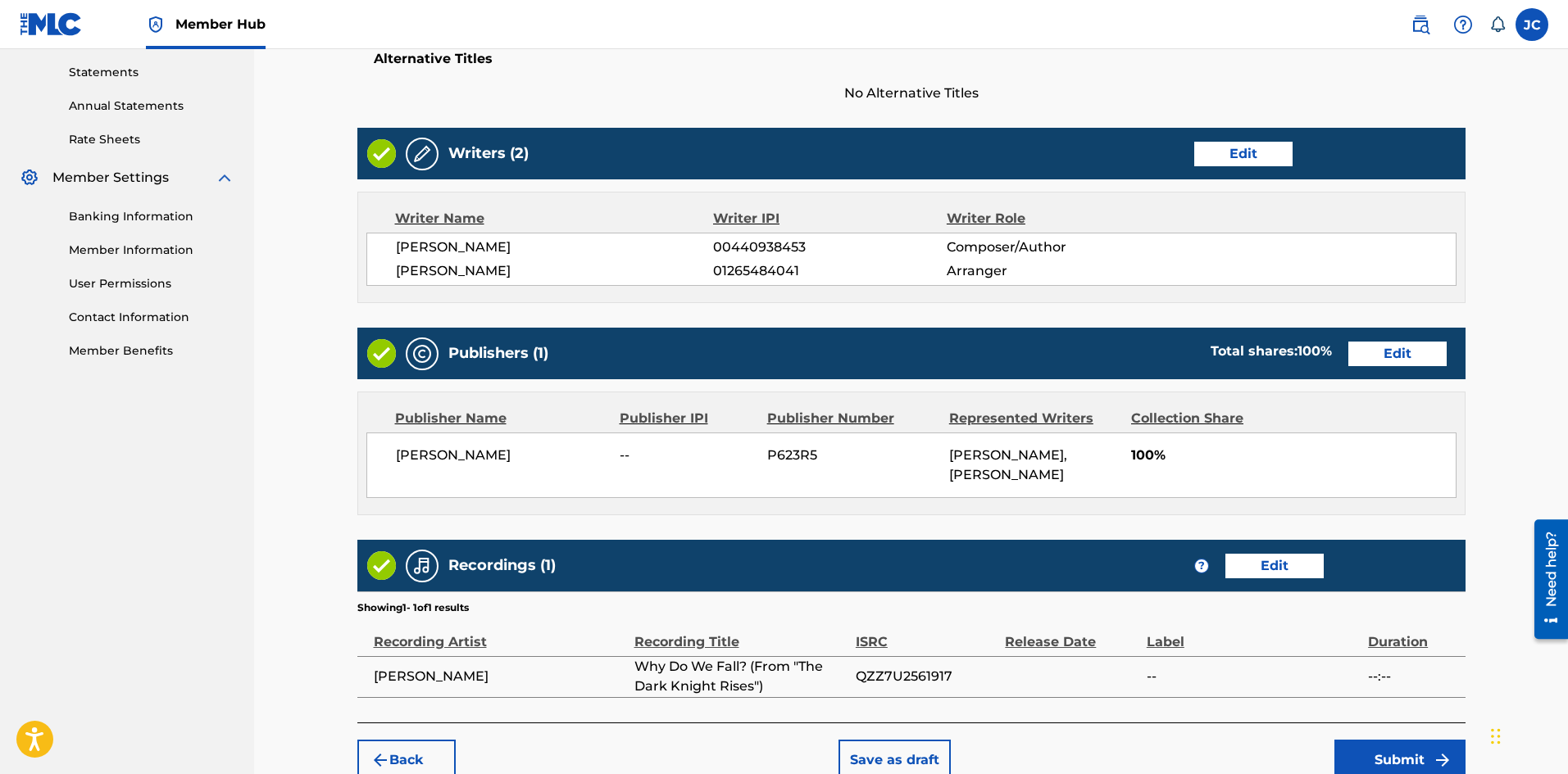
scroll to position [643, 0]
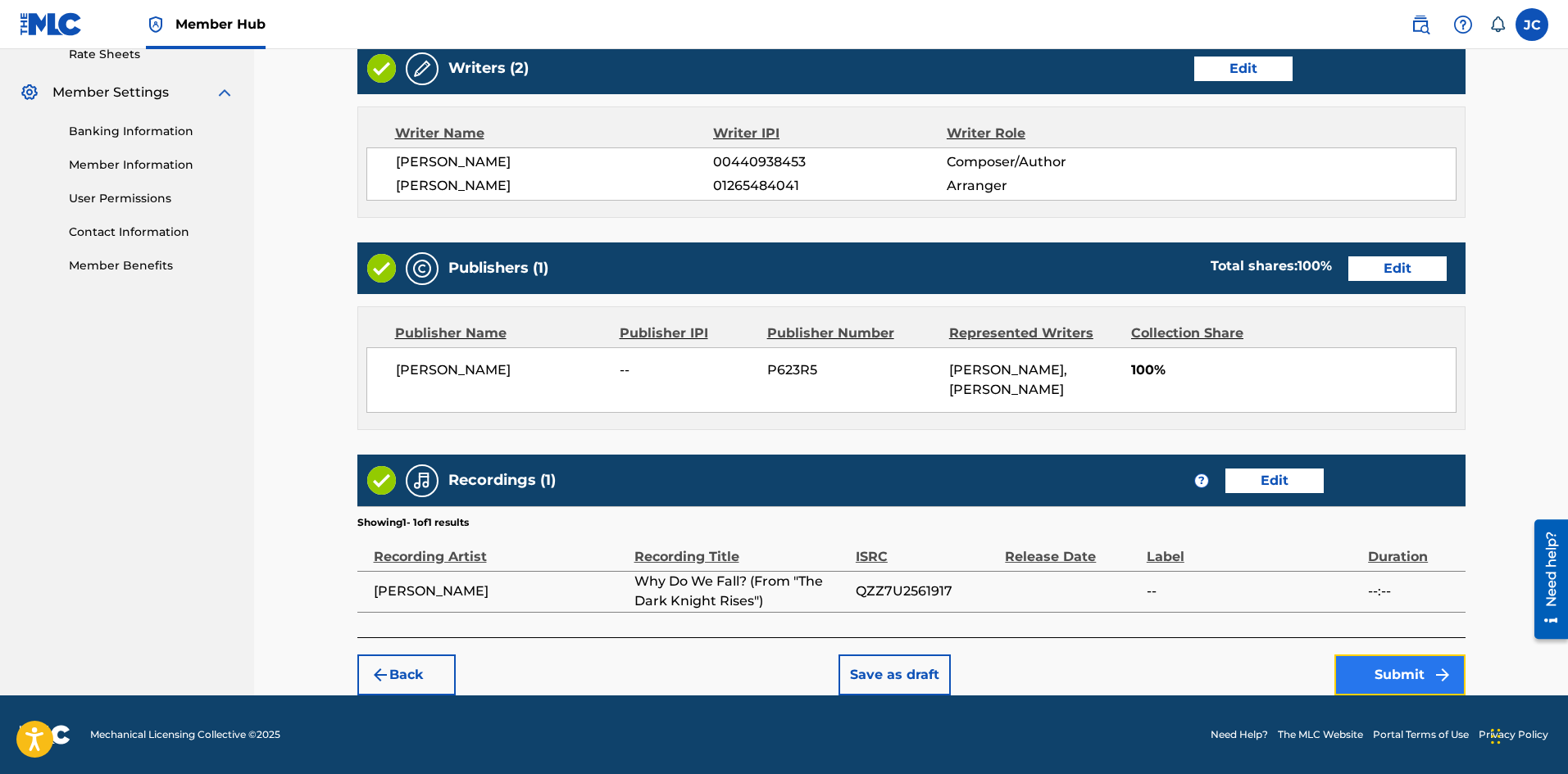
click at [1370, 672] on button "Submit" at bounding box center [1400, 675] width 131 height 41
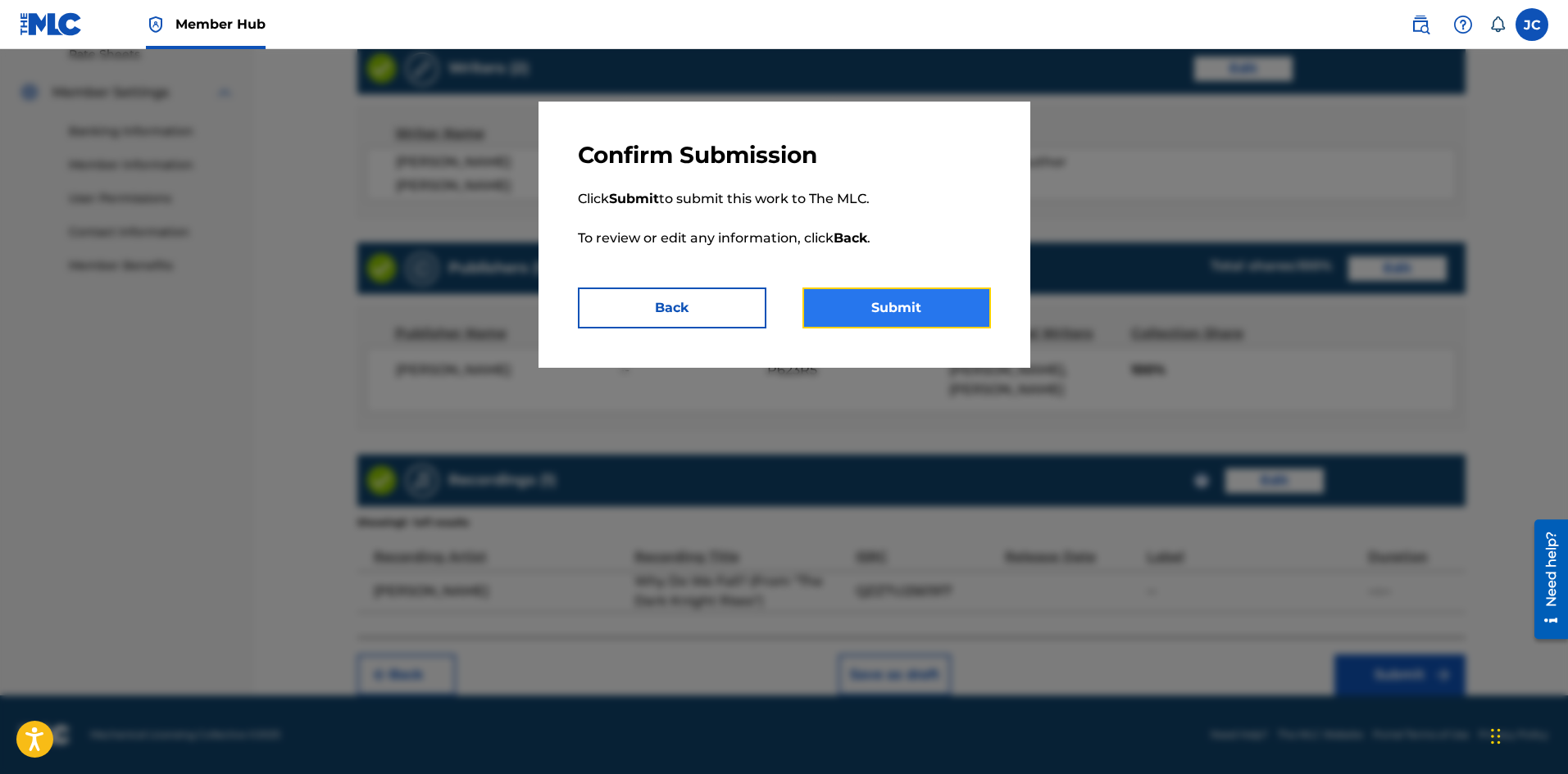
click at [927, 323] on button "Submit" at bounding box center [896, 308] width 188 height 41
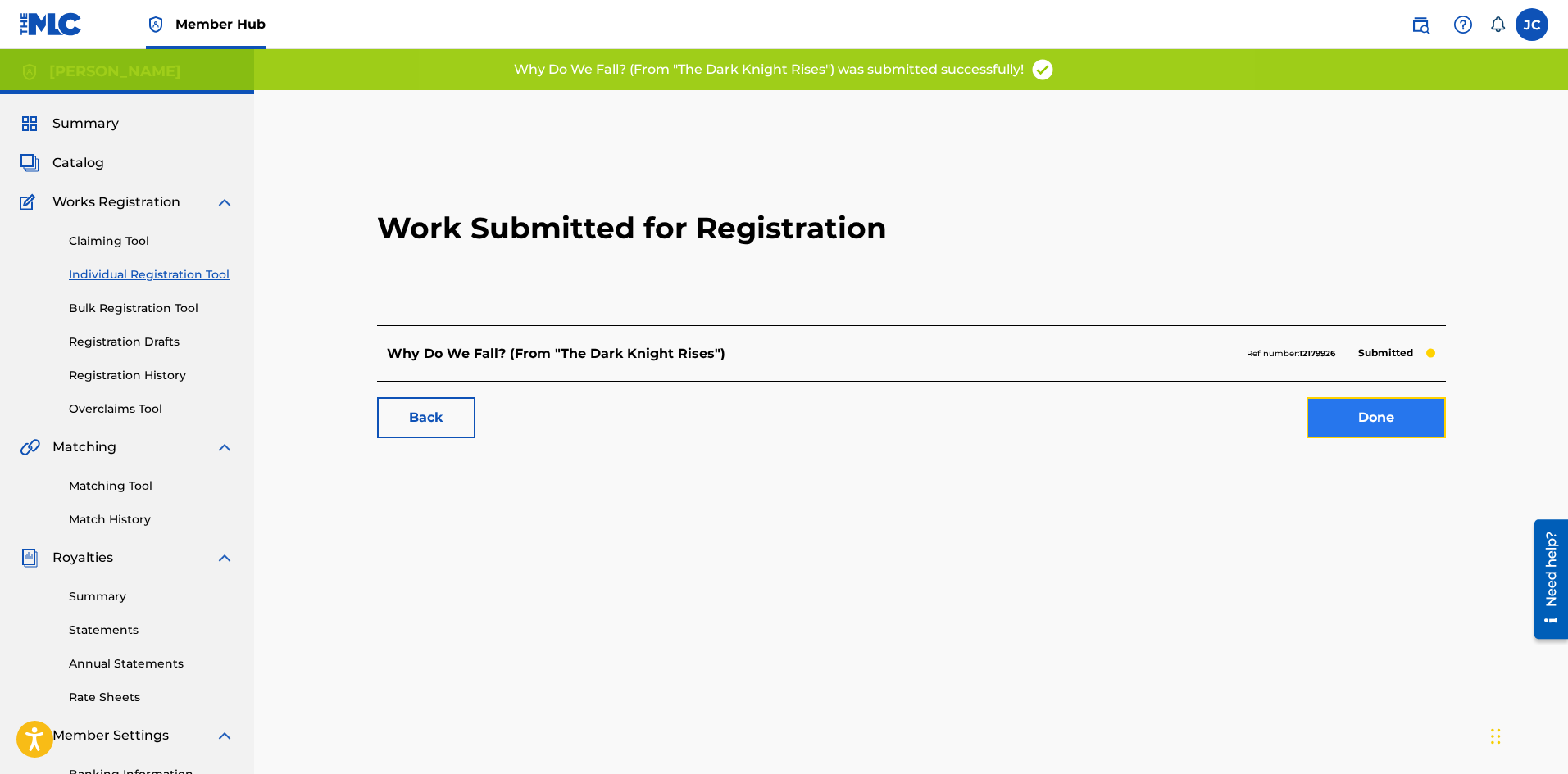
click at [1335, 421] on link "Done" at bounding box center [1376, 418] width 140 height 41
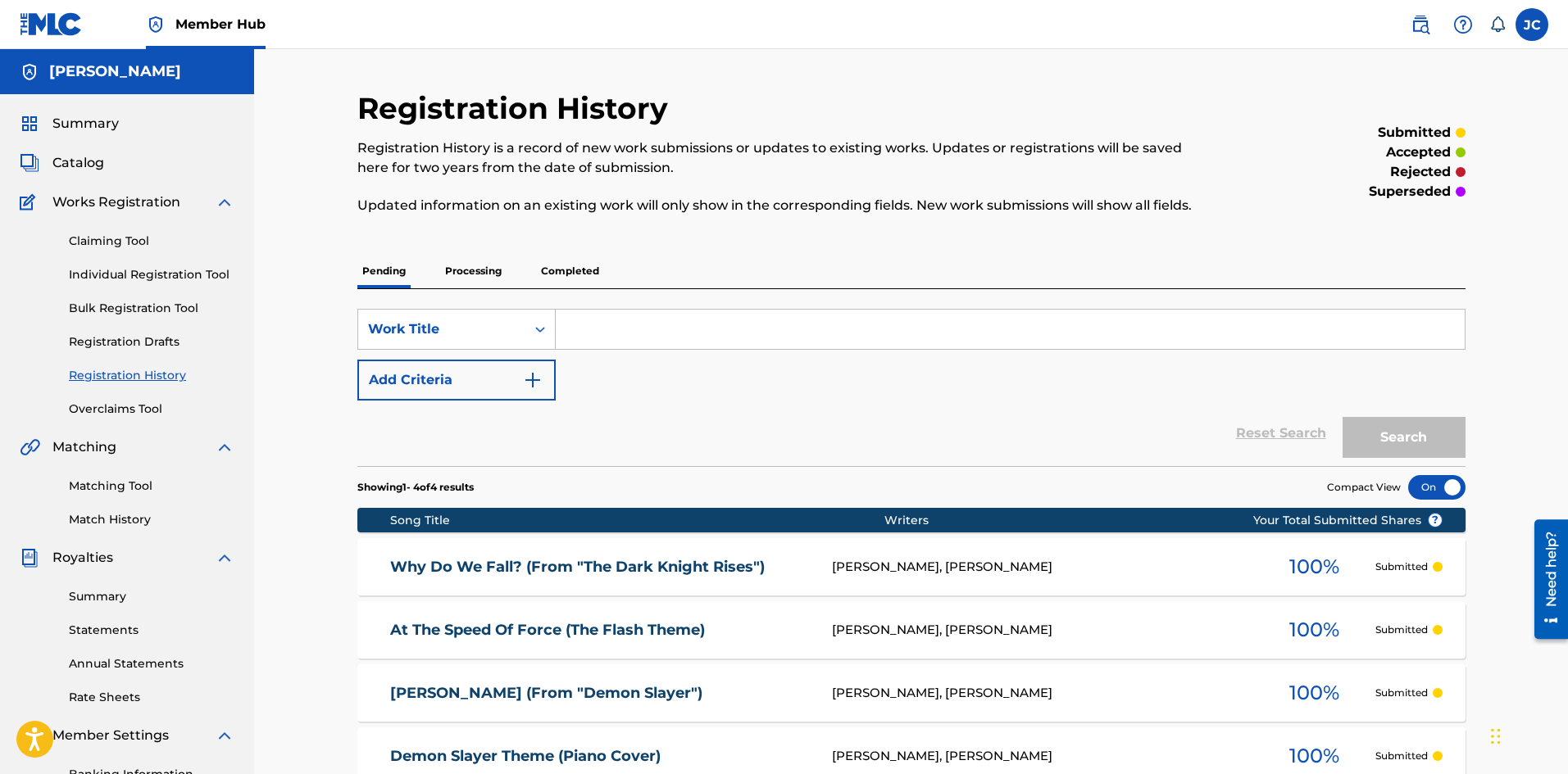
click at [117, 372] on link "Registration History" at bounding box center [152, 376] width 165 height 17
click at [568, 272] on p "Completed" at bounding box center [570, 271] width 68 height 34
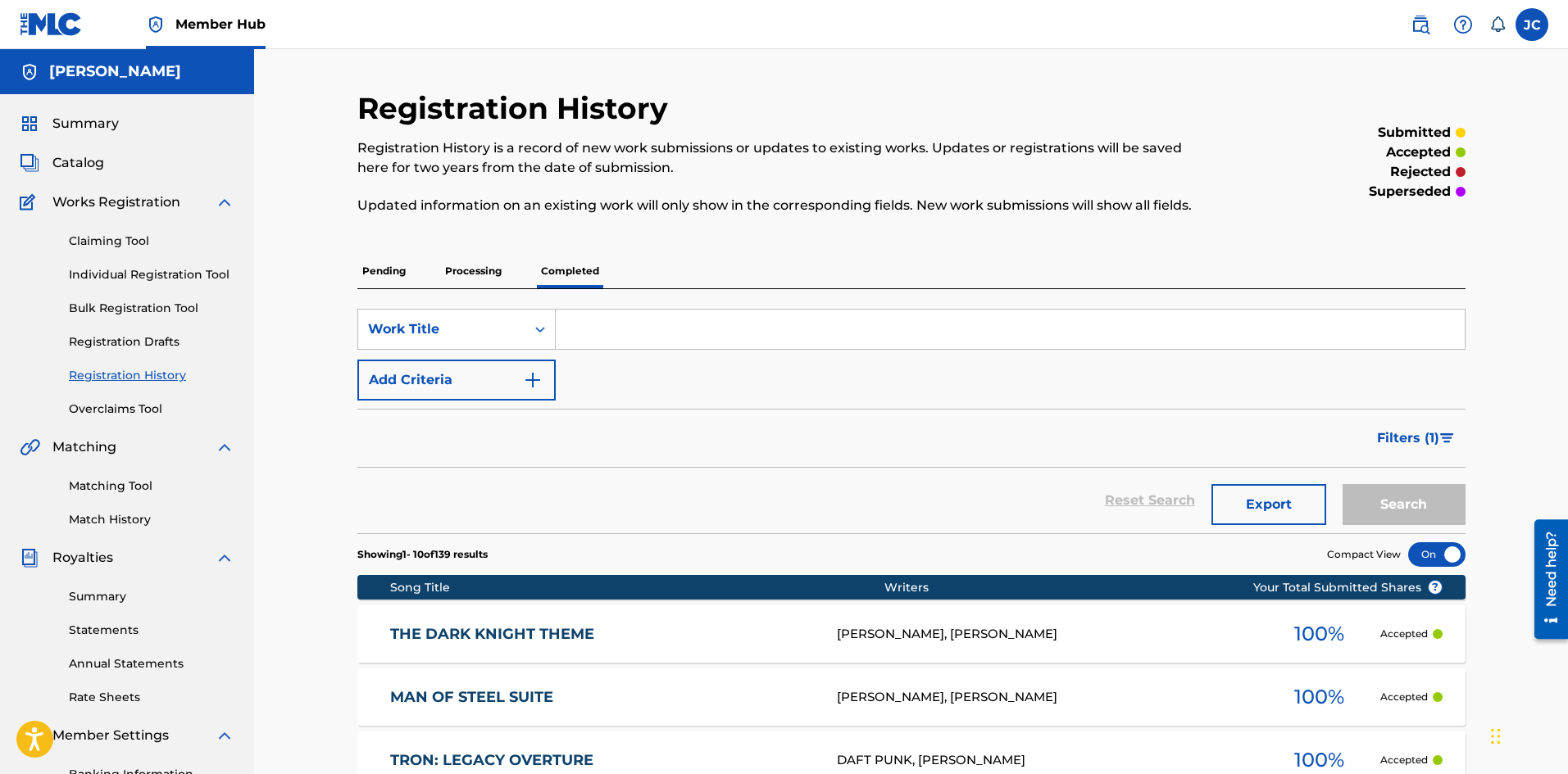
click at [479, 261] on p "Processing" at bounding box center [474, 271] width 66 height 34
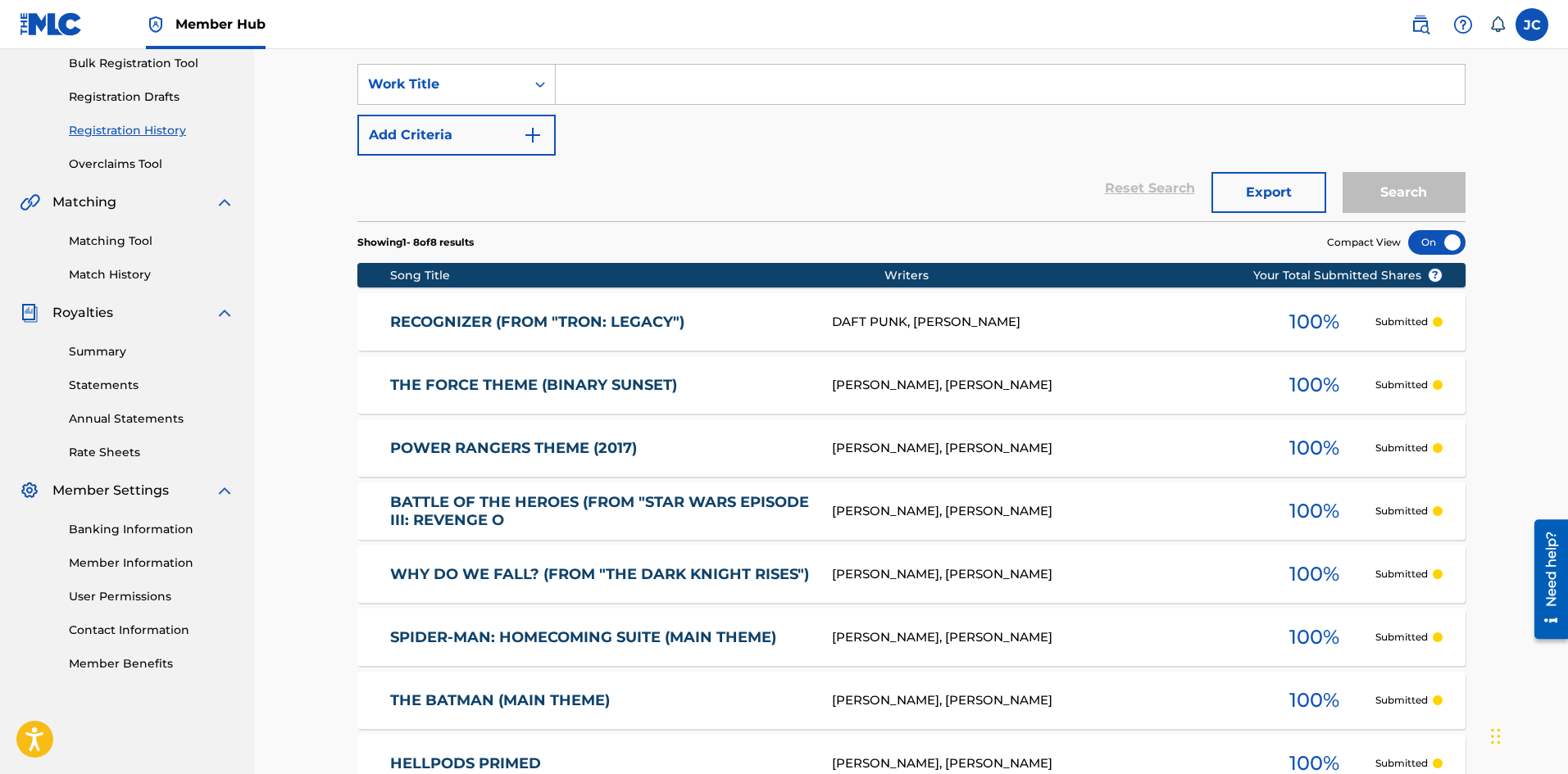
scroll to position [328, 0]
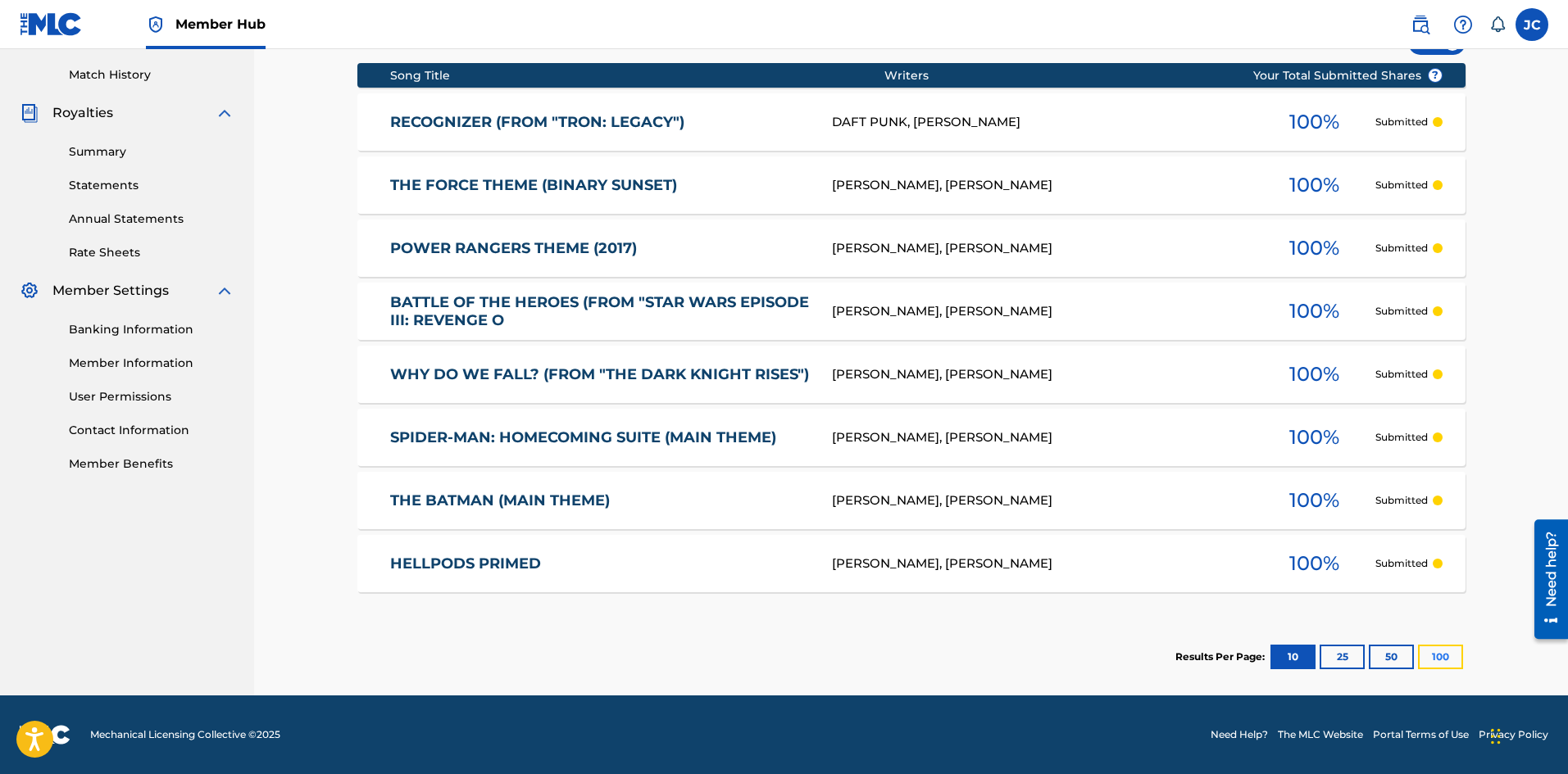
click at [1434, 658] on button "100" at bounding box center [1440, 656] width 45 height 25
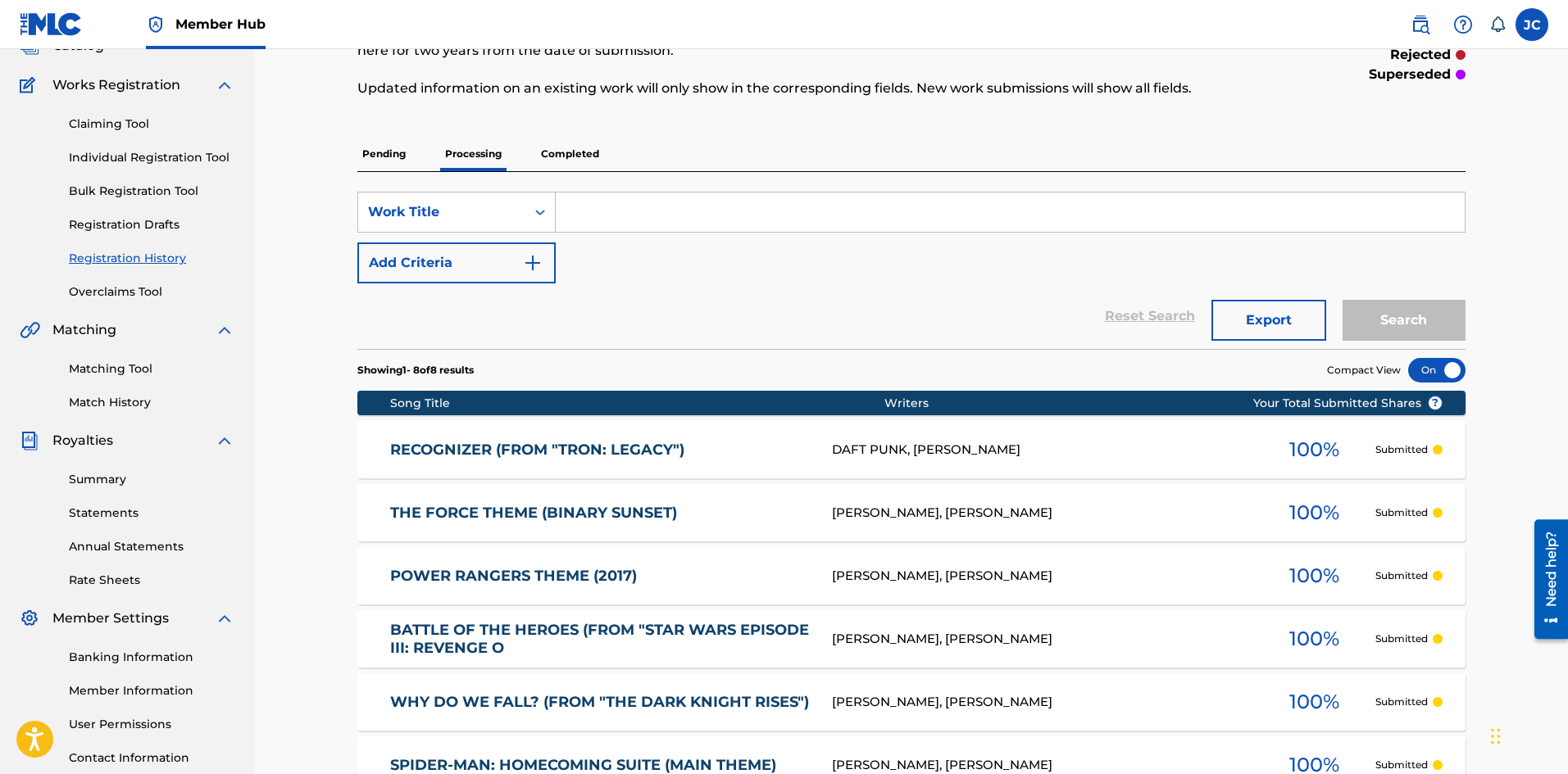
scroll to position [0, 0]
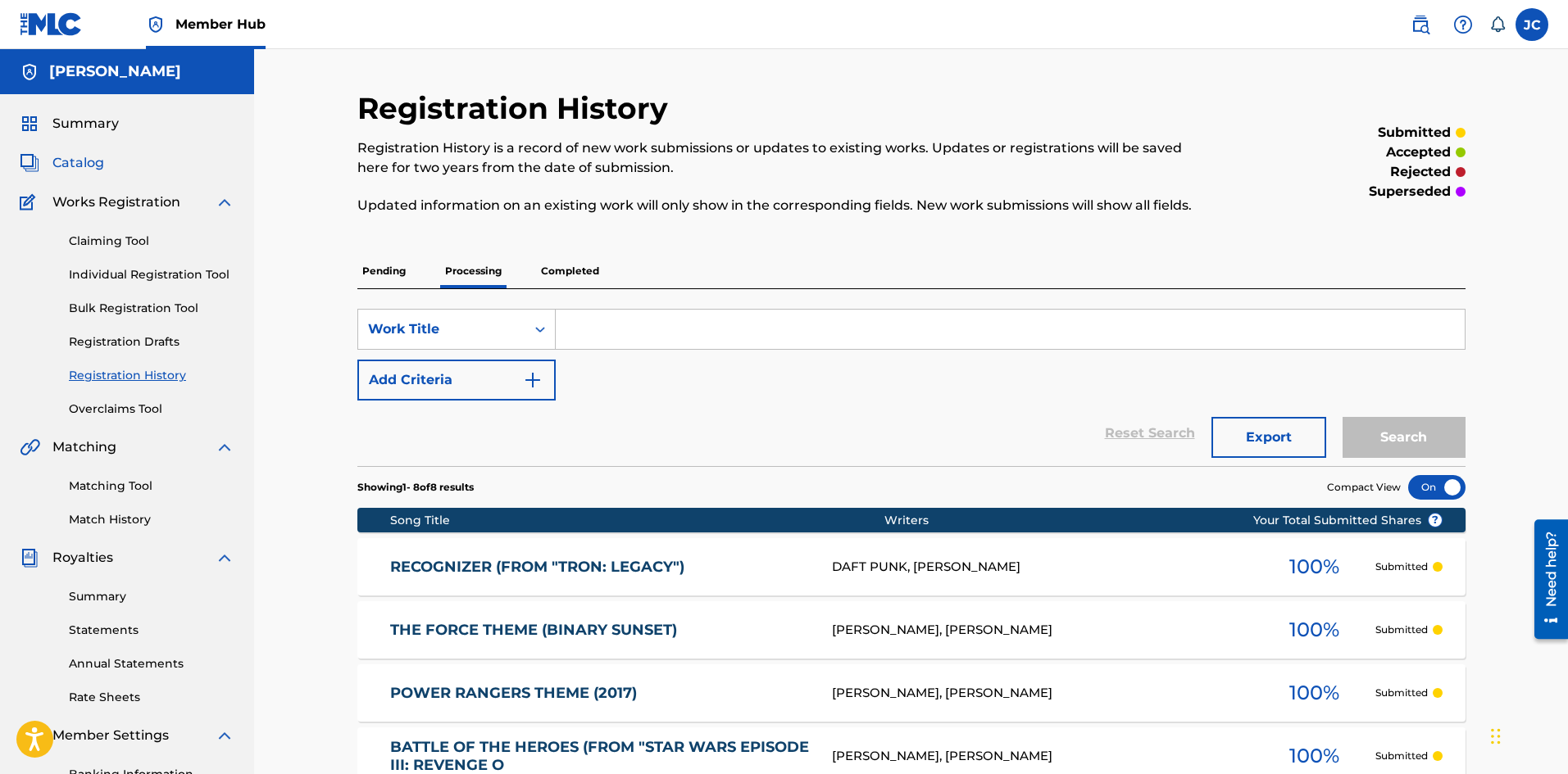
click at [89, 163] on span "Catalog" at bounding box center [78, 163] width 52 height 20
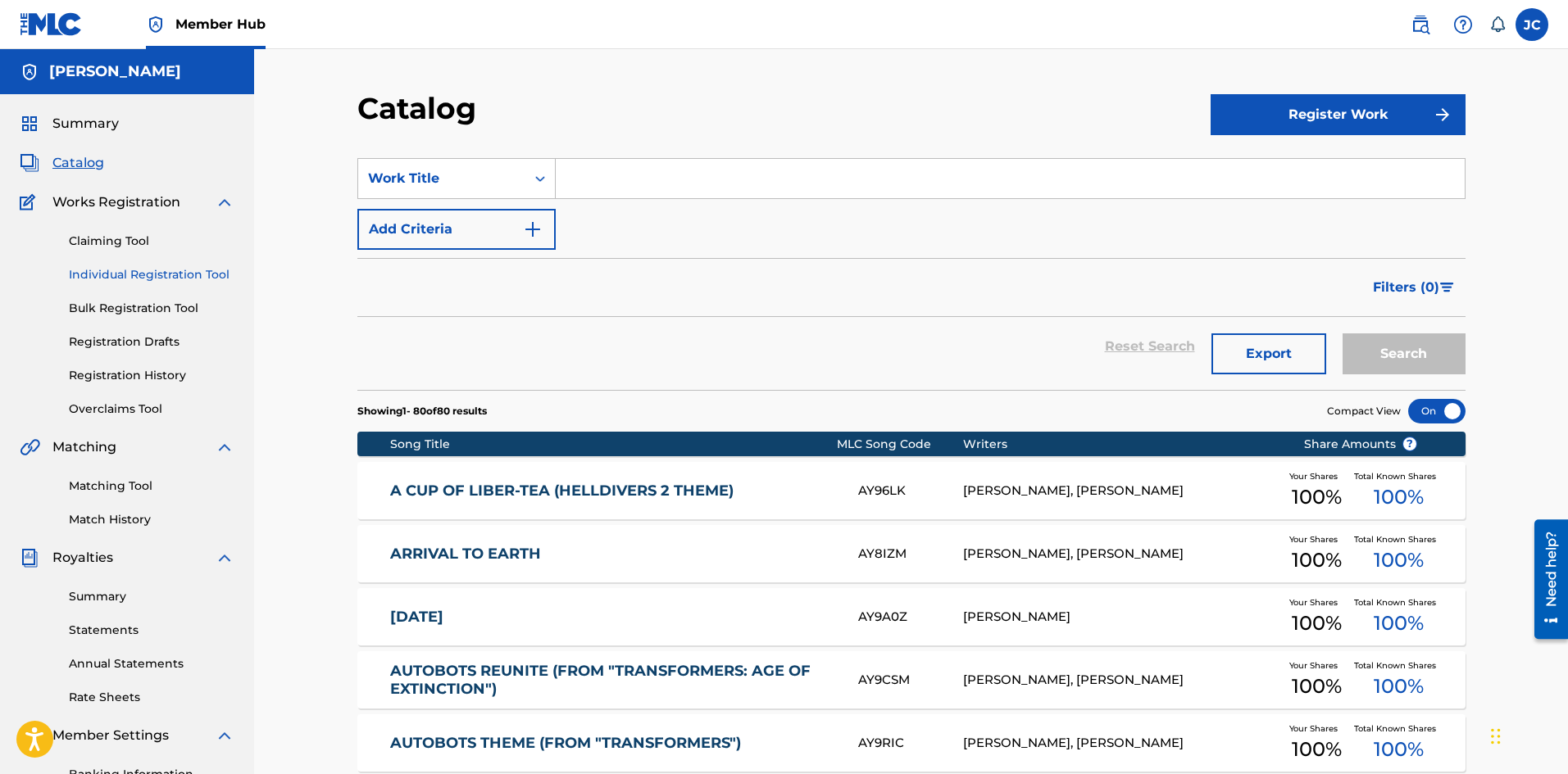
click at [121, 278] on link "Individual Registration Tool" at bounding box center [152, 275] width 165 height 17
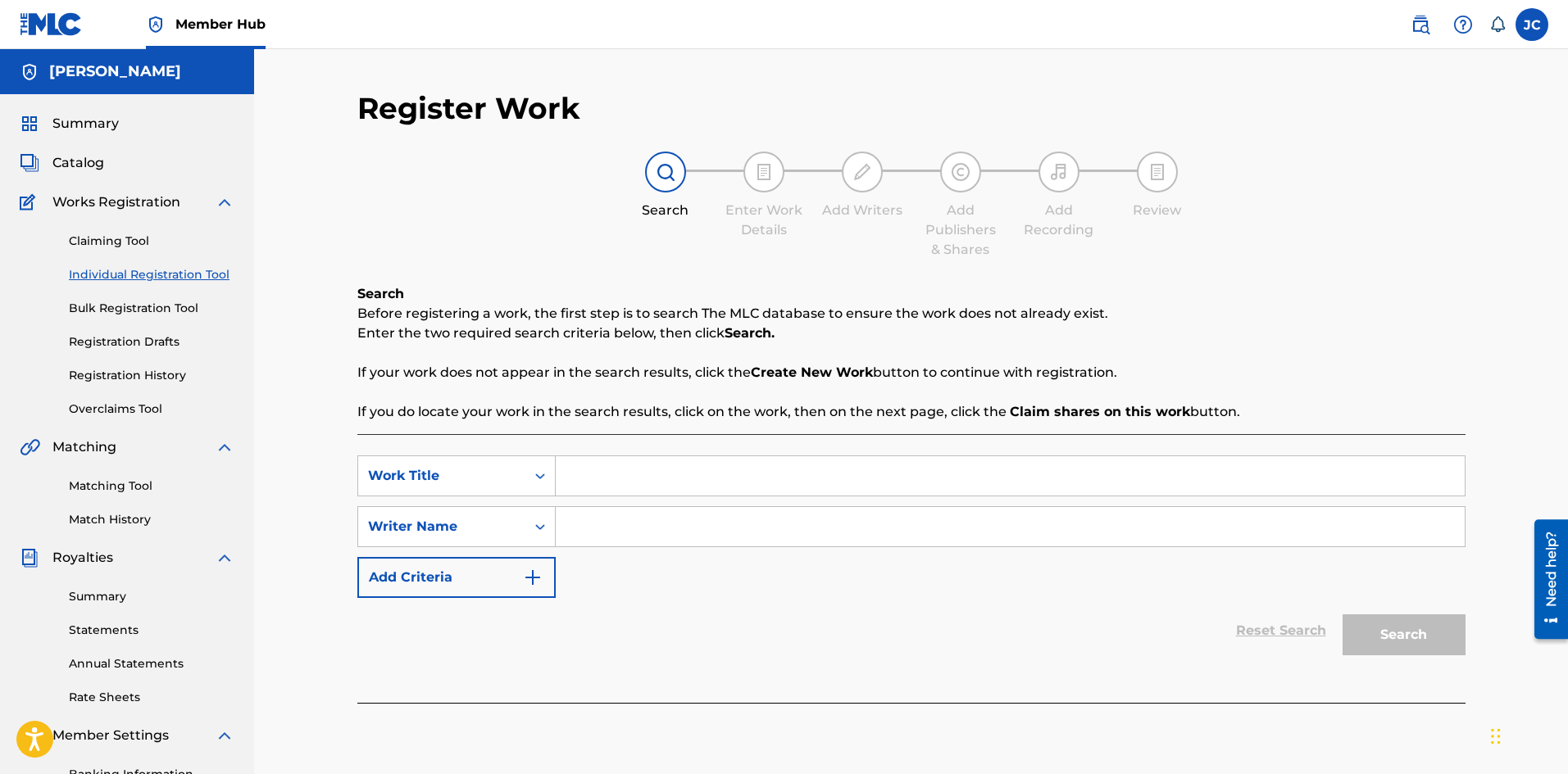
click at [644, 467] on input "Search Form" at bounding box center [1009, 476] width 909 height 39
paste input "You're a Soldier Now (from "Transformers")"
type input "You're a Soldier Now (from "Transformers")"
click at [668, 540] on input "Search Form" at bounding box center [1009, 527] width 909 height 39
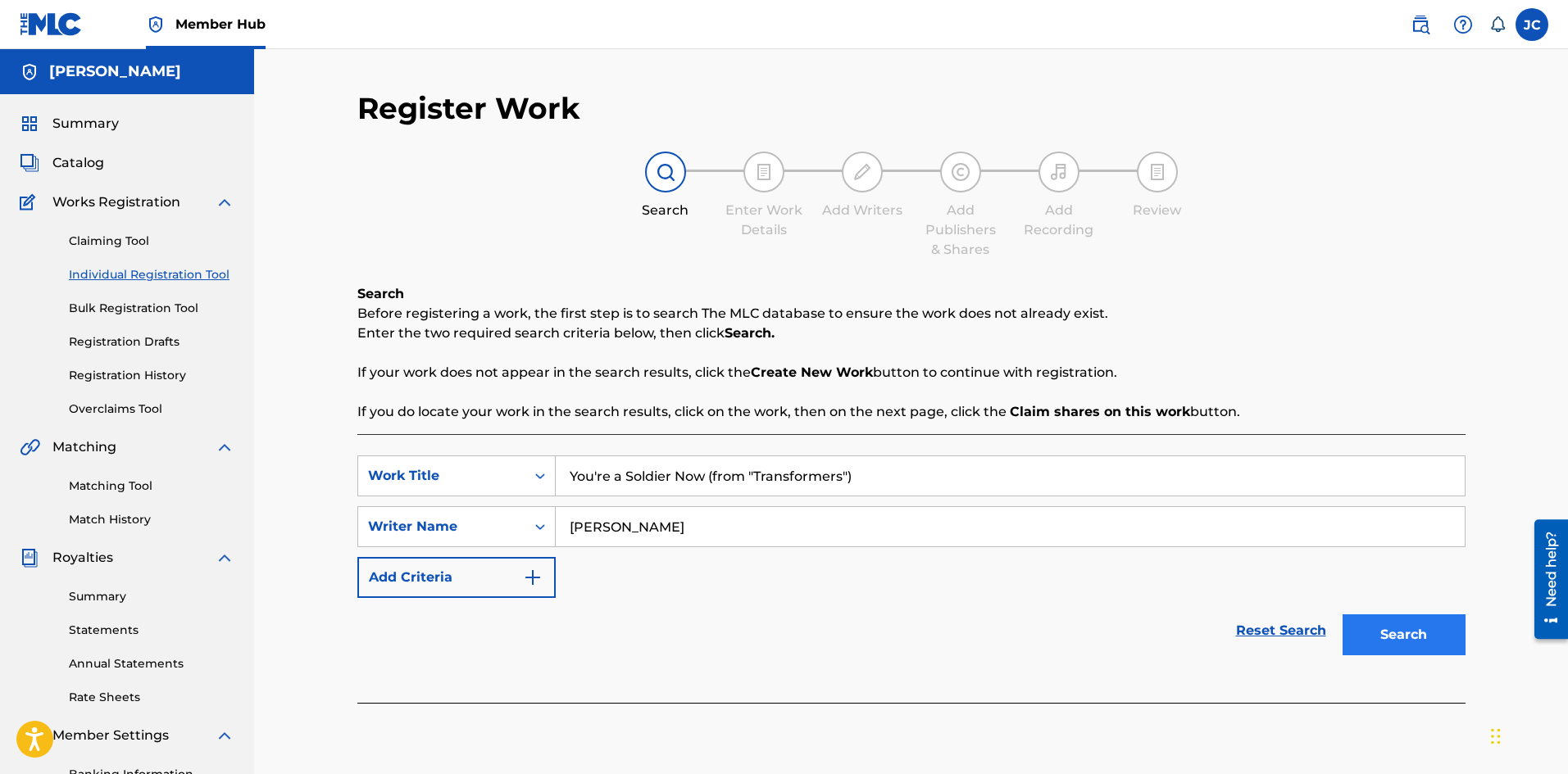
type input "[PERSON_NAME]"
click at [1372, 640] on button "Search" at bounding box center [1404, 635] width 123 height 41
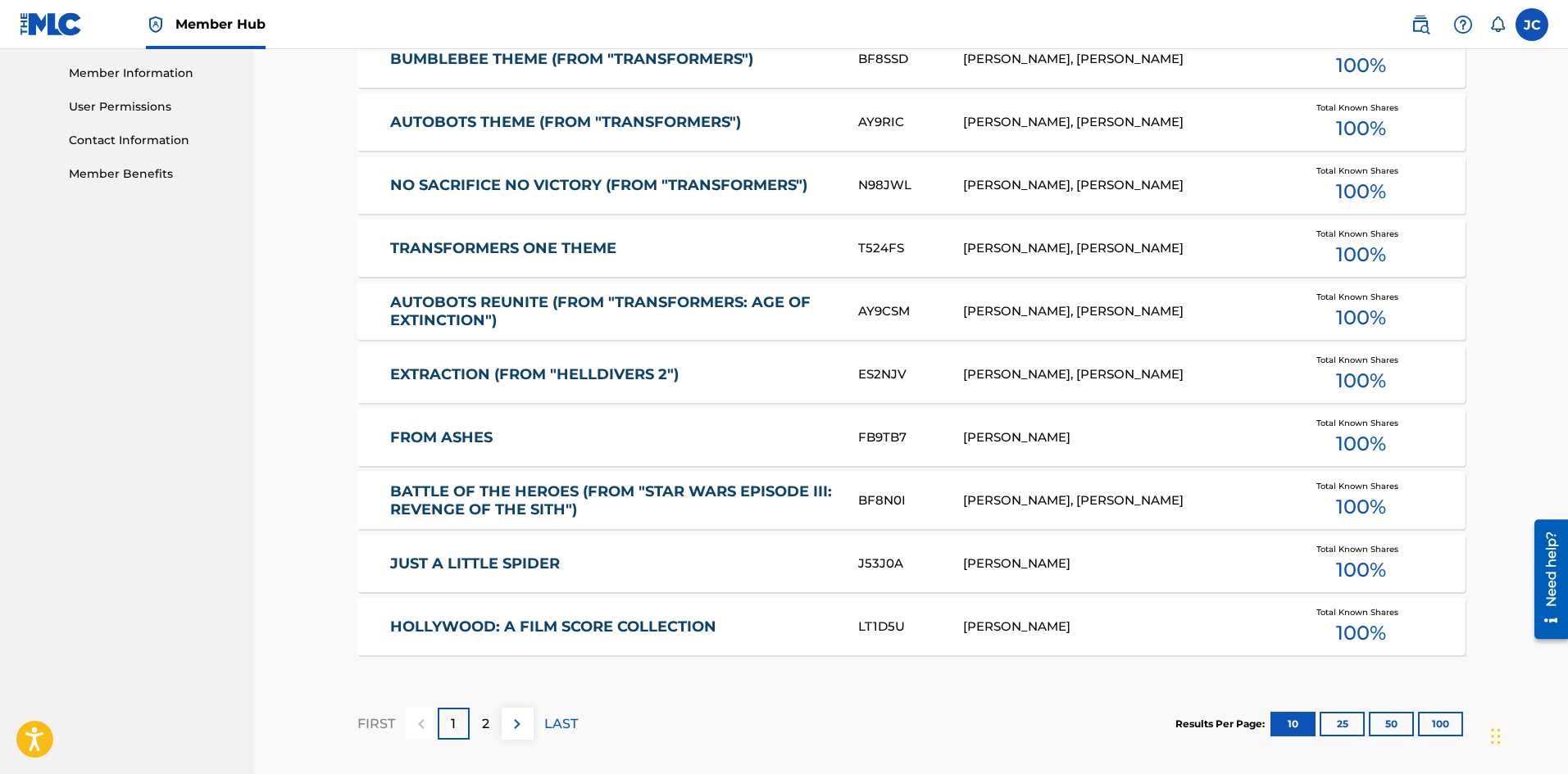
scroll to position [737, 0]
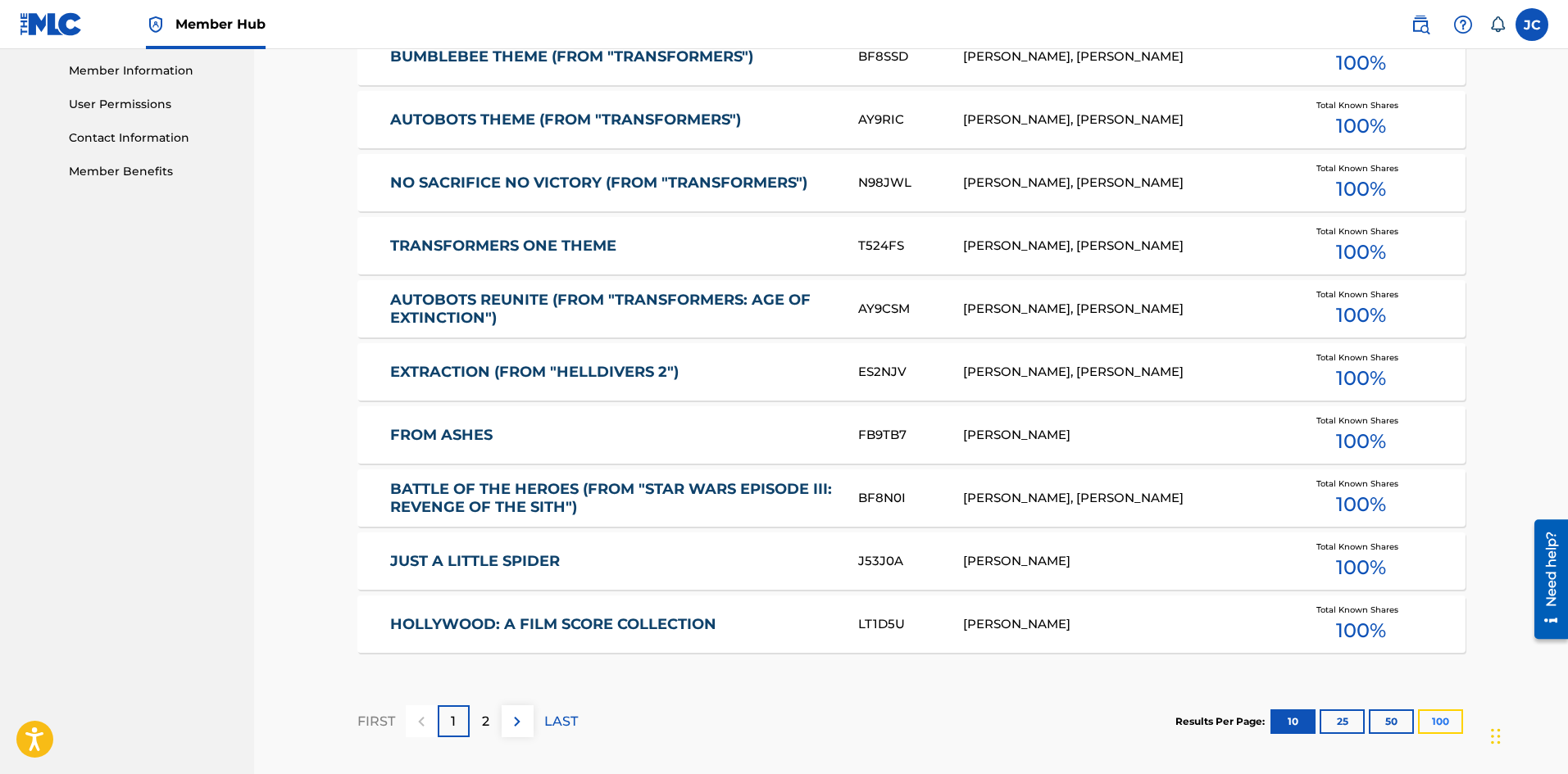
click at [1448, 730] on button "100" at bounding box center [1440, 721] width 45 height 25
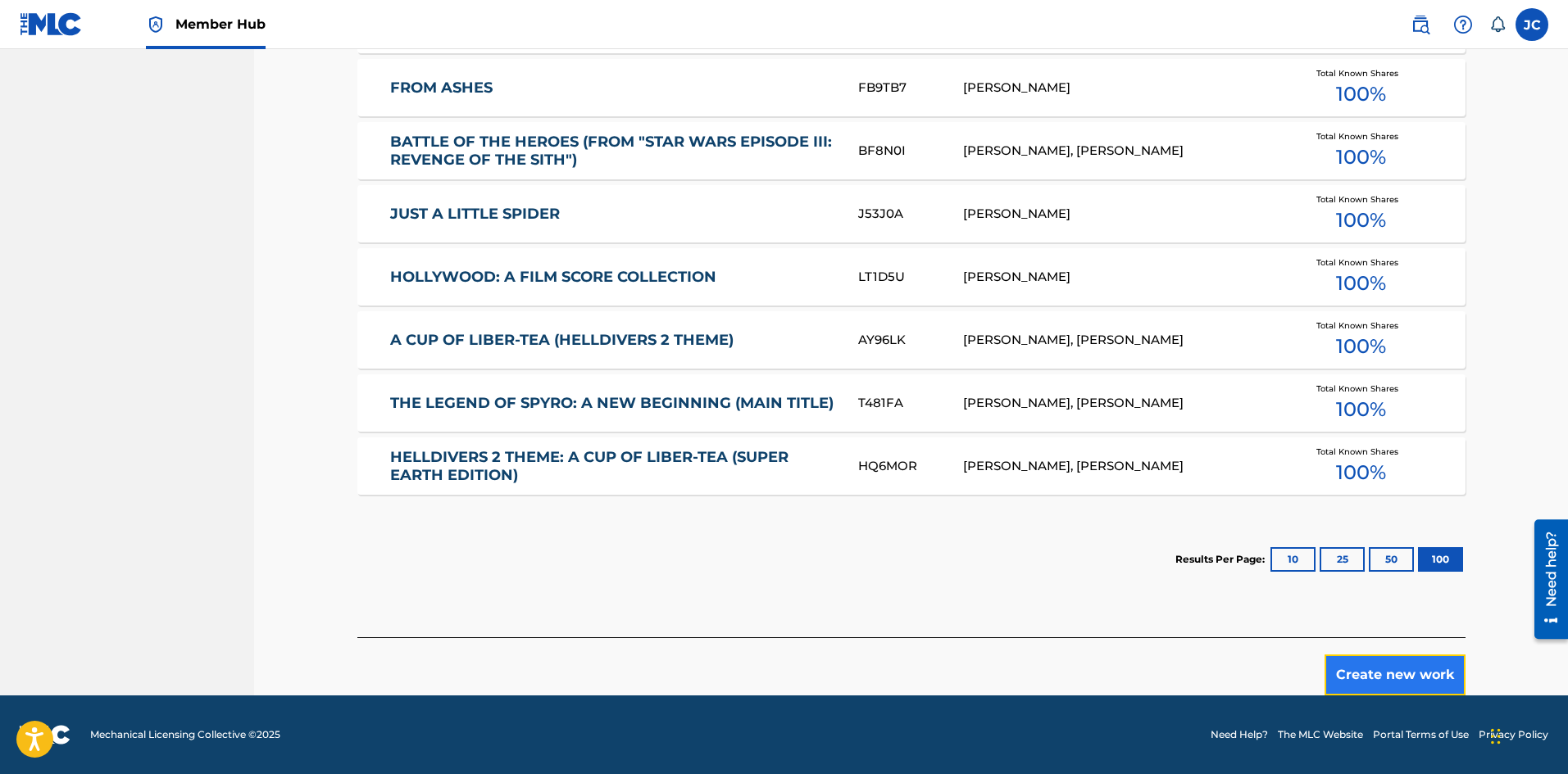
click at [1396, 672] on button "Create new work" at bounding box center [1395, 675] width 141 height 41
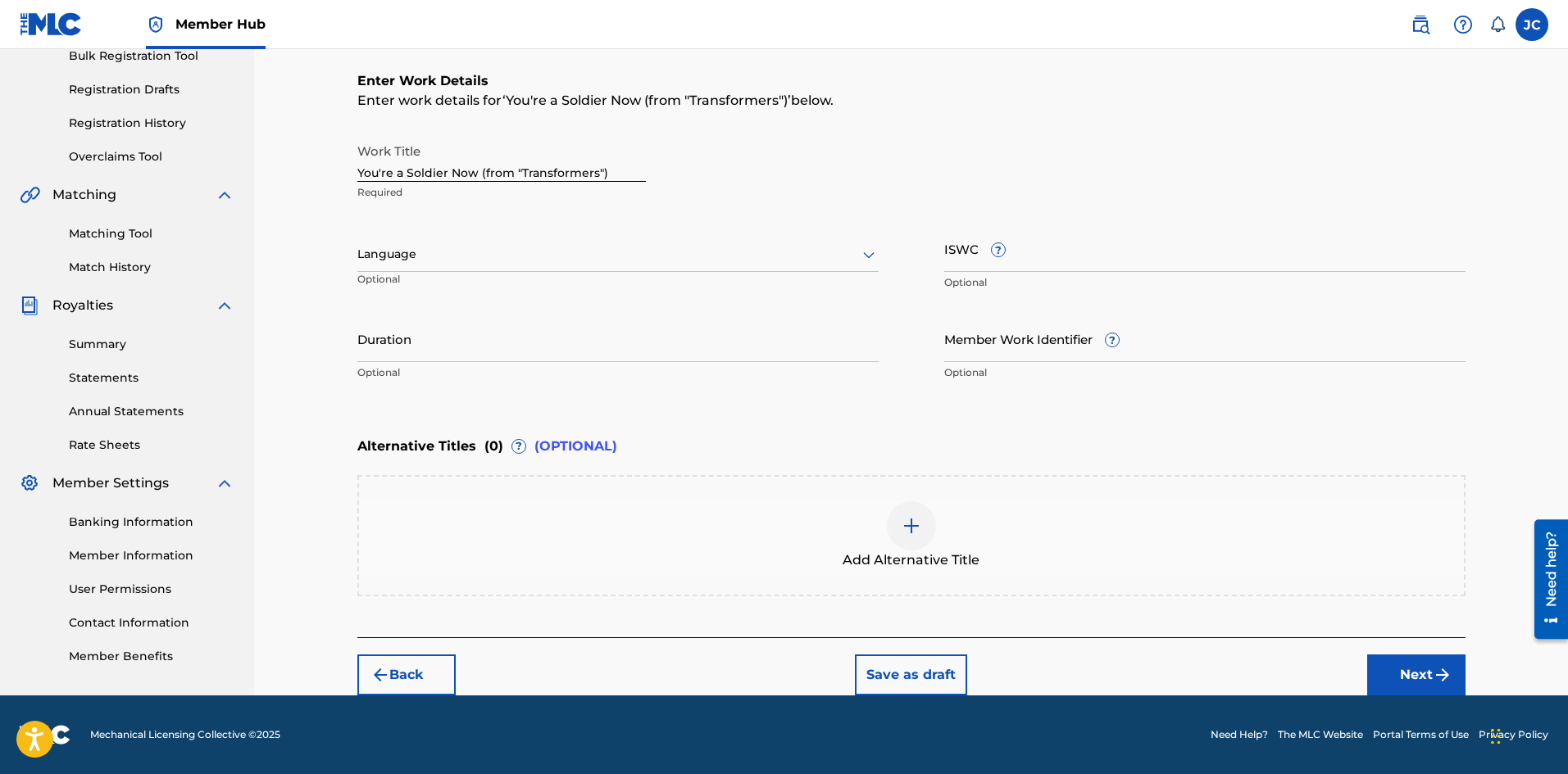
scroll to position [252, 0]
click at [1421, 681] on button "Next" at bounding box center [1416, 675] width 98 height 41
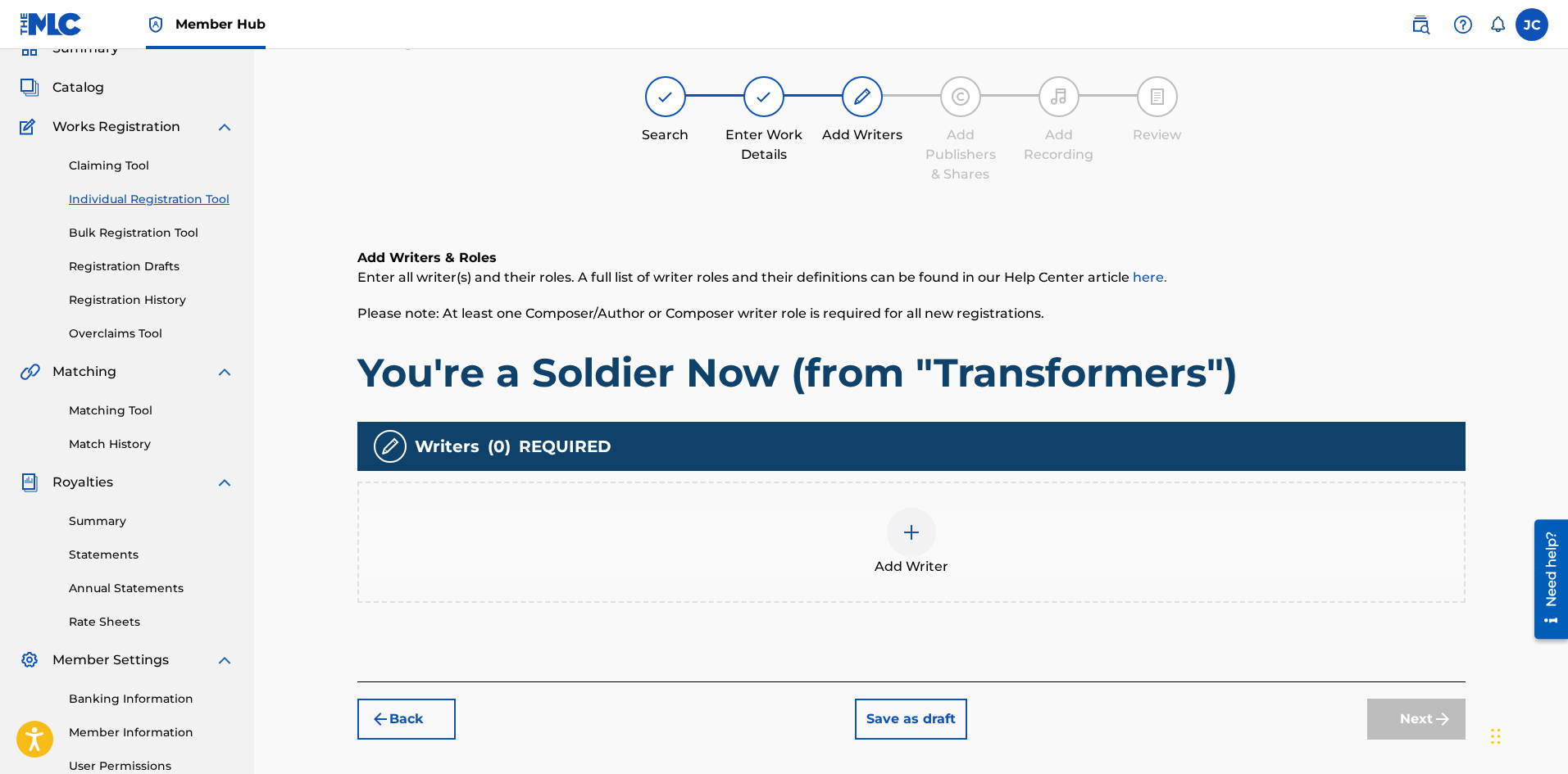
scroll to position [74, 0]
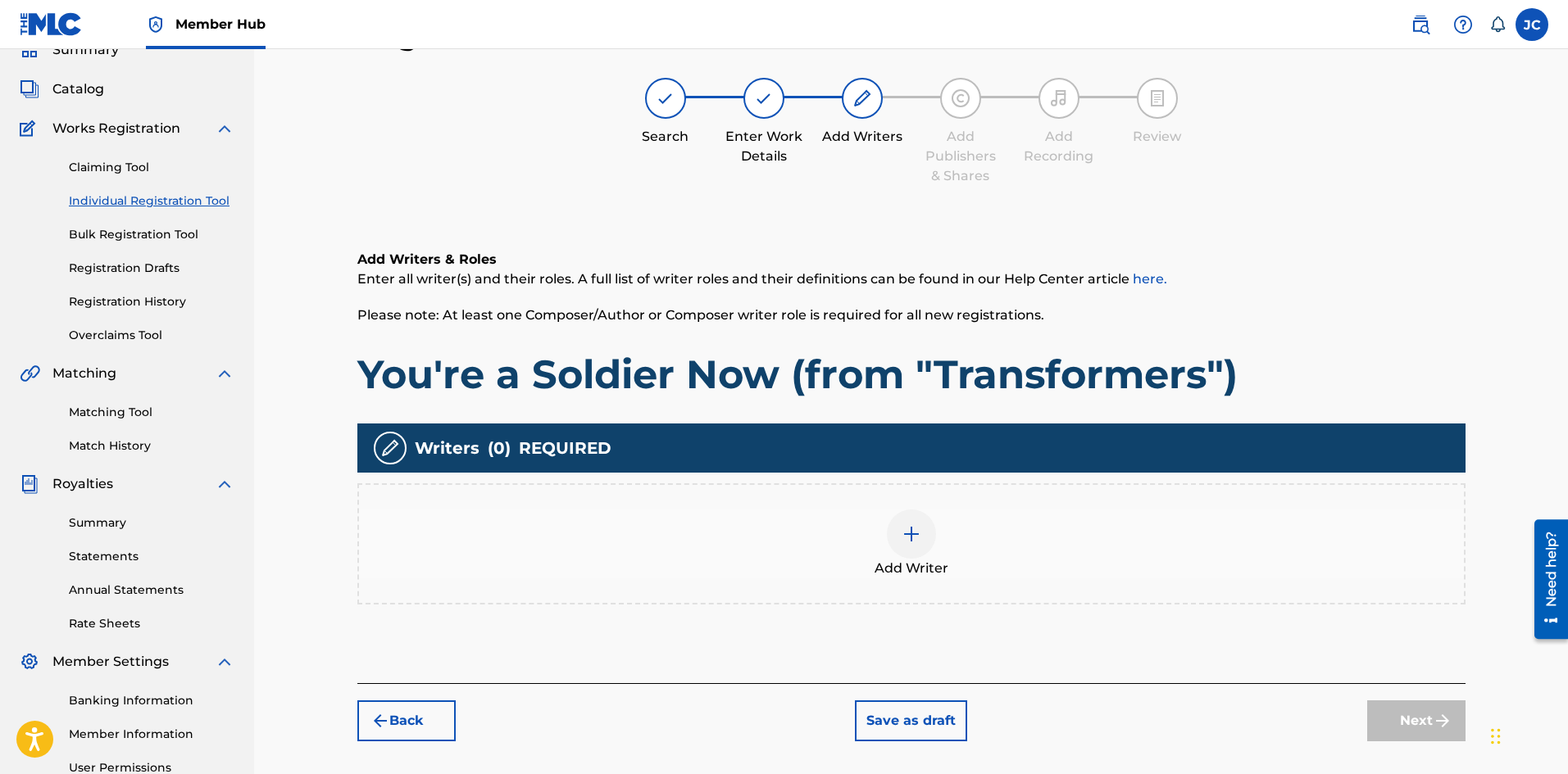
click at [1096, 518] on div "Add Writer" at bounding box center [910, 544] width 1105 height 69
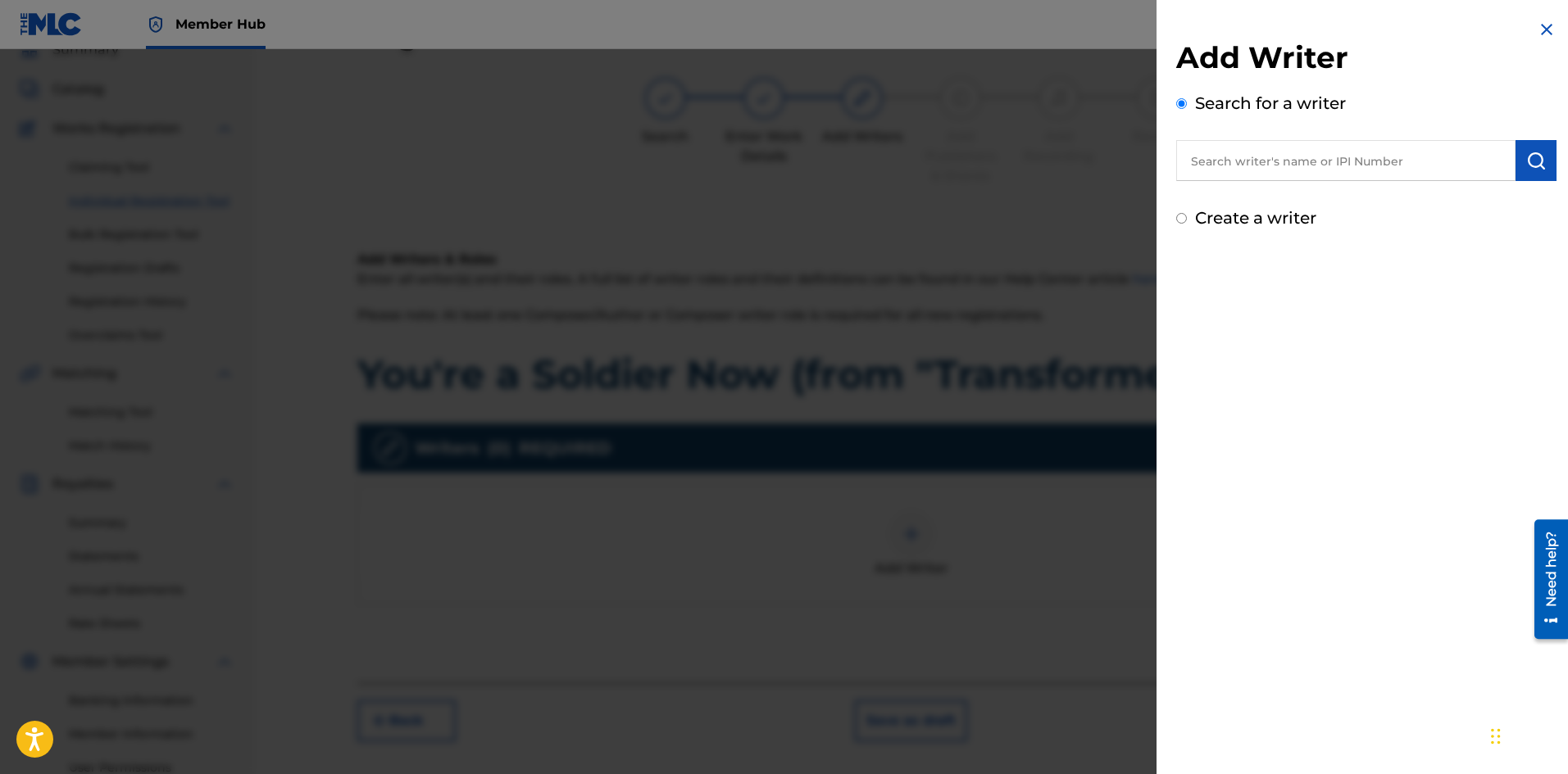
click at [1283, 168] on input "text" at bounding box center [1346, 161] width 339 height 41
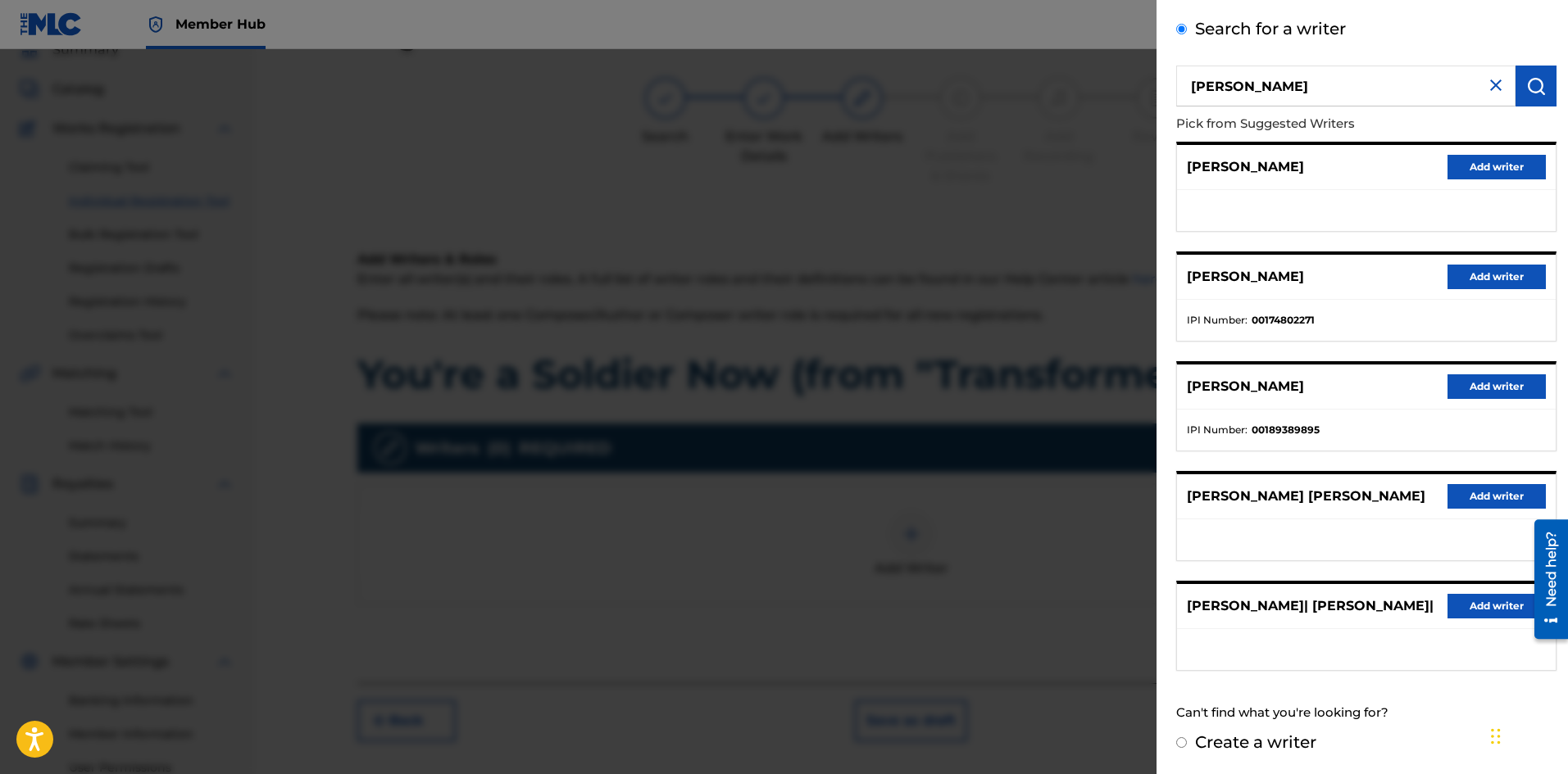
scroll to position [0, 0]
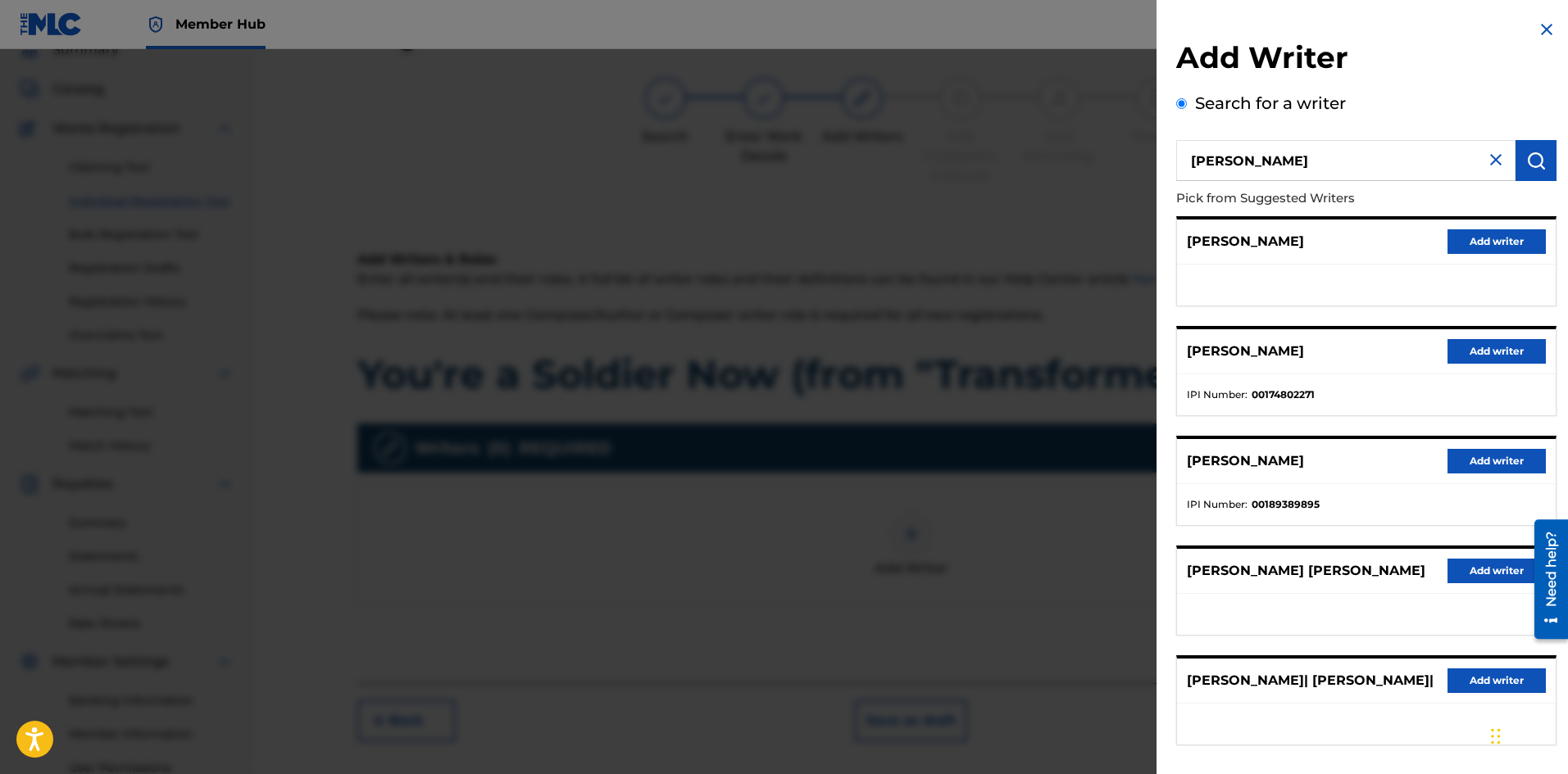
click at [1219, 157] on input "[PERSON_NAME]" at bounding box center [1346, 161] width 339 height 41
click at [1519, 175] on button "submit" at bounding box center [1536, 161] width 41 height 41
click at [1226, 161] on input "[PERSON_NAME]" at bounding box center [1346, 161] width 339 height 41
click at [1534, 153] on img "submit" at bounding box center [1536, 160] width 20 height 20
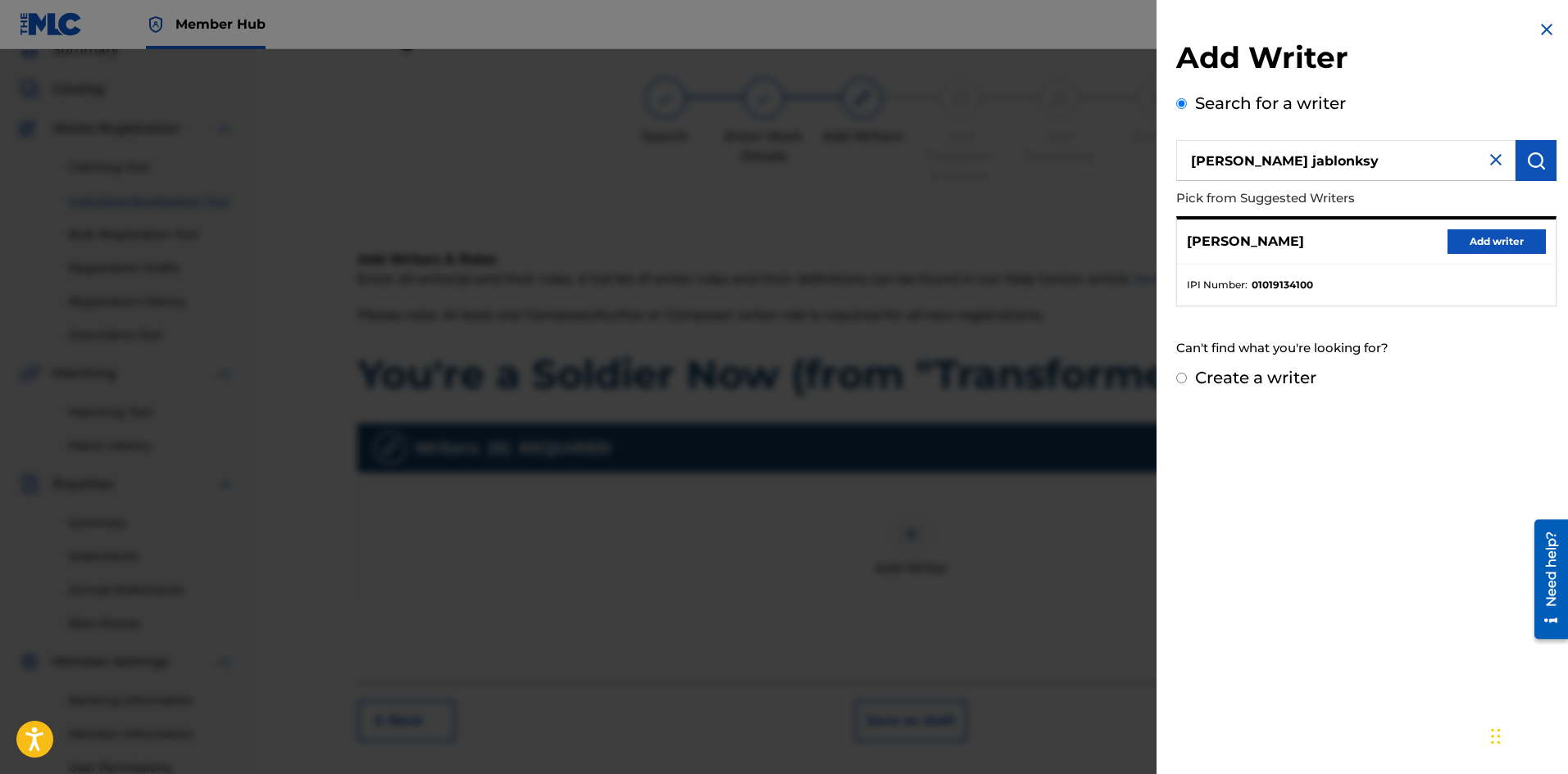
click at [1237, 163] on input "[PERSON_NAME] jablonksy" at bounding box center [1346, 161] width 339 height 41
type input "[PERSON_NAME]"
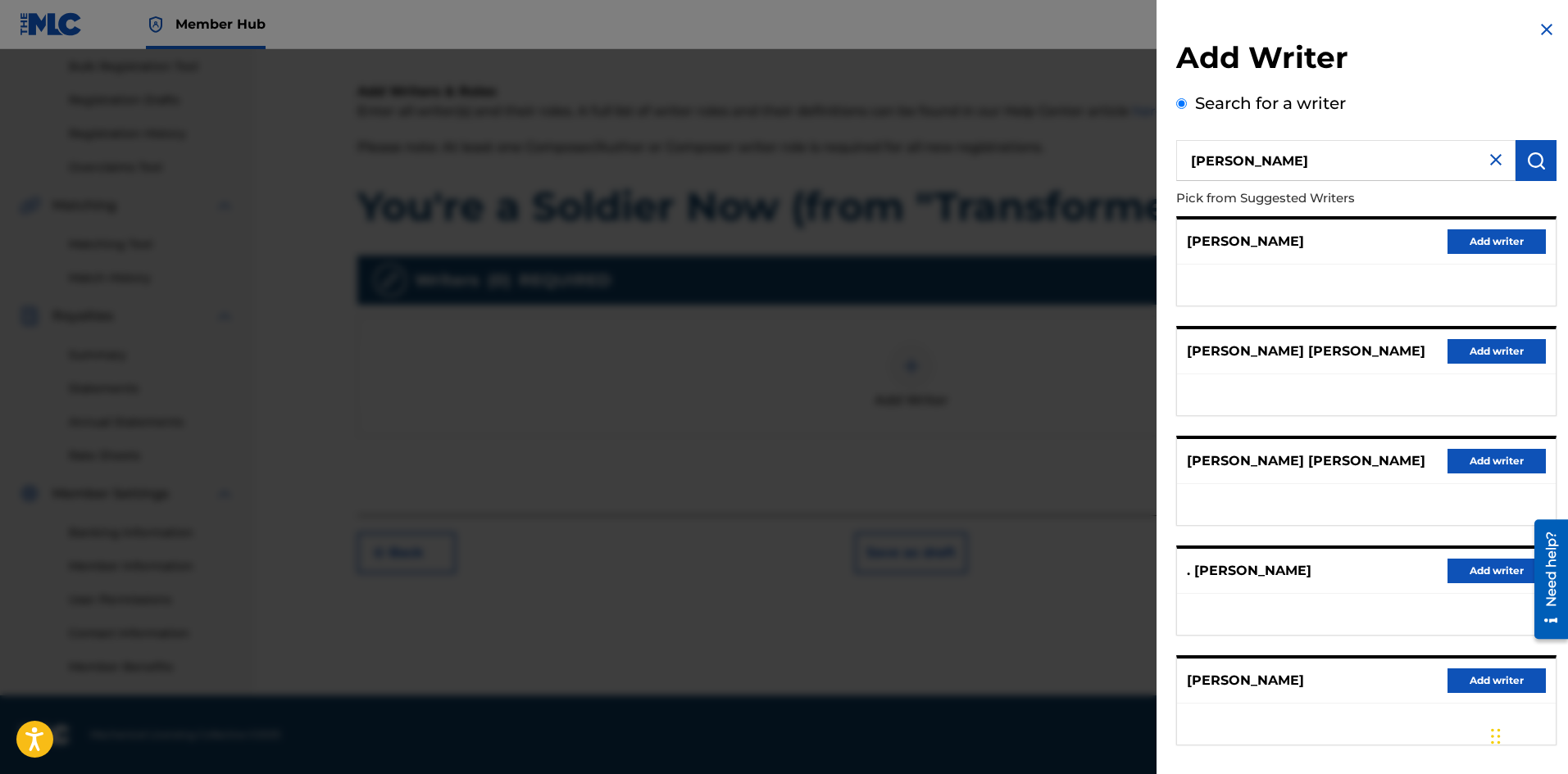
click at [1537, 26] on img at bounding box center [1546, 29] width 20 height 20
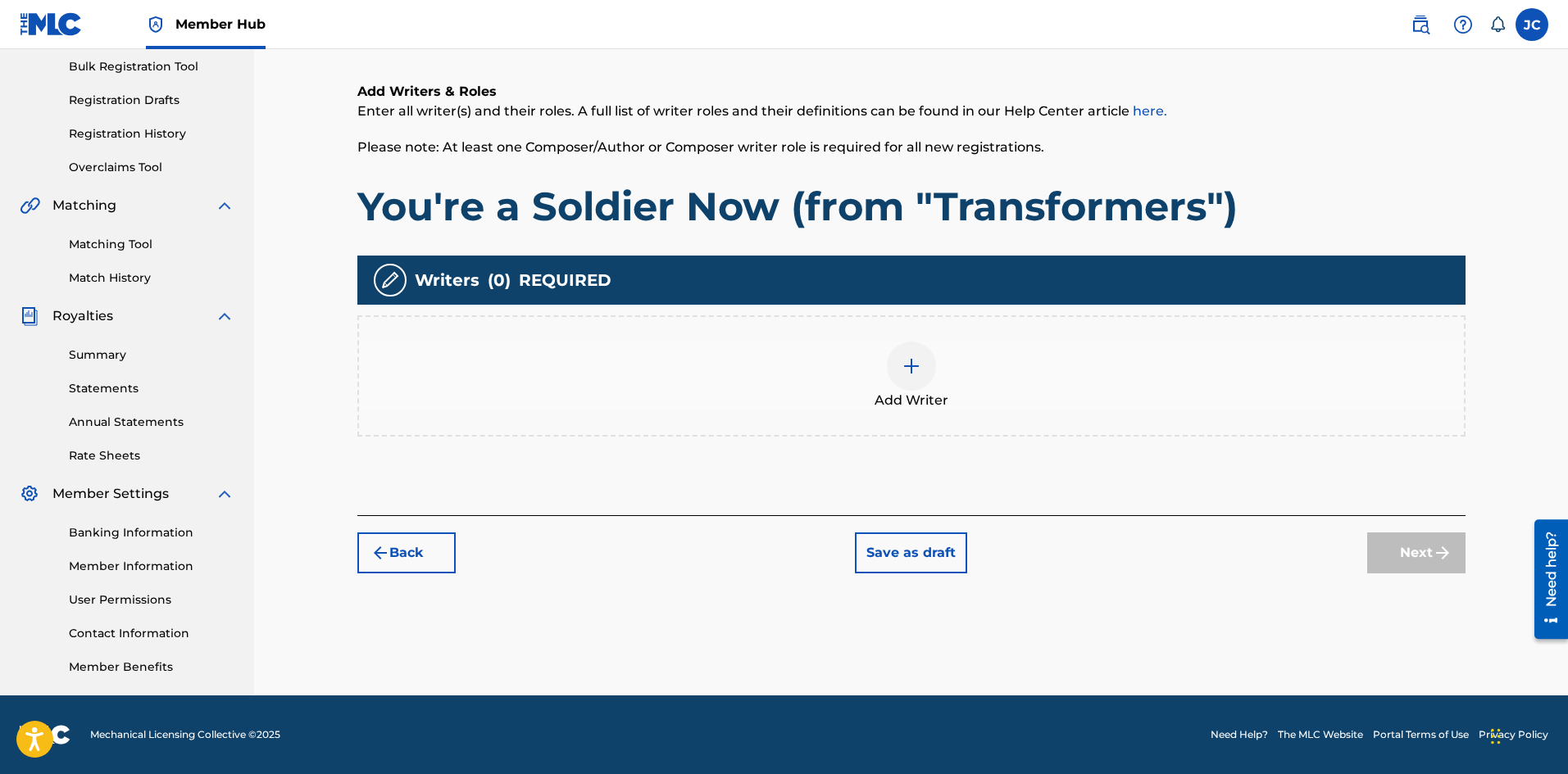
click at [901, 400] on span "Add Writer" at bounding box center [911, 400] width 74 height 20
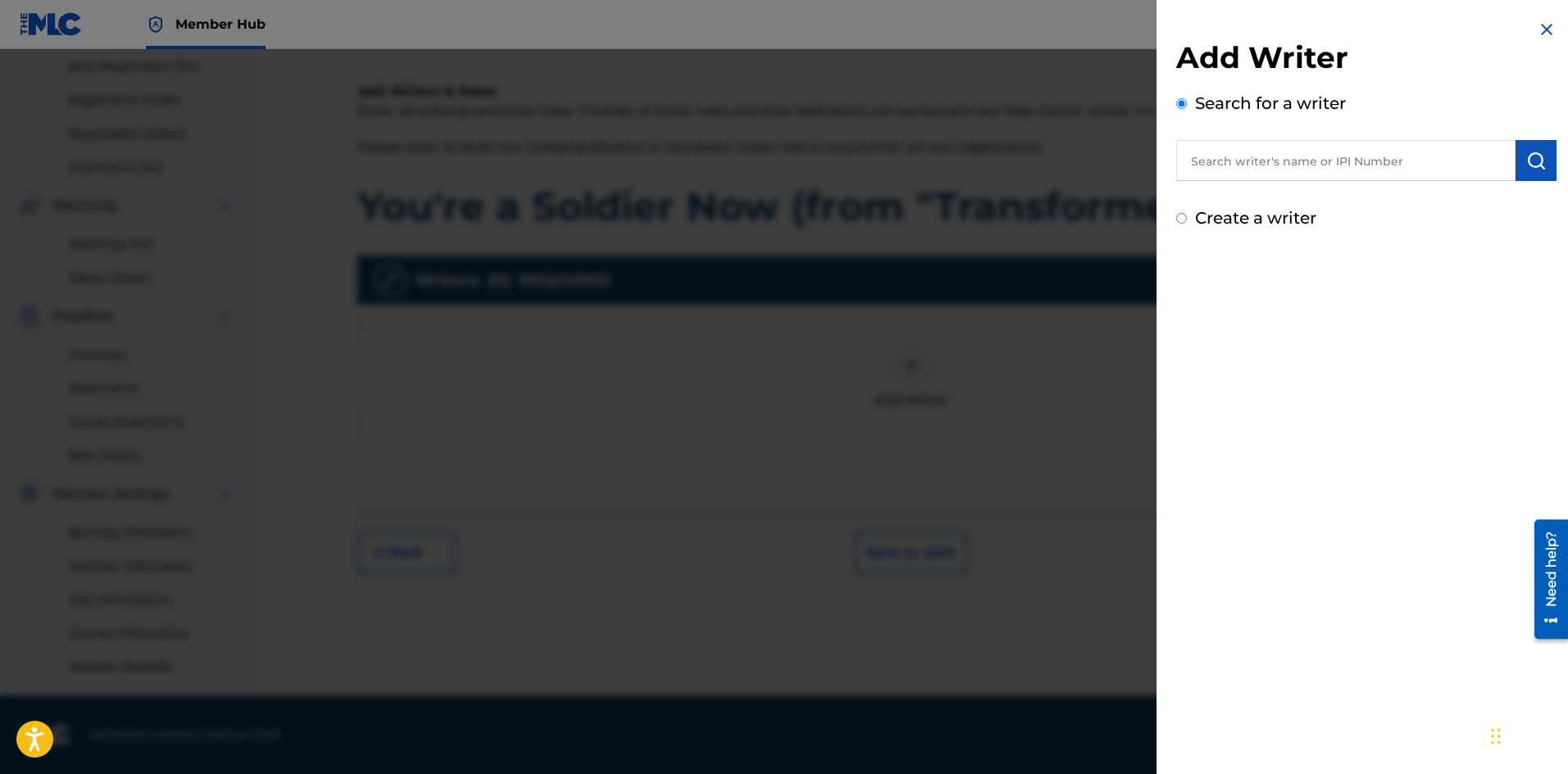
click at [1309, 160] on input "text" at bounding box center [1346, 161] width 339 height 41
click at [1548, 32] on img at bounding box center [1546, 29] width 20 height 20
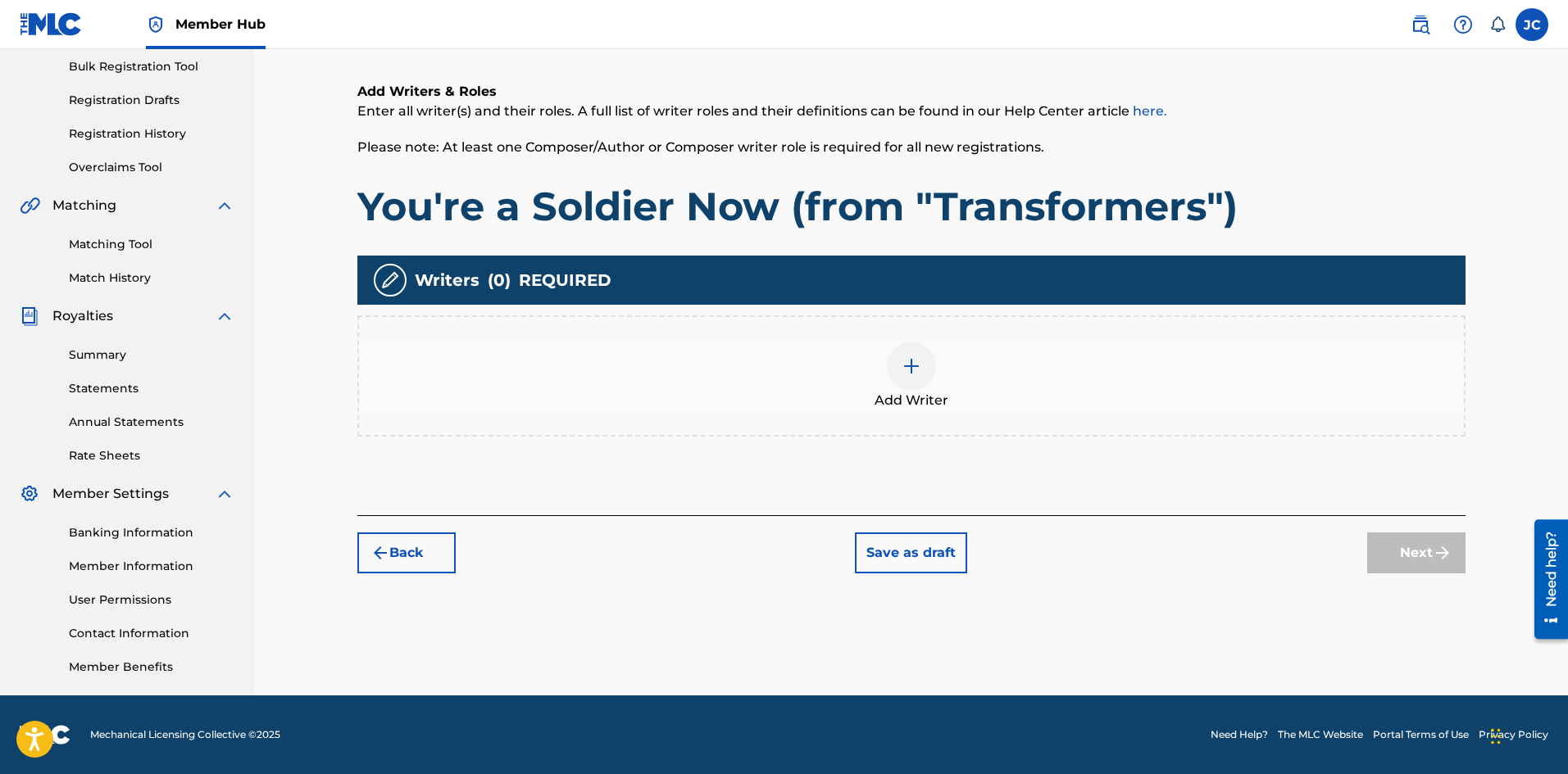
click at [940, 415] on div "Add Writer" at bounding box center [911, 376] width 1108 height 121
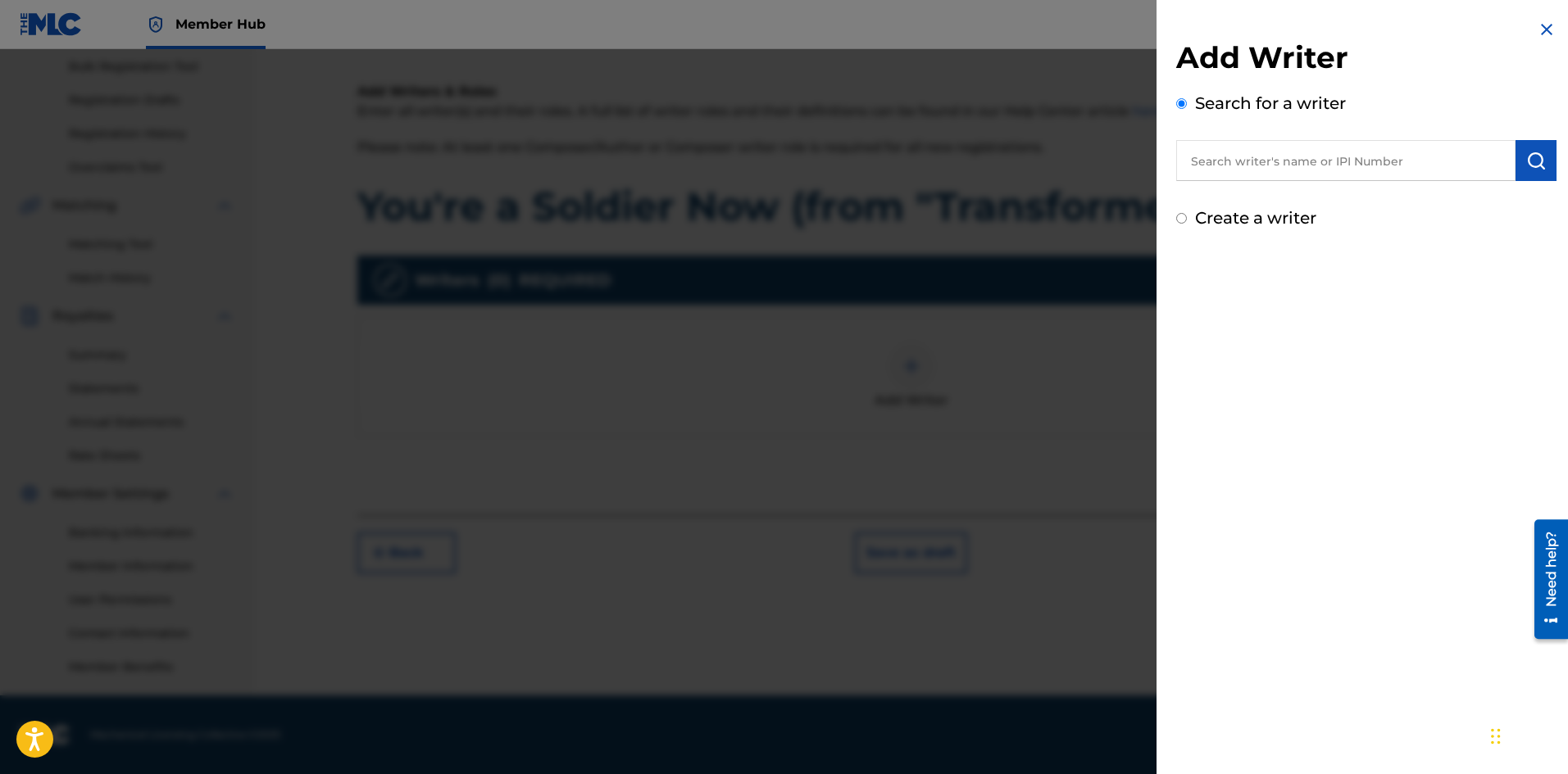
click at [1469, 161] on input "text" at bounding box center [1346, 161] width 339 height 41
type input "[PERSON_NAME]"
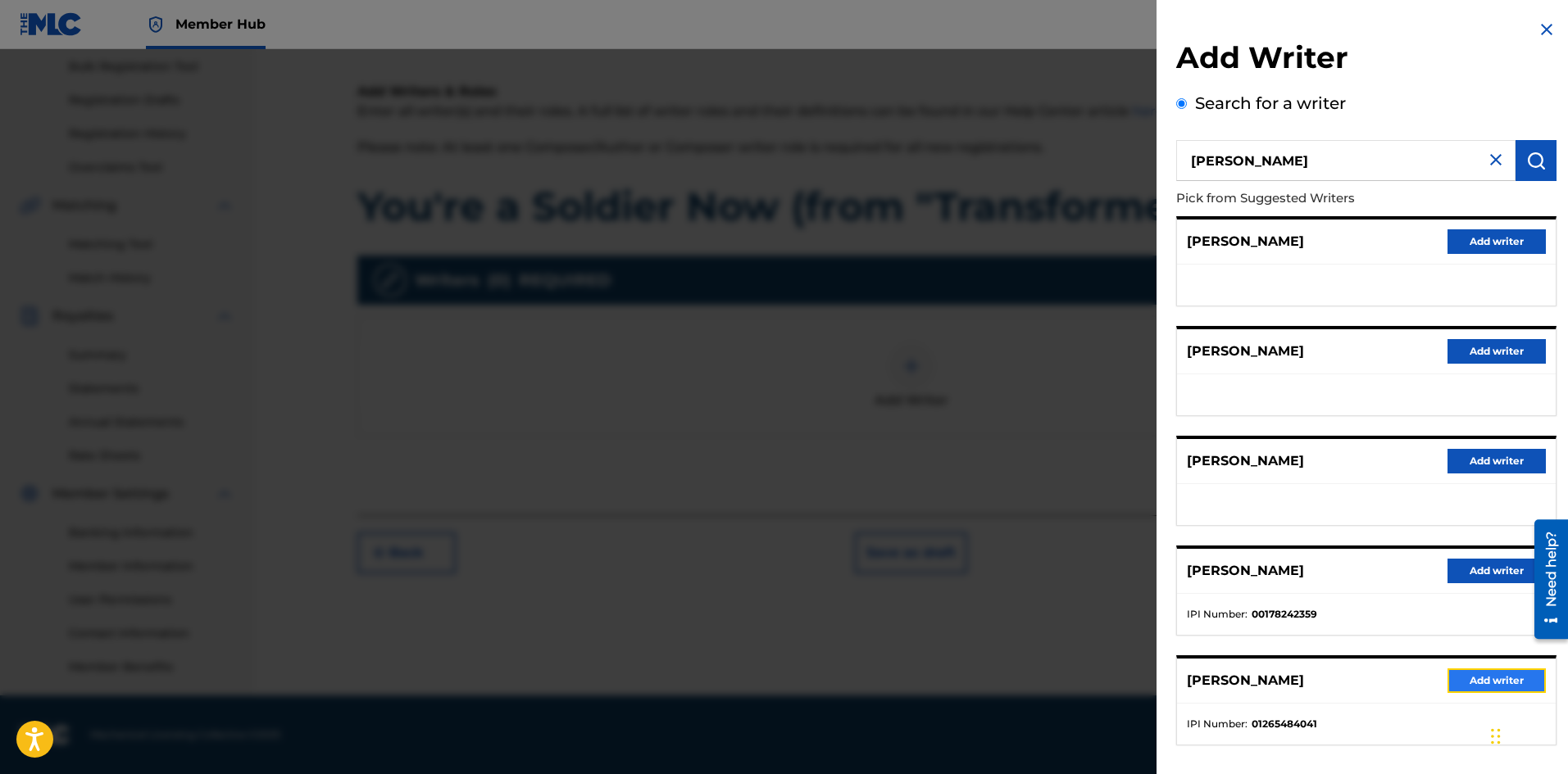
click at [1474, 676] on button "Add writer" at bounding box center [1496, 680] width 98 height 25
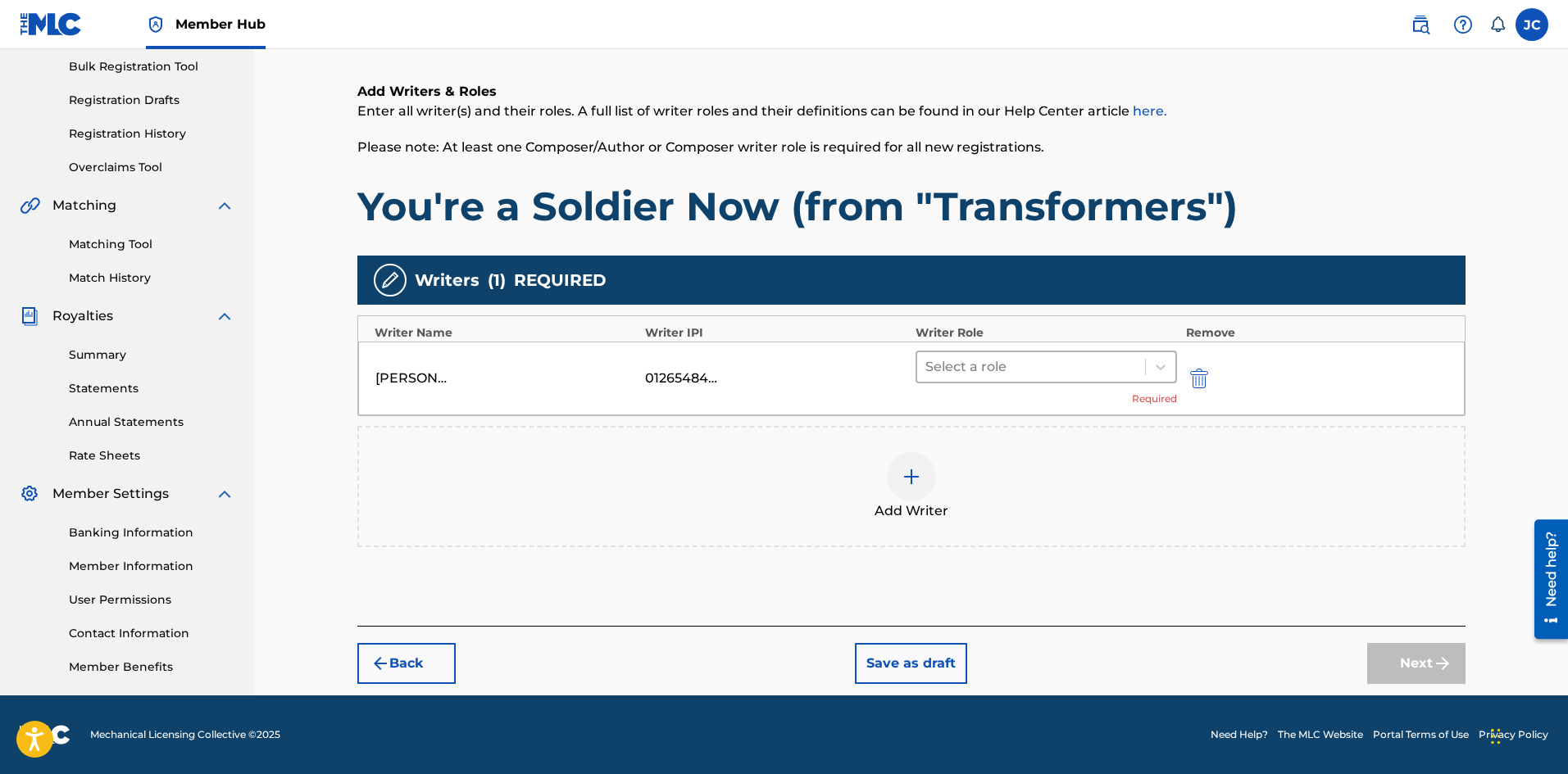
click at [1022, 371] on div at bounding box center [1031, 367] width 212 height 23
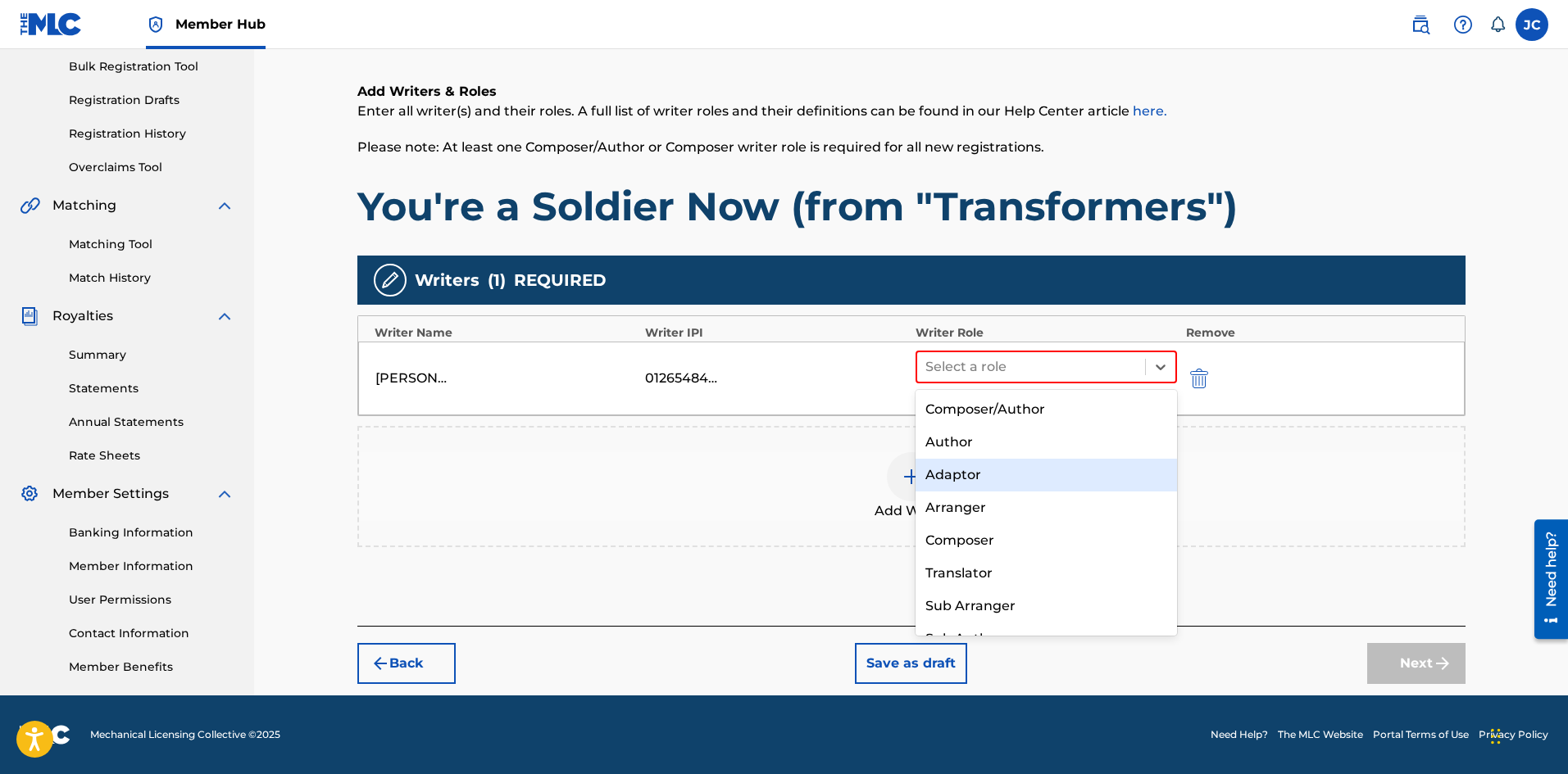
click at [982, 489] on div "Adaptor" at bounding box center [1047, 475] width 262 height 32
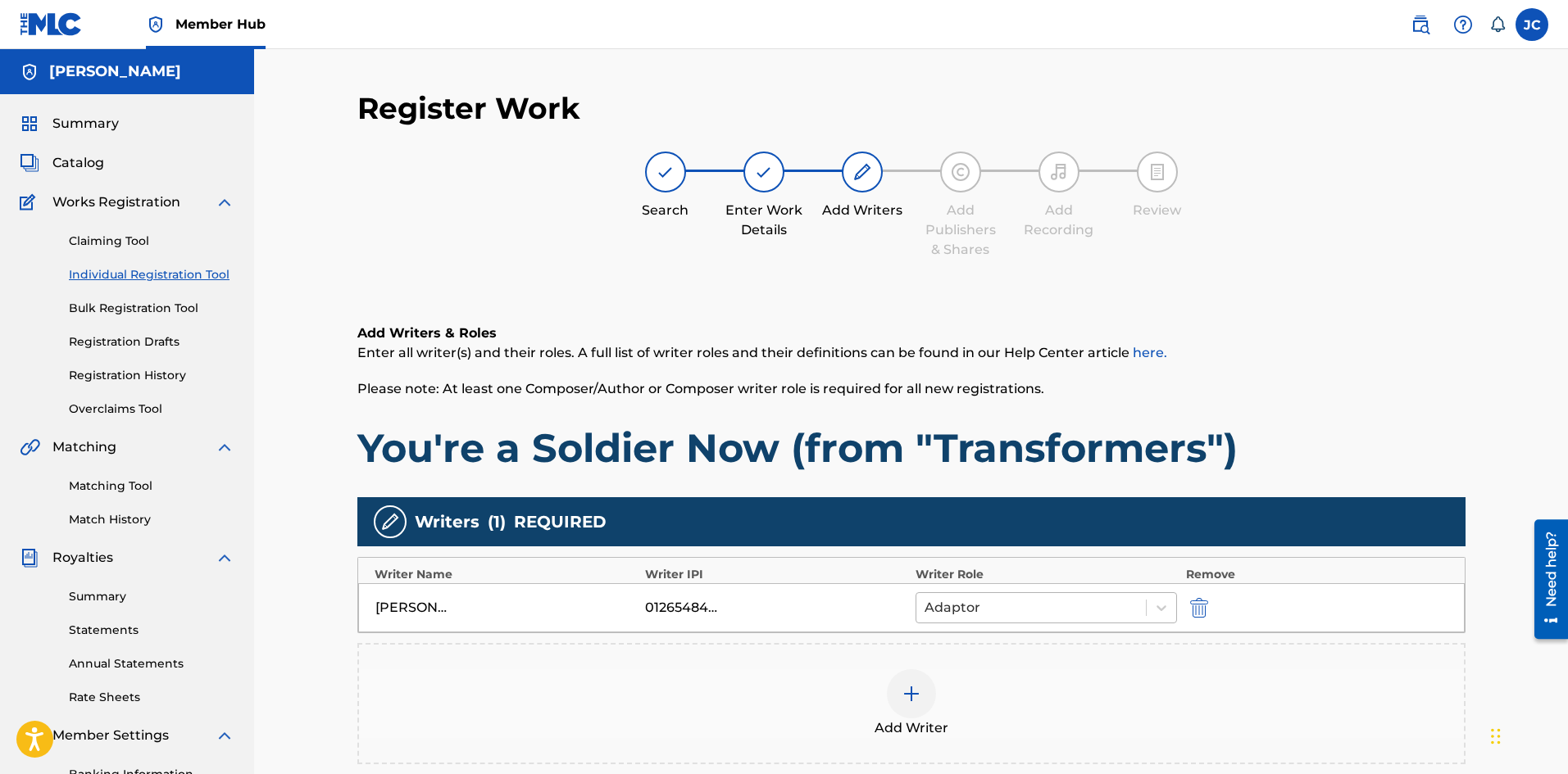
click at [1013, 605] on div at bounding box center [1031, 608] width 214 height 23
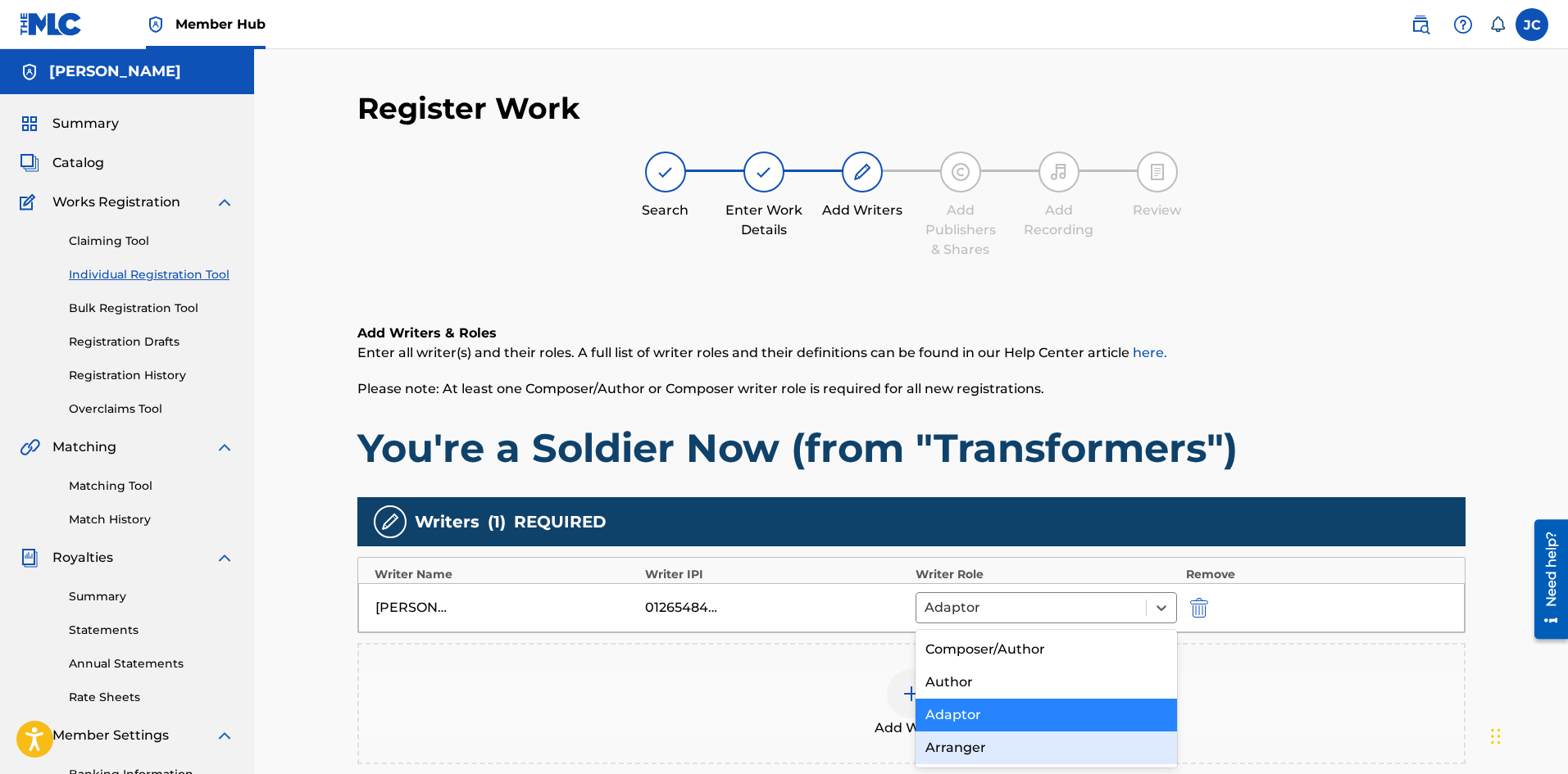
click at [980, 746] on div "Arranger" at bounding box center [1047, 748] width 262 height 32
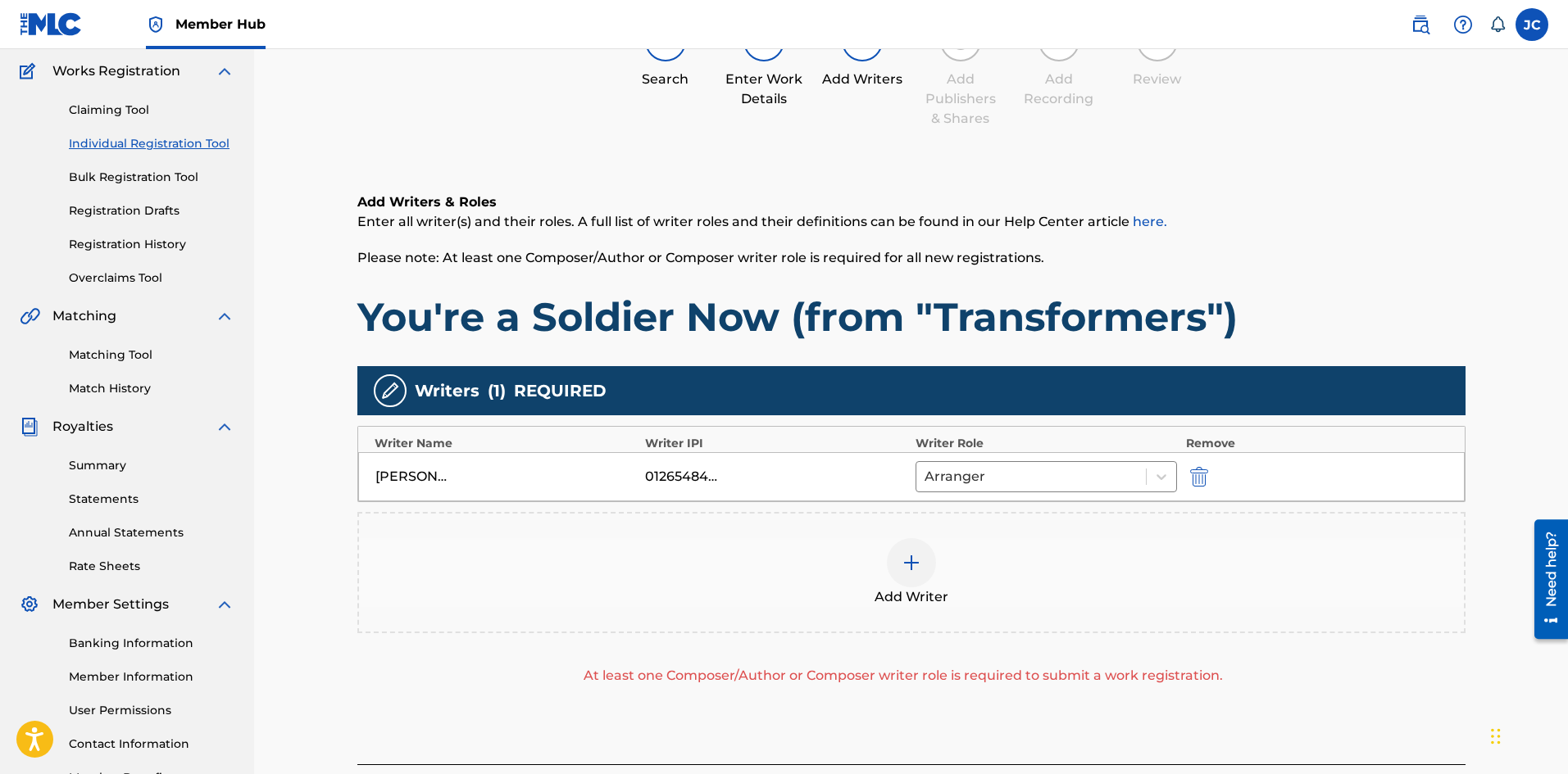
scroll to position [163, 0]
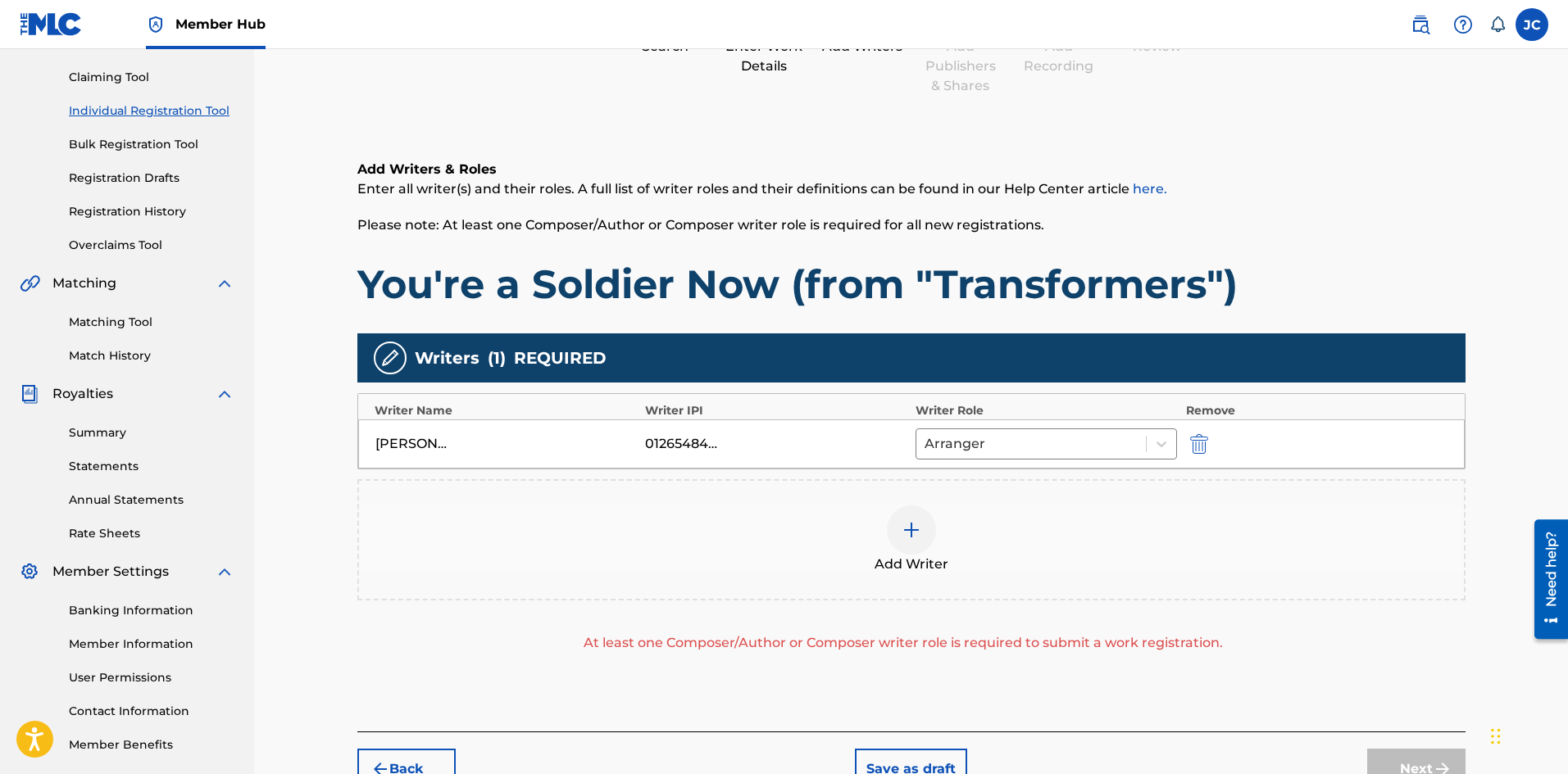
click at [918, 563] on span "Add Writer" at bounding box center [911, 564] width 74 height 20
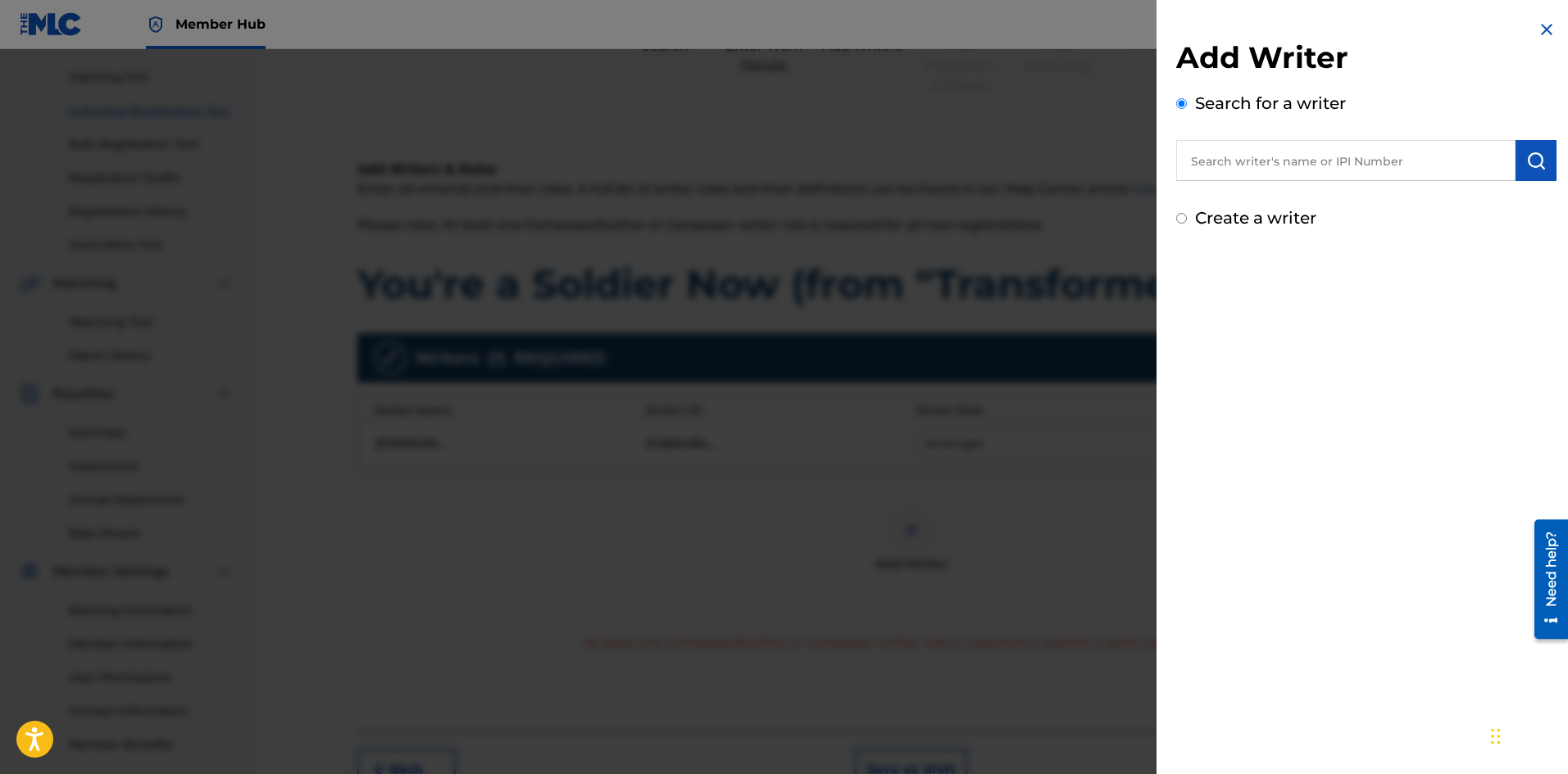
click at [1301, 141] on input "text" at bounding box center [1346, 161] width 339 height 41
click at [1182, 225] on div "Create a writer" at bounding box center [1366, 218] width 380 height 25
click at [1188, 220] on div "Create a writer" at bounding box center [1366, 218] width 380 height 25
click at [1179, 214] on input "Create a writer" at bounding box center [1181, 218] width 11 height 11
radio input "false"
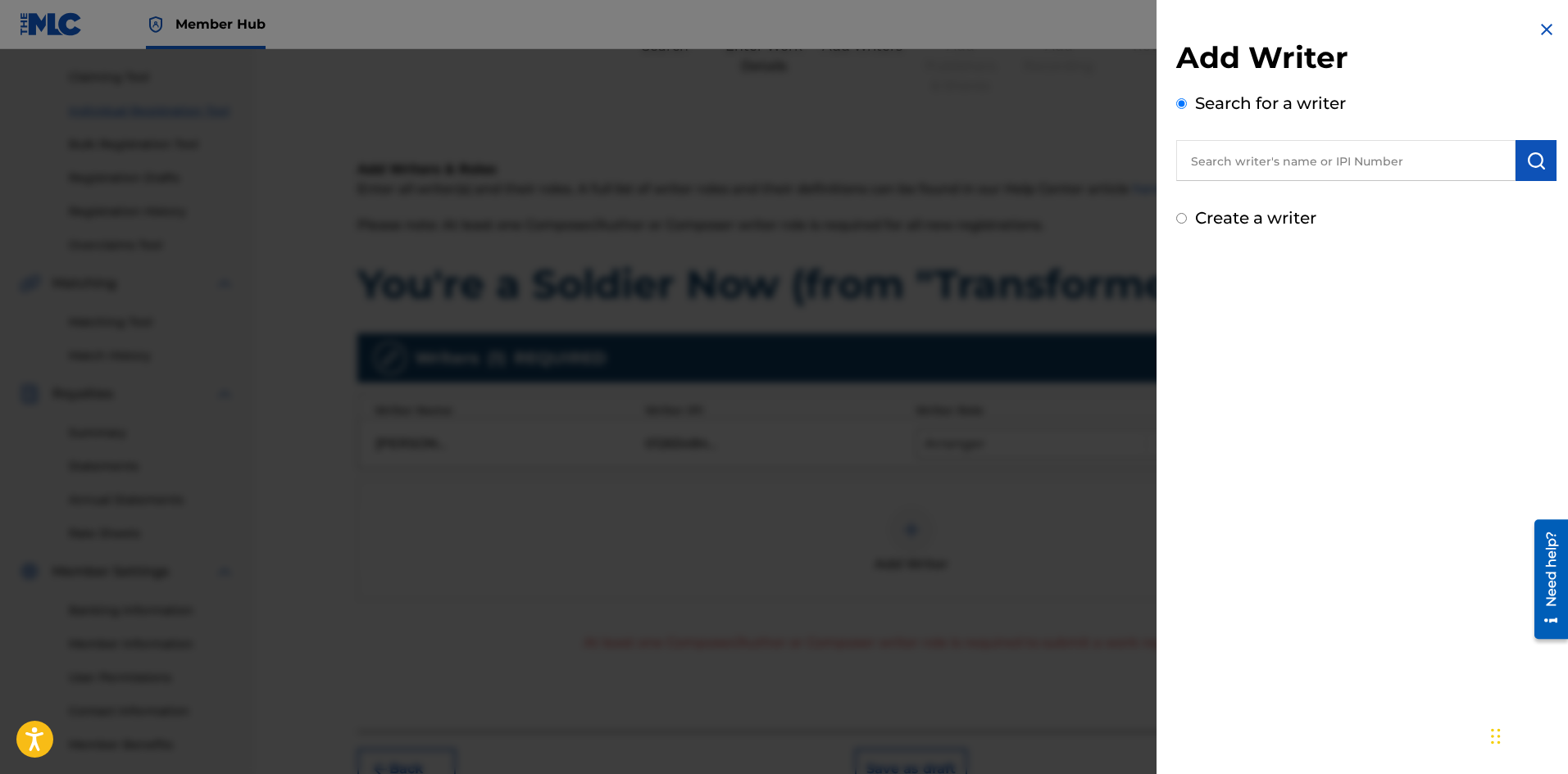
radio input "true"
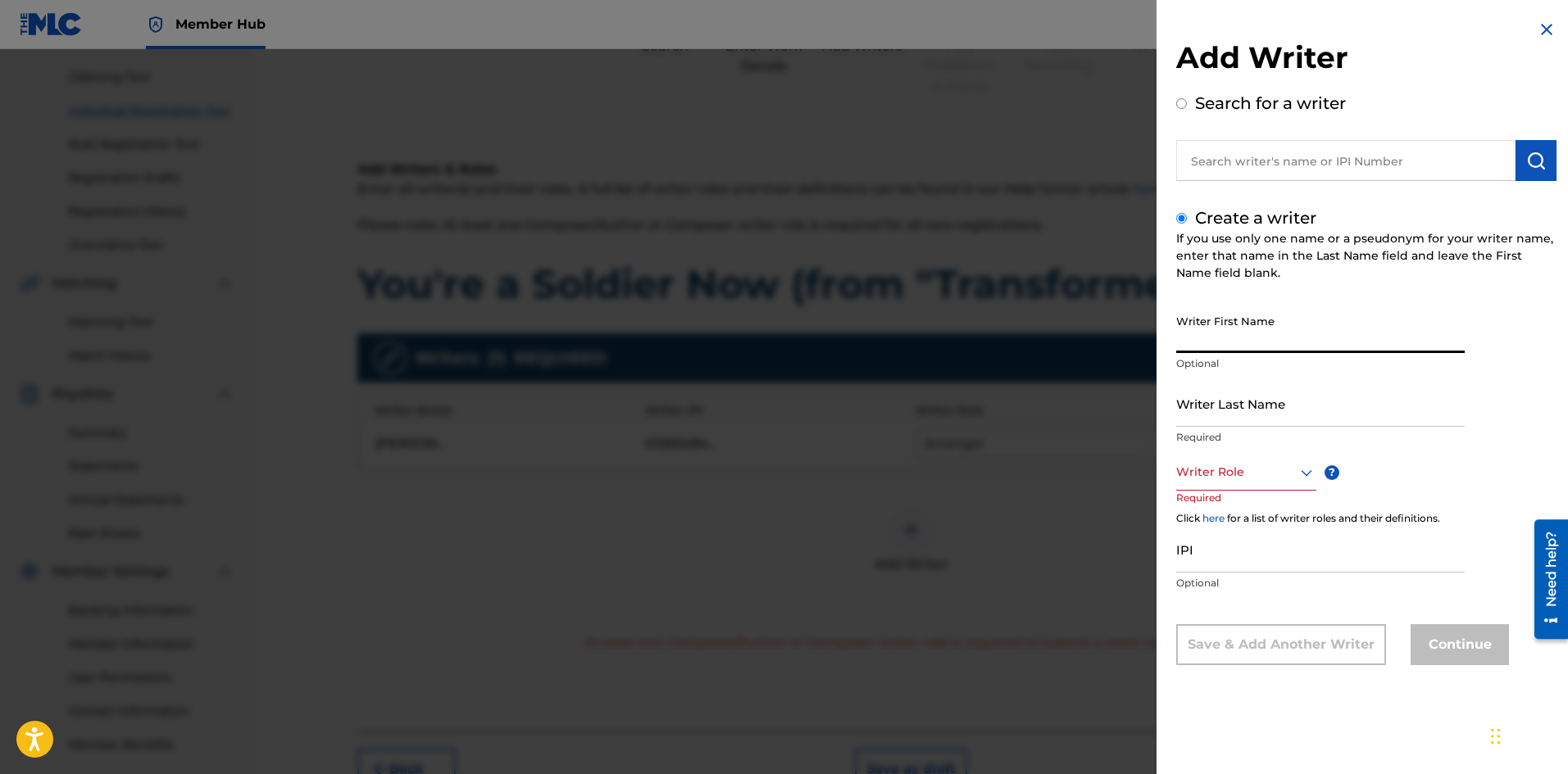
click at [1262, 341] on input "Writer First Name" at bounding box center [1320, 330] width 289 height 47
click at [1215, 478] on div at bounding box center [1246, 473] width 141 height 20
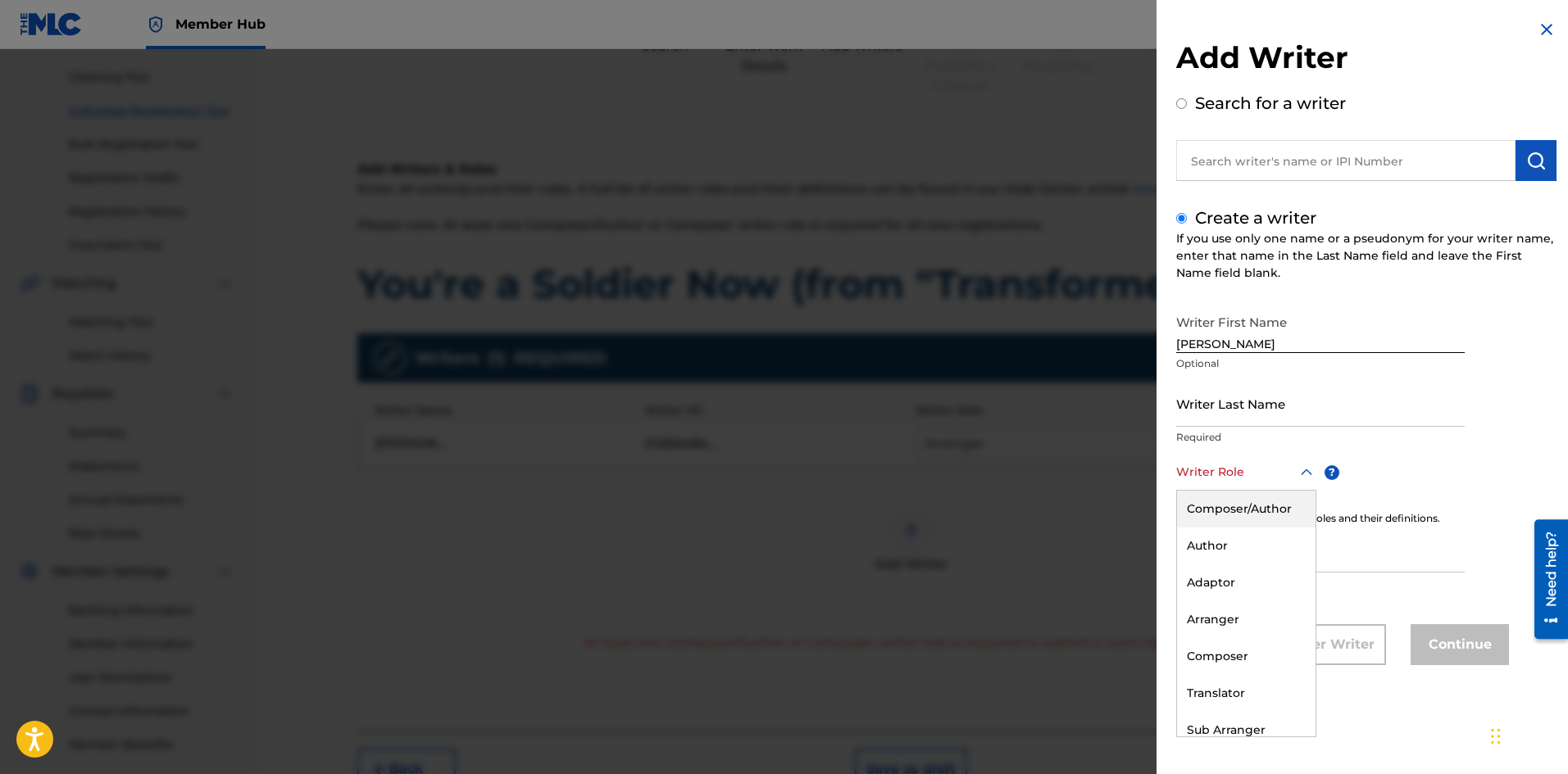
click at [1220, 512] on div "Composer/Author" at bounding box center [1246, 508] width 139 height 37
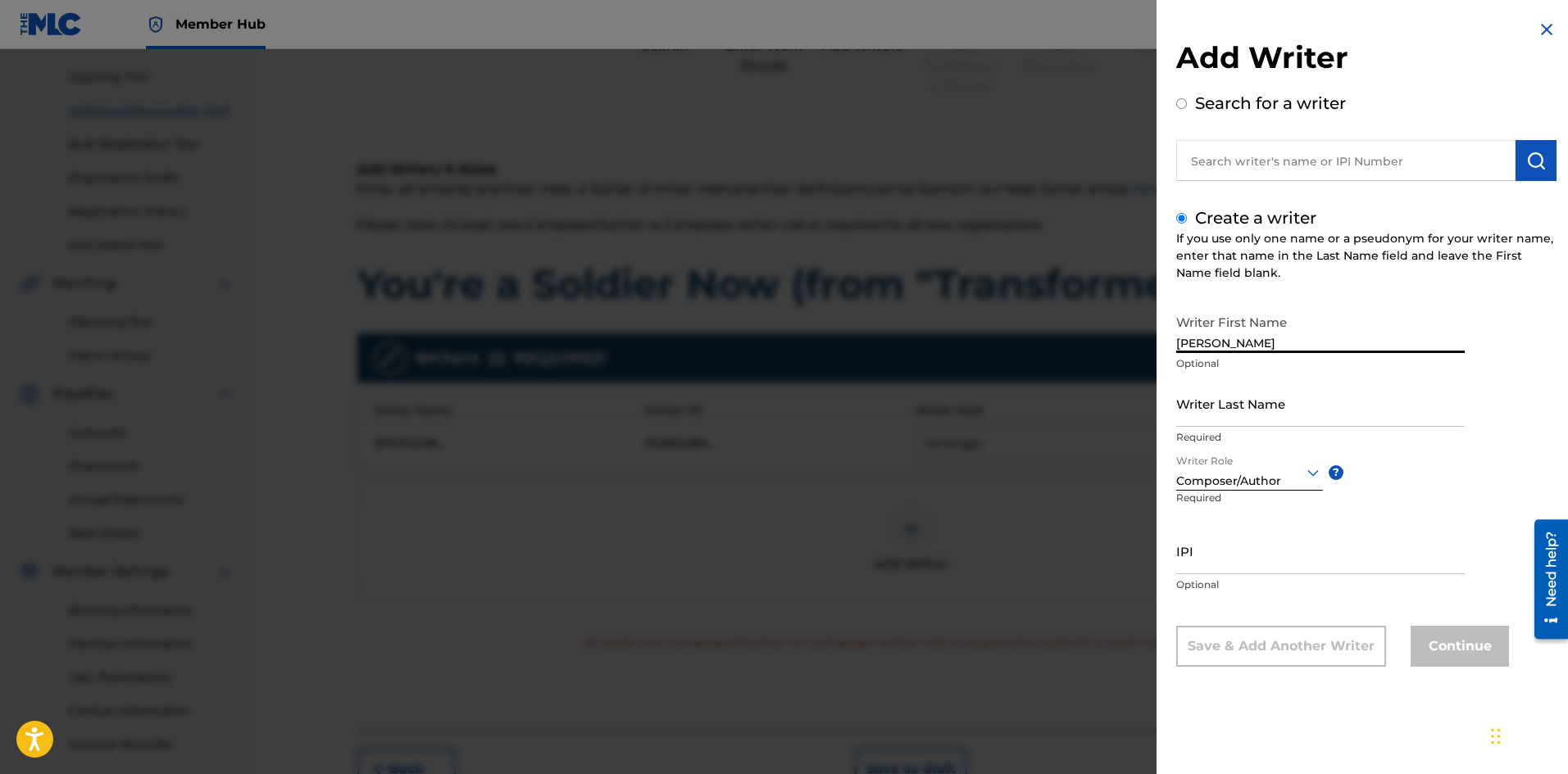
drag, startPoint x: 1280, startPoint y: 343, endPoint x: 1205, endPoint y: 353, distance: 75.7
click at [1205, 353] on input "[PERSON_NAME]" at bounding box center [1320, 330] width 289 height 47
type input "[PERSON_NAME]"
click at [1189, 409] on input "Writer Last Name" at bounding box center [1320, 403] width 289 height 47
paste input "Jablonksy"
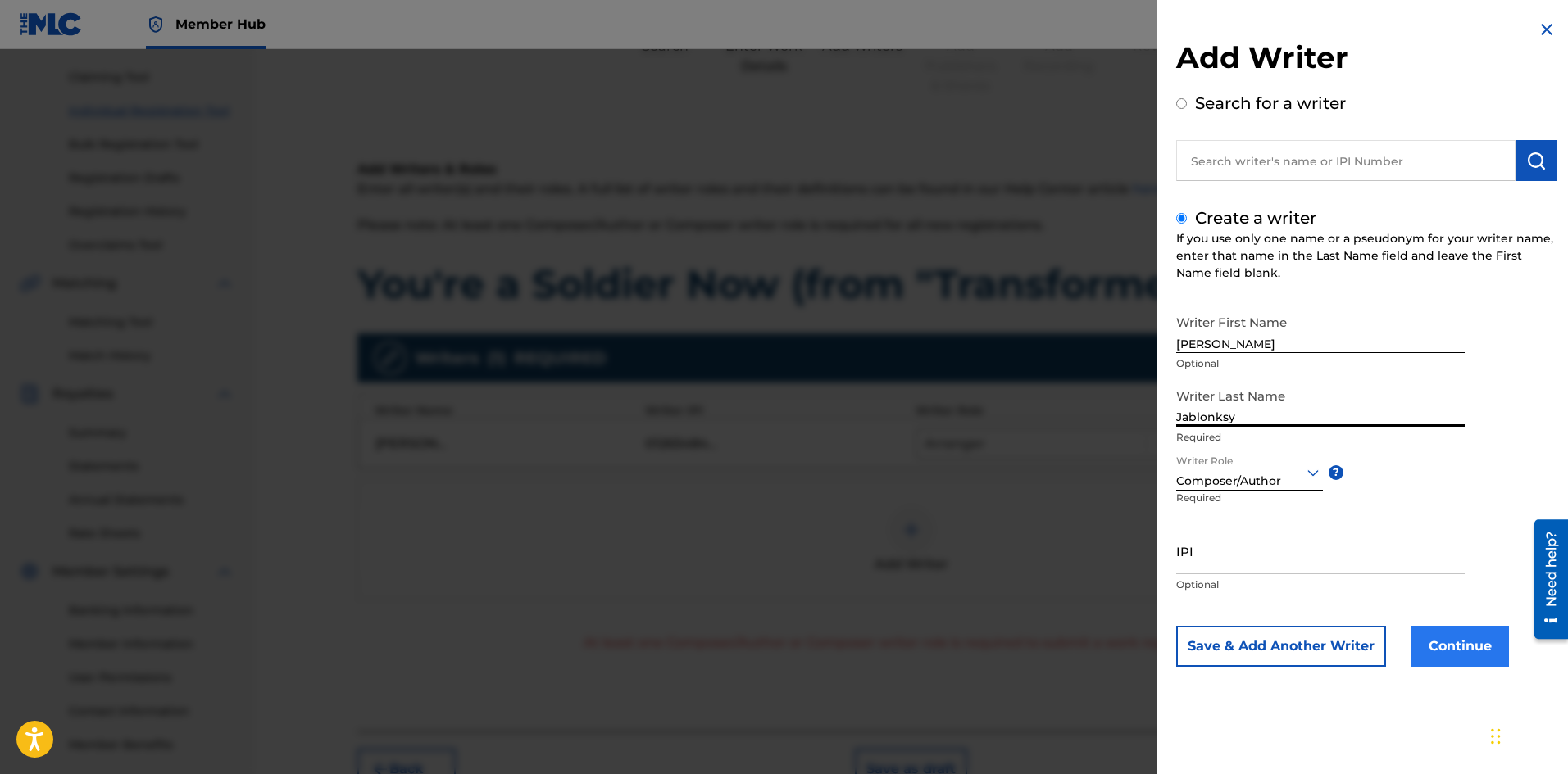
type input "Jablonksy"
click at [1431, 650] on button "Continue" at bounding box center [1459, 646] width 98 height 41
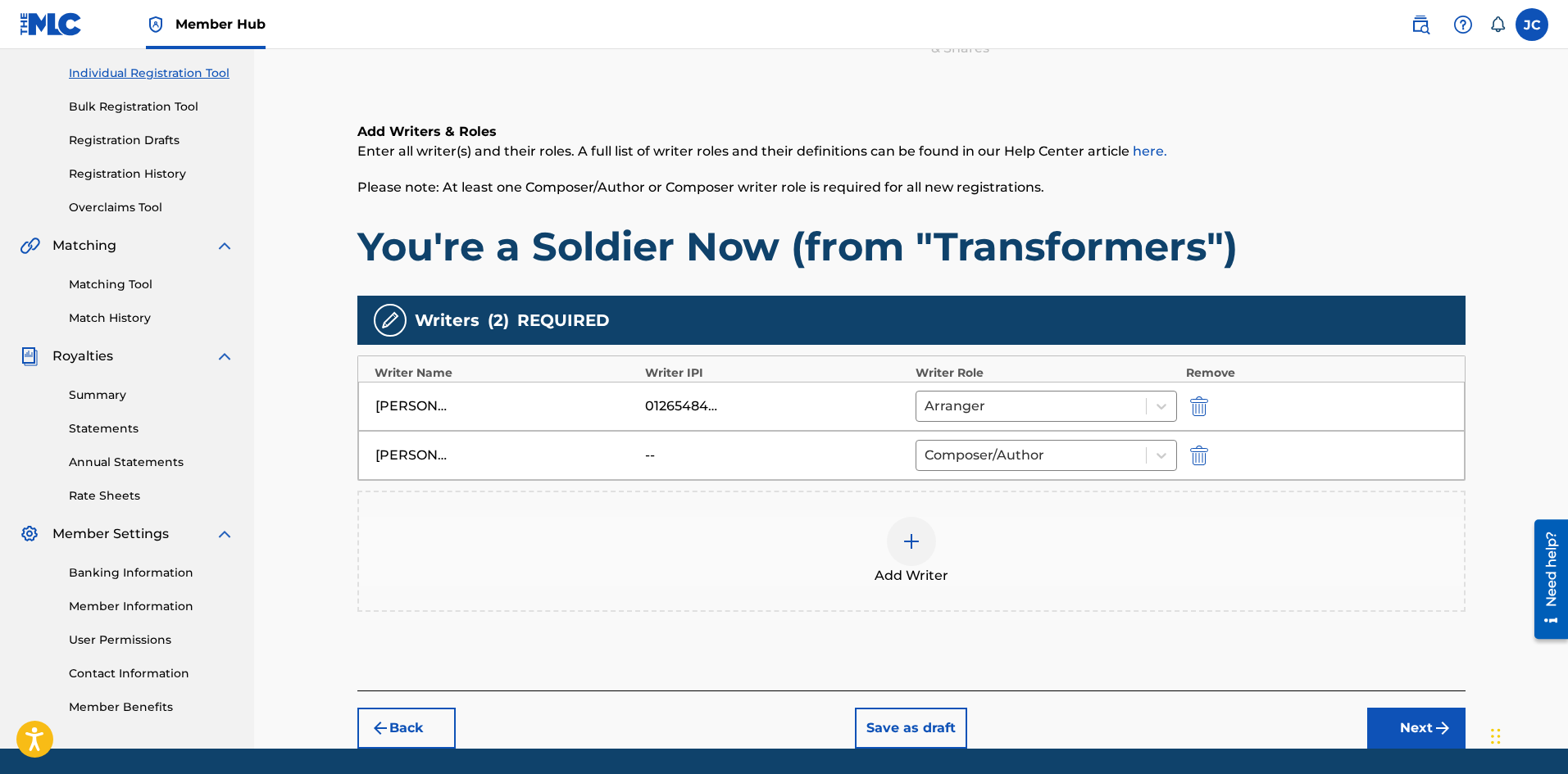
scroll to position [246, 0]
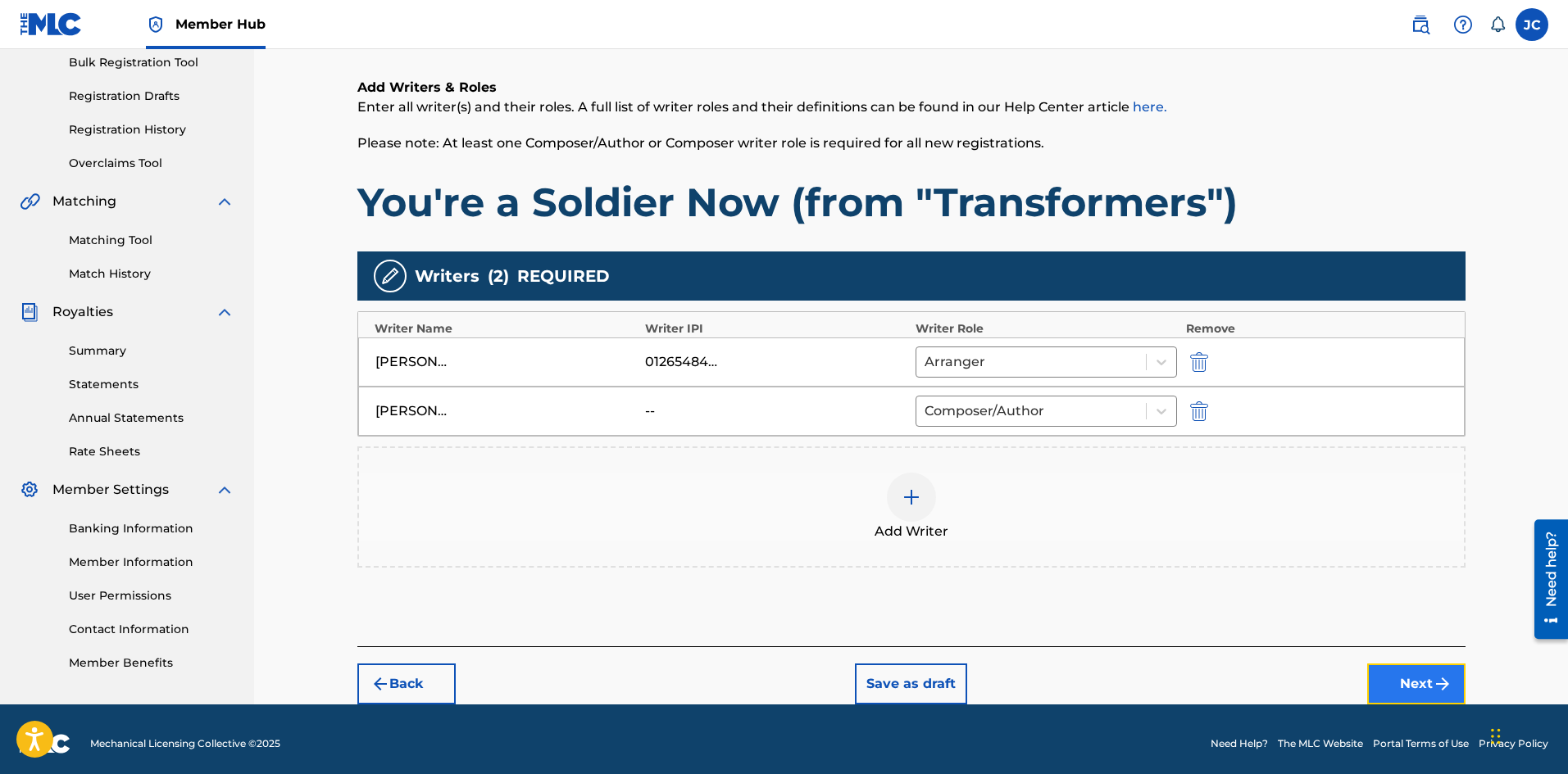
click at [1399, 675] on button "Next" at bounding box center [1416, 684] width 98 height 41
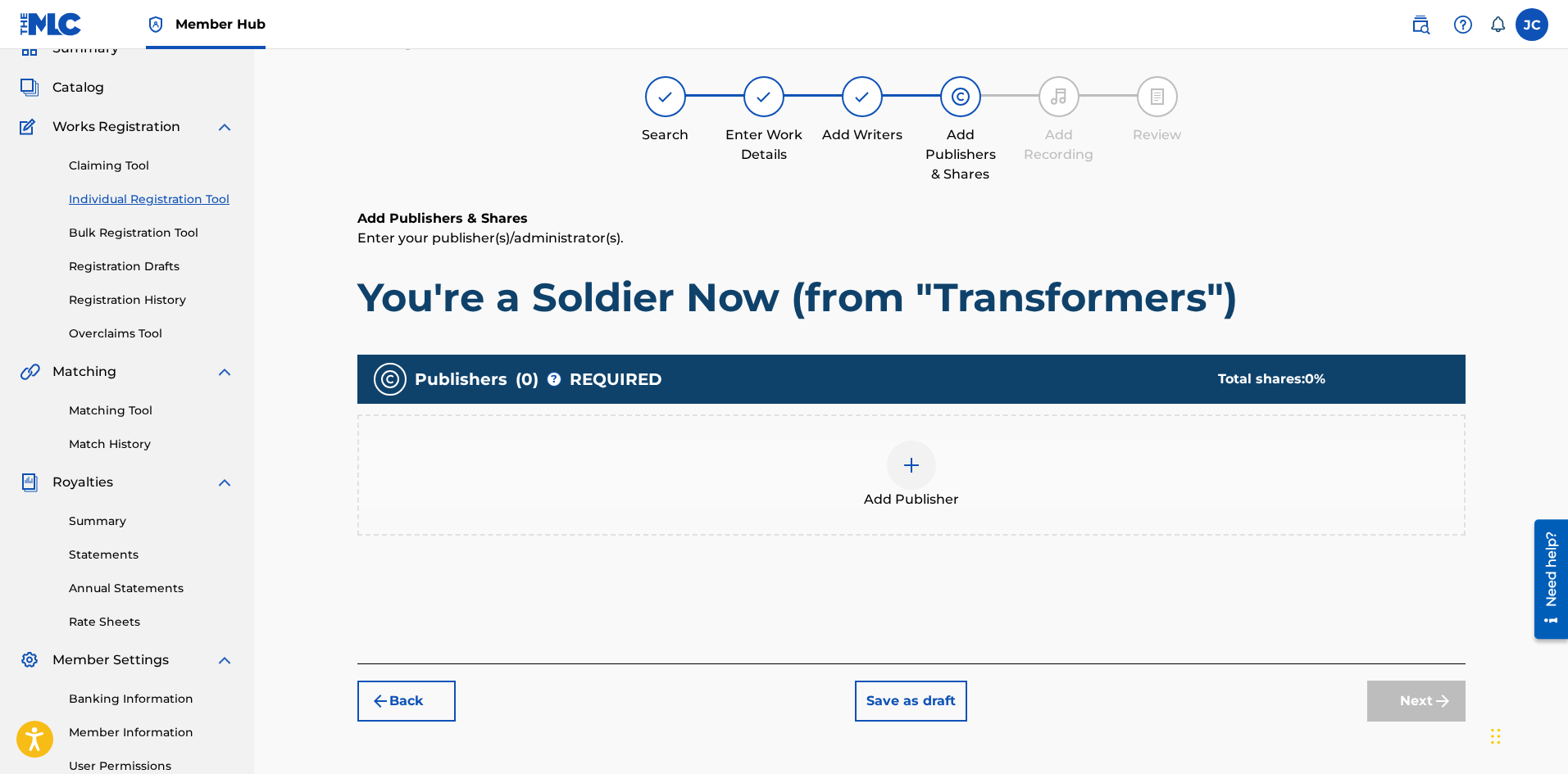
scroll to position [74, 0]
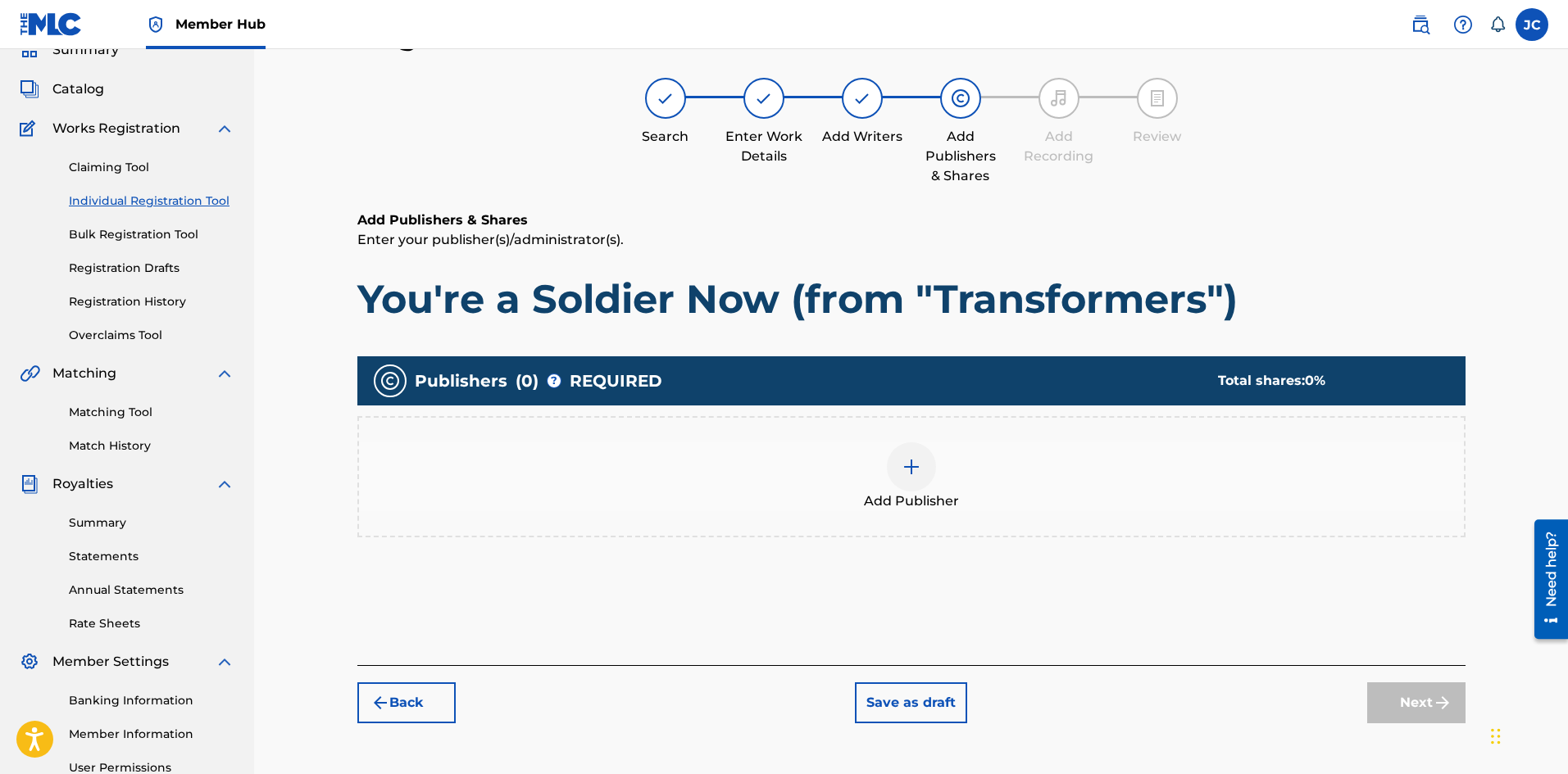
click at [984, 520] on div "Add Publisher" at bounding box center [911, 477] width 1108 height 121
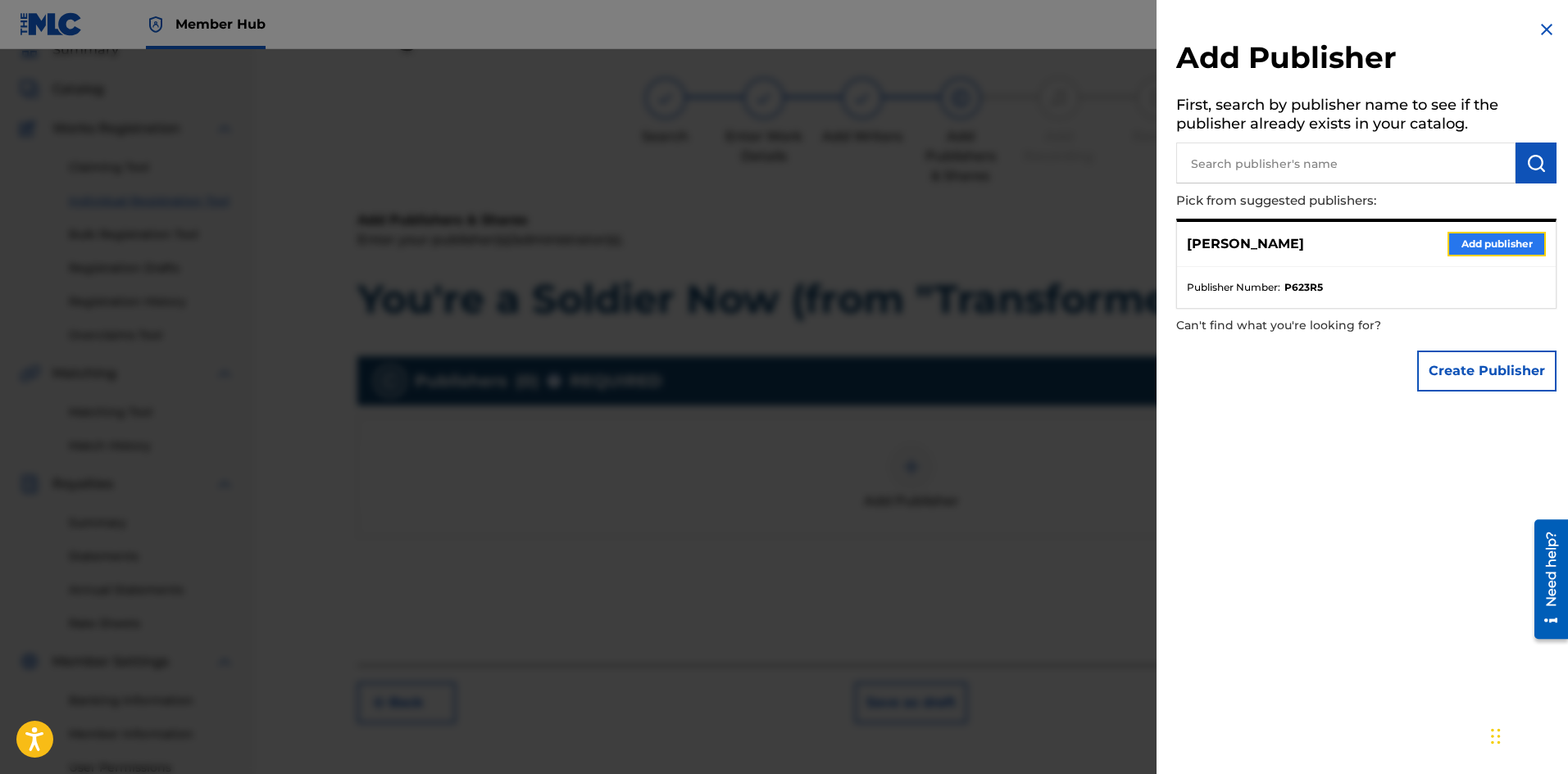
click at [1465, 249] on button "Add publisher" at bounding box center [1496, 244] width 98 height 25
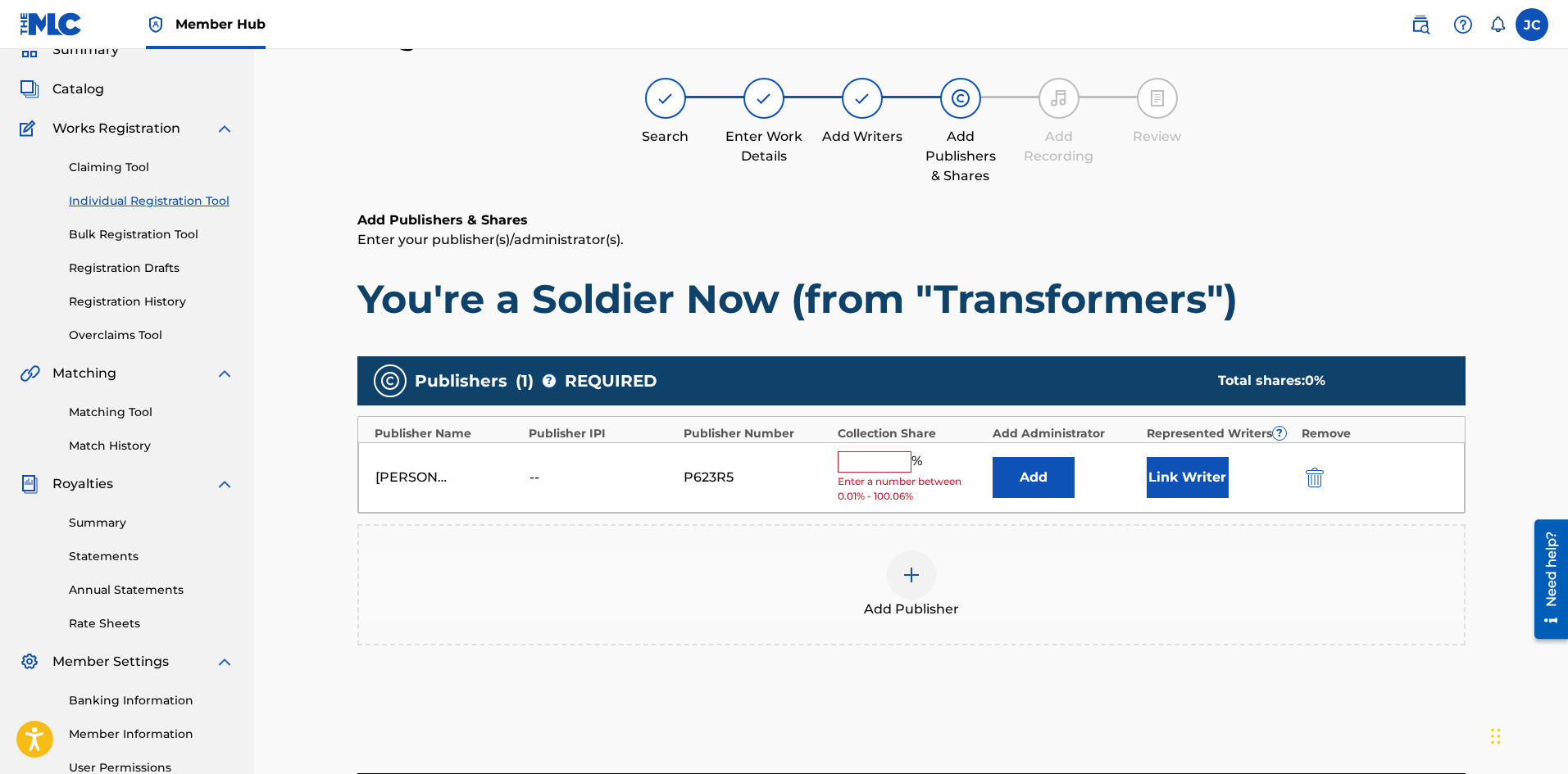
click at [876, 459] on input "text" at bounding box center [874, 462] width 74 height 21
type input "100"
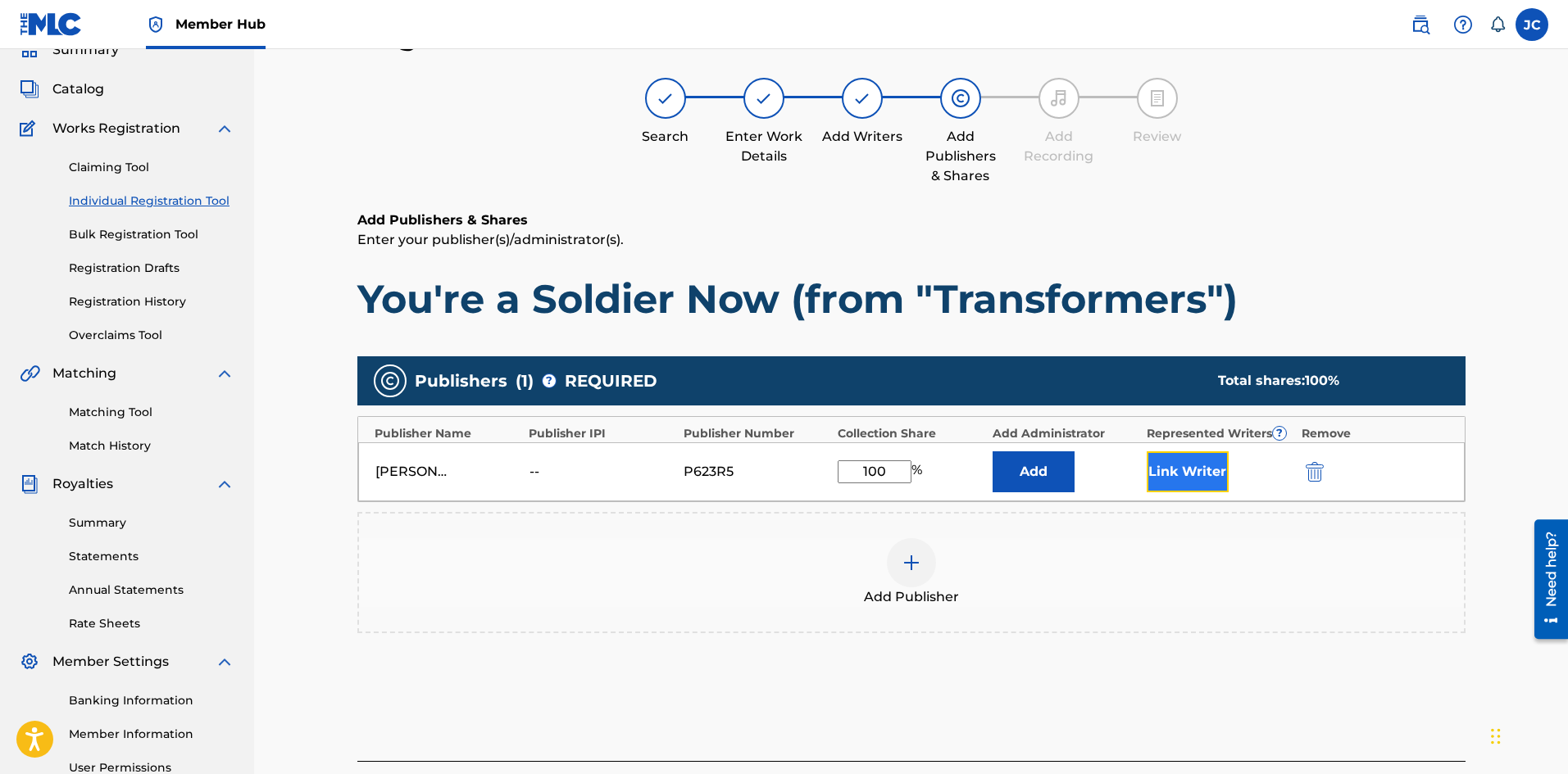
click at [1225, 470] on button "Link Writer" at bounding box center [1187, 472] width 82 height 41
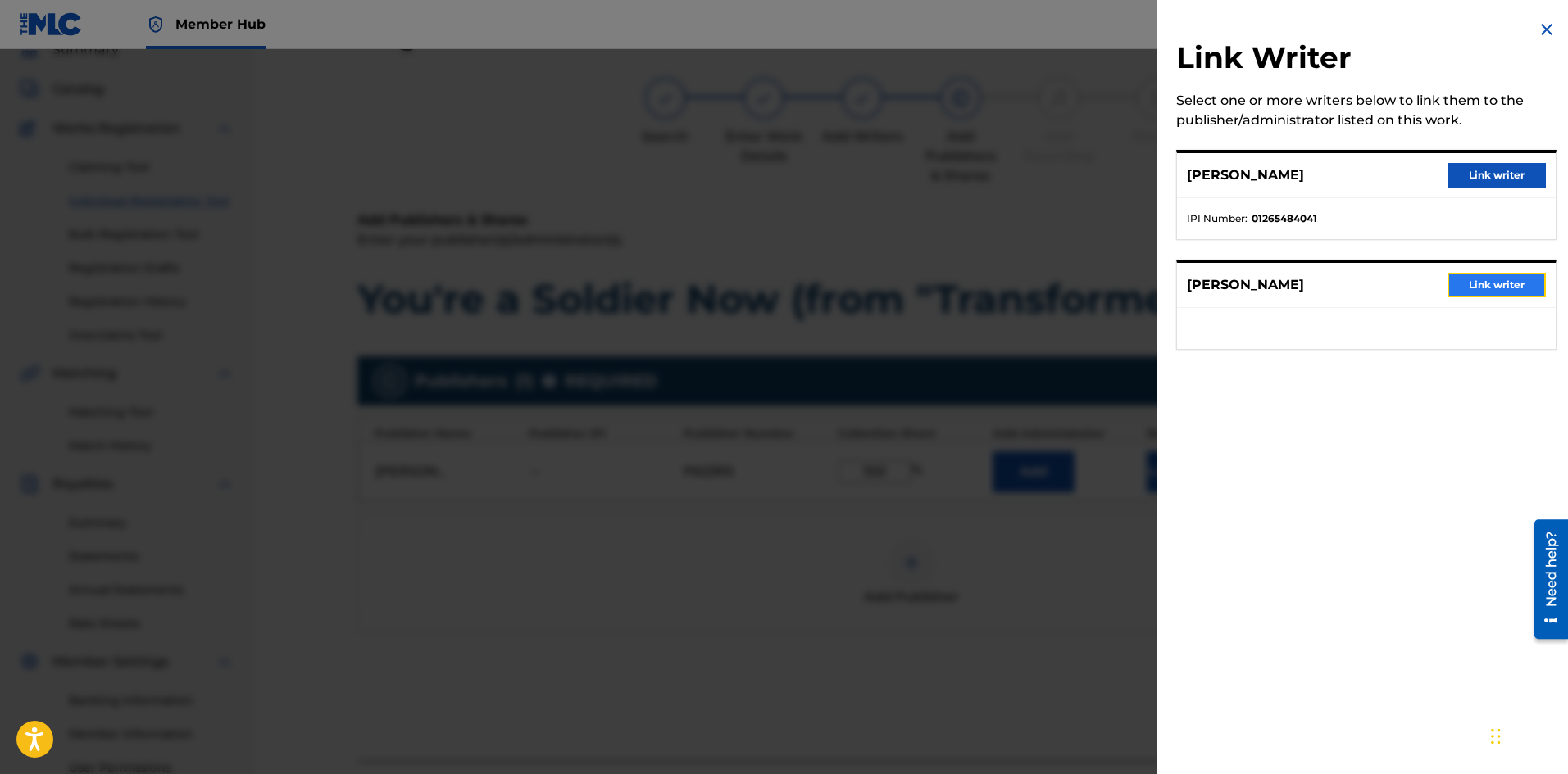
click at [1464, 294] on button "Link writer" at bounding box center [1496, 284] width 98 height 25
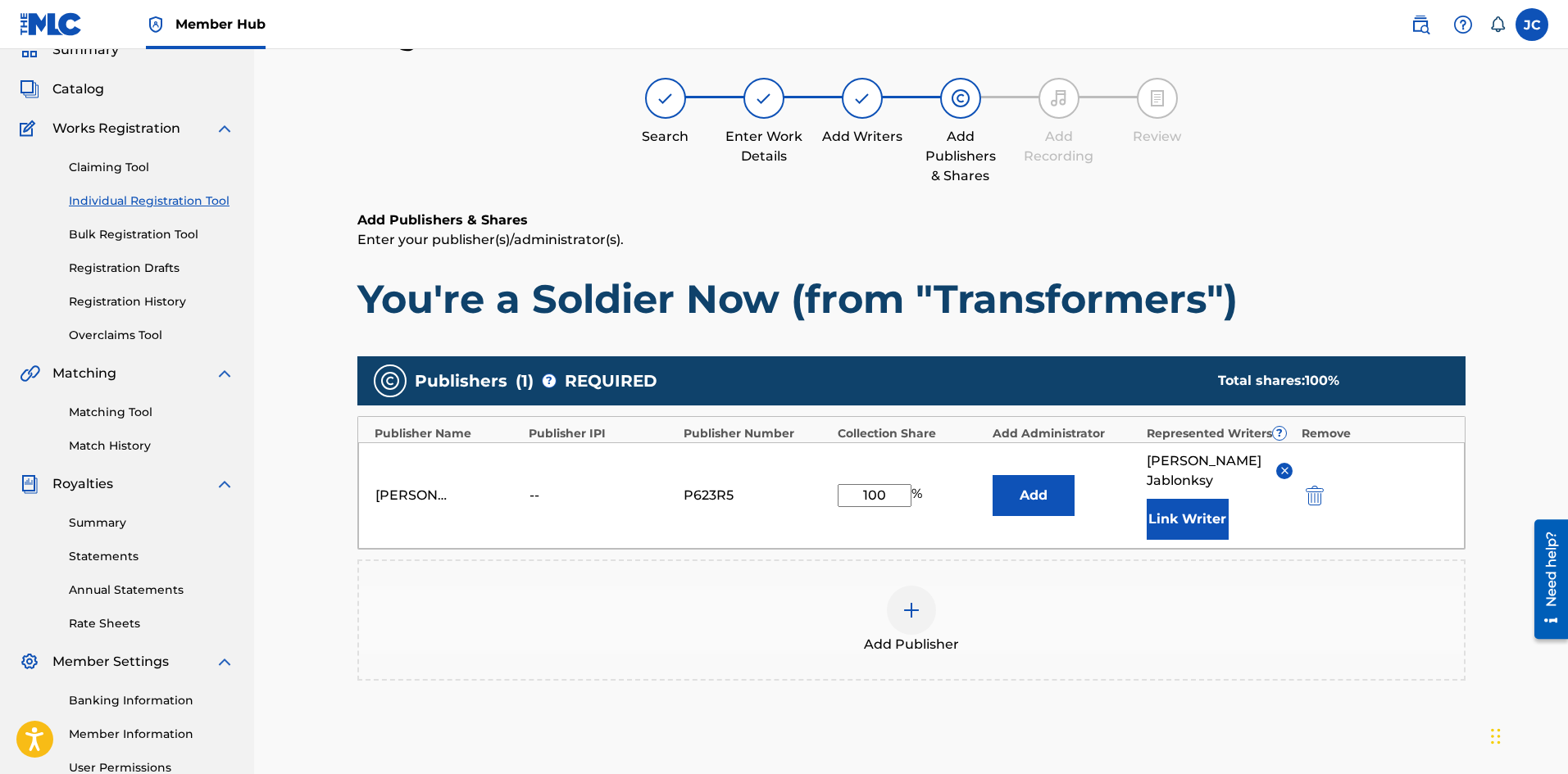
click at [1143, 506] on div "[PERSON_NAME] -- P623R5 100 % Add [PERSON_NAME] Link Writer" at bounding box center [911, 496] width 1106 height 106
click at [1161, 506] on button "Link Writer" at bounding box center [1187, 519] width 82 height 41
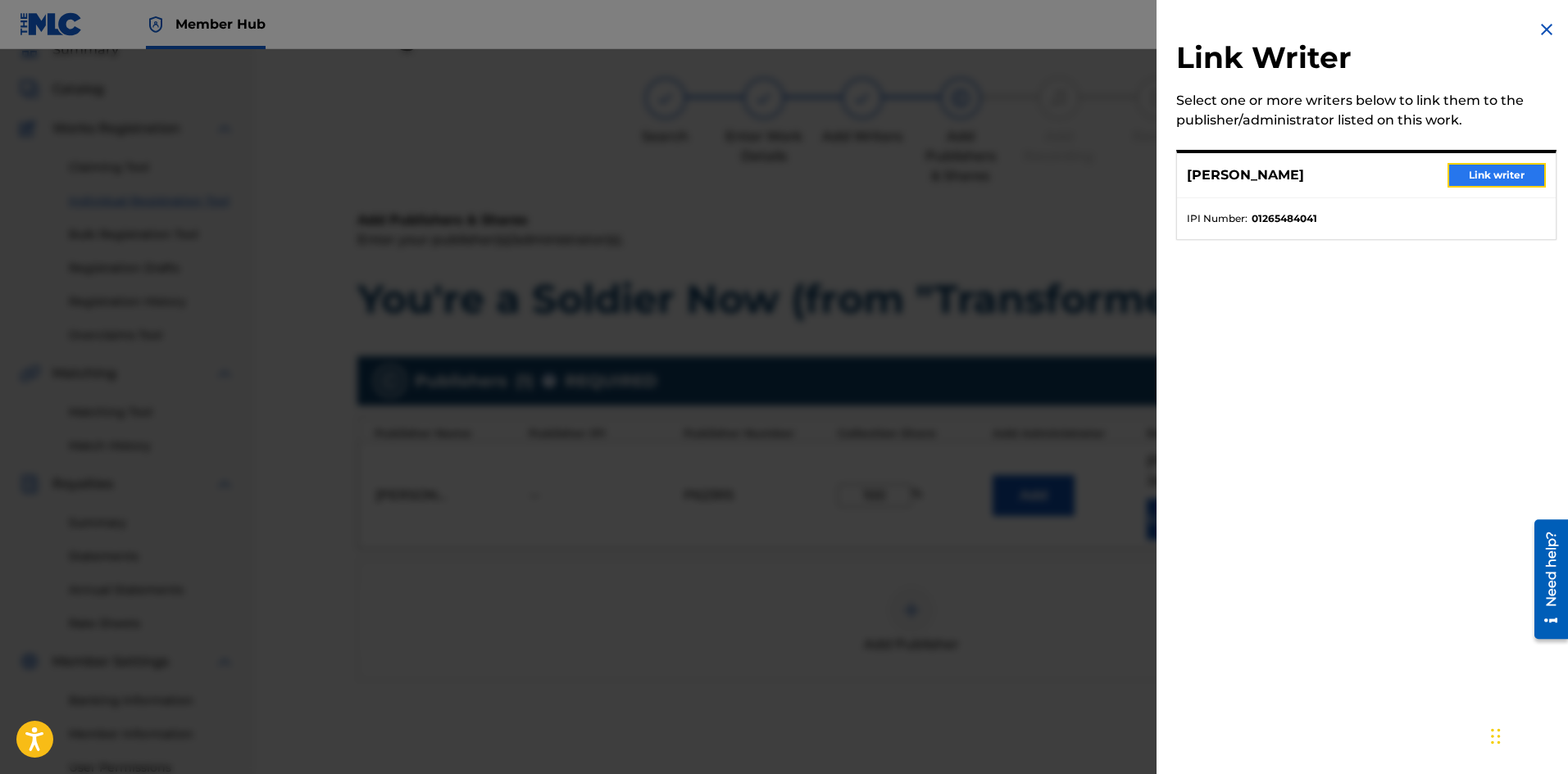
click at [1447, 183] on button "Link writer" at bounding box center [1496, 175] width 98 height 25
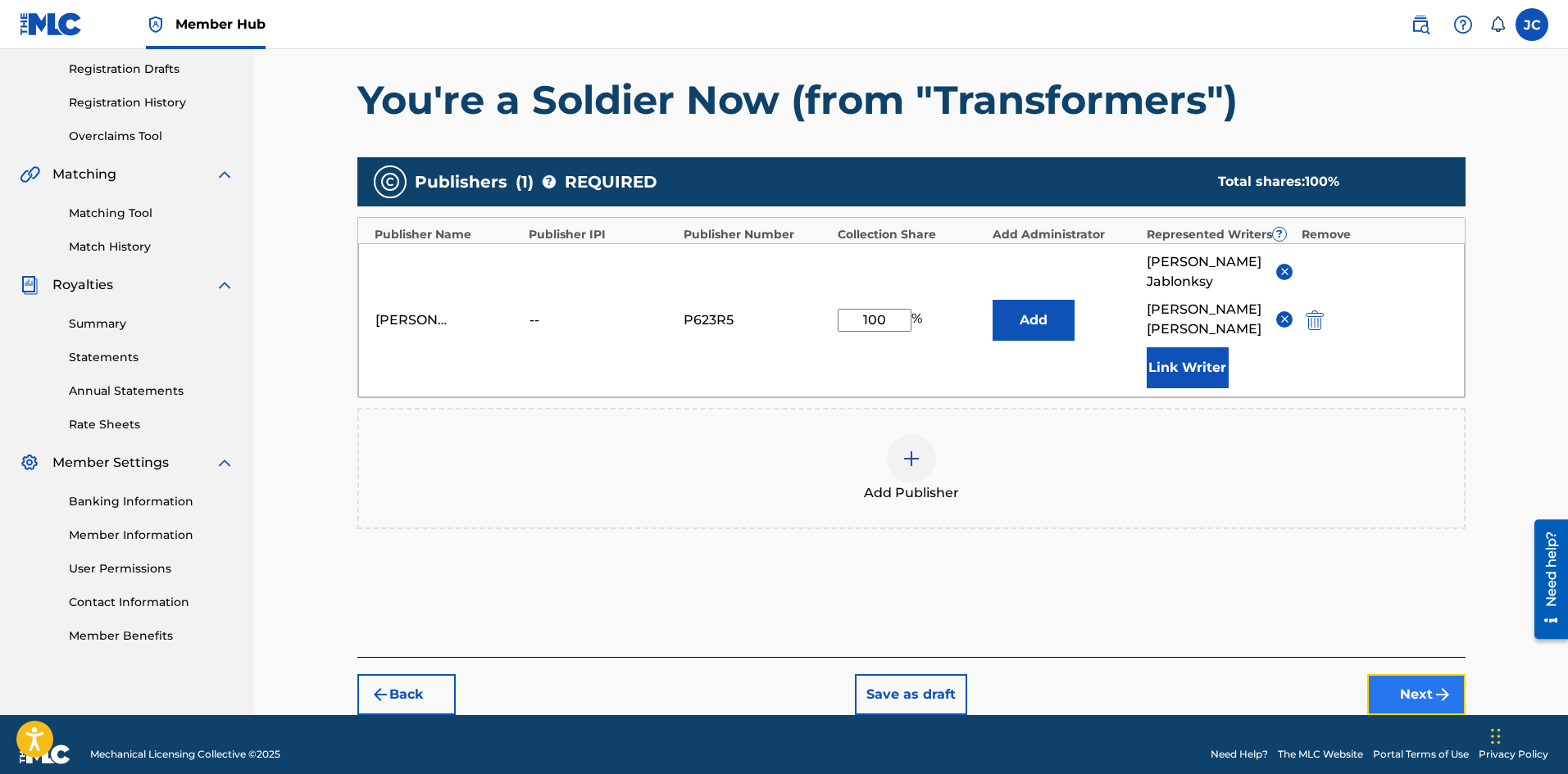
click at [1402, 674] on button "Next" at bounding box center [1416, 695] width 98 height 41
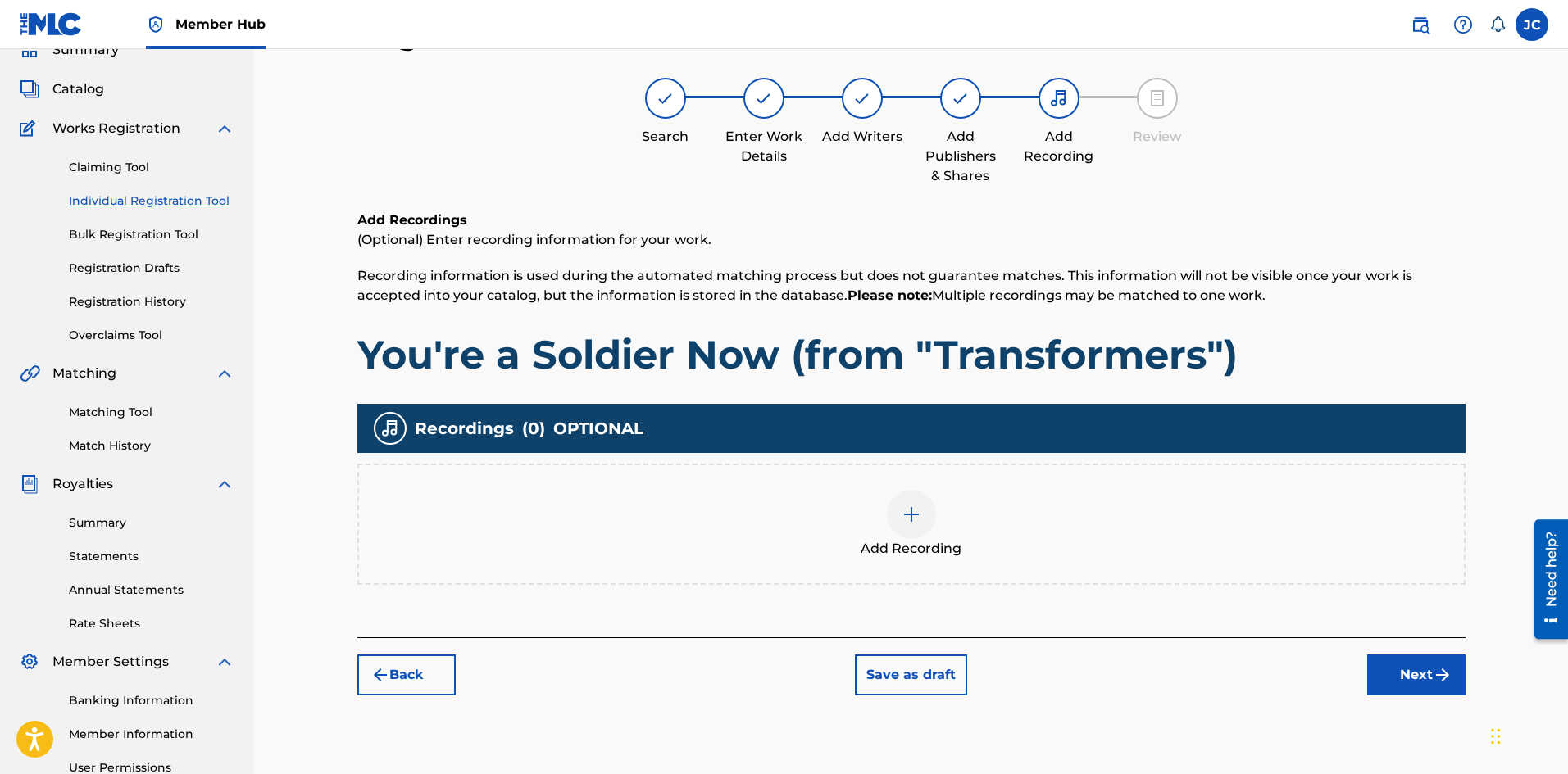
click at [882, 508] on div "Add Recording" at bounding box center [910, 524] width 1105 height 69
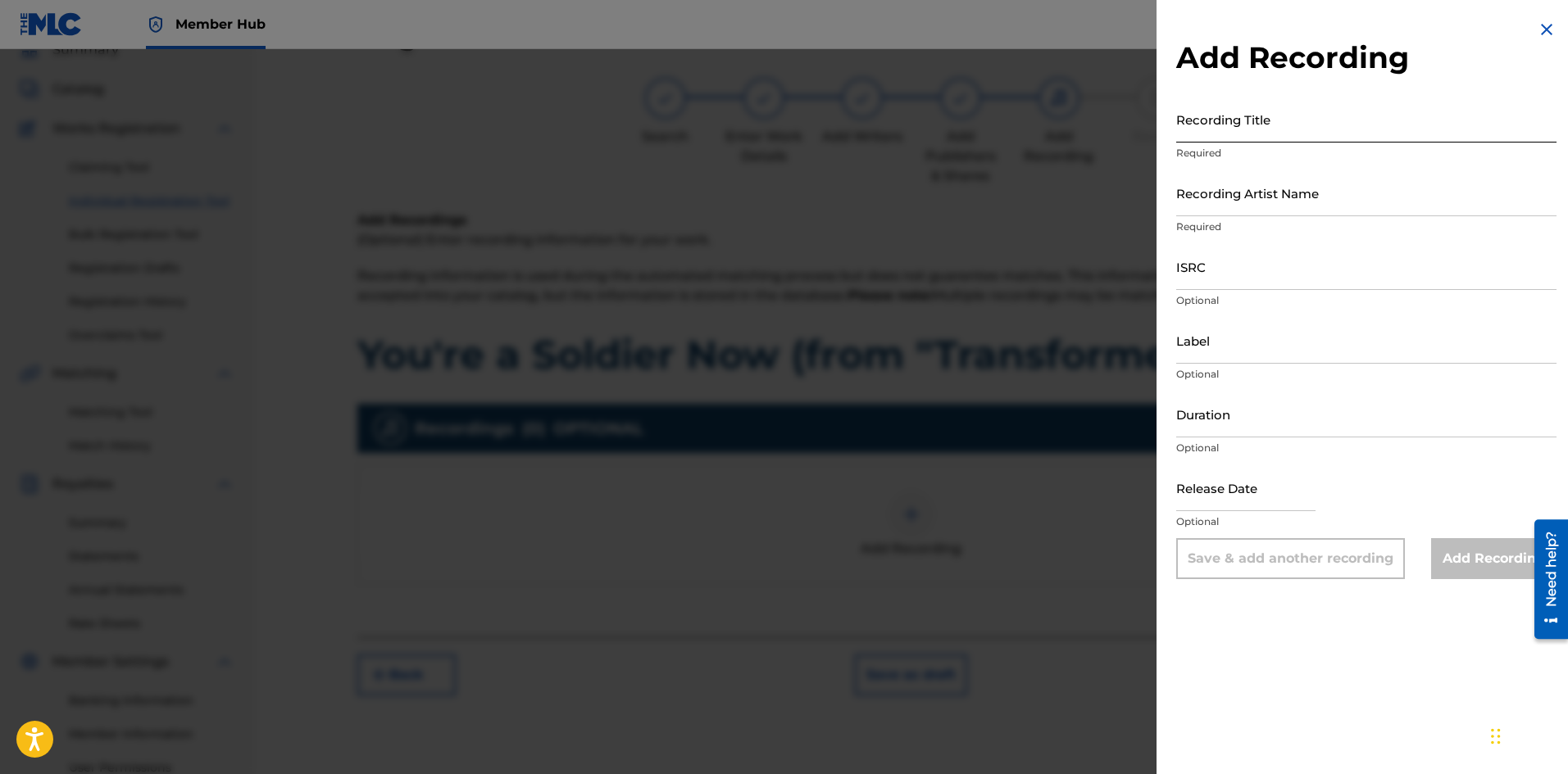
click at [1274, 104] on input "Recording Title" at bounding box center [1366, 119] width 380 height 47
click at [1277, 119] on input "Recording Title" at bounding box center [1366, 119] width 380 height 47
paste input "You're a Soldier Now (from "Transformers")"
type input "You're a Soldier Now (from "Transformers")"
click at [1241, 179] on input "Recording Artist Name" at bounding box center [1366, 192] width 380 height 47
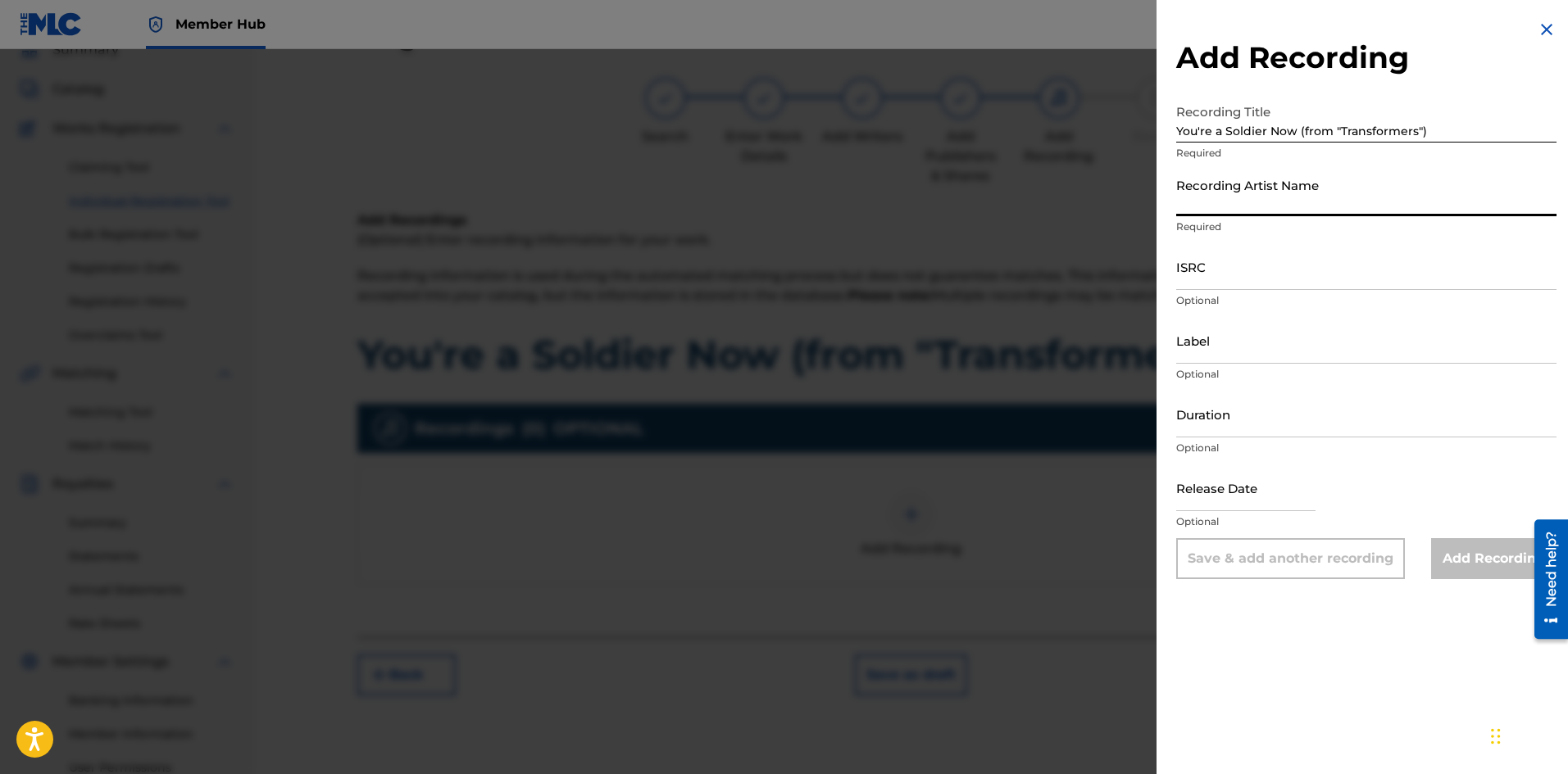
type input "[PERSON_NAME]"
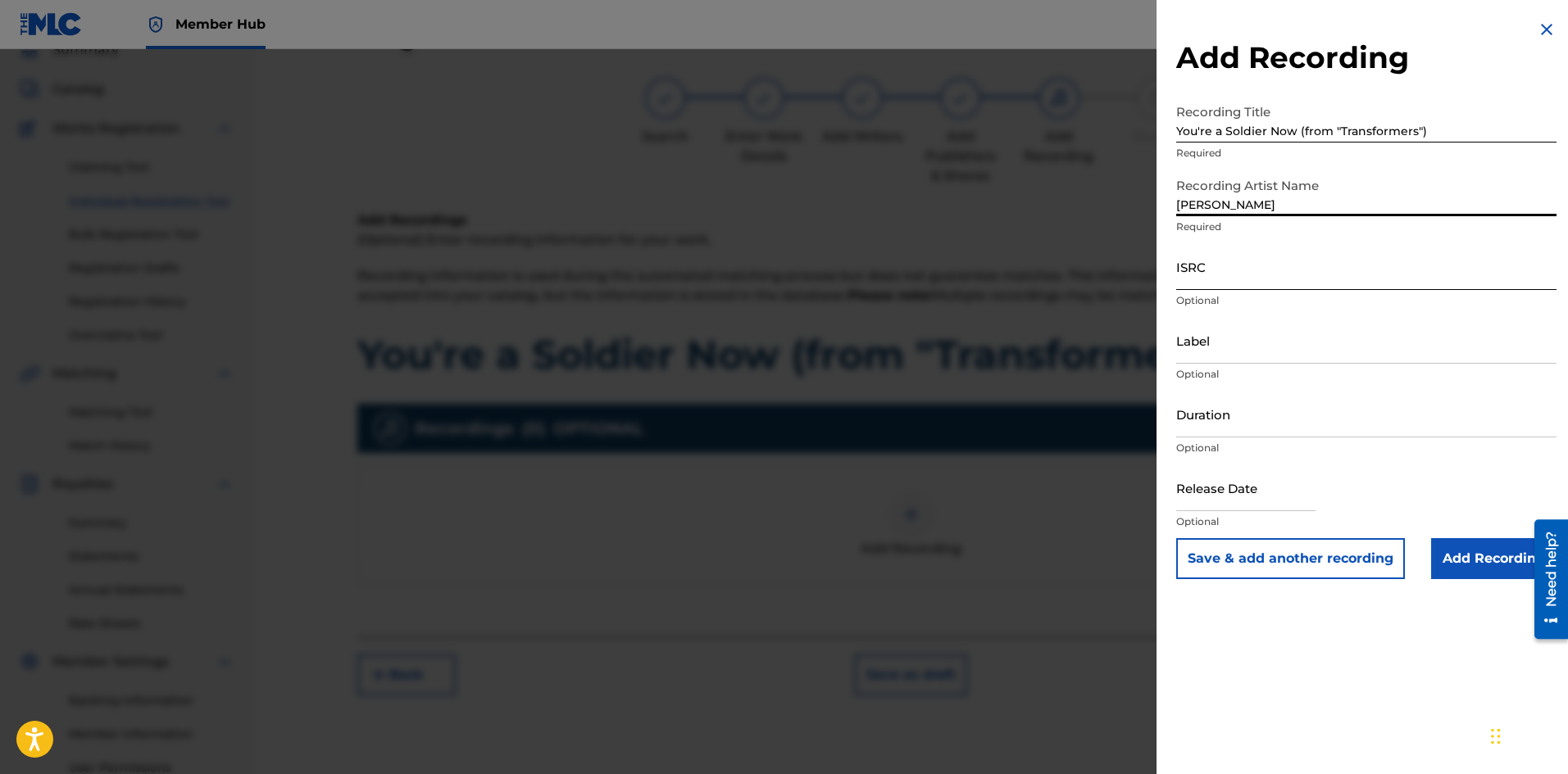
drag, startPoint x: 1245, startPoint y: 258, endPoint x: 1232, endPoint y: 255, distance: 13.3
click at [1245, 258] on input "ISRC" at bounding box center [1366, 267] width 380 height 47
click at [1227, 272] on input "ISRC" at bounding box center [1366, 267] width 380 height 47
paste input "QZWFV2572684"
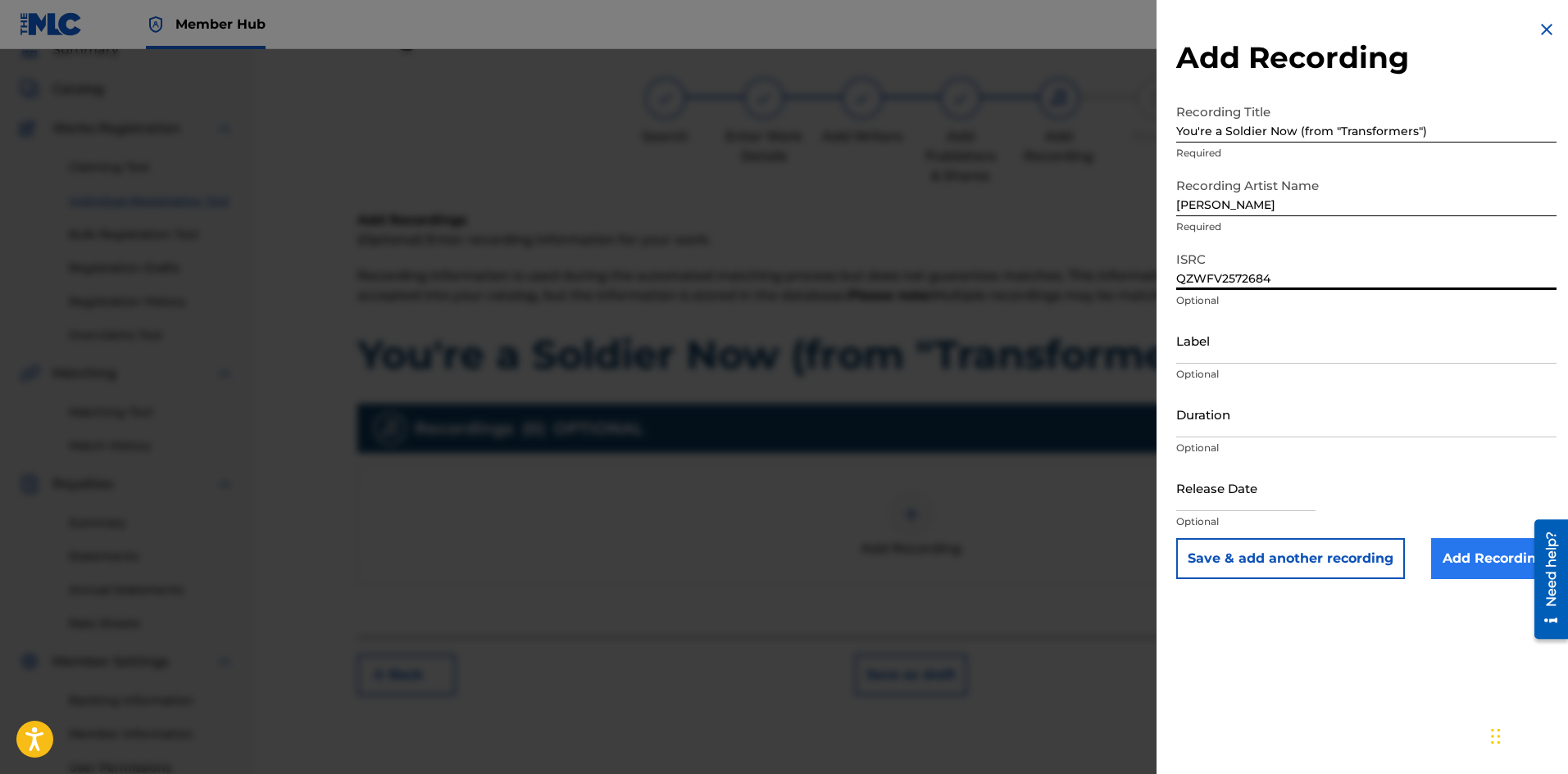
type input "QZWFV2572684"
click at [1486, 548] on input "Add Recording" at bounding box center [1493, 559] width 125 height 41
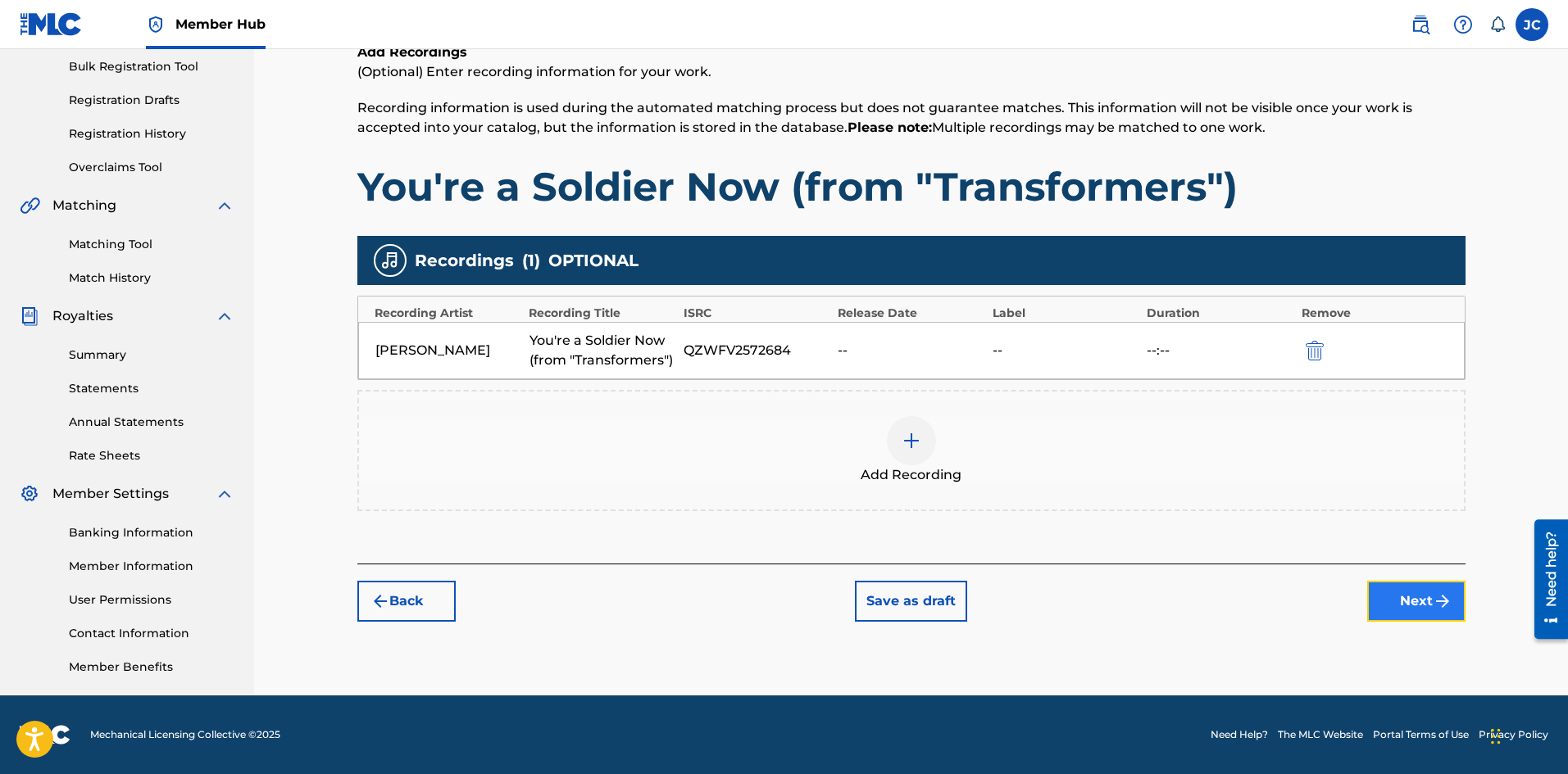
click at [1434, 614] on button "Next" at bounding box center [1416, 601] width 98 height 41
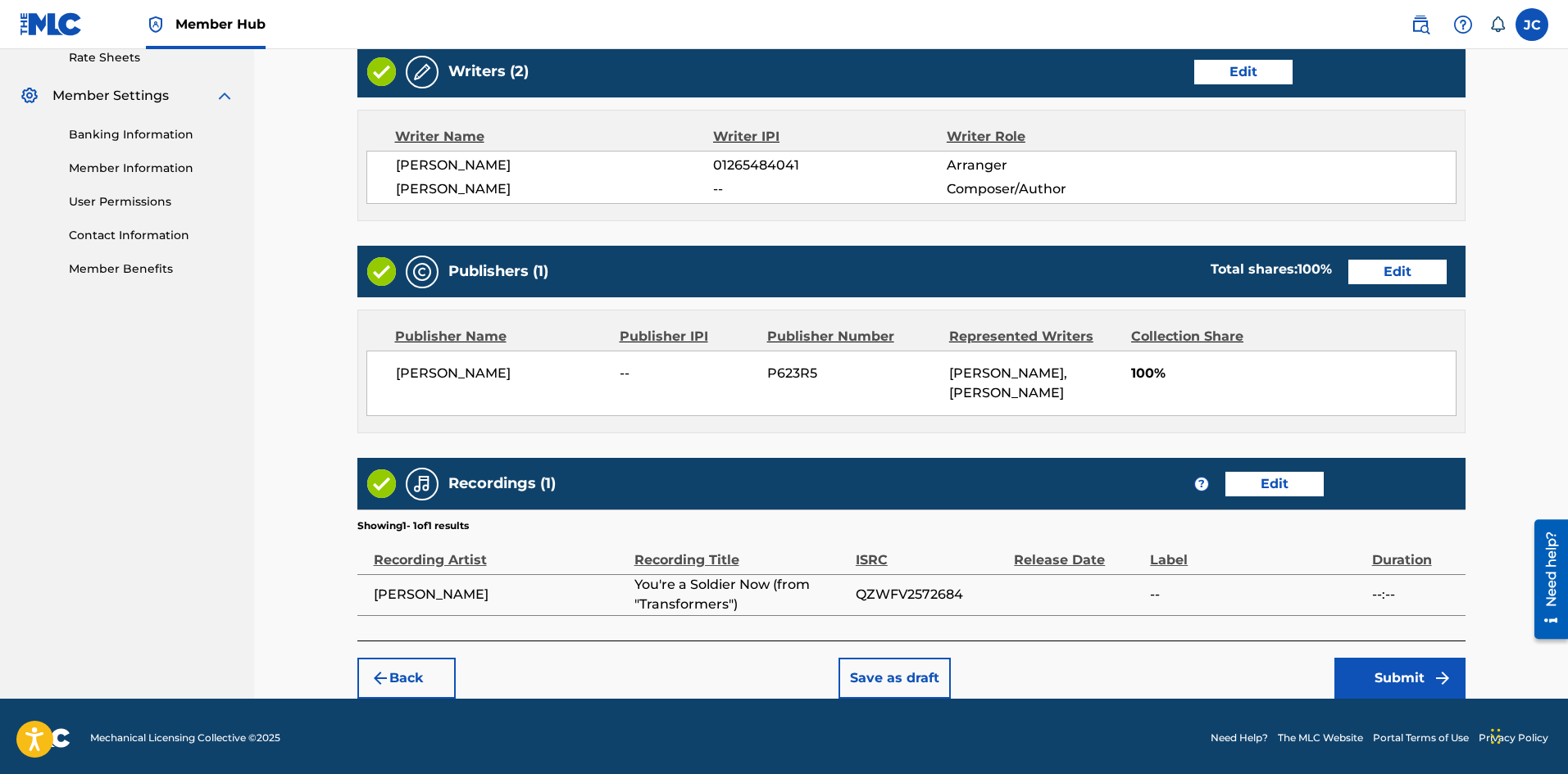
scroll to position [643, 0]
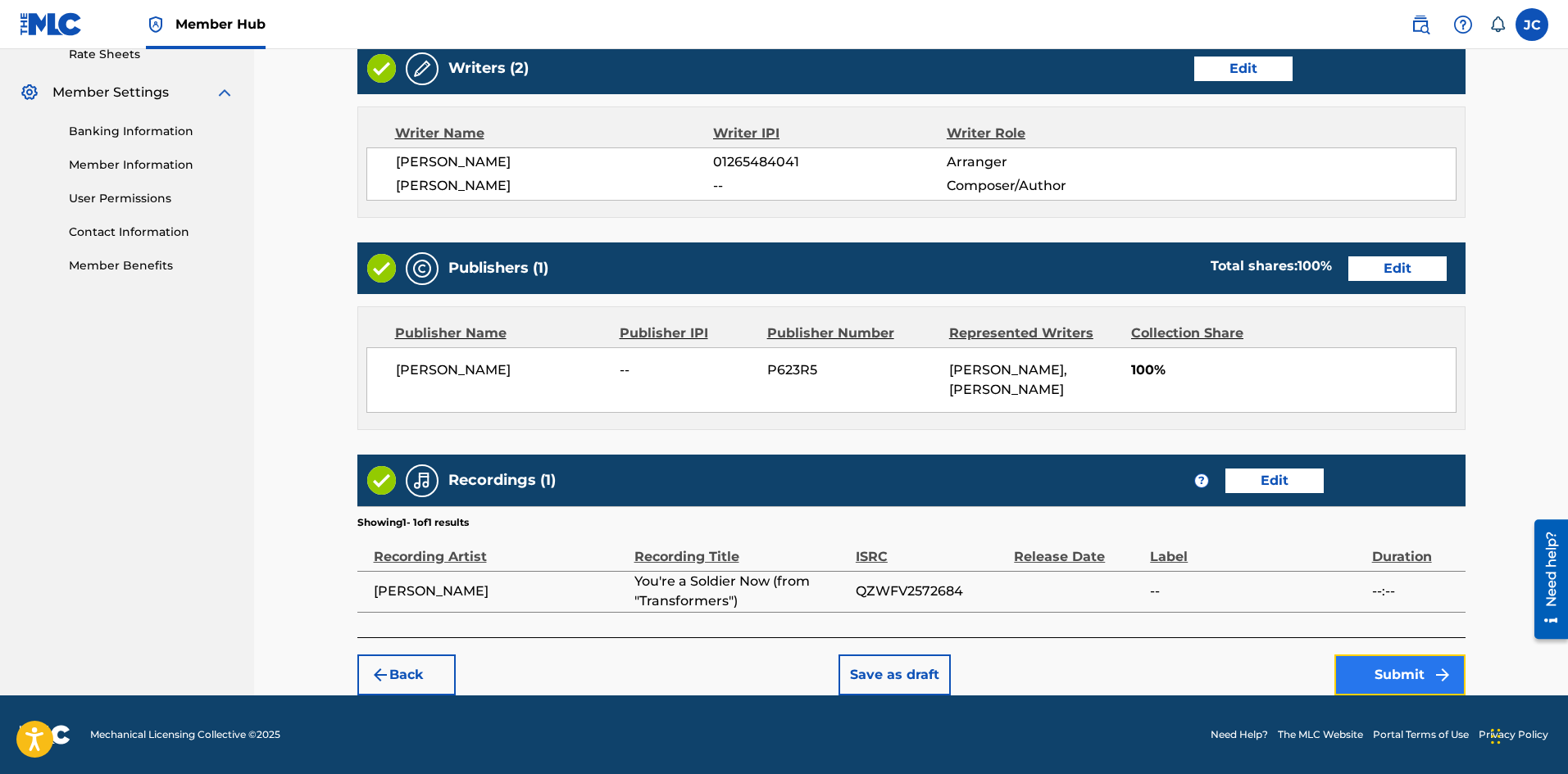
click at [1391, 669] on button "Submit" at bounding box center [1400, 675] width 131 height 41
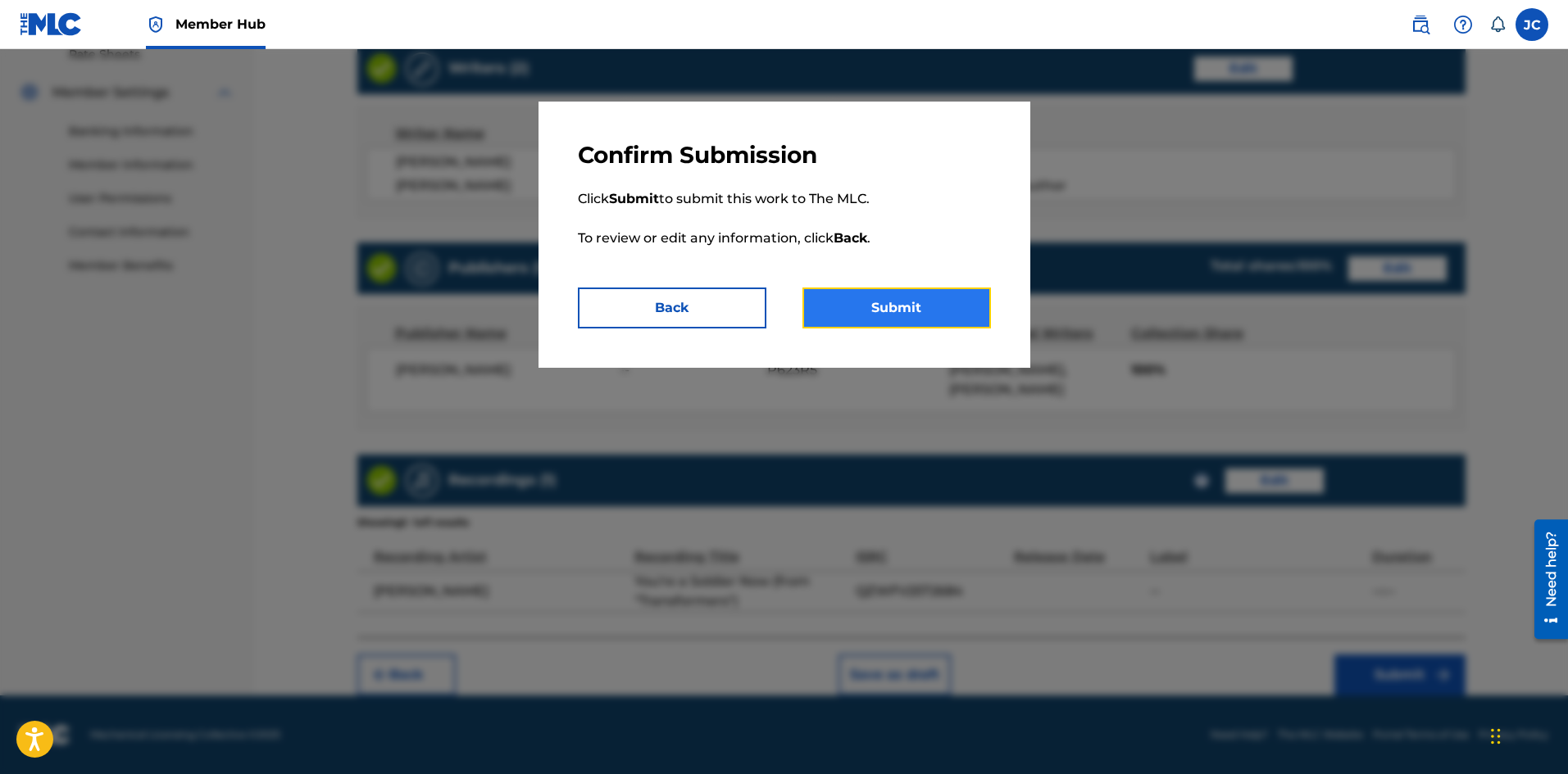
click at [896, 307] on button "Submit" at bounding box center [896, 308] width 188 height 41
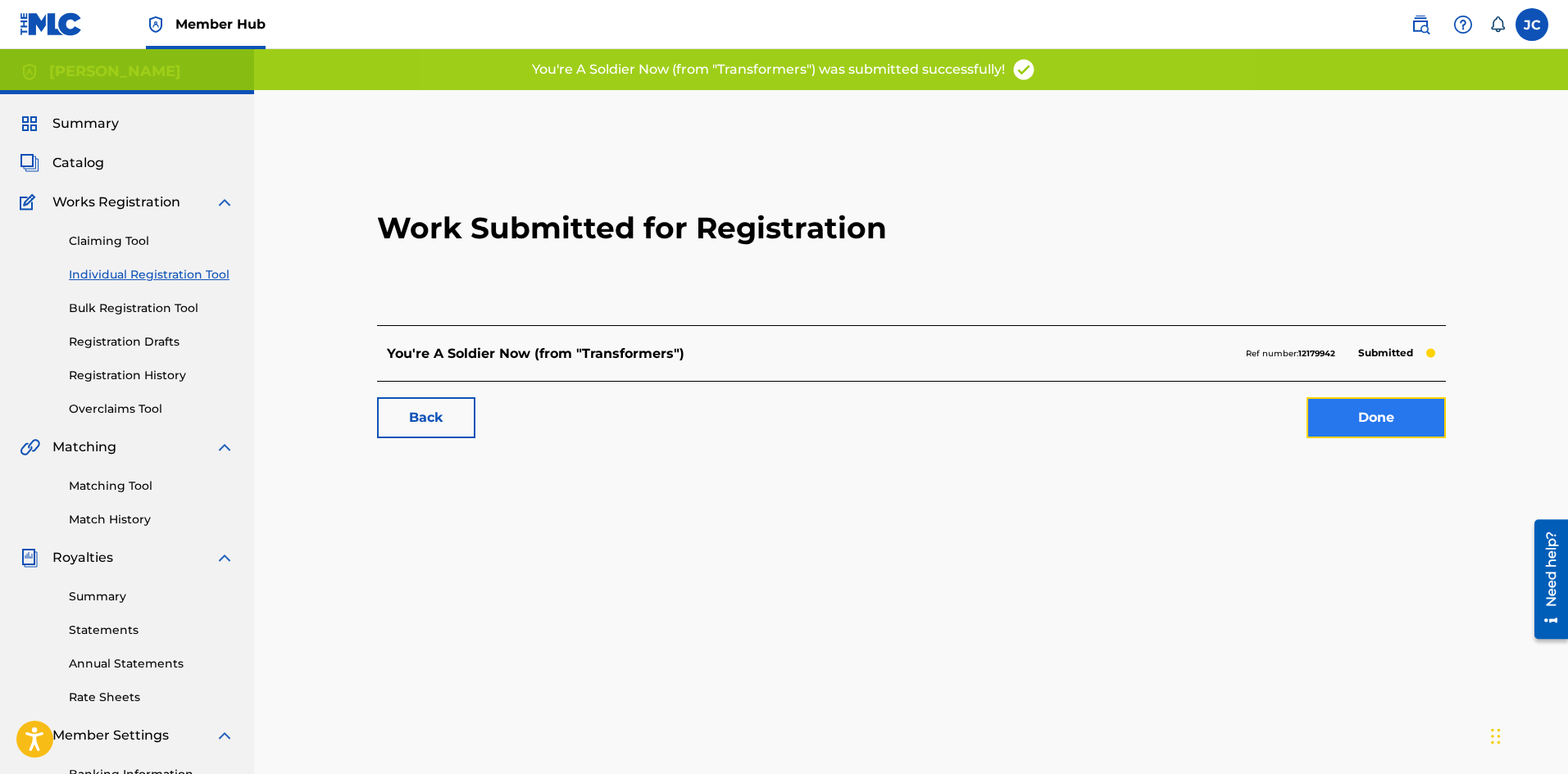
click at [1350, 425] on link "Done" at bounding box center [1376, 418] width 140 height 41
